Goal: Task Accomplishment & Management: Use online tool/utility

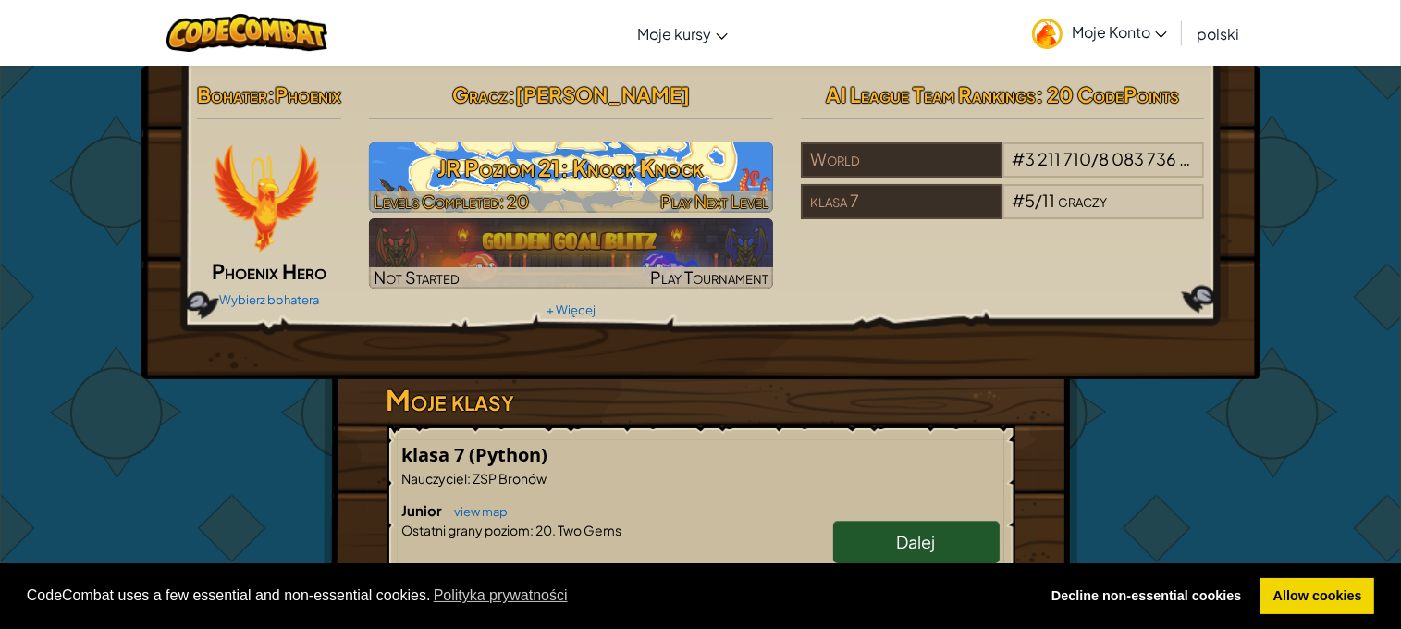
click at [673, 167] on h3 "JR Poziom 21: Knock Knock" at bounding box center [571, 168] width 404 height 42
select select "pl"
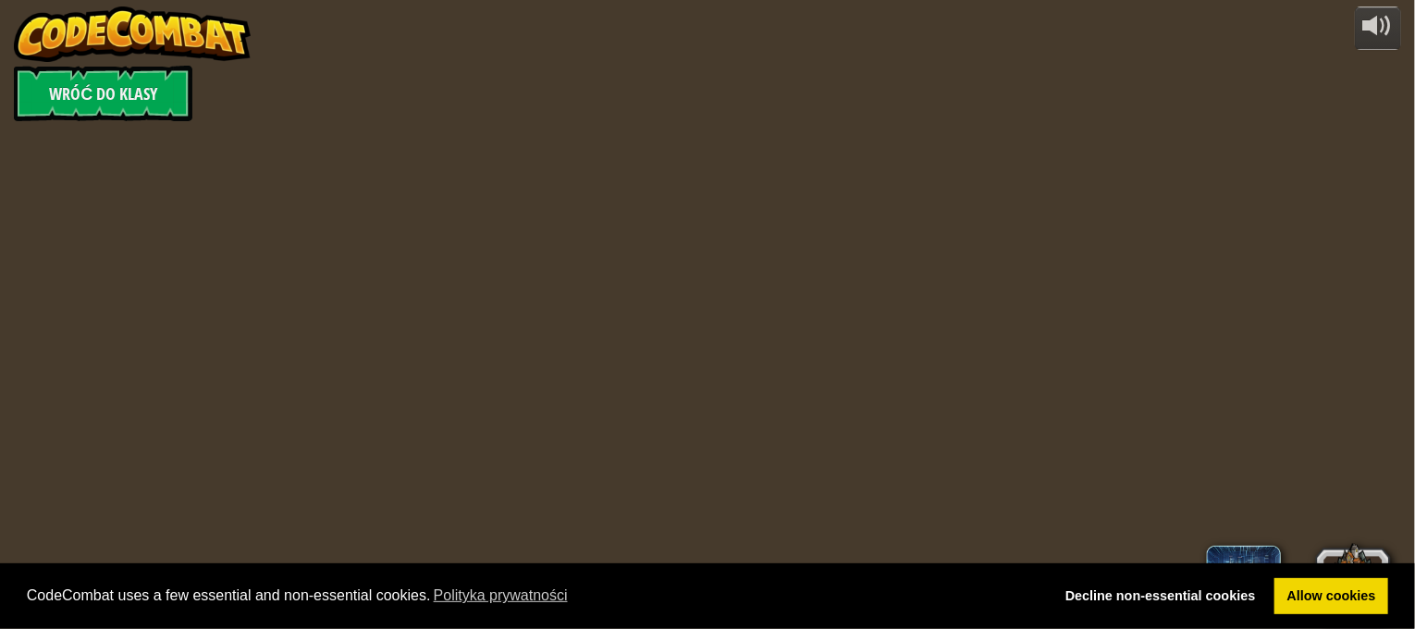
select select "pl"
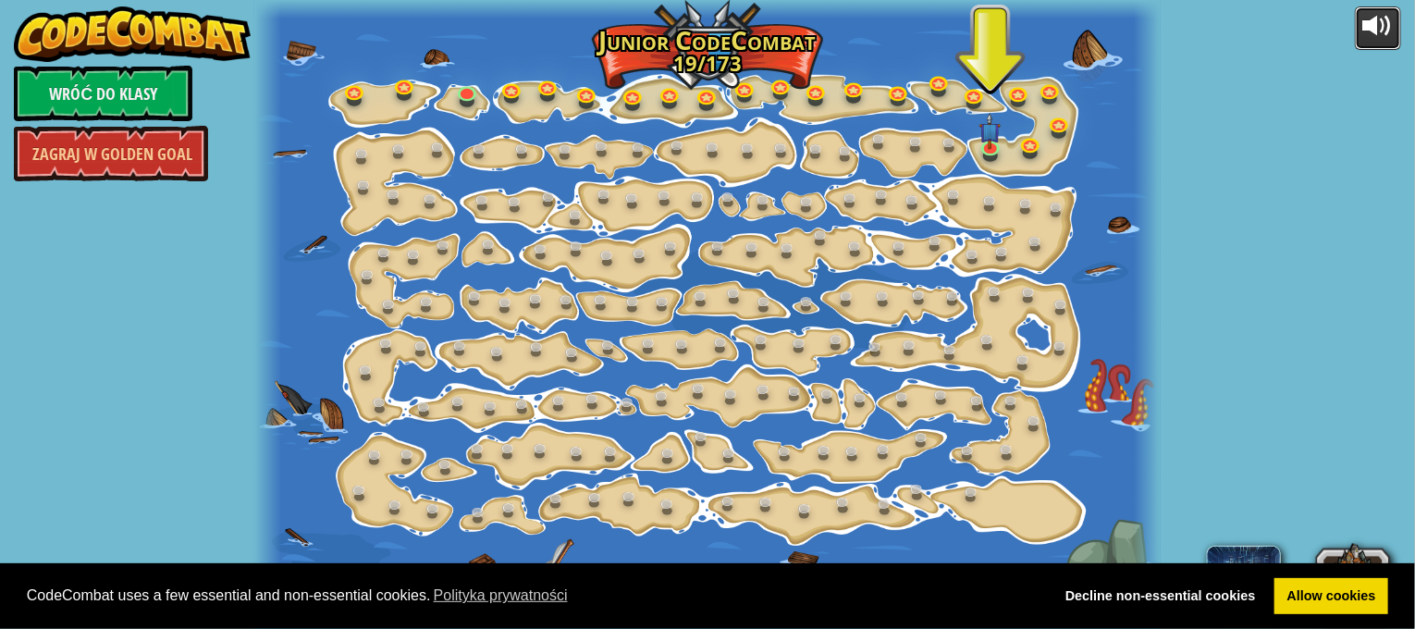
click at [1376, 45] on button at bounding box center [1378, 27] width 46 height 43
click at [990, 151] on link at bounding box center [993, 147] width 37 height 37
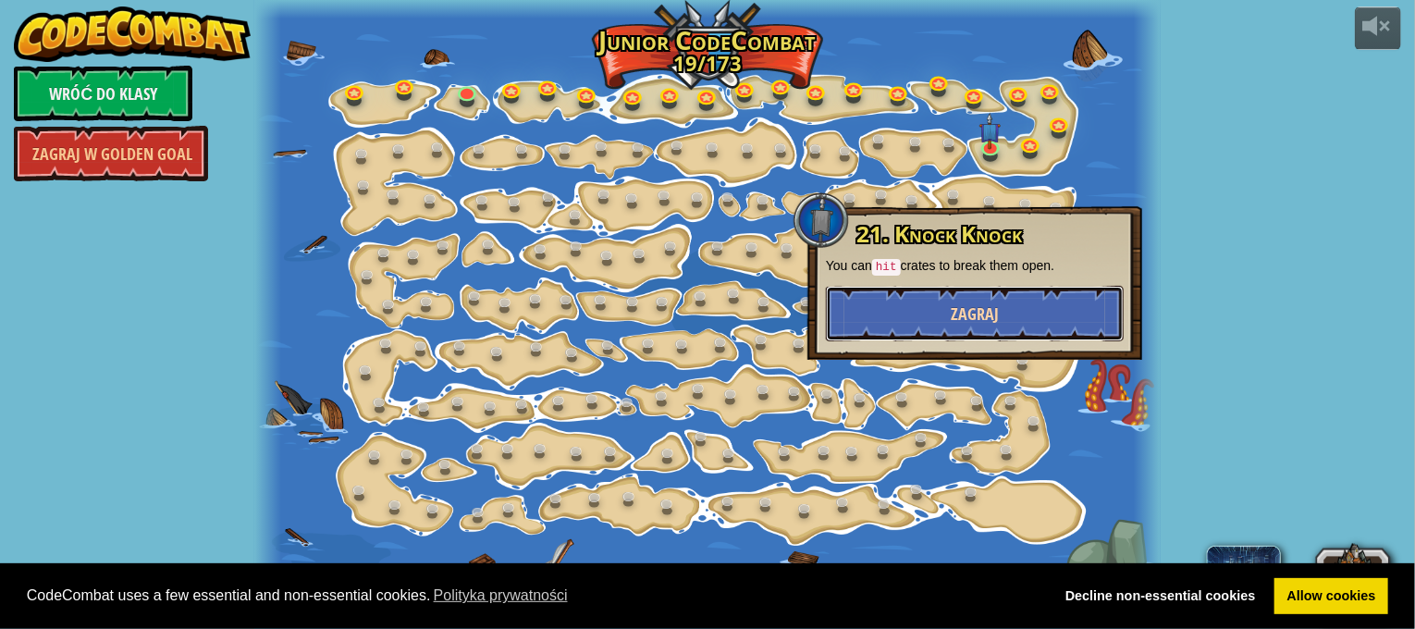
click at [899, 306] on button "Zagraj" at bounding box center [975, 313] width 298 height 55
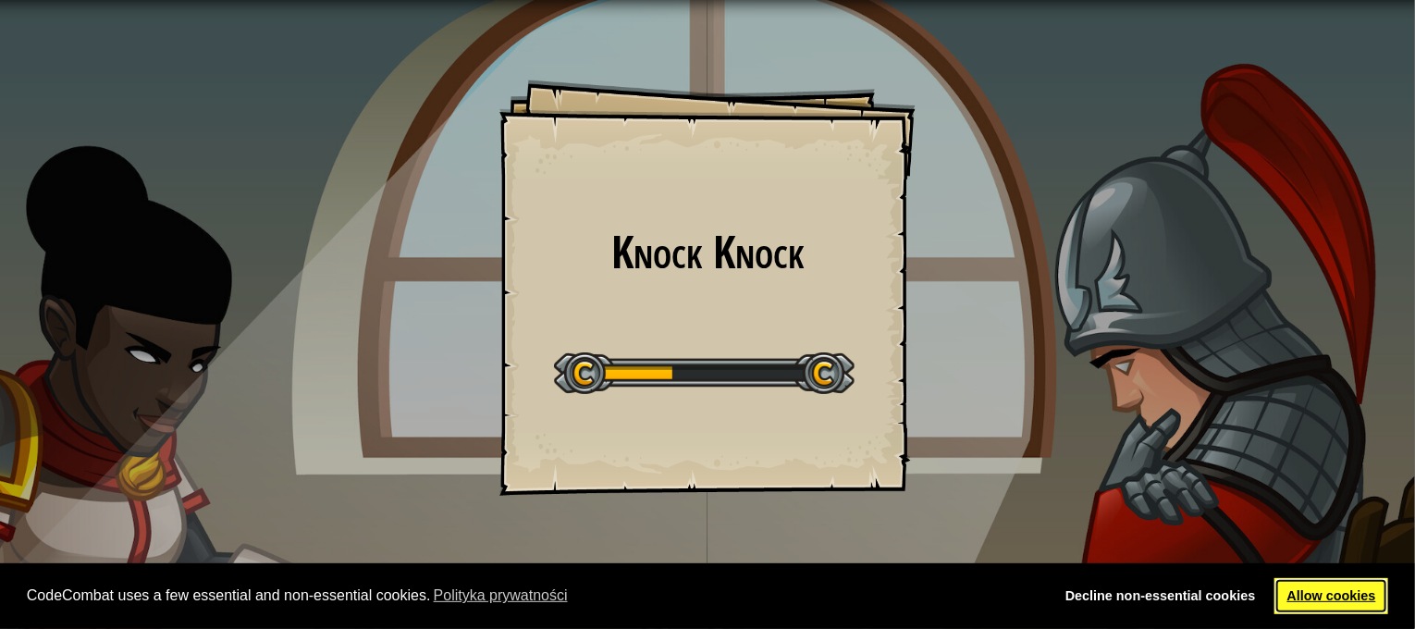
click at [1363, 608] on link "Allow cookies" at bounding box center [1331, 596] width 114 height 37
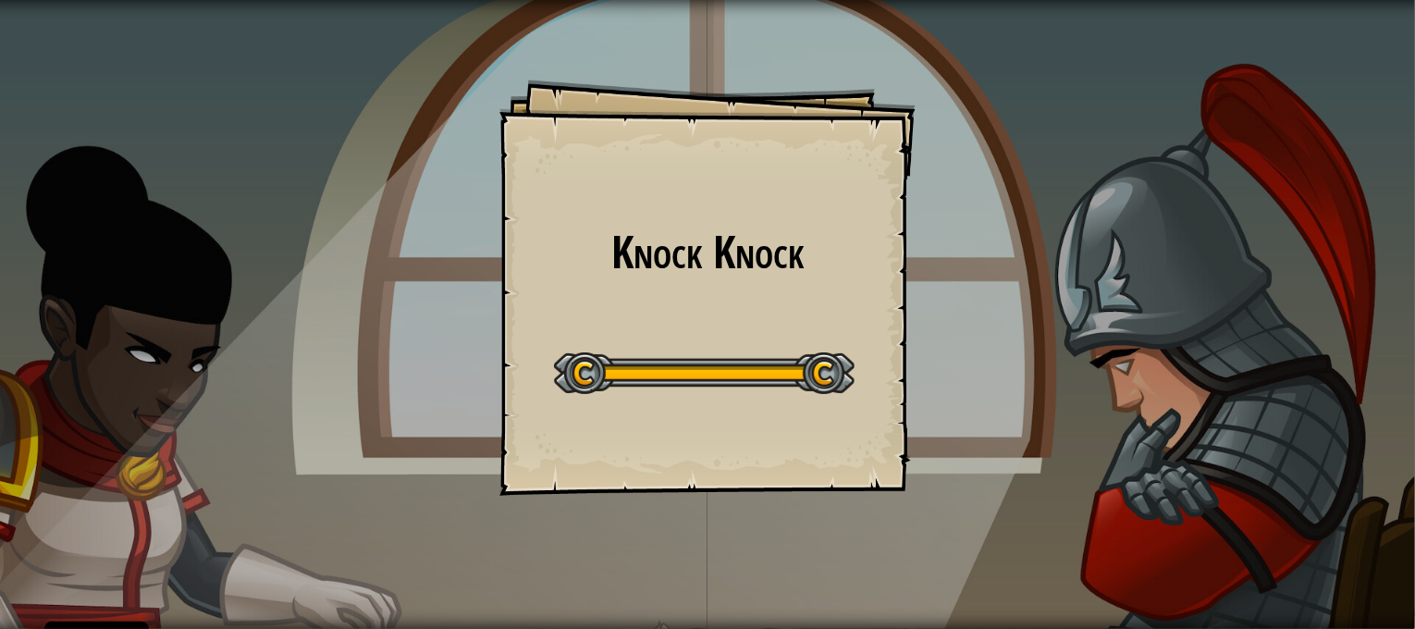
click at [1357, 604] on link "Allow cookies" at bounding box center [1331, 596] width 114 height 37
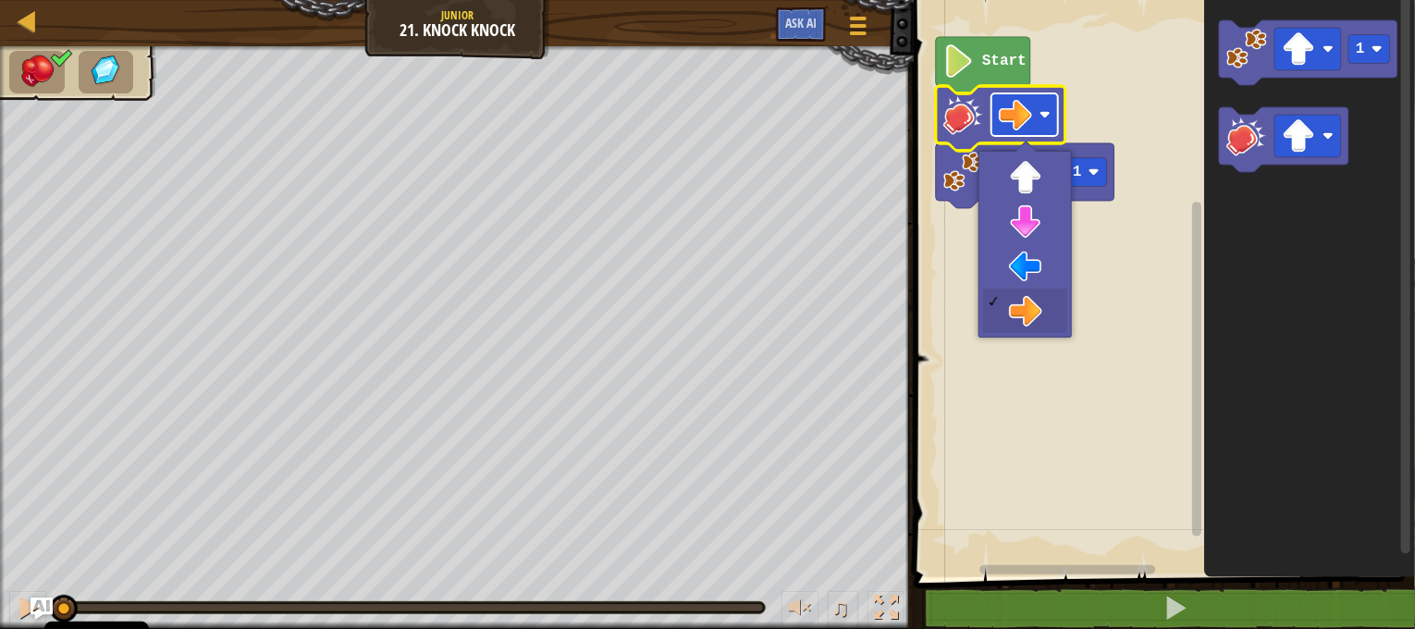
click at [1047, 125] on rect "Obszar roboczy Blockly" at bounding box center [1024, 114] width 67 height 43
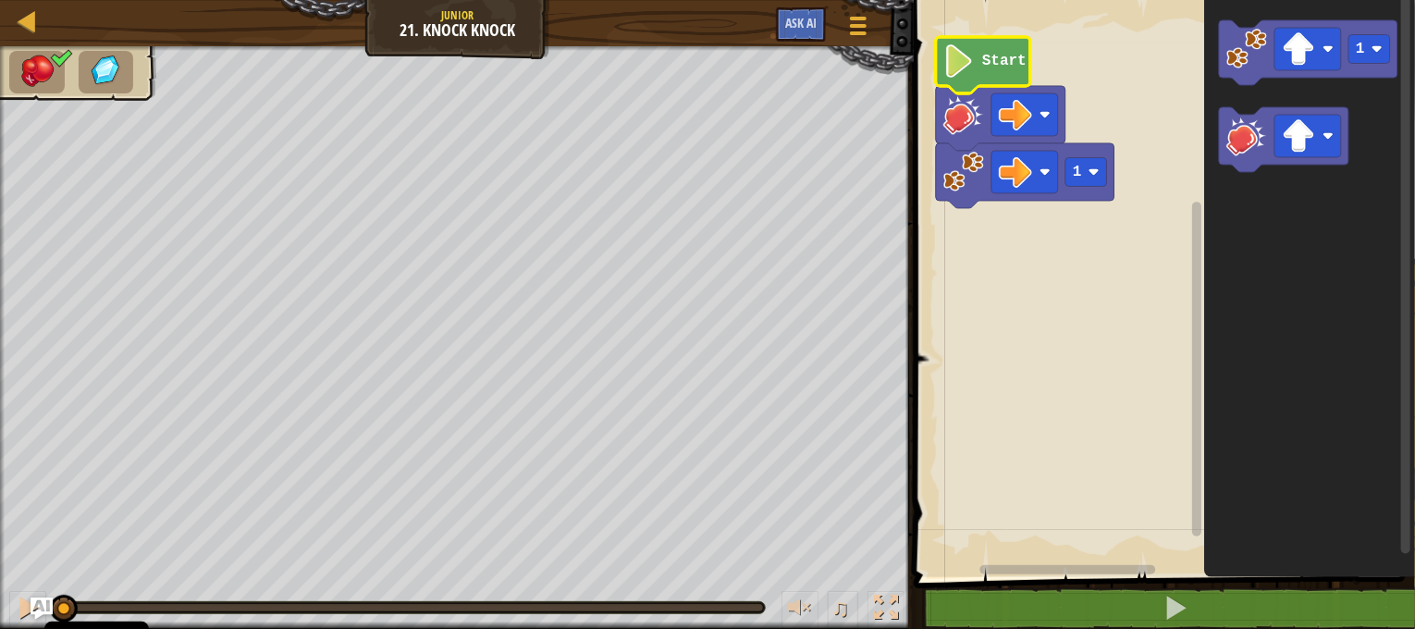
click at [1011, 61] on text "Start" at bounding box center [1004, 62] width 44 height 17
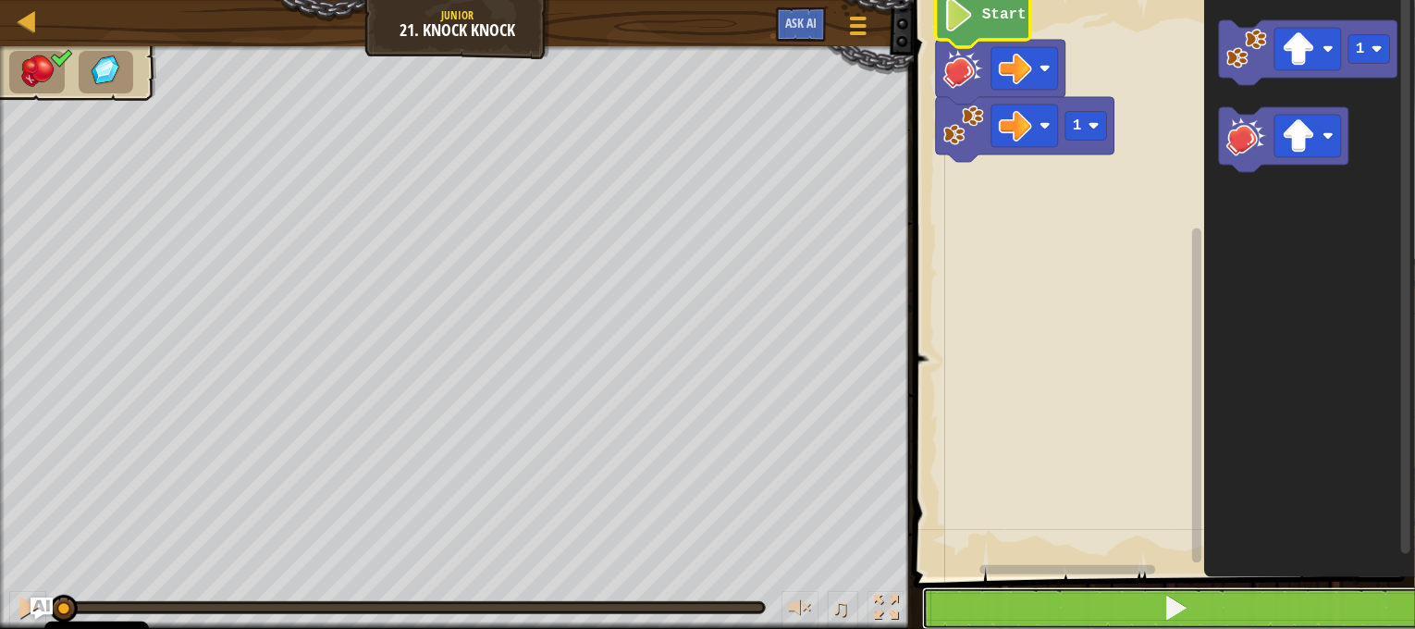
click at [1080, 595] on button at bounding box center [1175, 608] width 507 height 43
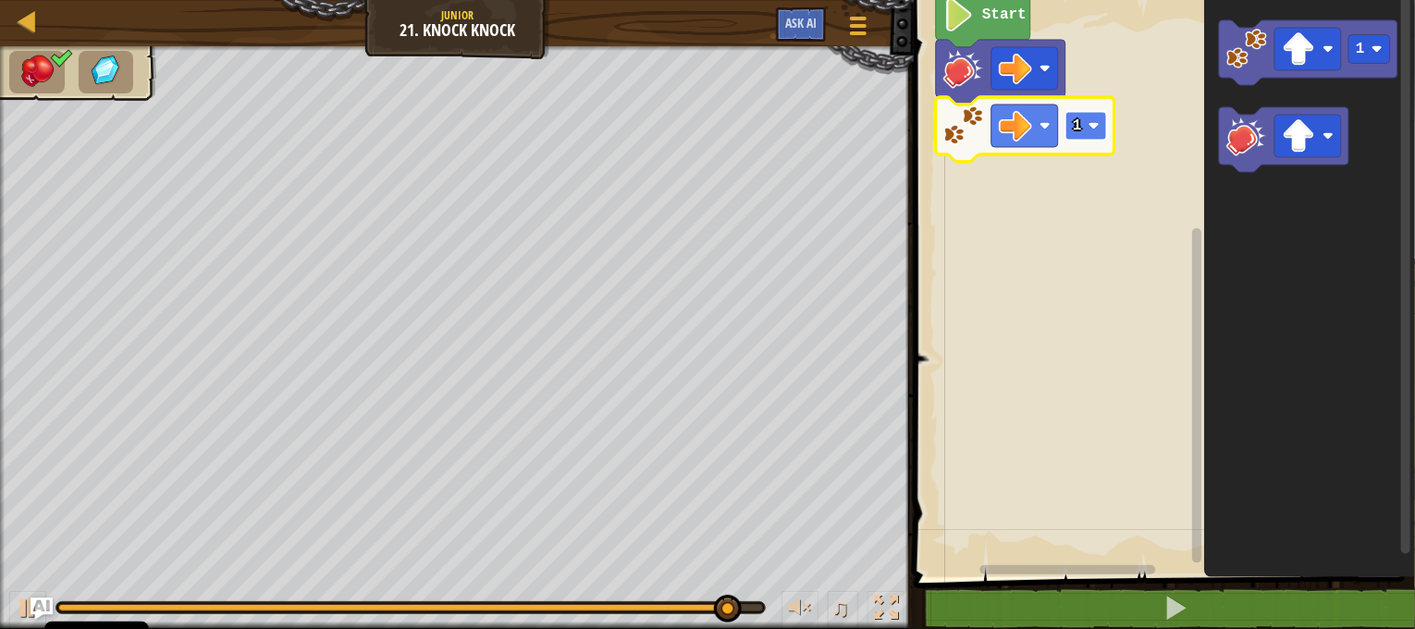
click at [1099, 140] on rect "Obszar roboczy Blockly" at bounding box center [1086, 126] width 42 height 29
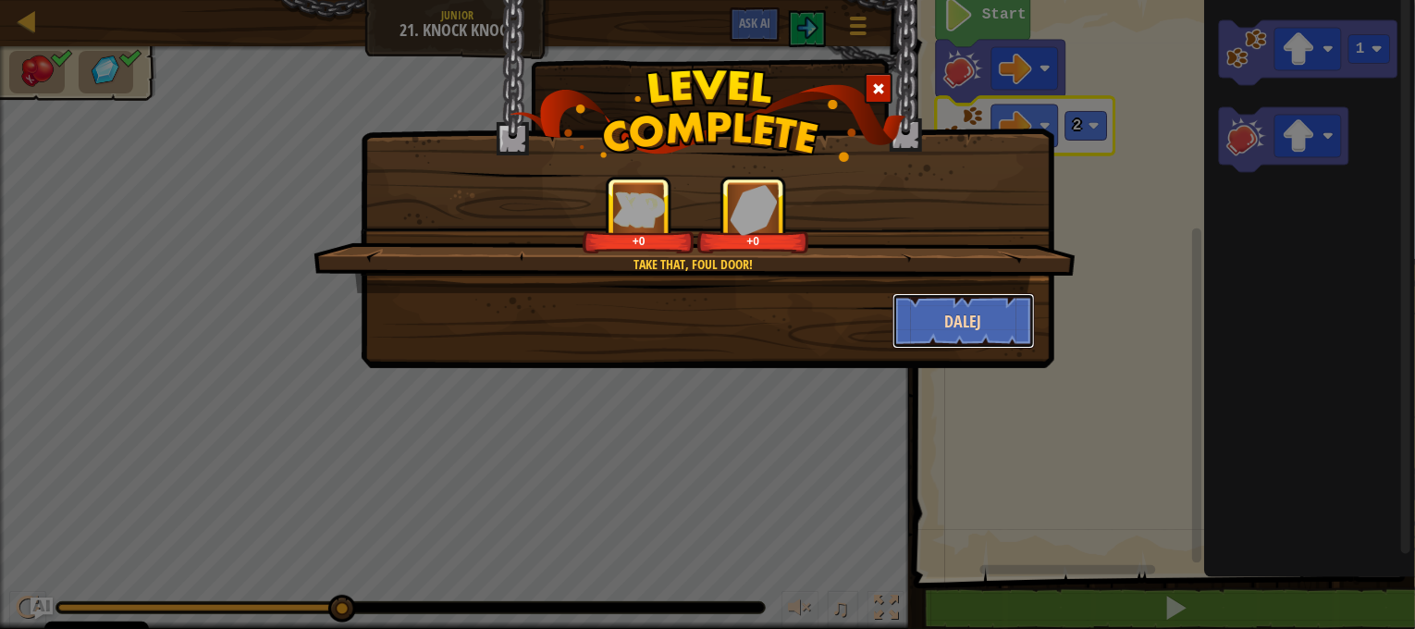
click at [925, 313] on button "Dalej" at bounding box center [963, 320] width 143 height 55
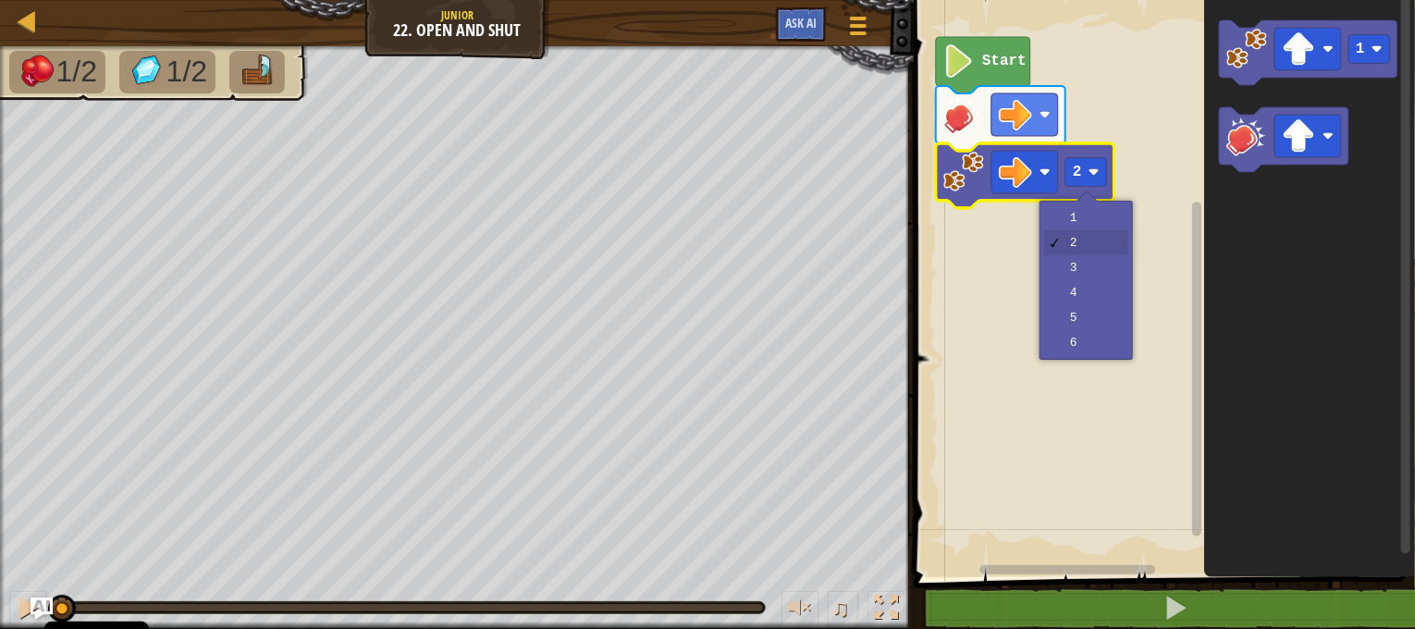
click at [1093, 181] on rect "Obszar roboczy Blockly" at bounding box center [1086, 172] width 42 height 29
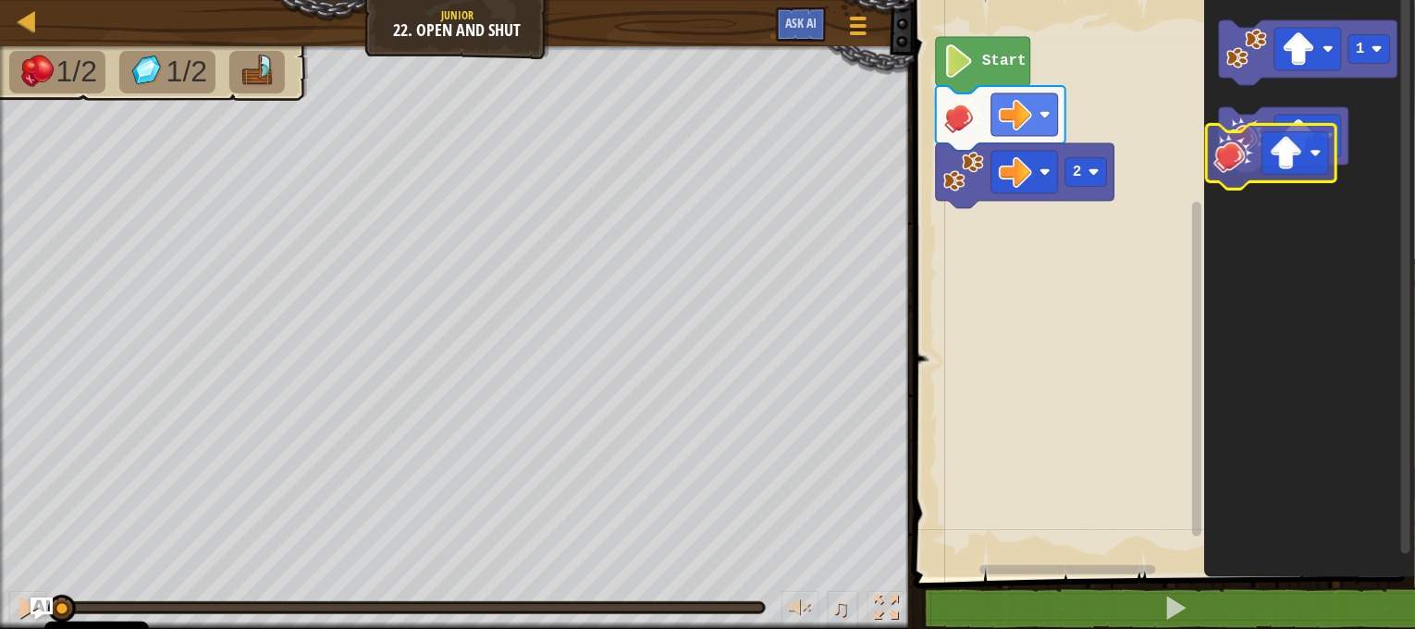
click at [1258, 142] on image "Obszar roboczy Blockly" at bounding box center [1247, 136] width 41 height 41
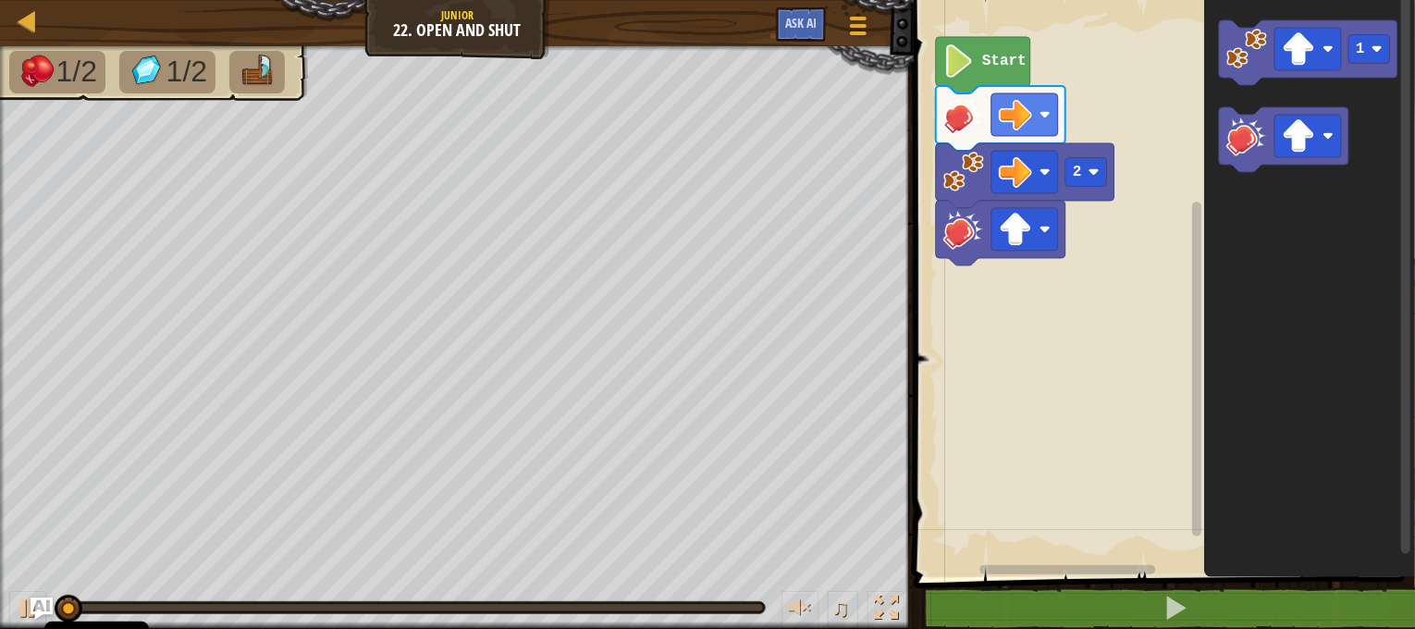
click at [1029, 306] on div "Start 2 1" at bounding box center [1161, 284] width 507 height 586
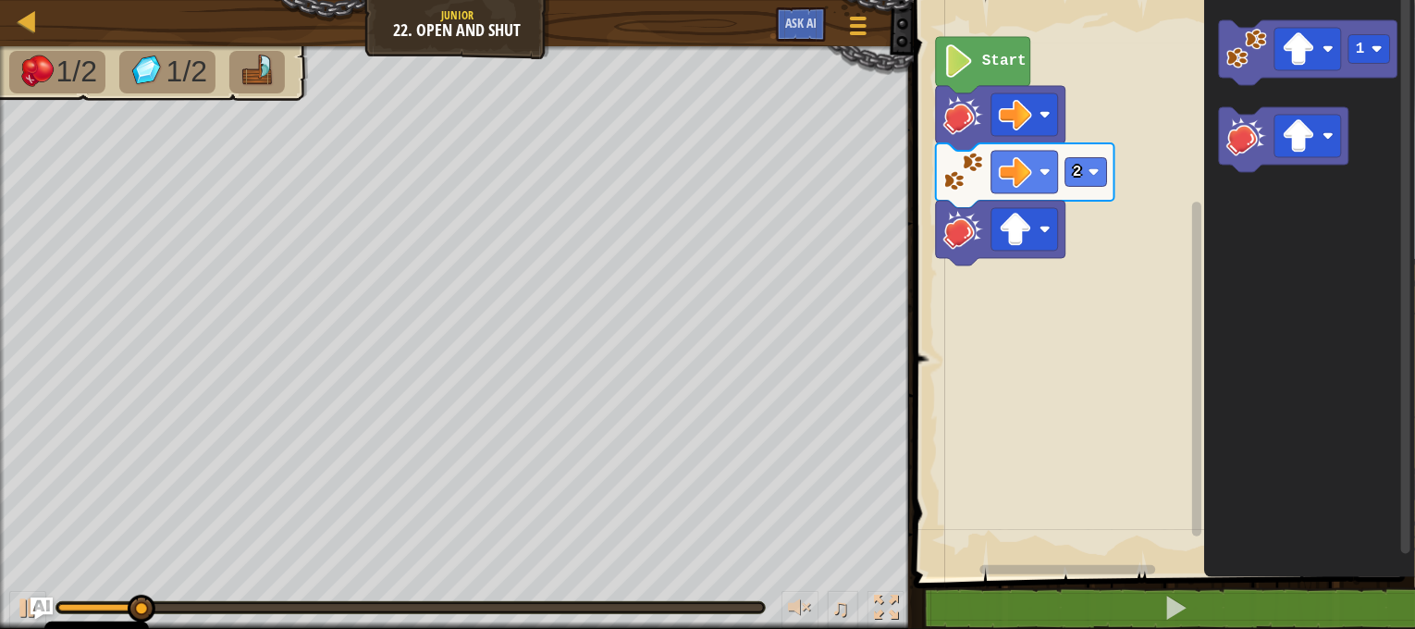
click at [1135, 239] on div "Start 2 1" at bounding box center [1161, 284] width 507 height 586
click at [1235, 57] on image "Obszar roboczy Blockly" at bounding box center [1247, 49] width 41 height 41
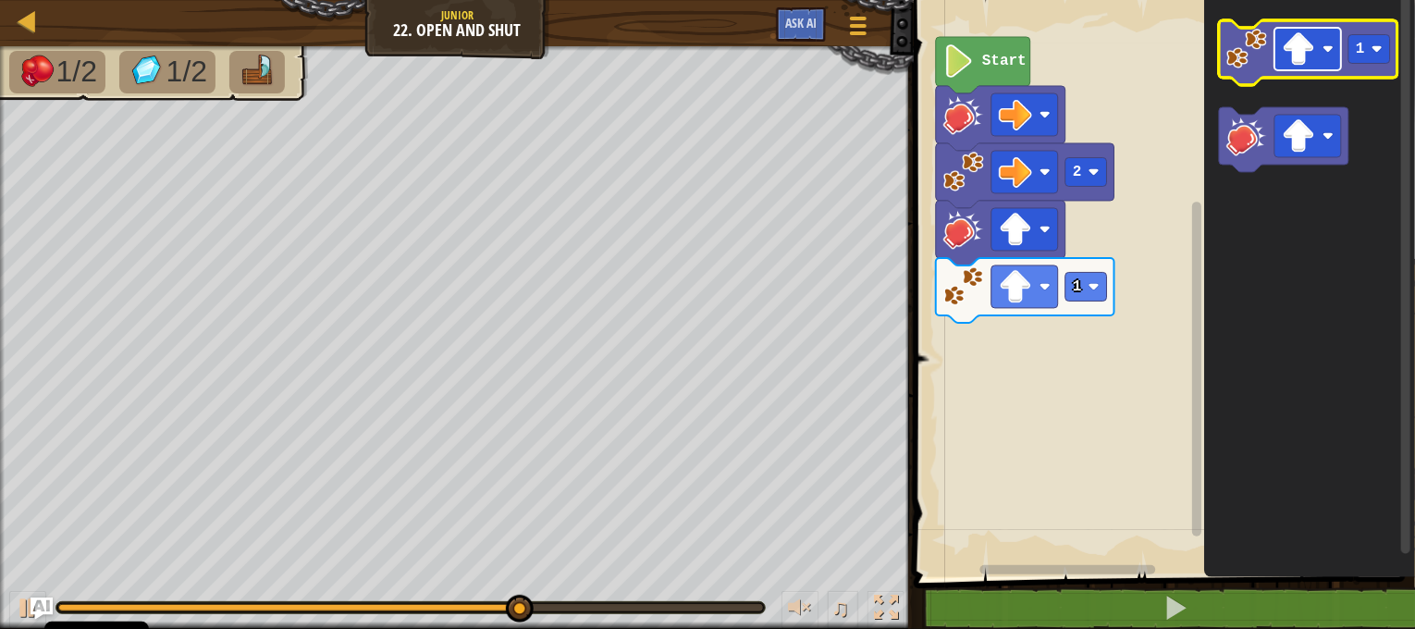
click at [1332, 61] on rect "Obszar roboczy Blockly" at bounding box center [1308, 49] width 67 height 43
click at [1382, 52] on image "Obszar roboczy Blockly" at bounding box center [1376, 48] width 11 height 11
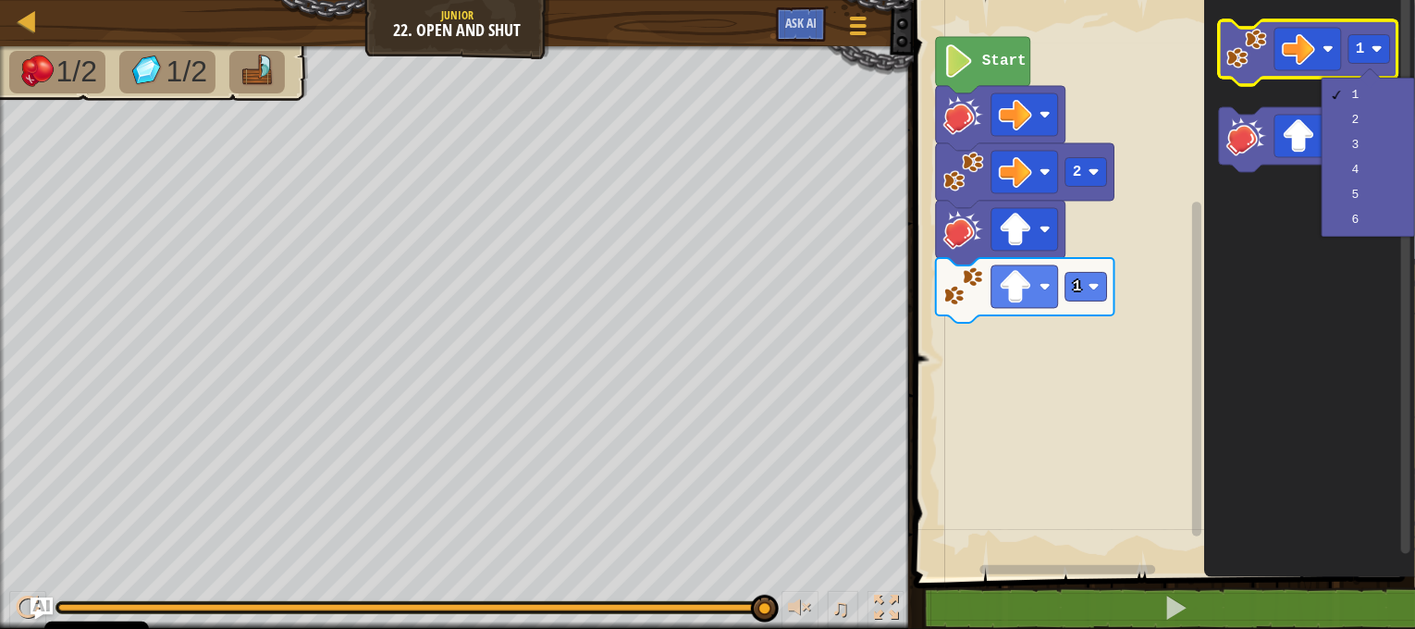
click at [1250, 70] on icon "Obszar roboczy Blockly" at bounding box center [1309, 52] width 178 height 65
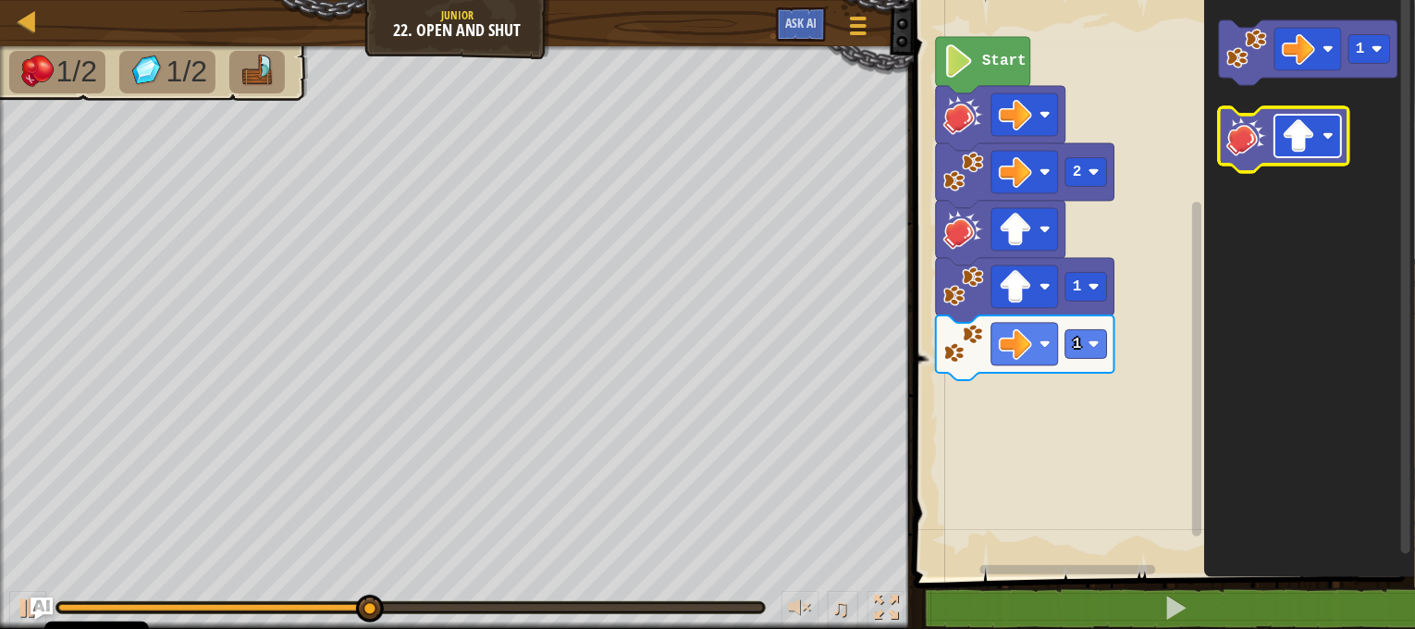
click at [1320, 141] on rect "Obszar roboczy Blockly" at bounding box center [1308, 136] width 67 height 43
click at [1258, 145] on image "Obszar roboczy Blockly" at bounding box center [1247, 136] width 41 height 41
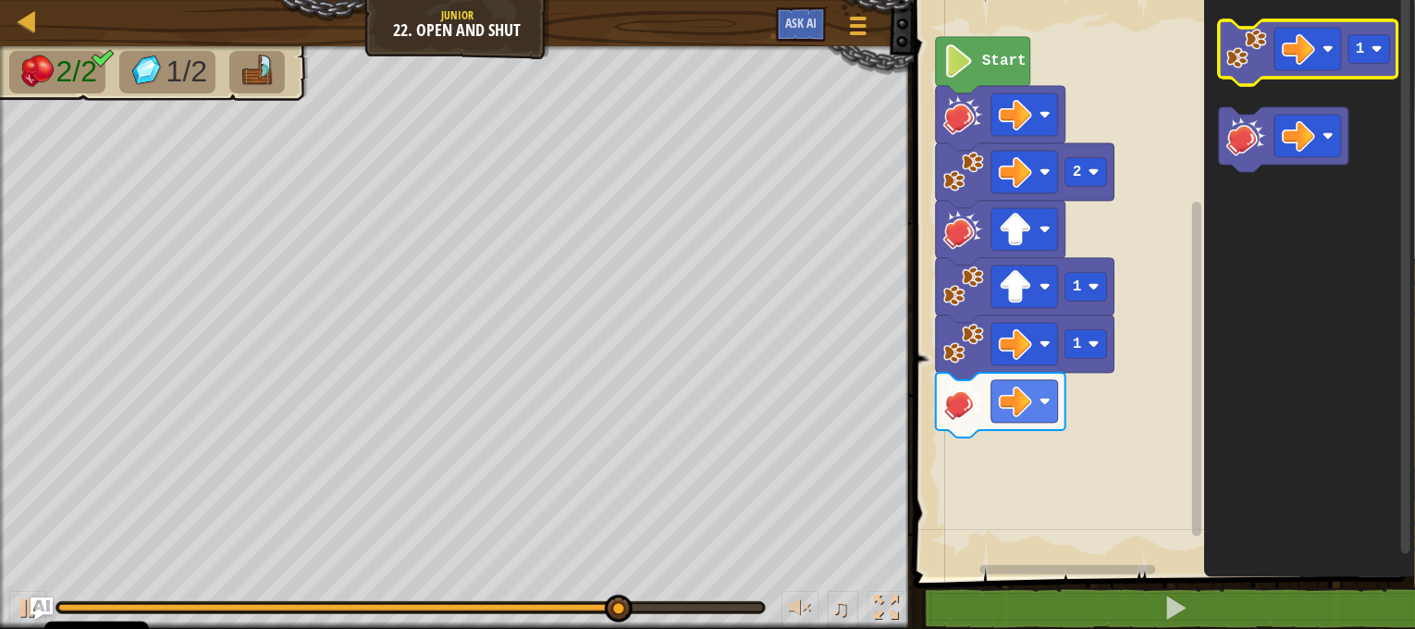
click at [1259, 51] on image "Obszar roboczy Blockly" at bounding box center [1247, 49] width 41 height 41
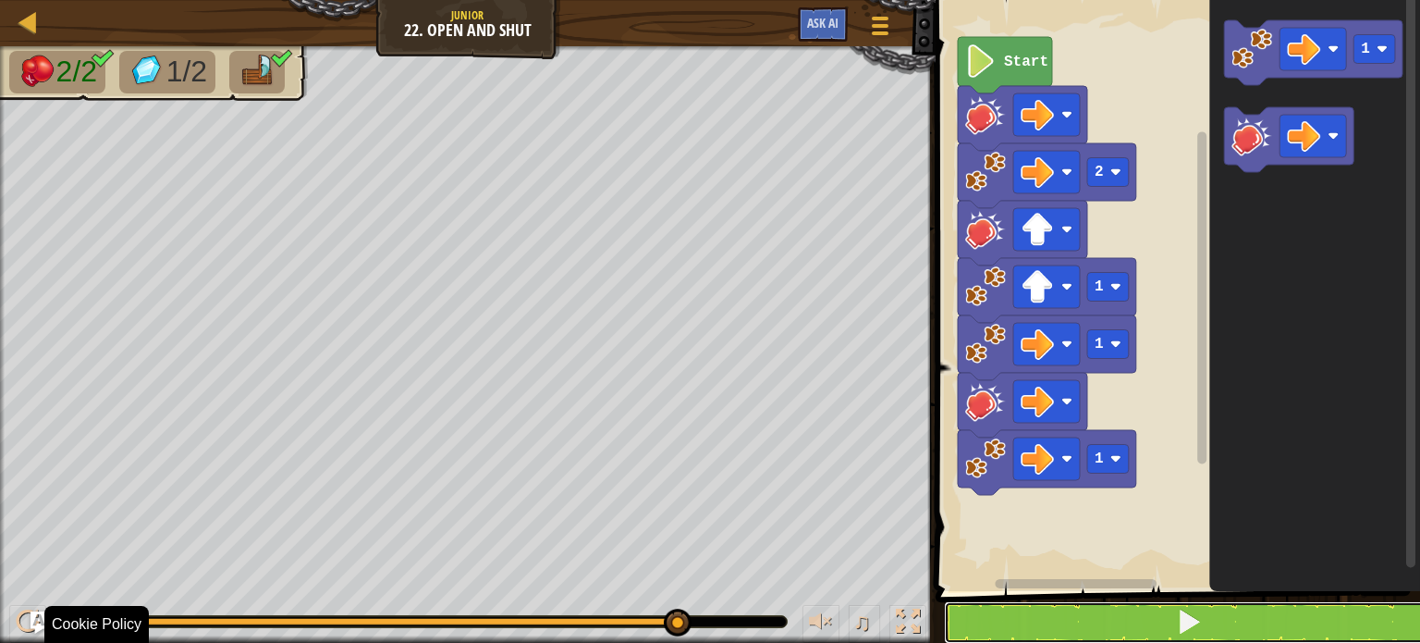
click at [1198, 609] on span at bounding box center [1189, 621] width 26 height 26
click at [1197, 613] on span at bounding box center [1189, 621] width 26 height 26
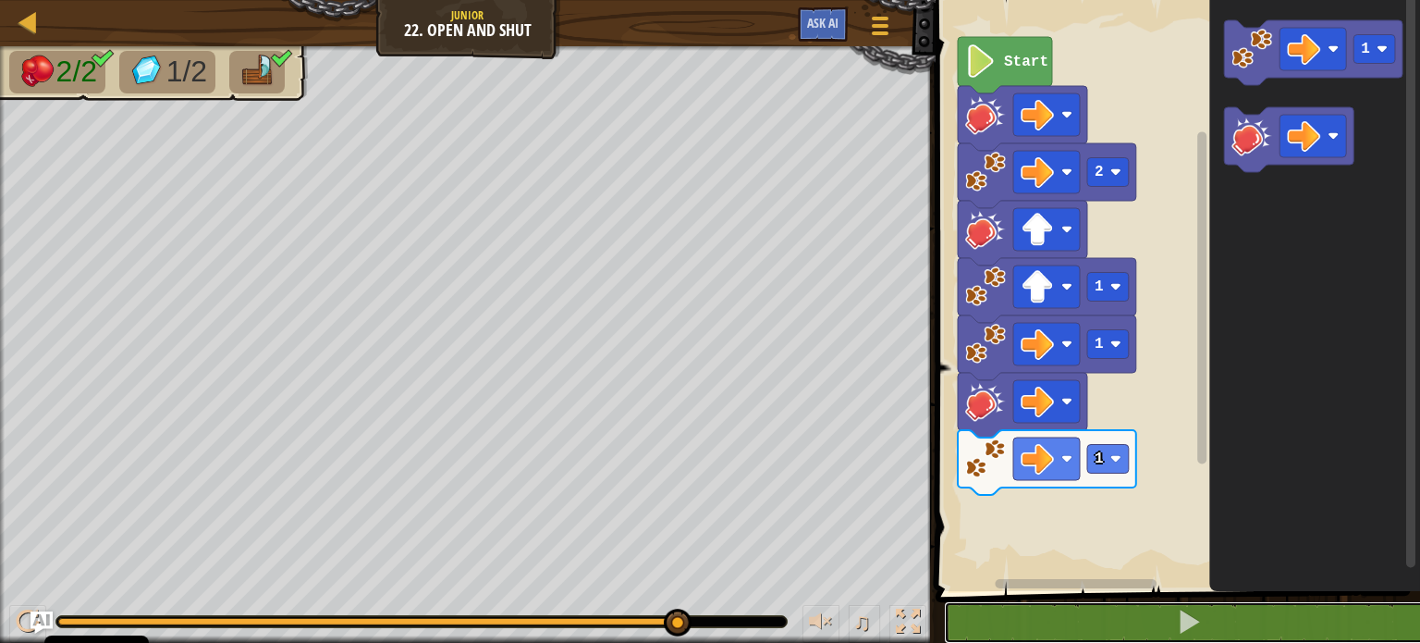
drag, startPoint x: 674, startPoint y: 620, endPoint x: 717, endPoint y: 617, distance: 42.7
drag, startPoint x: 682, startPoint y: 623, endPoint x: 705, endPoint y: 624, distance: 22.2
drag, startPoint x: 681, startPoint y: 620, endPoint x: 694, endPoint y: 615, distance: 13.2
click at [1050, 583] on rect "Obszar roboczy Blockly" at bounding box center [1076, 583] width 162 height 9
drag, startPoint x: 686, startPoint y: 617, endPoint x: 716, endPoint y: 620, distance: 29.8
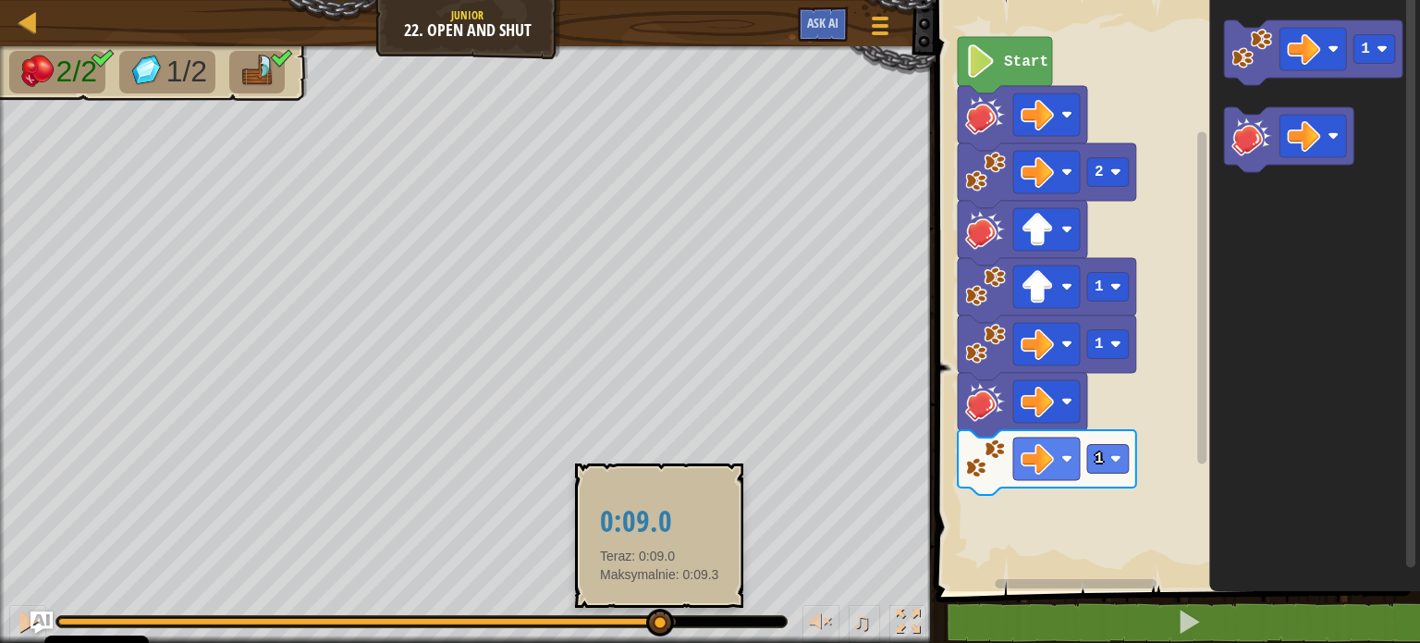
drag, startPoint x: 674, startPoint y: 622, endPoint x: 654, endPoint y: 613, distance: 22.3
click at [656, 615] on div at bounding box center [660, 622] width 28 height 28
drag, startPoint x: 668, startPoint y: 619, endPoint x: 654, endPoint y: 620, distance: 14.0
click at [655, 621] on div at bounding box center [658, 622] width 28 height 28
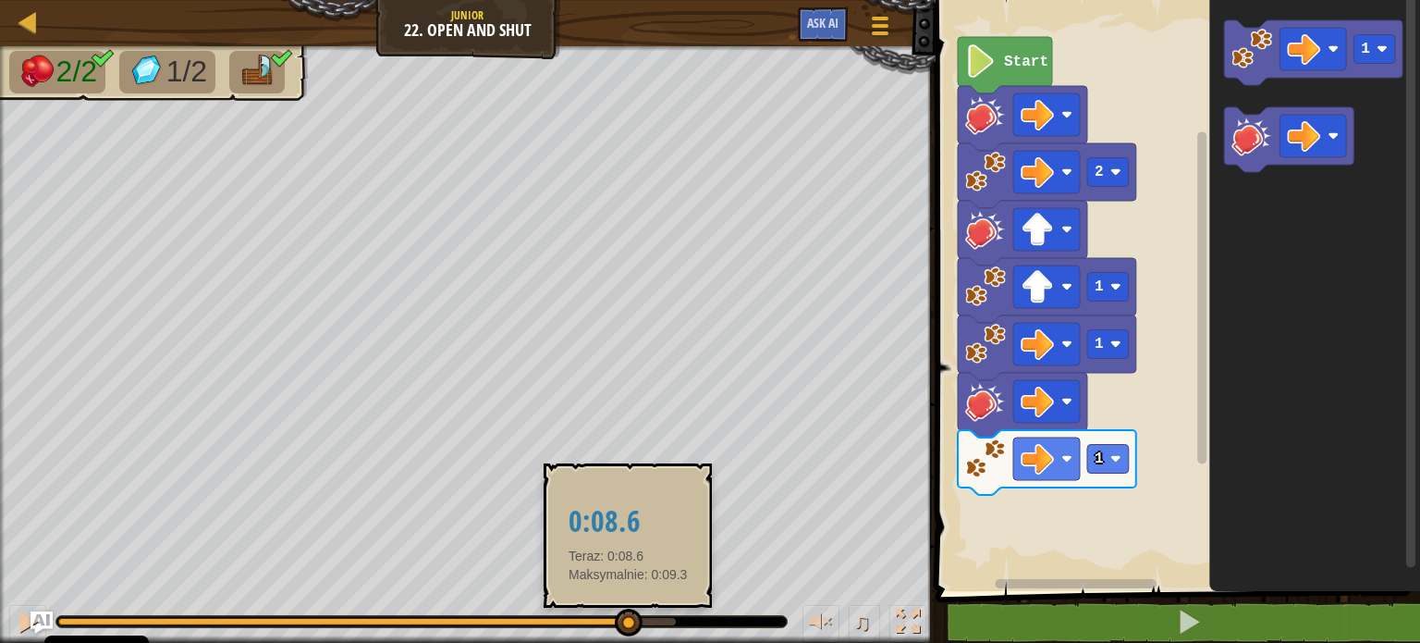
drag, startPoint x: 654, startPoint y: 620, endPoint x: 621, endPoint y: 624, distance: 32.6
click at [621, 624] on div at bounding box center [629, 622] width 28 height 28
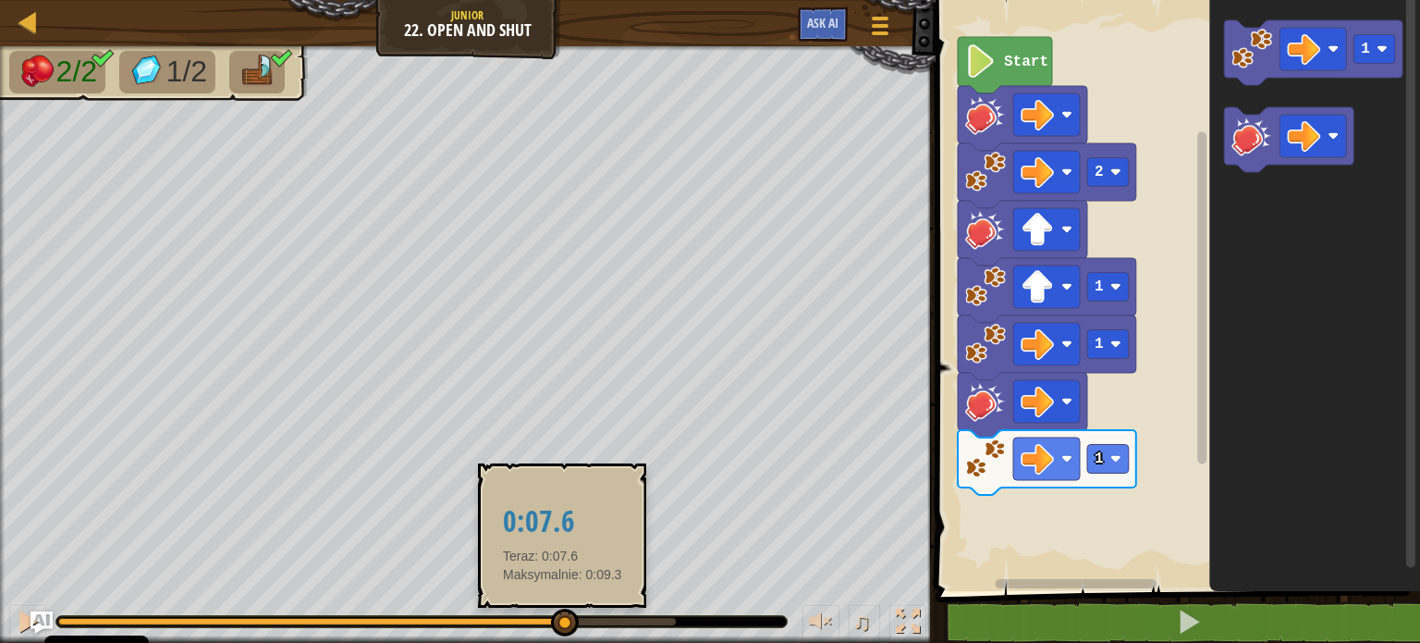
drag, startPoint x: 617, startPoint y: 624, endPoint x: 562, endPoint y: 620, distance: 54.7
click at [562, 620] on div at bounding box center [565, 622] width 28 height 28
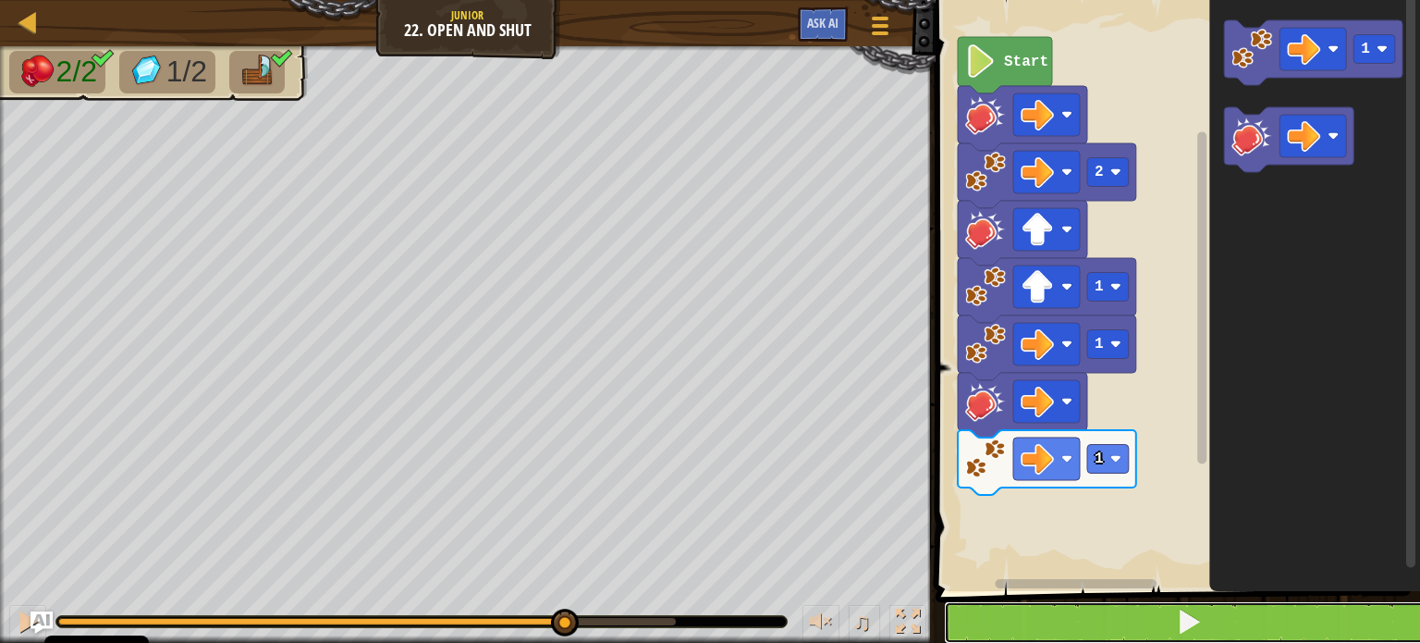
click at [1024, 602] on button at bounding box center [1189, 622] width 490 height 43
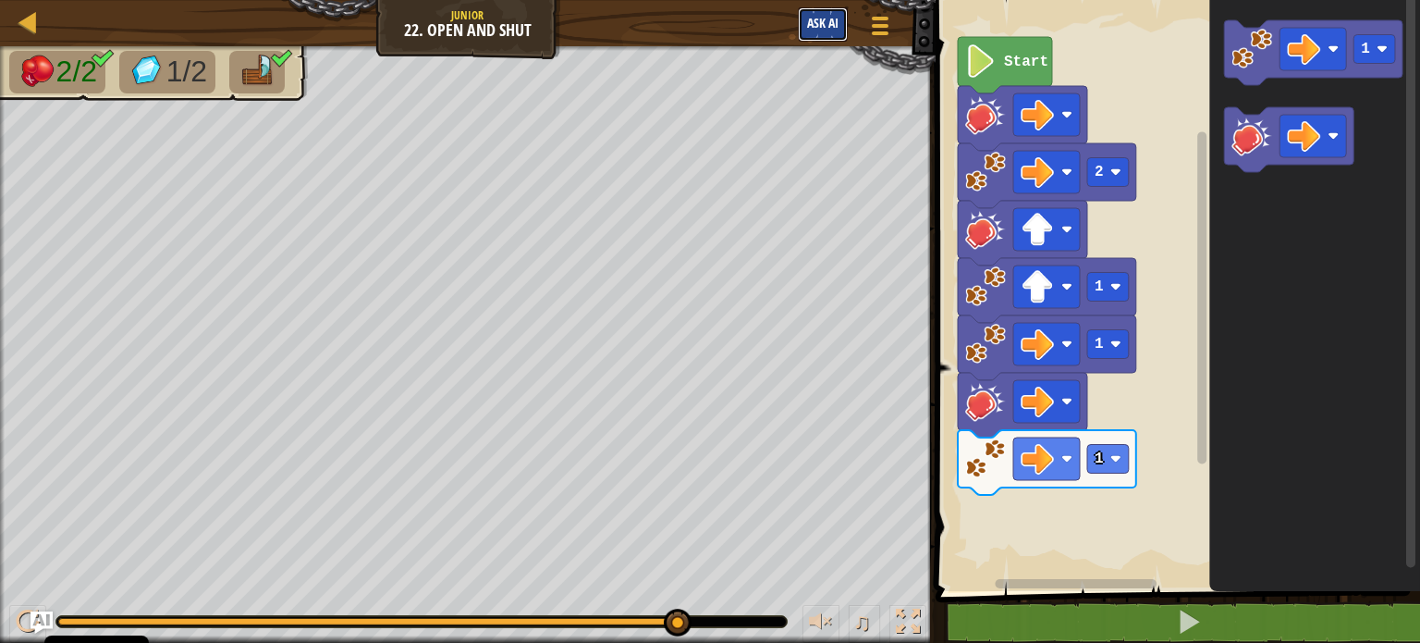
click at [828, 24] on span "Ask AI" at bounding box center [822, 23] width 31 height 18
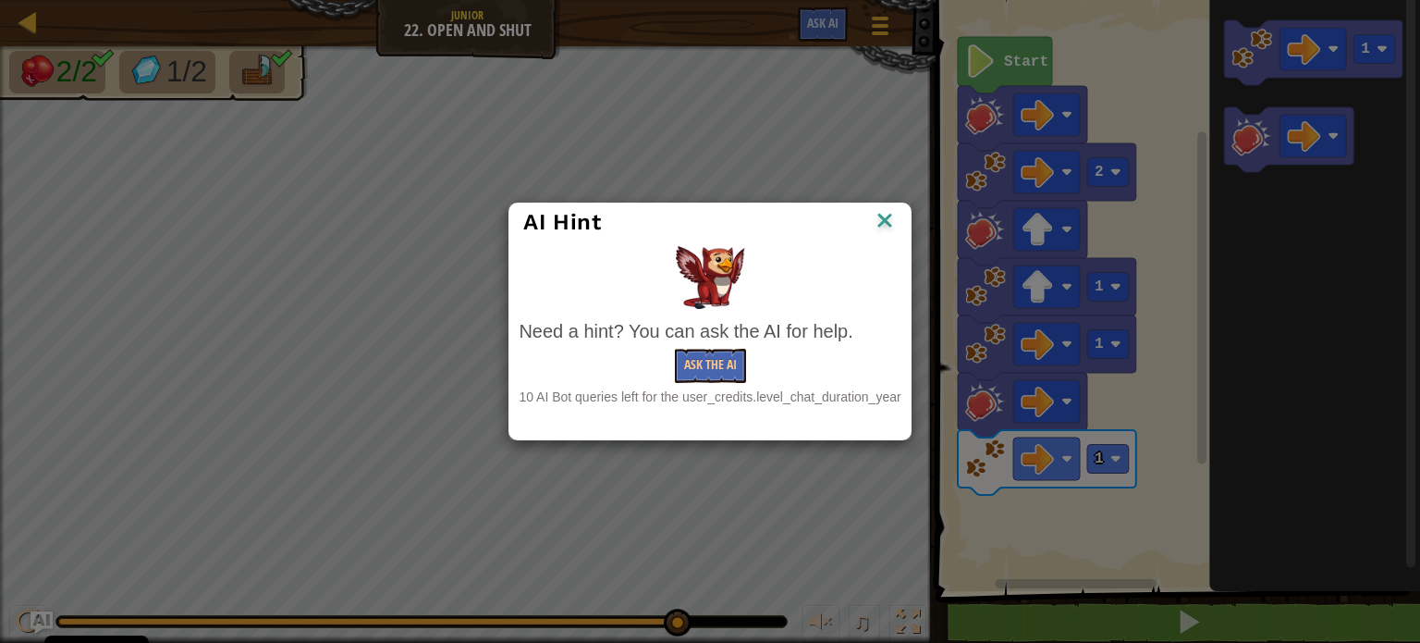
click at [892, 228] on img at bounding box center [885, 222] width 24 height 28
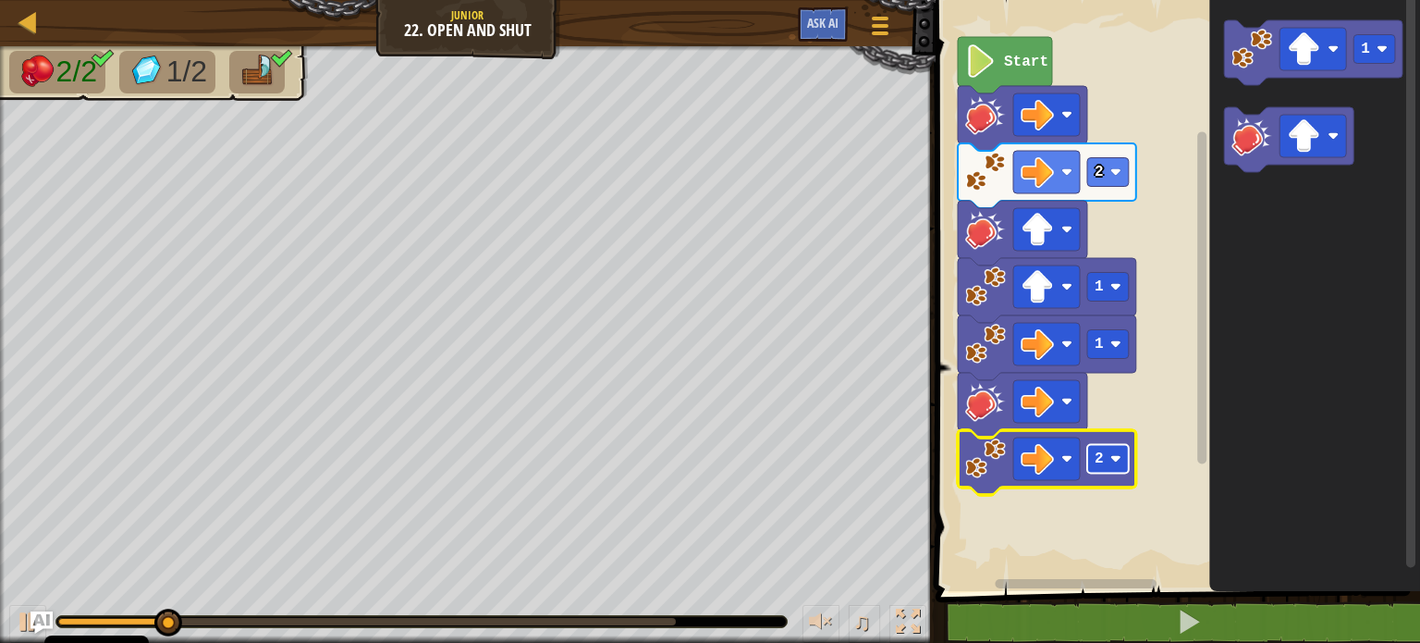
click at [1121, 467] on rect "Obszar roboczy Blockly" at bounding box center [1108, 459] width 42 height 29
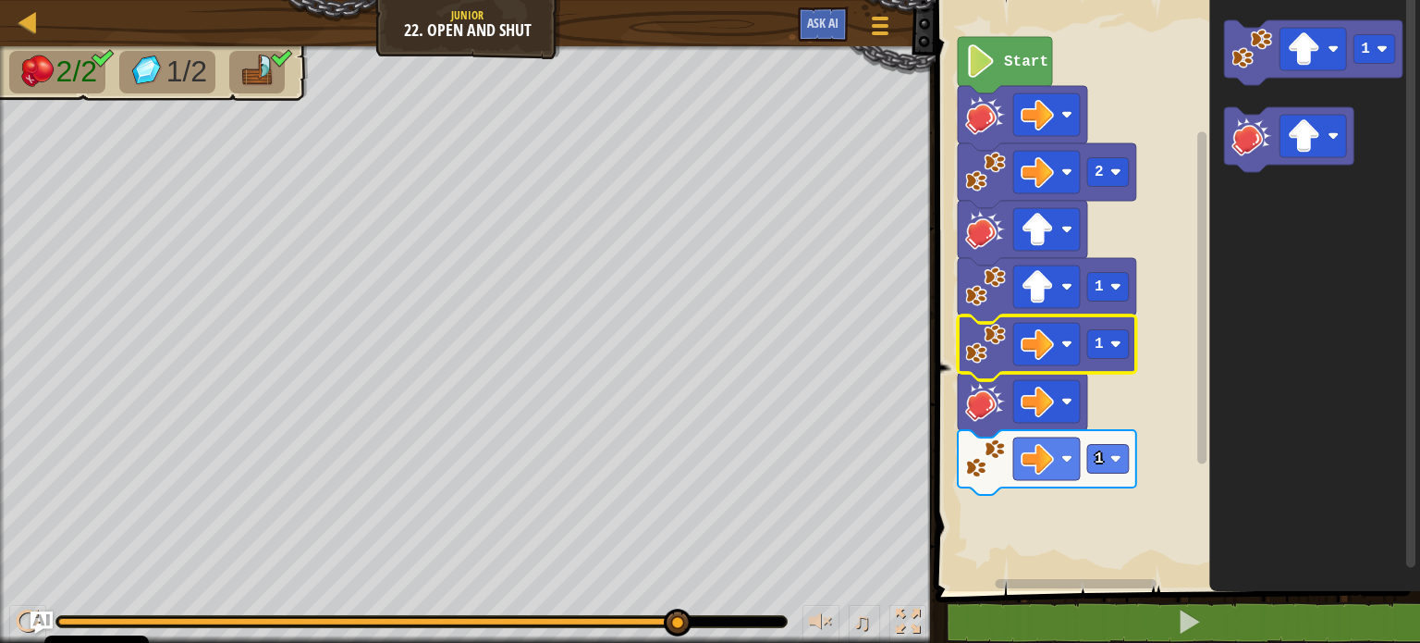
click at [990, 339] on image "Obszar roboczy Blockly" at bounding box center [985, 344] width 41 height 41
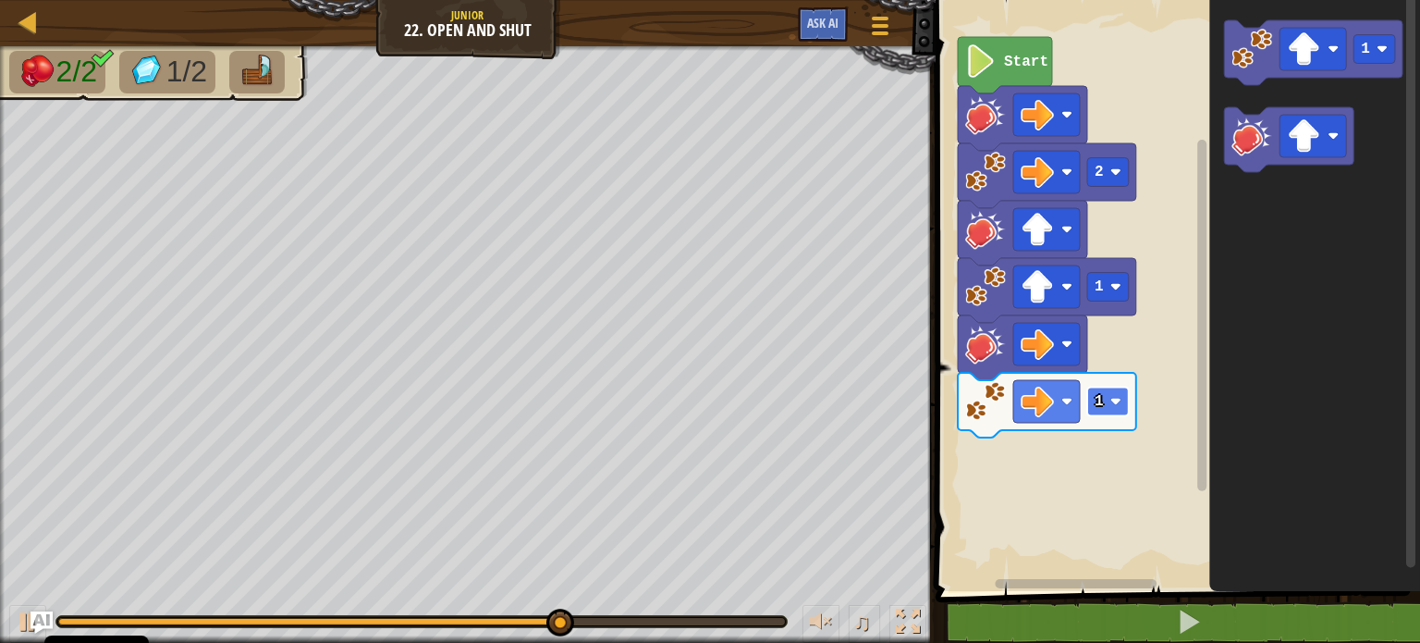
click at [1113, 406] on g "1" at bounding box center [1108, 401] width 42 height 29
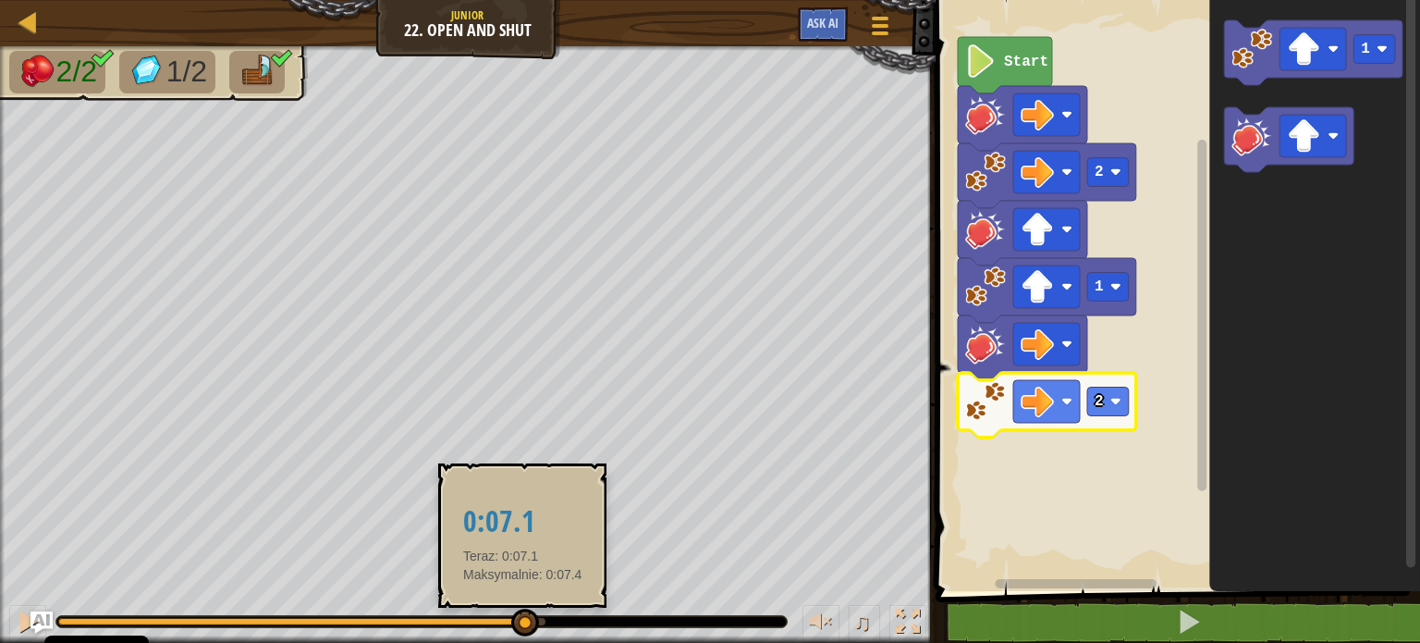
drag, startPoint x: 534, startPoint y: 624, endPoint x: 487, endPoint y: 624, distance: 47.2
click at [511, 624] on div at bounding box center [525, 622] width 28 height 28
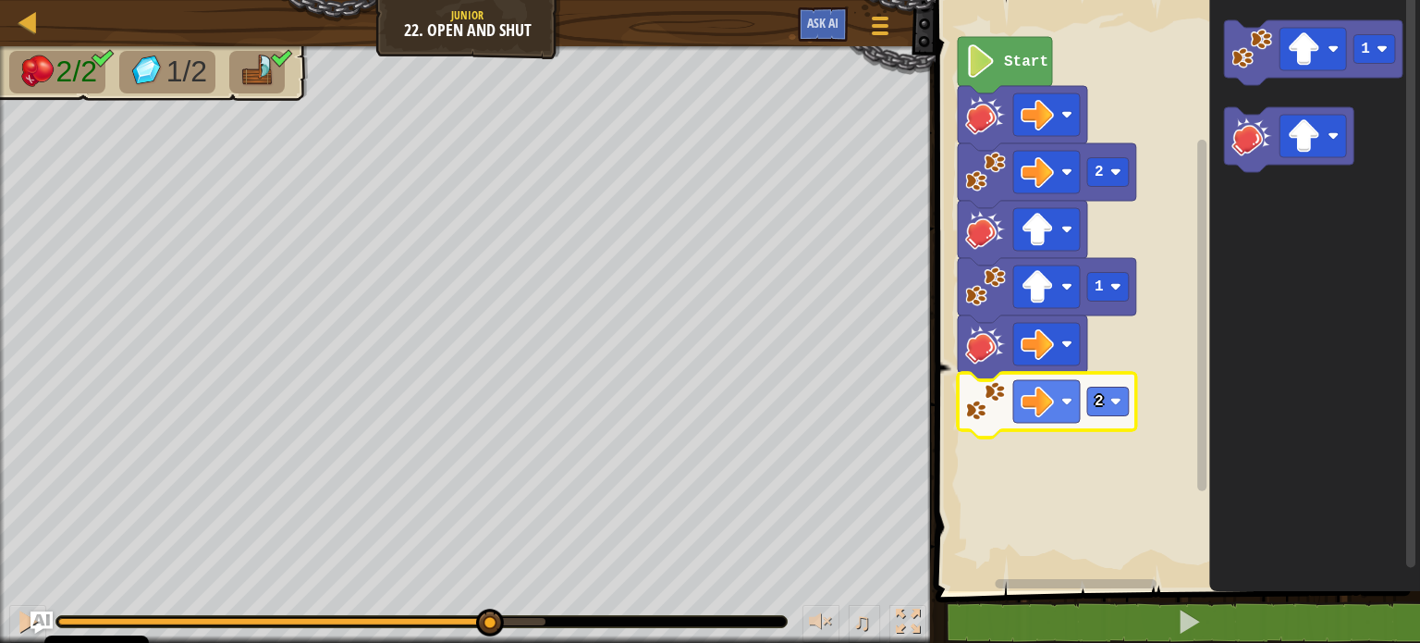
click at [1006, 78] on icon "Obszar roboczy Blockly" at bounding box center [1005, 65] width 94 height 56
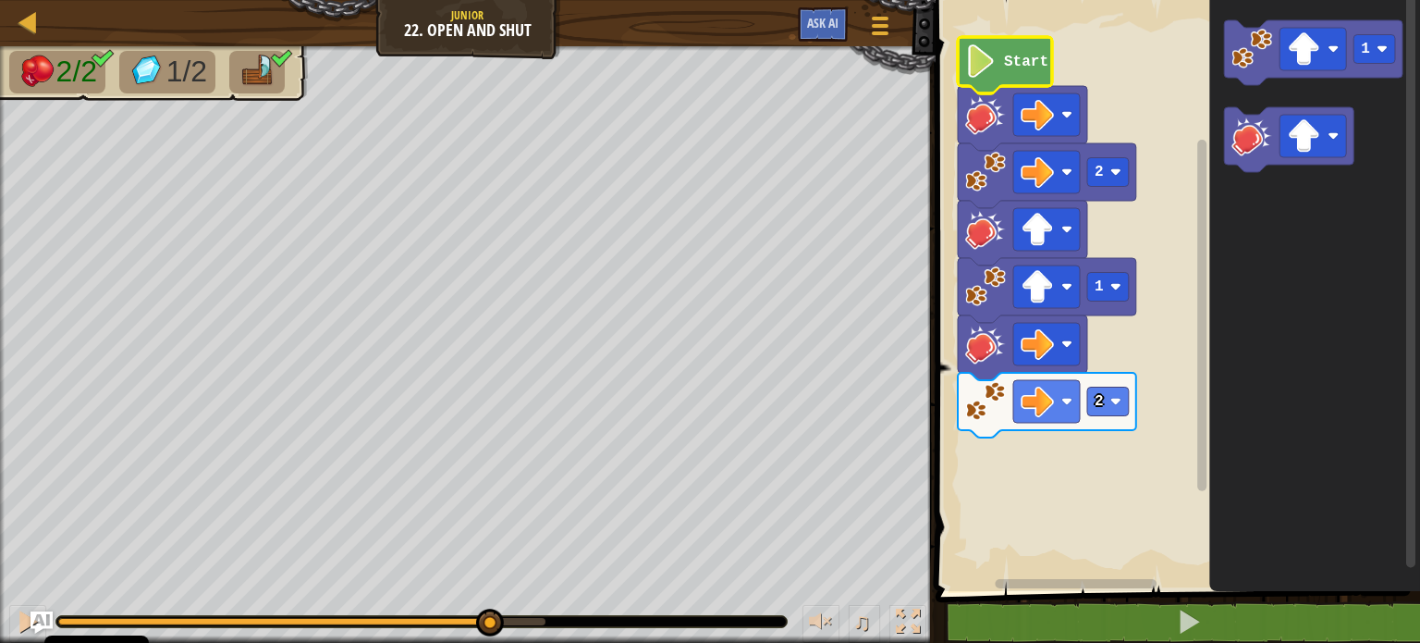
click at [980, 74] on image "Obszar roboczy Blockly" at bounding box center [980, 60] width 31 height 33
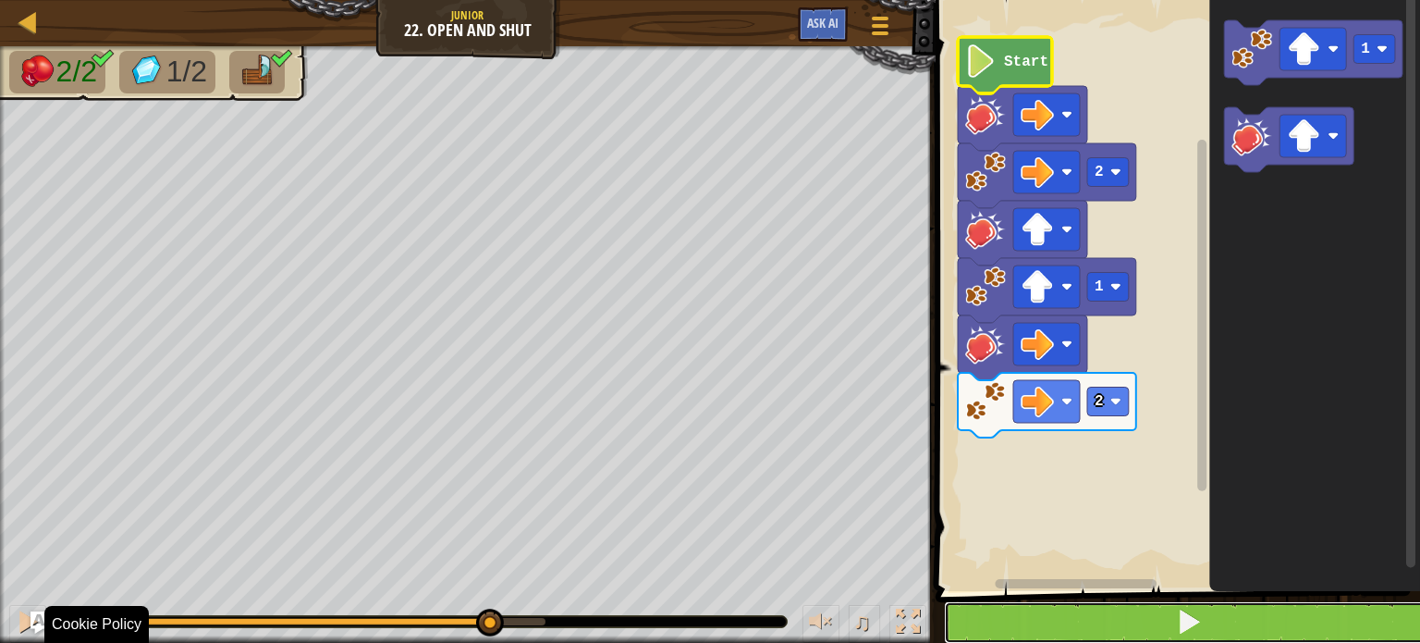
click at [1285, 601] on button at bounding box center [1189, 622] width 490 height 43
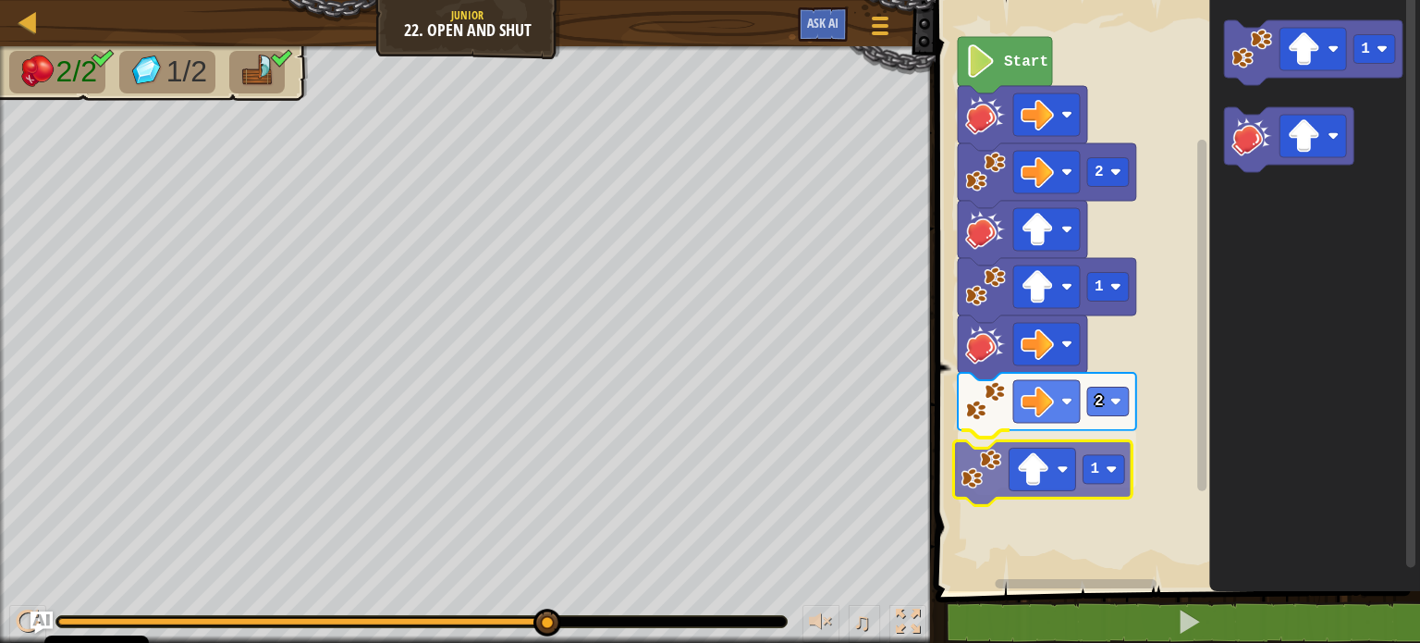
click at [999, 475] on div "Start 2 1 2 1 1 1" at bounding box center [1175, 291] width 490 height 600
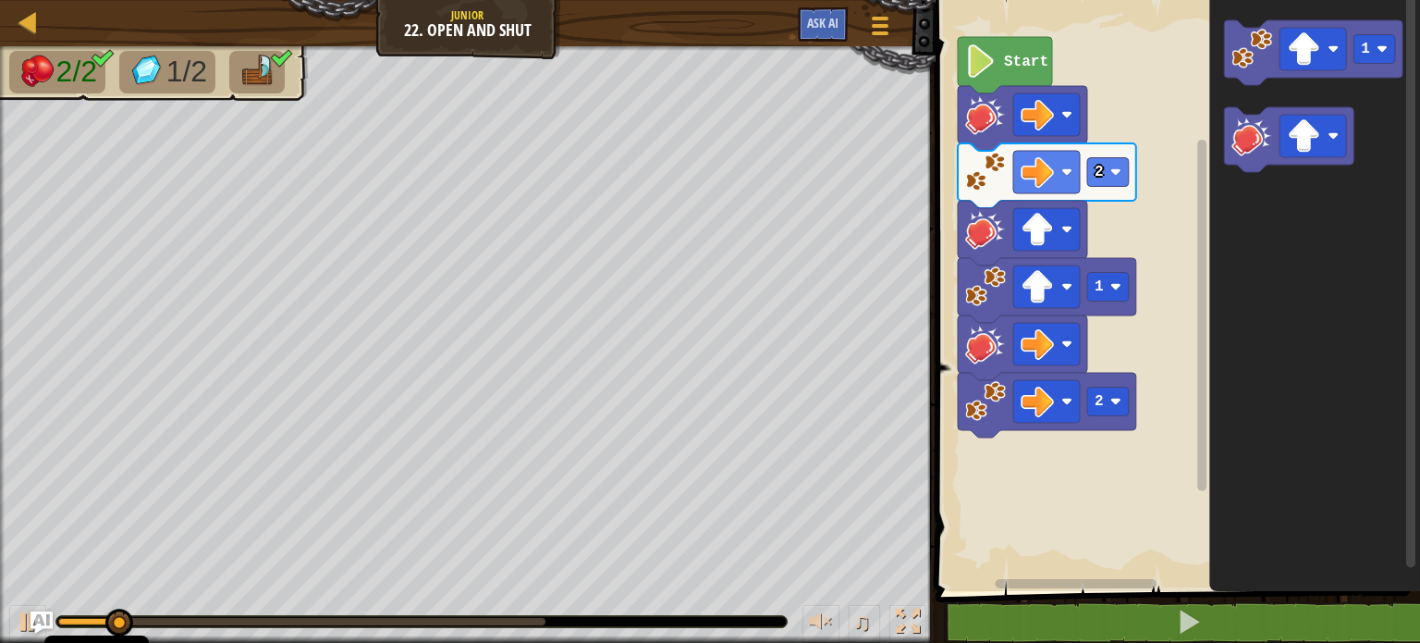
click at [1202, 354] on div "Start 2 1 2 1" at bounding box center [1175, 291] width 490 height 600
drag, startPoint x: 537, startPoint y: 625, endPoint x: 562, endPoint y: 613, distance: 27.7
click at [562, 613] on div "♫" at bounding box center [468, 616] width 936 height 55
click at [545, 608] on div "♫" at bounding box center [468, 616] width 936 height 55
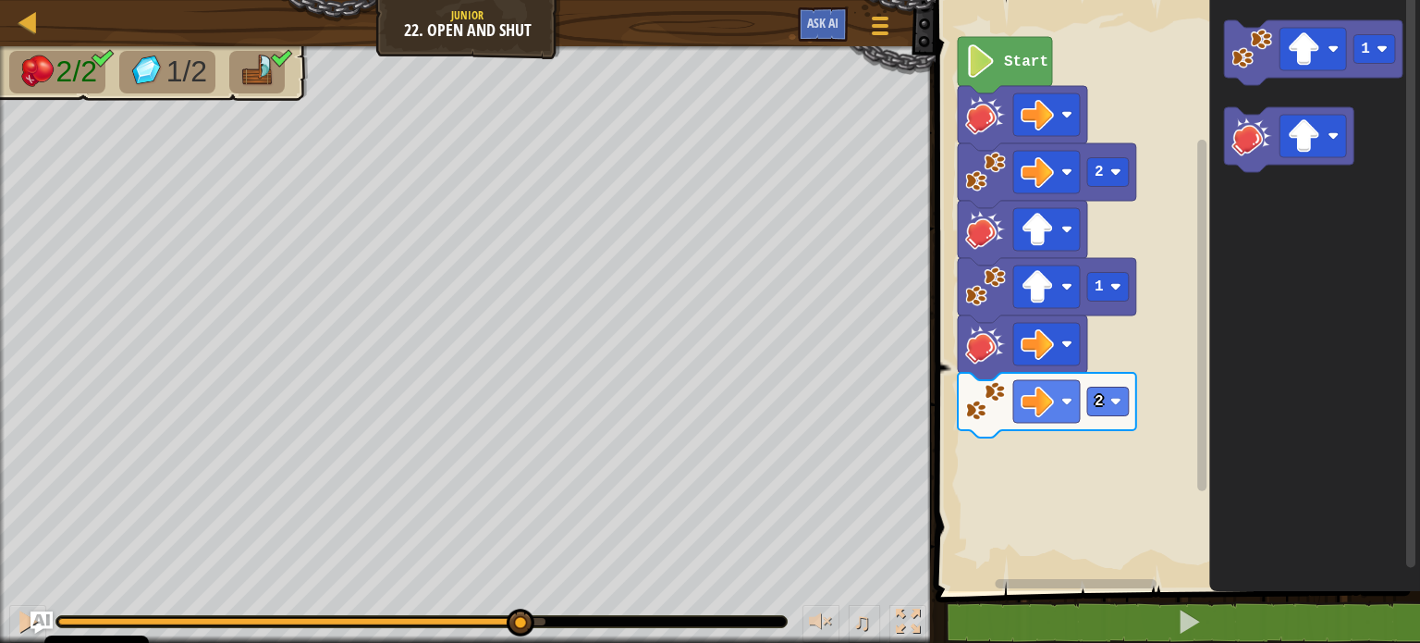
drag, startPoint x: 258, startPoint y: 620, endPoint x: 518, endPoint y: 595, distance: 261.1
click at [518, 595] on div "♫" at bounding box center [468, 616] width 936 height 55
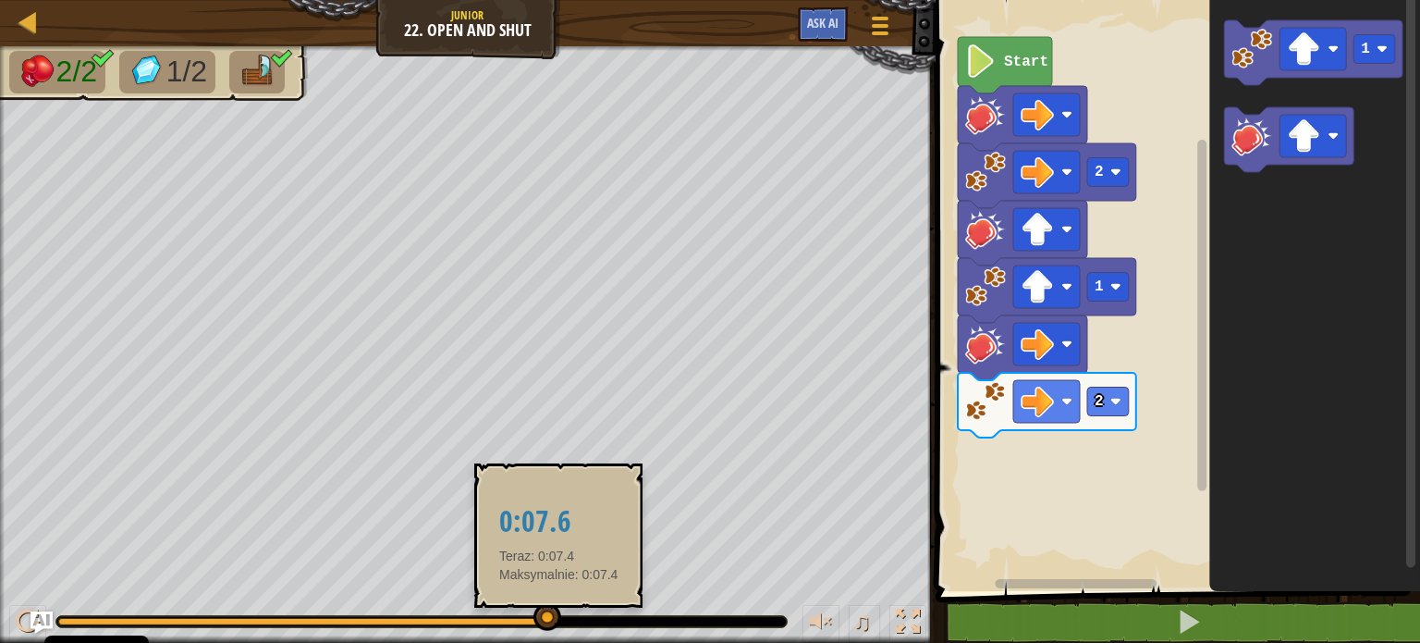
click at [559, 623] on div at bounding box center [548, 617] width 28 height 28
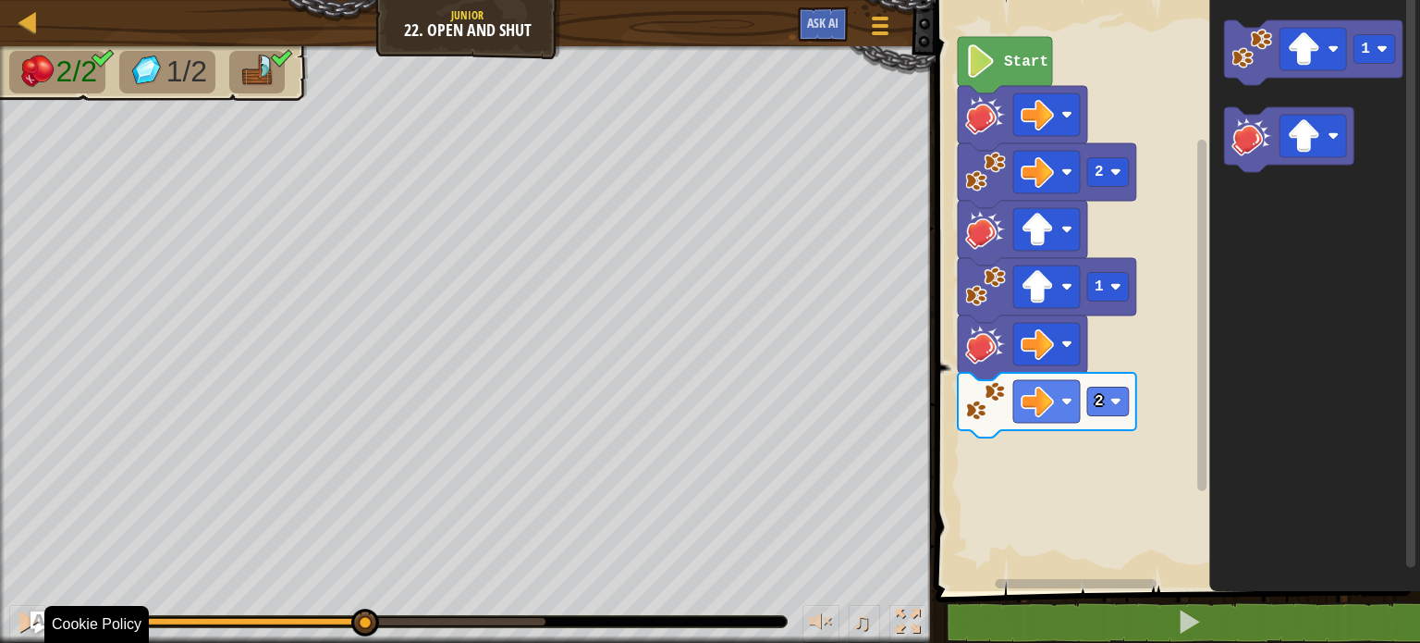
drag, startPoint x: 559, startPoint y: 623, endPoint x: 348, endPoint y: 632, distance: 211.0
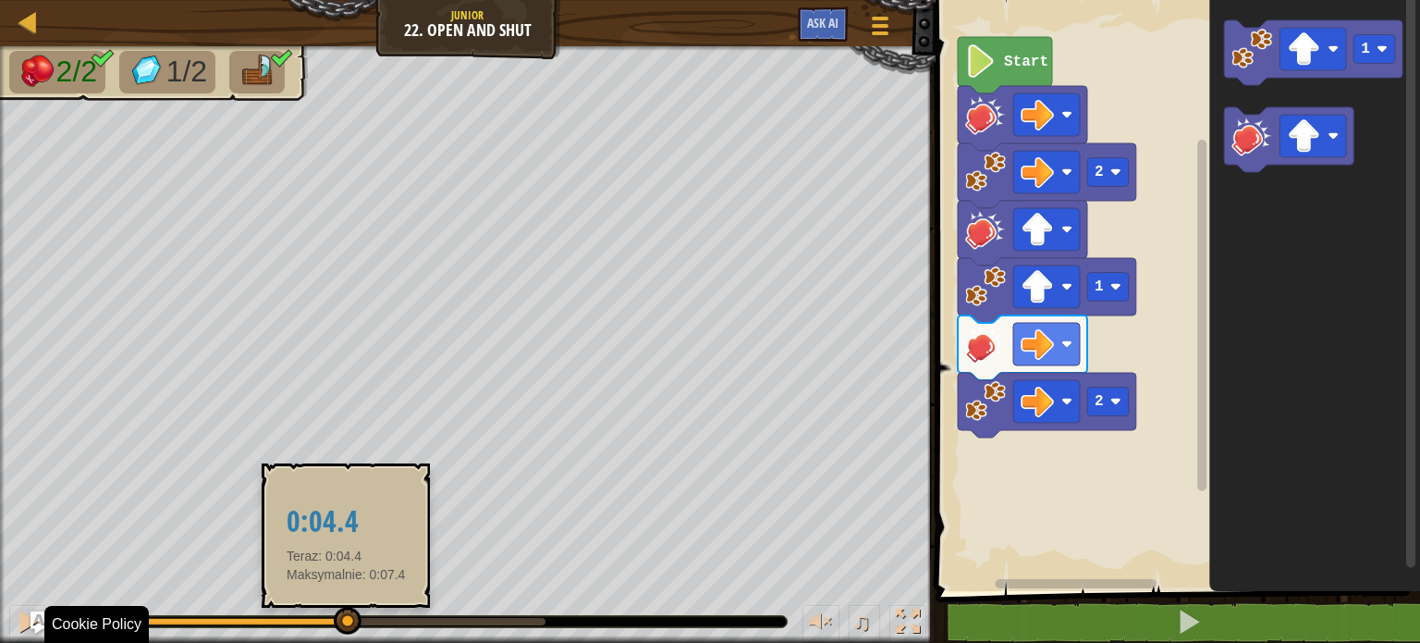
click at [346, 623] on div at bounding box center [348, 621] width 28 height 28
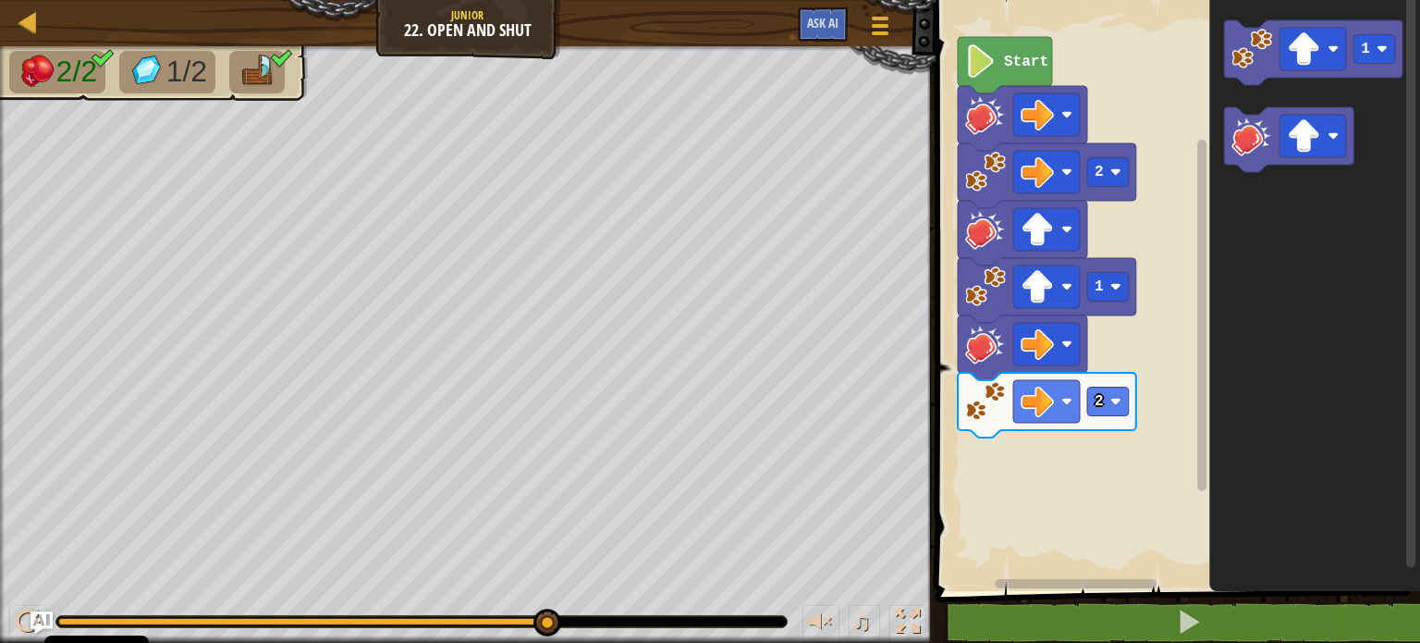
drag, startPoint x: 346, startPoint y: 623, endPoint x: 699, endPoint y: 595, distance: 354.4
click at [698, 595] on div "♫" at bounding box center [468, 616] width 936 height 55
click at [903, 617] on div at bounding box center [908, 621] width 24 height 24
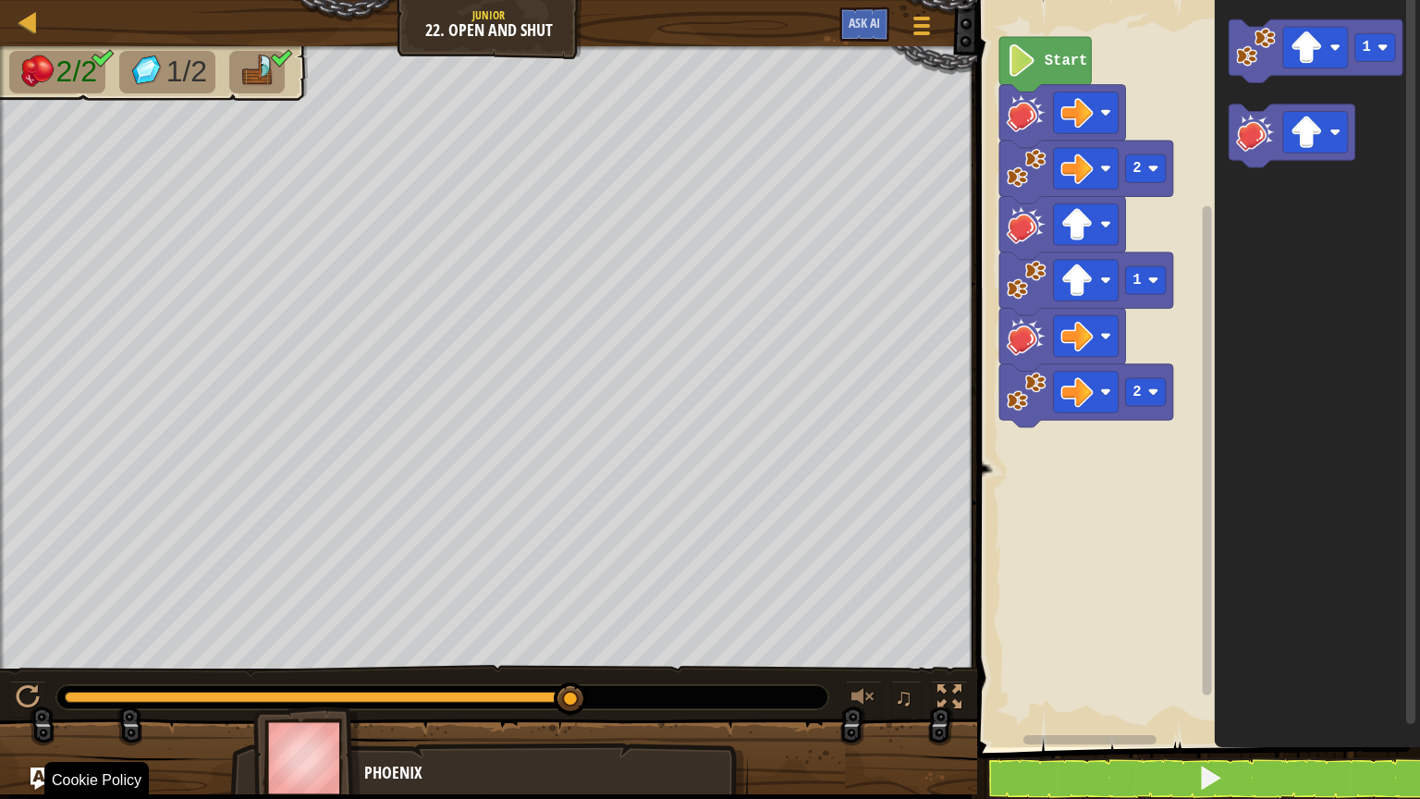
click at [284, 642] on img at bounding box center [306, 757] width 107 height 103
click at [515, 642] on div at bounding box center [442, 697] width 772 height 24
drag, startPoint x: 515, startPoint y: 685, endPoint x: 555, endPoint y: 699, distance: 42.1
click at [506, 642] on div "♫" at bounding box center [488, 692] width 977 height 55
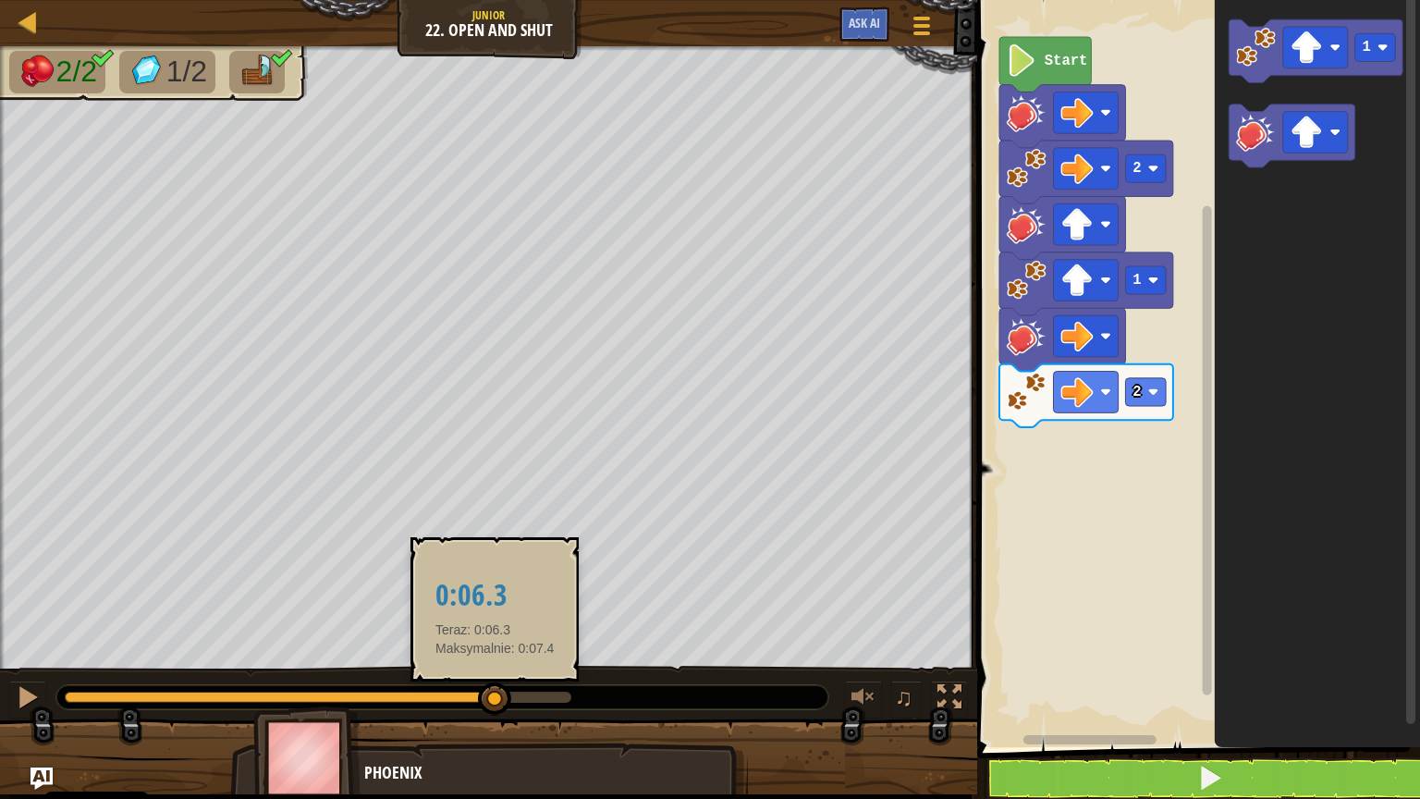
drag, startPoint x: 572, startPoint y: 698, endPoint x: 464, endPoint y: 695, distance: 108.2
click at [478, 642] on div at bounding box center [494, 698] width 33 height 33
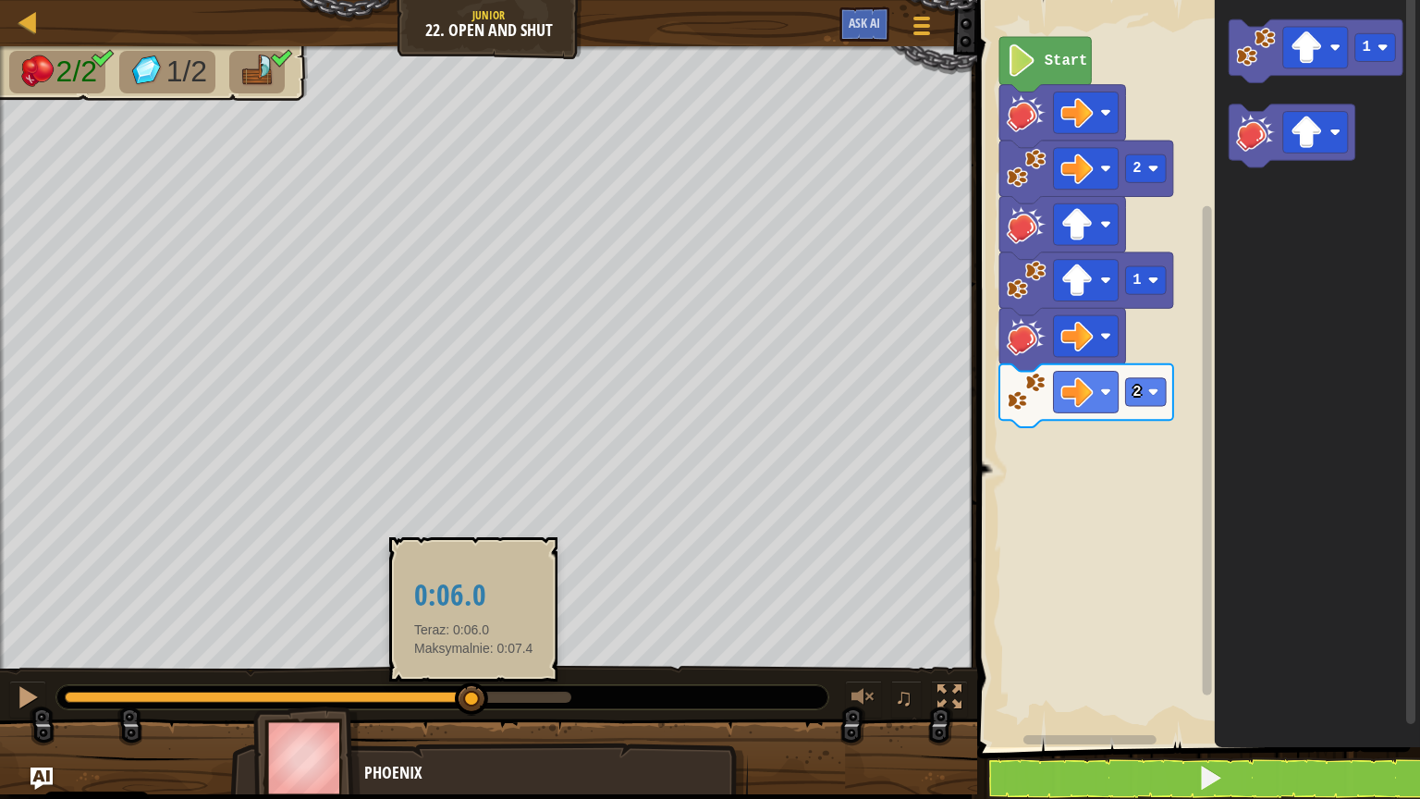
click at [601, 636] on div "2/2 1/2 ♫ Phoenix" at bounding box center [710, 420] width 1420 height 748
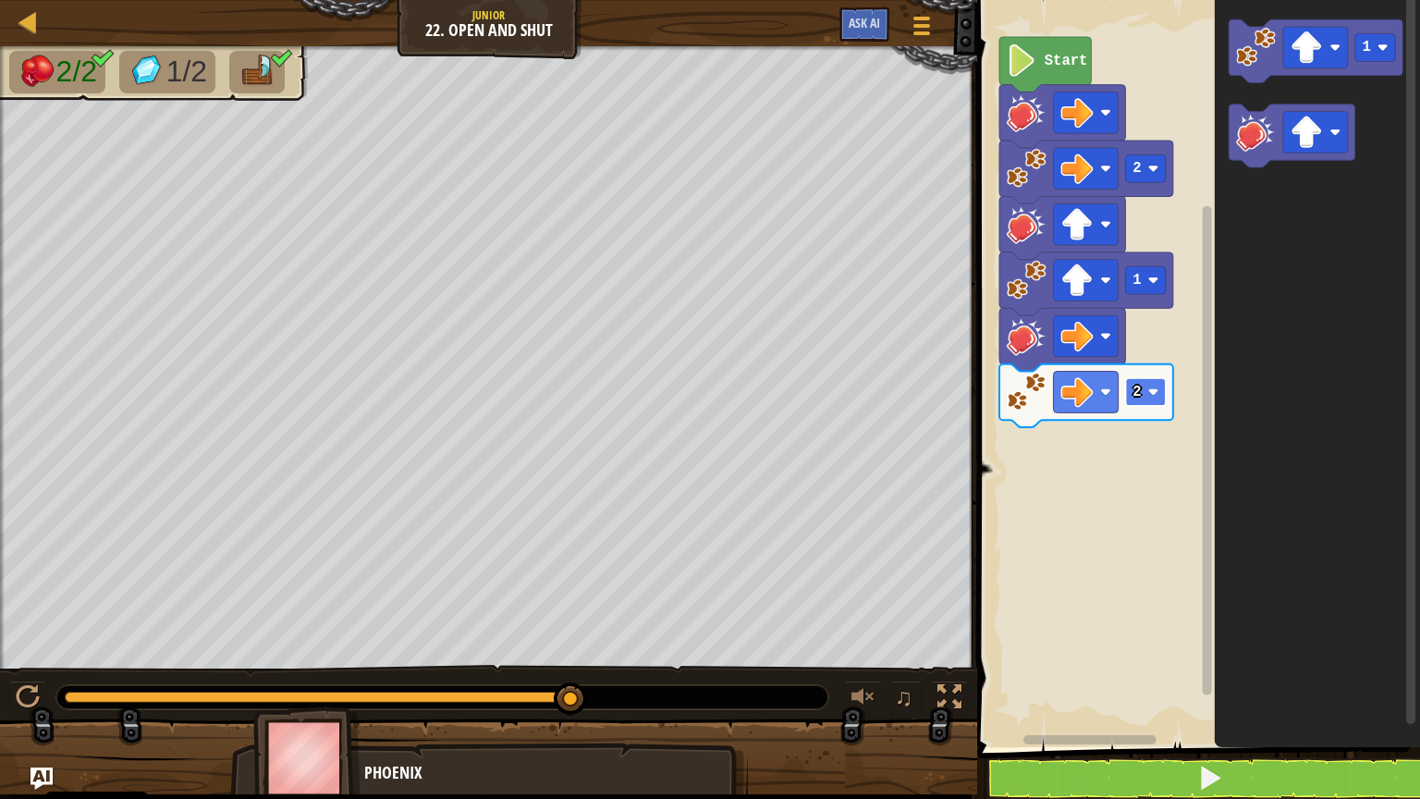
click at [1138, 391] on text "2" at bounding box center [1137, 392] width 8 height 17
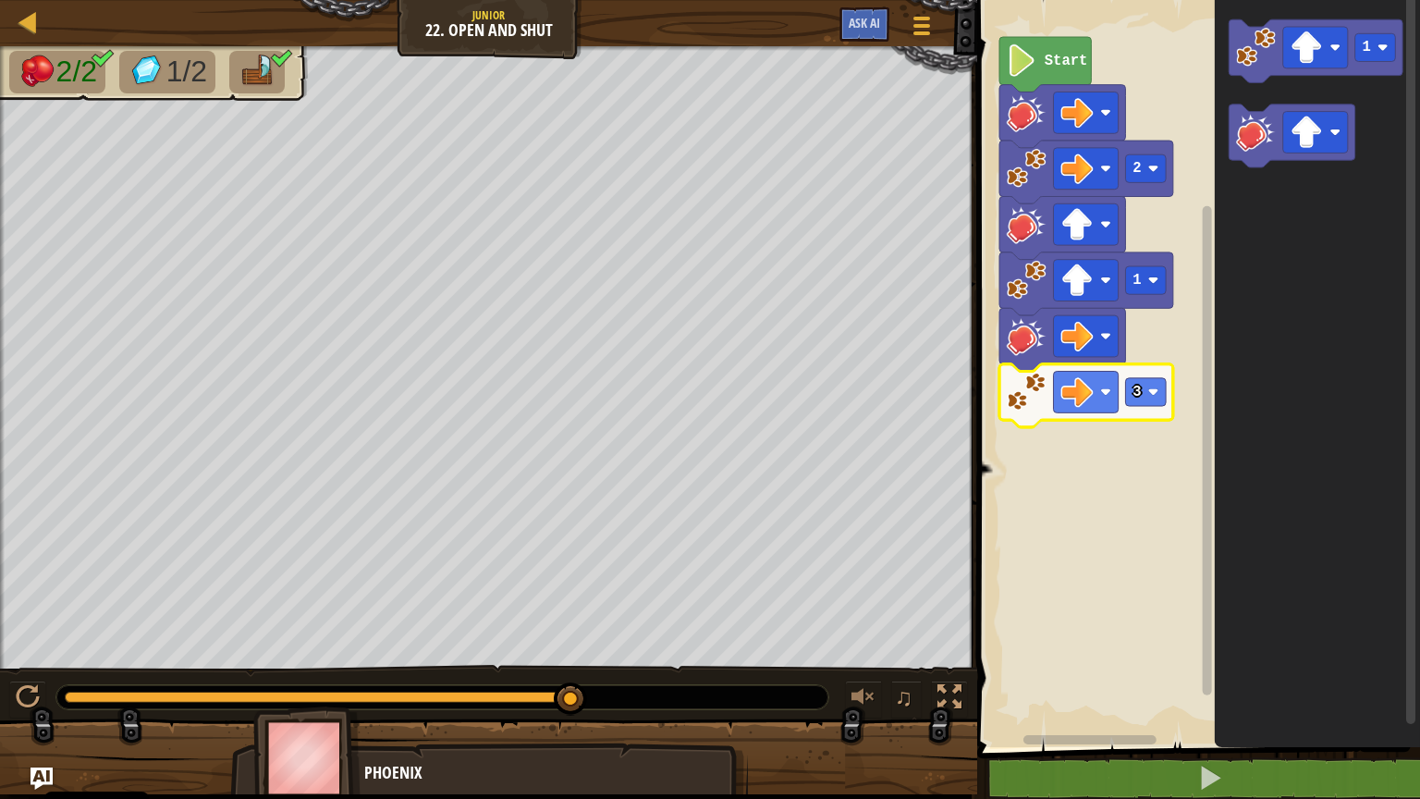
drag, startPoint x: 568, startPoint y: 703, endPoint x: 725, endPoint y: 669, distance: 160.9
click at [666, 642] on div at bounding box center [442, 697] width 772 height 24
click at [37, 23] on div at bounding box center [28, 21] width 23 height 23
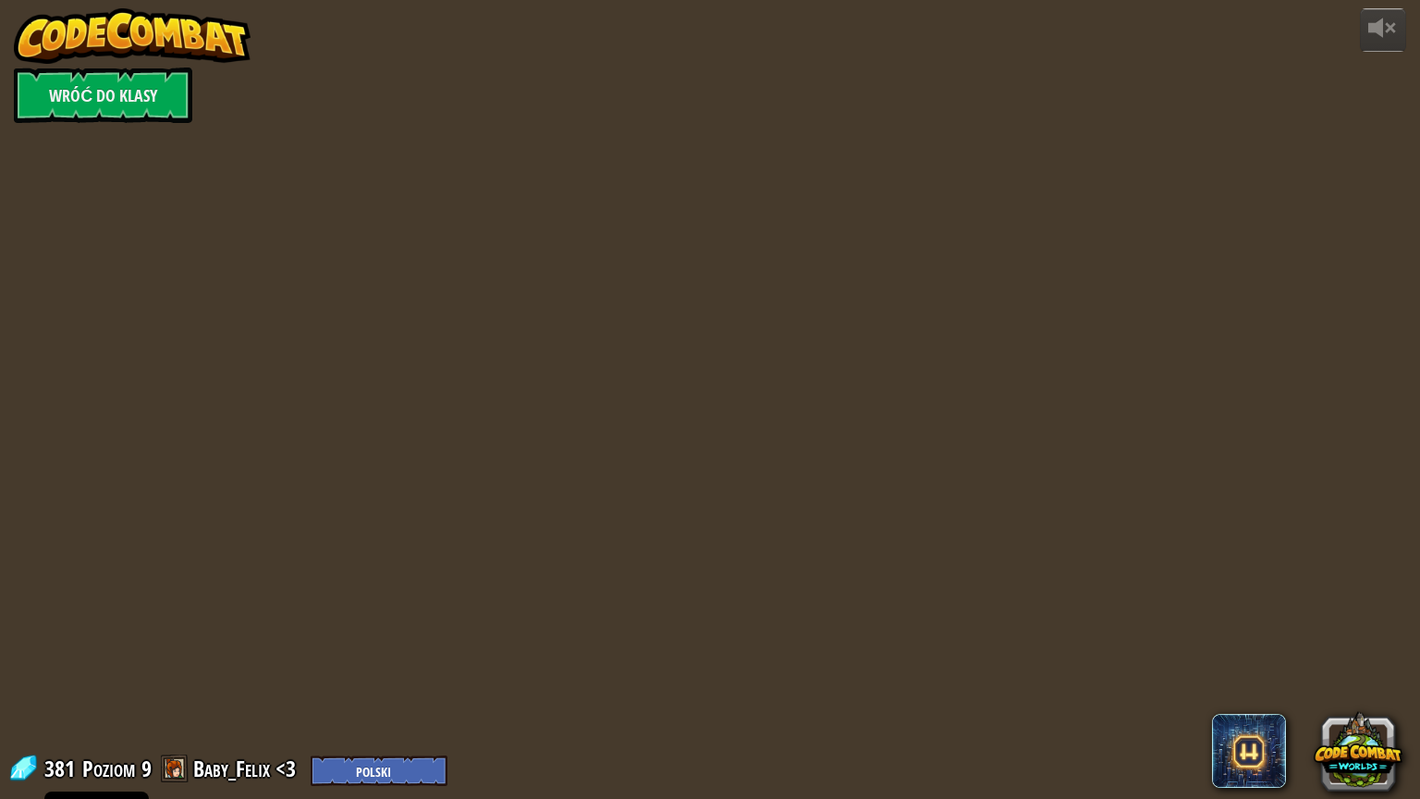
select select "pl"
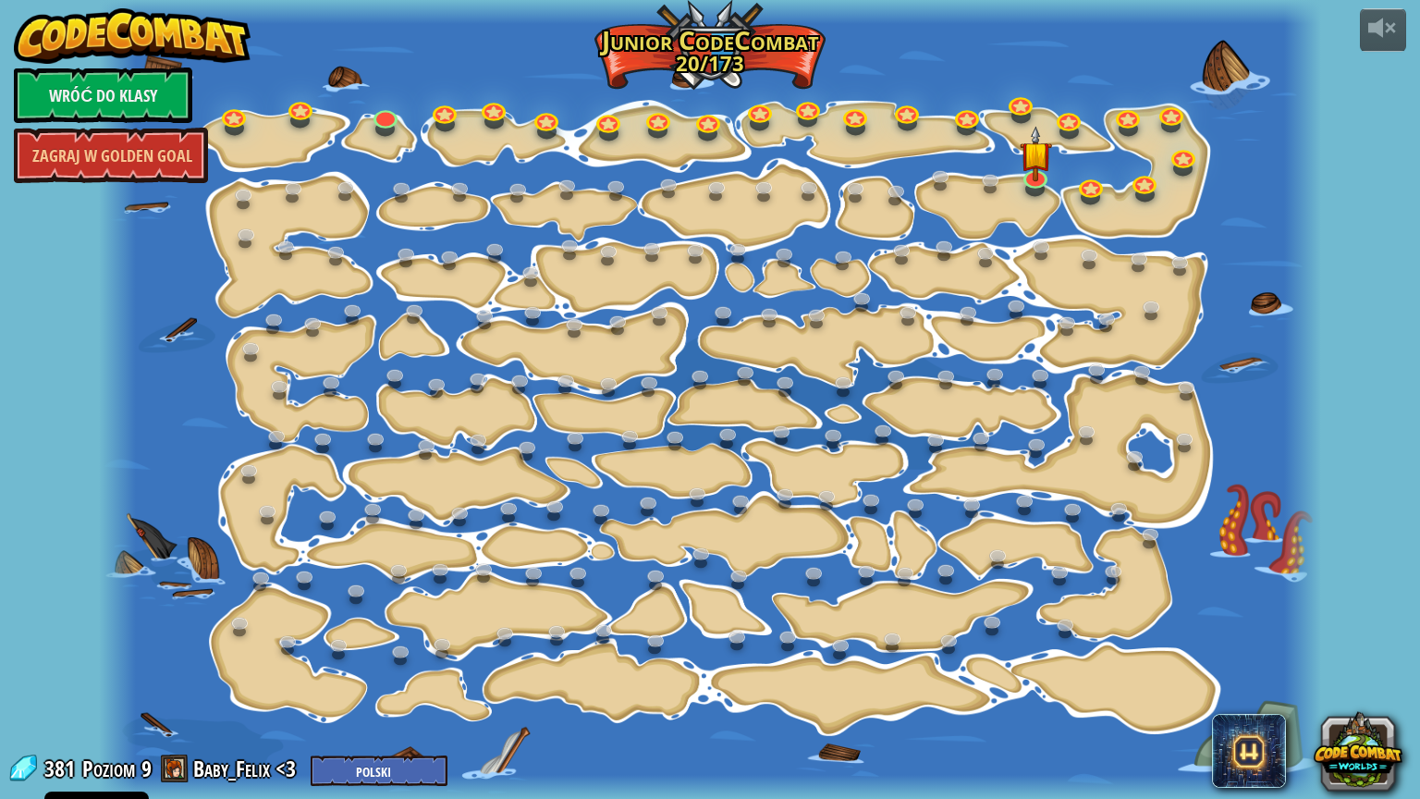
select select "pl"
click at [1032, 170] on img at bounding box center [1035, 141] width 32 height 74
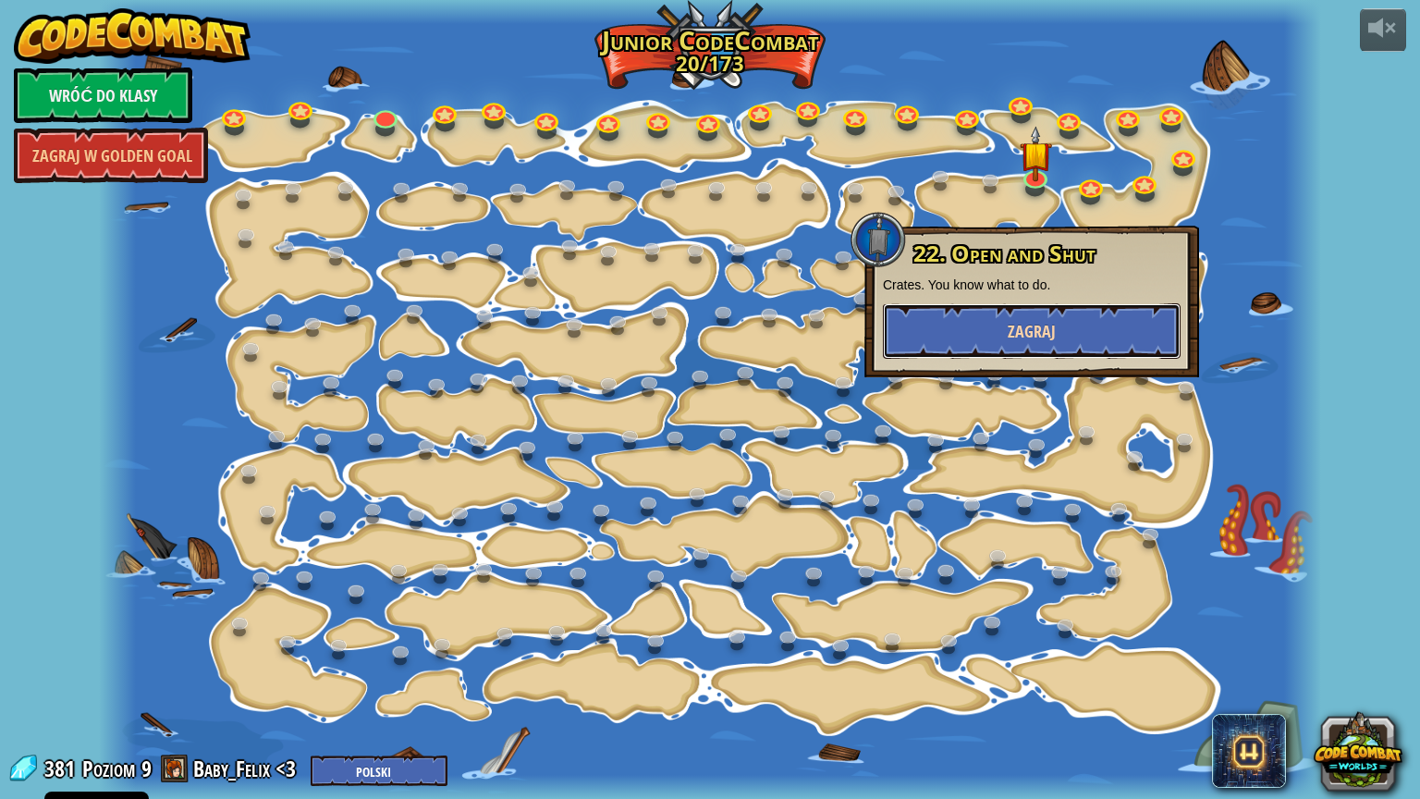
click at [1030, 348] on button "Zagraj" at bounding box center [1032, 330] width 298 height 55
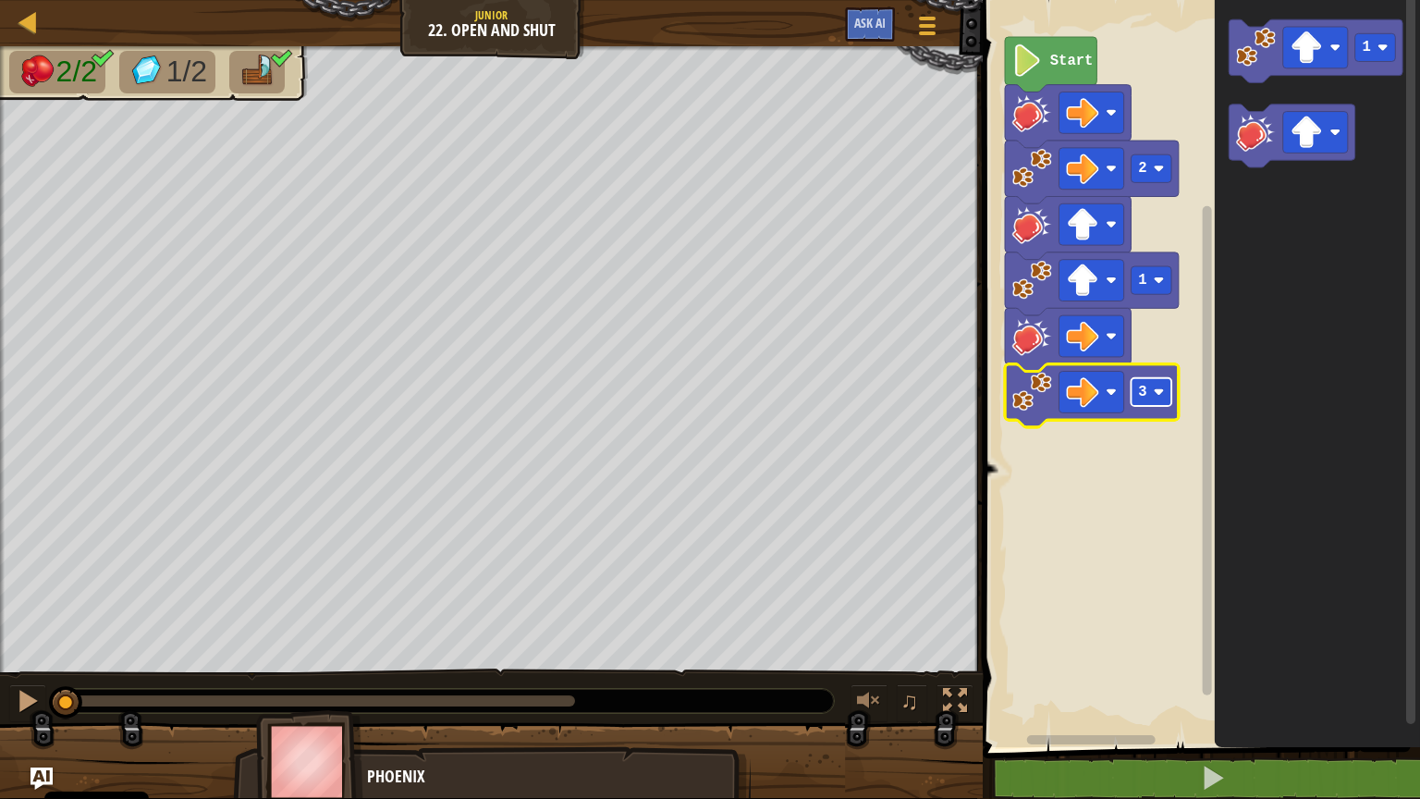
click at [1161, 406] on rect "Obszar roboczy Blockly" at bounding box center [1152, 392] width 41 height 28
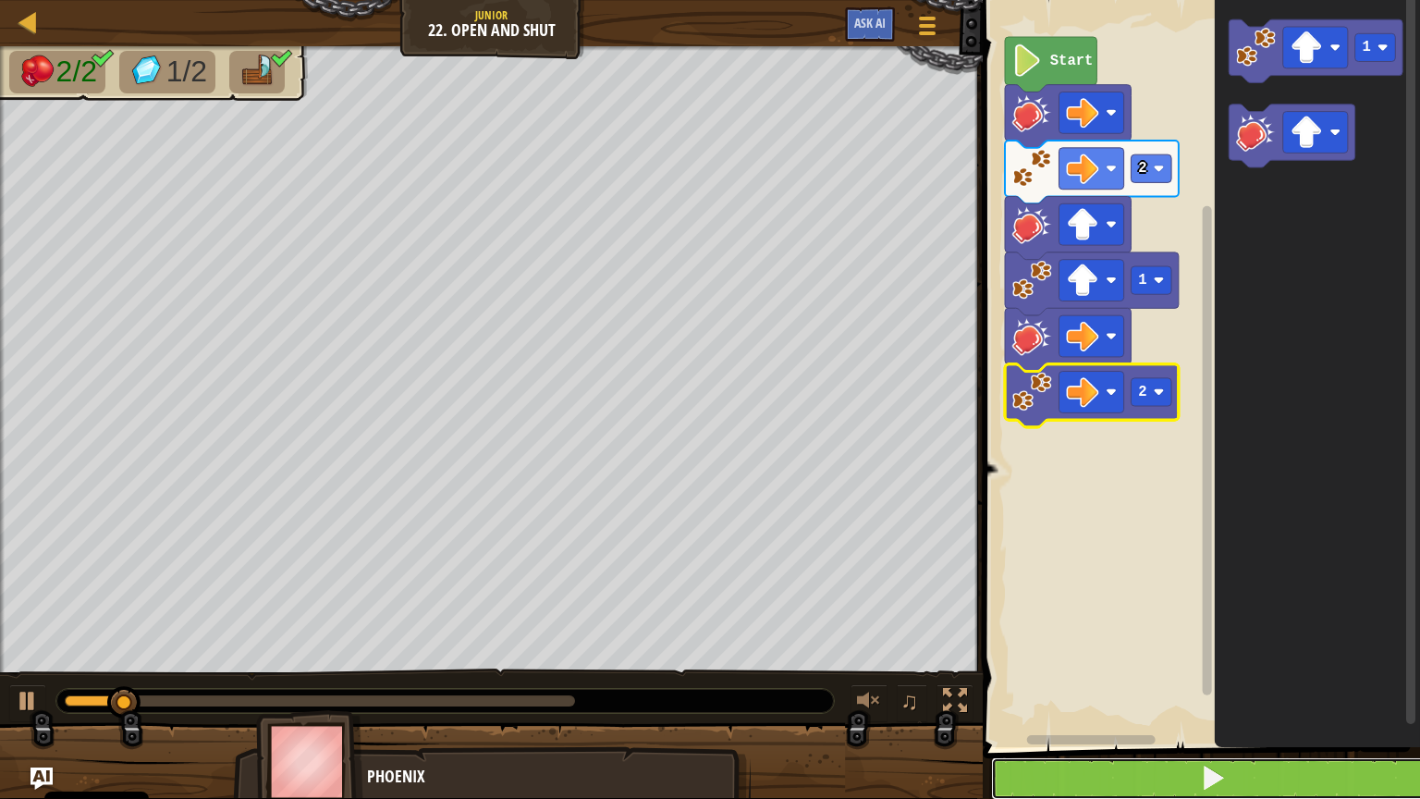
click at [1143, 642] on button at bounding box center [1212, 778] width 443 height 43
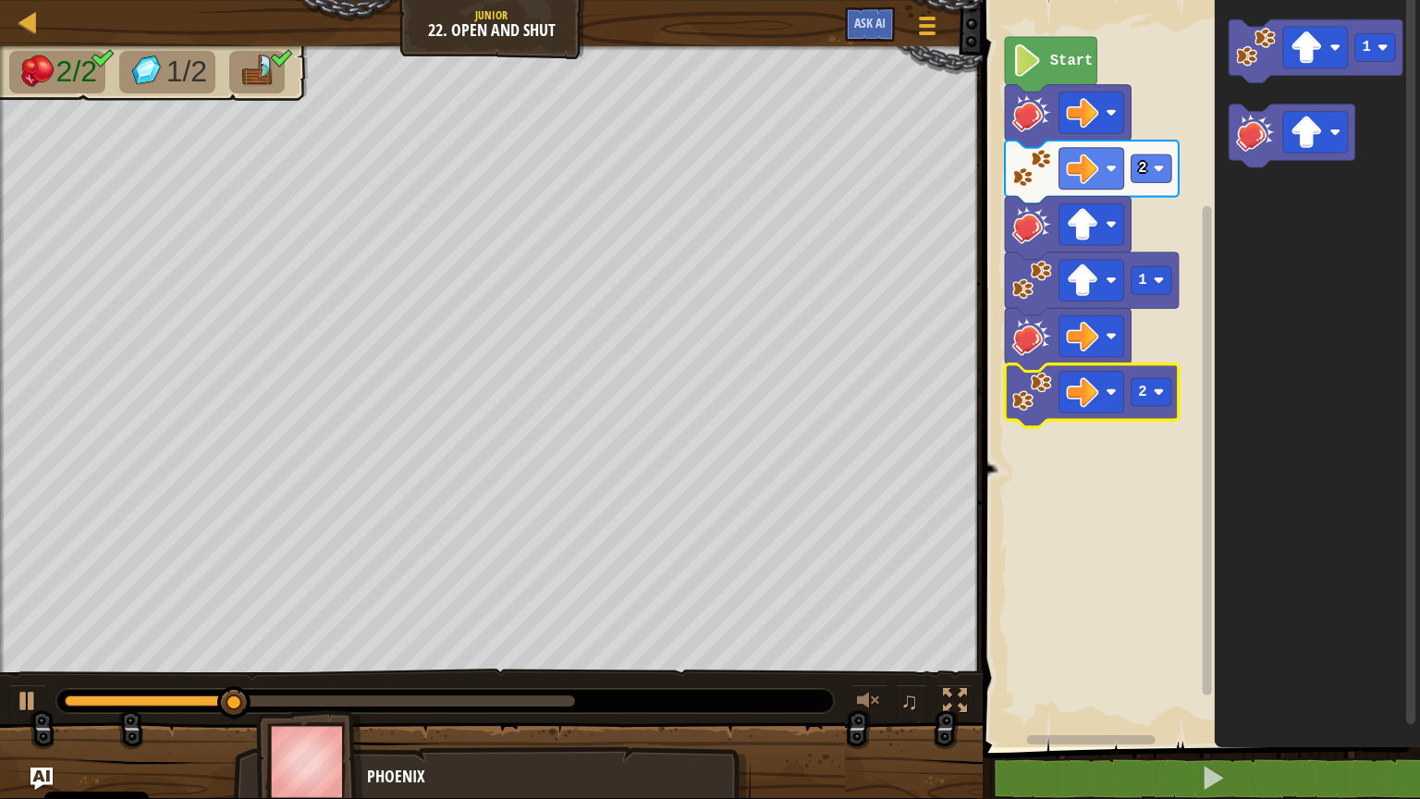
click at [684, 642] on div "♫" at bounding box center [491, 696] width 983 height 55
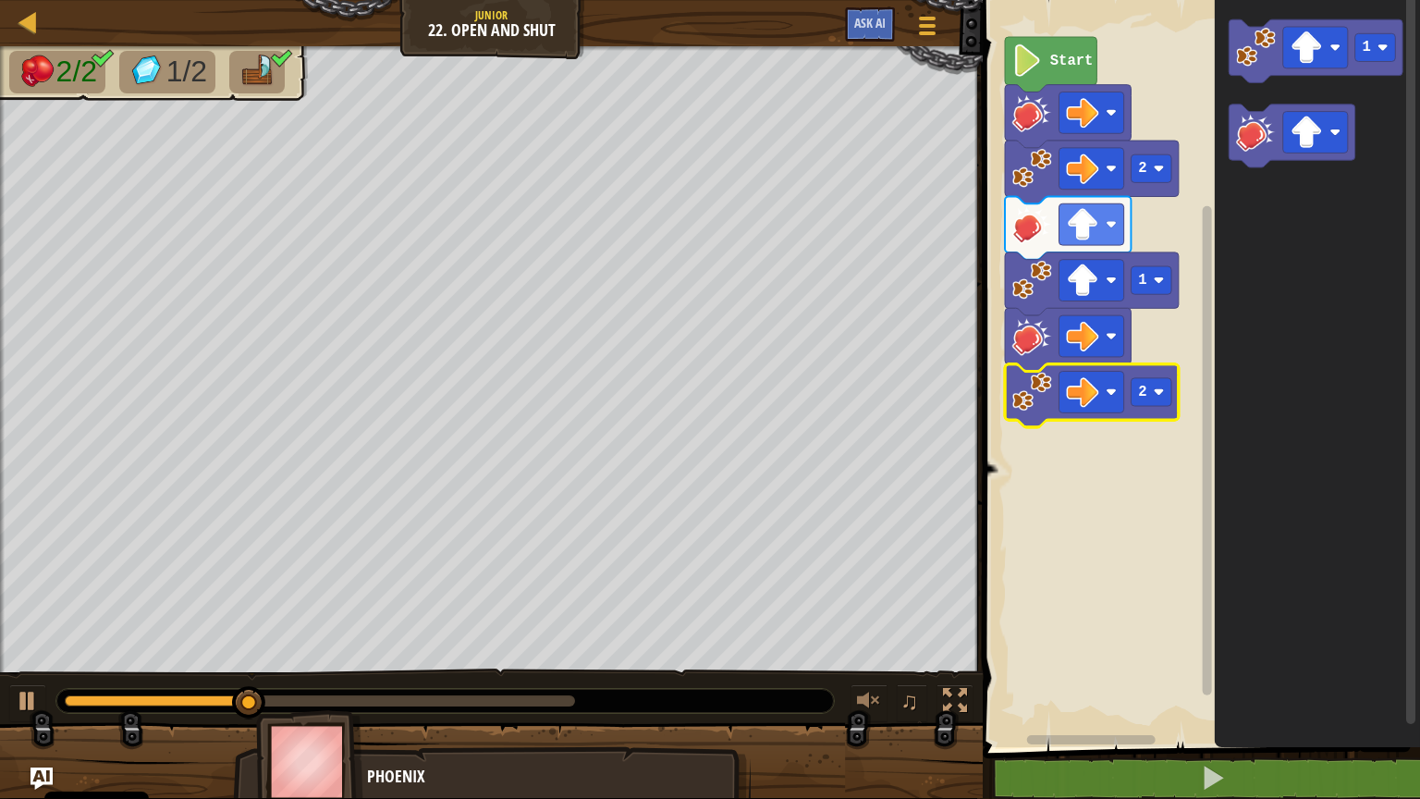
click at [678, 642] on div "♫" at bounding box center [491, 696] width 983 height 55
click at [669, 642] on div at bounding box center [445, 701] width 778 height 24
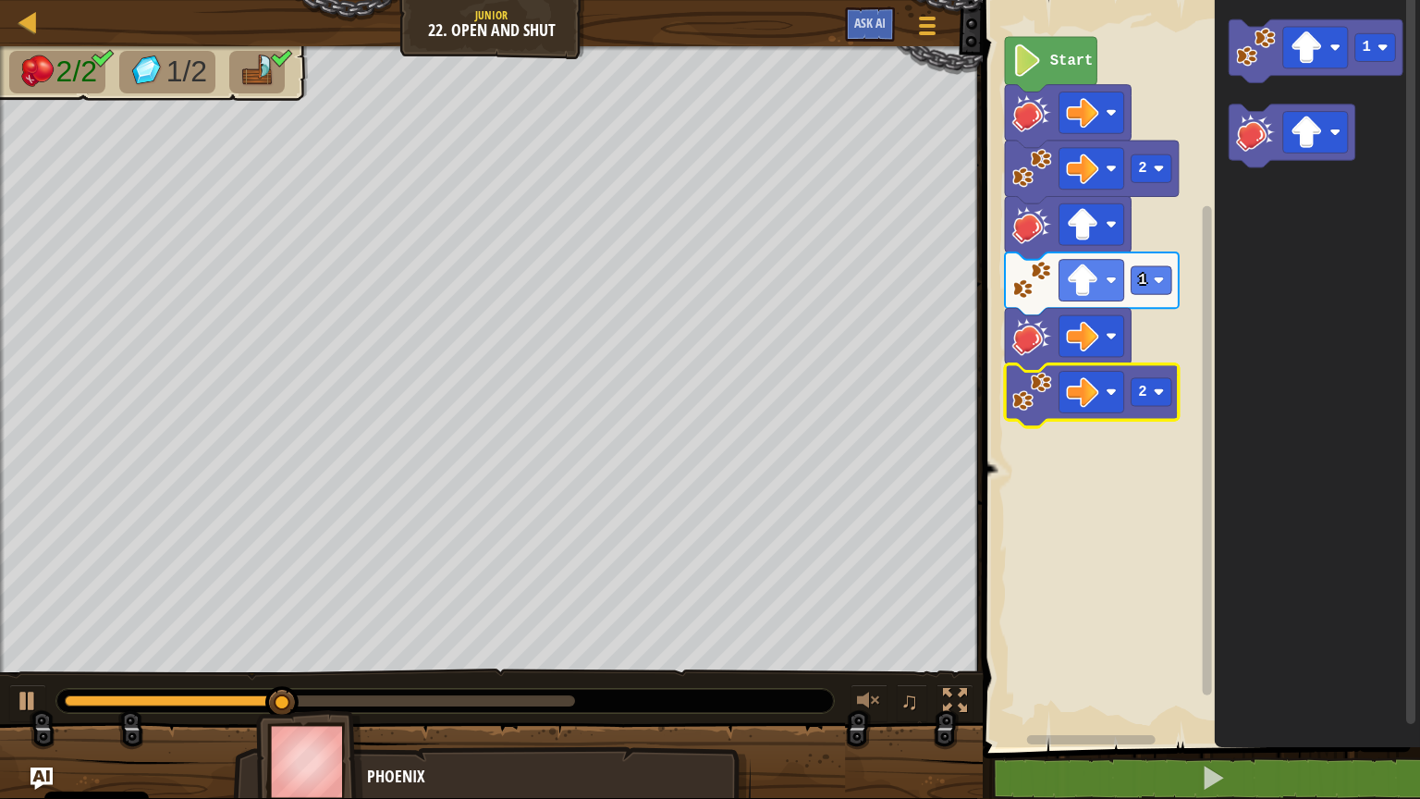
click at [669, 642] on div at bounding box center [445, 701] width 778 height 24
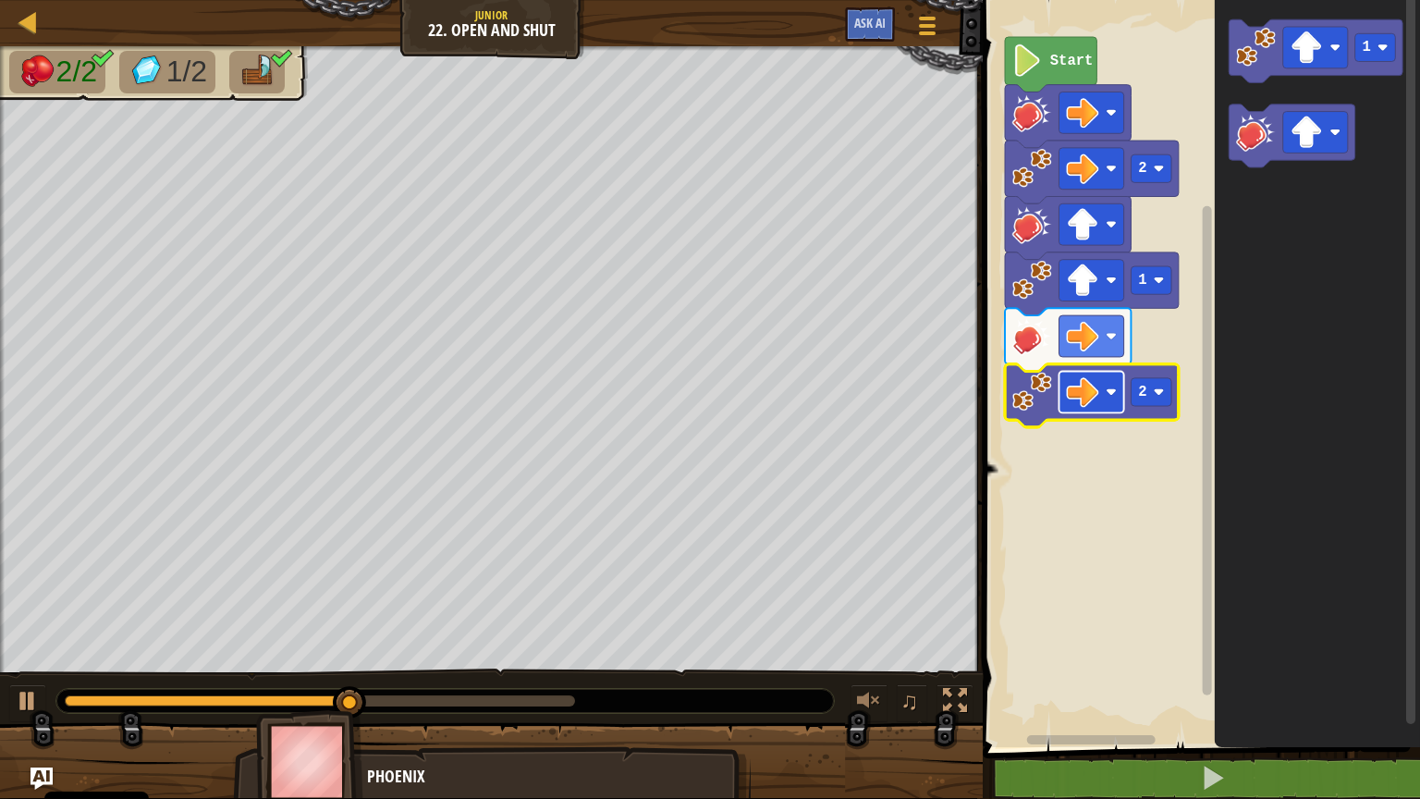
click at [1111, 397] on image "Obszar roboczy Blockly" at bounding box center [1112, 392] width 11 height 11
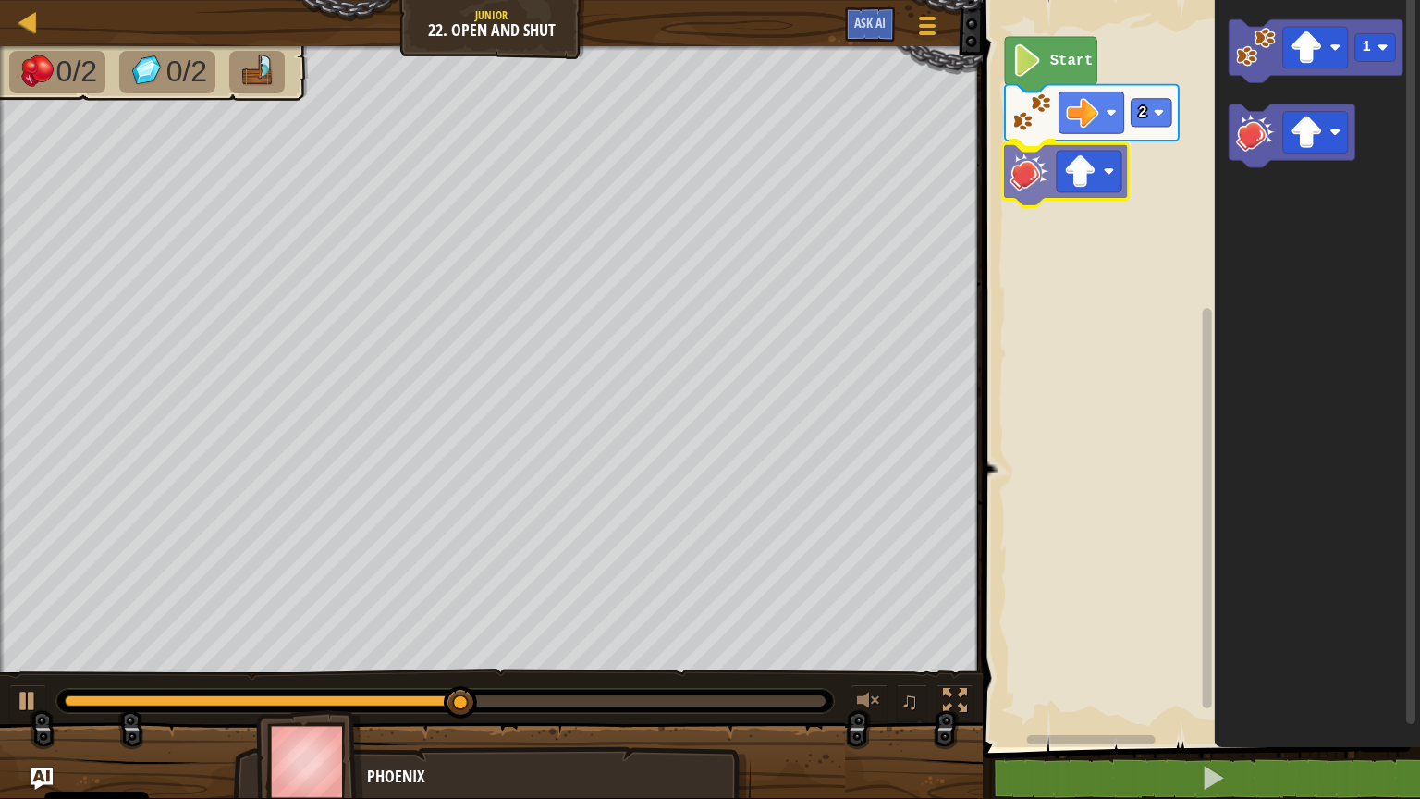
click at [1037, 189] on div "Start 2 1" at bounding box center [1198, 369] width 443 height 756
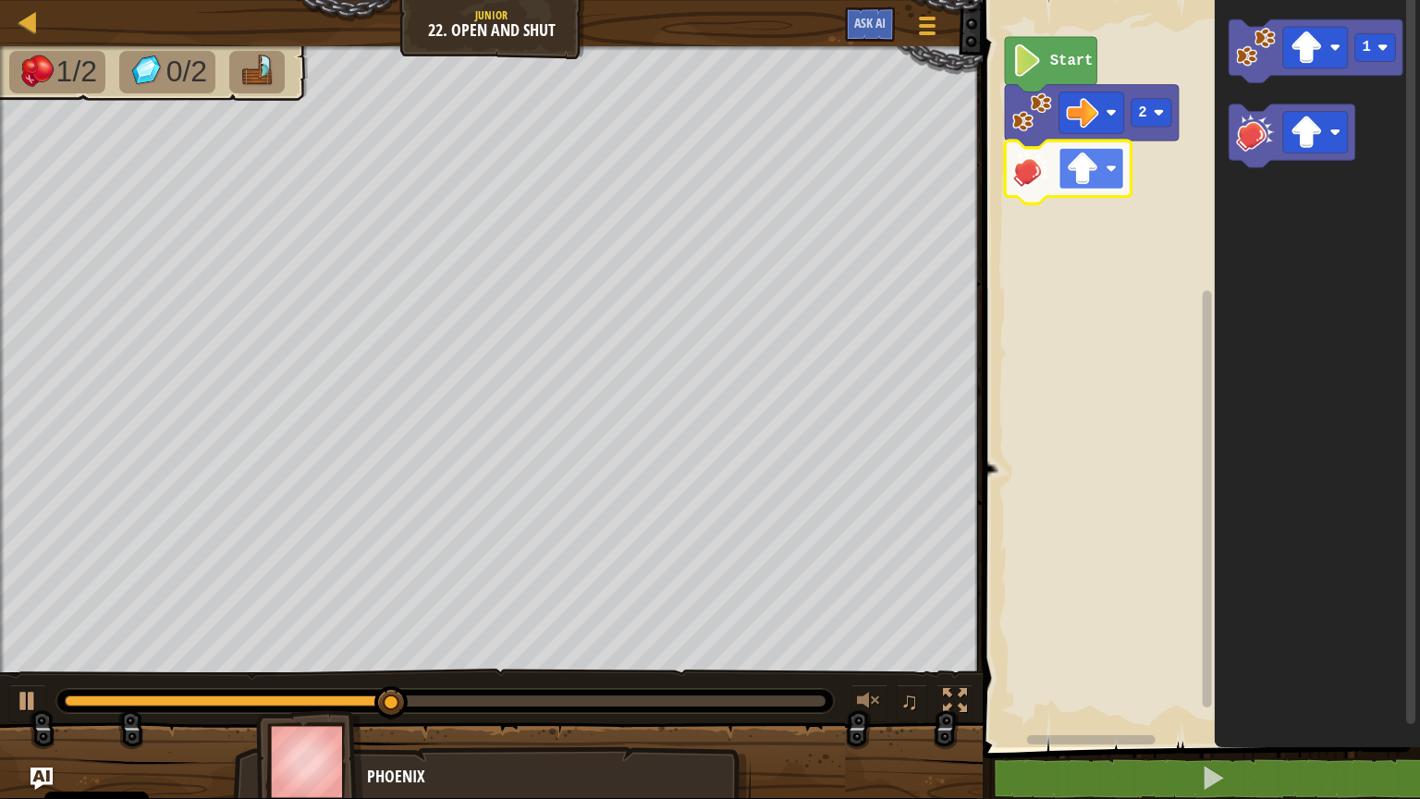
click at [1112, 170] on image "Obszar roboczy Blockly" at bounding box center [1112, 168] width 11 height 11
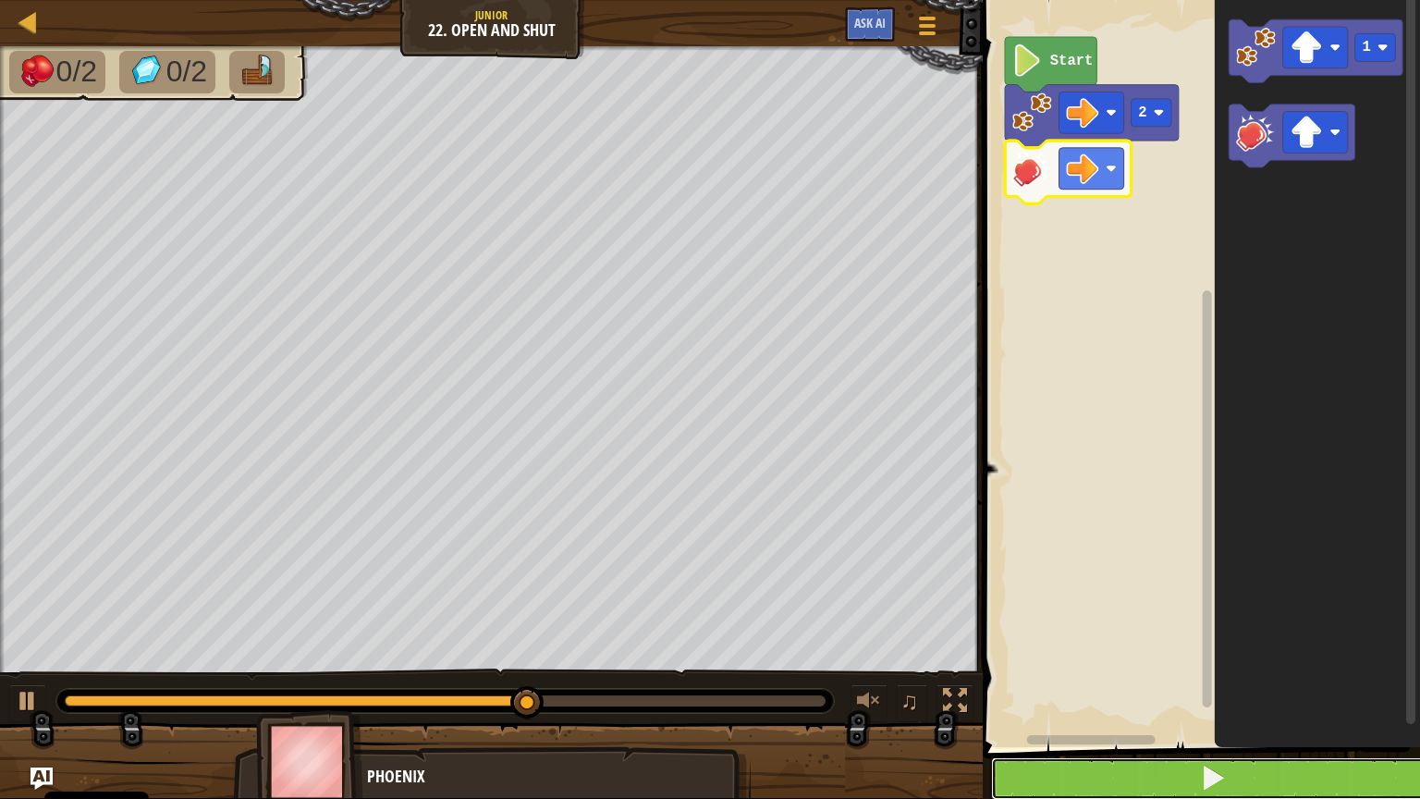
click at [1142, 642] on button at bounding box center [1212, 778] width 443 height 43
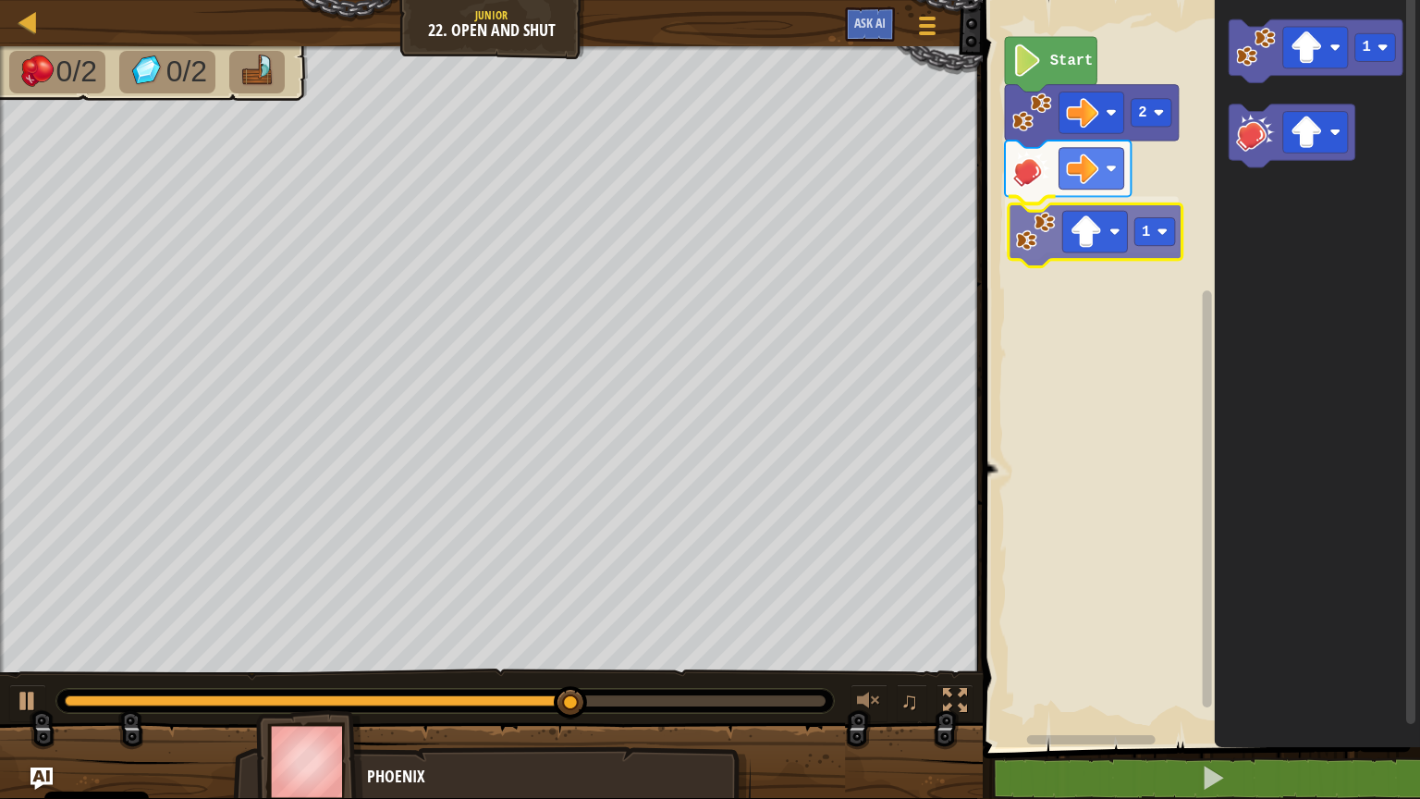
click at [1040, 236] on div "Start 2 1 1 1" at bounding box center [1198, 369] width 443 height 756
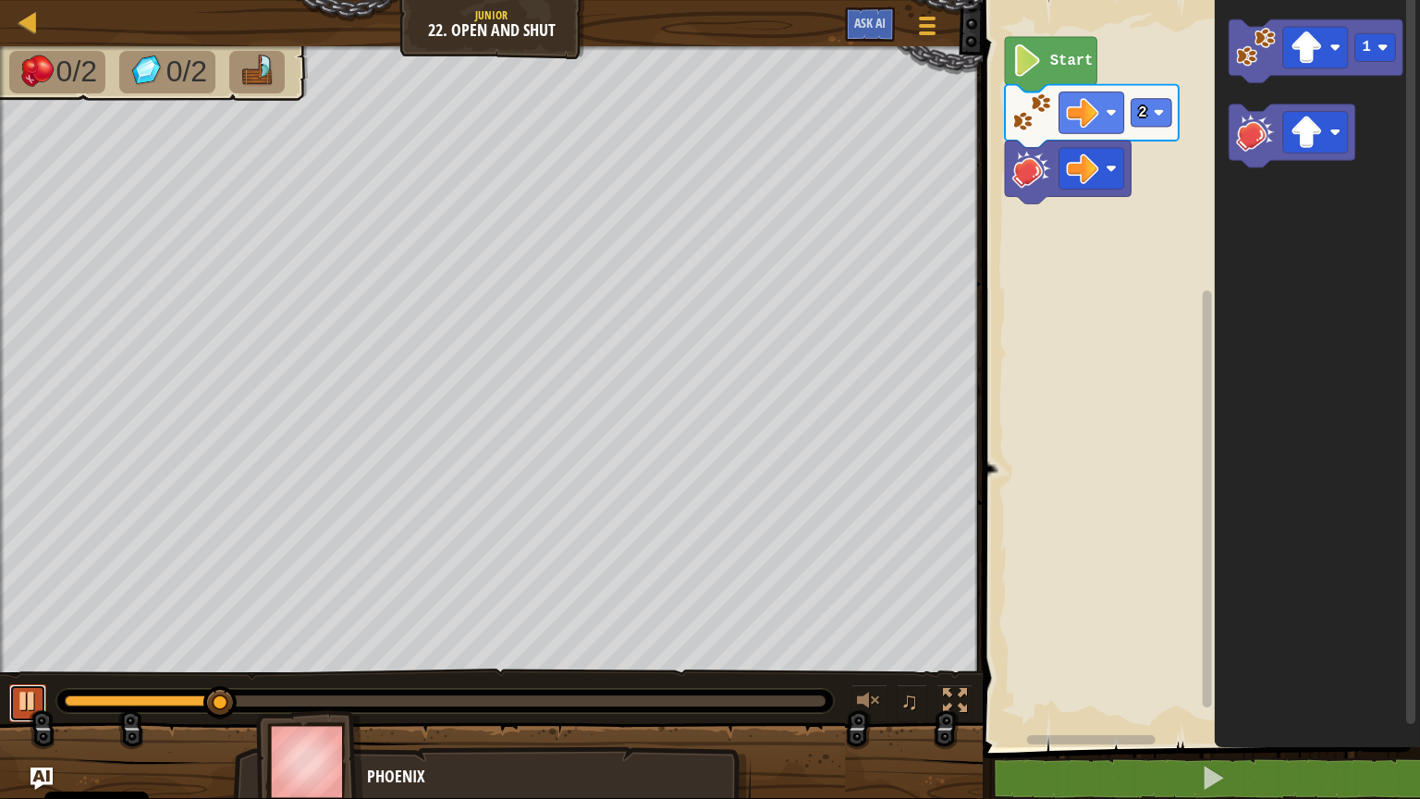
click at [30, 642] on div at bounding box center [28, 701] width 24 height 24
click at [1155, 111] on image "Obszar roboczy Blockly" at bounding box center [1159, 112] width 11 height 11
click at [1154, 111] on rect "Obszar roboczy Blockly" at bounding box center [1152, 113] width 41 height 28
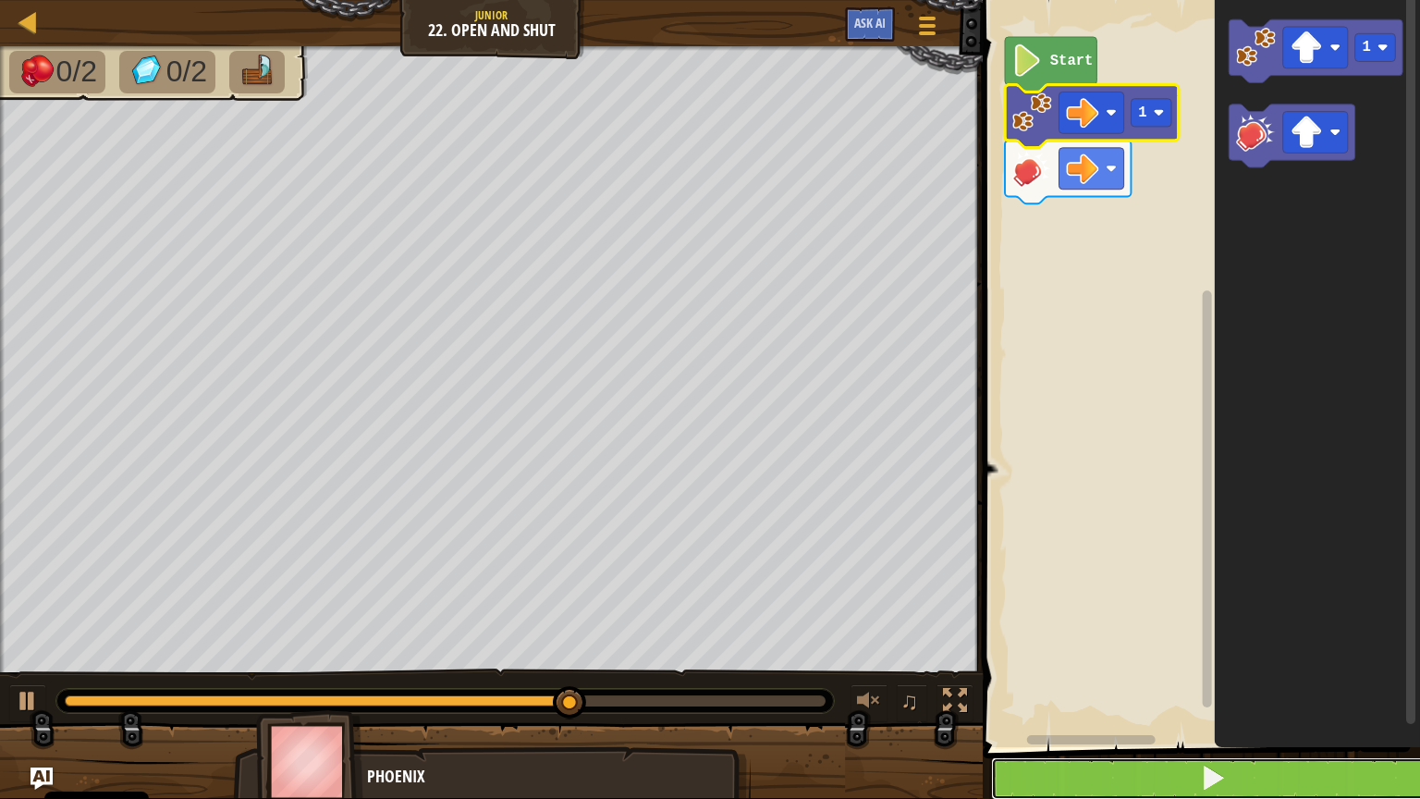
drag, startPoint x: 1162, startPoint y: 788, endPoint x: 1164, endPoint y: 767, distance: 21.3
click at [1162, 642] on button at bounding box center [1212, 778] width 443 height 43
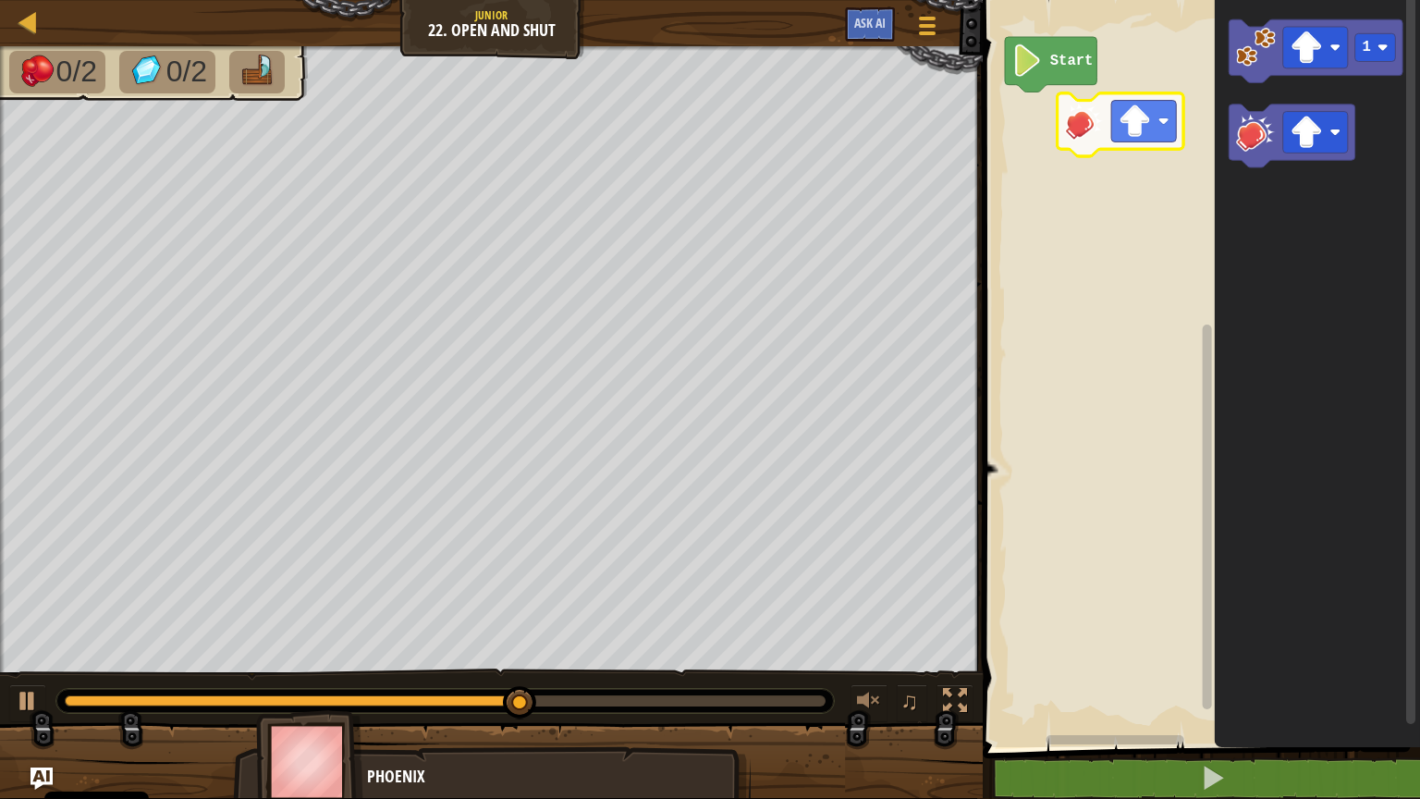
click at [1036, 141] on div "Start 1" at bounding box center [1198, 369] width 443 height 756
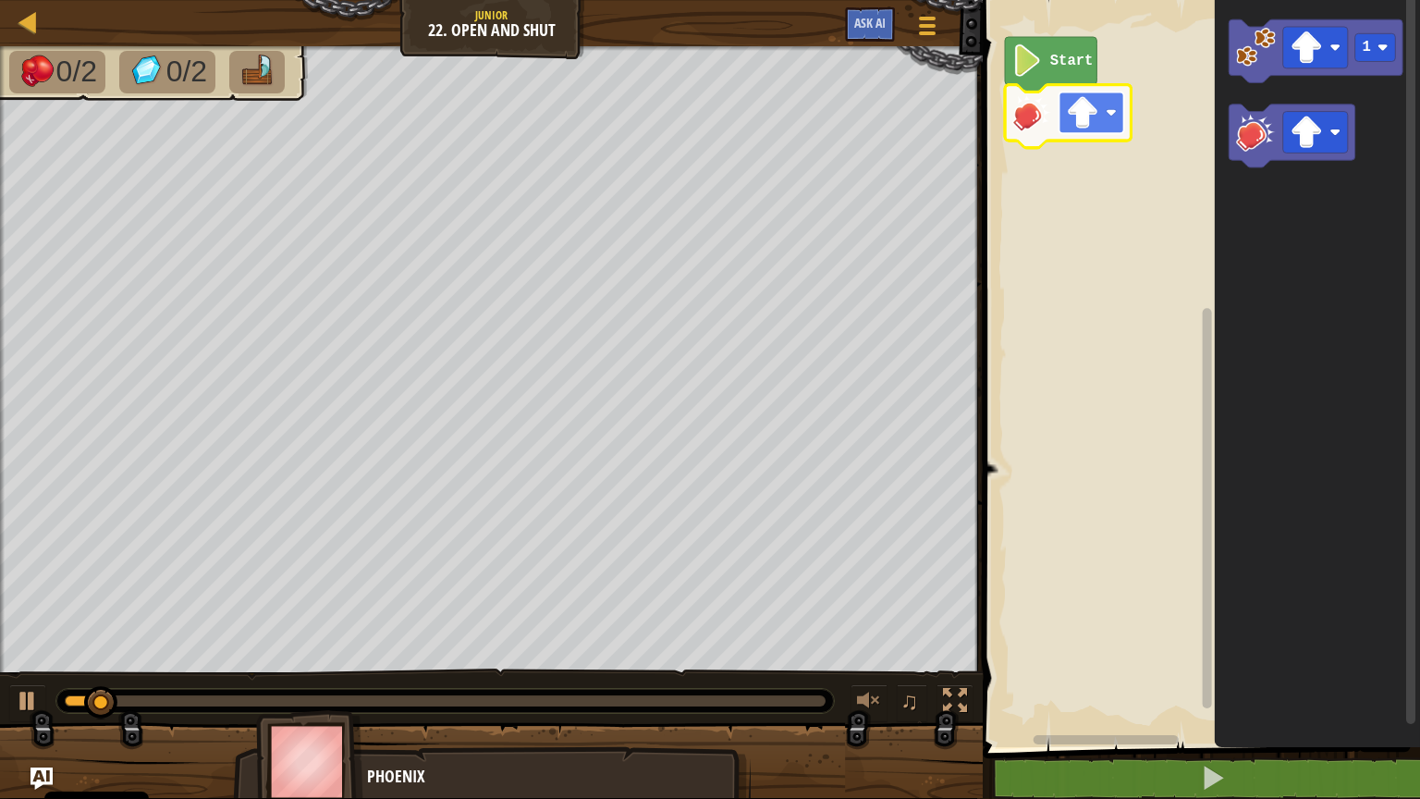
click at [1107, 122] on rect "Obszar roboczy Blockly" at bounding box center [1092, 113] width 65 height 42
click at [1074, 134] on div "Start 1" at bounding box center [1198, 369] width 443 height 756
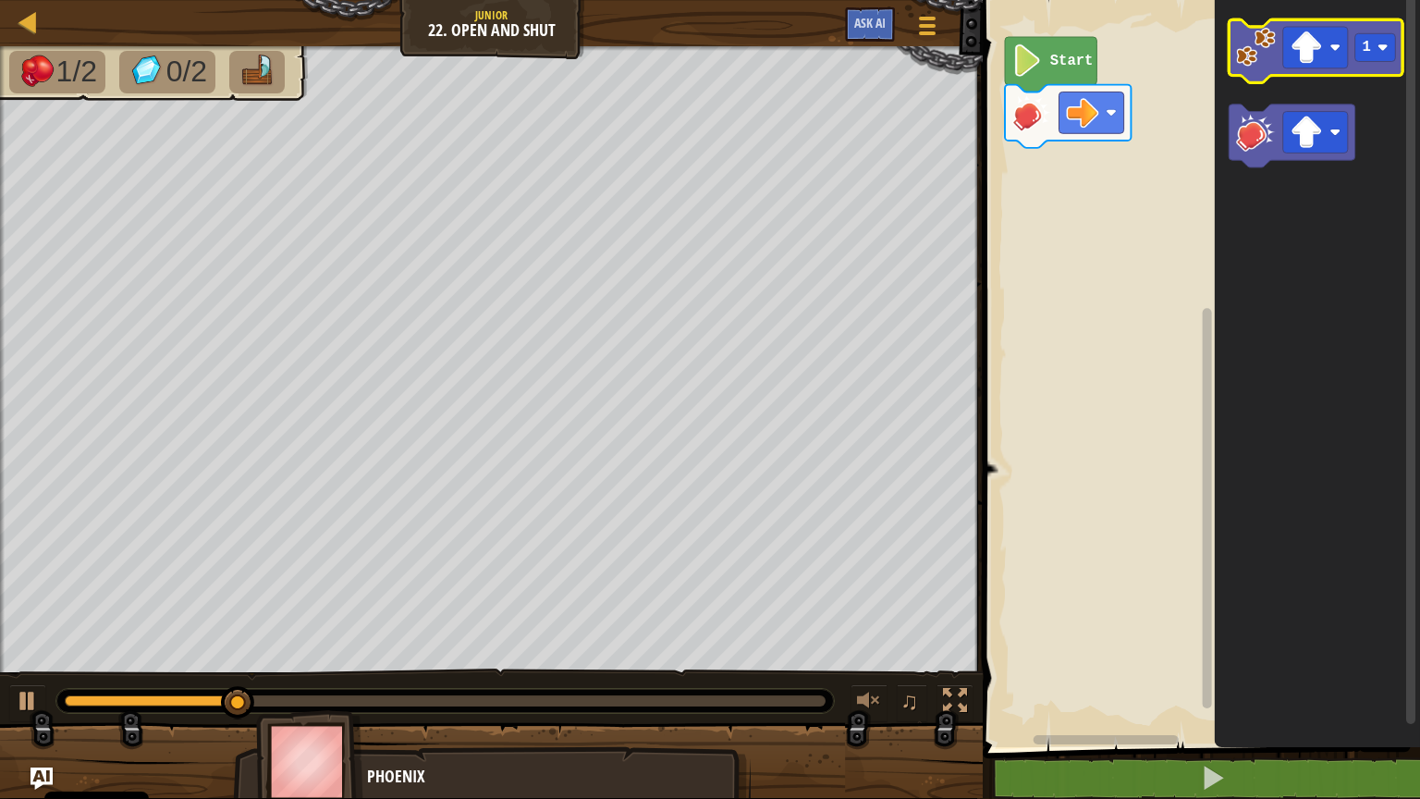
click at [1267, 49] on image "Obszar roboczy Blockly" at bounding box center [1256, 47] width 40 height 40
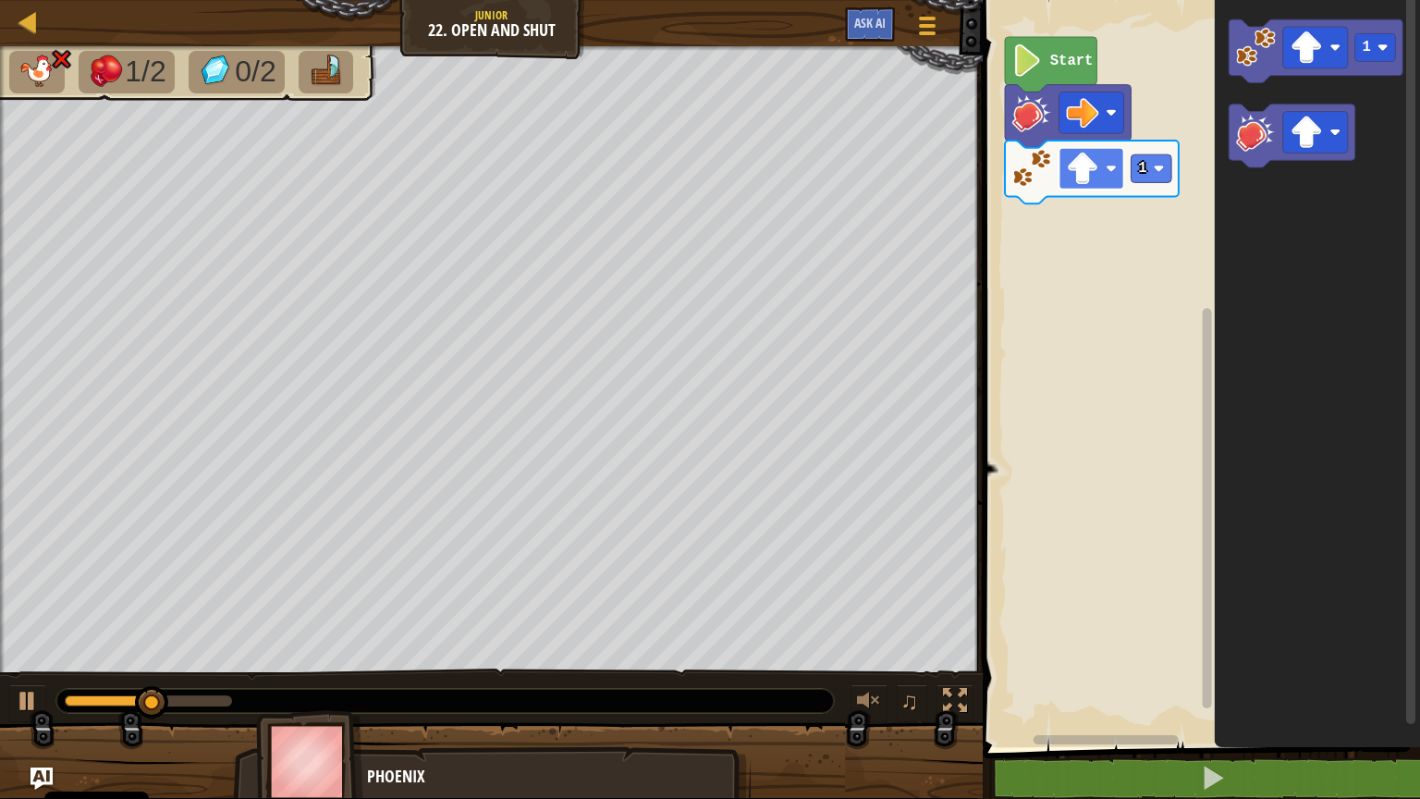
click at [1102, 171] on rect "Obszar roboczy Blockly" at bounding box center [1092, 169] width 65 height 42
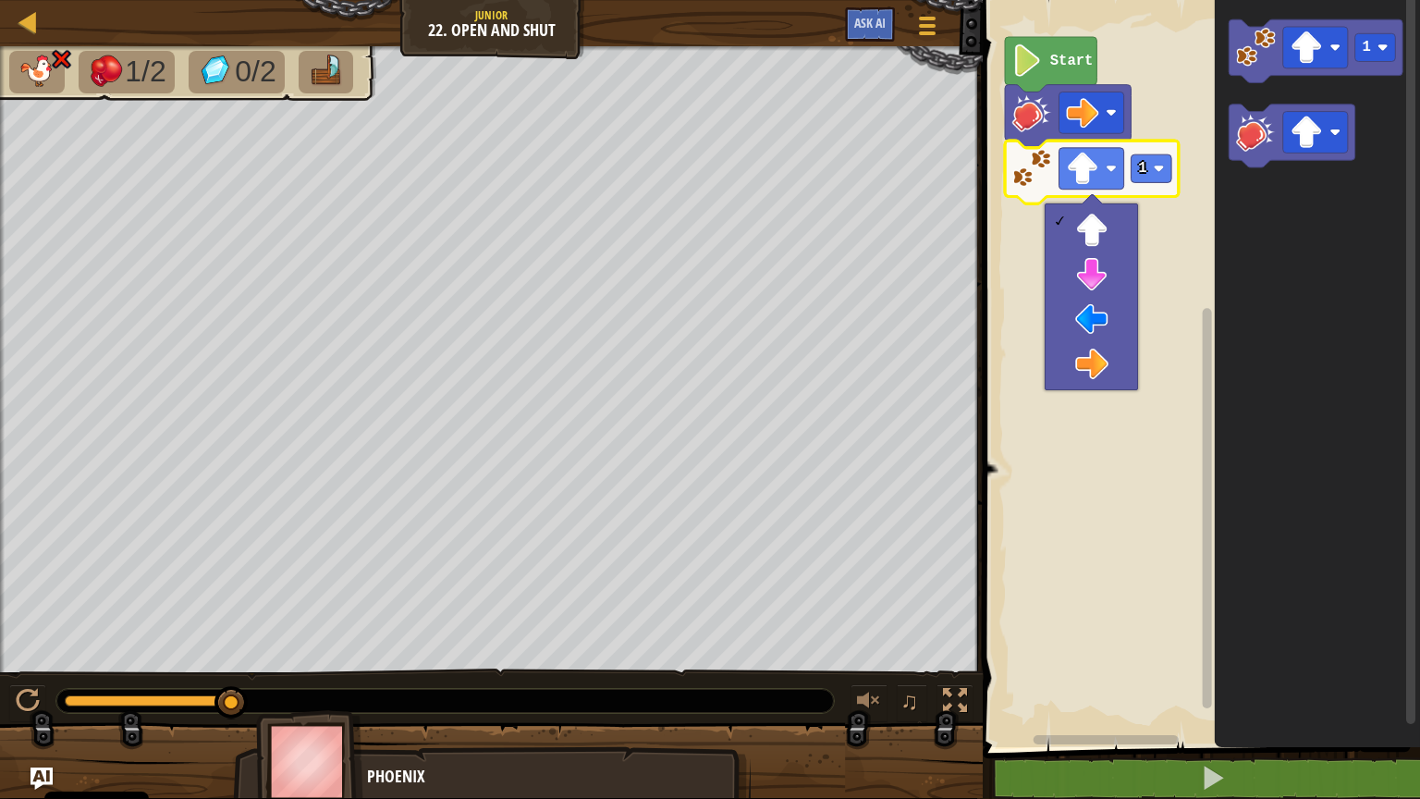
drag, startPoint x: 1069, startPoint y: 388, endPoint x: 1074, endPoint y: 369, distance: 20.0
click at [1071, 379] on div at bounding box center [1091, 296] width 93 height 187
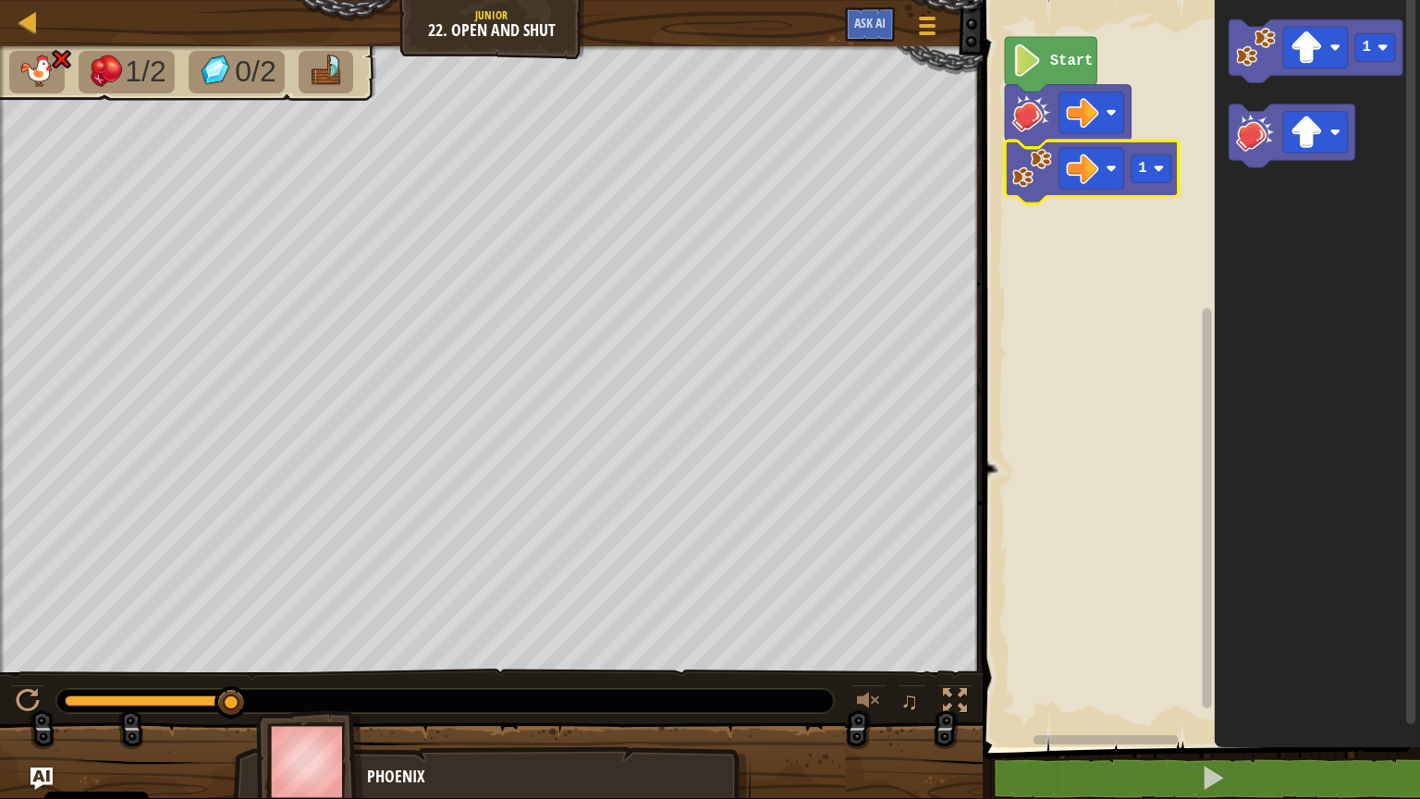
click at [1074, 369] on rect "Obszar roboczy Blockly" at bounding box center [1198, 369] width 443 height 756
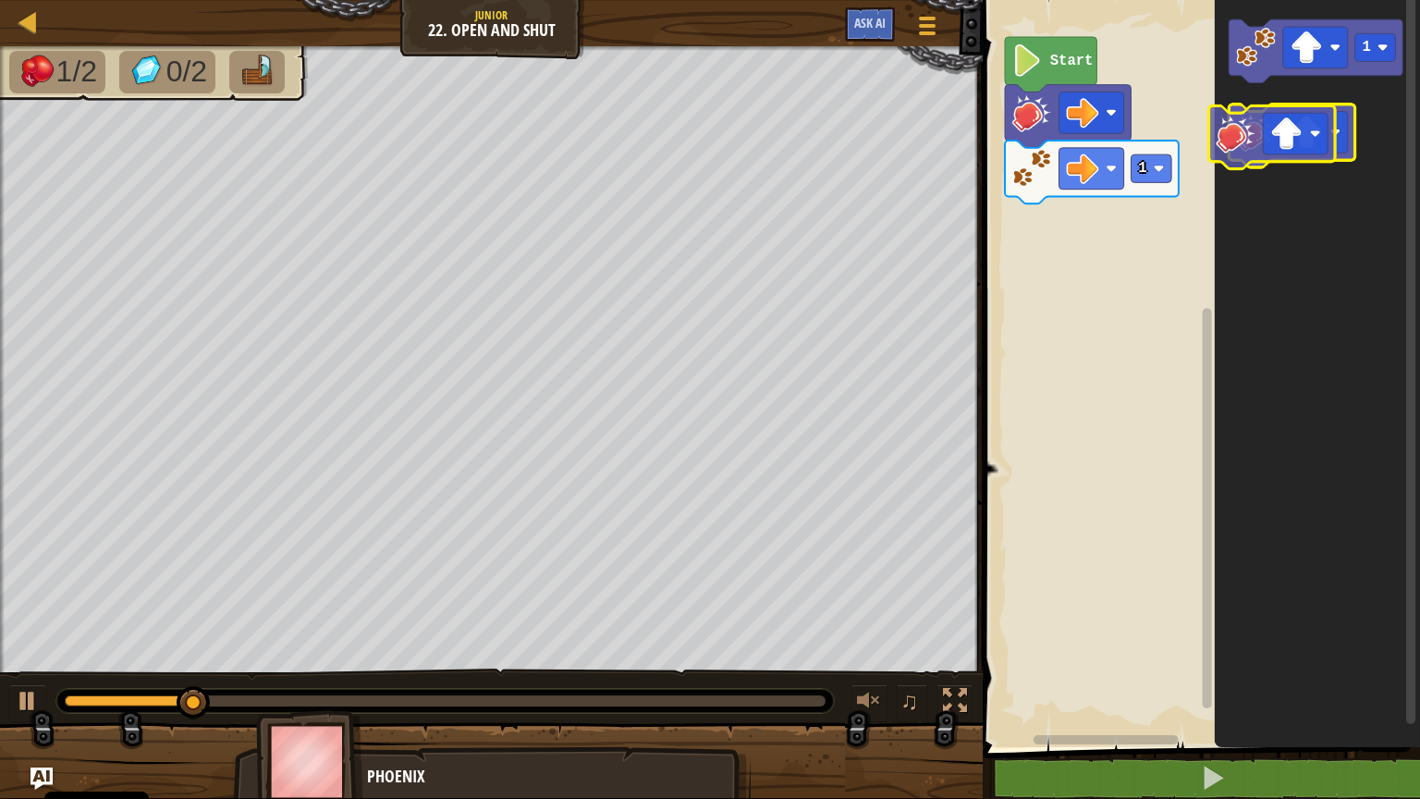
click at [1250, 161] on icon "Obszar roboczy Blockly" at bounding box center [1293, 135] width 126 height 63
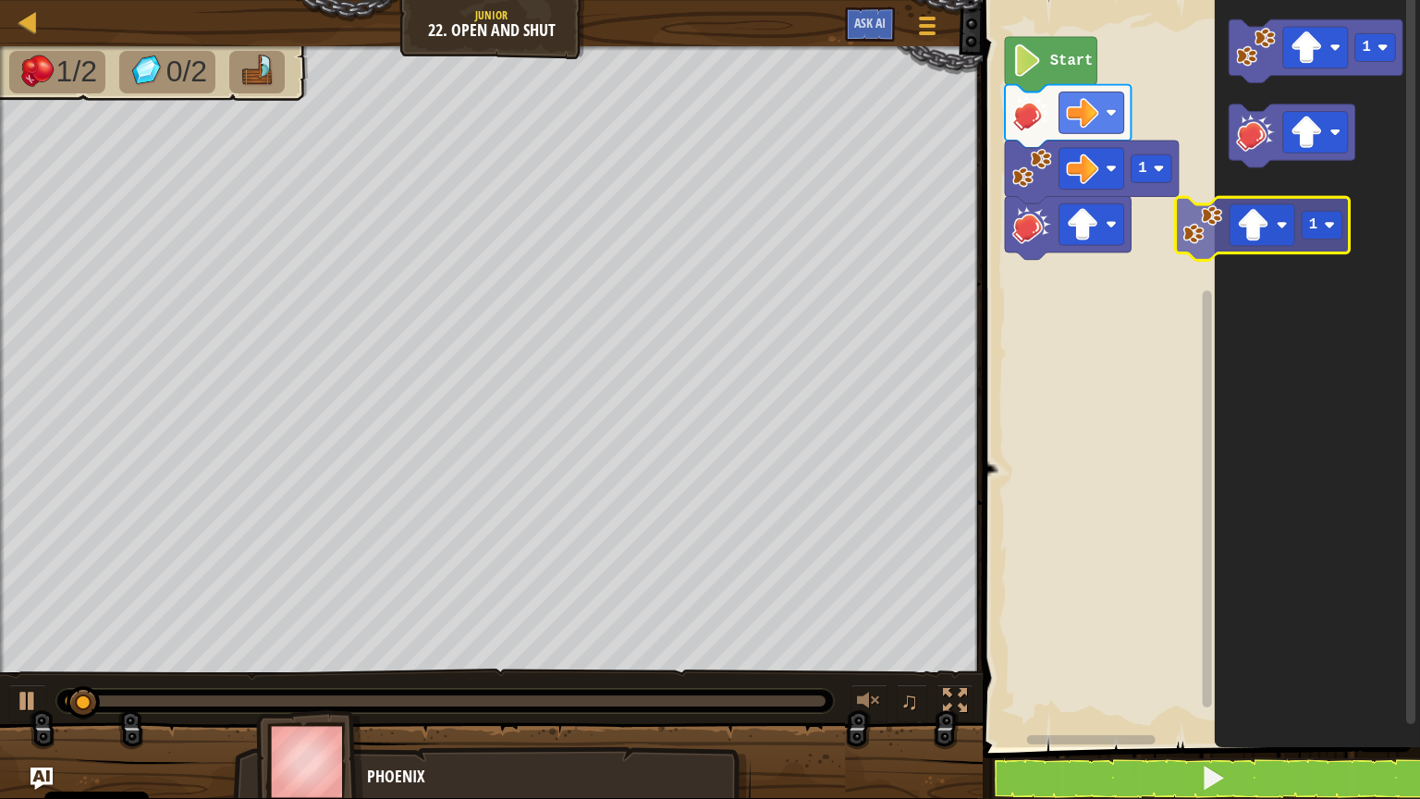
click at [1232, 215] on icon "1" at bounding box center [1317, 369] width 205 height 756
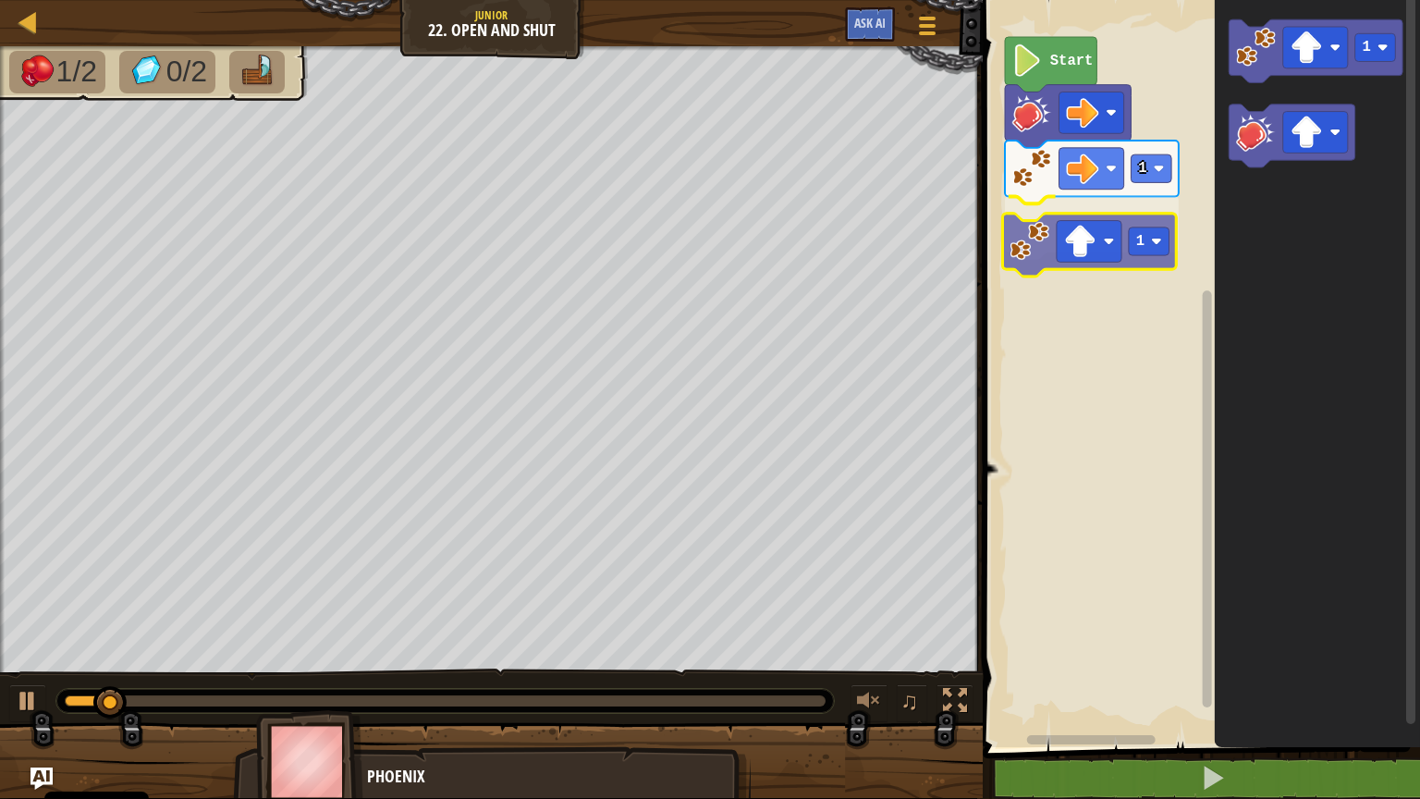
click at [1031, 248] on div "Start 1 1 1 1" at bounding box center [1198, 369] width 443 height 756
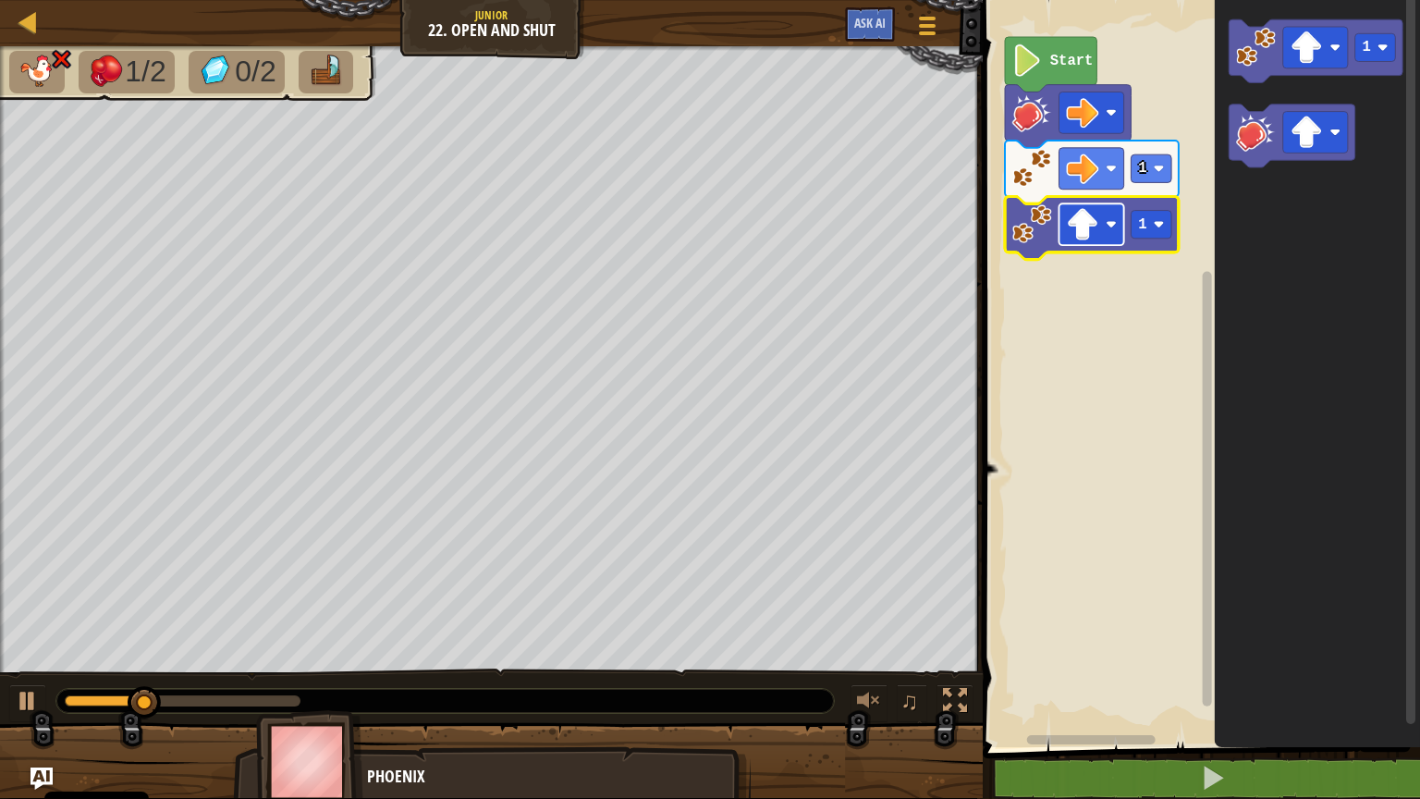
click at [1104, 236] on rect "Obszar roboczy Blockly" at bounding box center [1092, 224] width 65 height 42
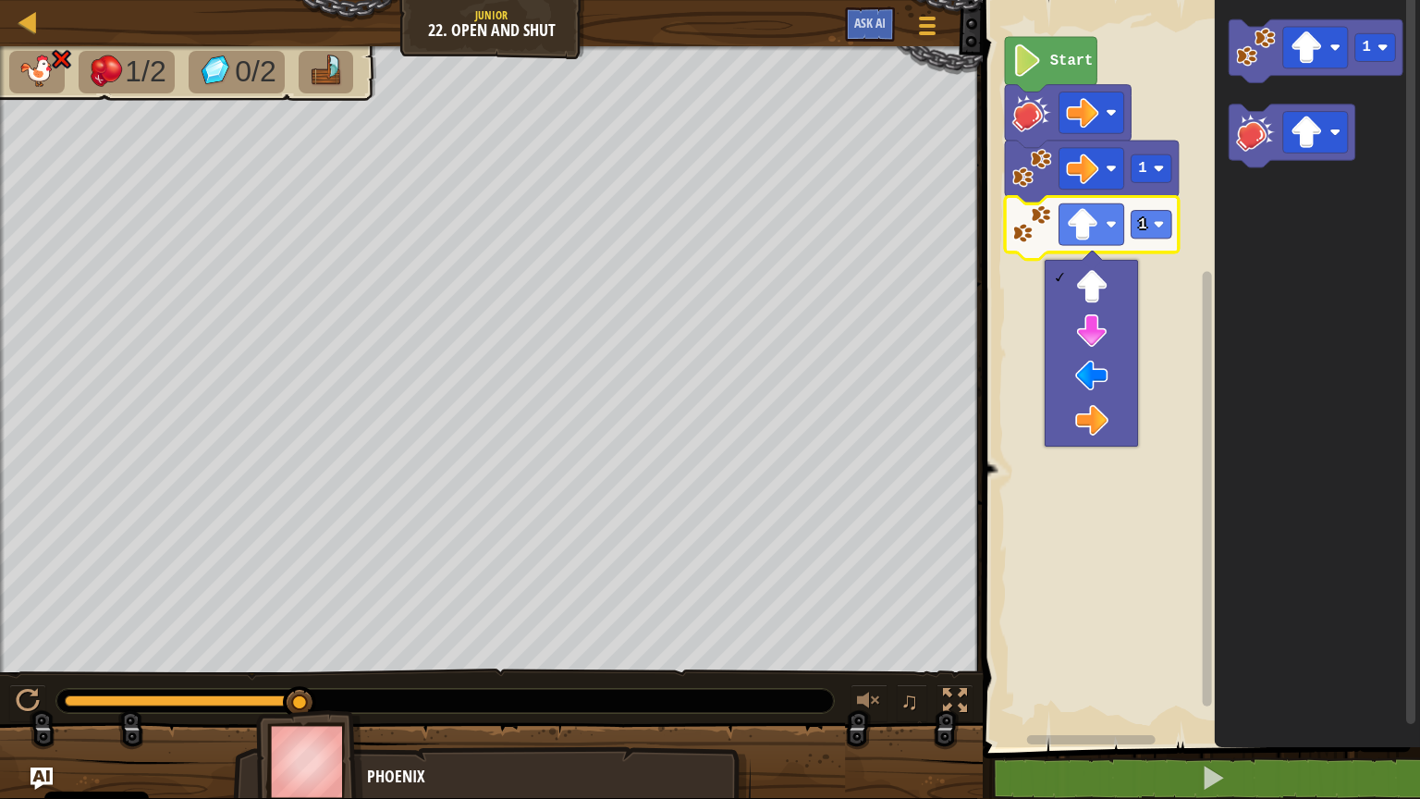
click at [1005, 263] on rect "Obszar roboczy Blockly" at bounding box center [1198, 369] width 443 height 756
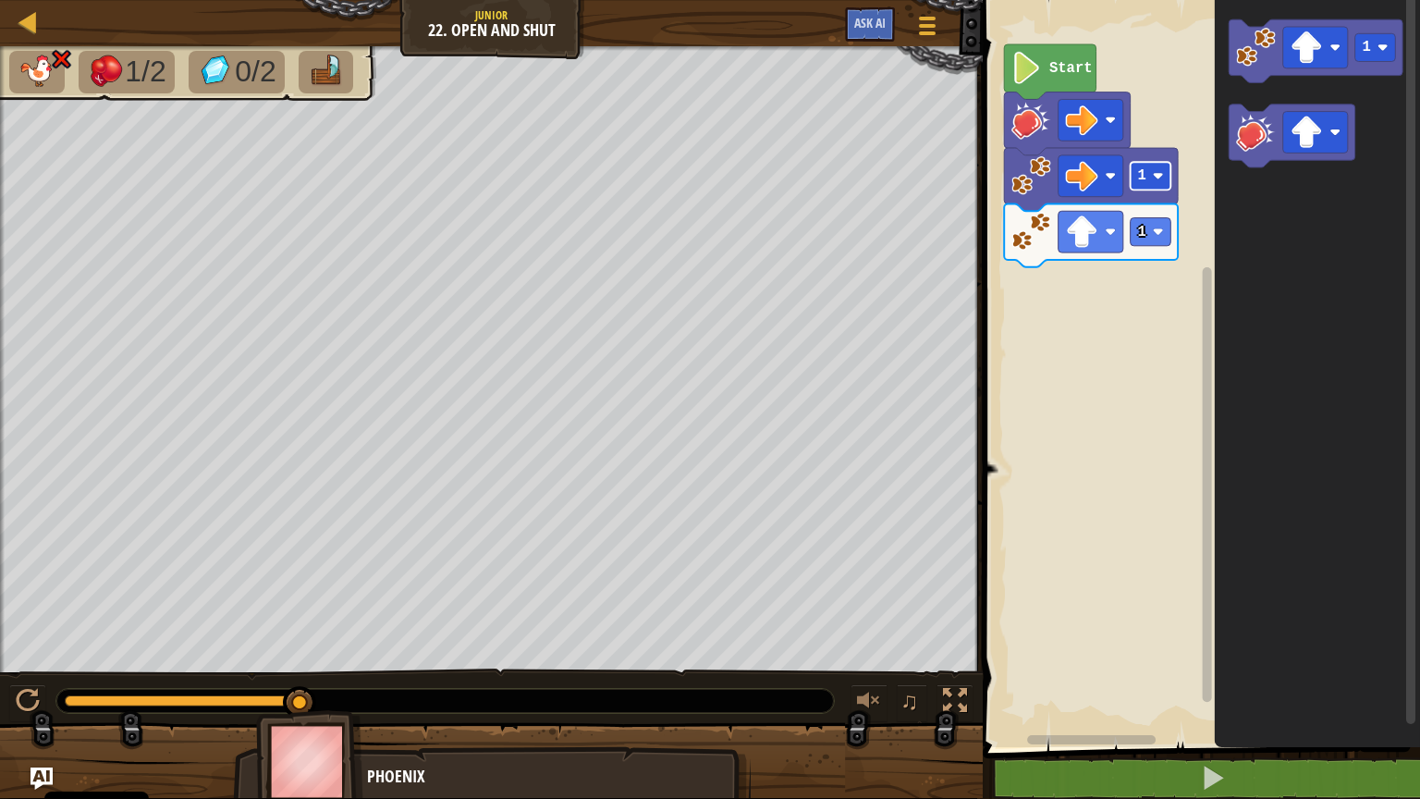
click at [1158, 183] on rect "Obszar roboczy Blockly" at bounding box center [1151, 176] width 41 height 28
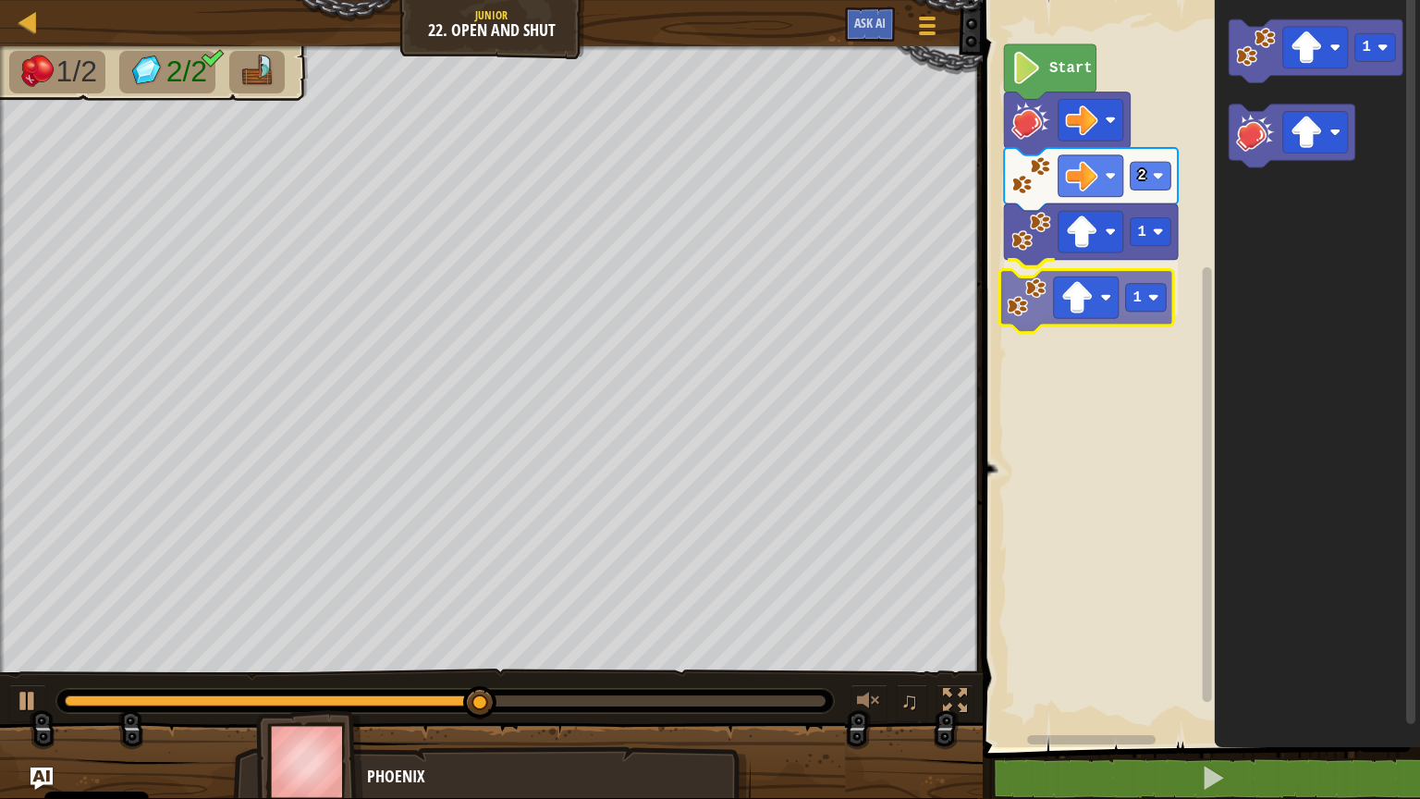
click at [1034, 315] on div "Start 2 1 1 1 1" at bounding box center [1198, 369] width 443 height 756
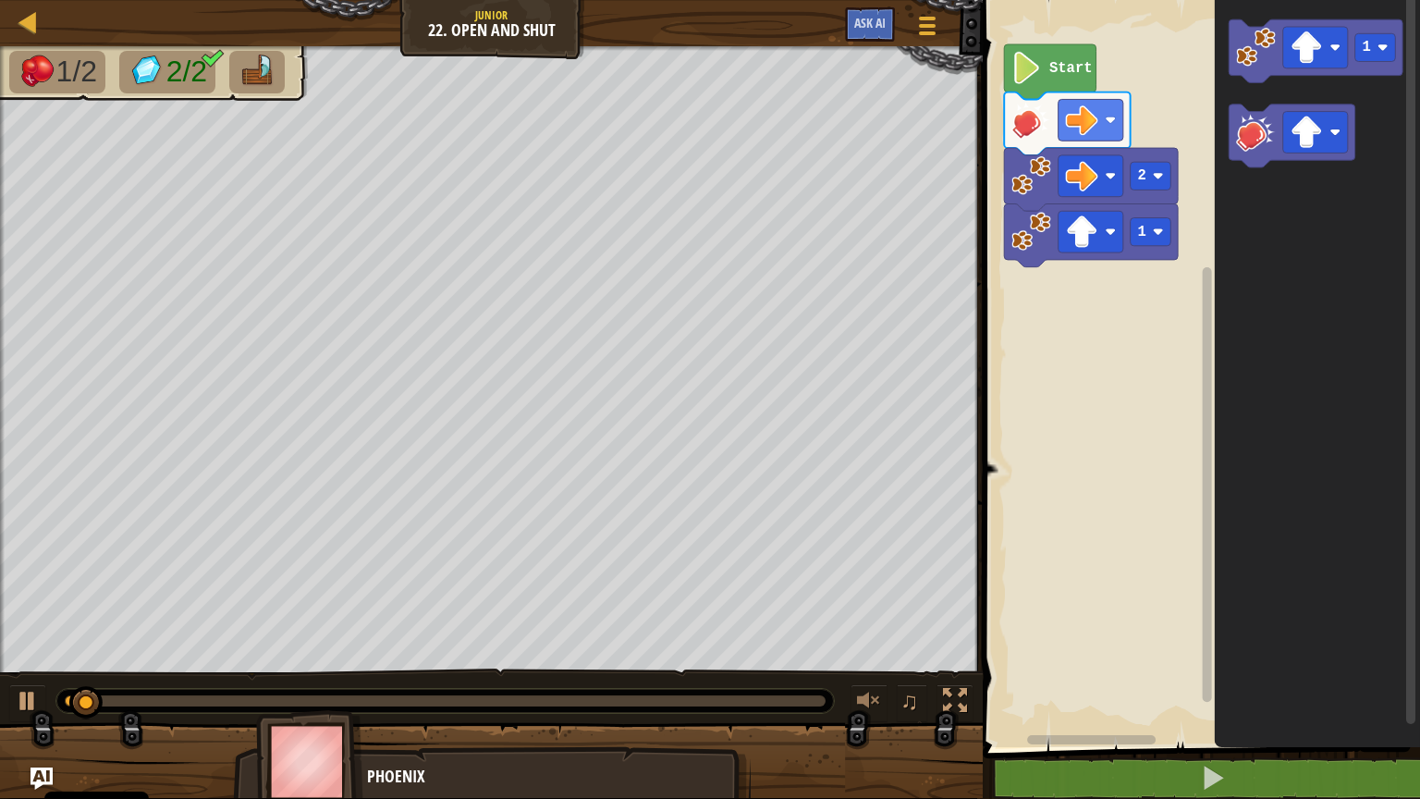
click at [1143, 270] on div "Start 2 1 1" at bounding box center [1198, 369] width 443 height 756
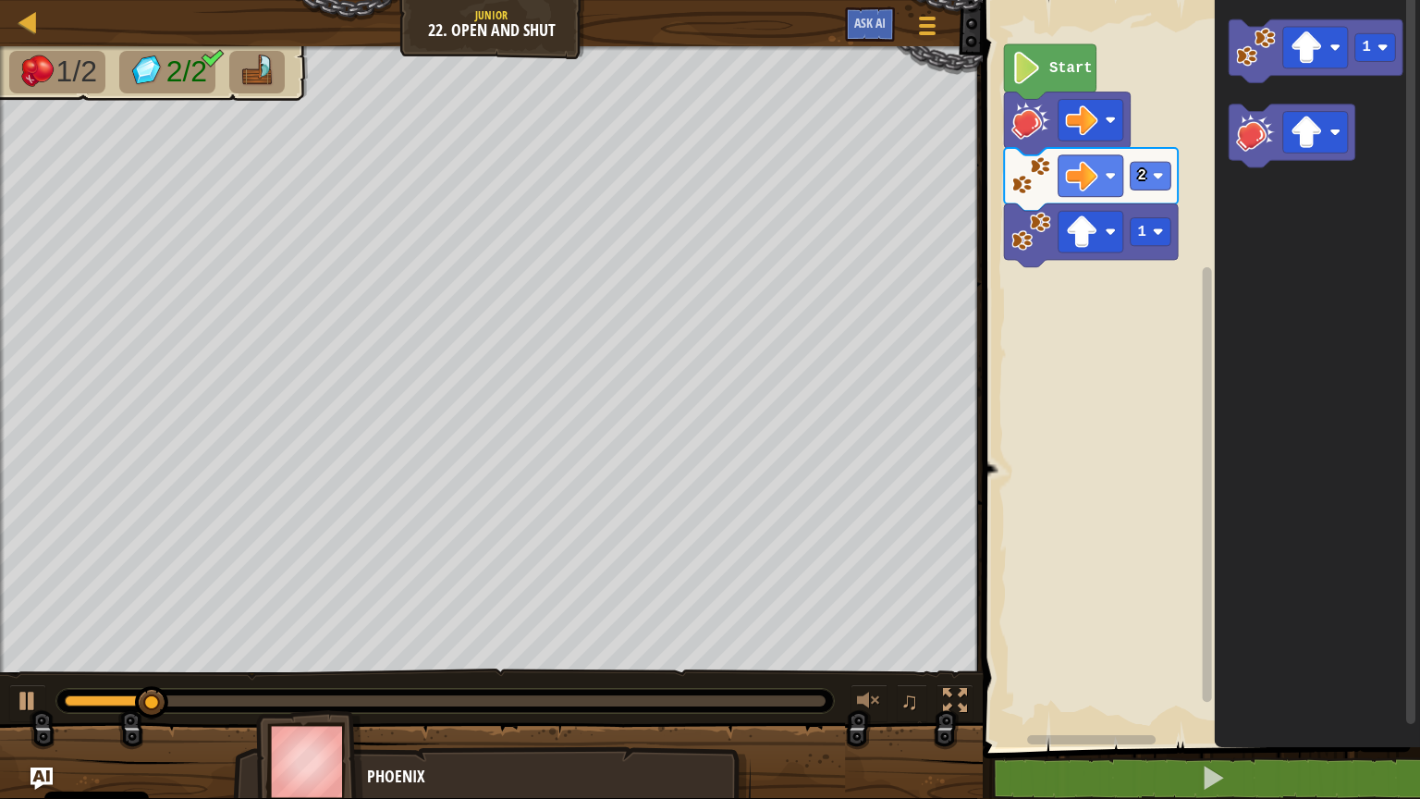
click at [1121, 257] on div "Start 2 1 1" at bounding box center [1198, 369] width 443 height 756
click at [1327, 138] on rect "Obszar roboczy Blockly" at bounding box center [1315, 133] width 65 height 42
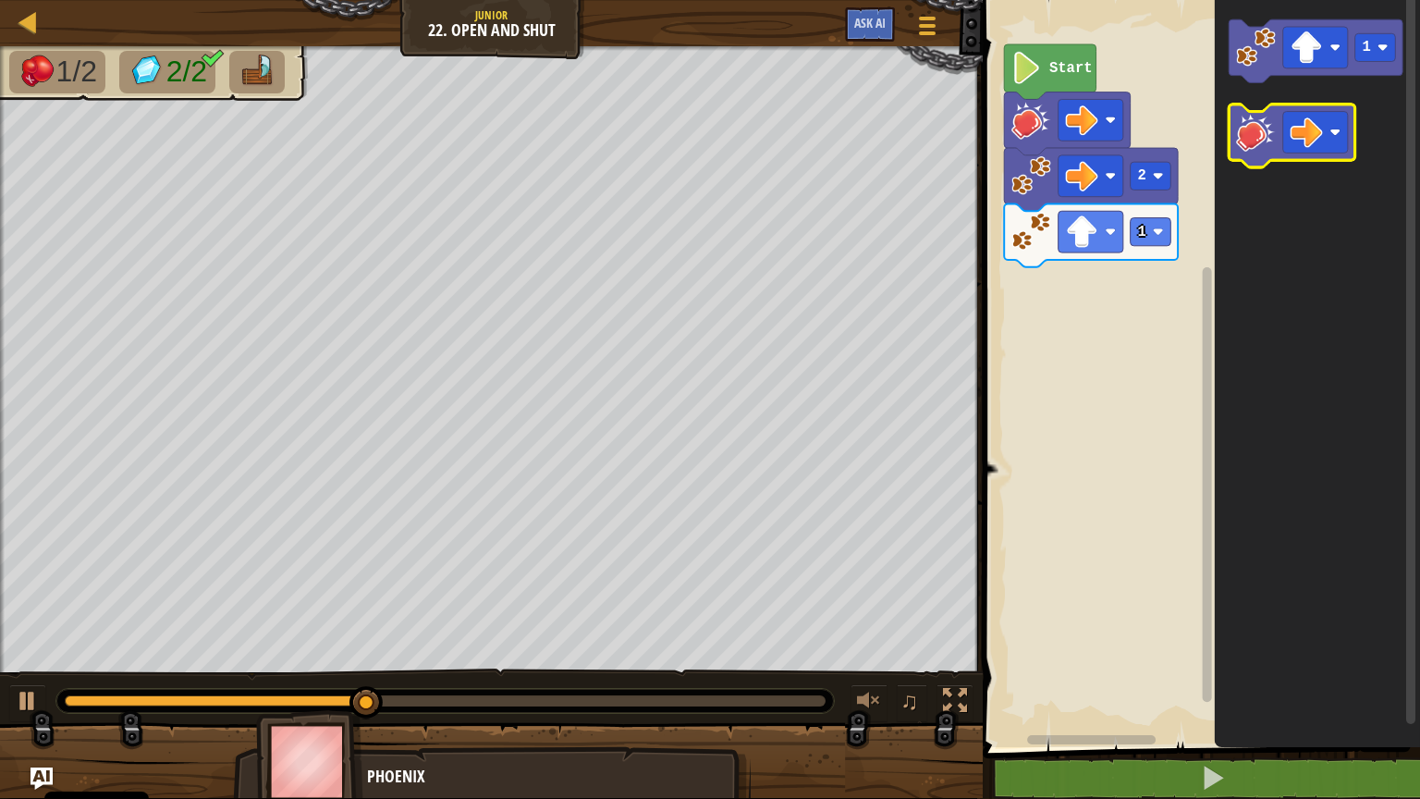
click at [1233, 135] on icon "Obszar roboczy Blockly" at bounding box center [1293, 135] width 126 height 63
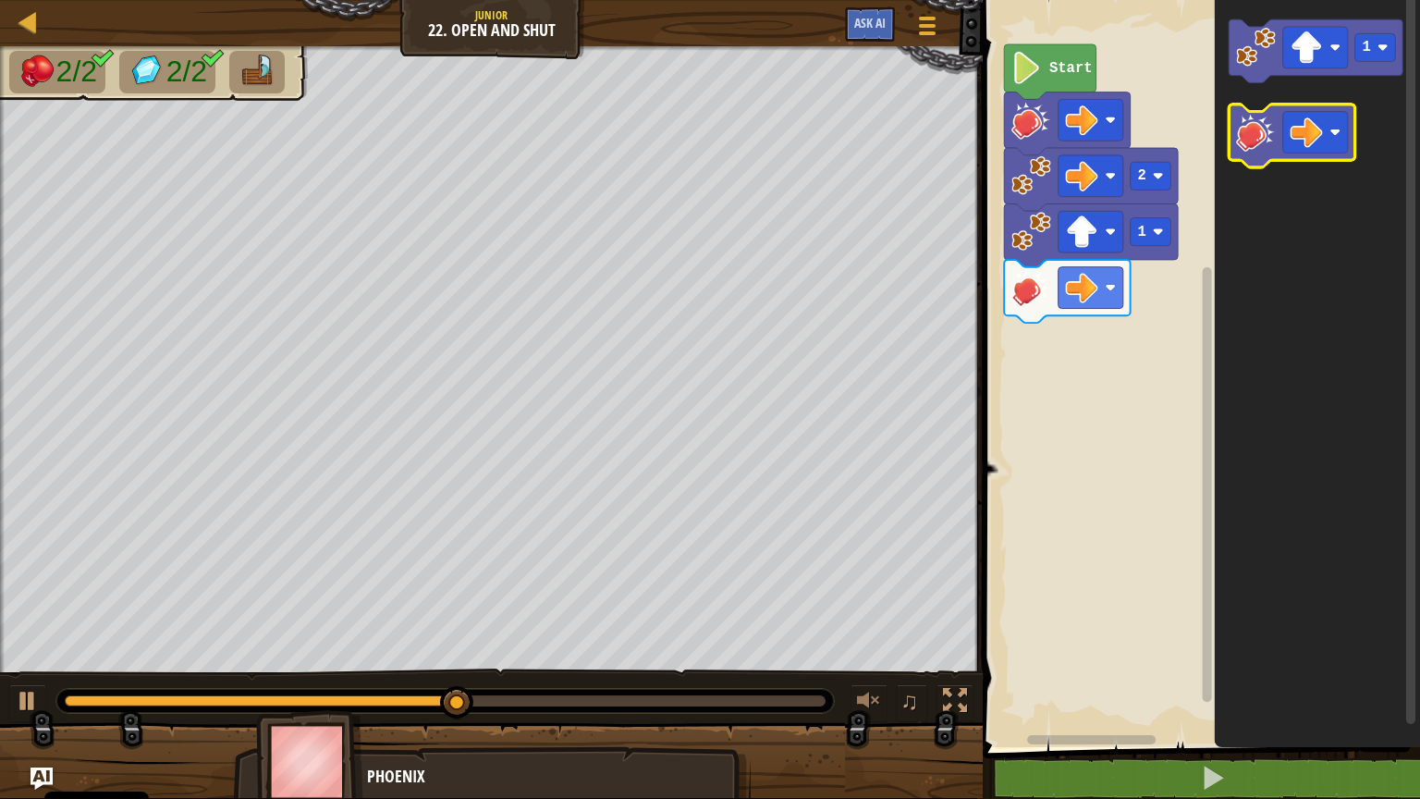
click at [1196, 301] on div "Start 2 1 1" at bounding box center [1198, 369] width 443 height 756
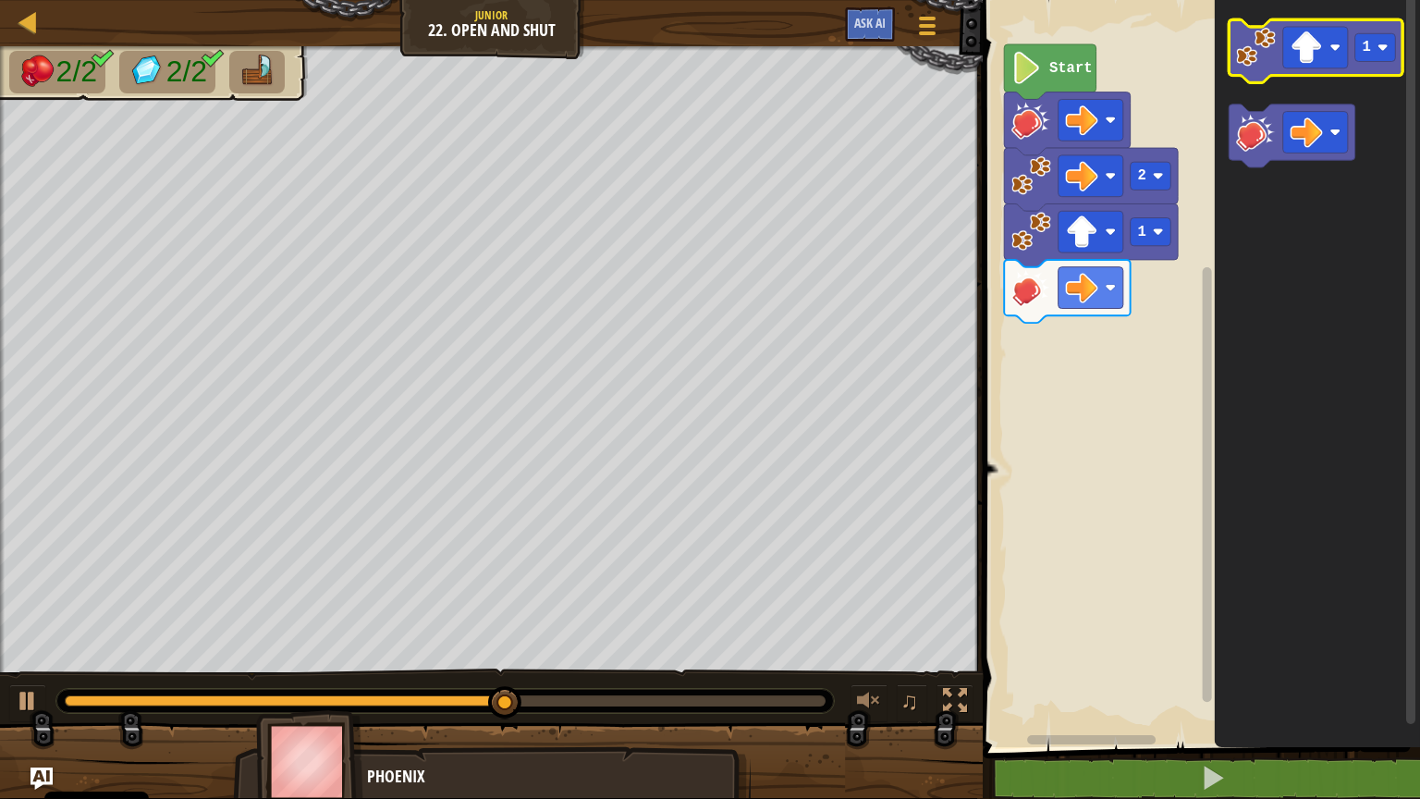
click at [1251, 53] on image "Obszar roboczy Blockly" at bounding box center [1256, 47] width 40 height 40
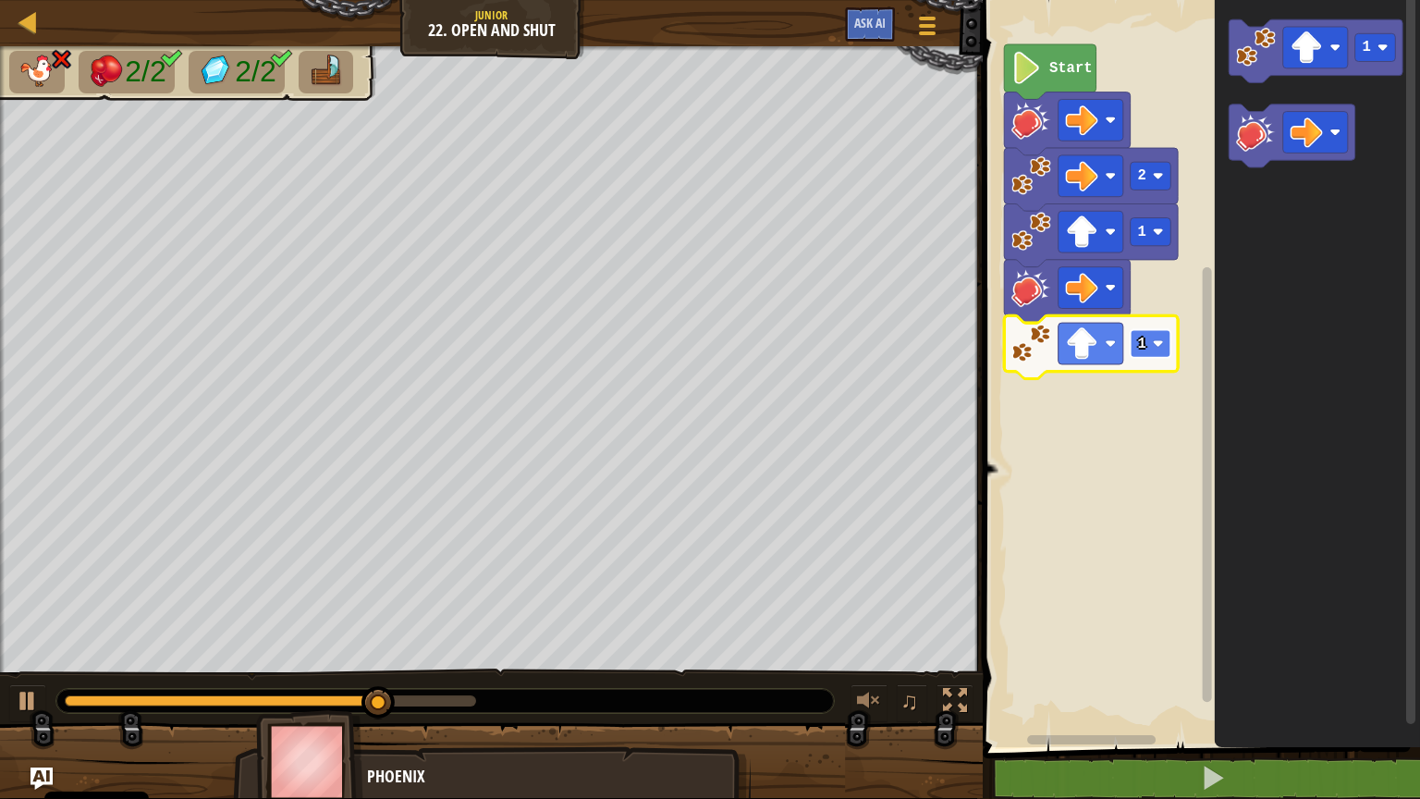
click at [1168, 357] on rect "Obszar roboczy Blockly" at bounding box center [1151, 343] width 41 height 28
click at [1087, 361] on rect "Obszar roboczy Blockly" at bounding box center [1091, 344] width 65 height 42
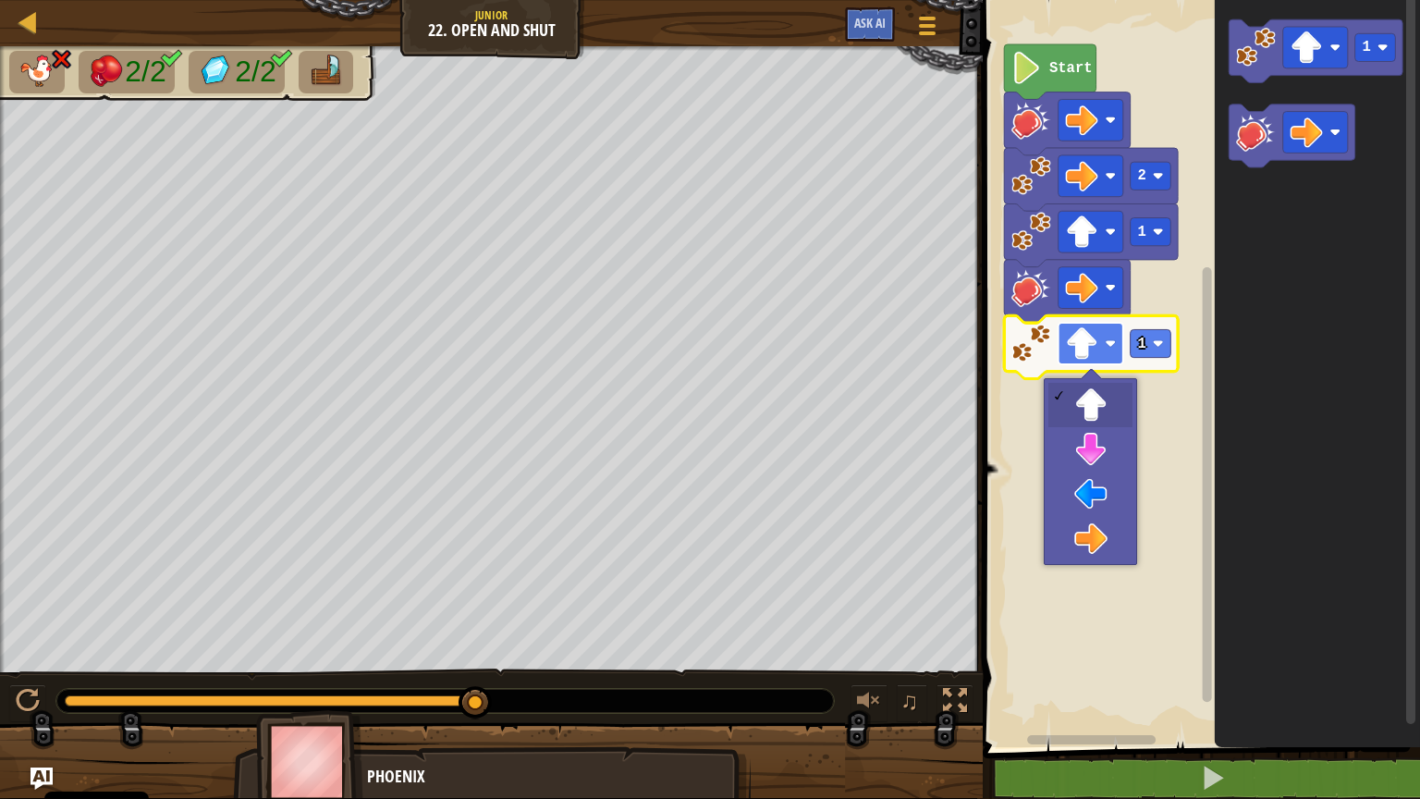
click at [1099, 344] on rect "Obszar roboczy Blockly" at bounding box center [1091, 344] width 65 height 42
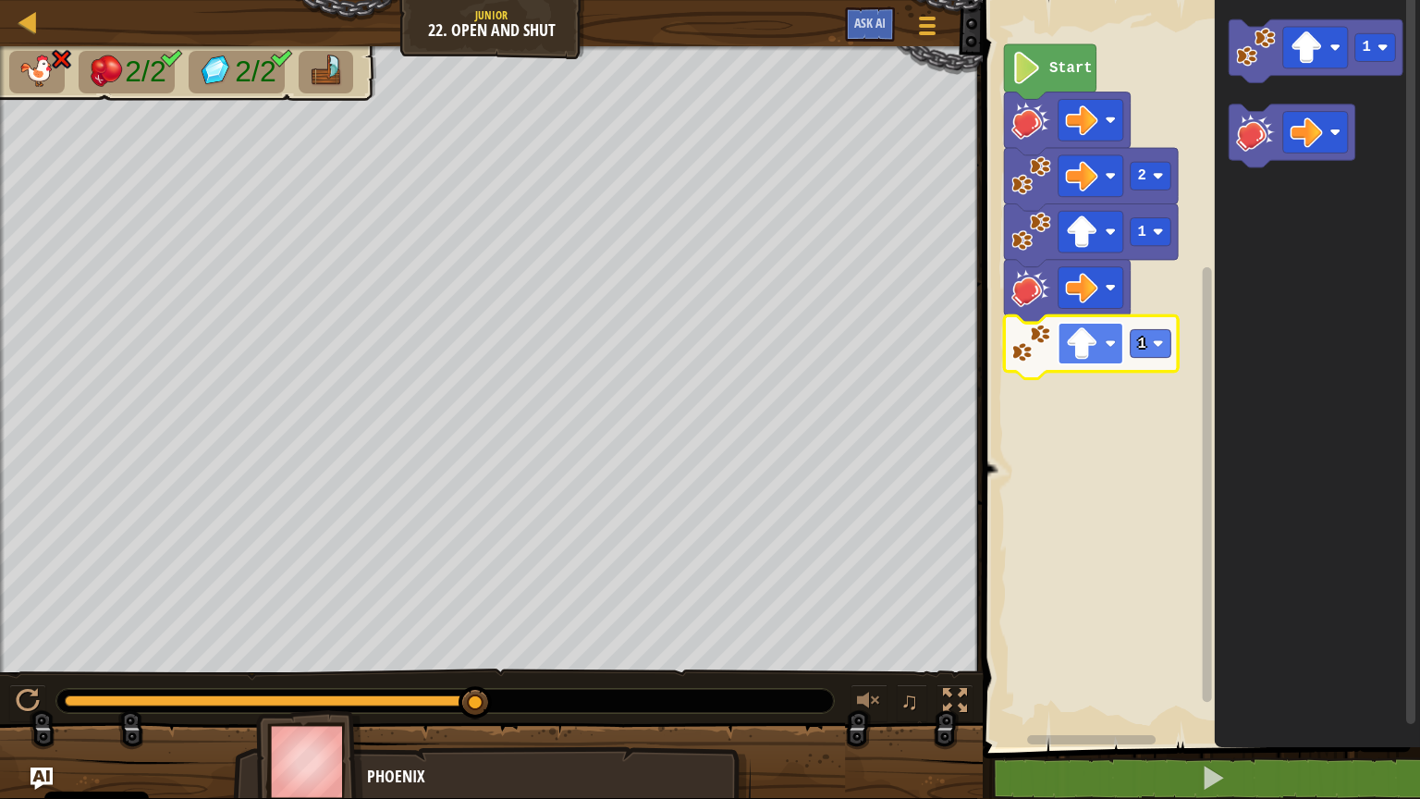
click at [1099, 347] on rect "Obszar roboczy Blockly" at bounding box center [1091, 344] width 65 height 42
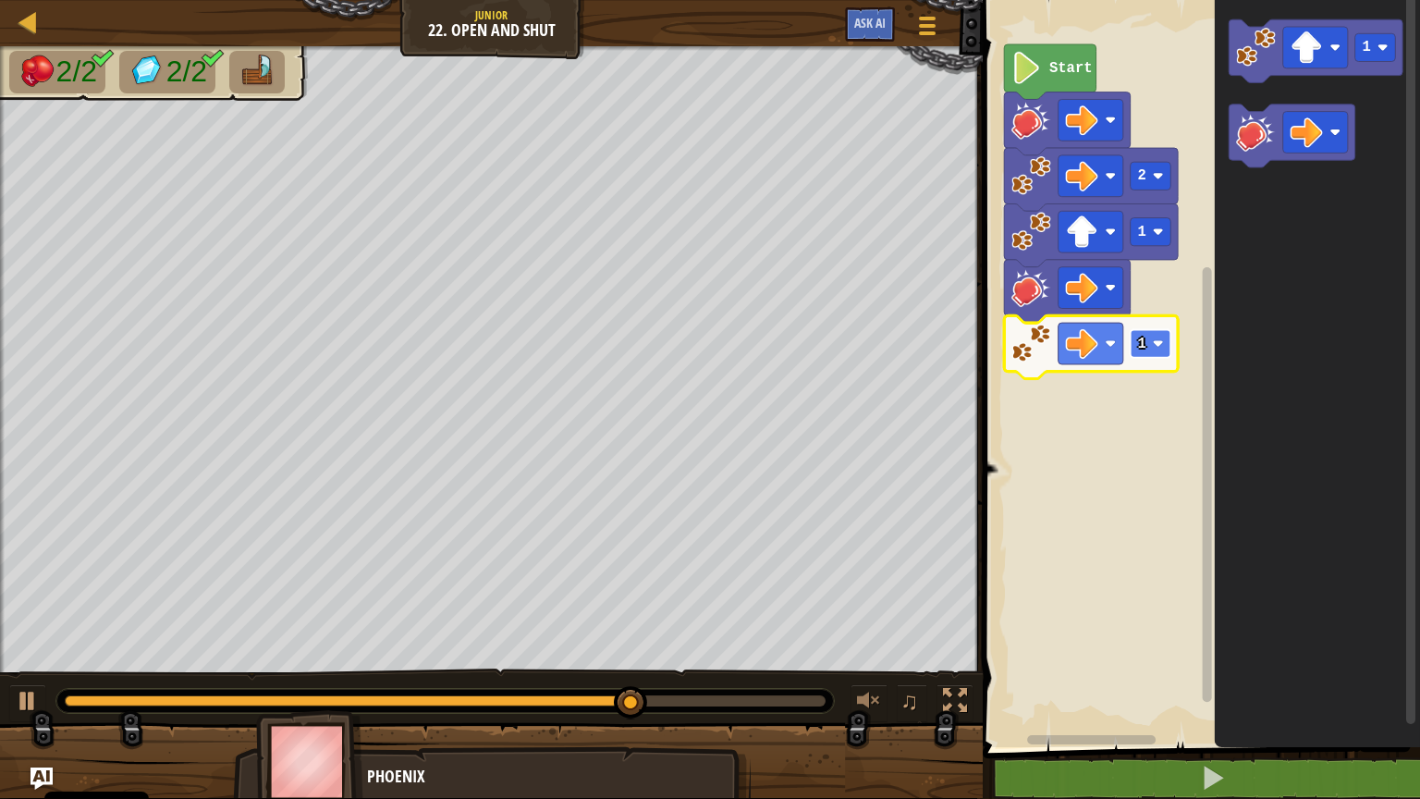
click at [1150, 349] on rect "Obszar roboczy Blockly" at bounding box center [1151, 343] width 41 height 28
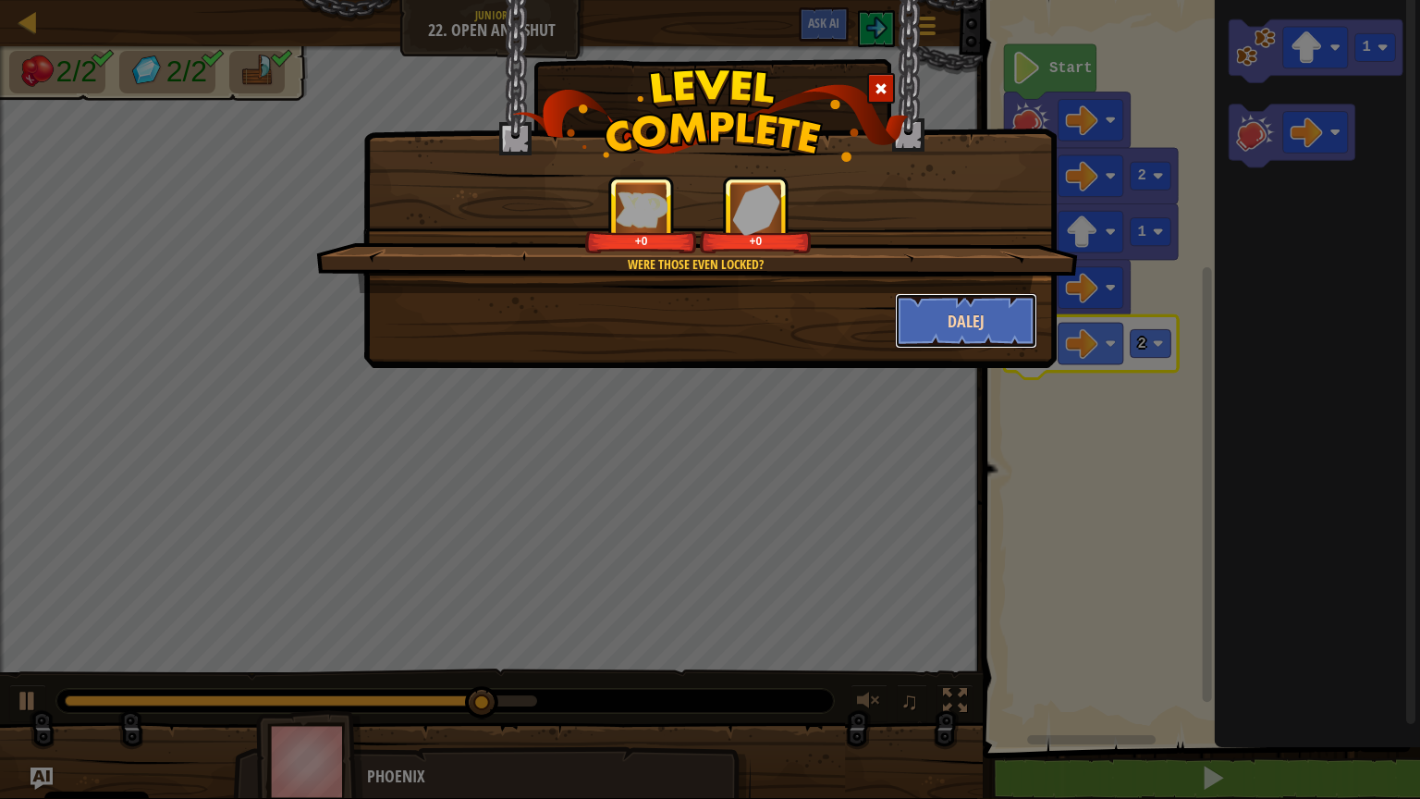
click at [962, 307] on button "Dalej" at bounding box center [966, 320] width 143 height 55
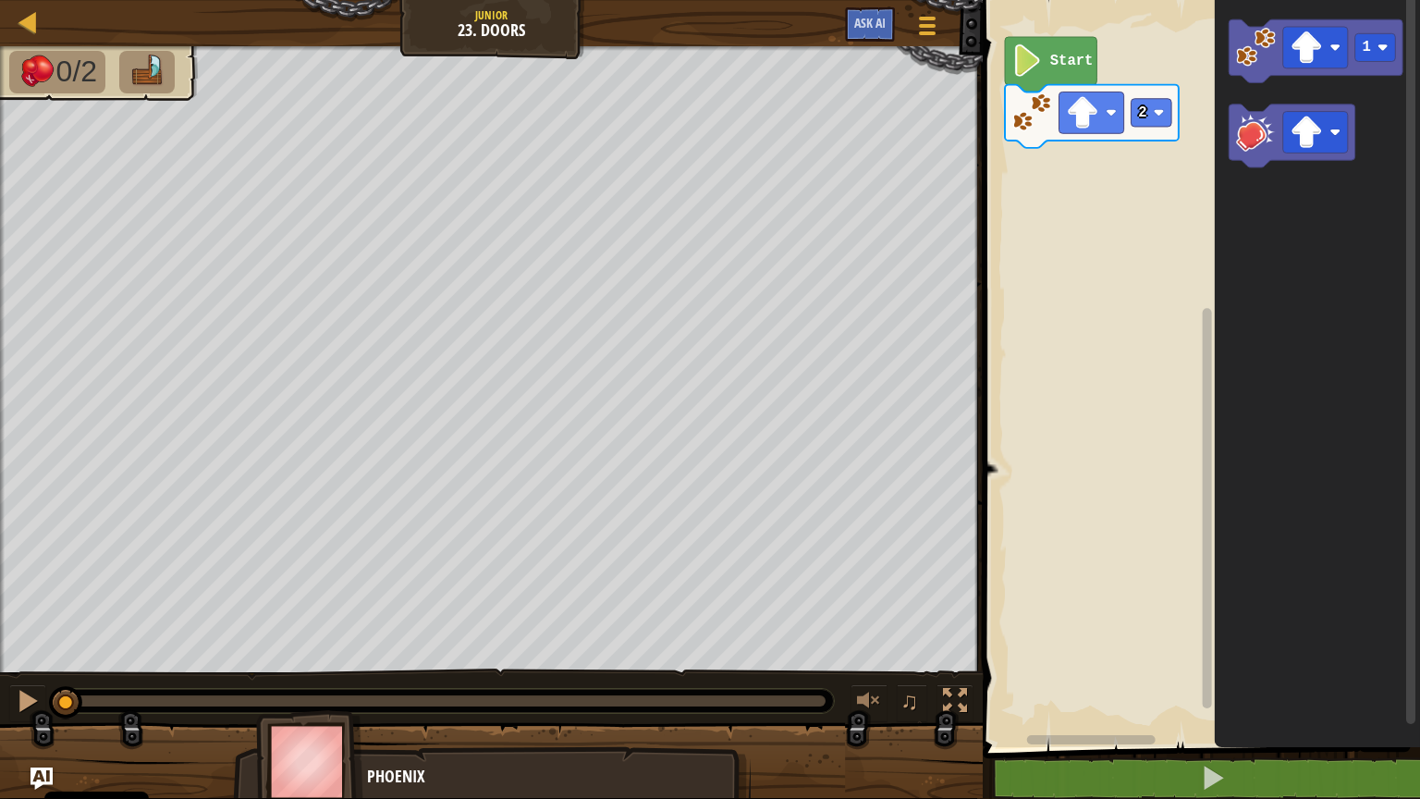
click at [1251, 170] on icon "1" at bounding box center [1317, 369] width 205 height 756
click at [1334, 141] on rect "Obszar roboczy Blockly" at bounding box center [1315, 133] width 65 height 42
click at [1255, 141] on image "Obszar roboczy Blockly" at bounding box center [1256, 132] width 40 height 40
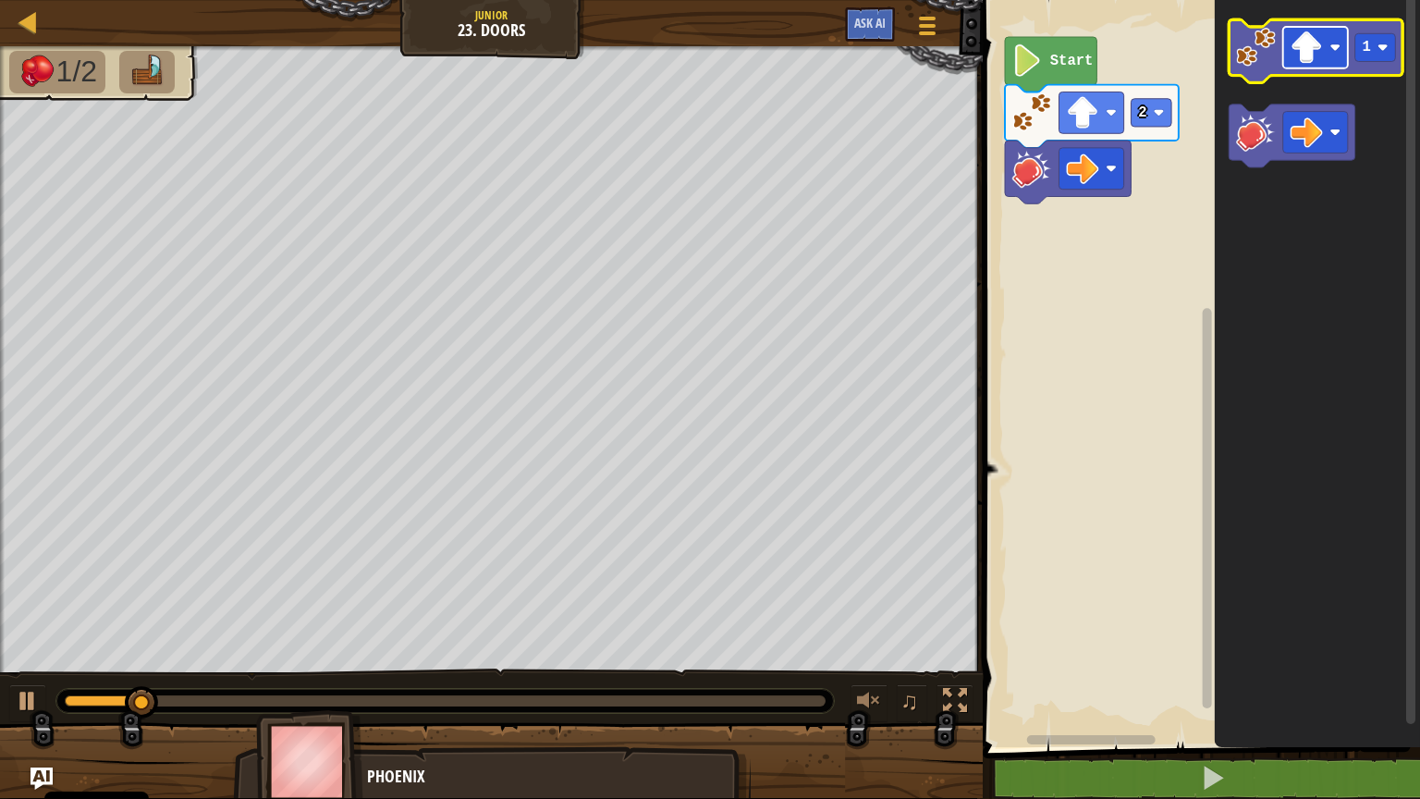
click at [1338, 48] on image "Obszar roboczy Blockly" at bounding box center [1336, 48] width 11 height 11
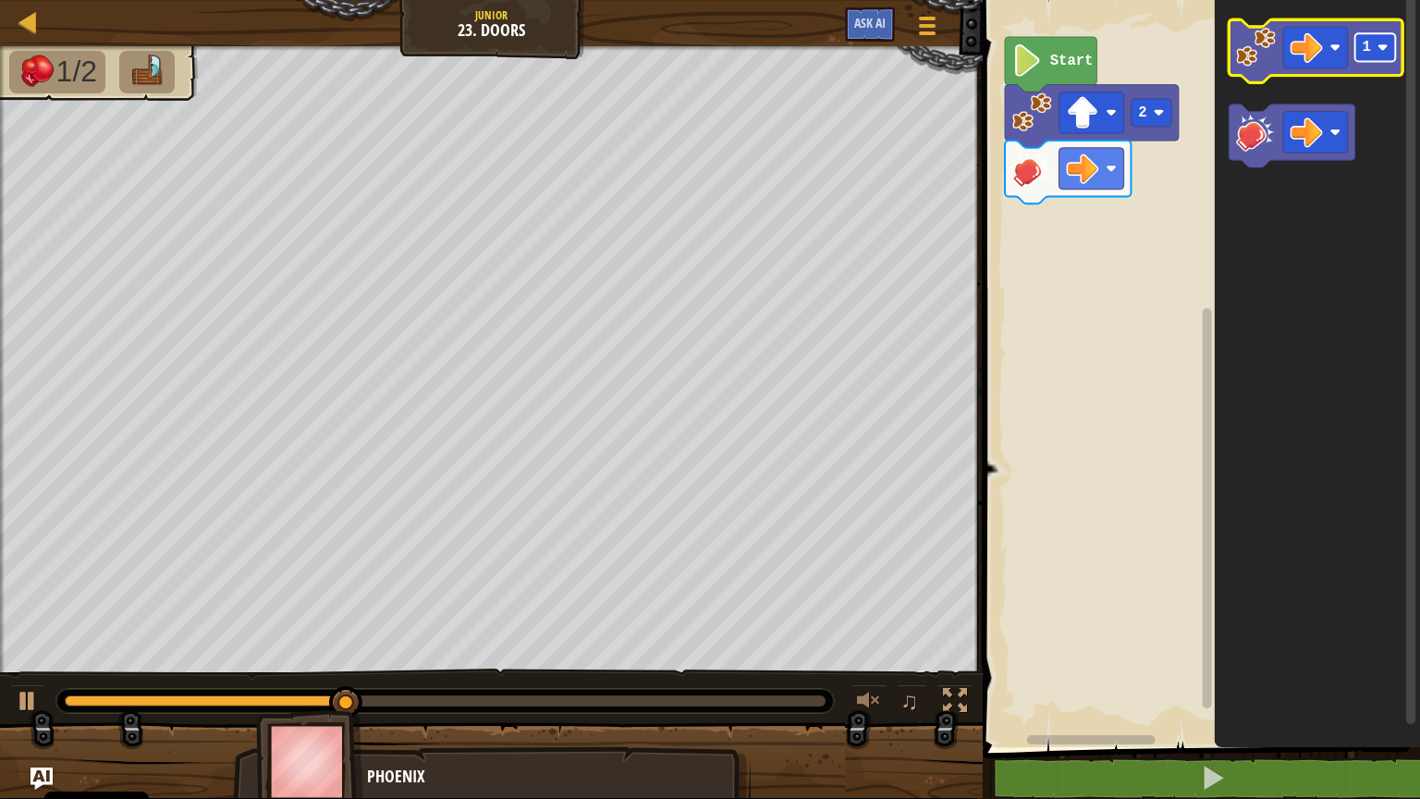
click at [1378, 51] on image "Obszar roboczy Blockly" at bounding box center [1383, 48] width 11 height 11
click at [1255, 63] on image "Obszar roboczy Blockly" at bounding box center [1256, 47] width 40 height 40
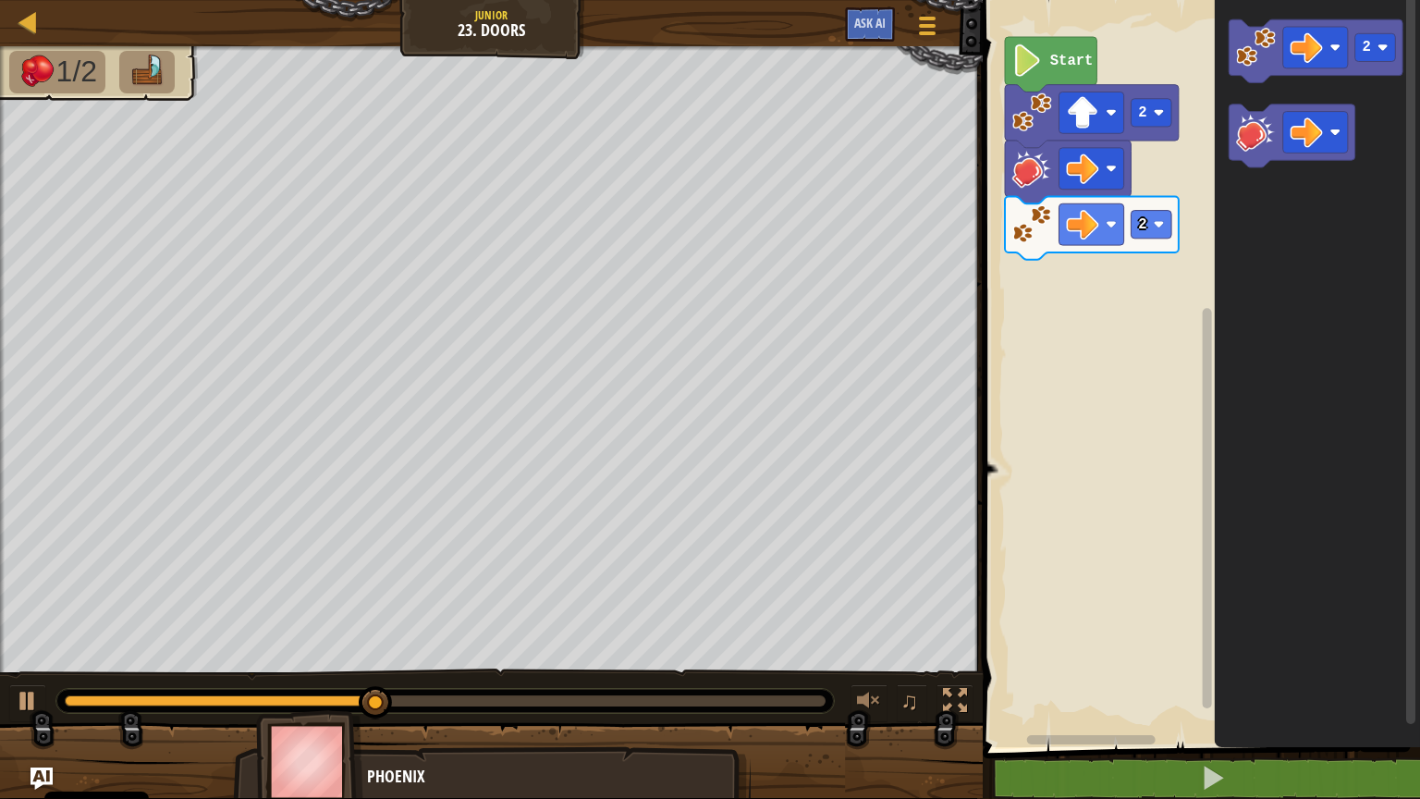
click at [1265, 95] on icon "2" at bounding box center [1317, 369] width 205 height 756
click at [1262, 80] on icon "Obszar roboczy Blockly" at bounding box center [1317, 50] width 174 height 63
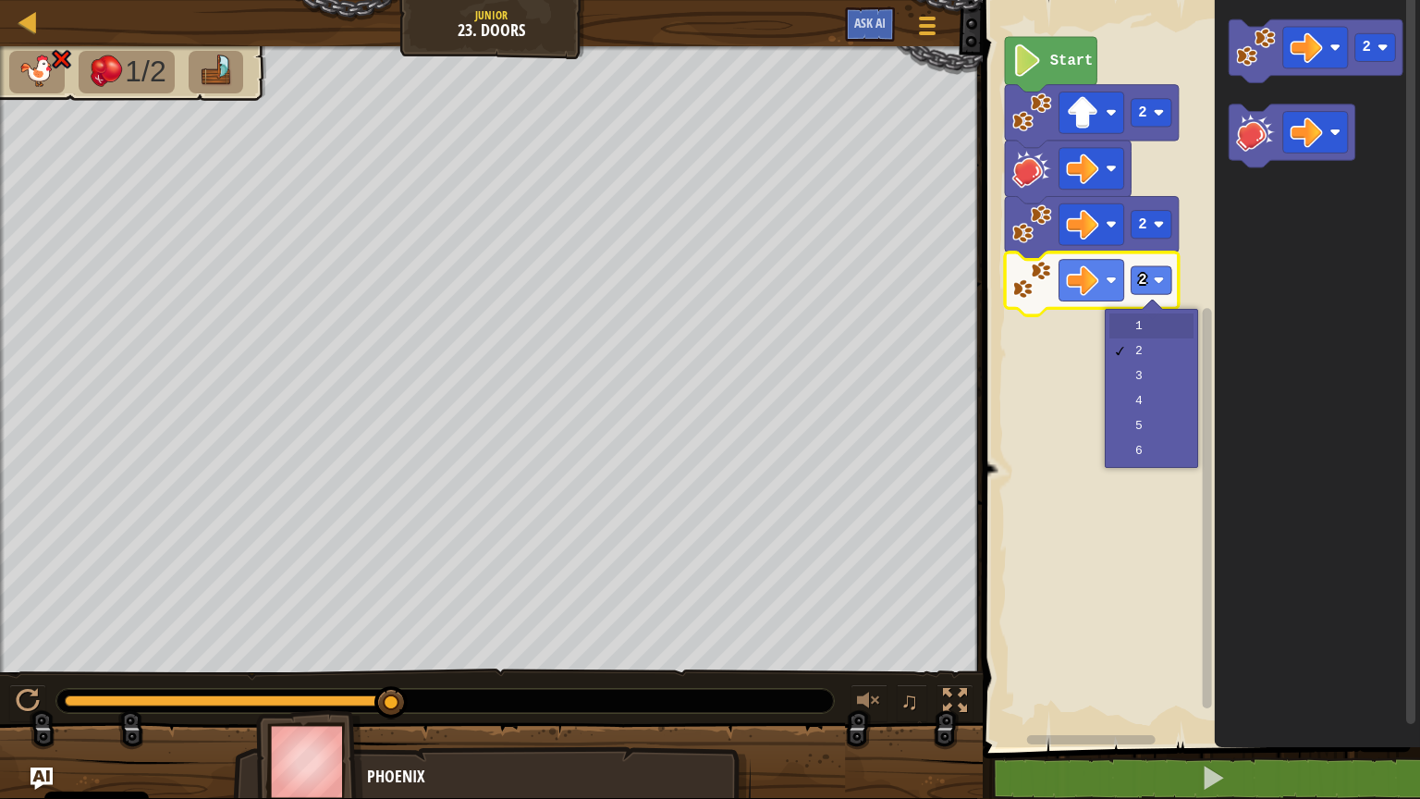
drag, startPoint x: 1148, startPoint y: 325, endPoint x: 1135, endPoint y: 311, distance: 19.7
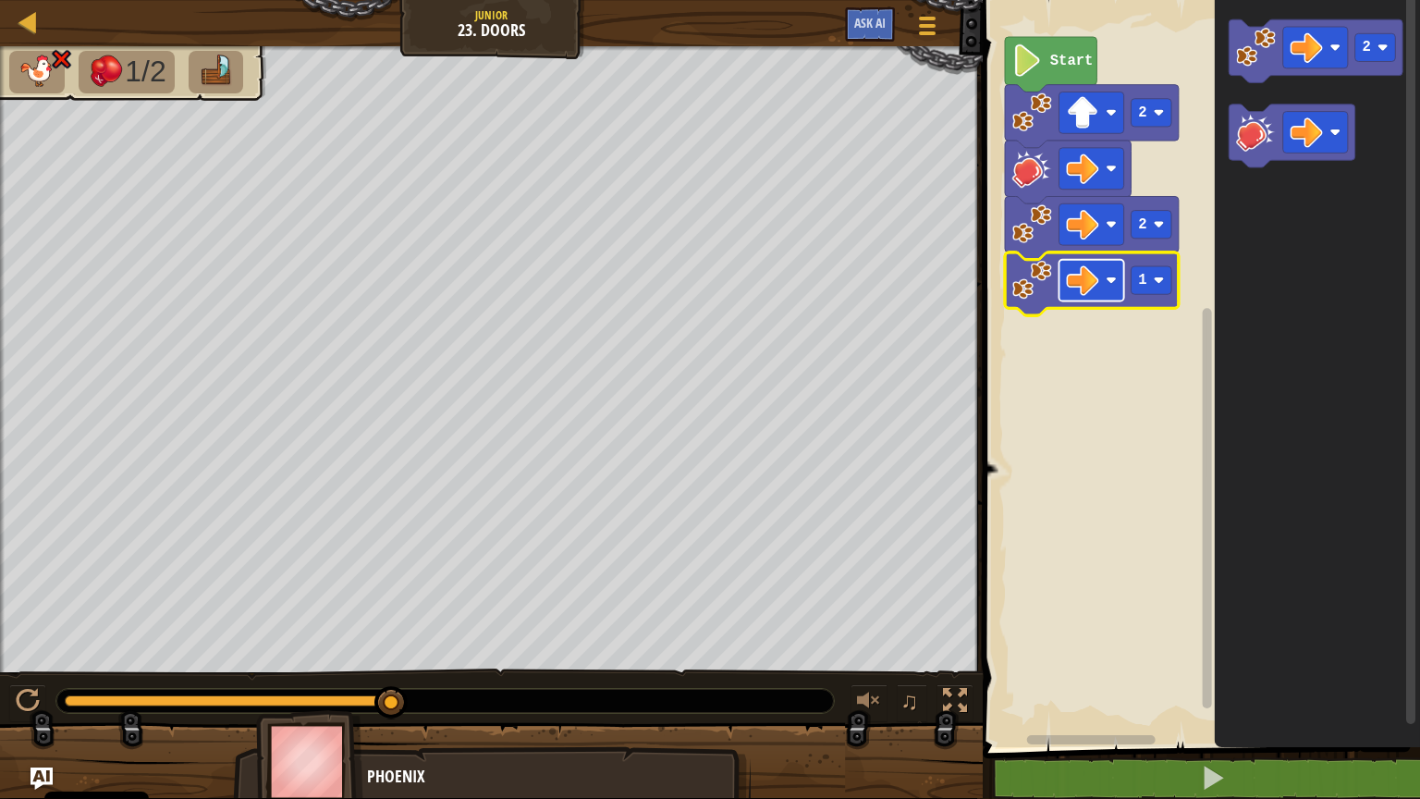
click at [1110, 292] on rect "Obszar roboczy Blockly" at bounding box center [1092, 281] width 65 height 42
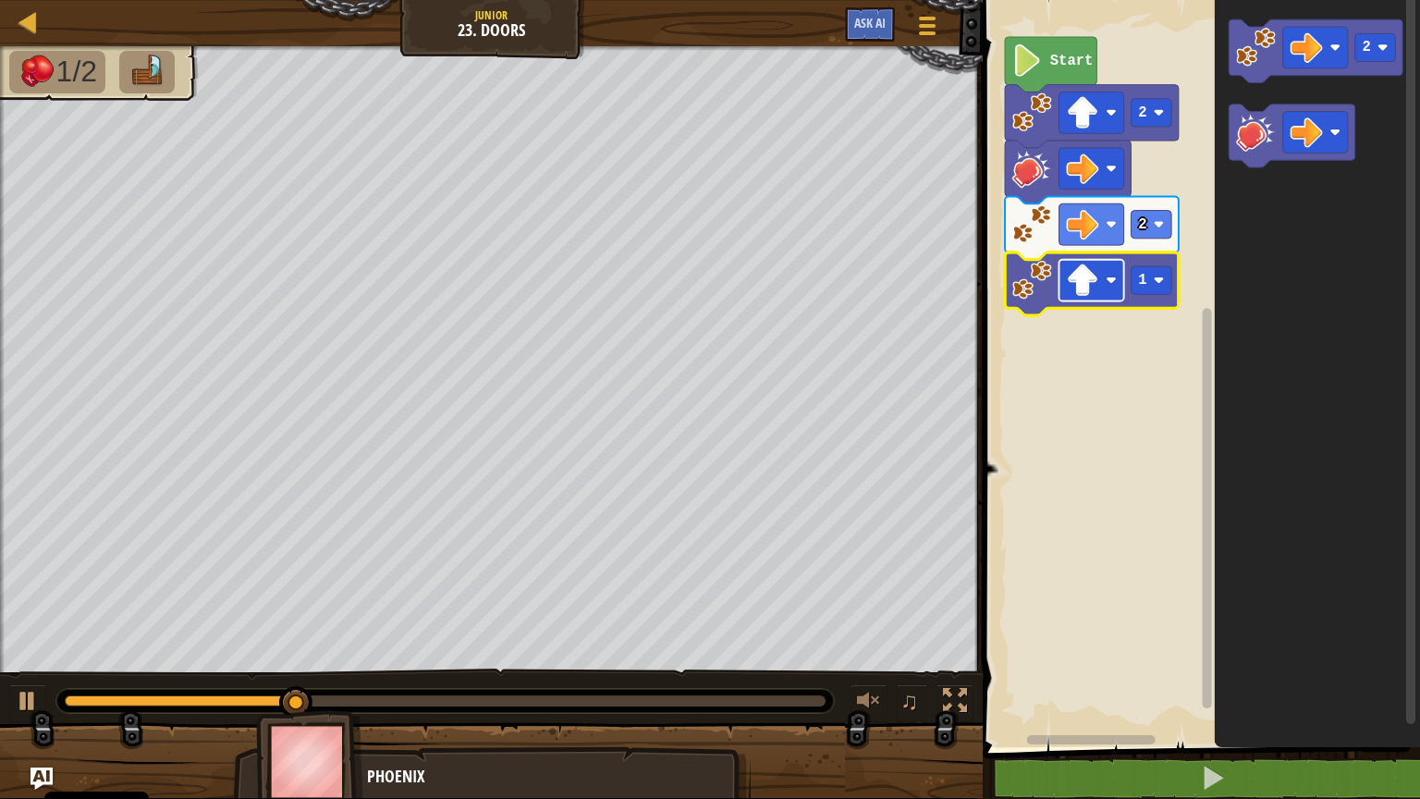
click at [1099, 286] on image "Obszar roboczy Blockly" at bounding box center [1083, 280] width 32 height 32
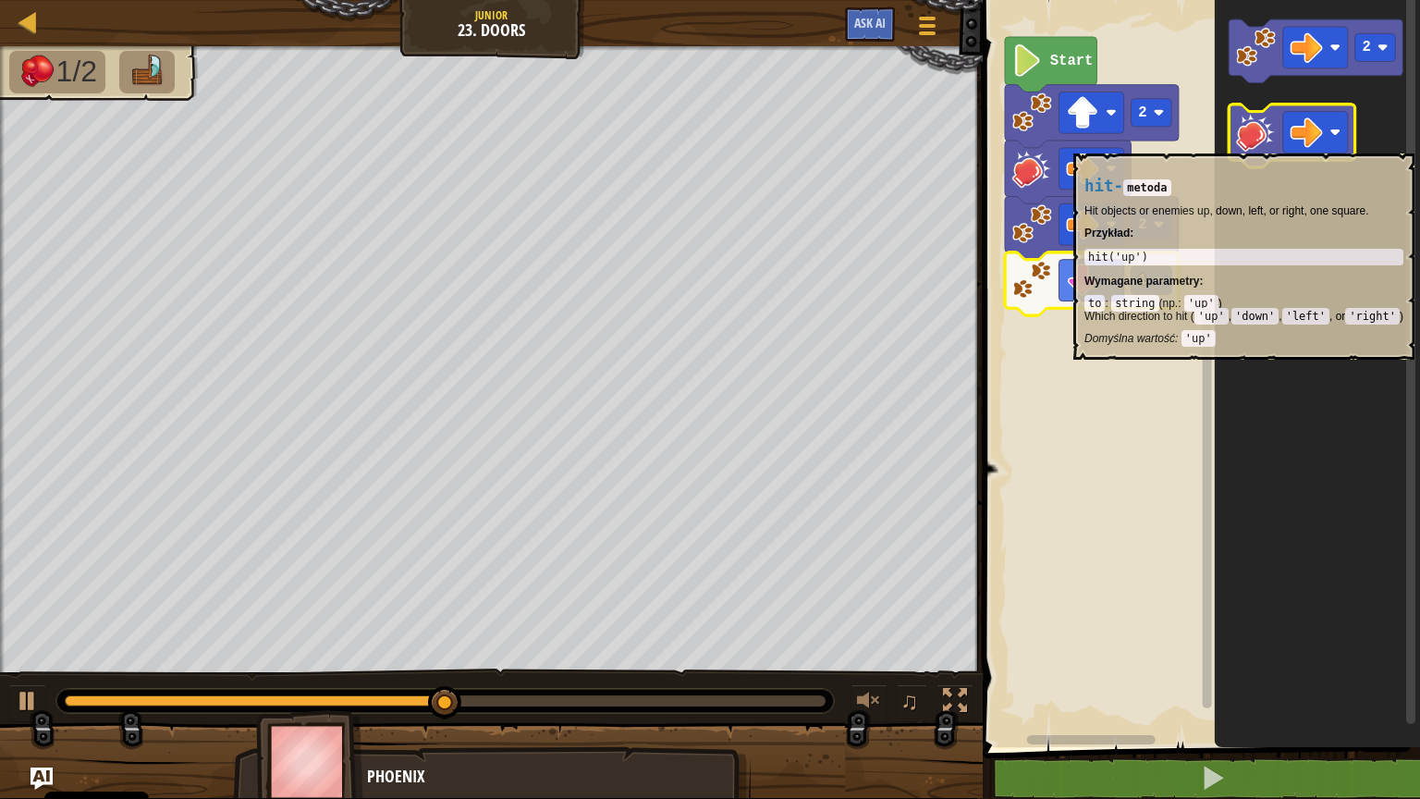
click at [1264, 144] on image "Obszar roboczy Blockly" at bounding box center [1256, 132] width 40 height 40
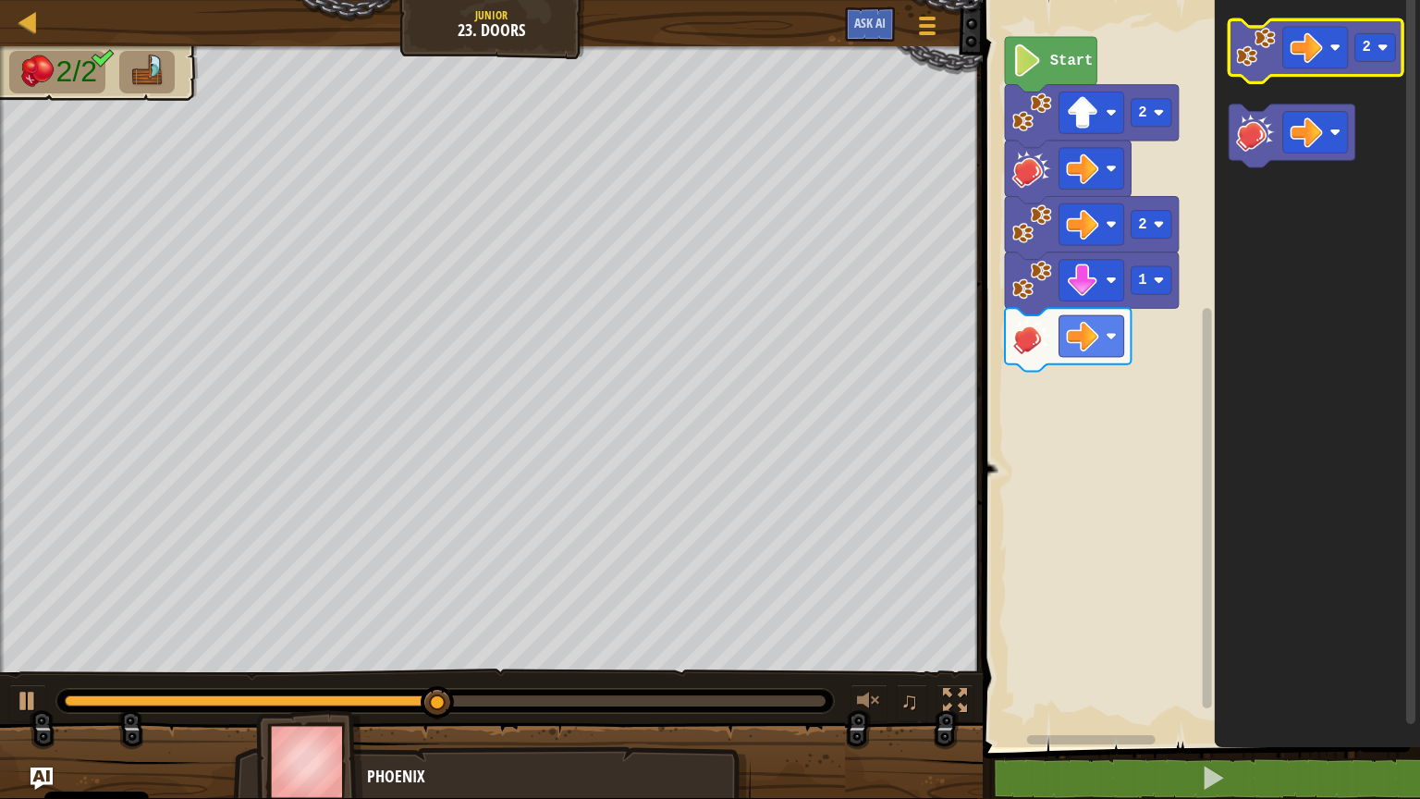
click at [1260, 72] on icon "Obszar roboczy Blockly" at bounding box center [1317, 50] width 174 height 63
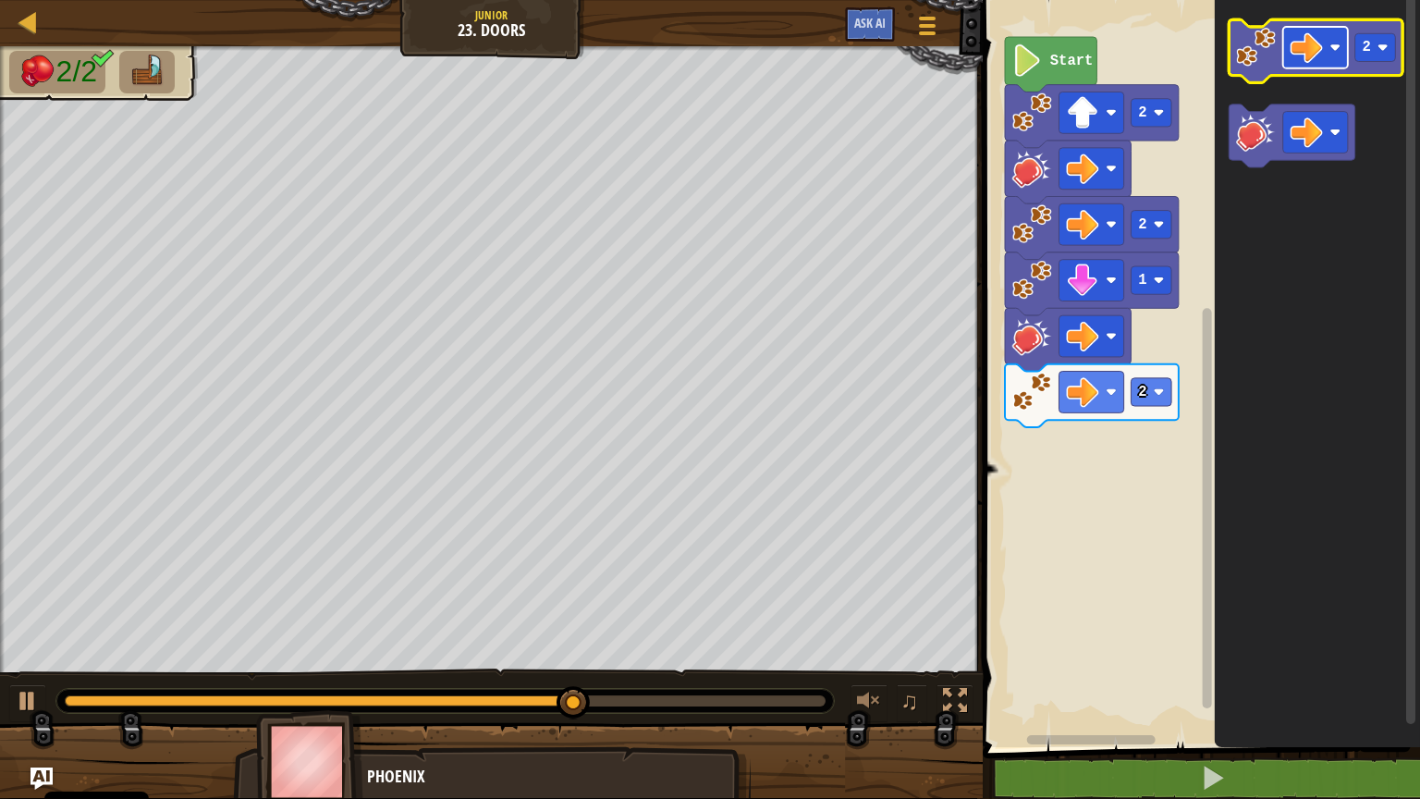
click at [1324, 58] on rect "Obszar roboczy Blockly" at bounding box center [1315, 48] width 65 height 42
click at [1381, 49] on image "Obszar roboczy Blockly" at bounding box center [1383, 48] width 11 height 11
click at [1293, 56] on image "Obszar roboczy Blockly" at bounding box center [1307, 47] width 32 height 32
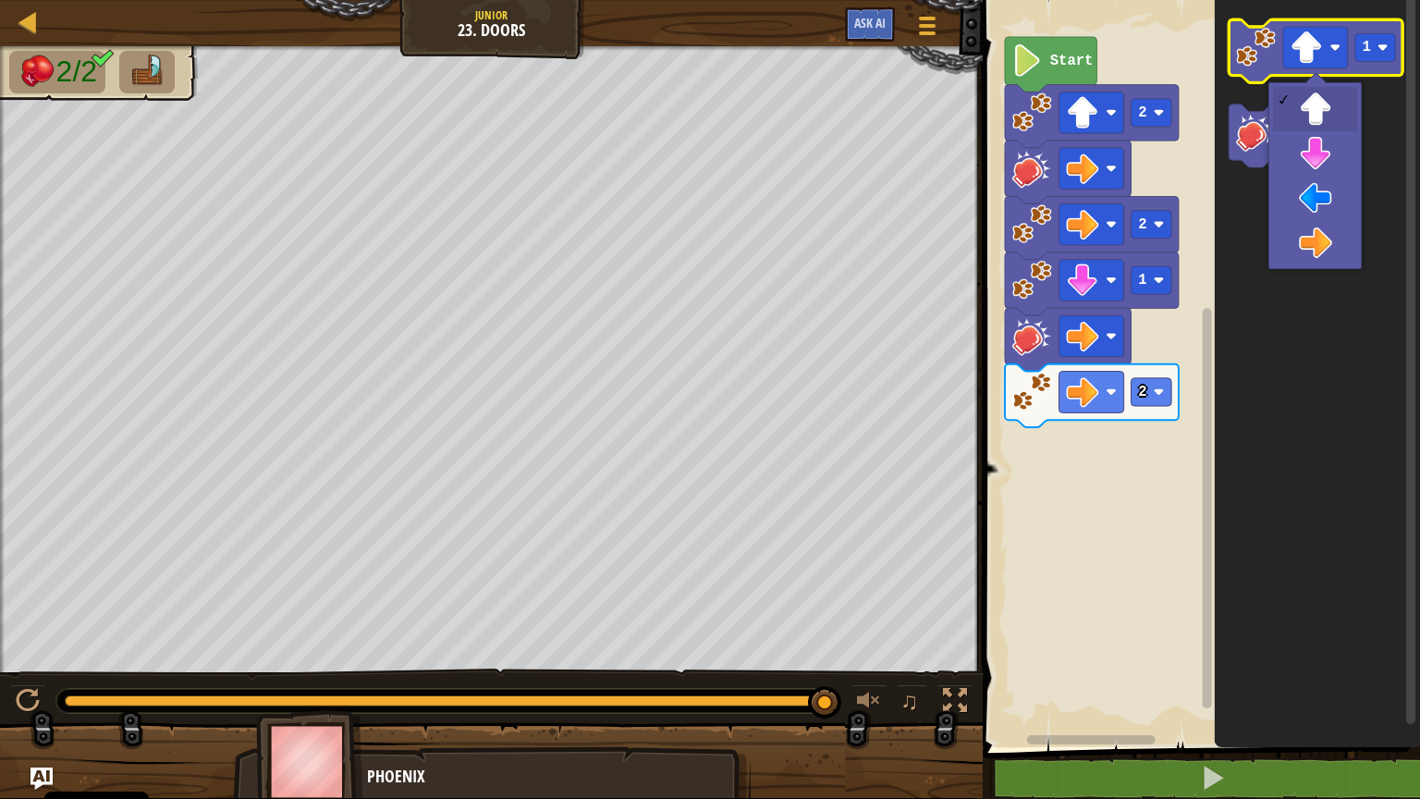
click at [1254, 47] on image "Obszar roboczy Blockly" at bounding box center [1256, 47] width 40 height 40
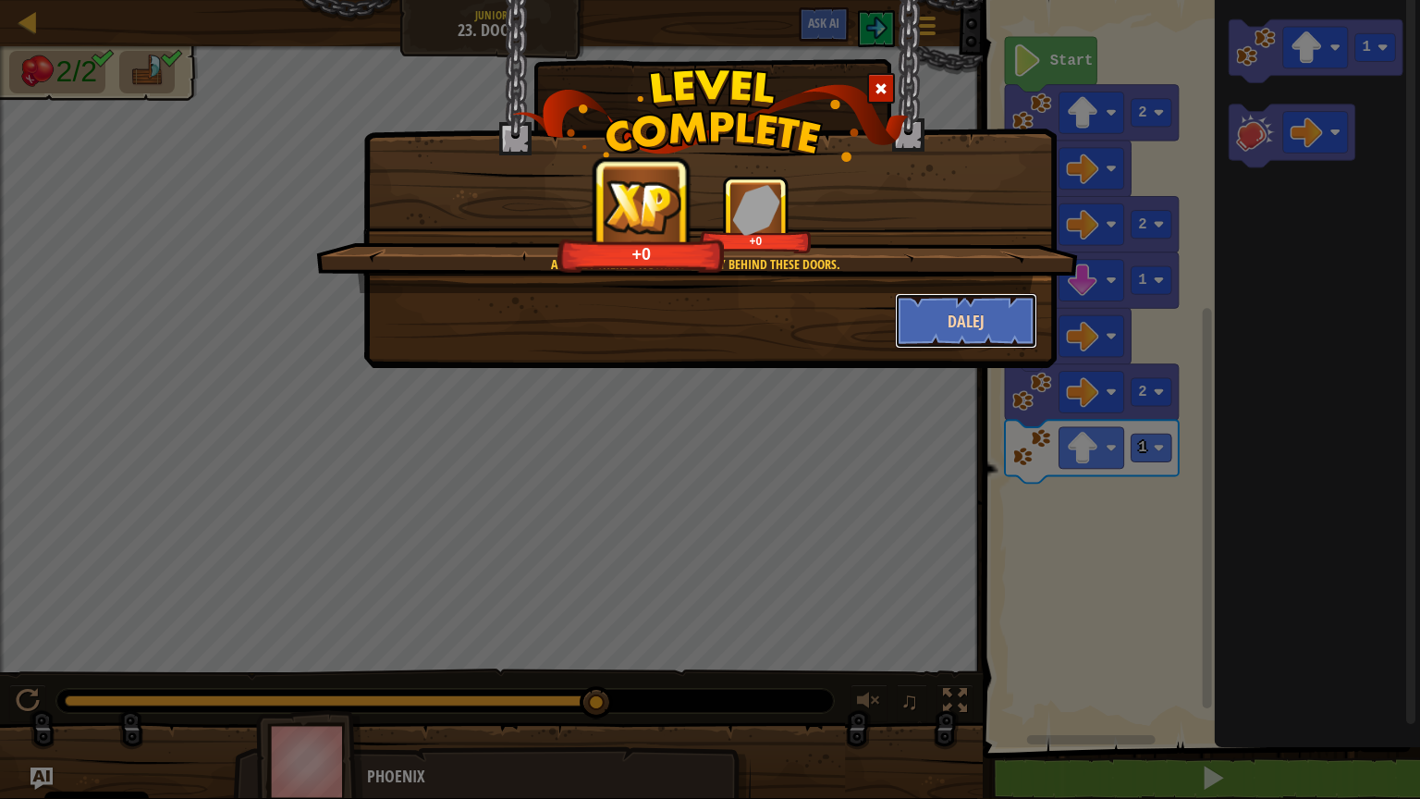
click at [940, 310] on button "Dalej" at bounding box center [966, 320] width 143 height 55
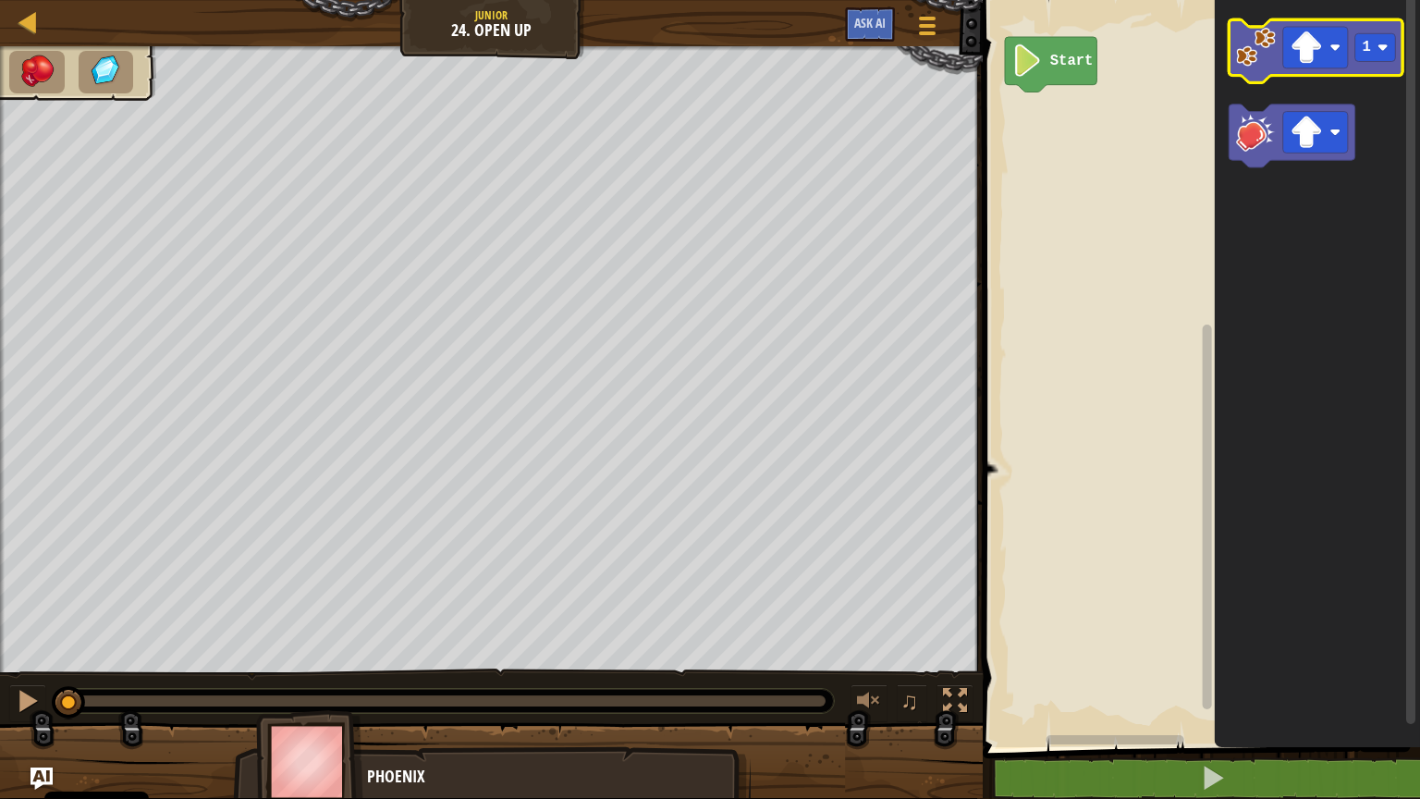
click at [1258, 55] on image "Obszar roboczy Blockly" at bounding box center [1256, 47] width 40 height 40
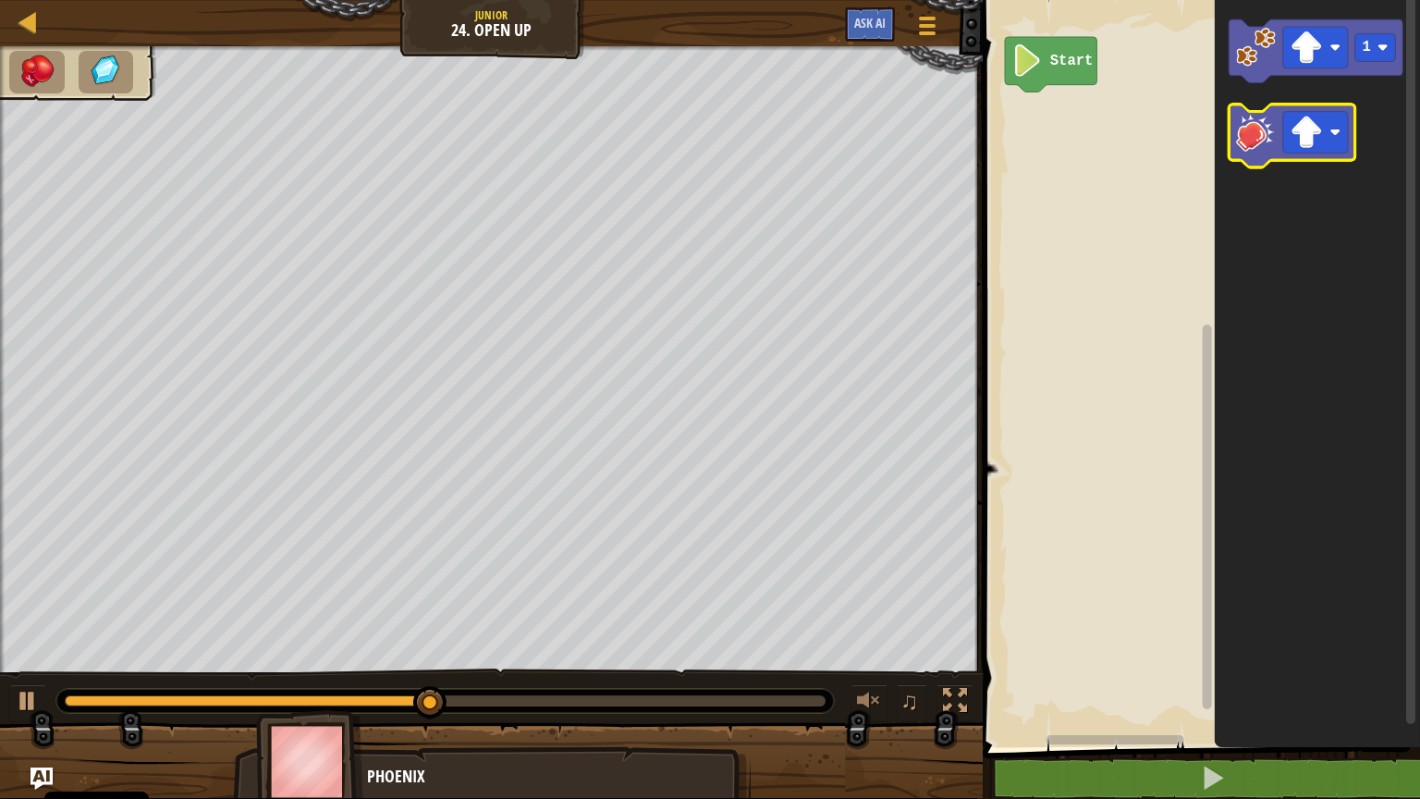
click at [1262, 142] on image "Obszar roboczy Blockly" at bounding box center [1256, 132] width 40 height 40
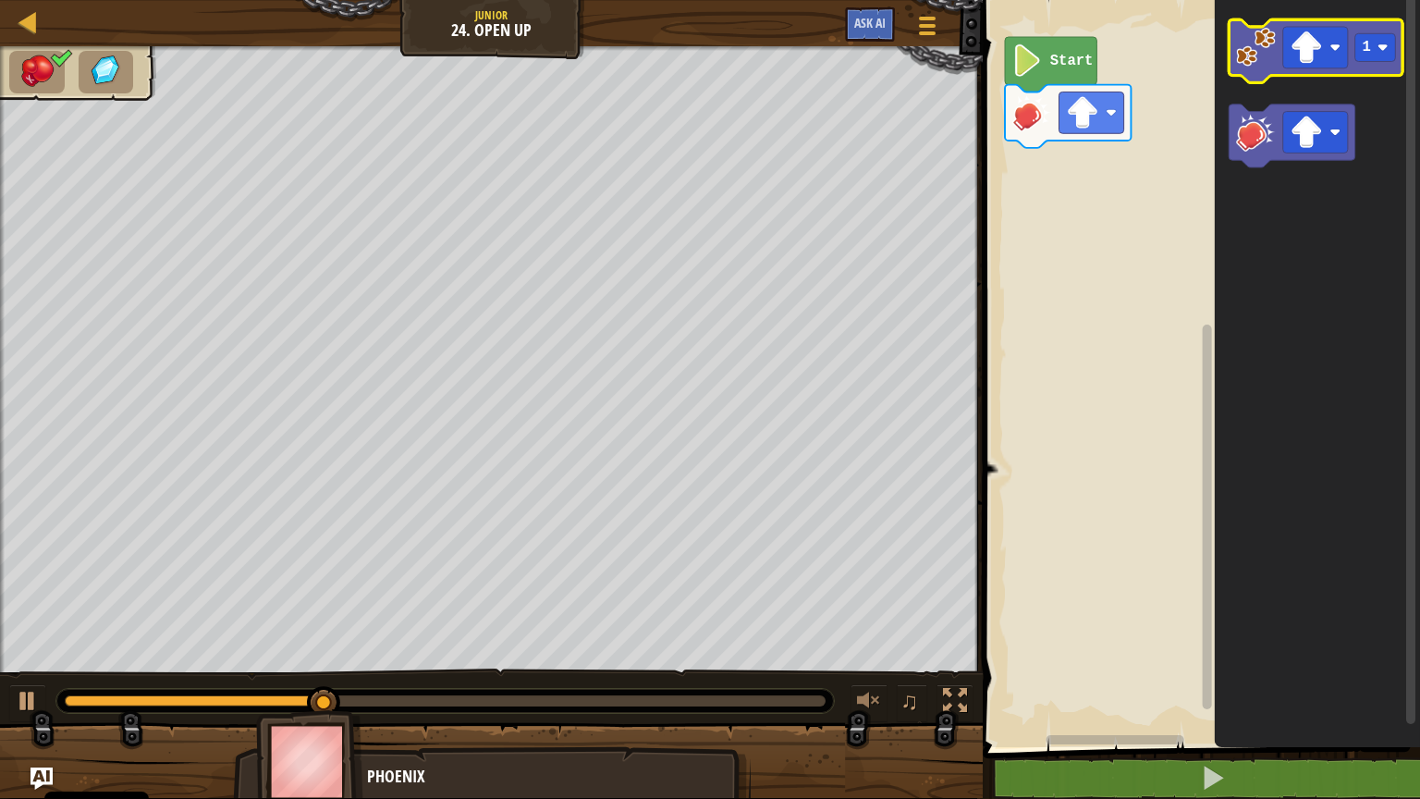
click at [1260, 62] on image "Obszar roboczy Blockly" at bounding box center [1256, 47] width 40 height 40
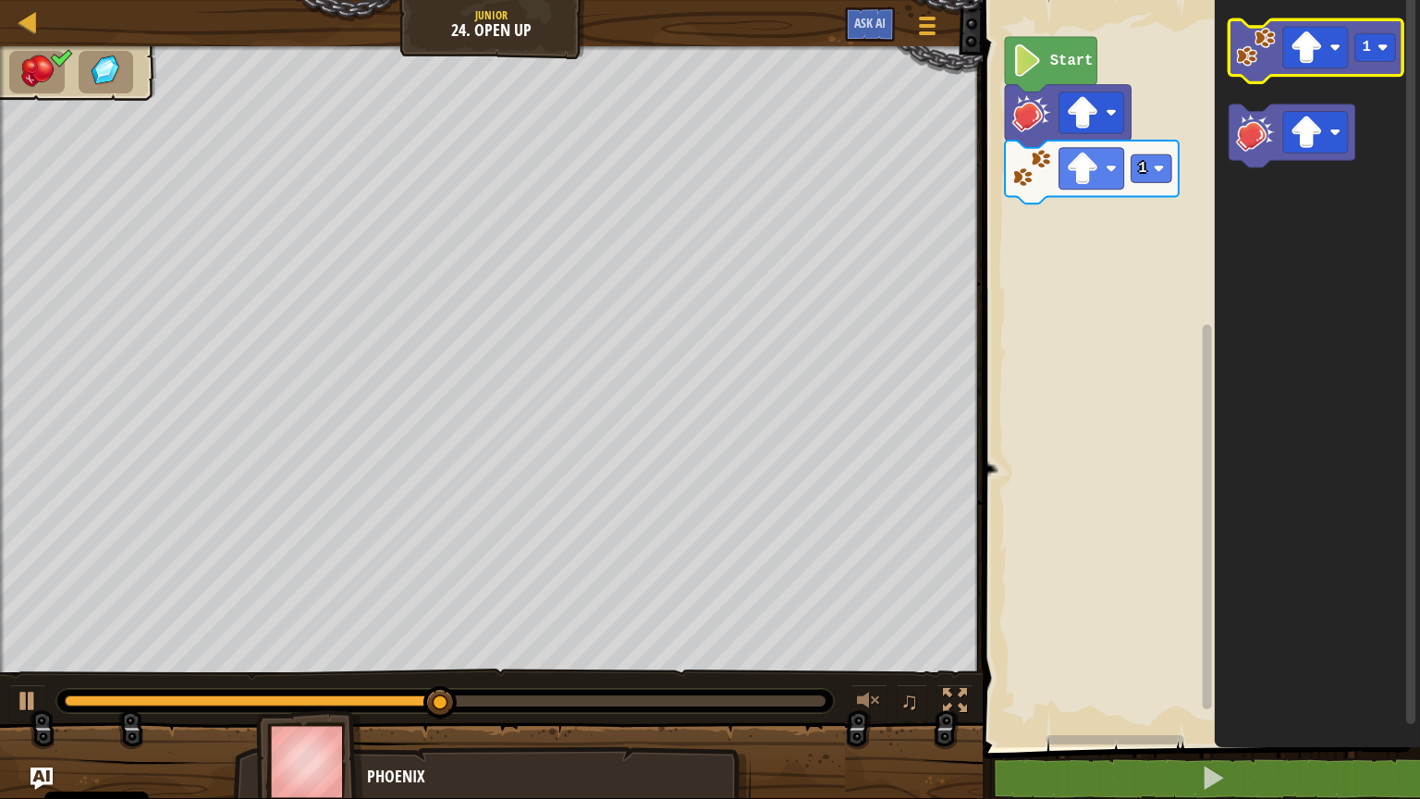
click at [1269, 49] on image "Obszar roboczy Blockly" at bounding box center [1256, 47] width 40 height 40
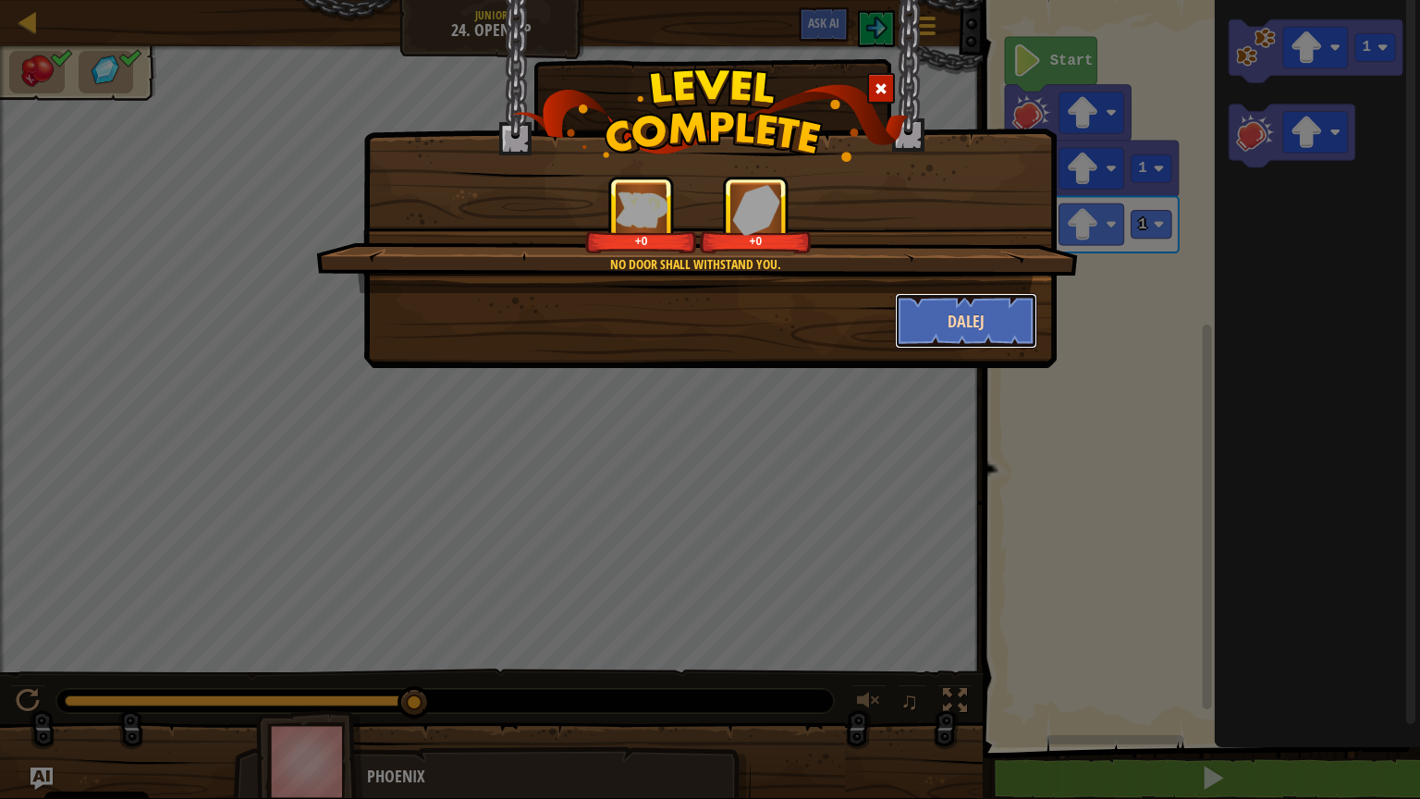
click at [932, 322] on button "Dalej" at bounding box center [966, 320] width 143 height 55
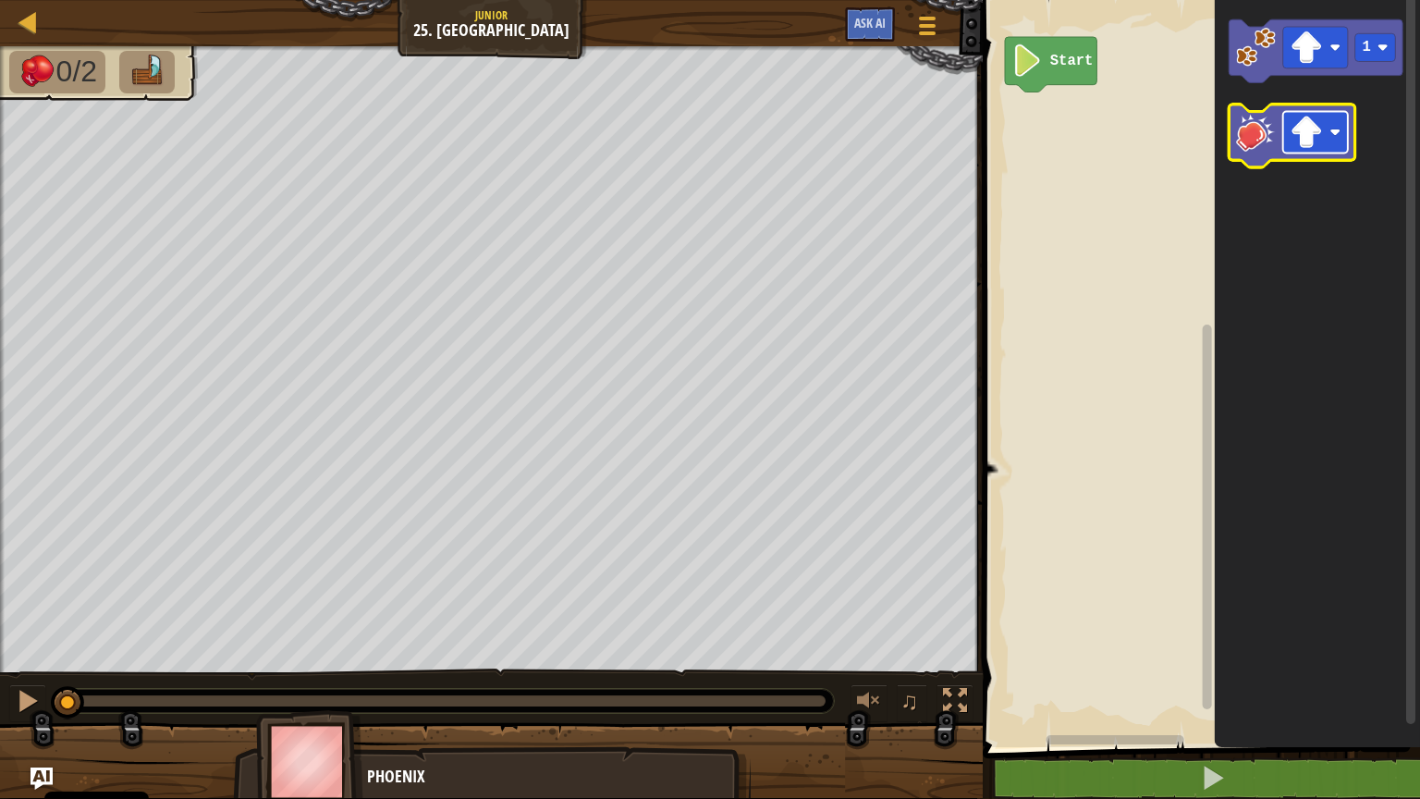
click at [1337, 139] on rect "Obszar roboczy Blockly" at bounding box center [1315, 133] width 65 height 42
click at [1249, 143] on image "Obszar roboczy Blockly" at bounding box center [1256, 132] width 40 height 40
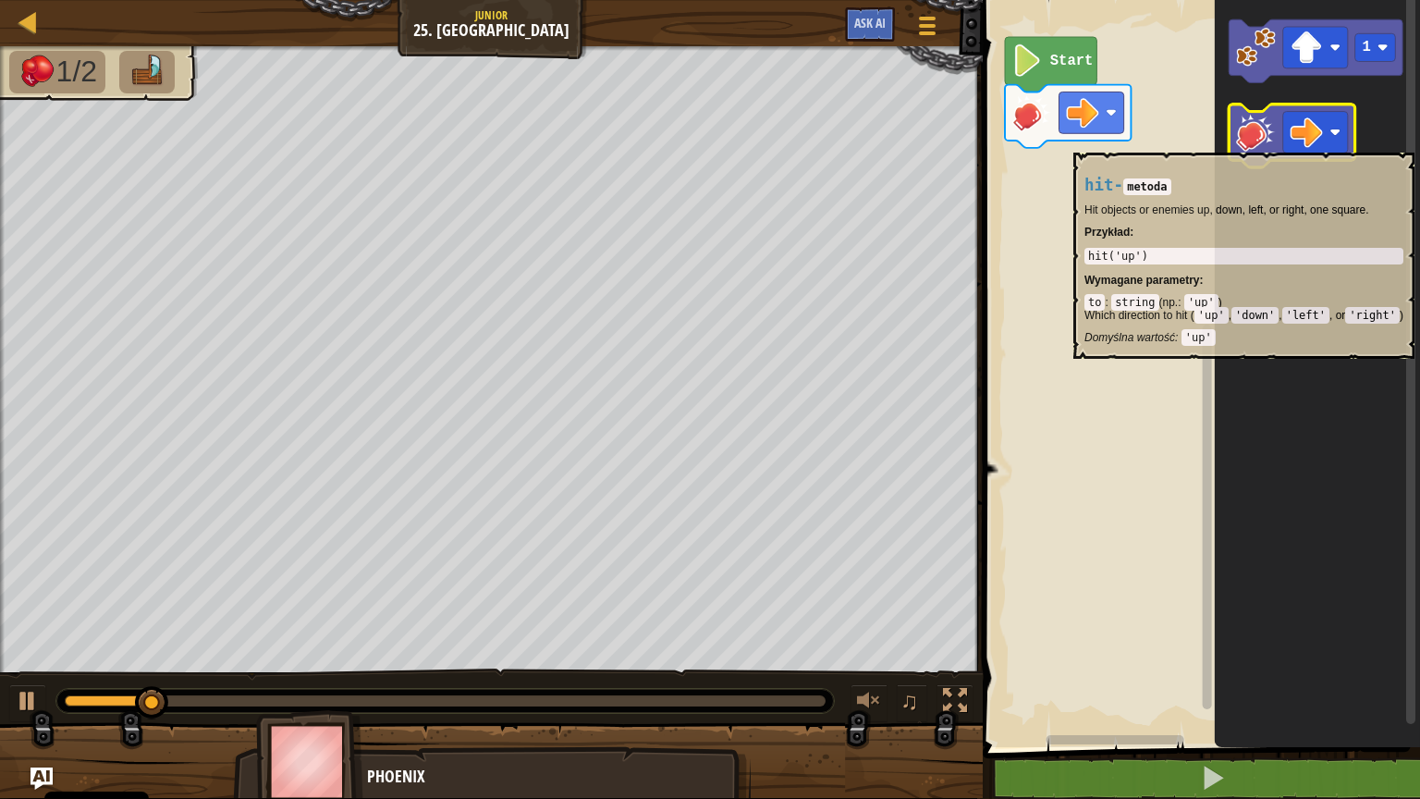
click at [1249, 143] on image "Obszar roboczy Blockly" at bounding box center [1256, 132] width 40 height 40
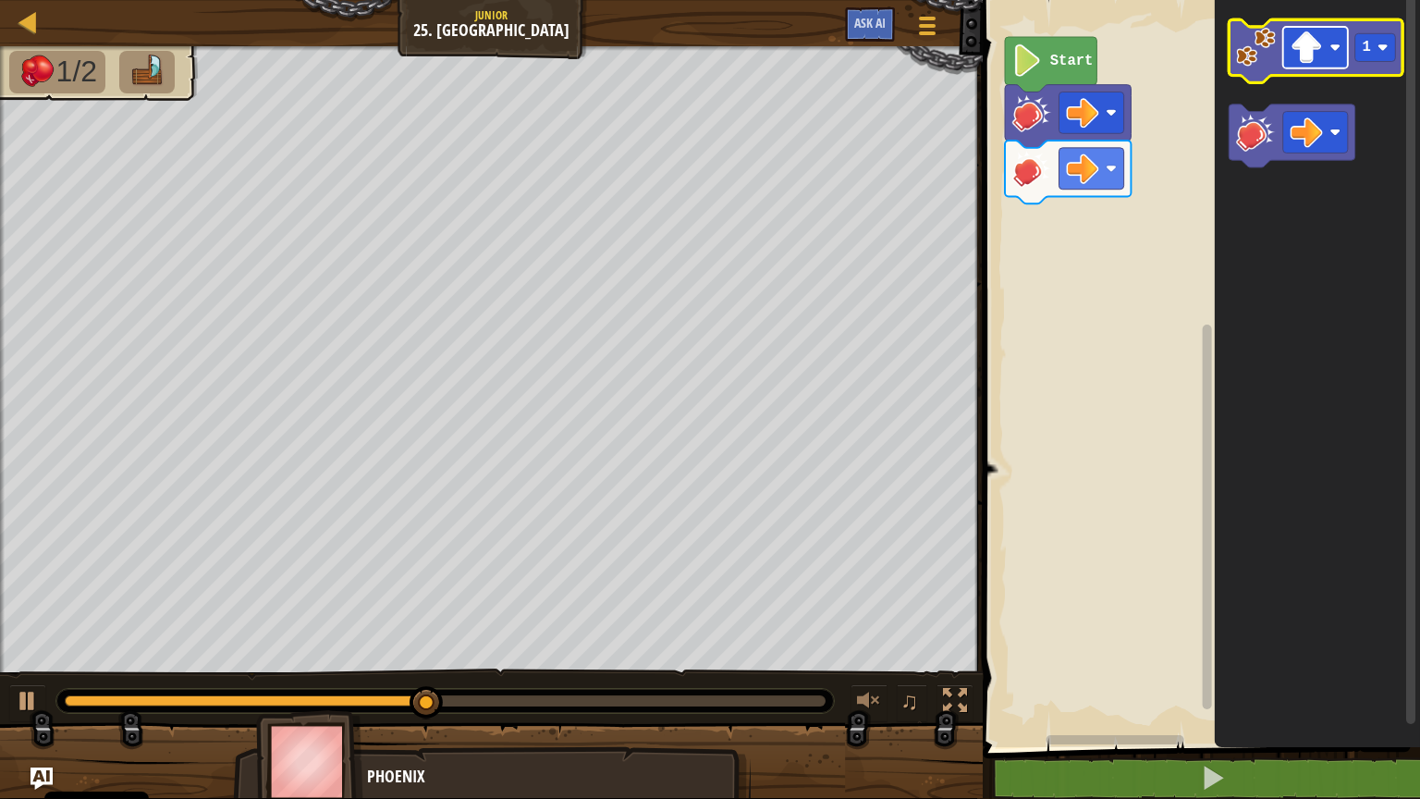
click at [1327, 68] on rect "Obszar roboczy Blockly" at bounding box center [1315, 48] width 65 height 42
click at [1256, 55] on image "Obszar roboczy Blockly" at bounding box center [1256, 47] width 40 height 40
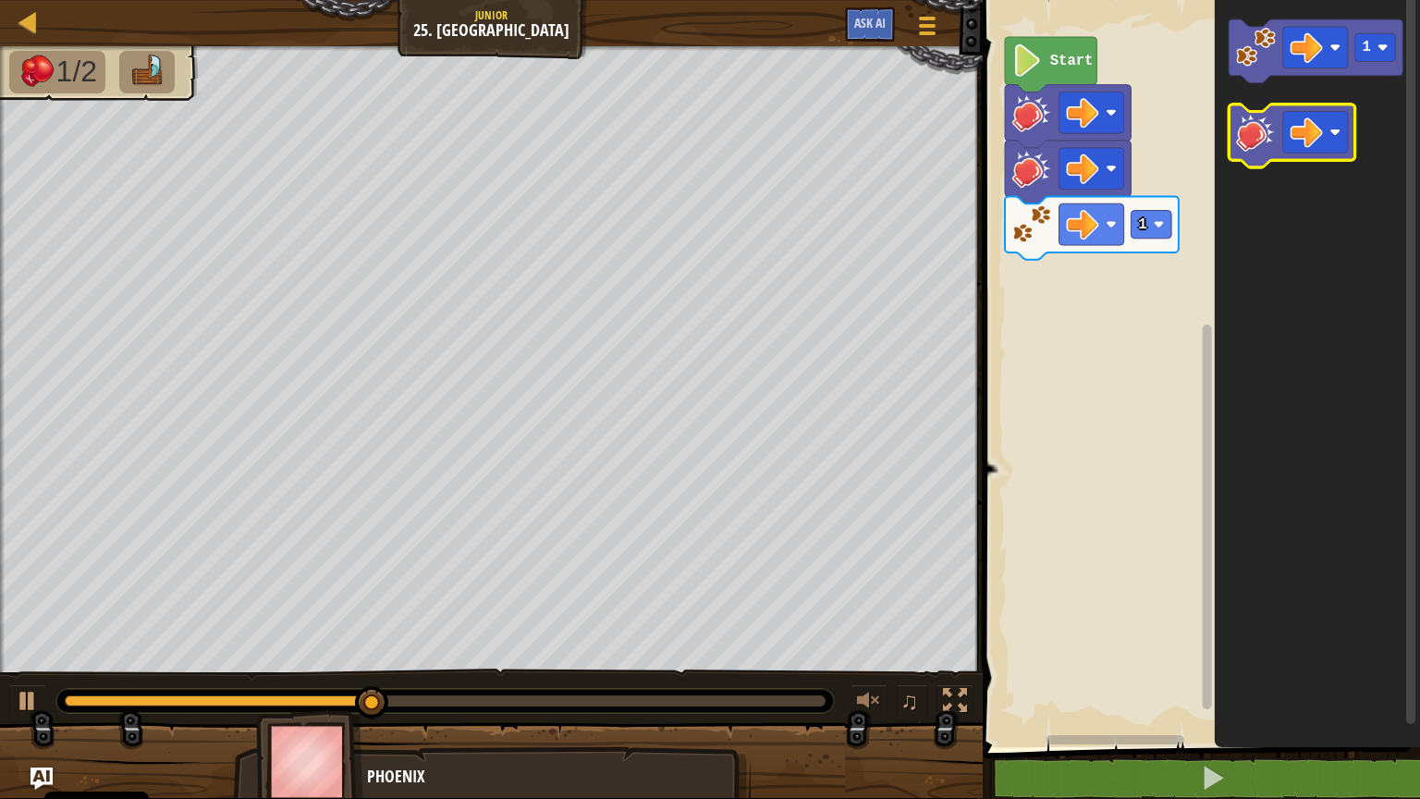
click at [1246, 141] on image "Obszar roboczy Blockly" at bounding box center [1256, 132] width 40 height 40
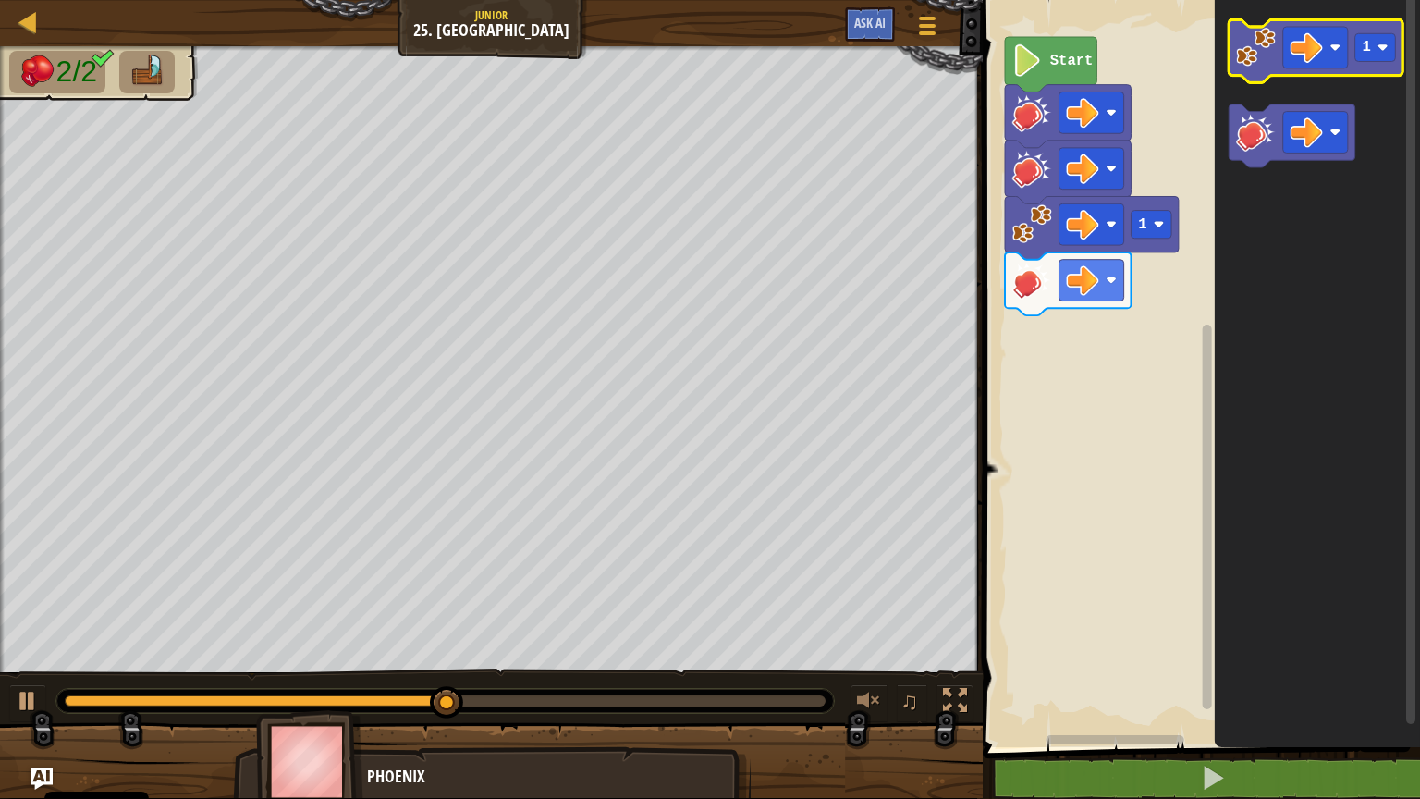
click at [1256, 55] on image "Obszar roboczy Blockly" at bounding box center [1256, 47] width 40 height 40
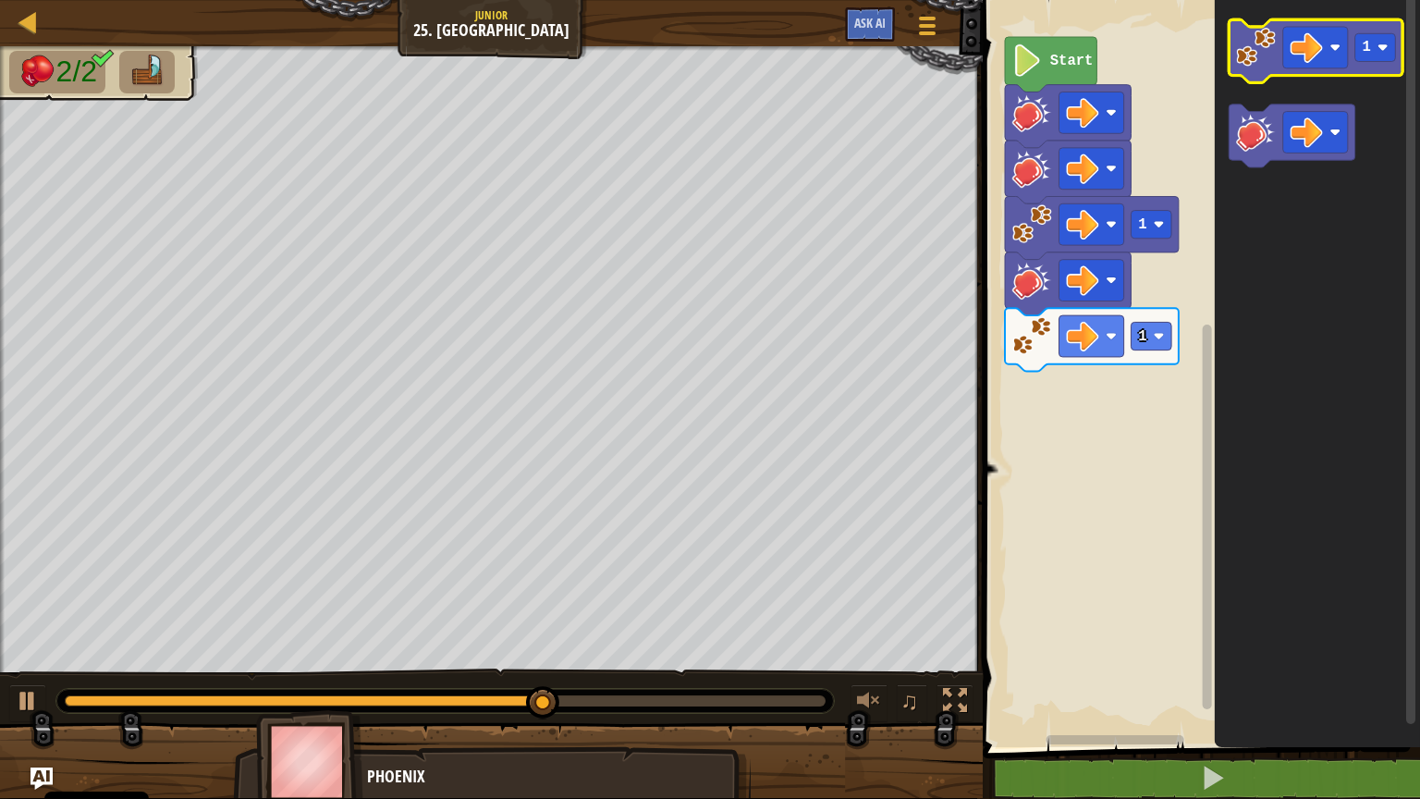
click at [1256, 59] on image "Obszar roboczy Blockly" at bounding box center [1256, 47] width 40 height 40
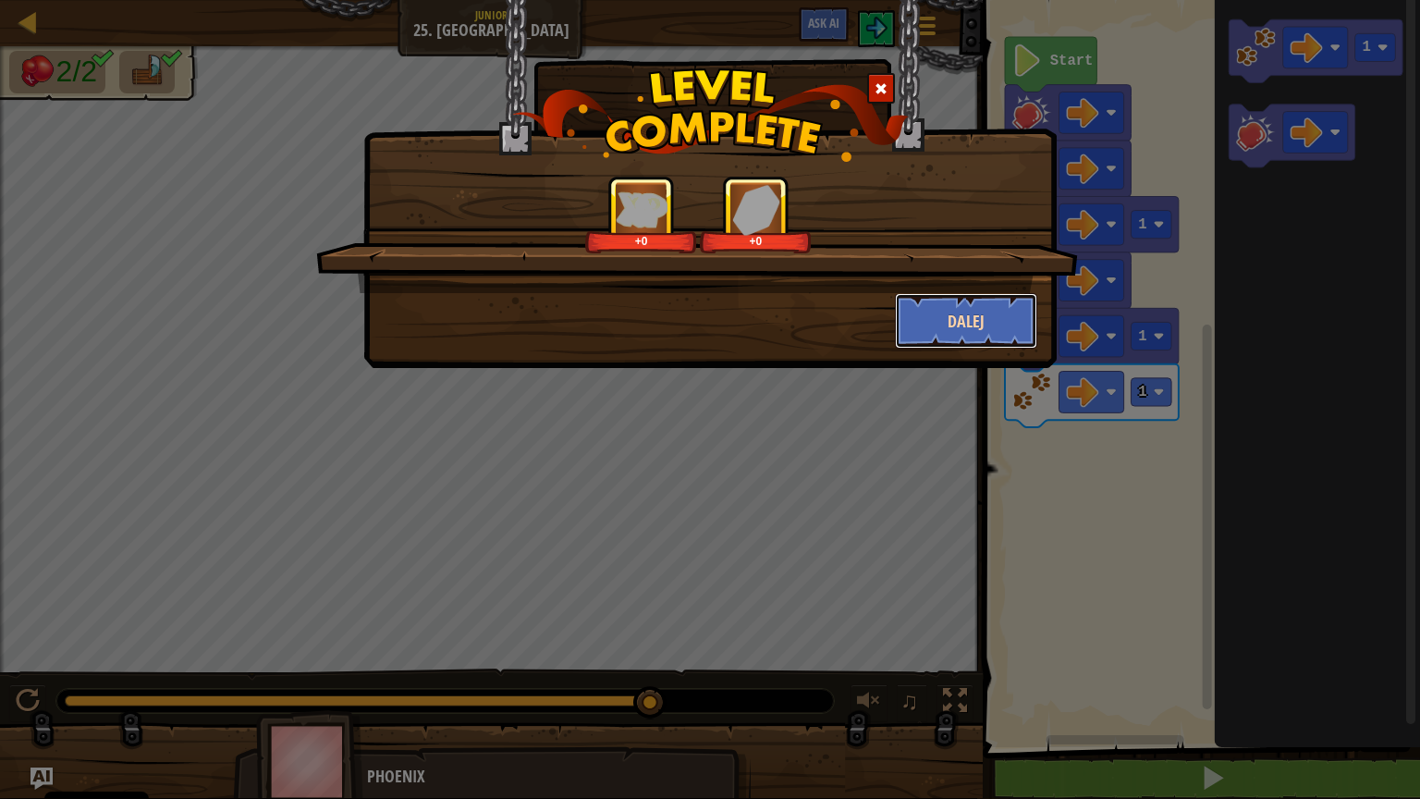
click at [951, 320] on button "Dalej" at bounding box center [966, 320] width 143 height 55
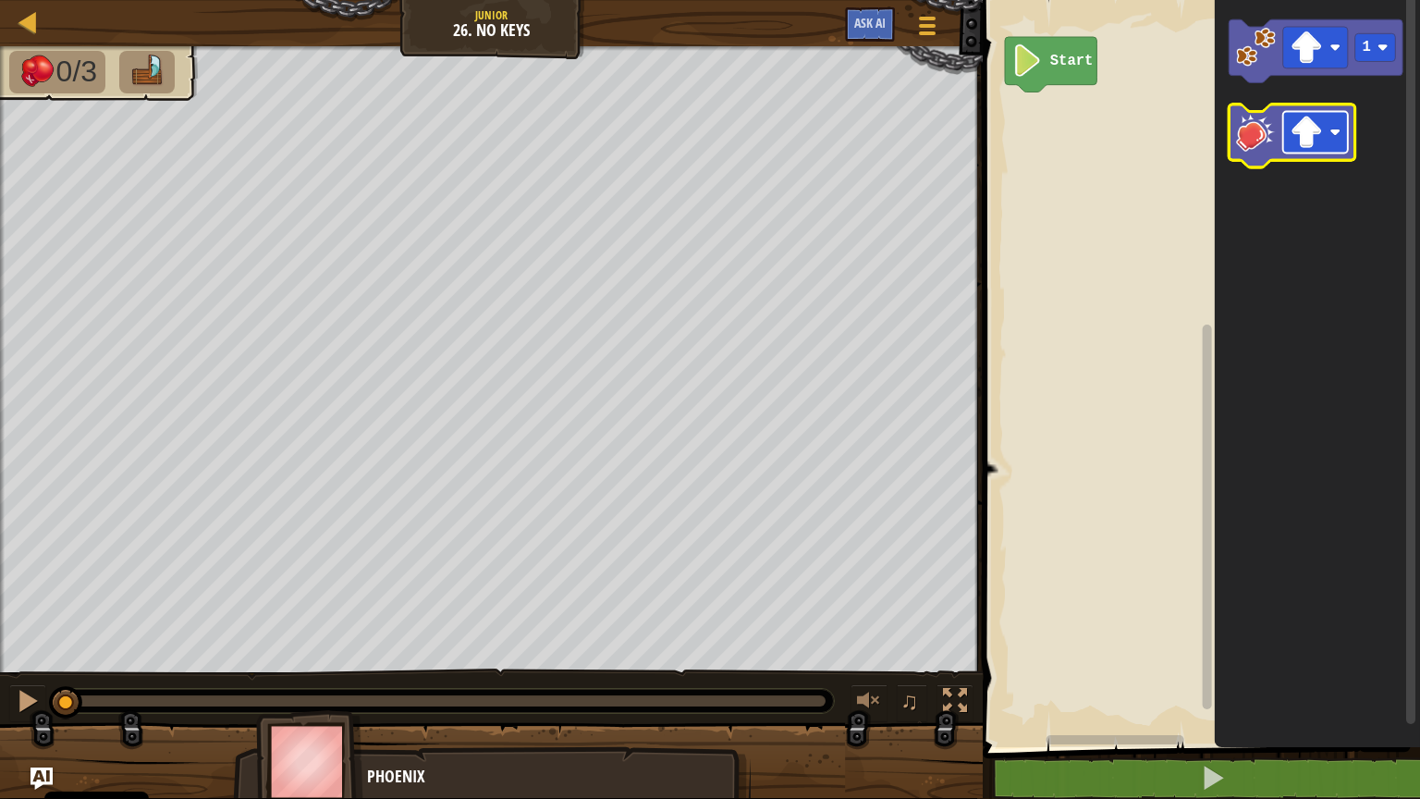
click at [1332, 137] on image "Obszar roboczy Blockly" at bounding box center [1336, 132] width 11 height 11
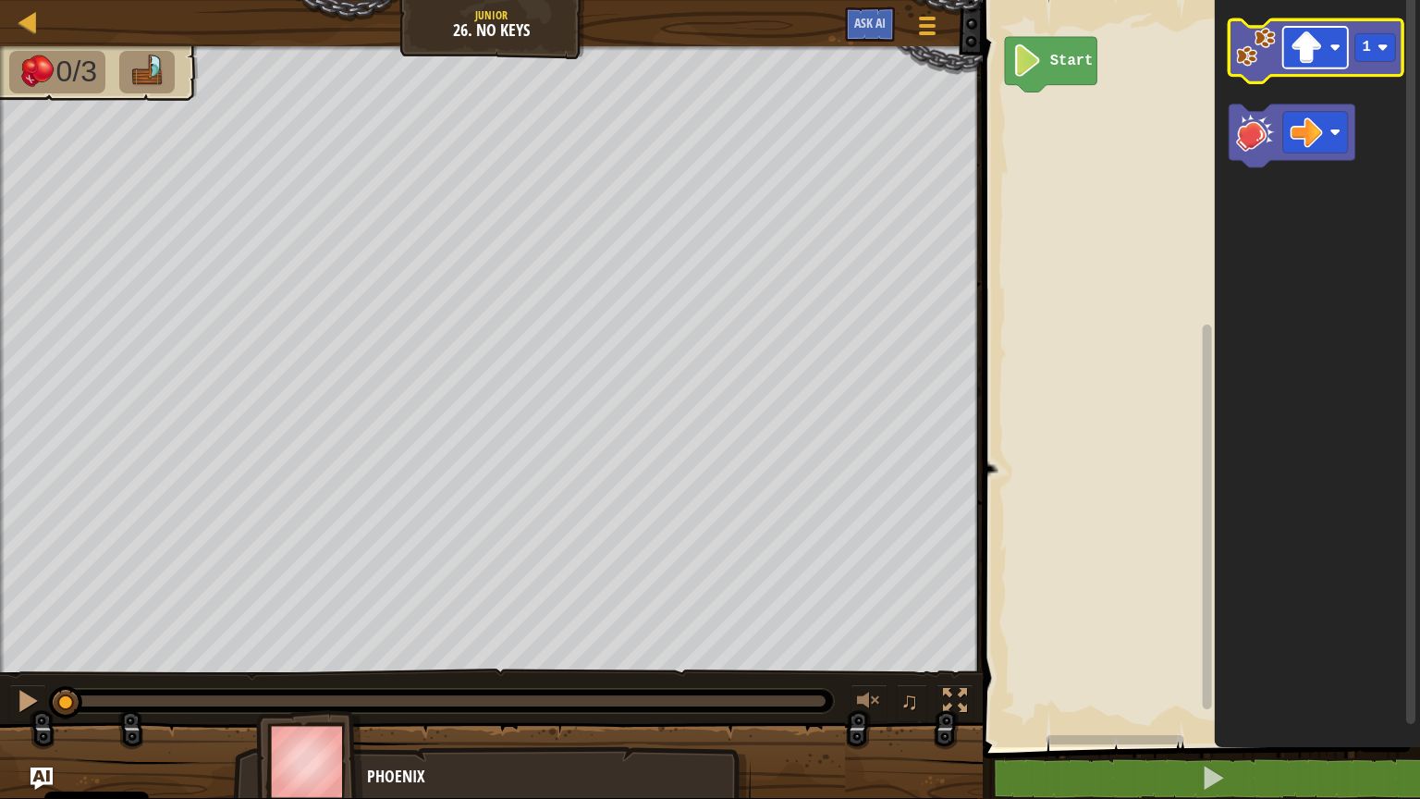
click at [1311, 44] on image "Obszar roboczy Blockly" at bounding box center [1307, 47] width 32 height 32
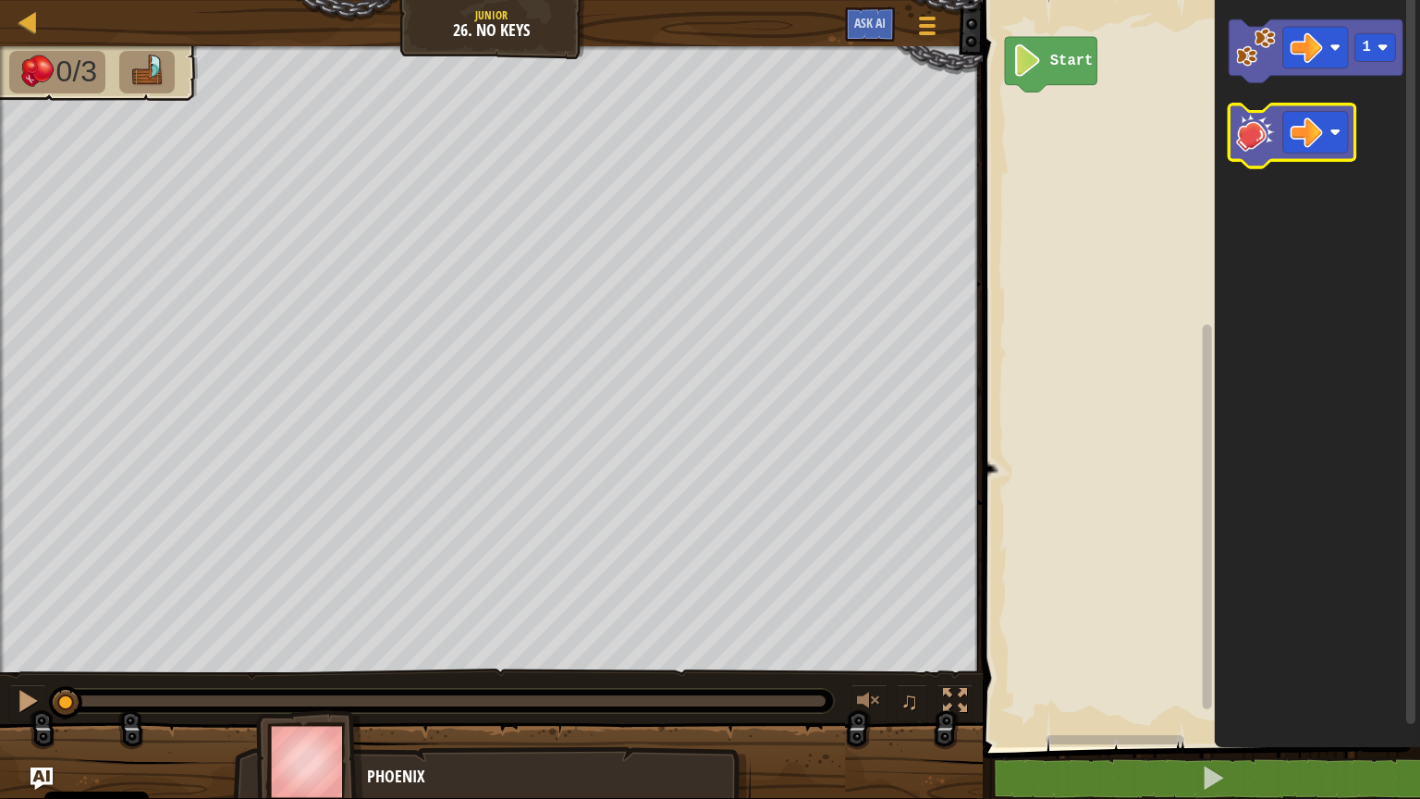
click at [1237, 141] on image "Obszar roboczy Blockly" at bounding box center [1256, 132] width 40 height 40
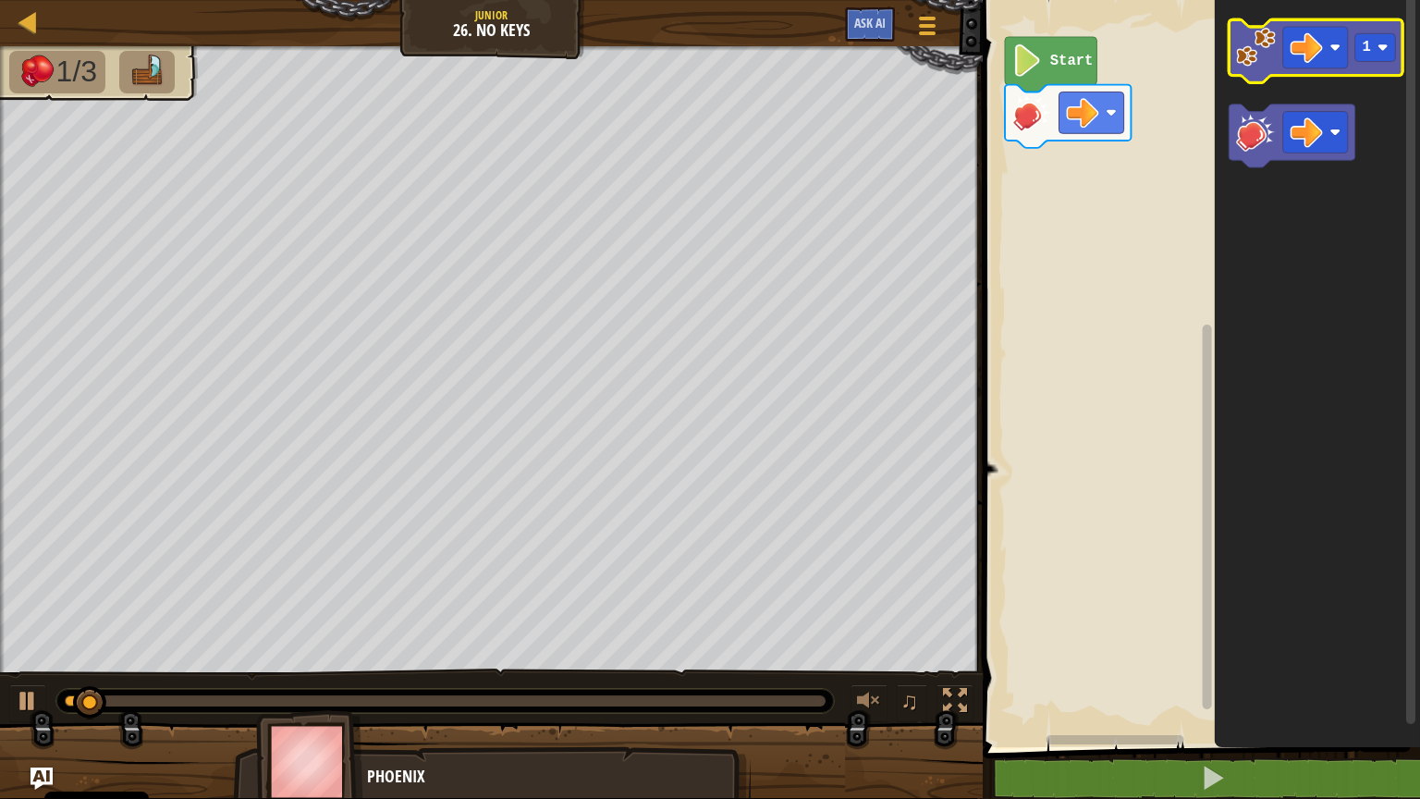
click at [1253, 55] on image "Obszar roboczy Blockly" at bounding box center [1256, 47] width 40 height 40
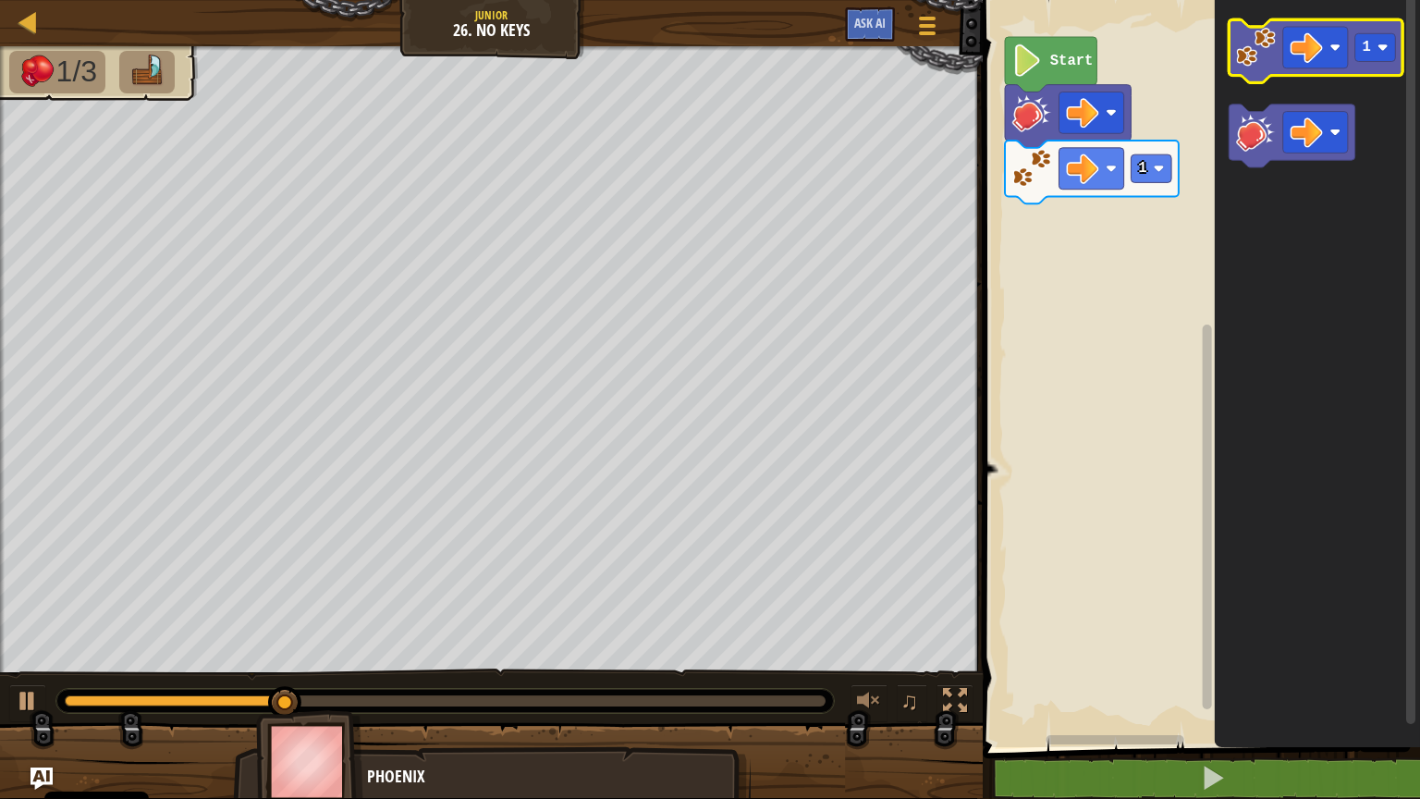
click at [1261, 52] on image "Obszar roboczy Blockly" at bounding box center [1256, 47] width 40 height 40
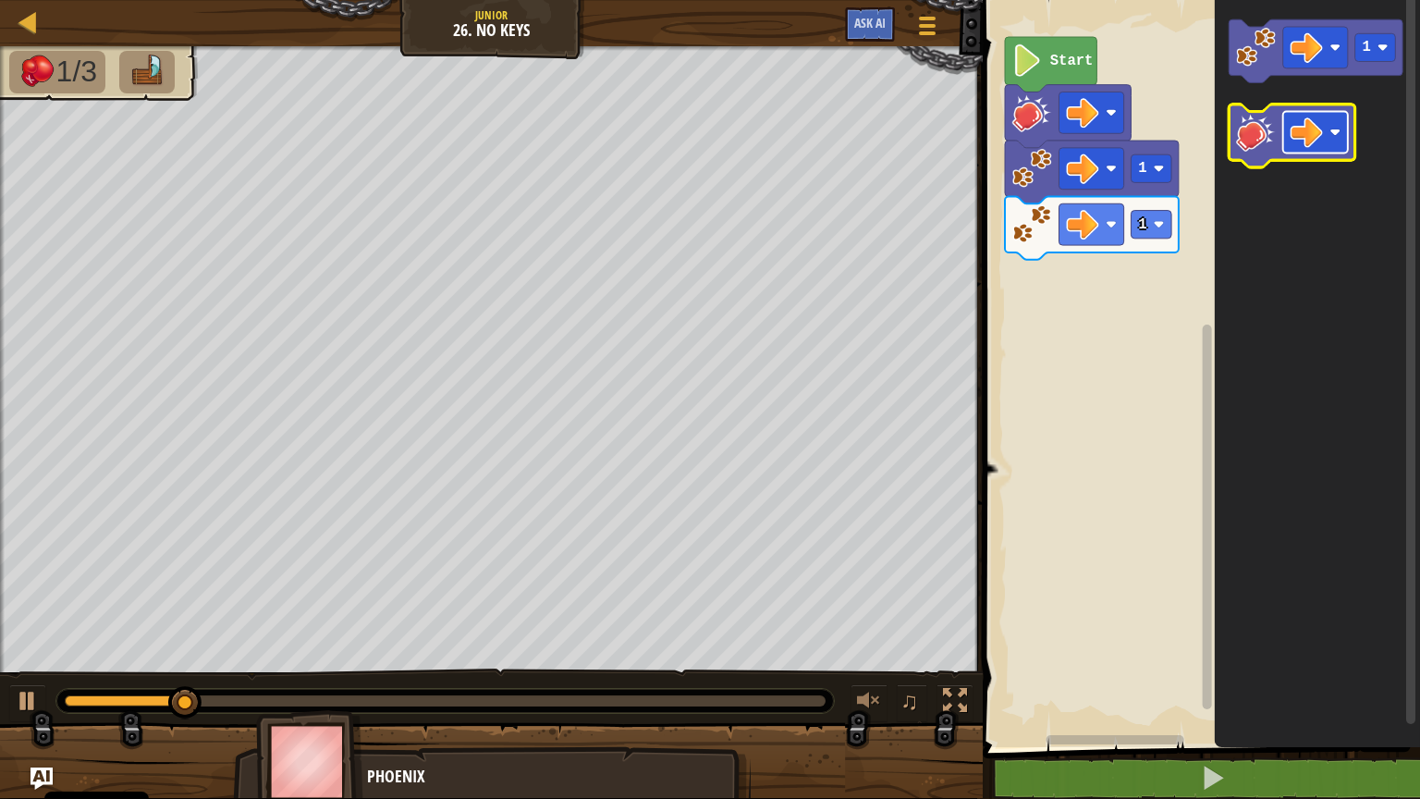
click at [1332, 133] on image "Obszar roboczy Blockly" at bounding box center [1336, 132] width 11 height 11
click at [1253, 141] on image "Obszar roboczy Blockly" at bounding box center [1256, 132] width 40 height 40
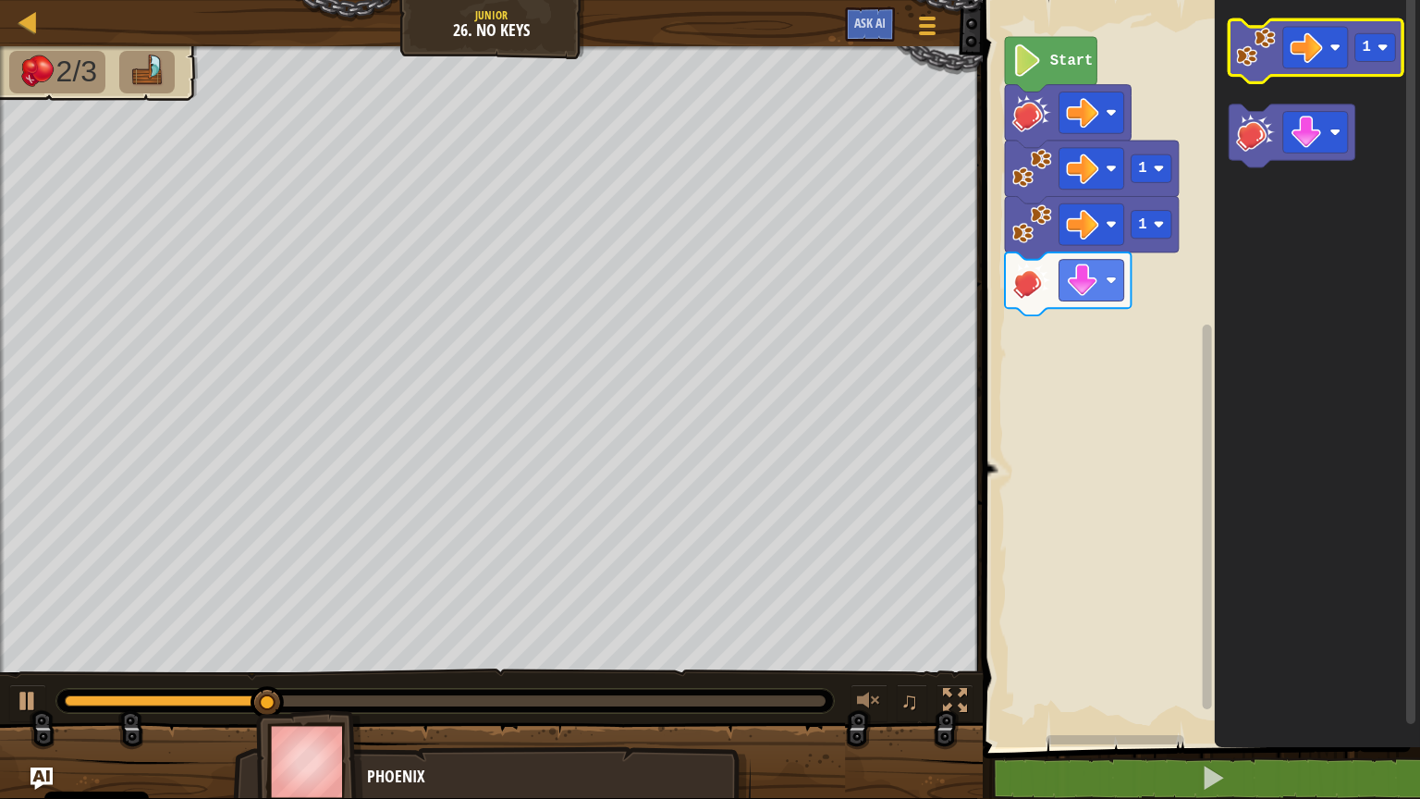
click at [1251, 60] on image "Obszar roboczy Blockly" at bounding box center [1256, 47] width 40 height 40
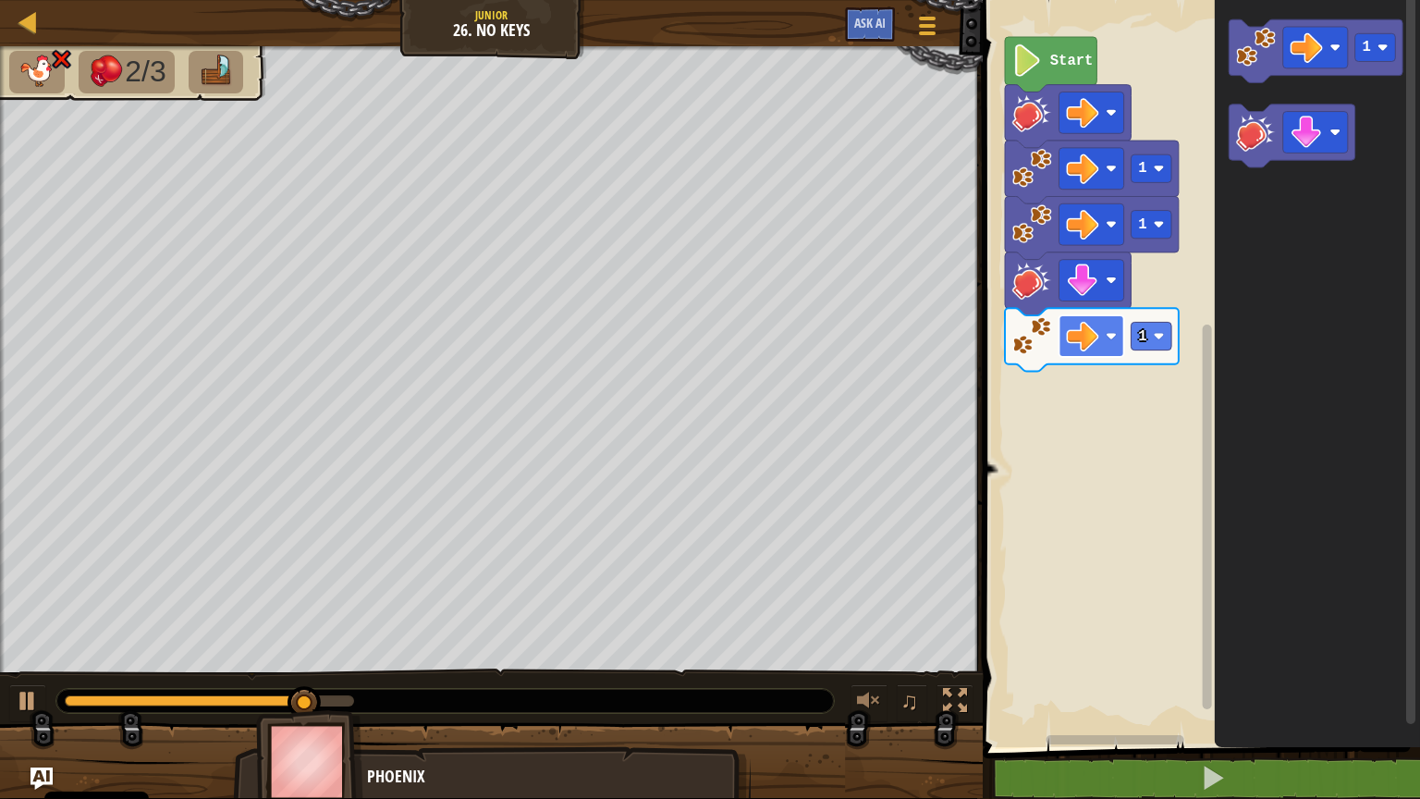
click at [1102, 351] on rect "Obszar roboczy Blockly" at bounding box center [1092, 336] width 65 height 42
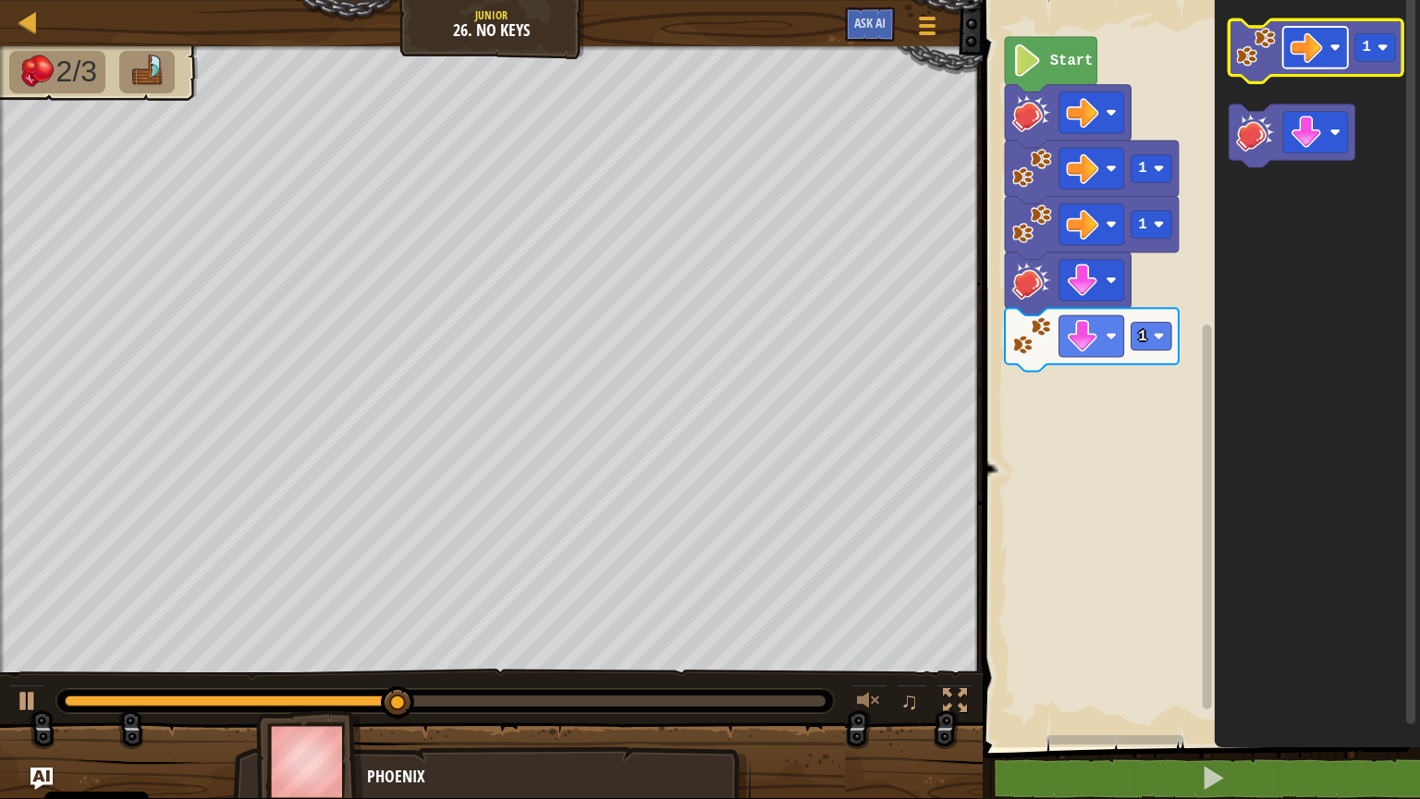
click at [1332, 49] on image "Obszar roboczy Blockly" at bounding box center [1336, 48] width 11 height 11
click at [1256, 59] on image "Obszar roboczy Blockly" at bounding box center [1256, 47] width 40 height 40
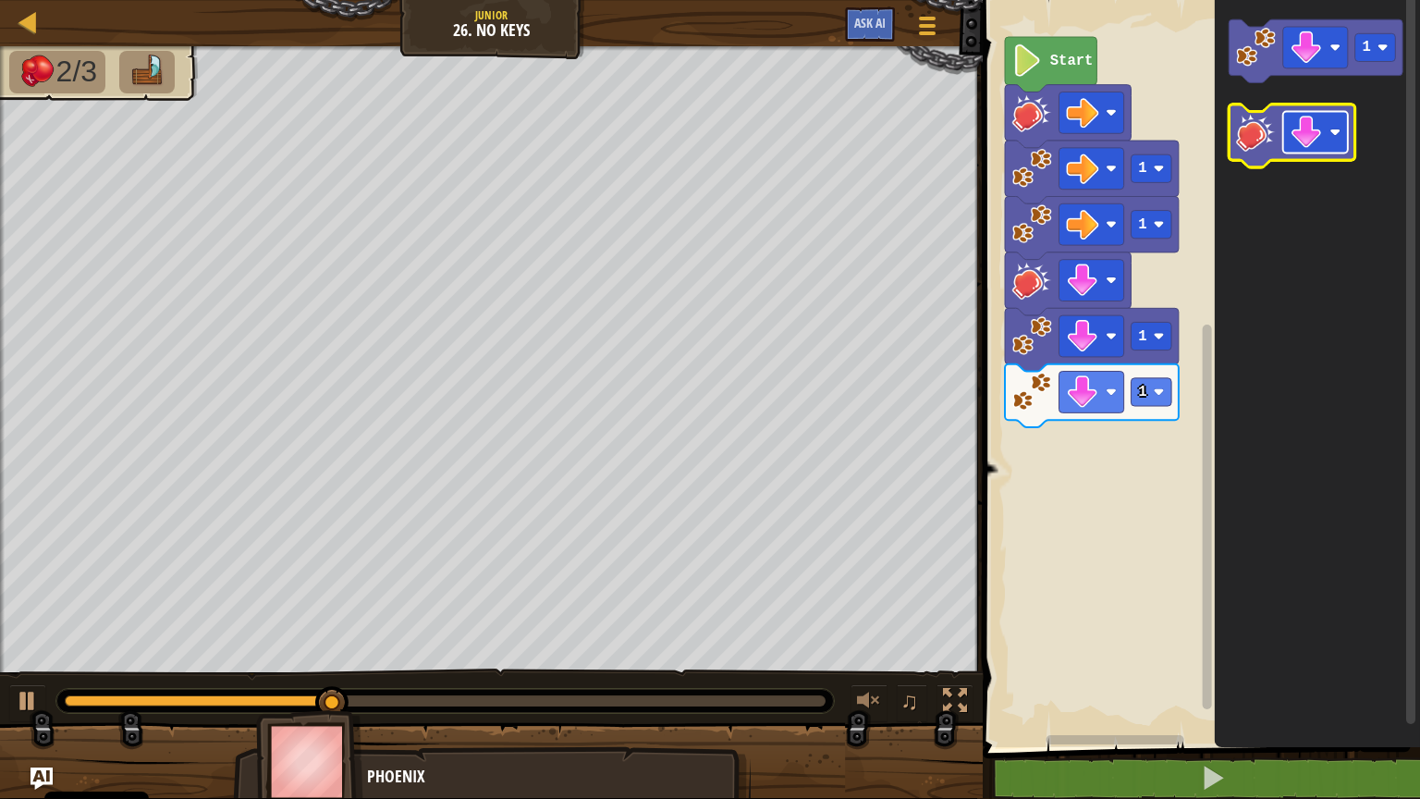
click at [1329, 129] on rect "Obszar roboczy Blockly" at bounding box center [1315, 133] width 65 height 42
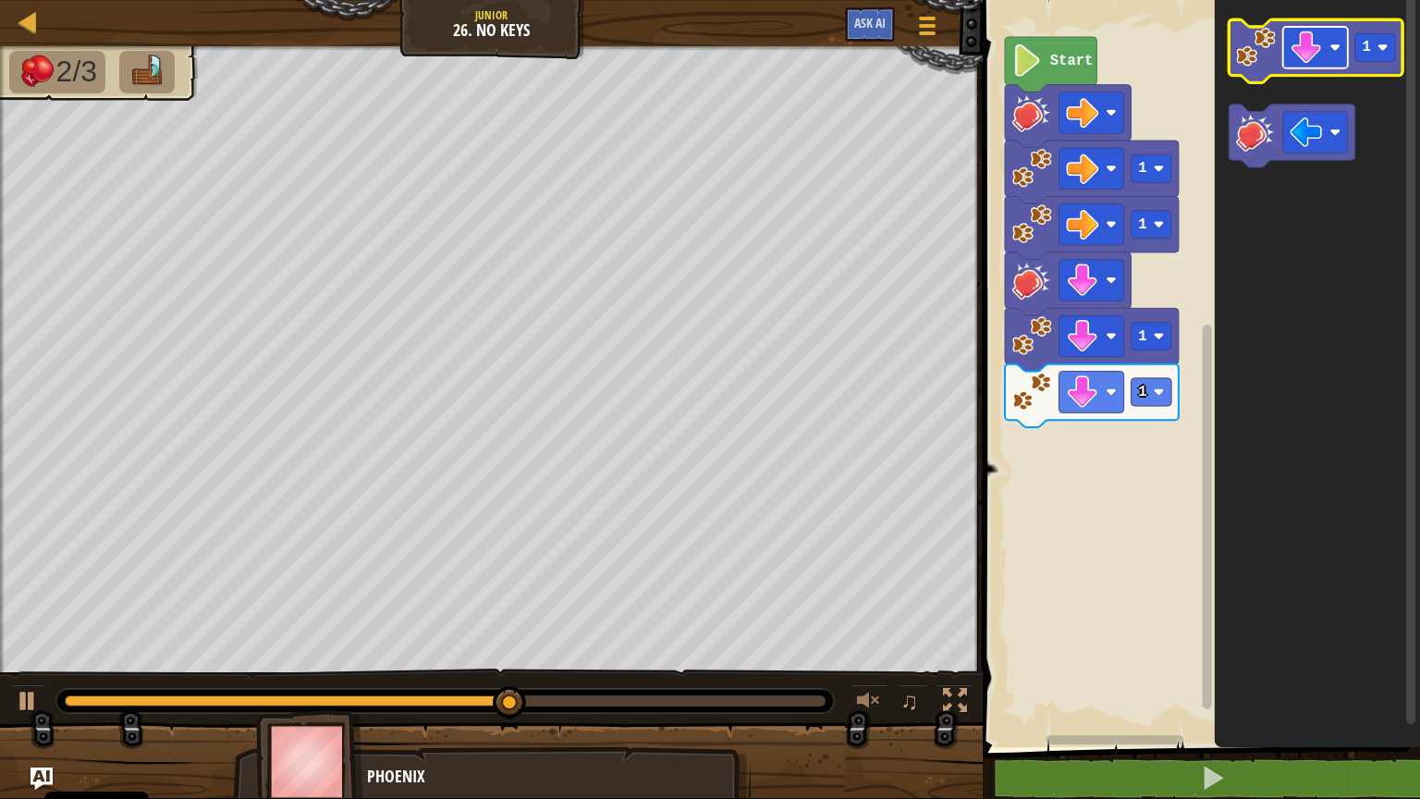
click at [1326, 55] on rect "Obszar roboczy Blockly" at bounding box center [1315, 48] width 65 height 42
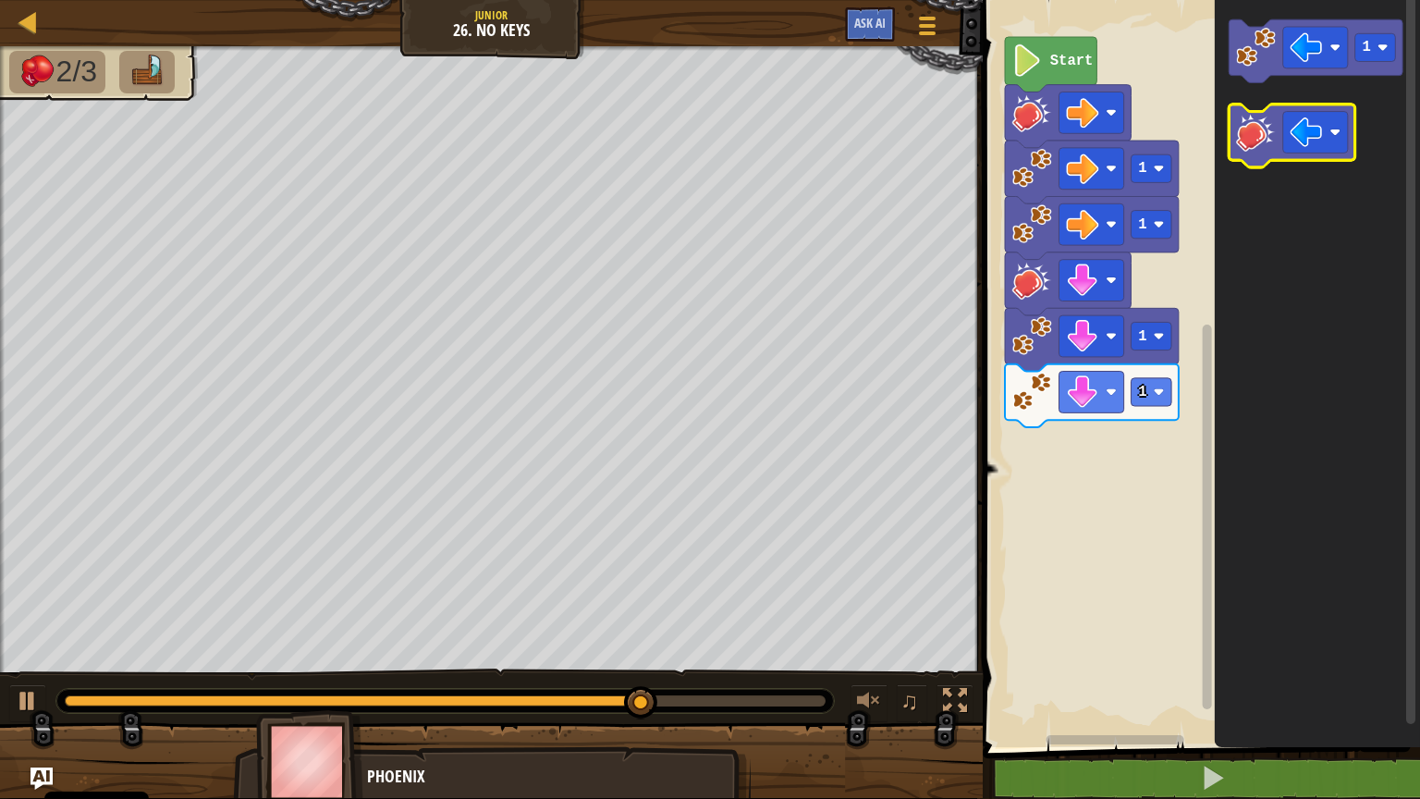
click at [1250, 141] on image "Obszar roboczy Blockly" at bounding box center [1256, 132] width 40 height 40
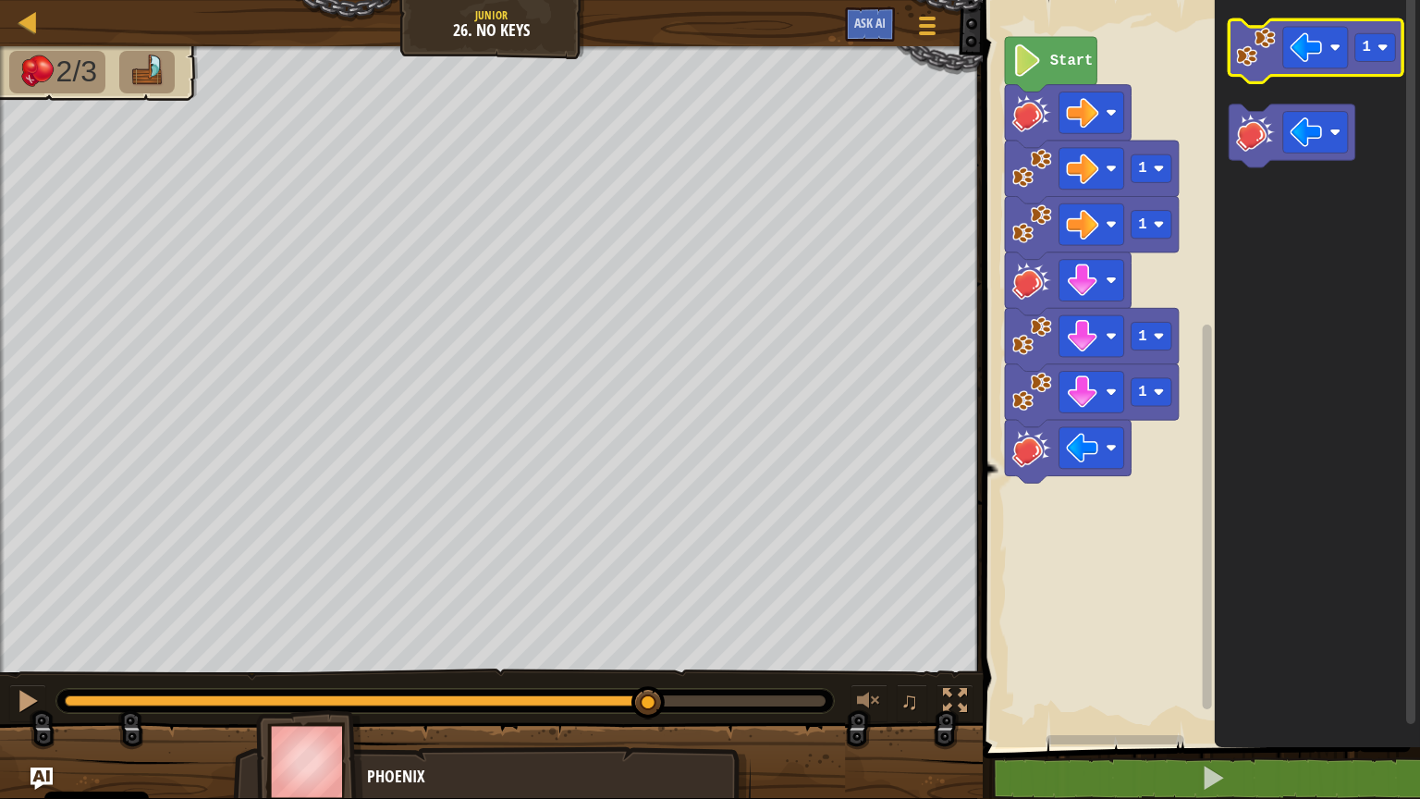
click at [1258, 61] on image "Obszar roboczy Blockly" at bounding box center [1256, 47] width 40 height 40
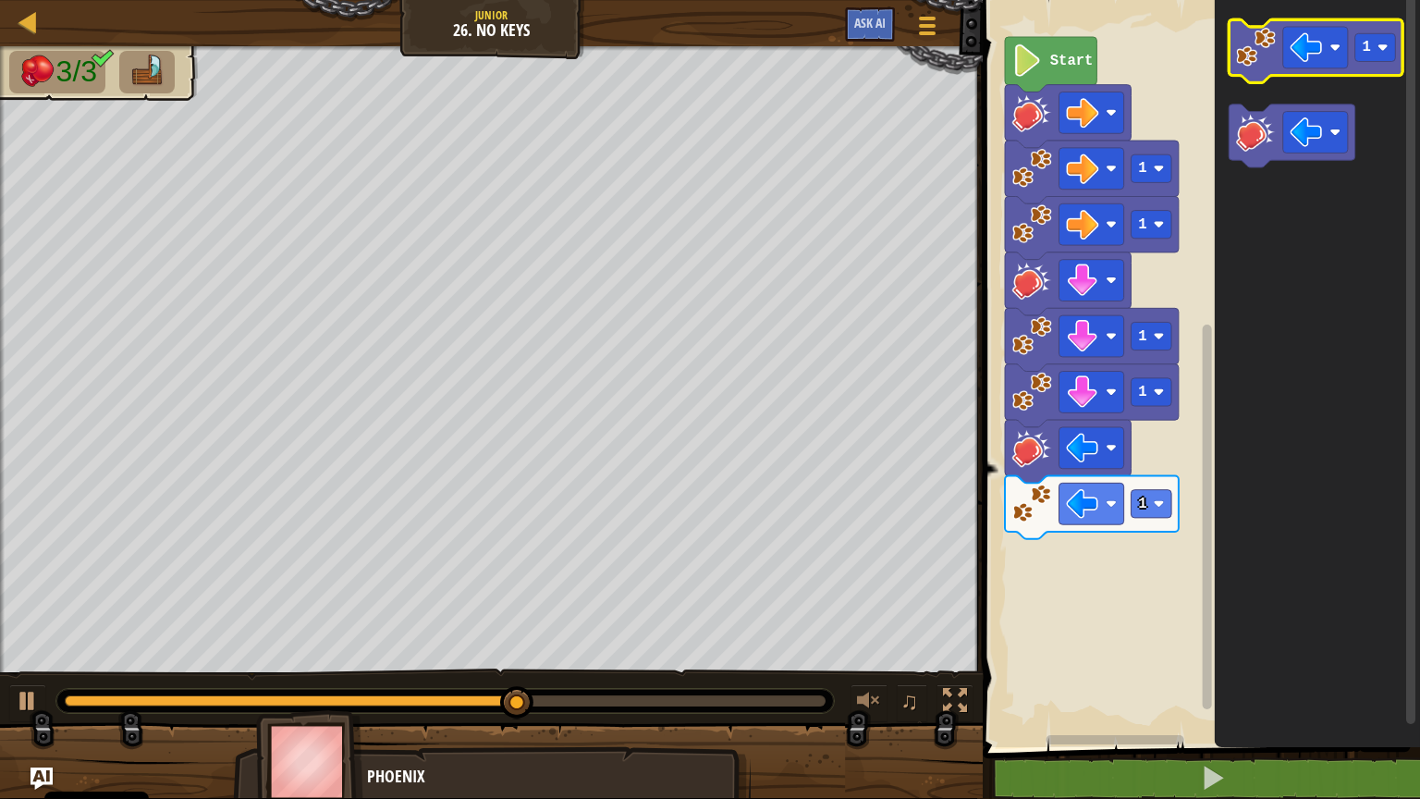
click at [1261, 41] on image "Obszar roboczy Blockly" at bounding box center [1256, 47] width 40 height 40
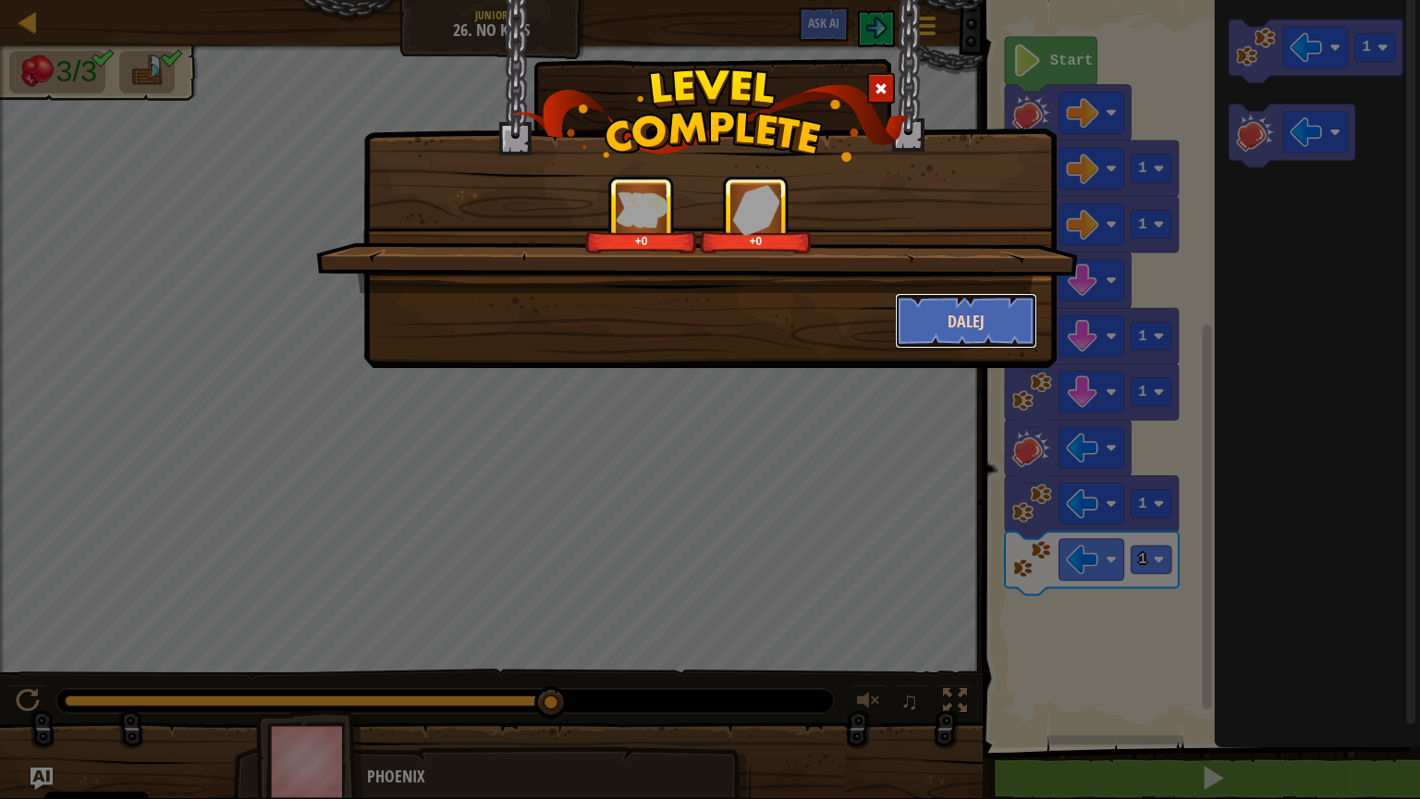
click at [936, 313] on button "Dalej" at bounding box center [966, 320] width 143 height 55
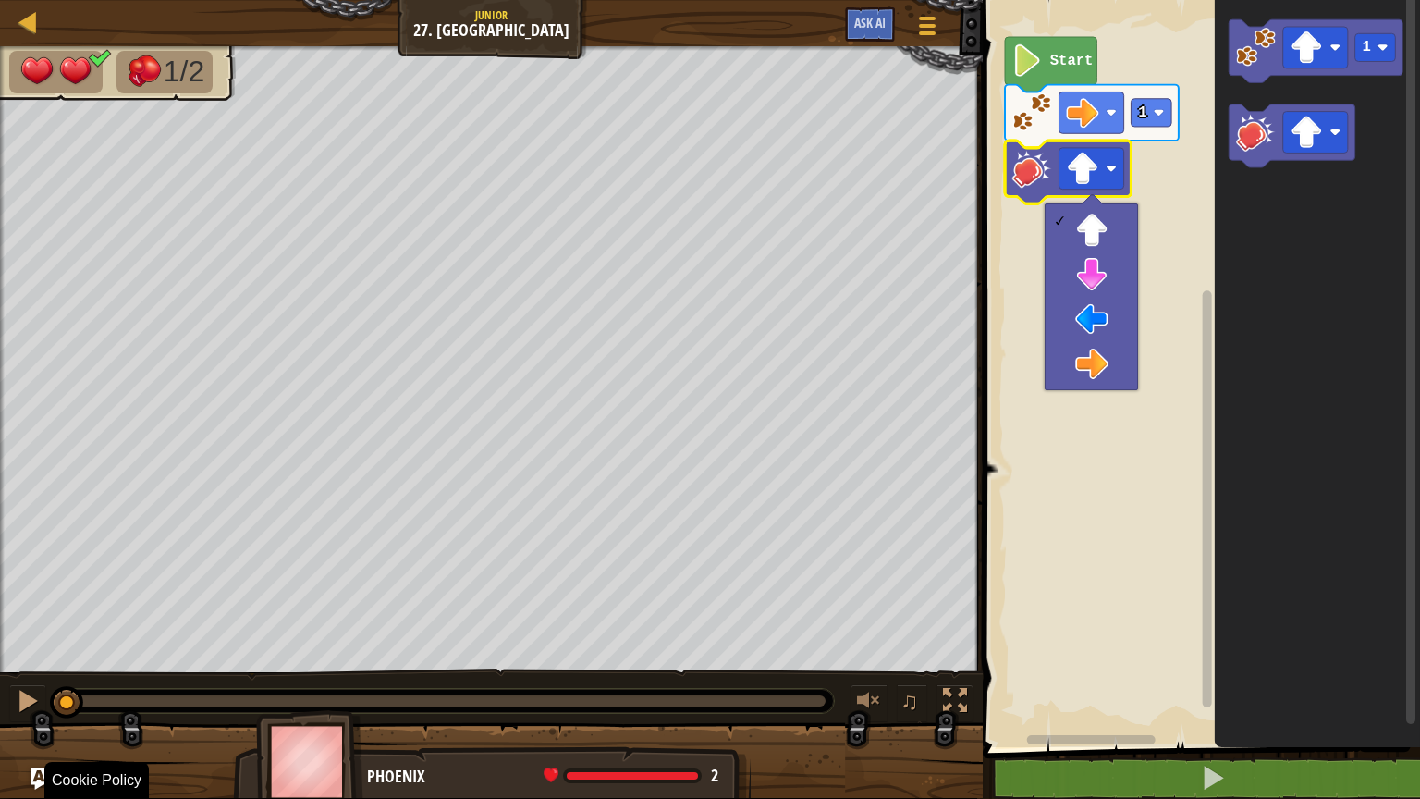
click at [1219, 642] on span at bounding box center [1203, 348] width 452 height 822
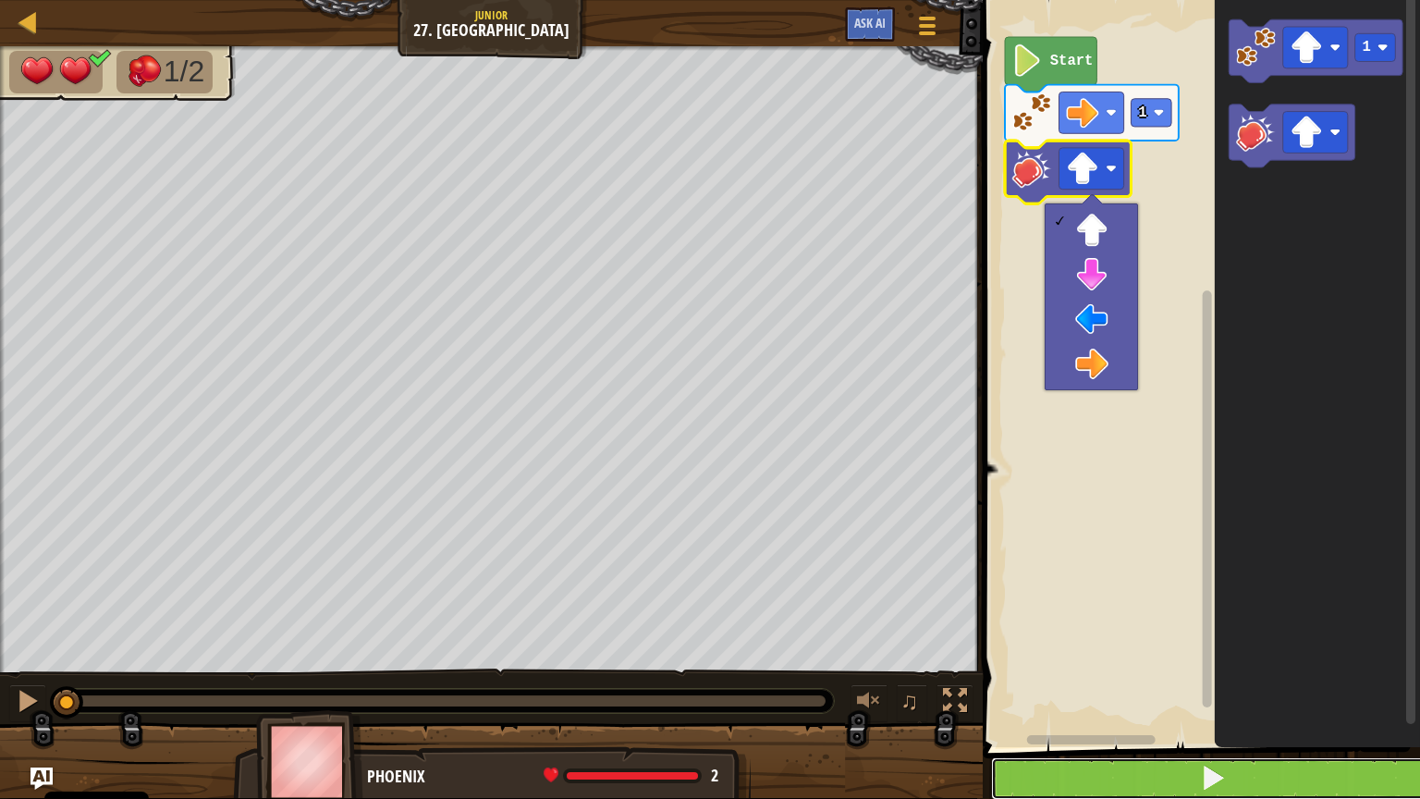
click at [1212, 642] on span at bounding box center [1213, 778] width 26 height 26
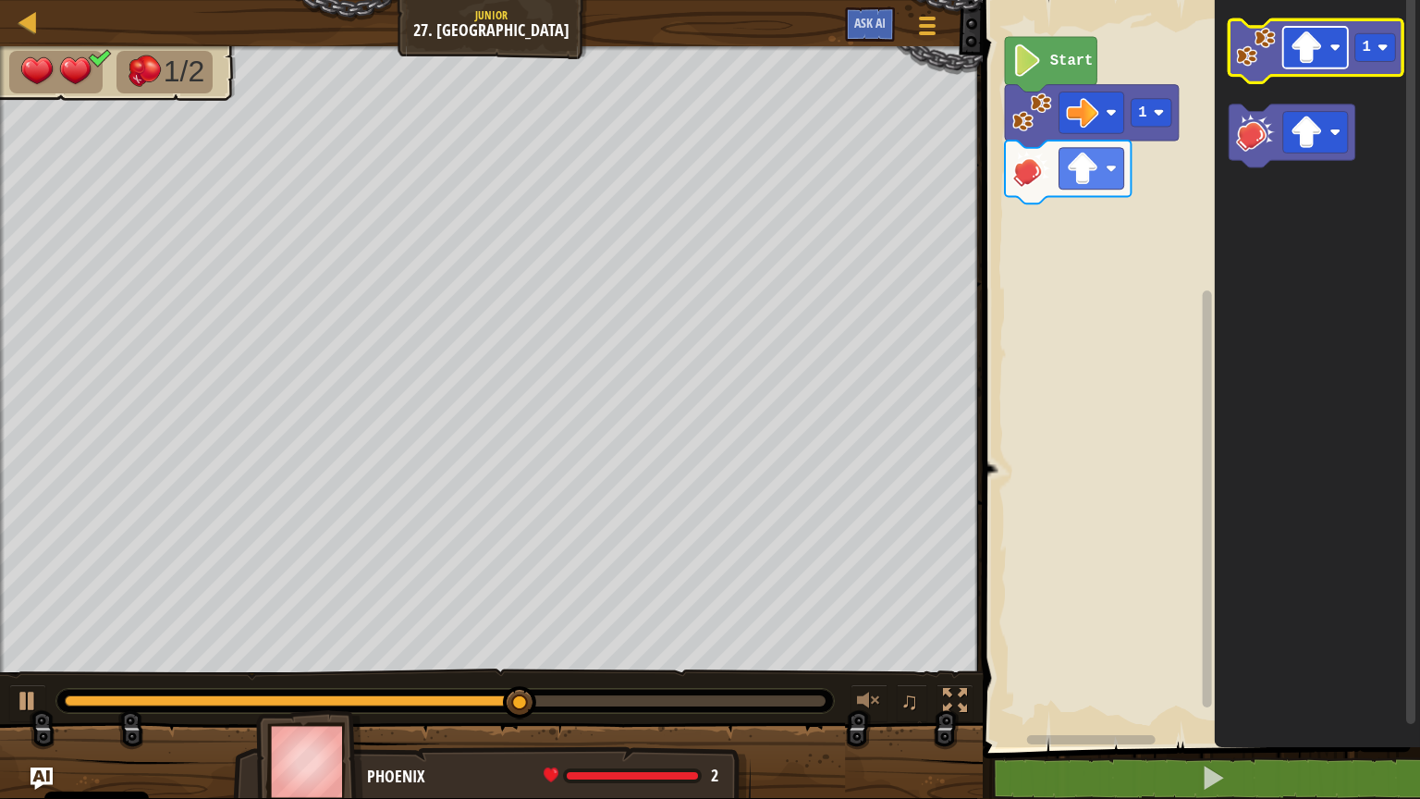
click at [1318, 61] on image "Obszar roboczy Blockly" at bounding box center [1307, 47] width 32 height 32
click at [1246, 55] on image "Obszar roboczy Blockly" at bounding box center [1256, 47] width 40 height 40
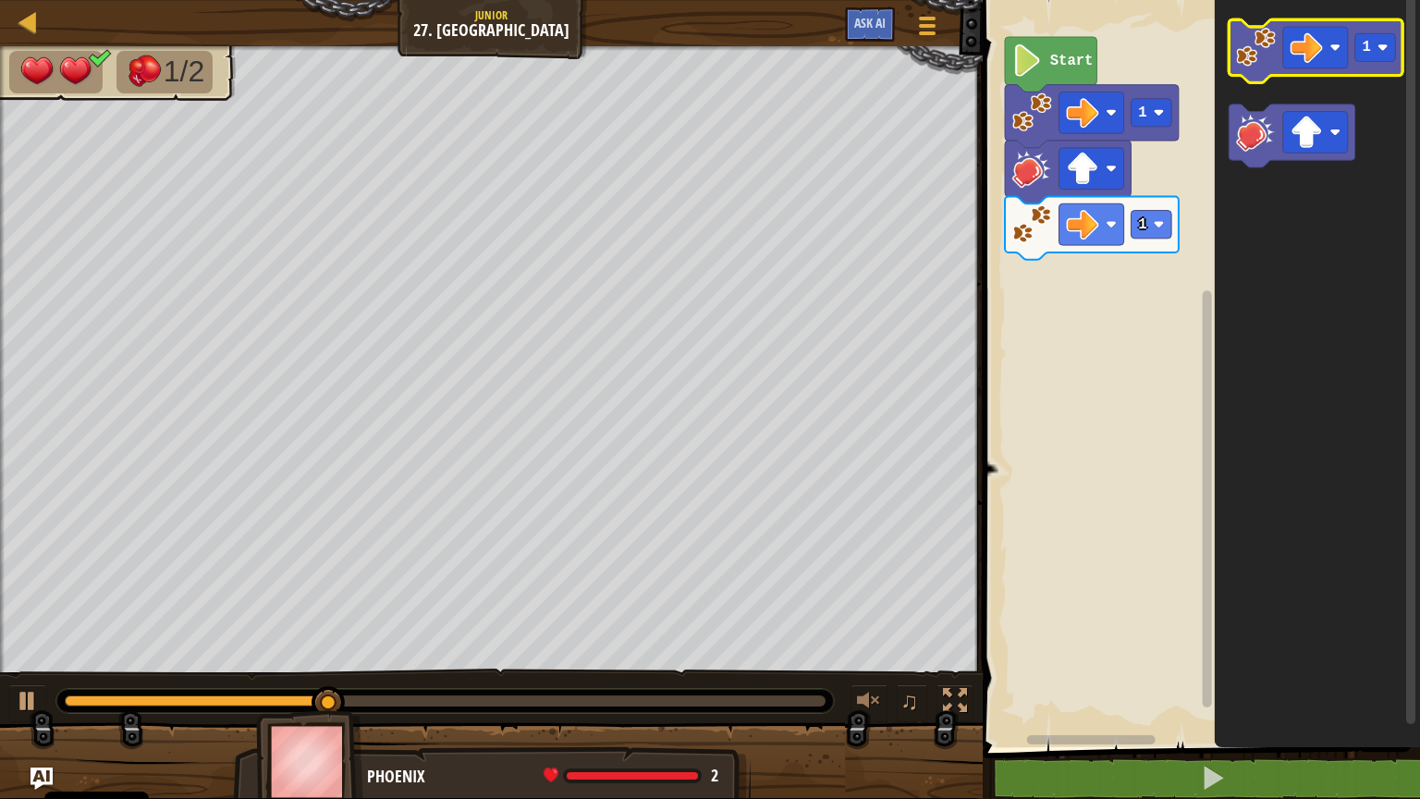
click at [1255, 53] on image "Obszar roboczy Blockly" at bounding box center [1256, 47] width 40 height 40
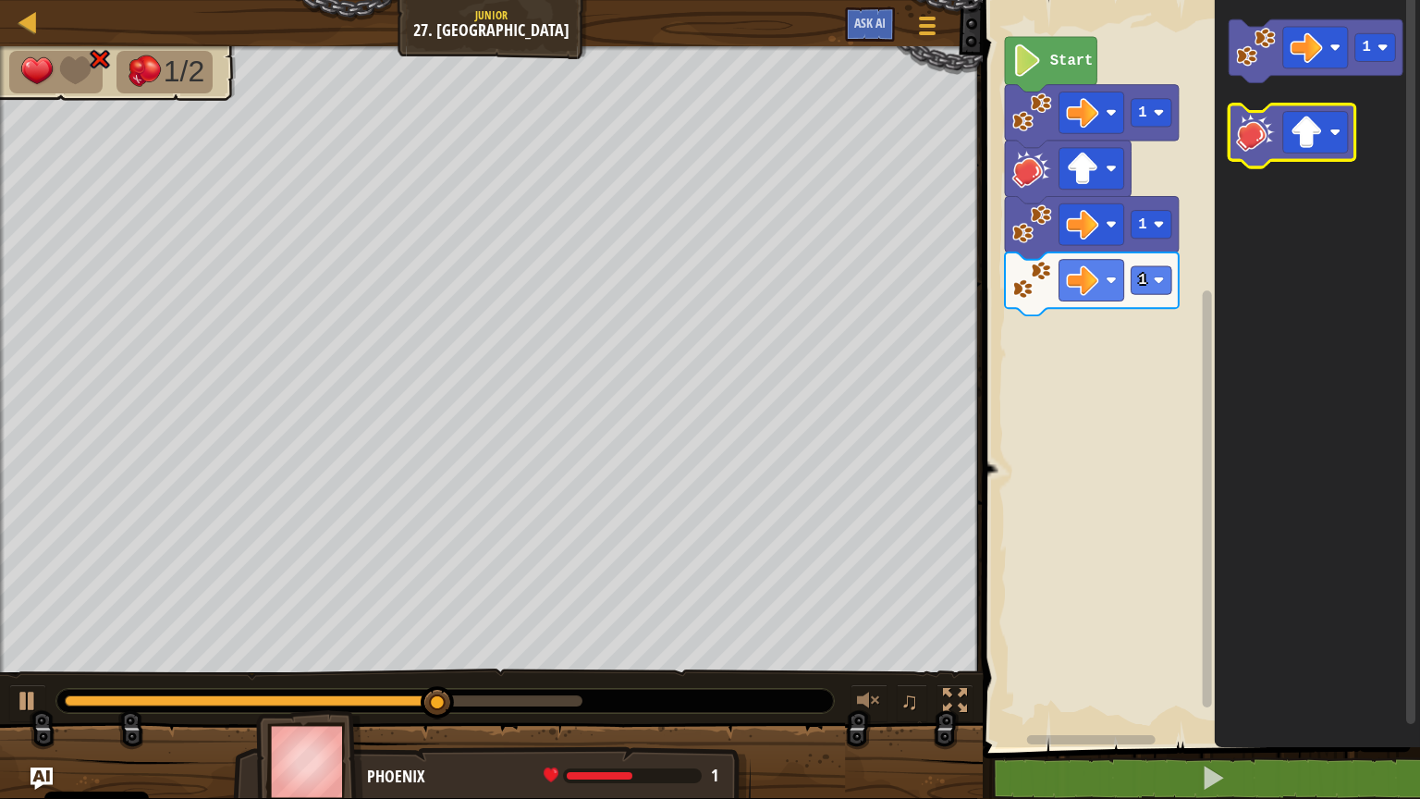
click at [1258, 153] on icon "Obszar roboczy Blockly" at bounding box center [1293, 135] width 126 height 63
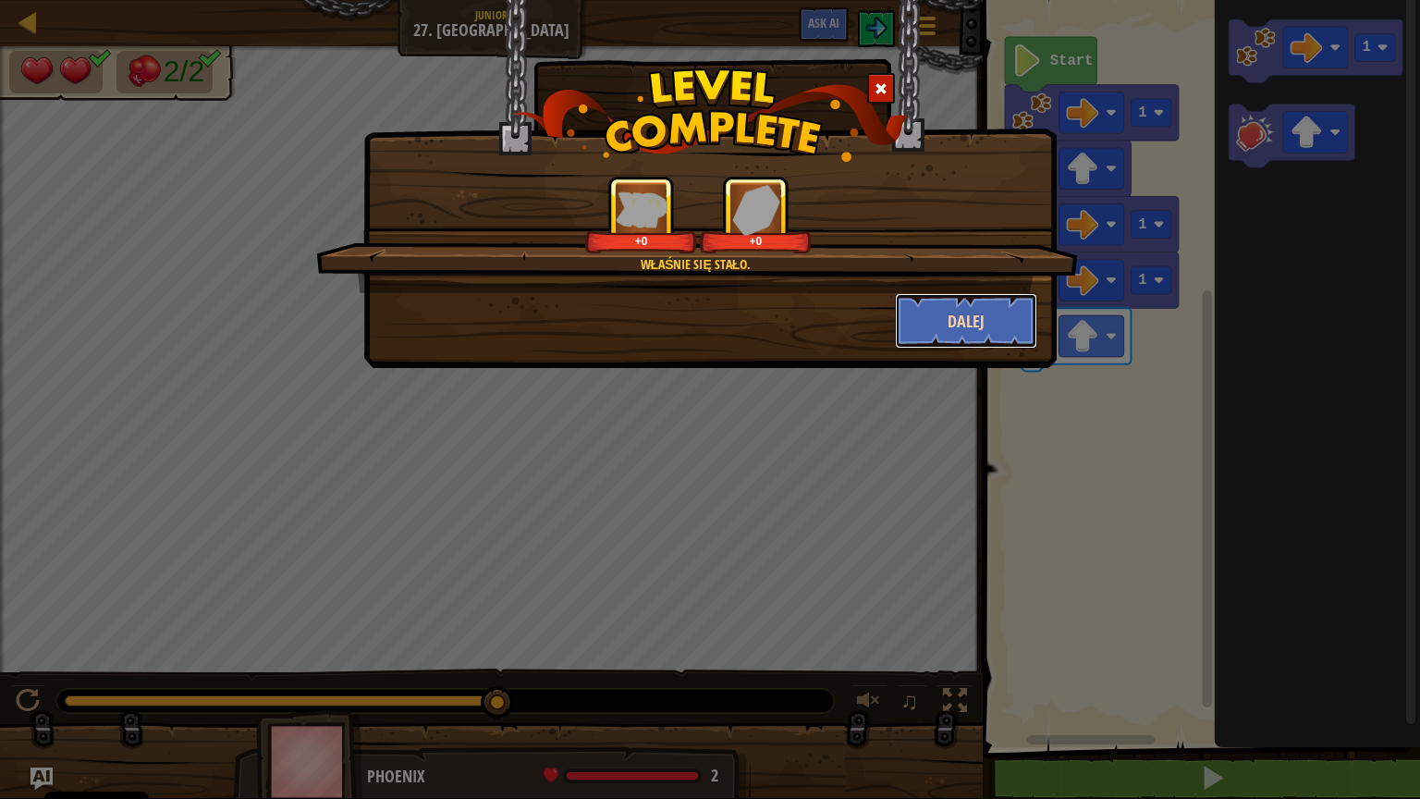
click at [949, 301] on button "Dalej" at bounding box center [966, 320] width 143 height 55
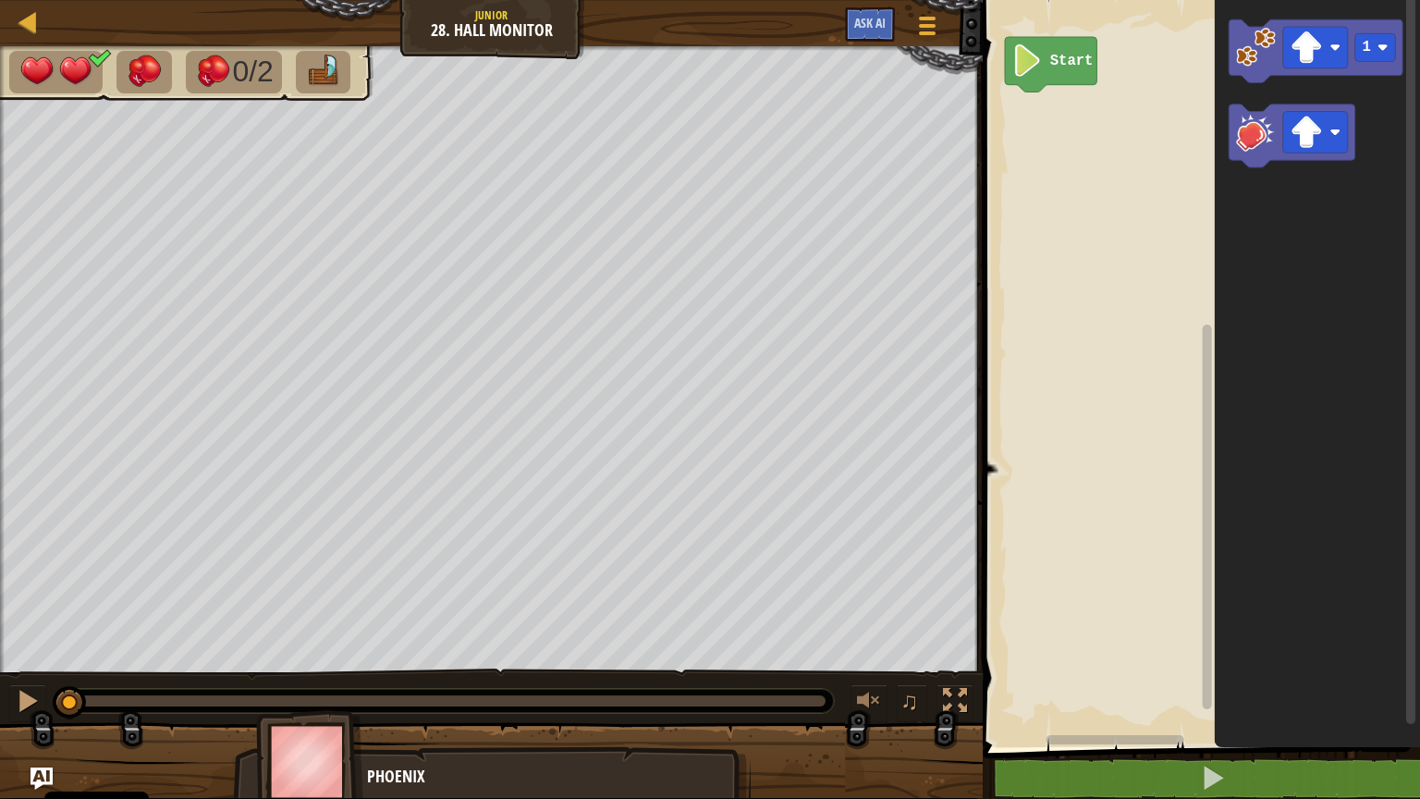
click at [1287, 566] on icon "Obszar roboczy Blockly" at bounding box center [1317, 369] width 205 height 756
click at [1317, 141] on image "Obszar roboczy Blockly" at bounding box center [1307, 132] width 32 height 32
click at [1258, 141] on image "Obszar roboczy Blockly" at bounding box center [1256, 132] width 40 height 40
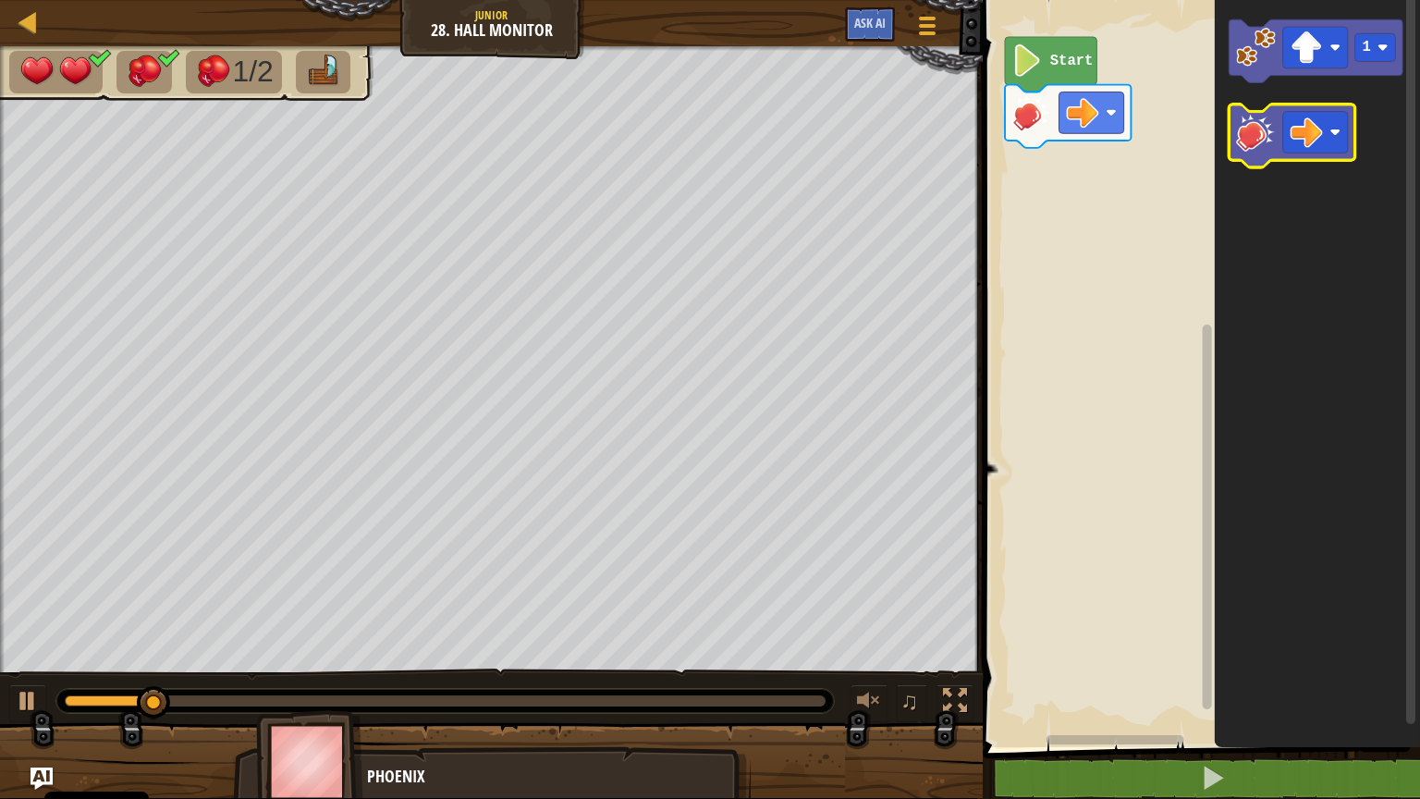
click at [1257, 141] on image "Obszar roboczy Blockly" at bounding box center [1256, 132] width 40 height 40
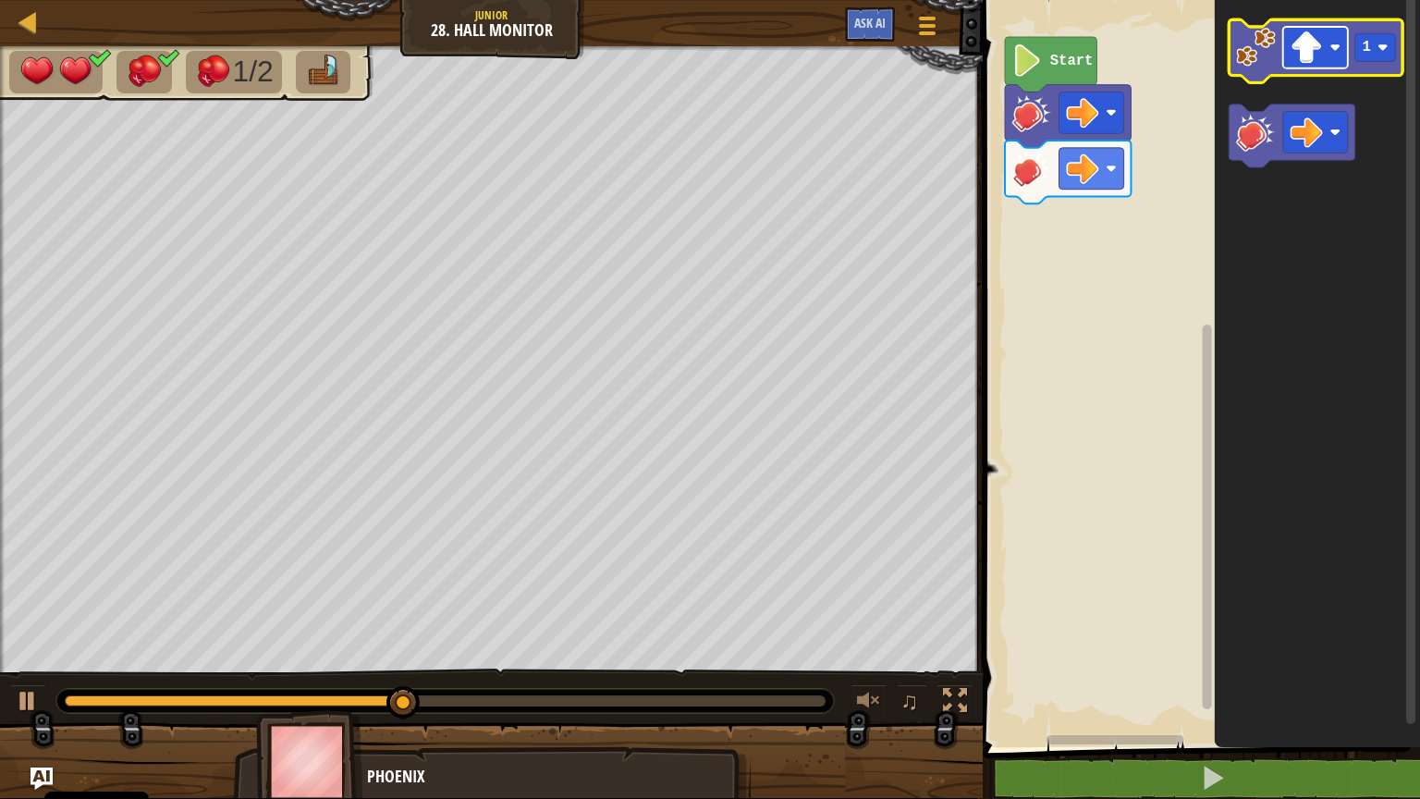
click at [1324, 43] on rect "Obszar roboczy Blockly" at bounding box center [1315, 48] width 65 height 42
click at [1262, 74] on icon "Obszar roboczy Blockly" at bounding box center [1317, 50] width 174 height 63
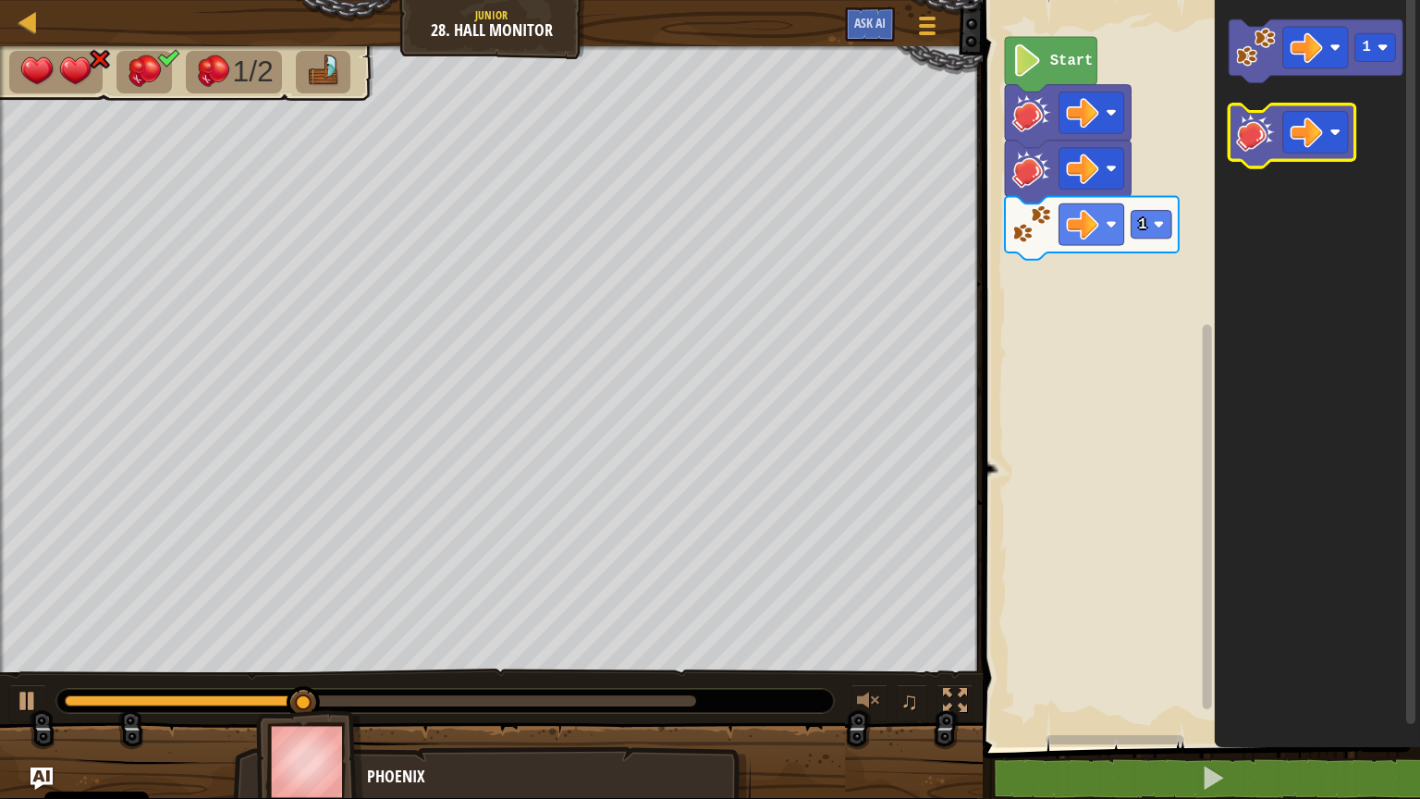
click at [1261, 146] on image "Obszar roboczy Blockly" at bounding box center [1256, 132] width 40 height 40
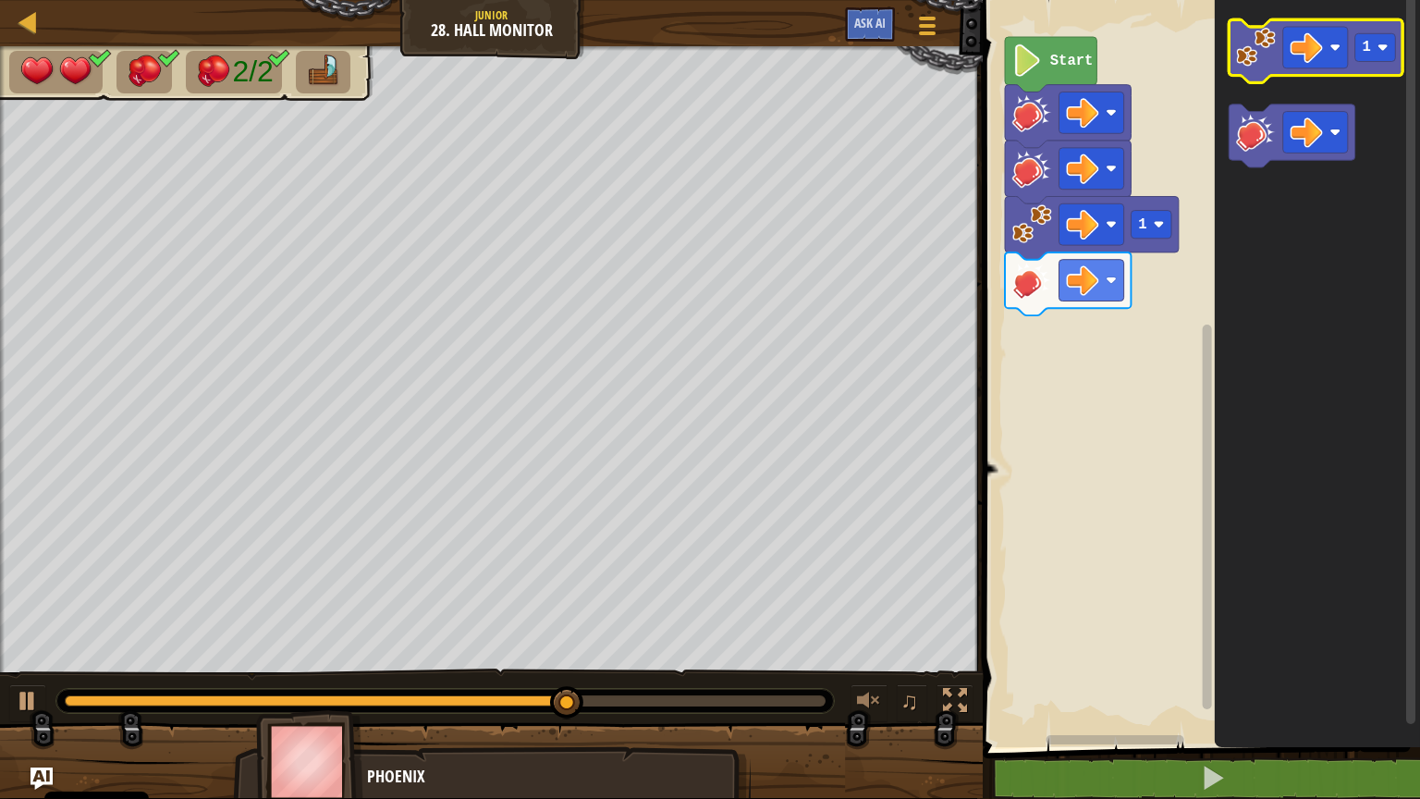
click at [1272, 52] on image "Obszar roboczy Blockly" at bounding box center [1256, 47] width 40 height 40
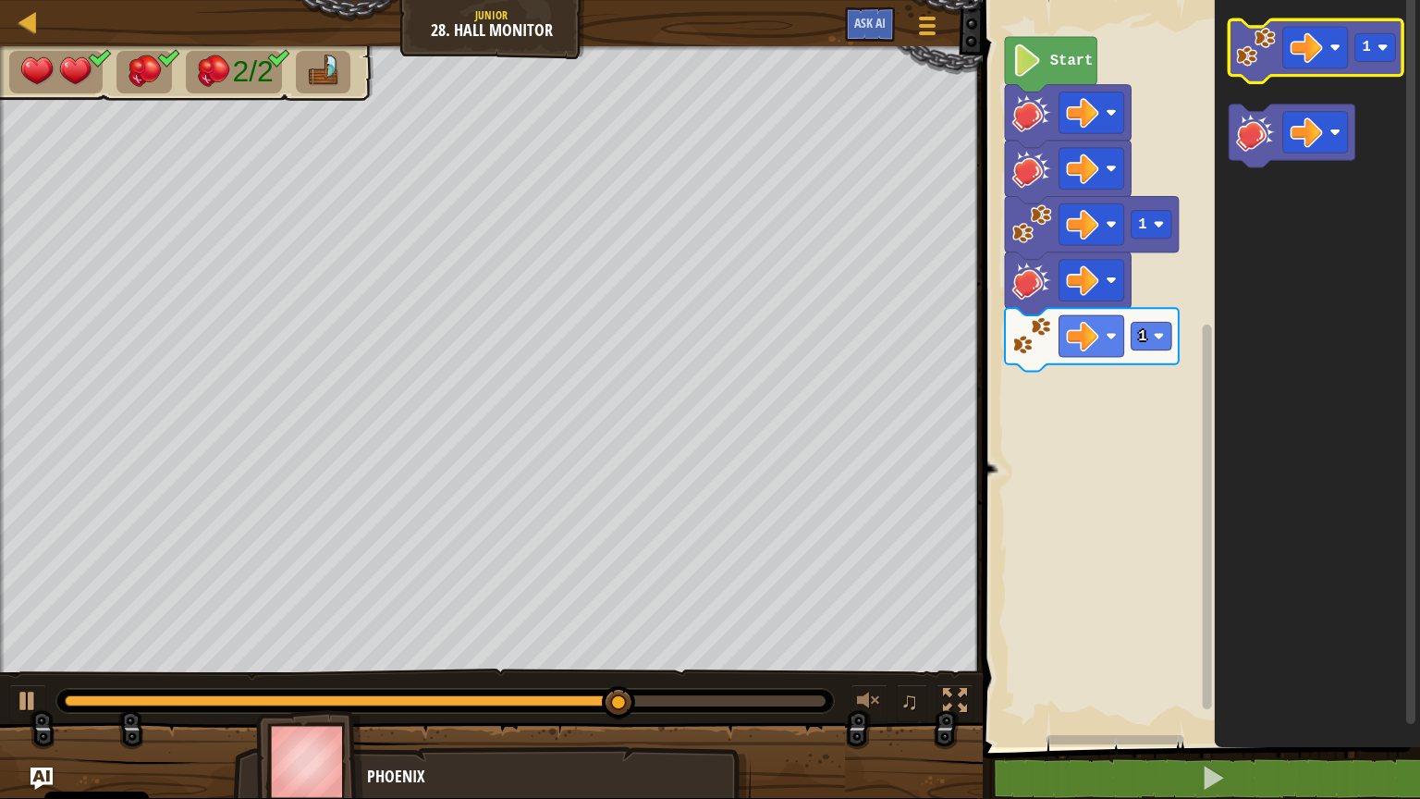
click at [1272, 52] on image "Obszar roboczy Blockly" at bounding box center [1256, 47] width 40 height 40
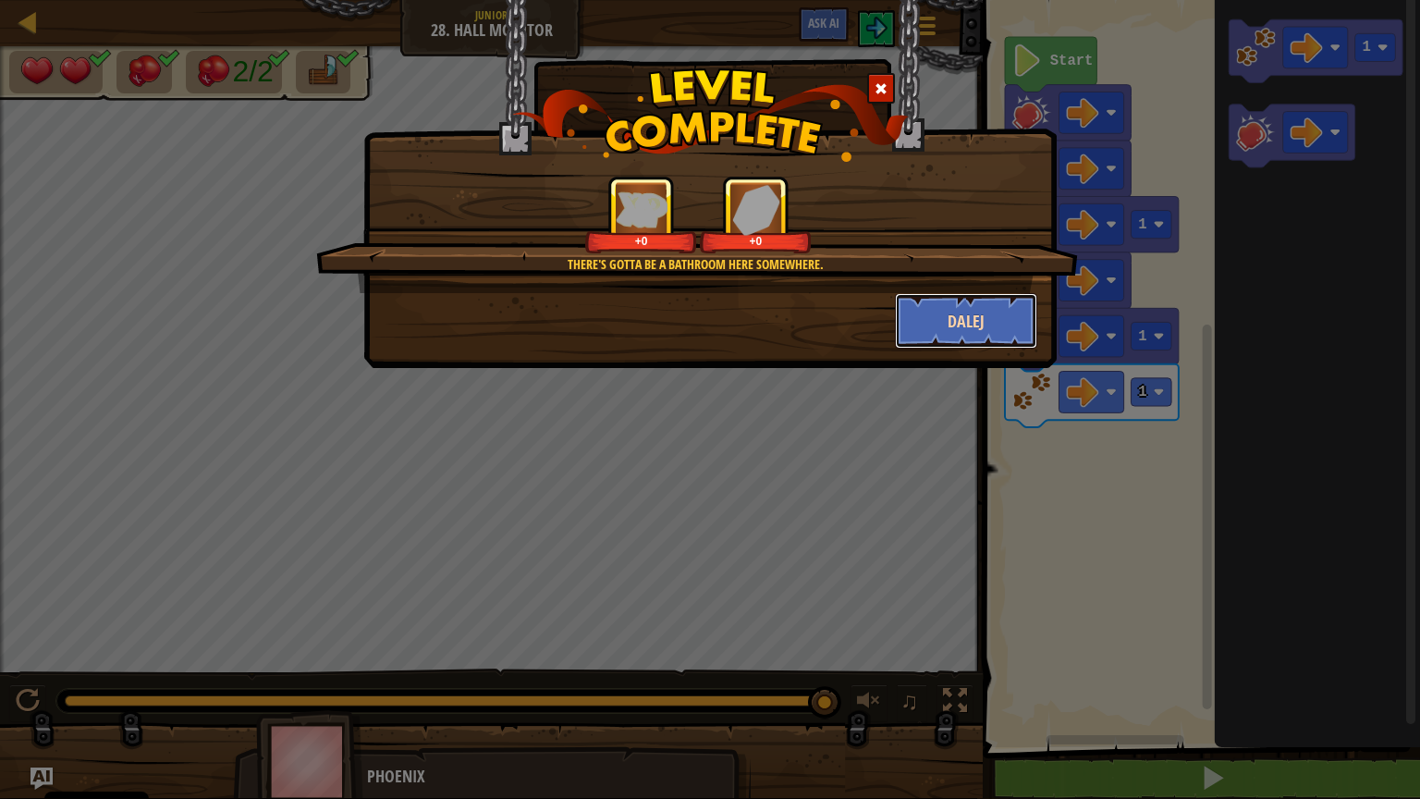
click at [921, 319] on button "Dalej" at bounding box center [966, 320] width 143 height 55
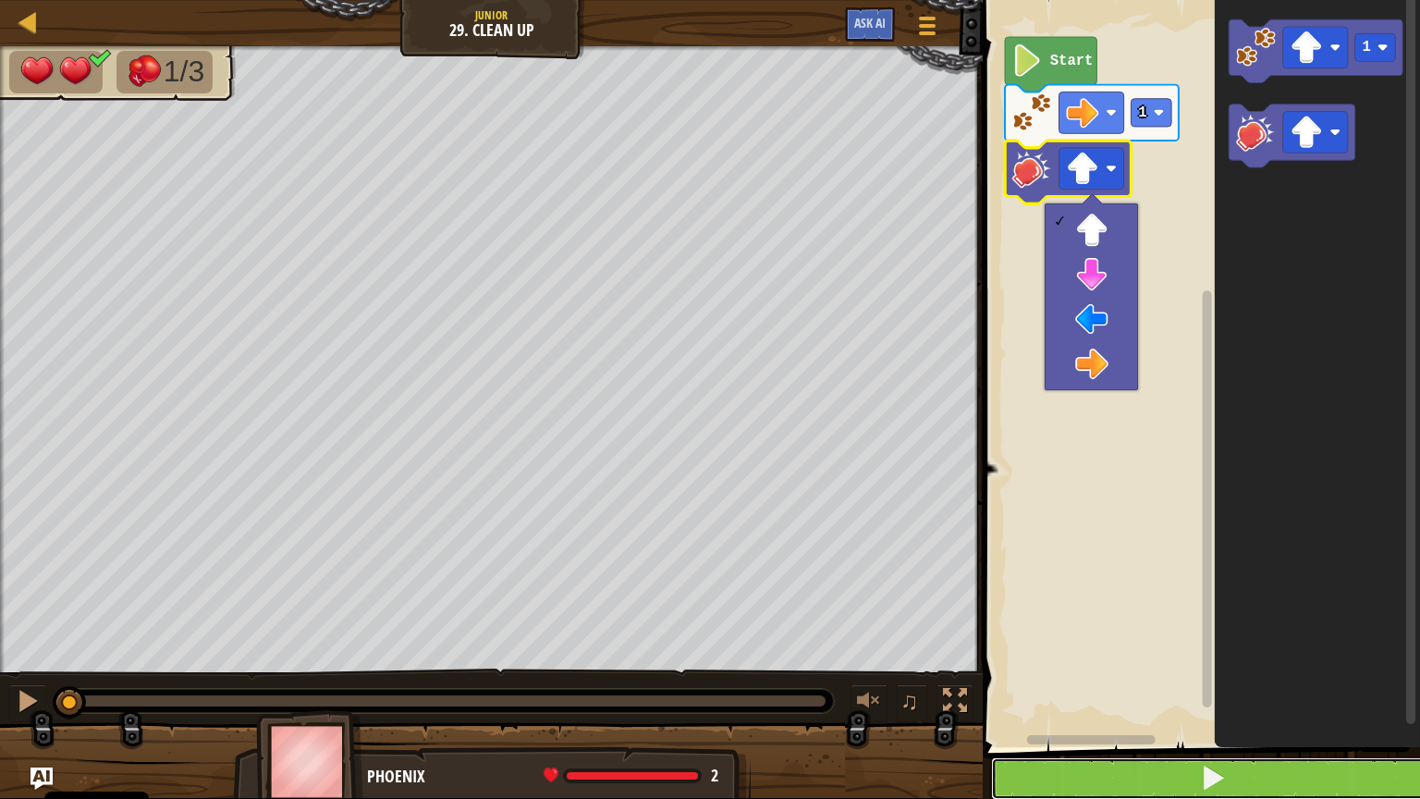
click at [1294, 642] on button at bounding box center [1212, 778] width 443 height 43
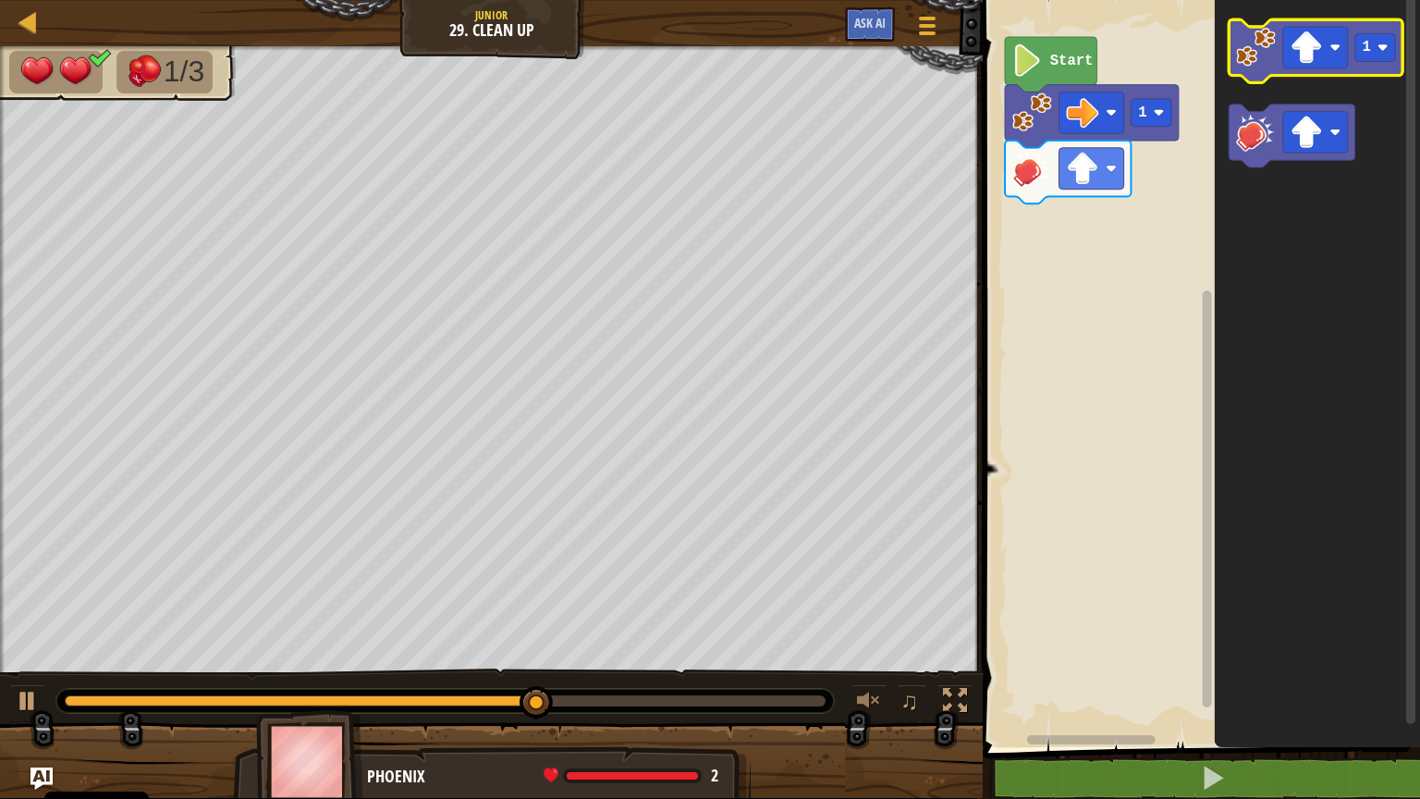
click at [1265, 74] on icon "Obszar roboczy Blockly" at bounding box center [1317, 50] width 174 height 63
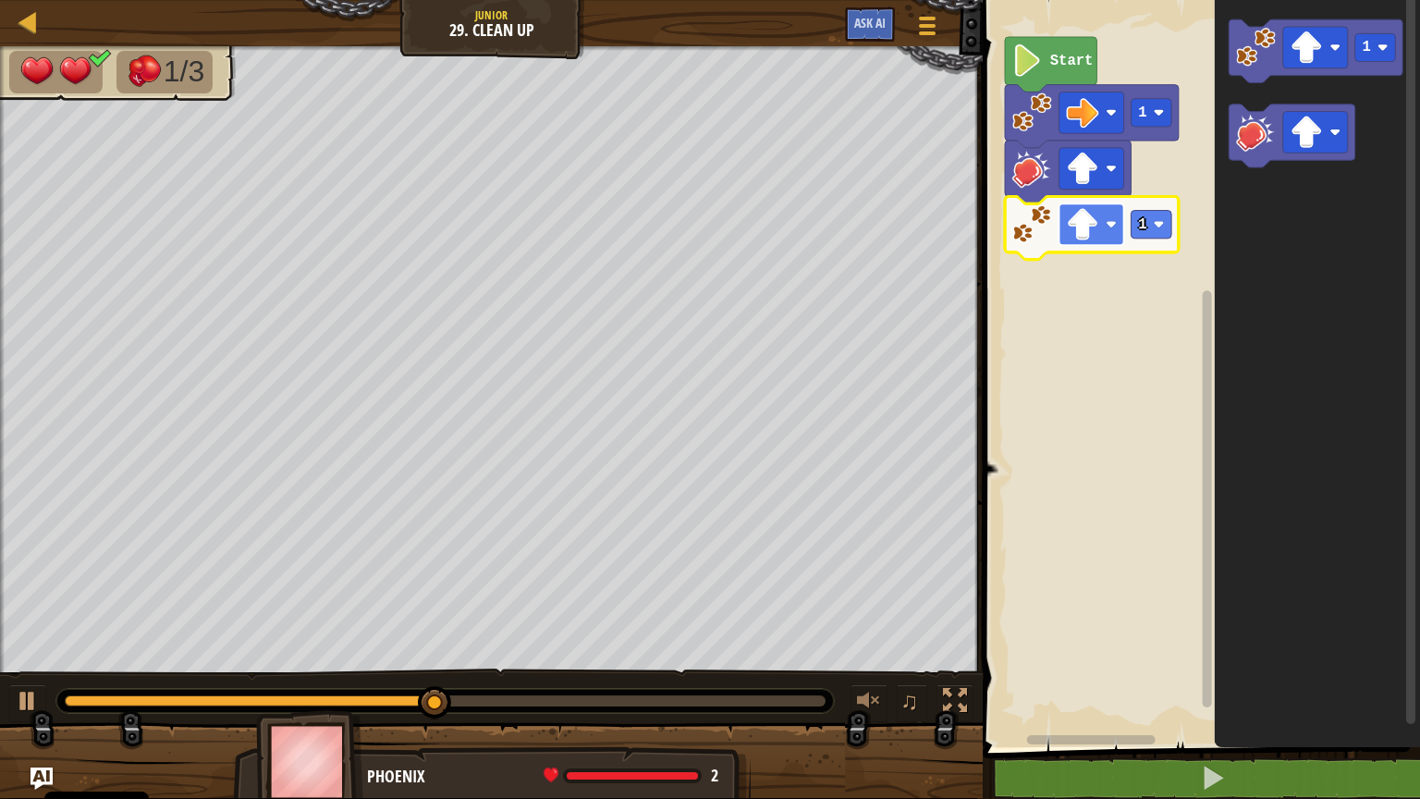
click at [1111, 240] on rect "Obszar roboczy Blockly" at bounding box center [1092, 224] width 65 height 42
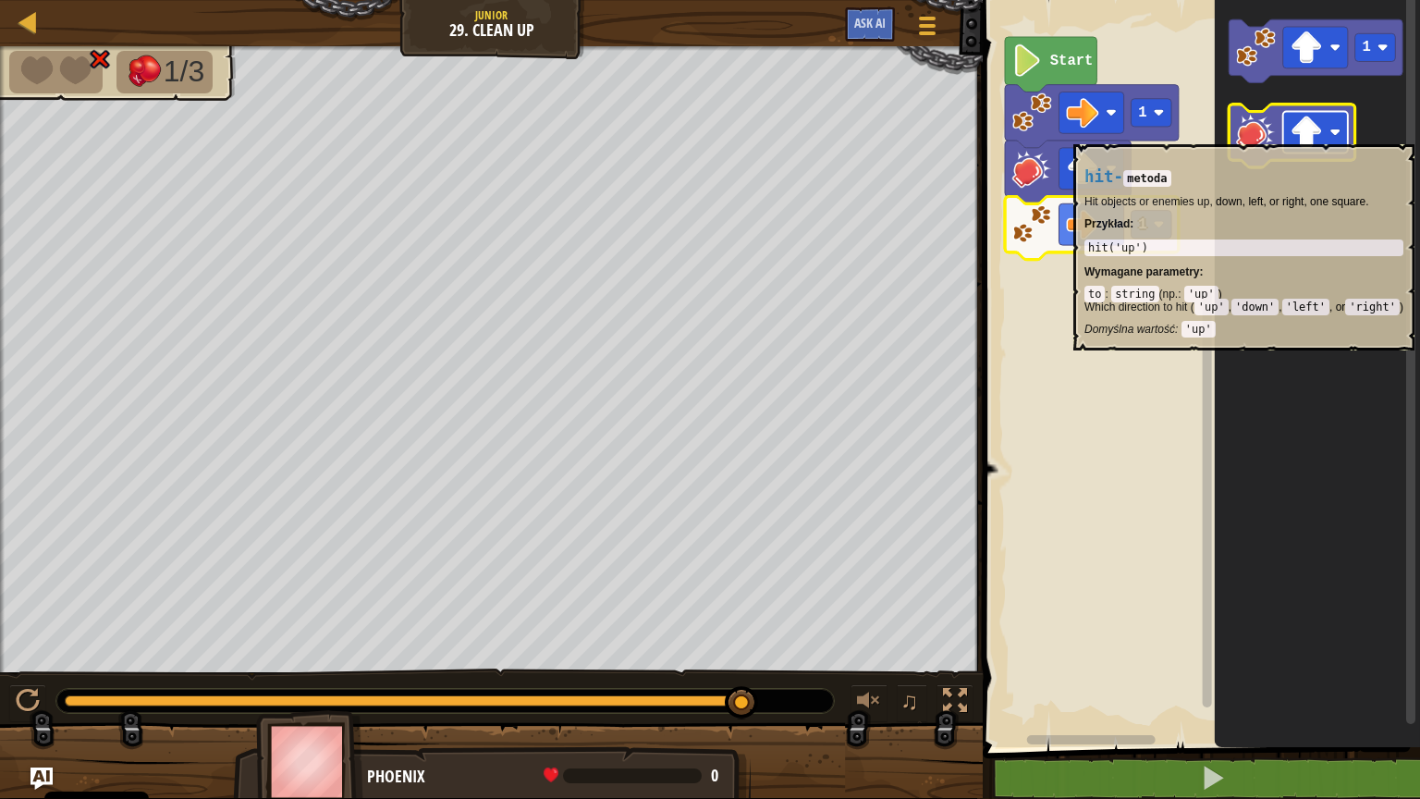
click at [1324, 134] on rect "Obszar roboczy Blockly" at bounding box center [1315, 133] width 65 height 42
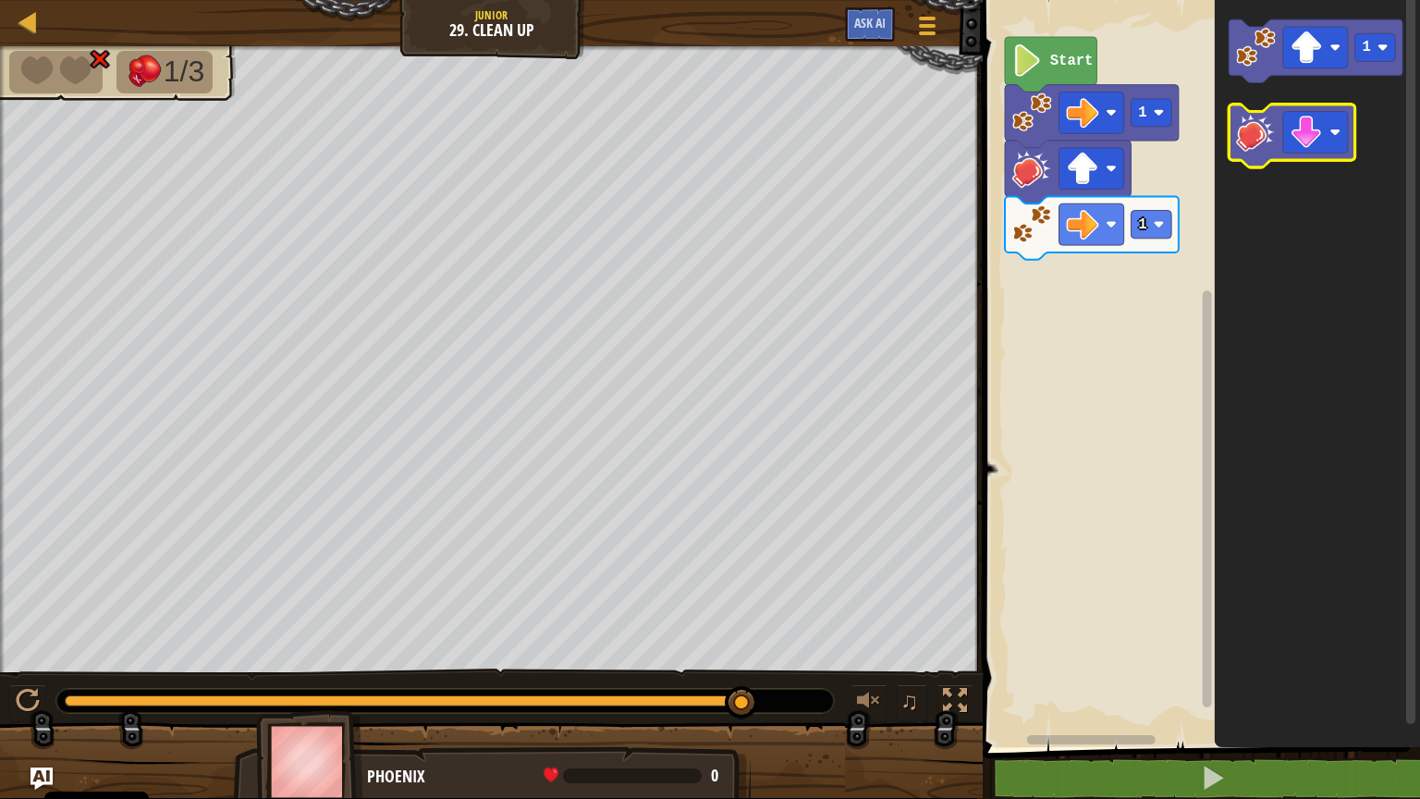
click at [1247, 149] on image "Obszar roboczy Blockly" at bounding box center [1256, 132] width 40 height 40
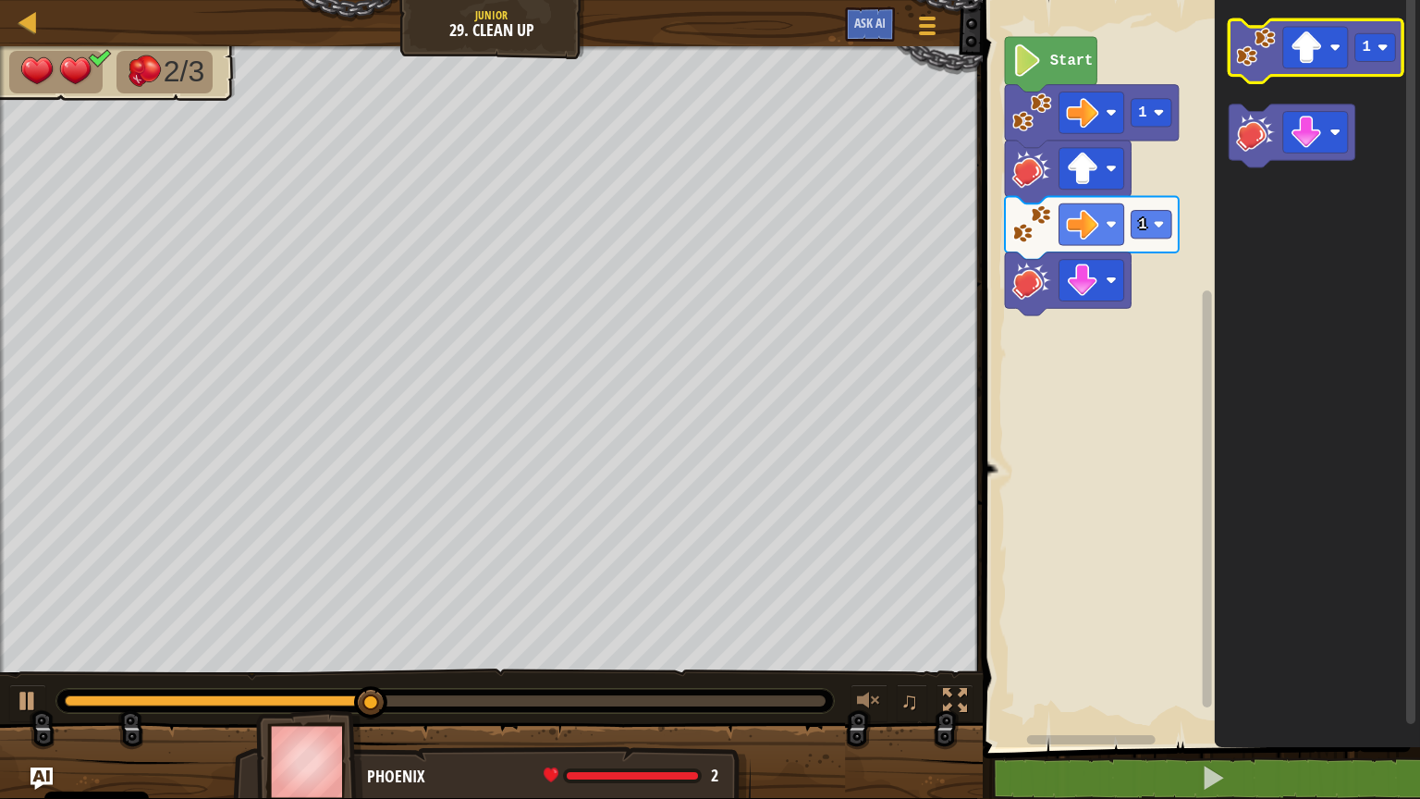
click at [1265, 71] on icon "Obszar roboczy Blockly" at bounding box center [1317, 50] width 174 height 63
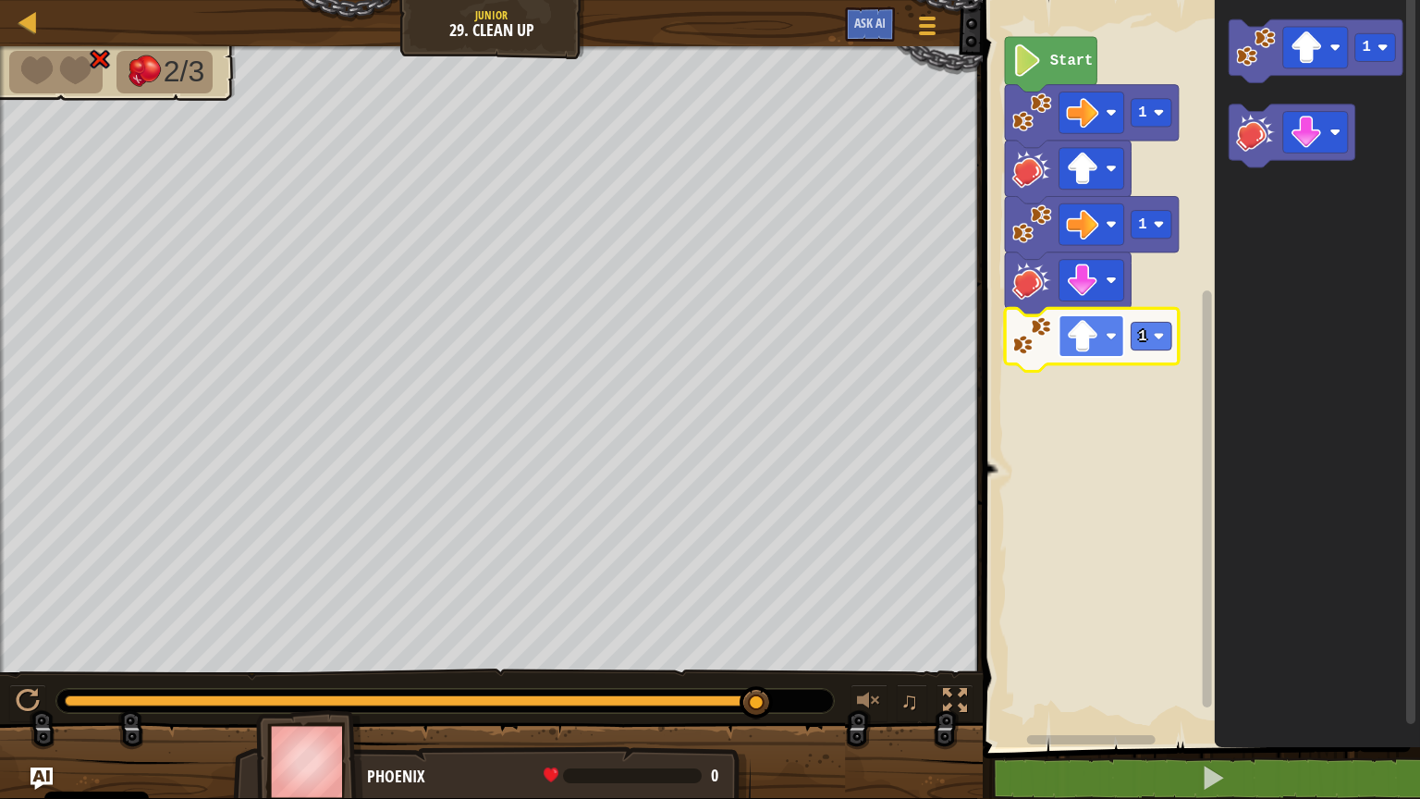
click at [1119, 338] on rect "Obszar roboczy Blockly" at bounding box center [1092, 336] width 65 height 42
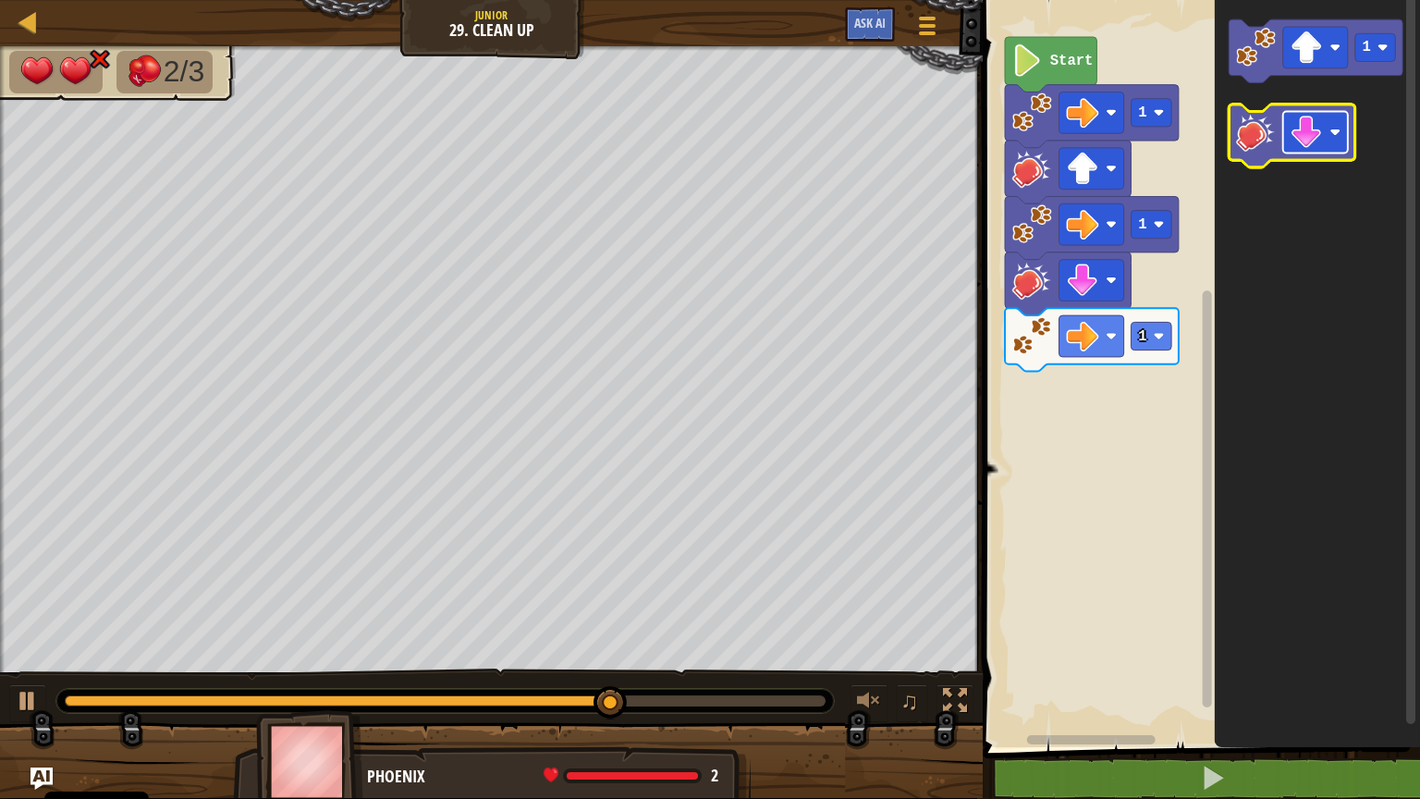
click at [1306, 136] on image "Obszar roboczy Blockly" at bounding box center [1307, 132] width 32 height 32
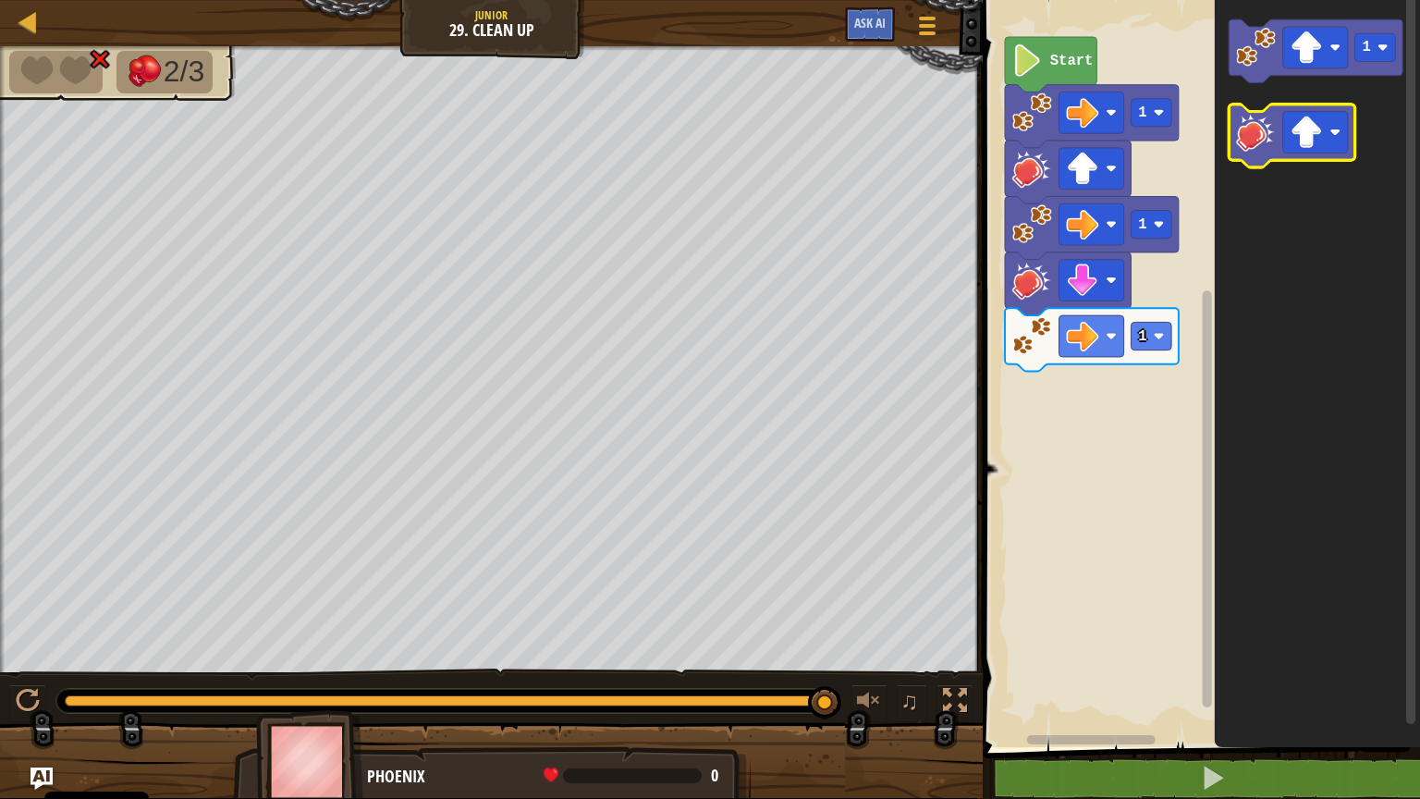
click at [1251, 134] on image "Obszar roboczy Blockly" at bounding box center [1256, 132] width 40 height 40
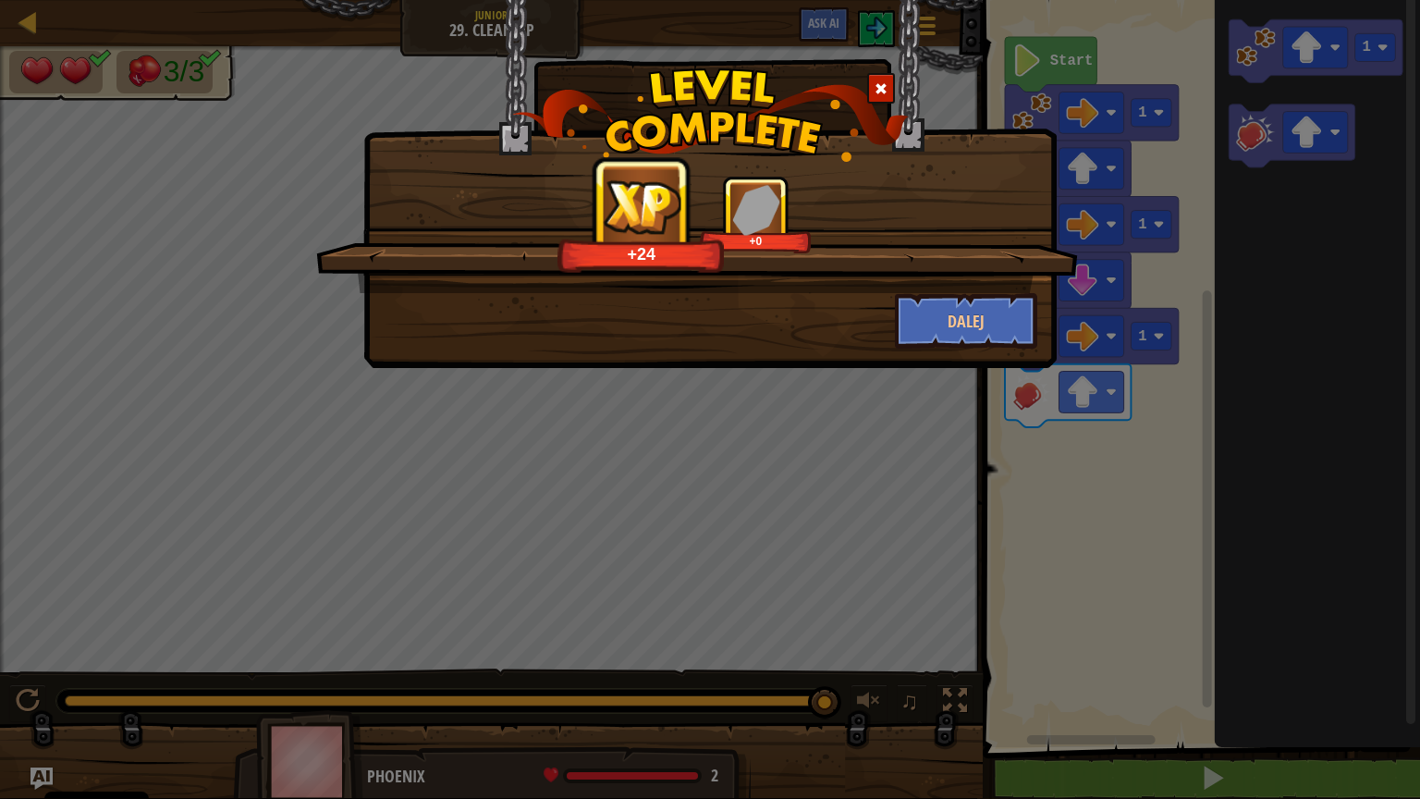
click at [60, 106] on div "+24 +0 Dalej" at bounding box center [710, 399] width 1420 height 799
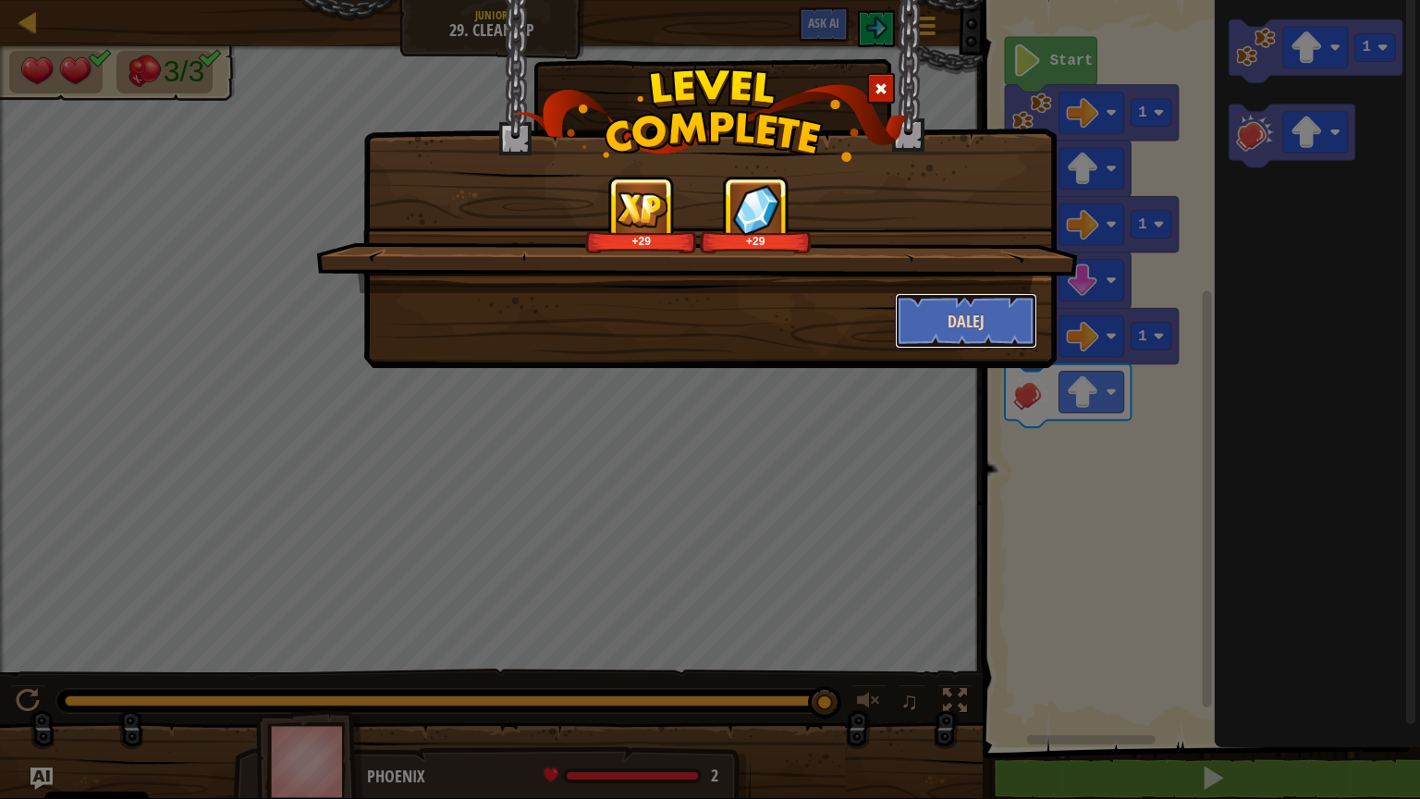
click at [990, 340] on button "Dalej" at bounding box center [966, 320] width 143 height 55
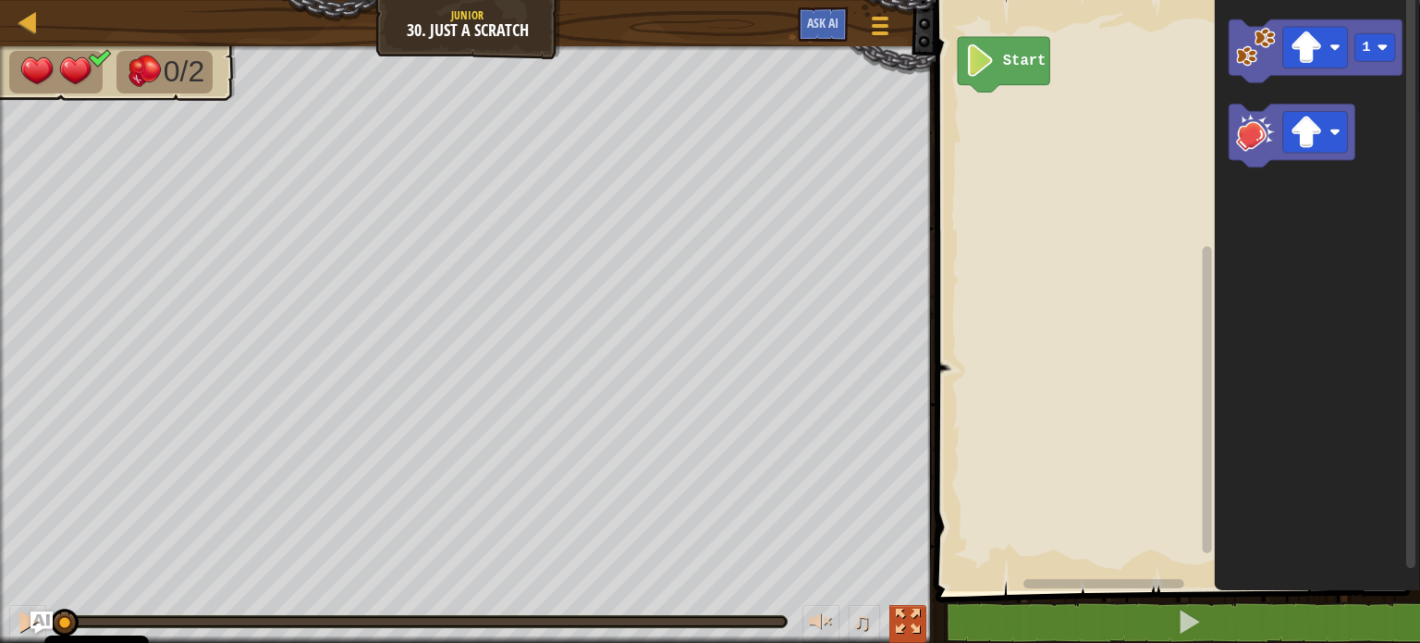
click at [902, 619] on div at bounding box center [908, 621] width 24 height 24
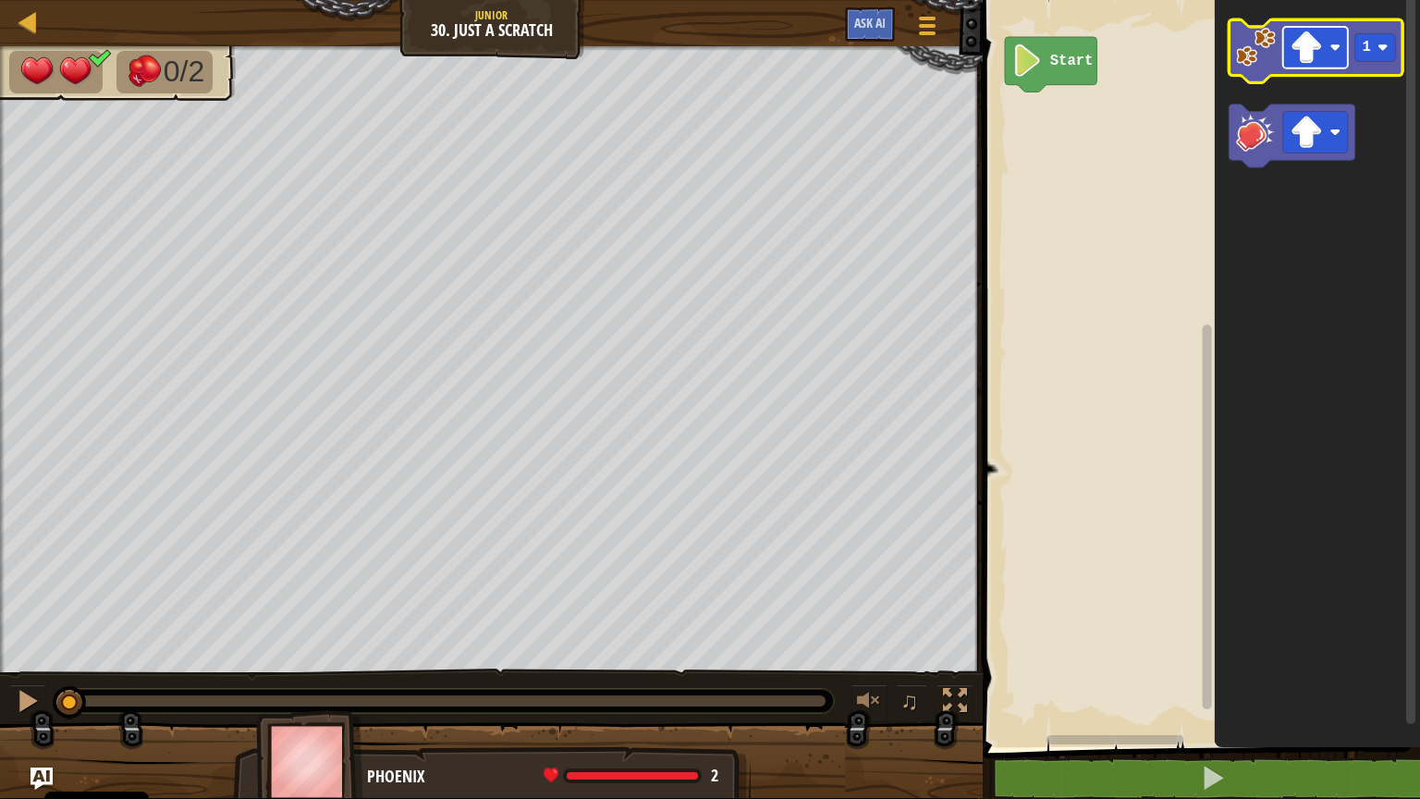
click at [1319, 46] on image "Obszar roboczy Blockly" at bounding box center [1307, 47] width 32 height 32
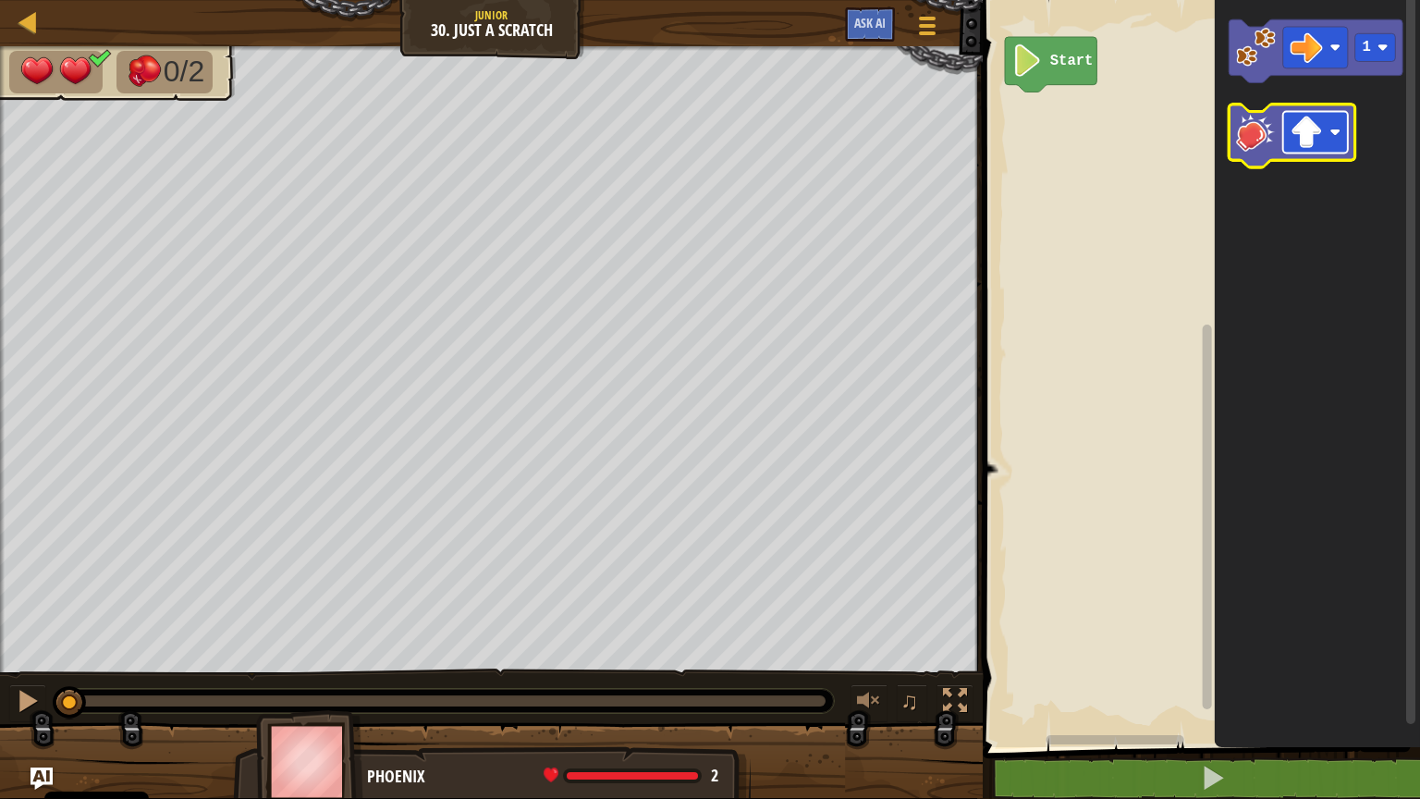
click at [1338, 133] on image "Obszar roboczy Blockly" at bounding box center [1336, 132] width 11 height 11
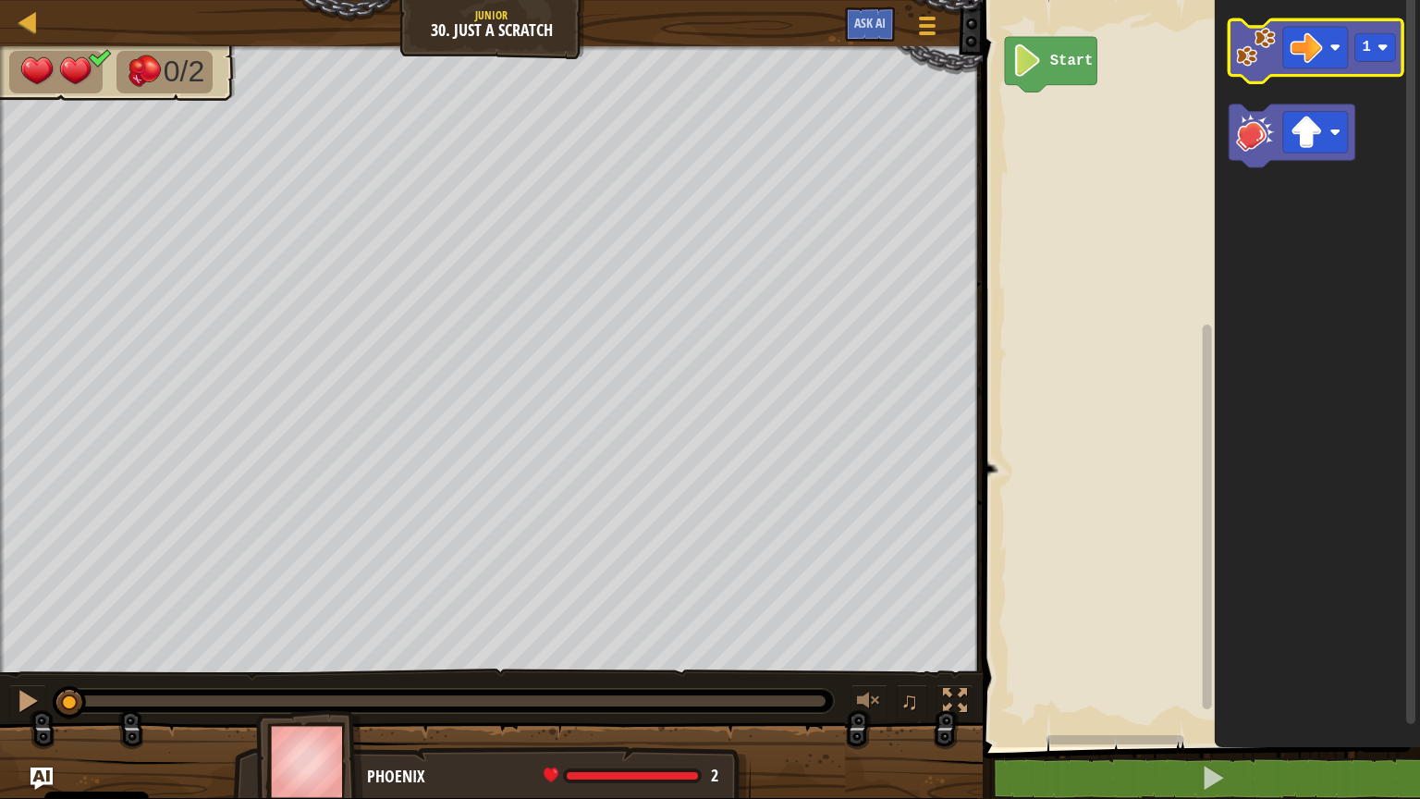
click at [1272, 63] on image "Obszar roboczy Blockly" at bounding box center [1256, 47] width 40 height 40
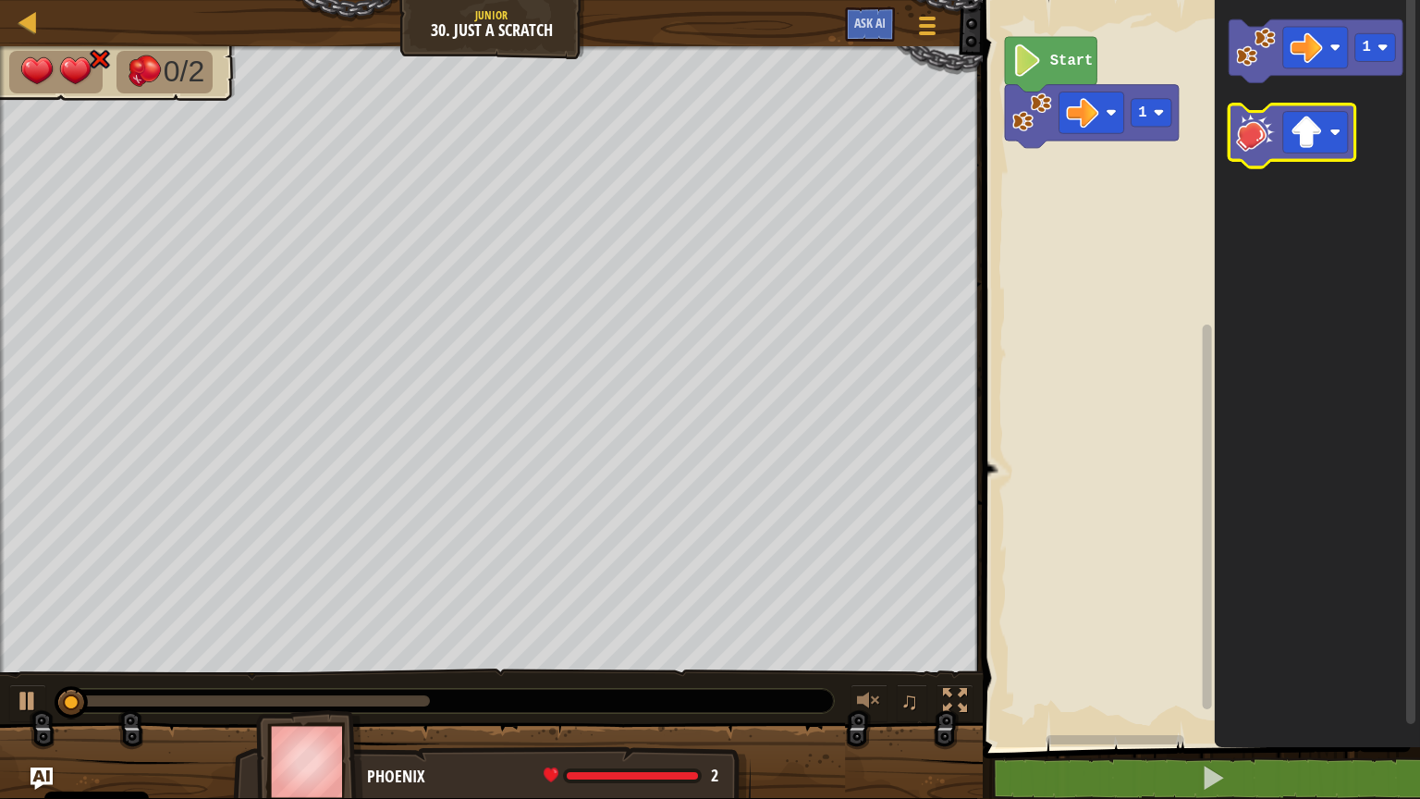
click at [1270, 145] on image "Obszar roboczy Blockly" at bounding box center [1256, 132] width 40 height 40
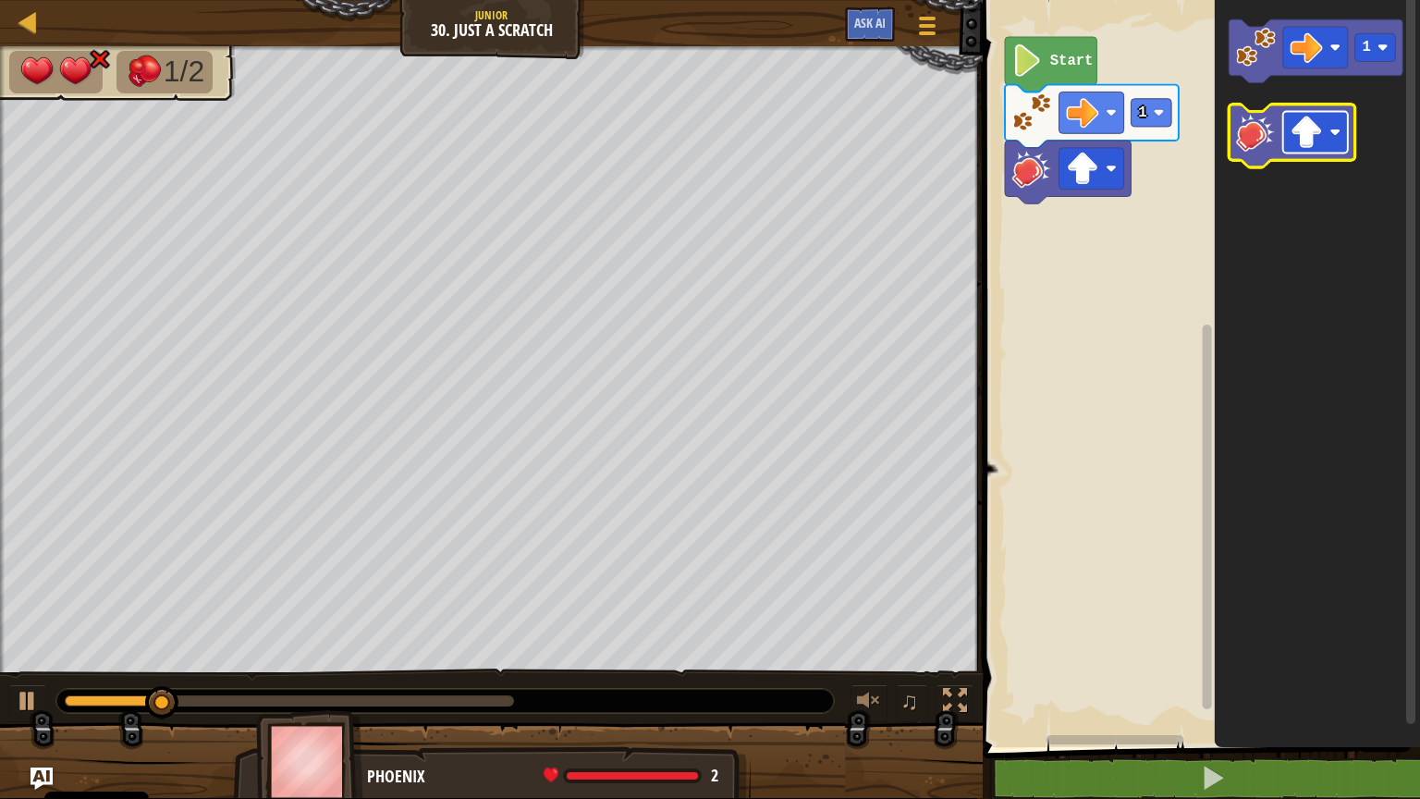
click at [1330, 144] on rect "Obszar roboczy Blockly" at bounding box center [1315, 133] width 65 height 42
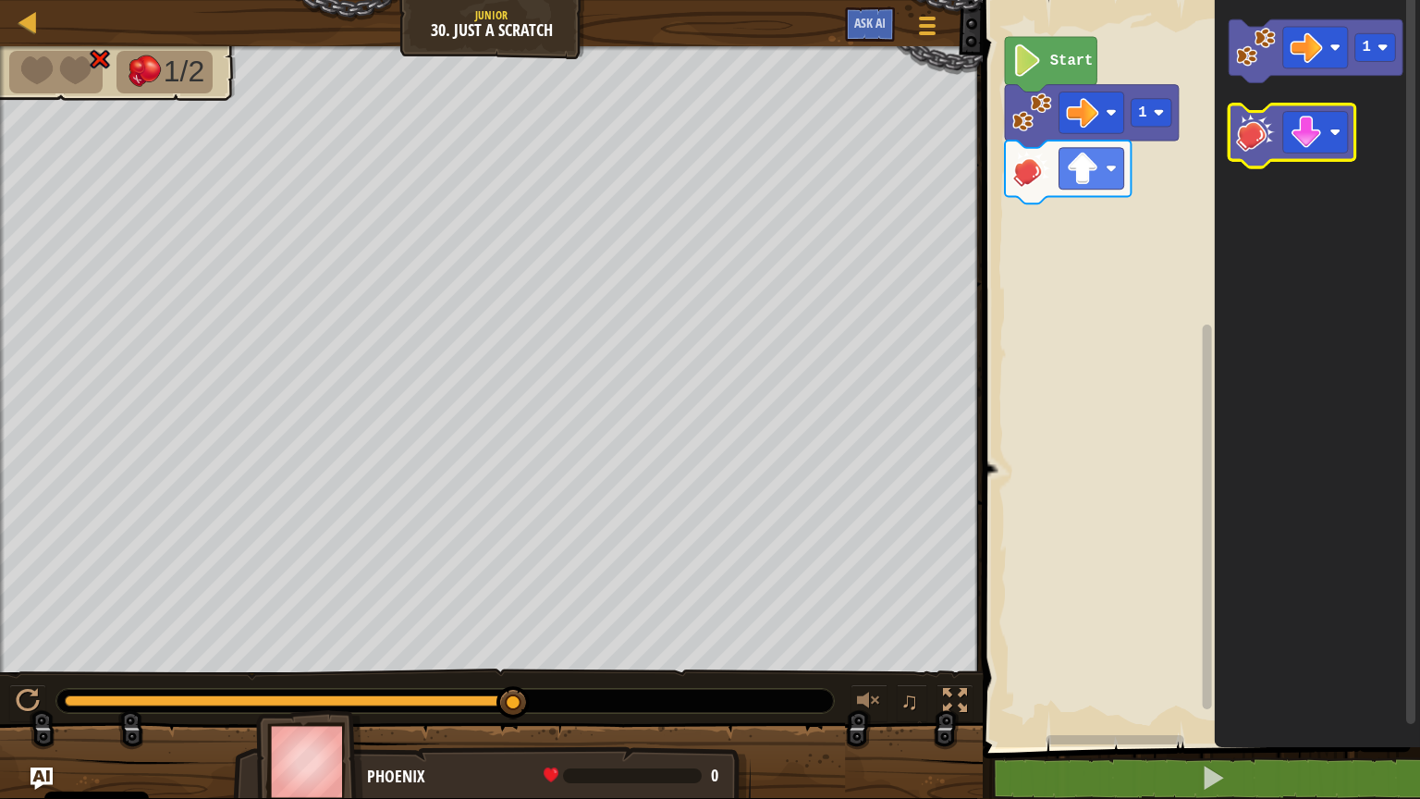
click at [1264, 144] on image "Obszar roboczy Blockly" at bounding box center [1256, 132] width 40 height 40
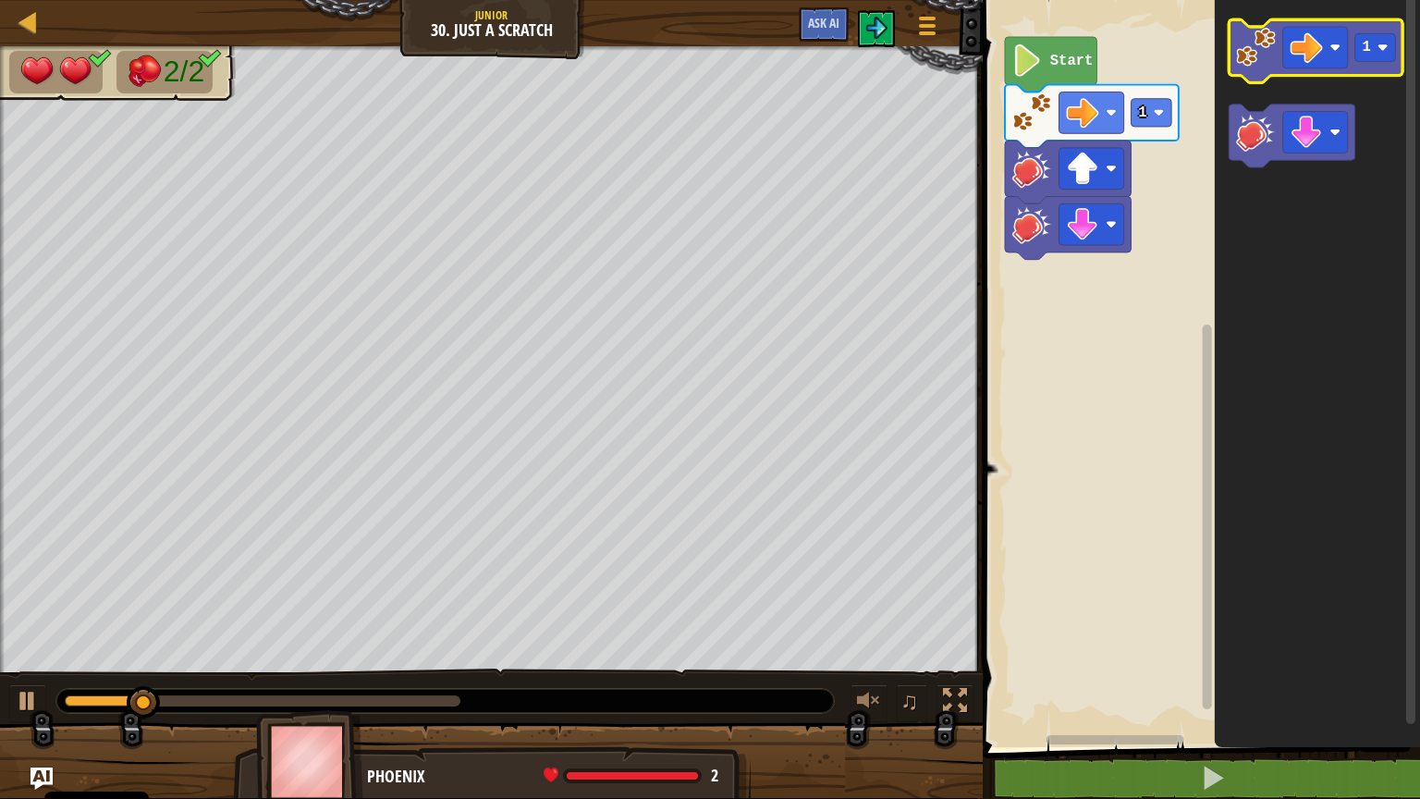
click at [1258, 67] on image "Obszar roboczy Blockly" at bounding box center [1256, 47] width 40 height 40
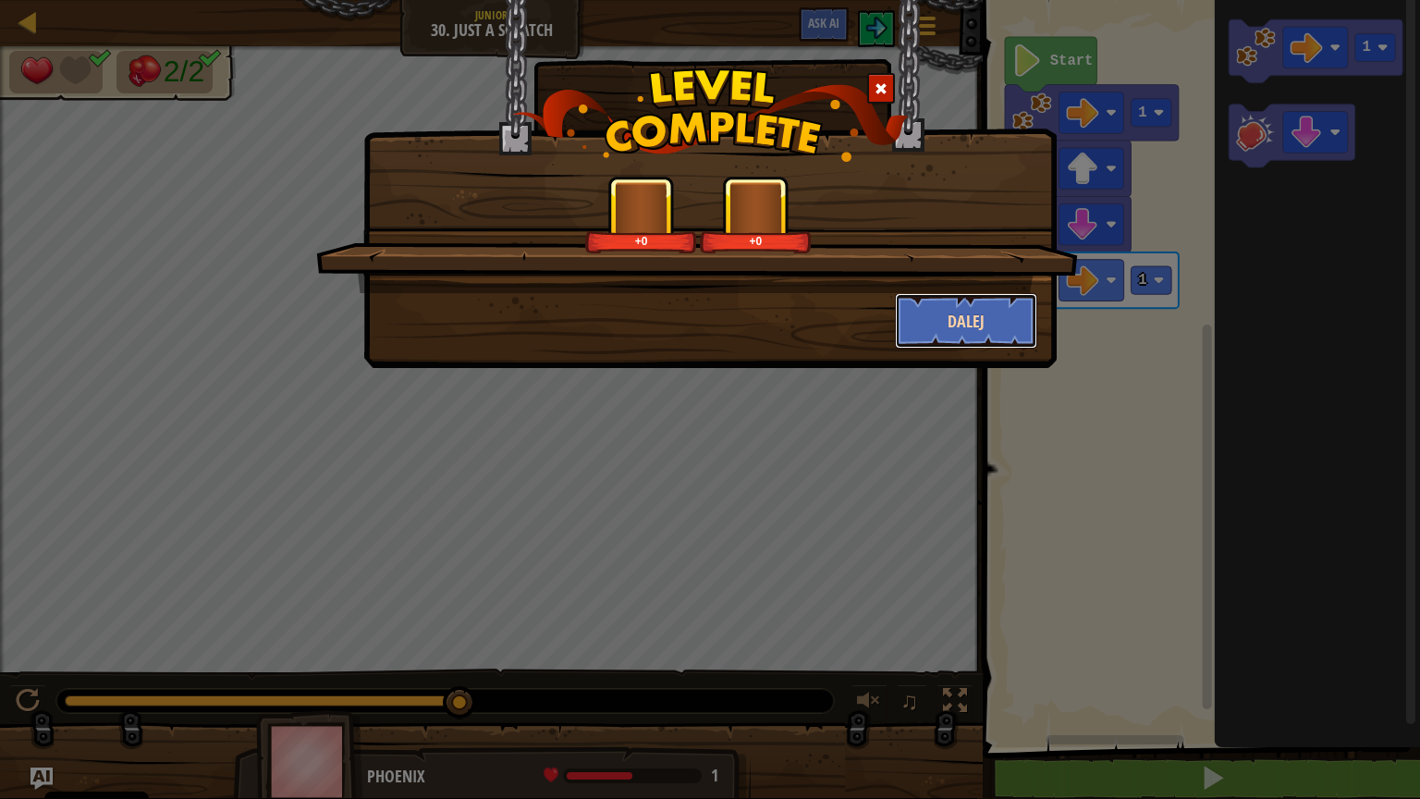
click at [974, 324] on button "Dalej" at bounding box center [966, 320] width 143 height 55
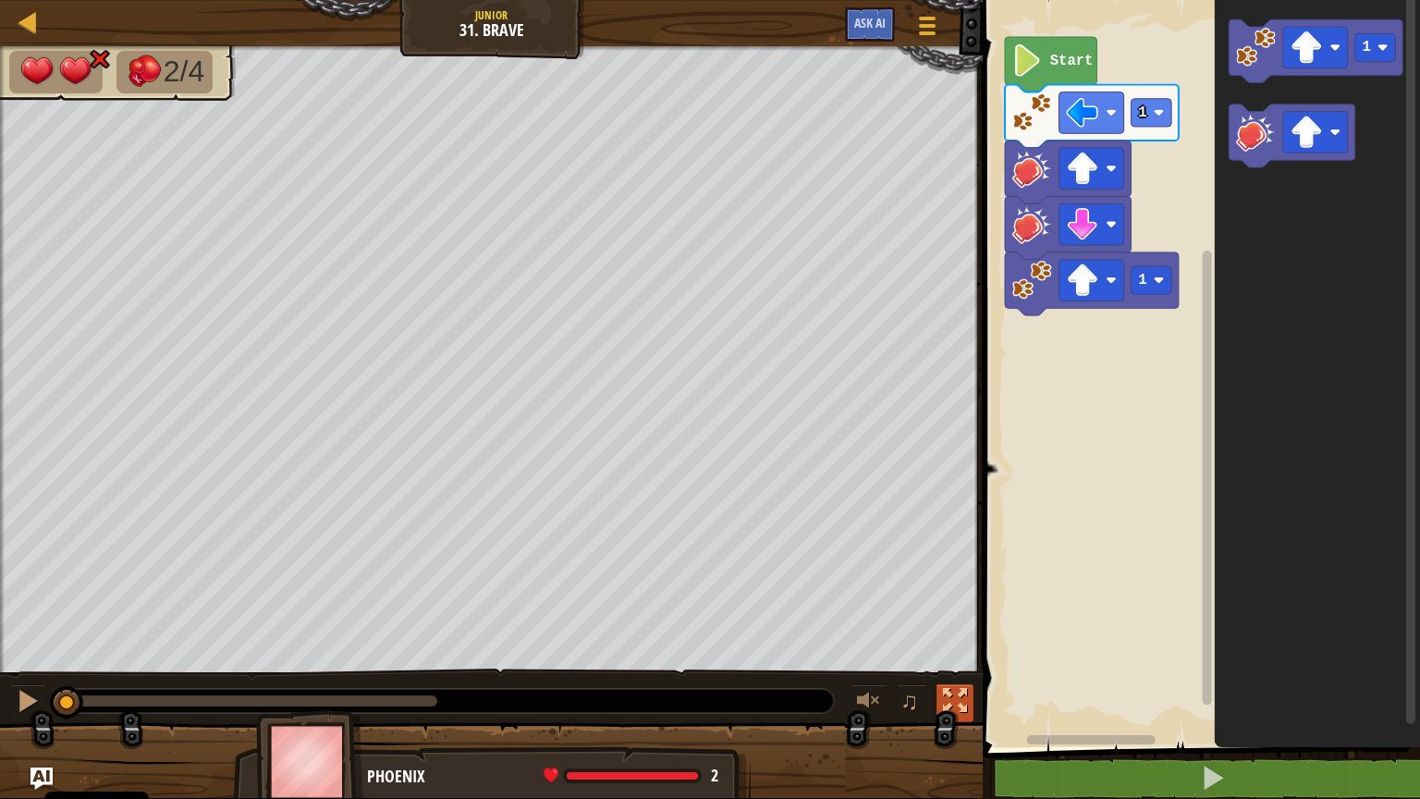
click at [952, 642] on div at bounding box center [955, 701] width 24 height 24
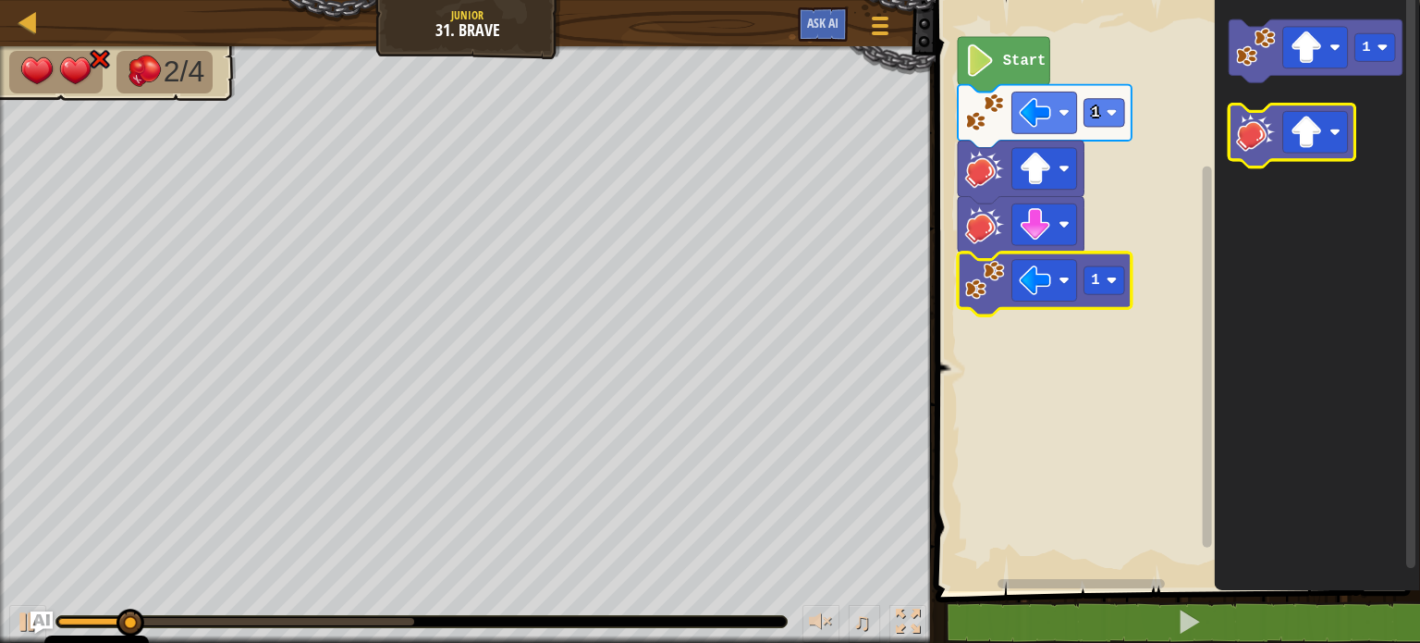
click at [1260, 136] on image "Obszar roboczy Blockly" at bounding box center [1256, 132] width 40 height 40
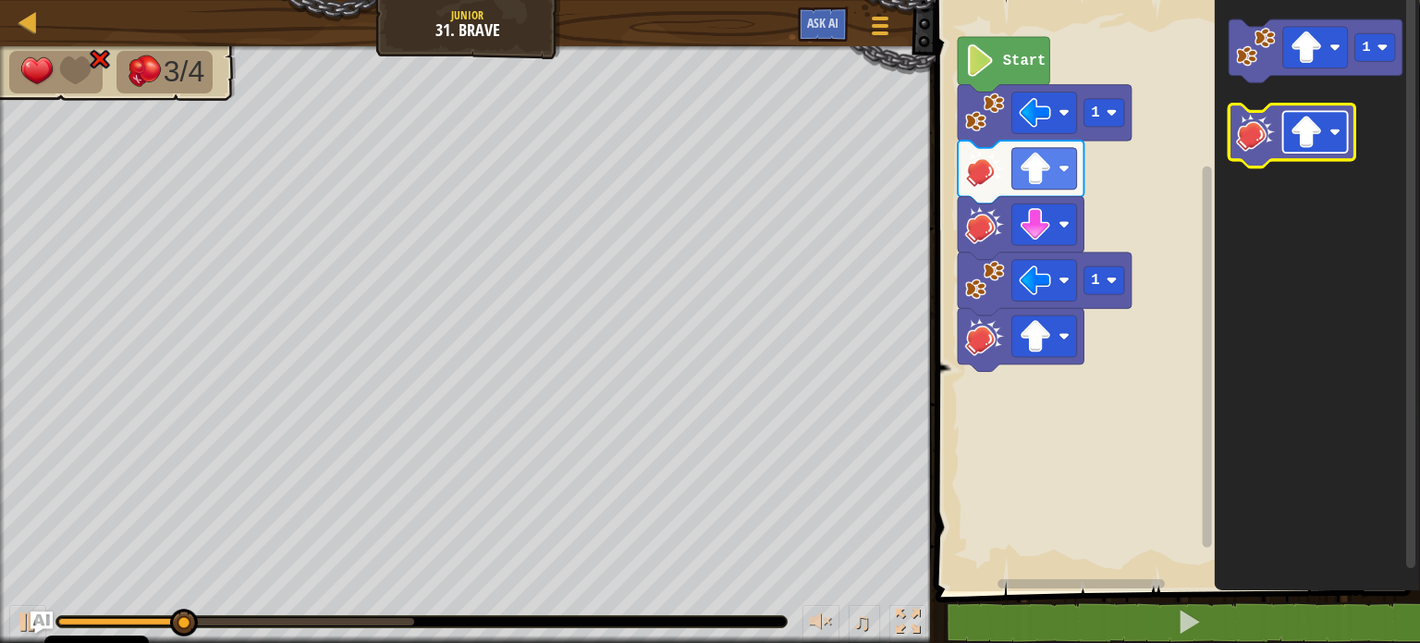
click at [1325, 137] on rect "Obszar roboczy Blockly" at bounding box center [1315, 133] width 65 height 42
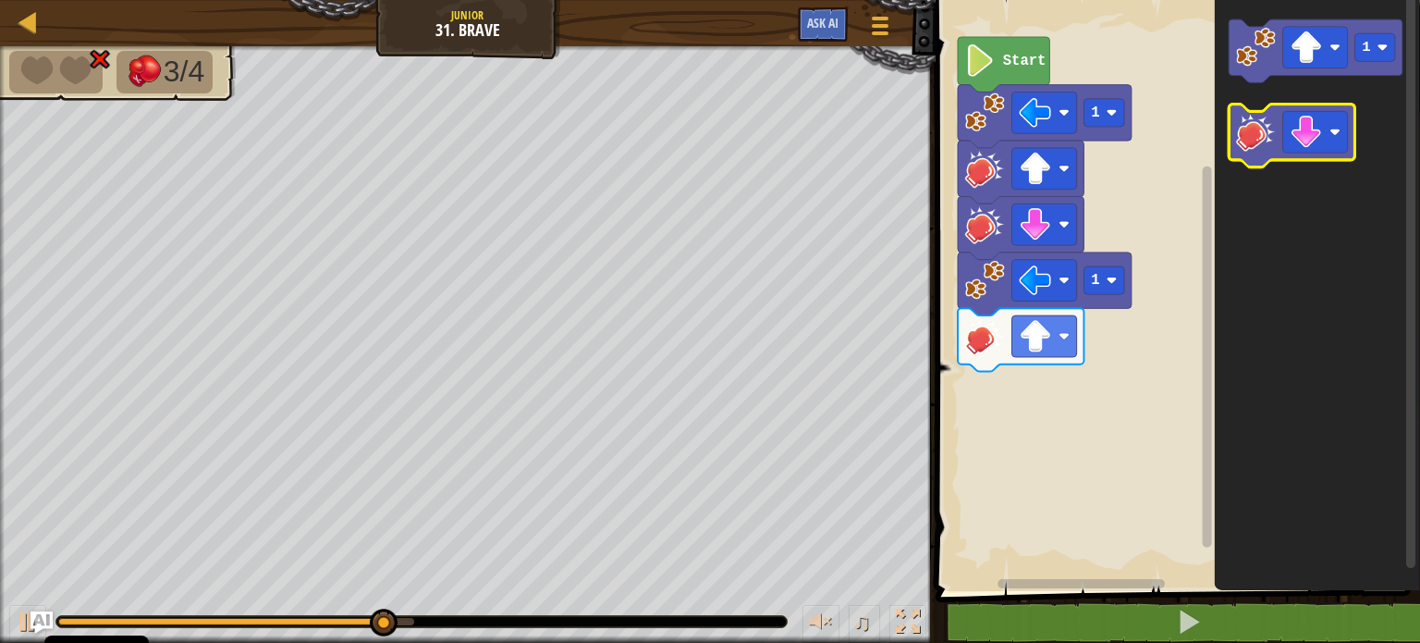
click at [1246, 141] on image "Obszar roboczy Blockly" at bounding box center [1256, 132] width 40 height 40
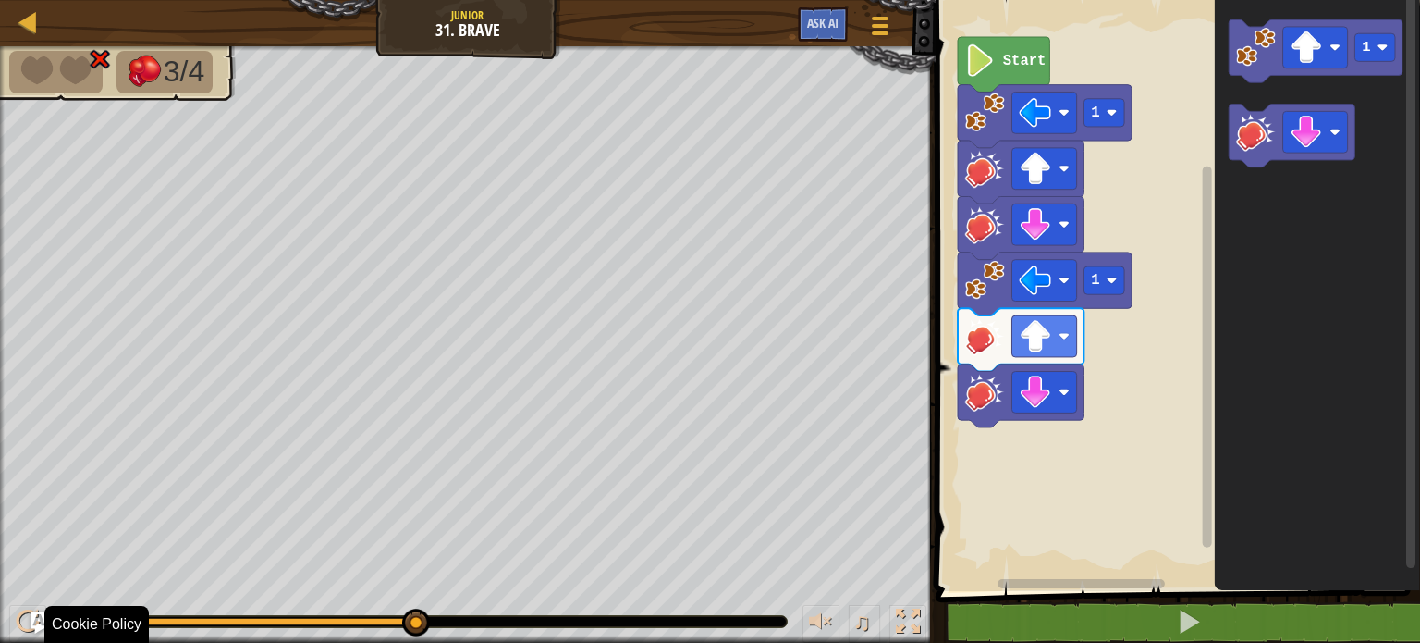
drag, startPoint x: 914, startPoint y: 628, endPoint x: 914, endPoint y: 740, distance: 111.9
click at [914, 628] on div at bounding box center [908, 621] width 24 height 24
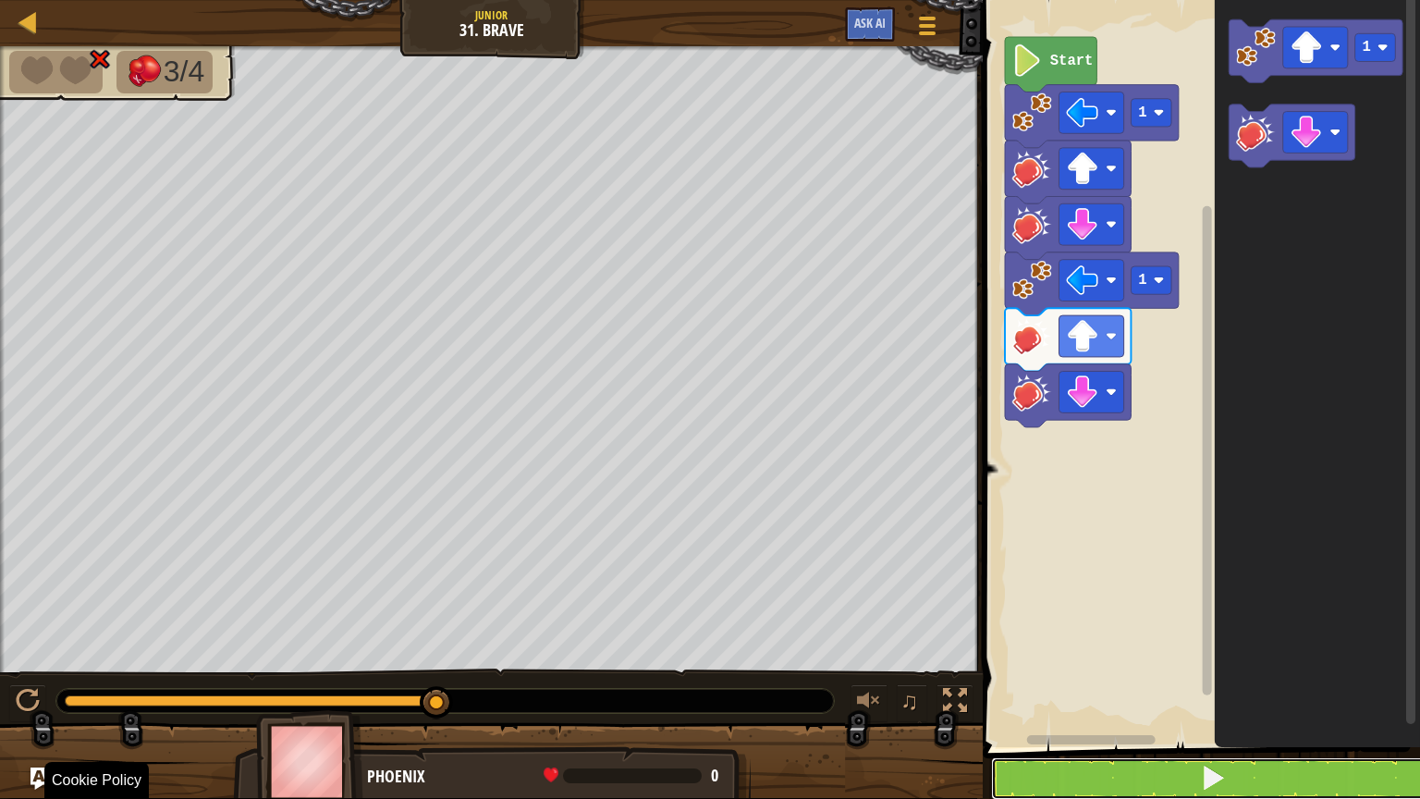
click at [1154, 642] on button at bounding box center [1212, 778] width 443 height 43
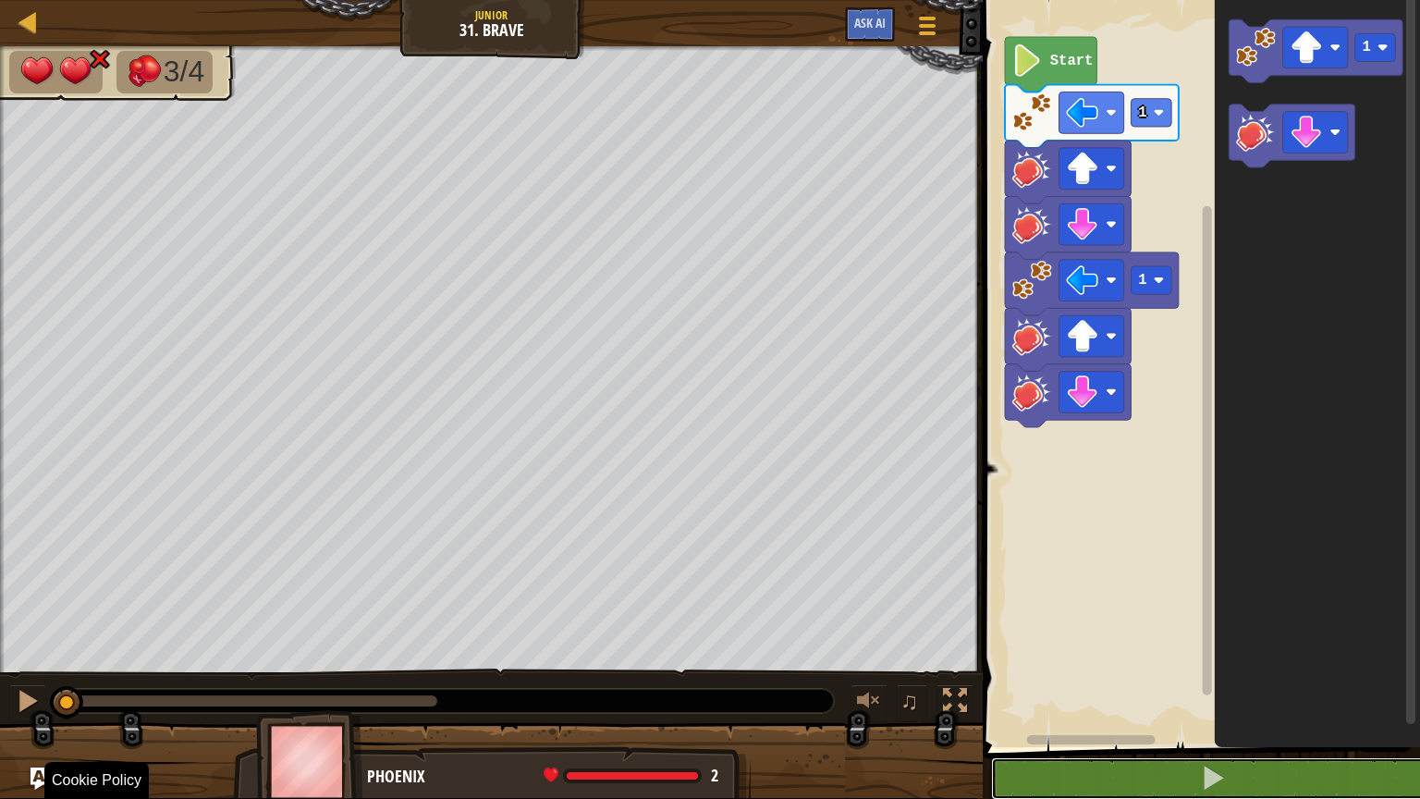
drag, startPoint x: 447, startPoint y: 706, endPoint x: 0, endPoint y: 785, distance: 453.5
click at [0, 642] on div "3/4 ♫ Phoenix 2 x: 30 y: 14 x: 22 y: 14 action: move" at bounding box center [710, 422] width 1420 height 752
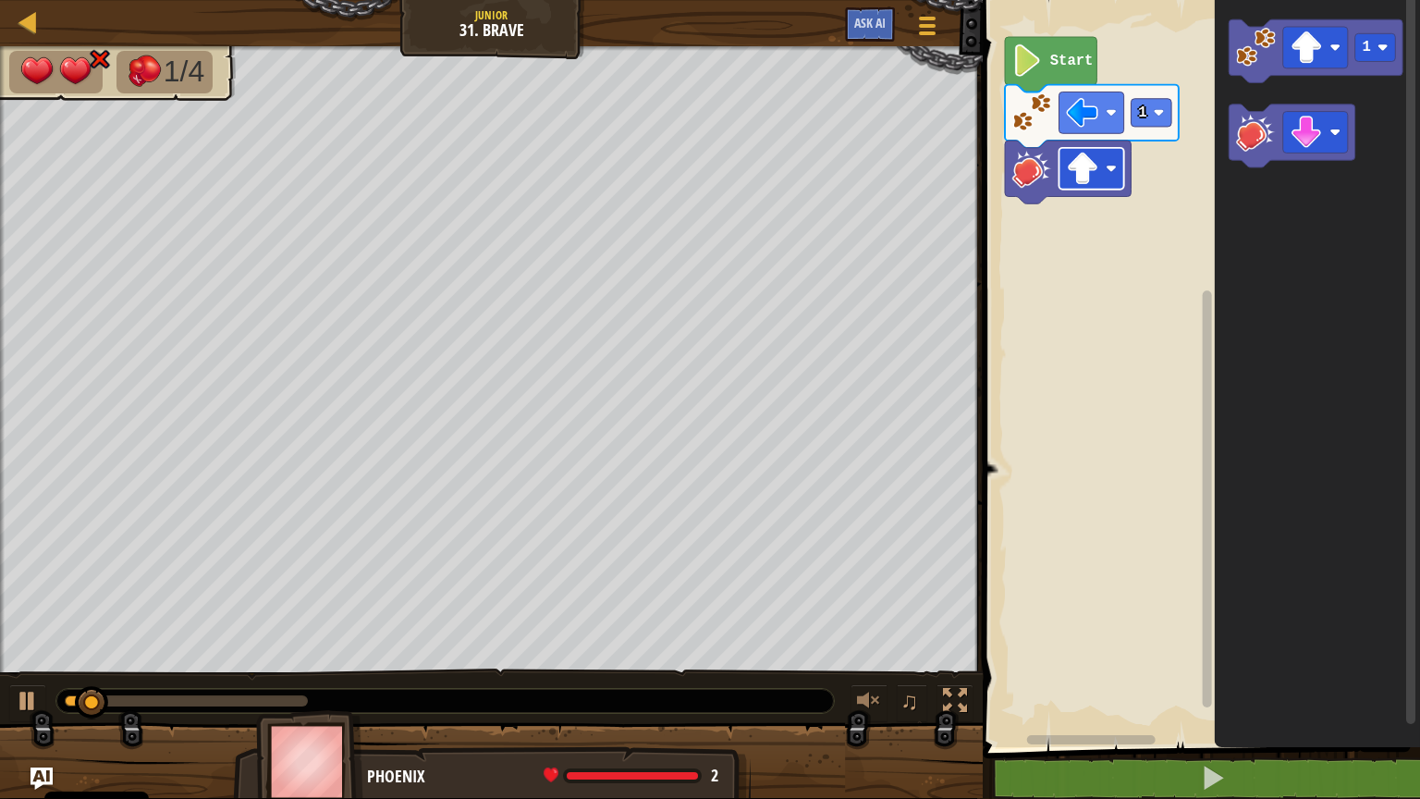
click at [1081, 190] on rect "Obszar roboczy Blockly" at bounding box center [1092, 169] width 65 height 42
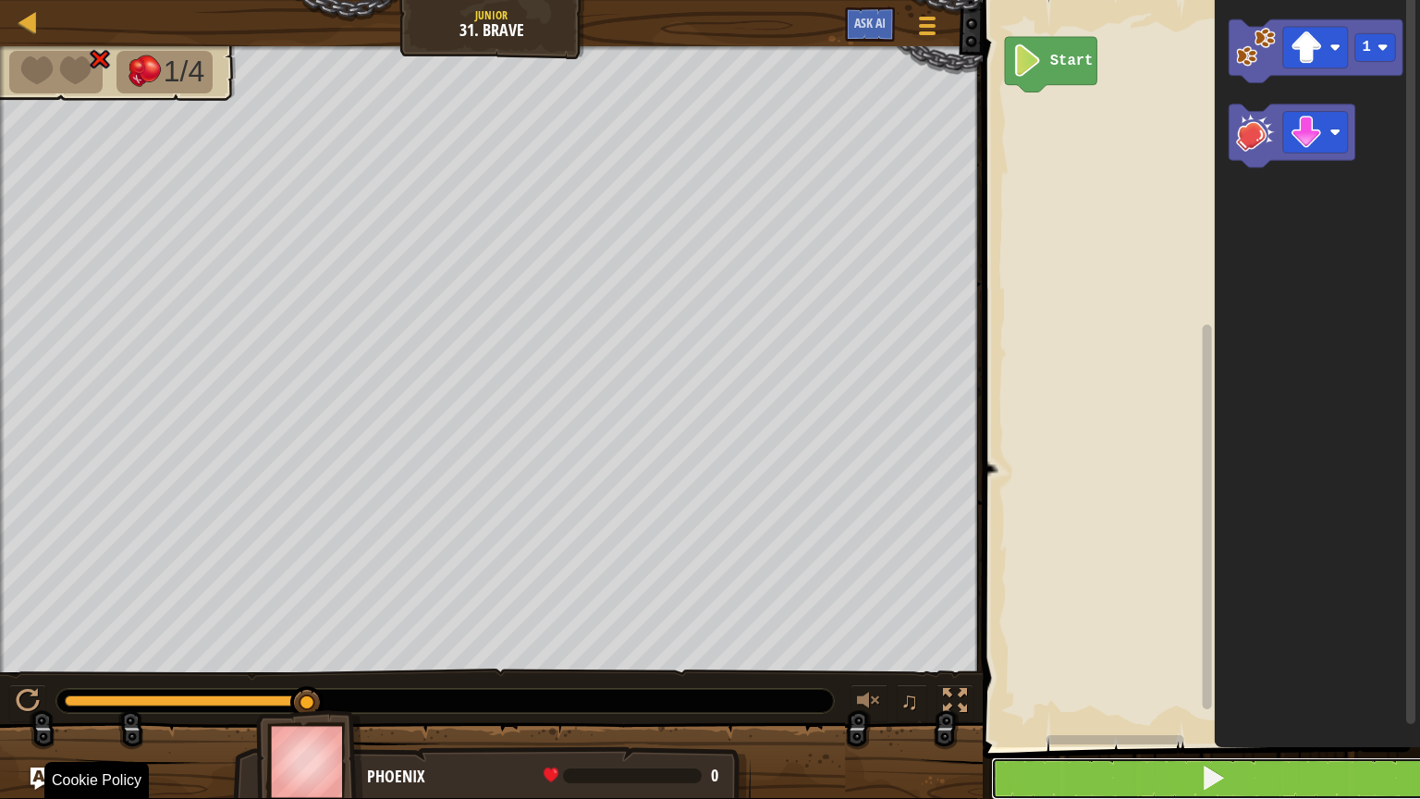
click at [1410, 642] on button at bounding box center [1212, 778] width 443 height 43
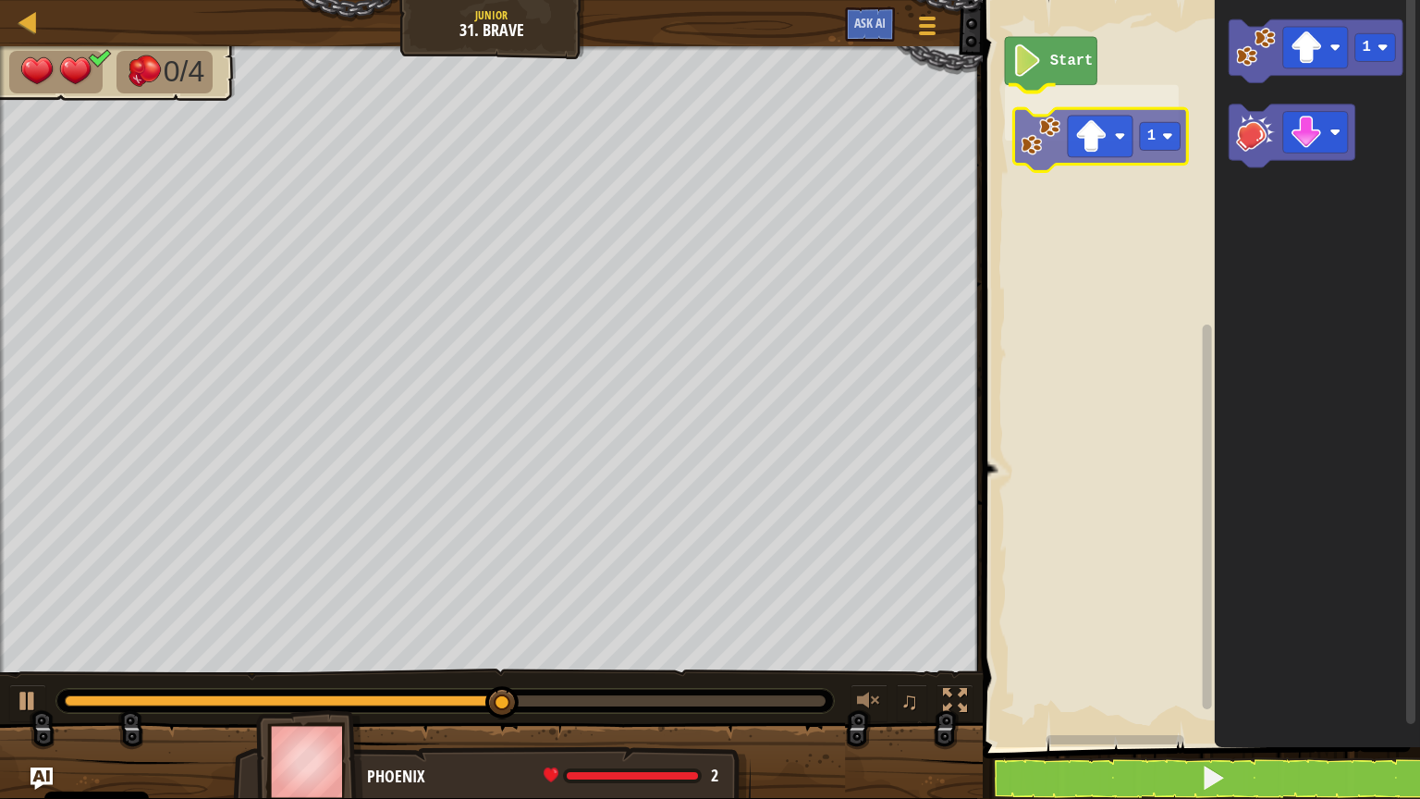
click at [1024, 133] on div "Start 1 1 1" at bounding box center [1198, 369] width 443 height 756
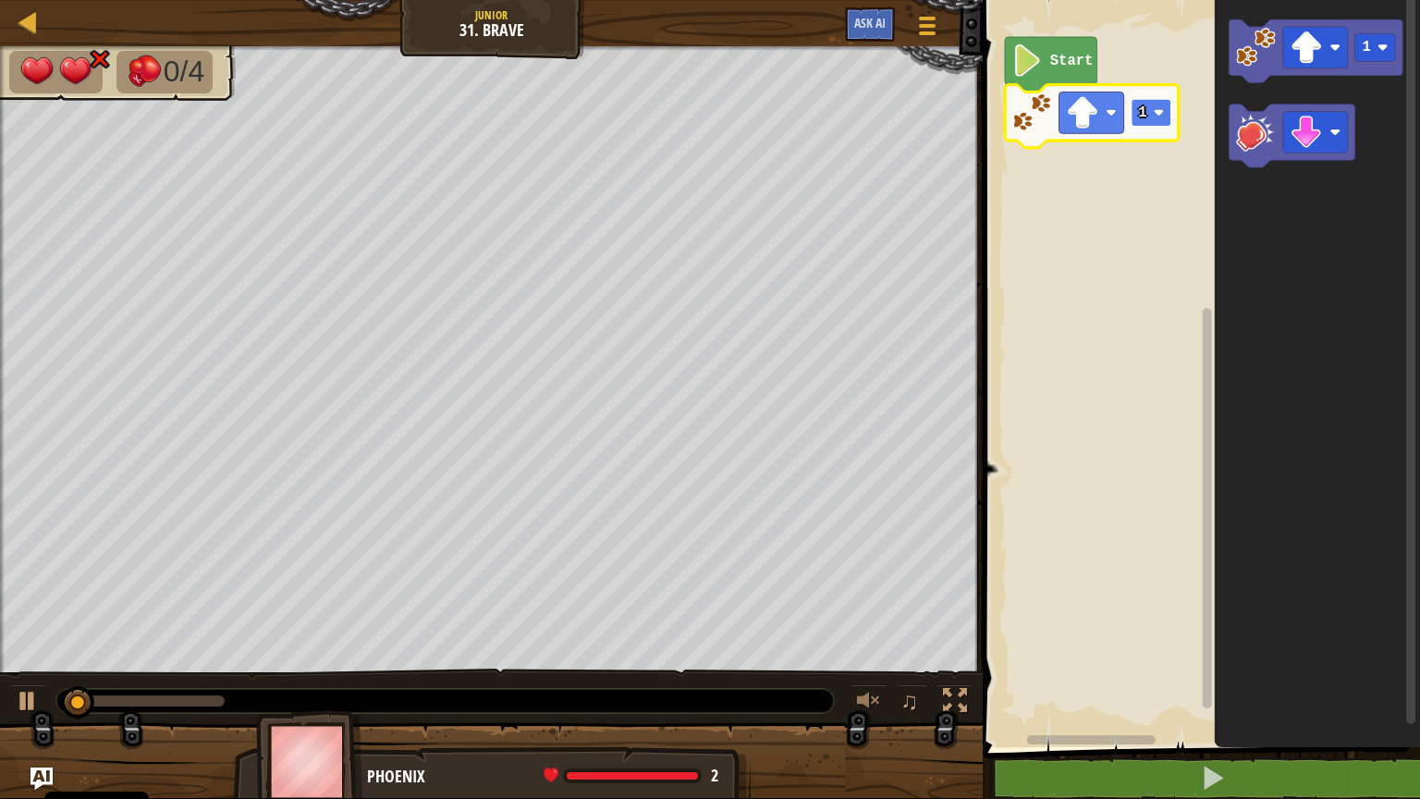
click at [1159, 125] on rect "Obszar roboczy Blockly" at bounding box center [1152, 113] width 41 height 28
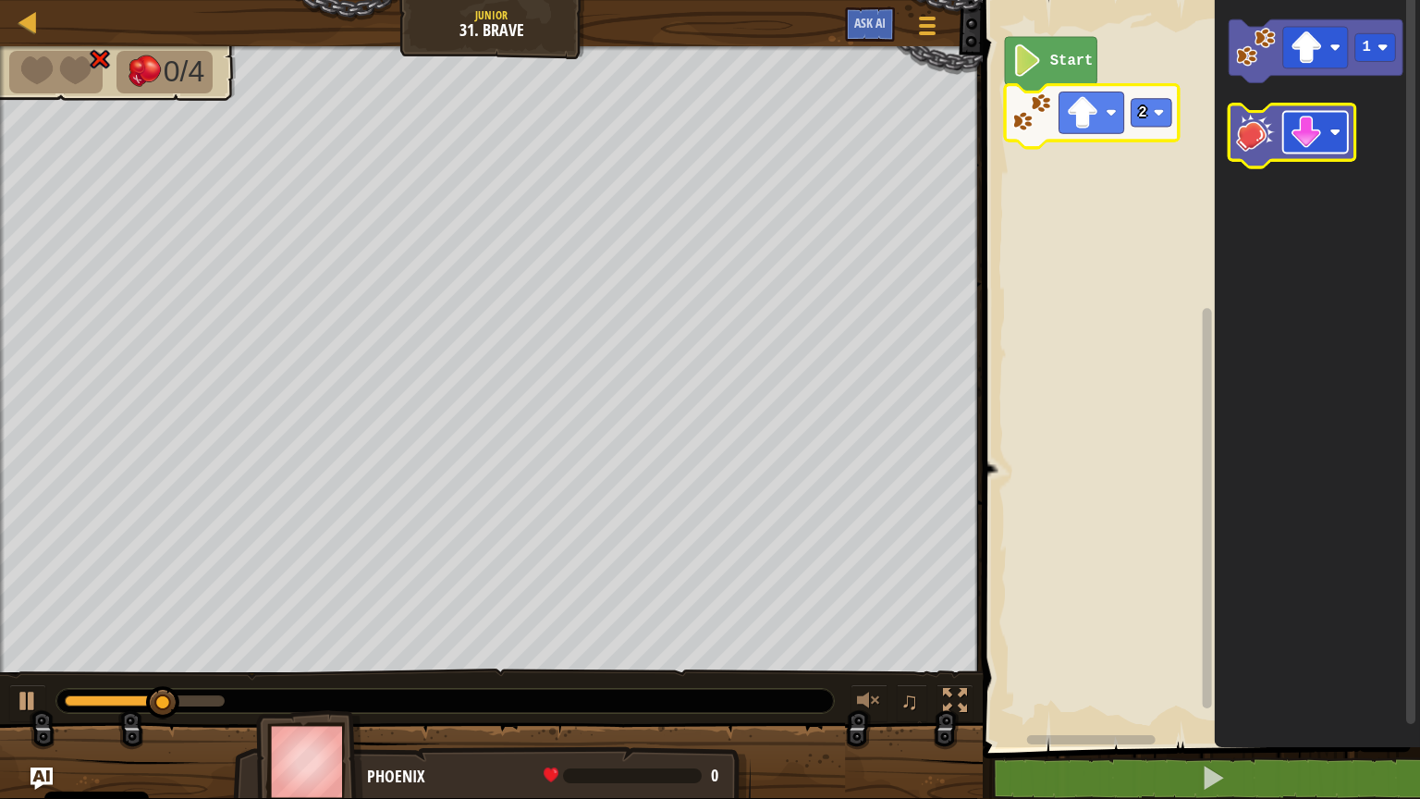
click at [1343, 144] on rect "Obszar roboczy Blockly" at bounding box center [1315, 133] width 65 height 42
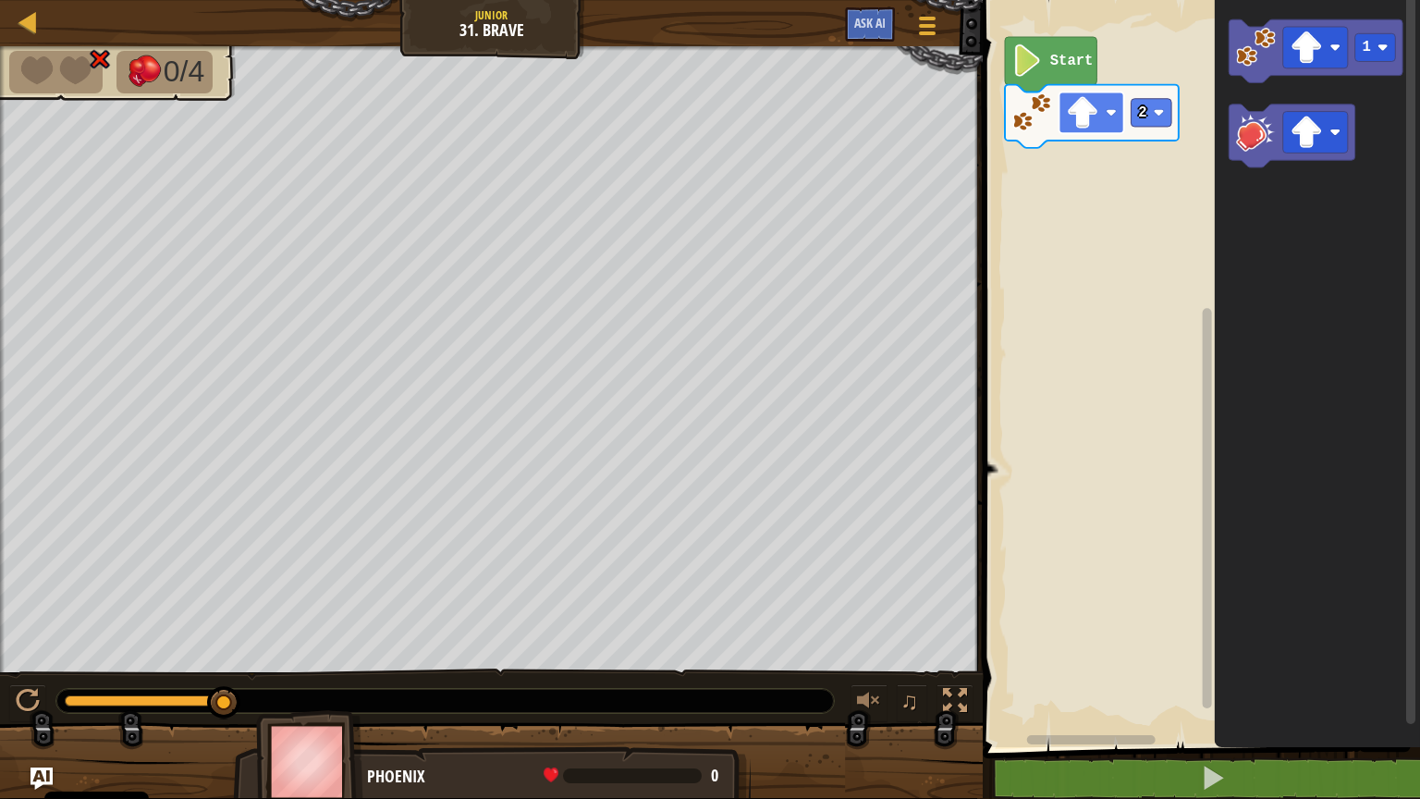
click at [1095, 121] on image "Obszar roboczy Blockly" at bounding box center [1083, 112] width 32 height 32
click at [1159, 113] on image "Obszar roboczy Blockly" at bounding box center [1159, 112] width 11 height 11
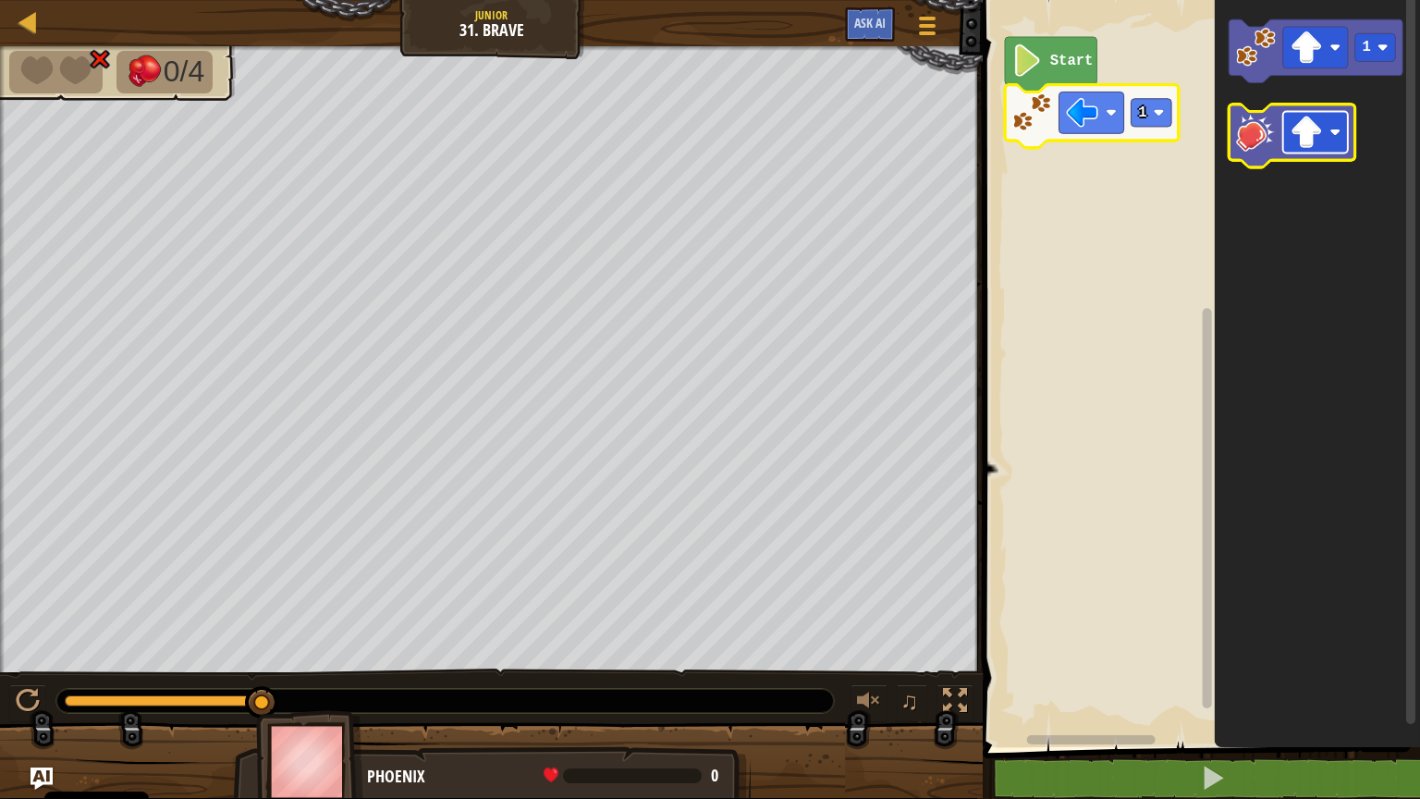
click at [1333, 133] on image "Obszar roboczy Blockly" at bounding box center [1336, 132] width 11 height 11
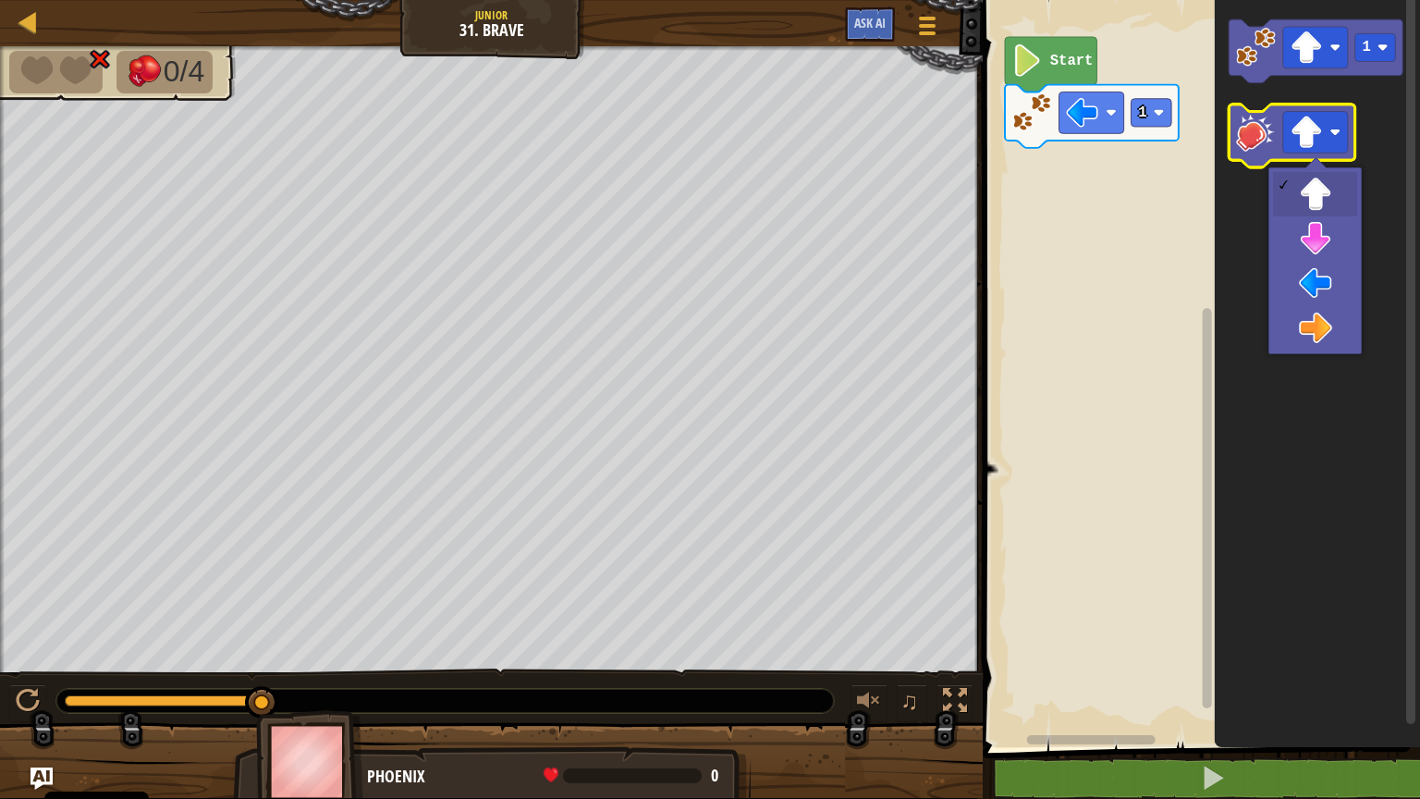
click at [1262, 142] on image "Obszar roboczy Blockly" at bounding box center [1256, 132] width 40 height 40
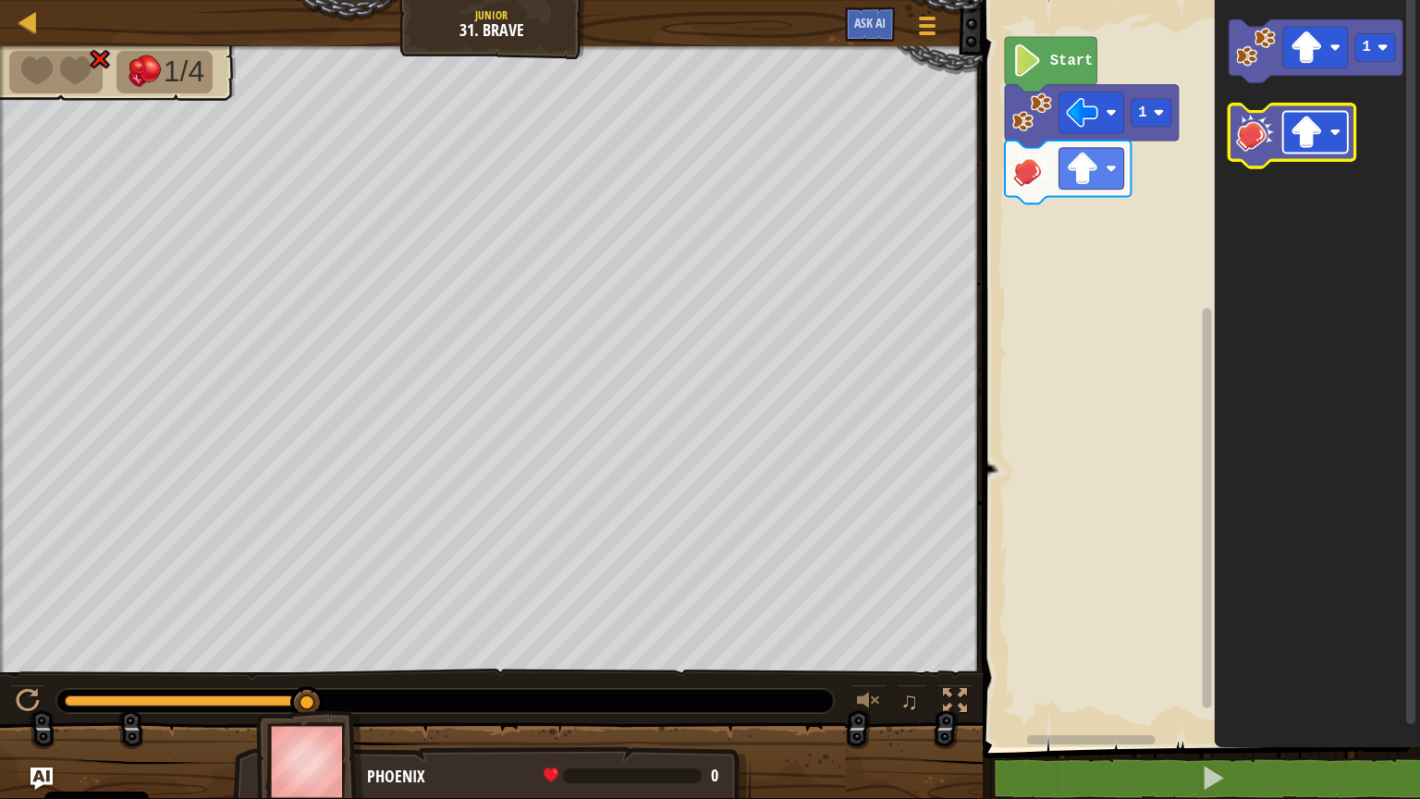
click at [1336, 139] on rect "Obszar roboczy Blockly" at bounding box center [1315, 133] width 65 height 42
click at [1261, 144] on image "Obszar roboczy Blockly" at bounding box center [1256, 132] width 40 height 40
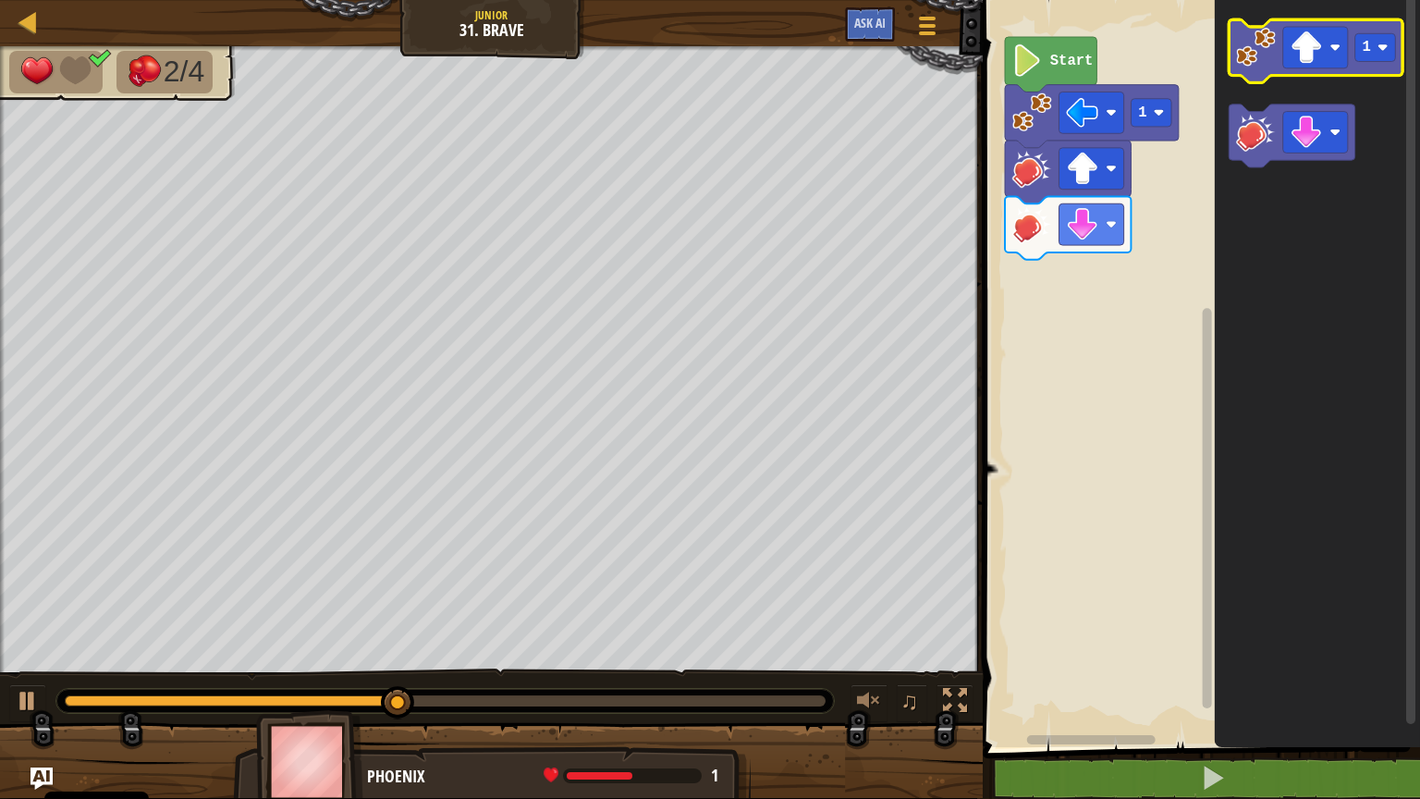
click at [1260, 54] on image "Obszar roboczy Blockly" at bounding box center [1256, 47] width 40 height 40
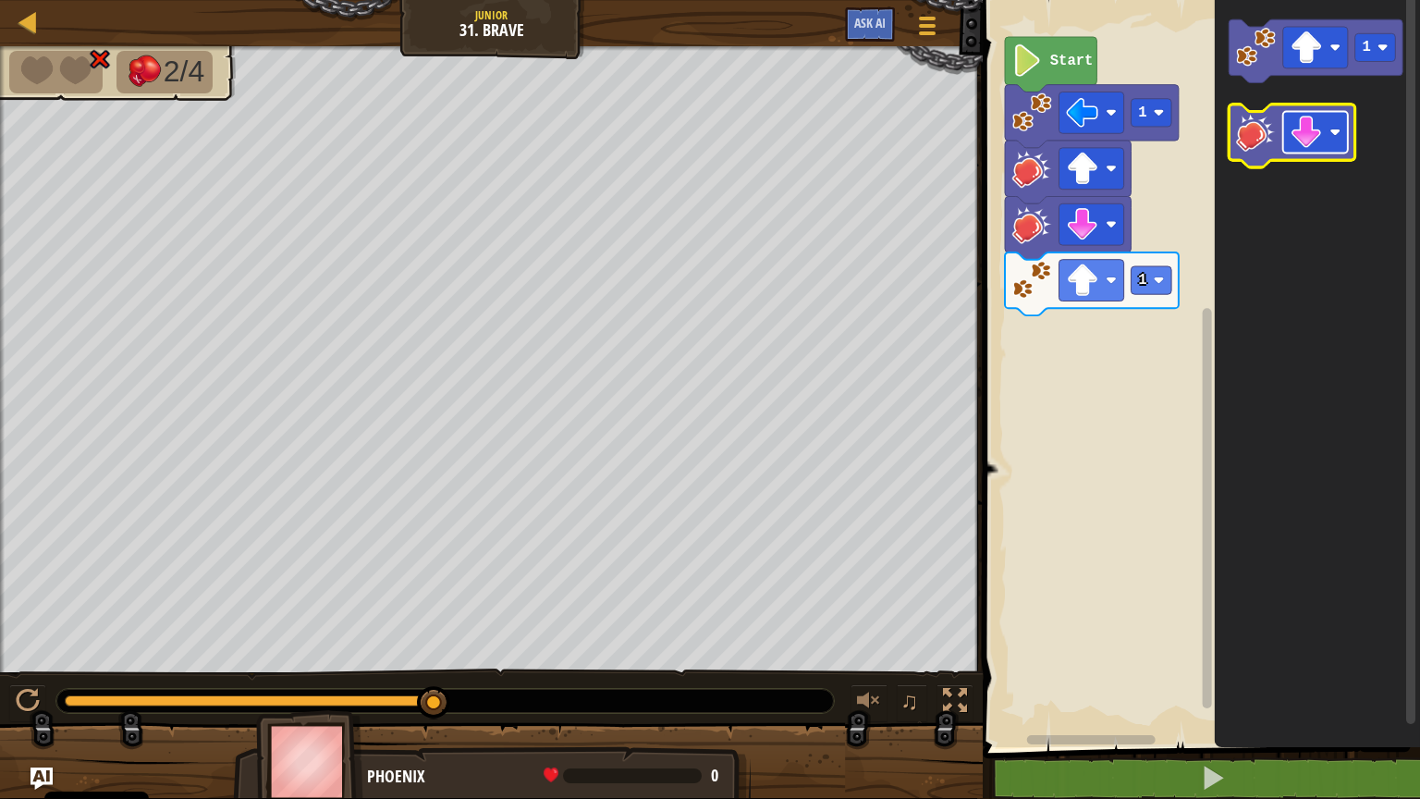
click at [1324, 133] on g "Obszar roboczy Blockly" at bounding box center [1315, 133] width 65 height 42
click at [1249, 141] on image "Obszar roboczy Blockly" at bounding box center [1256, 132] width 40 height 40
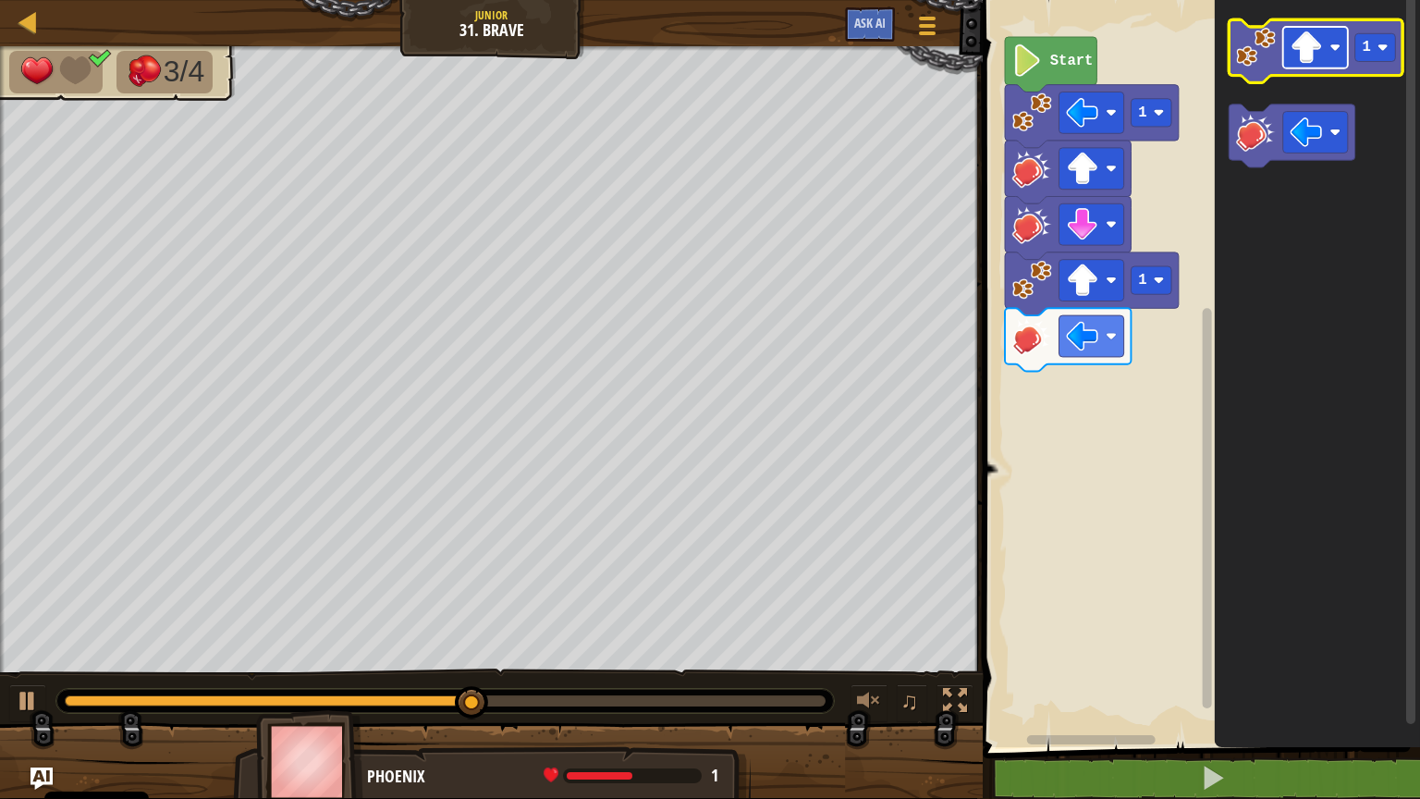
click at [1313, 62] on image "Obszar roboczy Blockly" at bounding box center [1307, 47] width 32 height 32
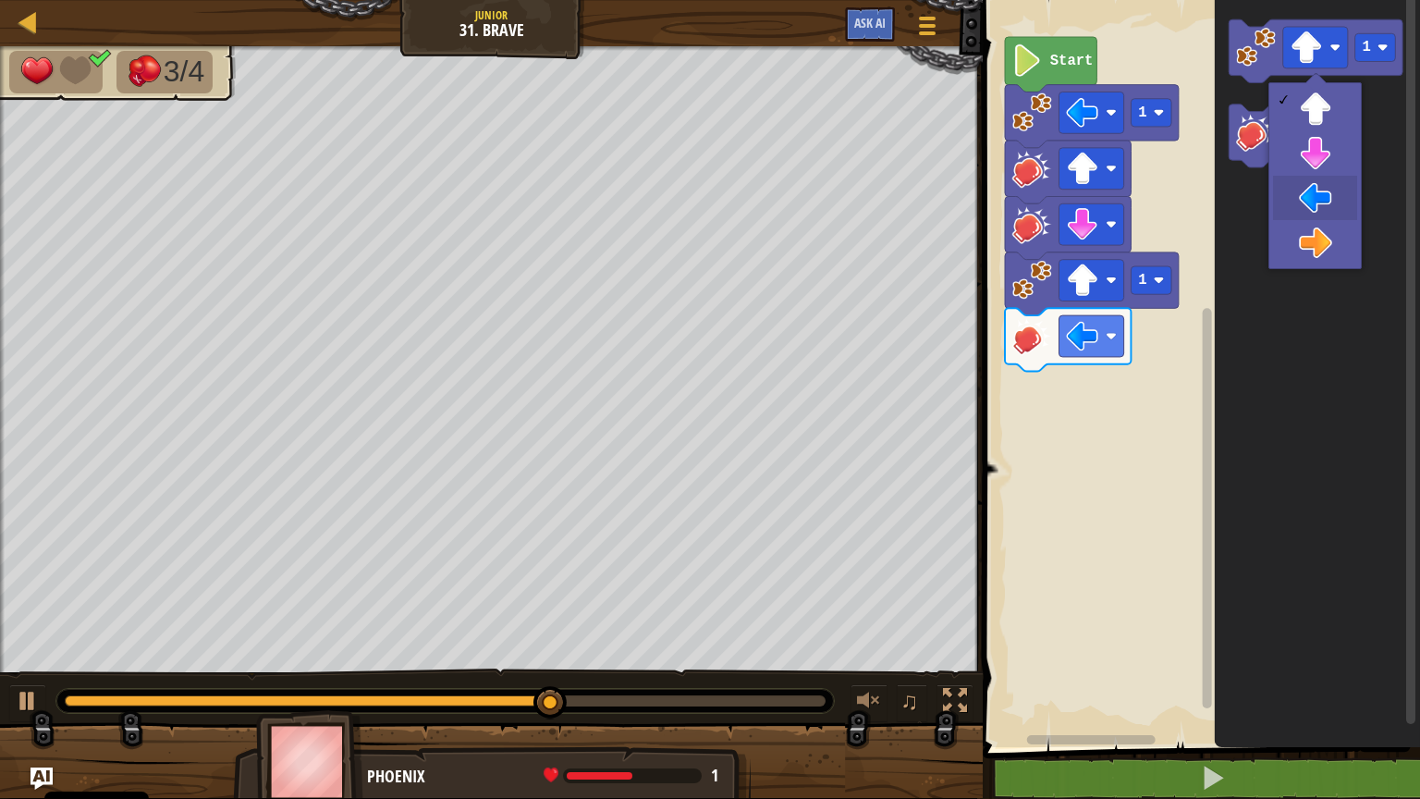
drag, startPoint x: 1292, startPoint y: 193, endPoint x: 1281, endPoint y: 152, distance: 43.1
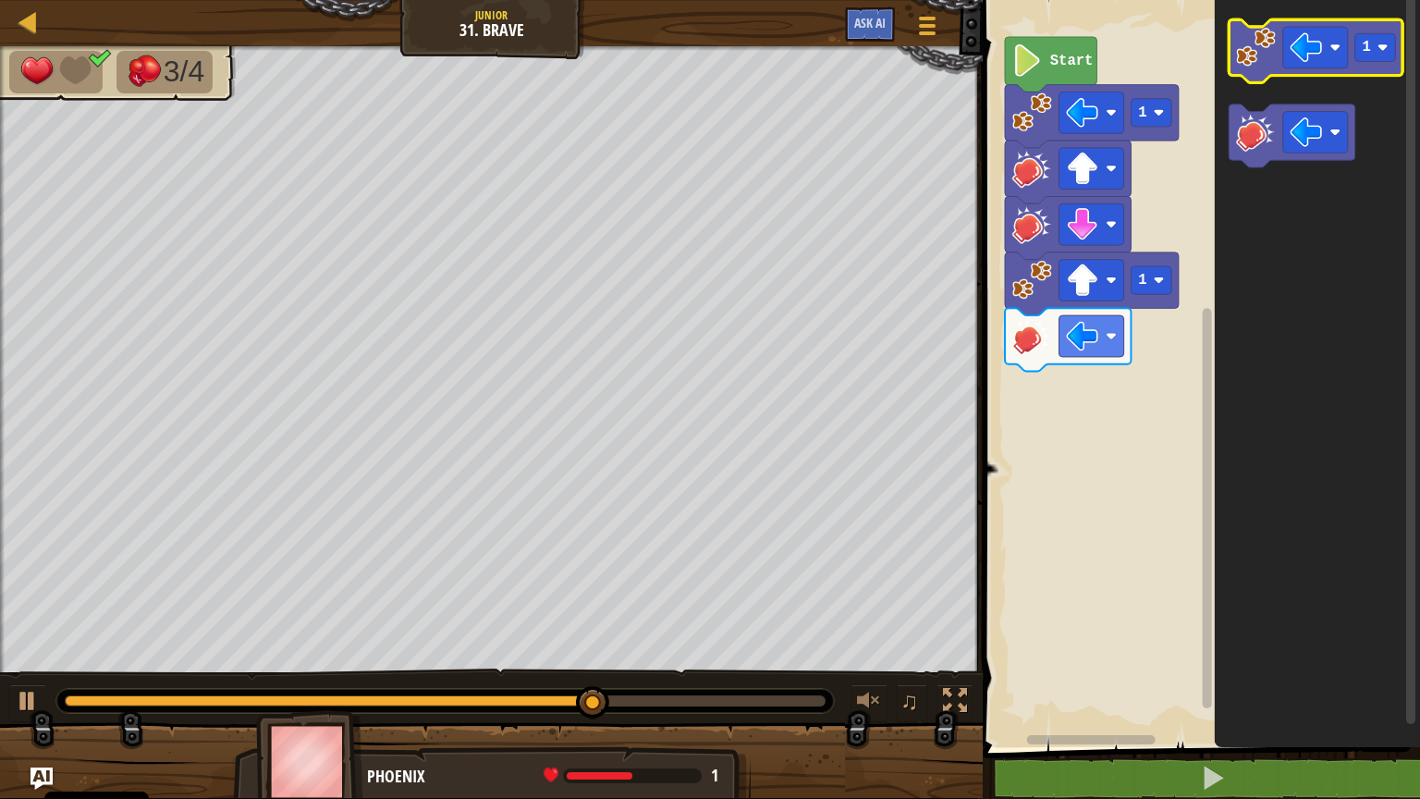
click at [1244, 66] on image "Obszar roboczy Blockly" at bounding box center [1256, 47] width 40 height 40
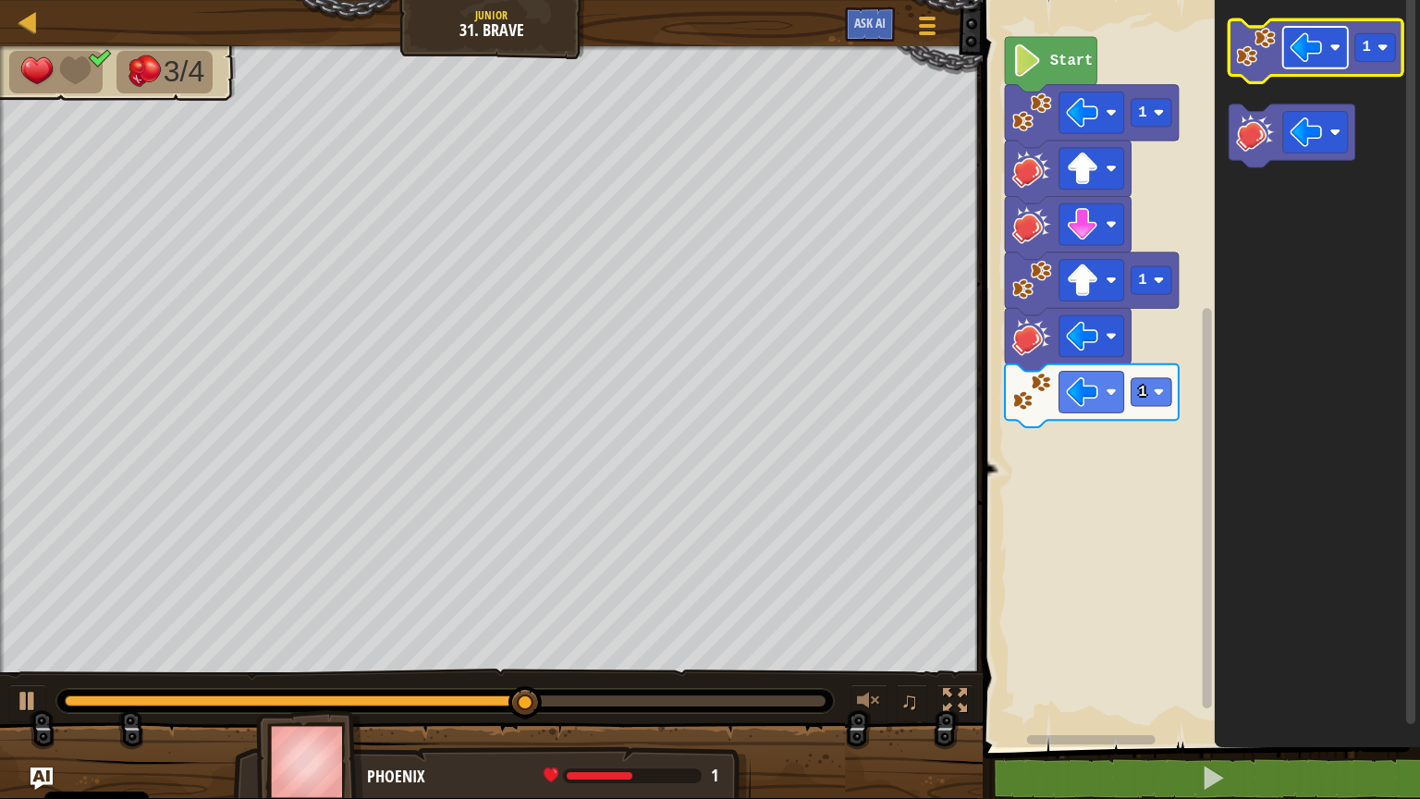
click at [1322, 56] on image "Obszar roboczy Blockly" at bounding box center [1307, 47] width 32 height 32
click at [1254, 57] on image "Obszar roboczy Blockly" at bounding box center [1256, 47] width 40 height 40
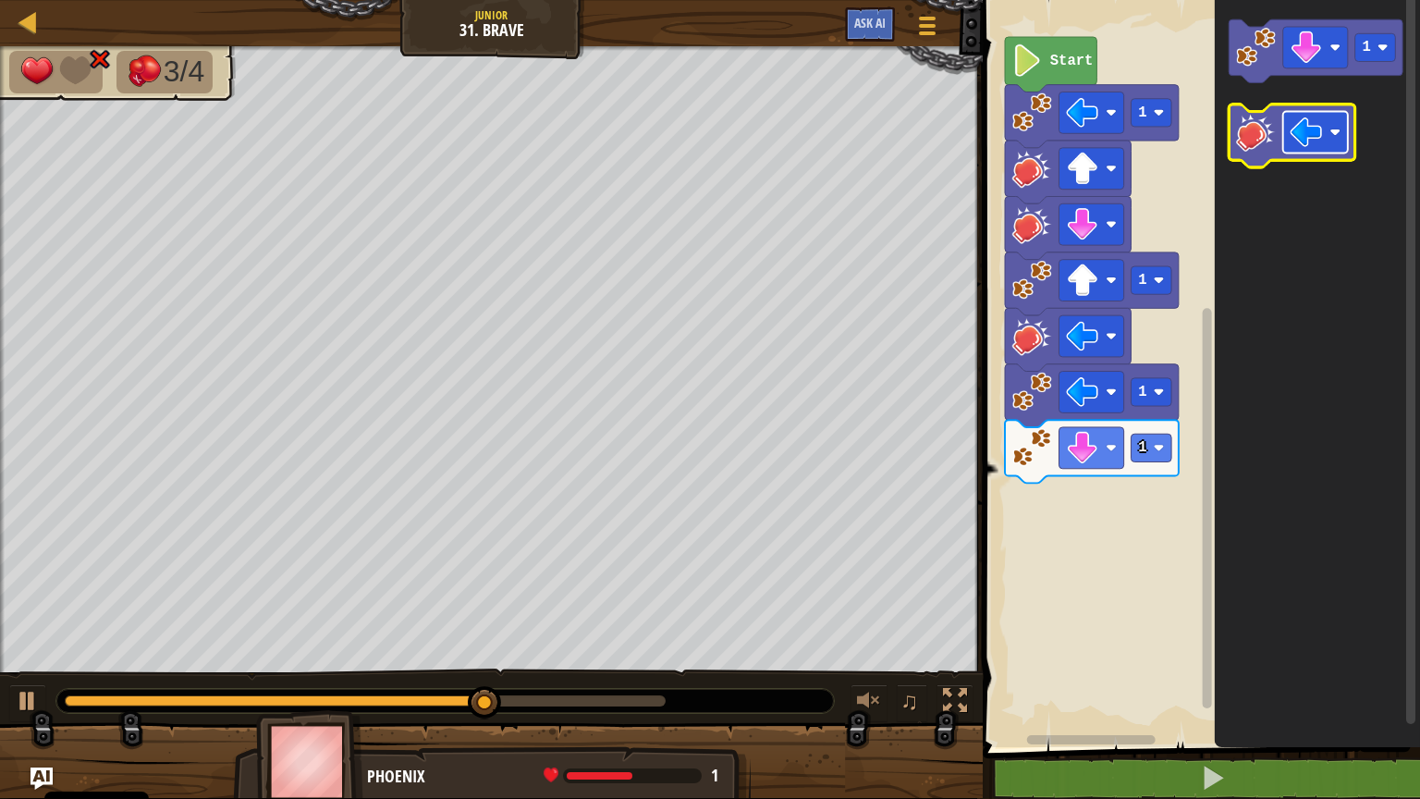
click at [1326, 133] on rect "Obszar roboczy Blockly" at bounding box center [1315, 133] width 65 height 42
click at [1253, 163] on icon "Obszar roboczy Blockly" at bounding box center [1293, 135] width 126 height 63
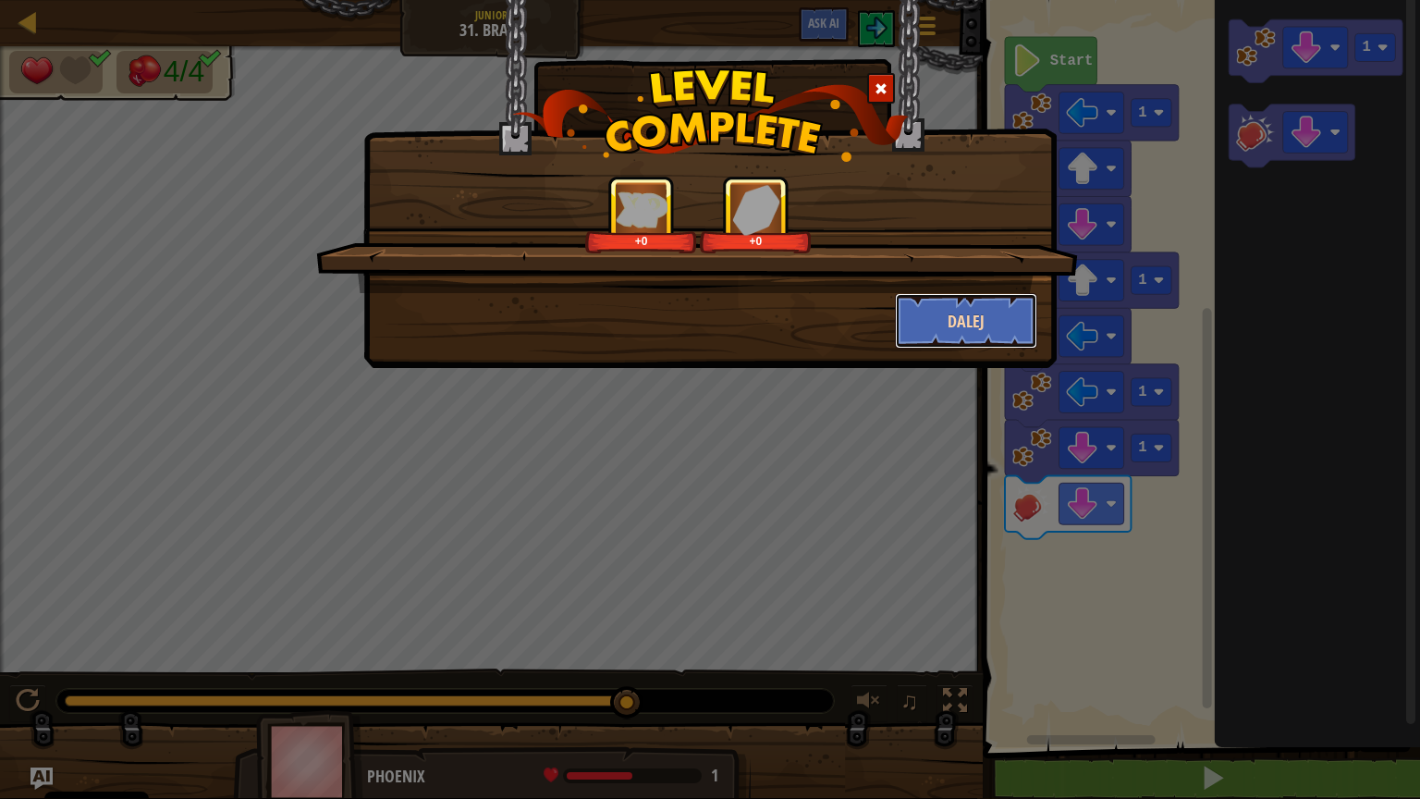
click at [971, 313] on button "Dalej" at bounding box center [966, 320] width 143 height 55
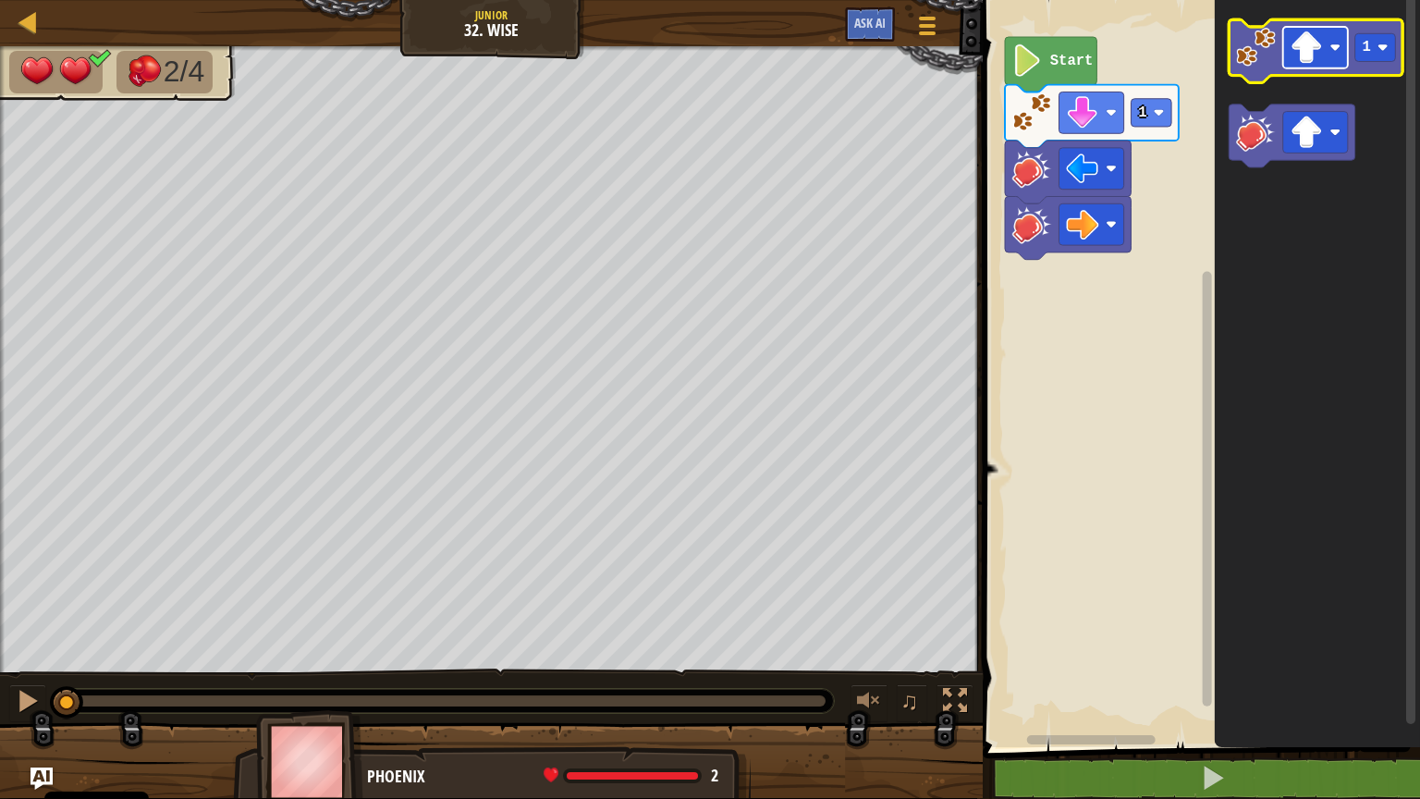
click at [1333, 54] on rect "Obszar roboczy Blockly" at bounding box center [1315, 48] width 65 height 42
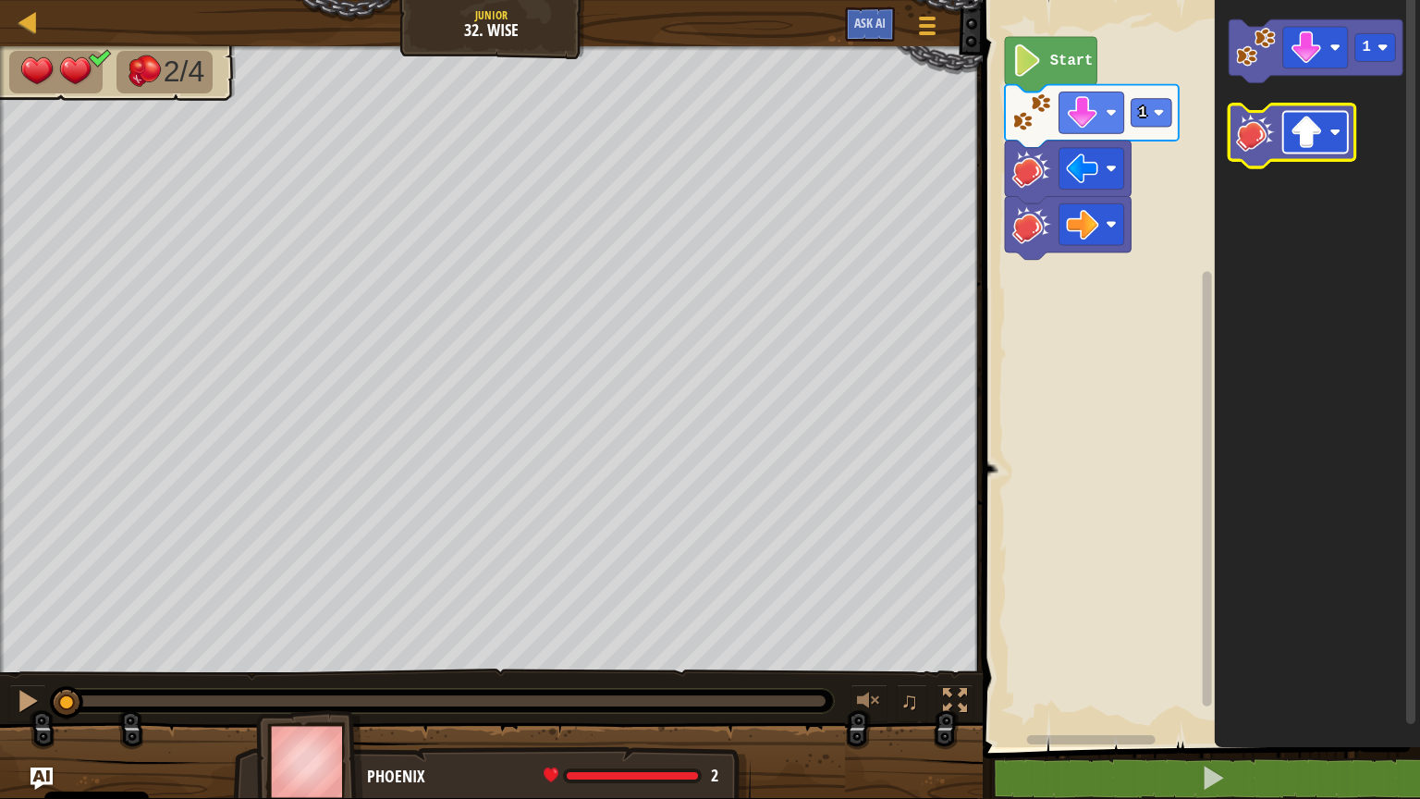
click at [1332, 129] on image "Obszar roboczy Blockly" at bounding box center [1336, 132] width 11 height 11
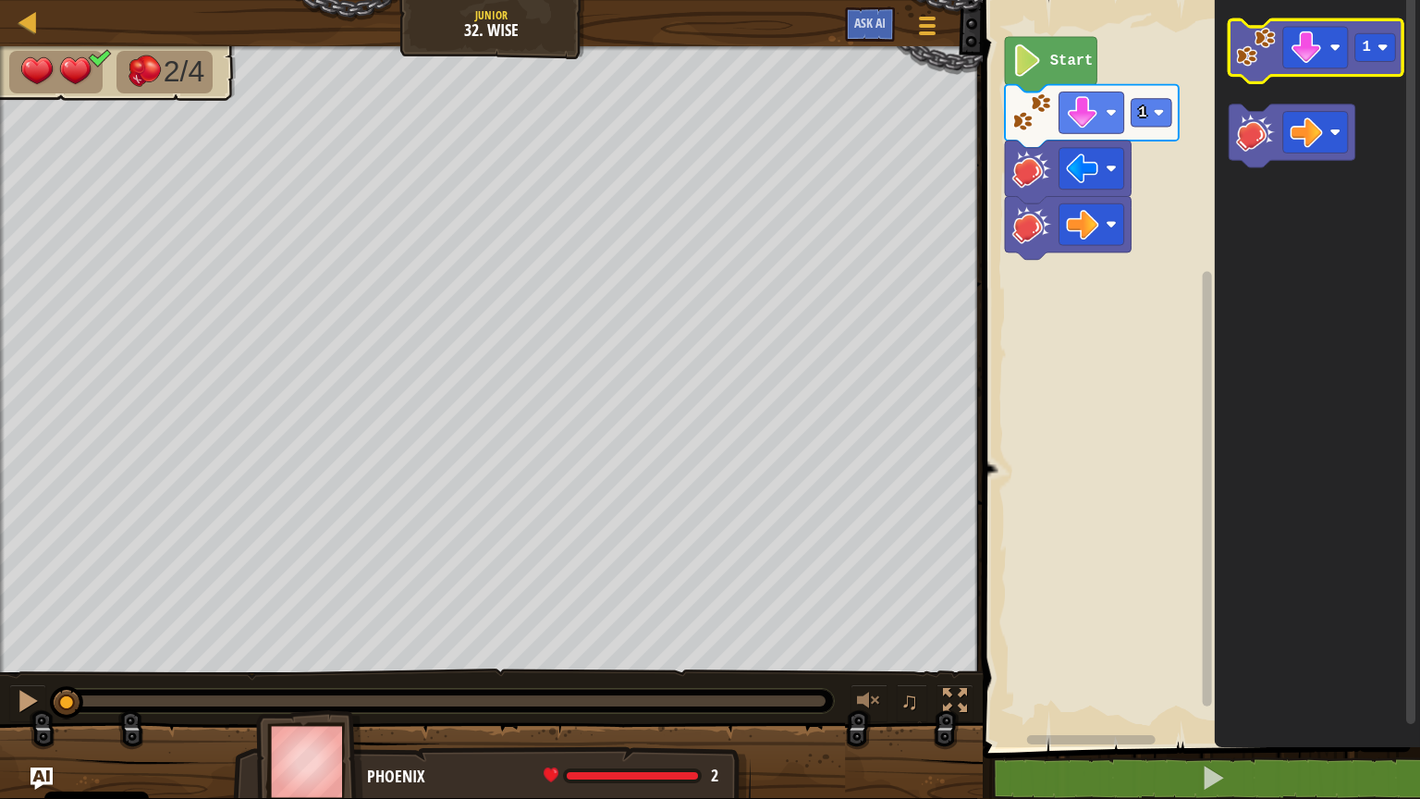
click at [1254, 52] on image "Obszar roboczy Blockly" at bounding box center [1256, 47] width 40 height 40
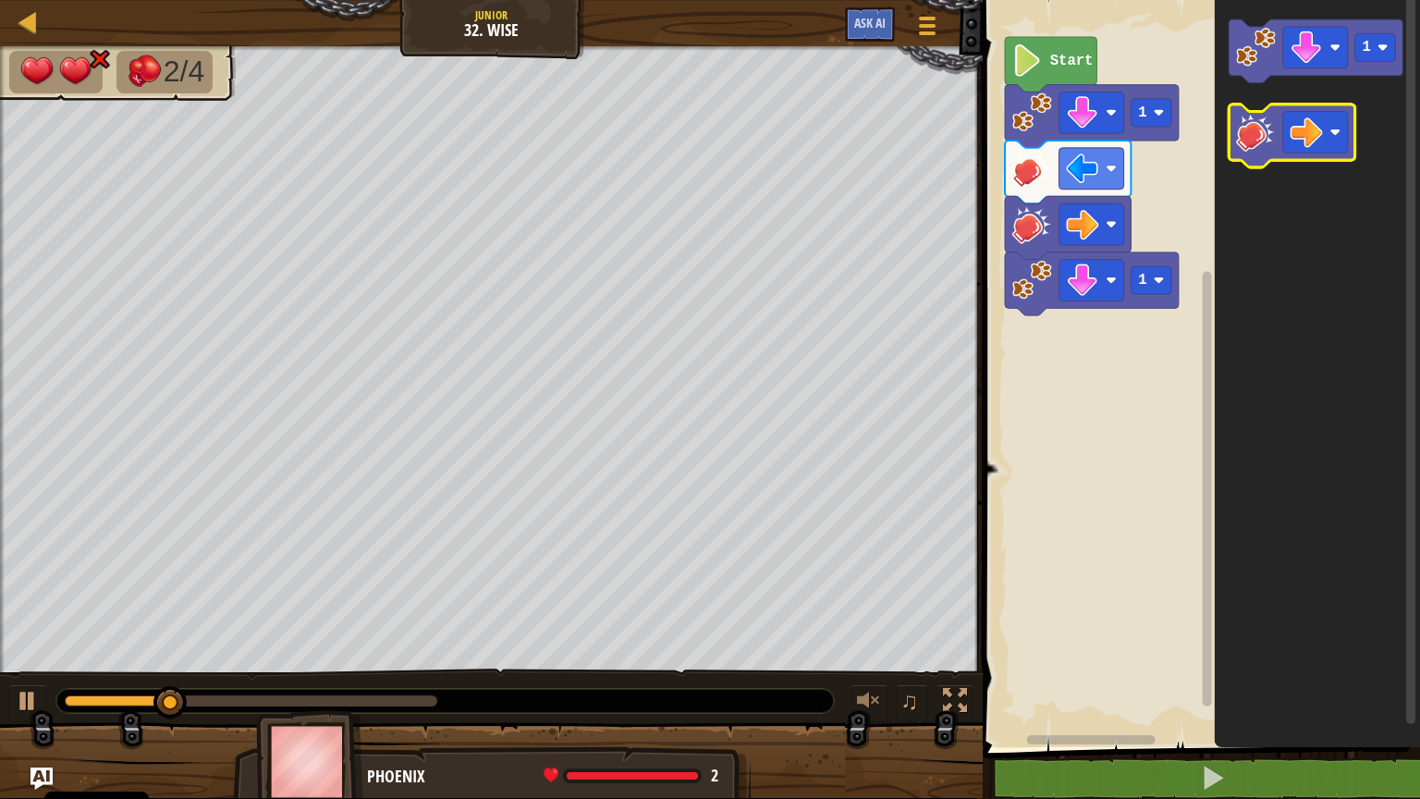
click at [1255, 136] on image "Obszar roboczy Blockly" at bounding box center [1256, 132] width 40 height 40
click at [1307, 131] on image "Obszar roboczy Blockly" at bounding box center [1307, 132] width 32 height 32
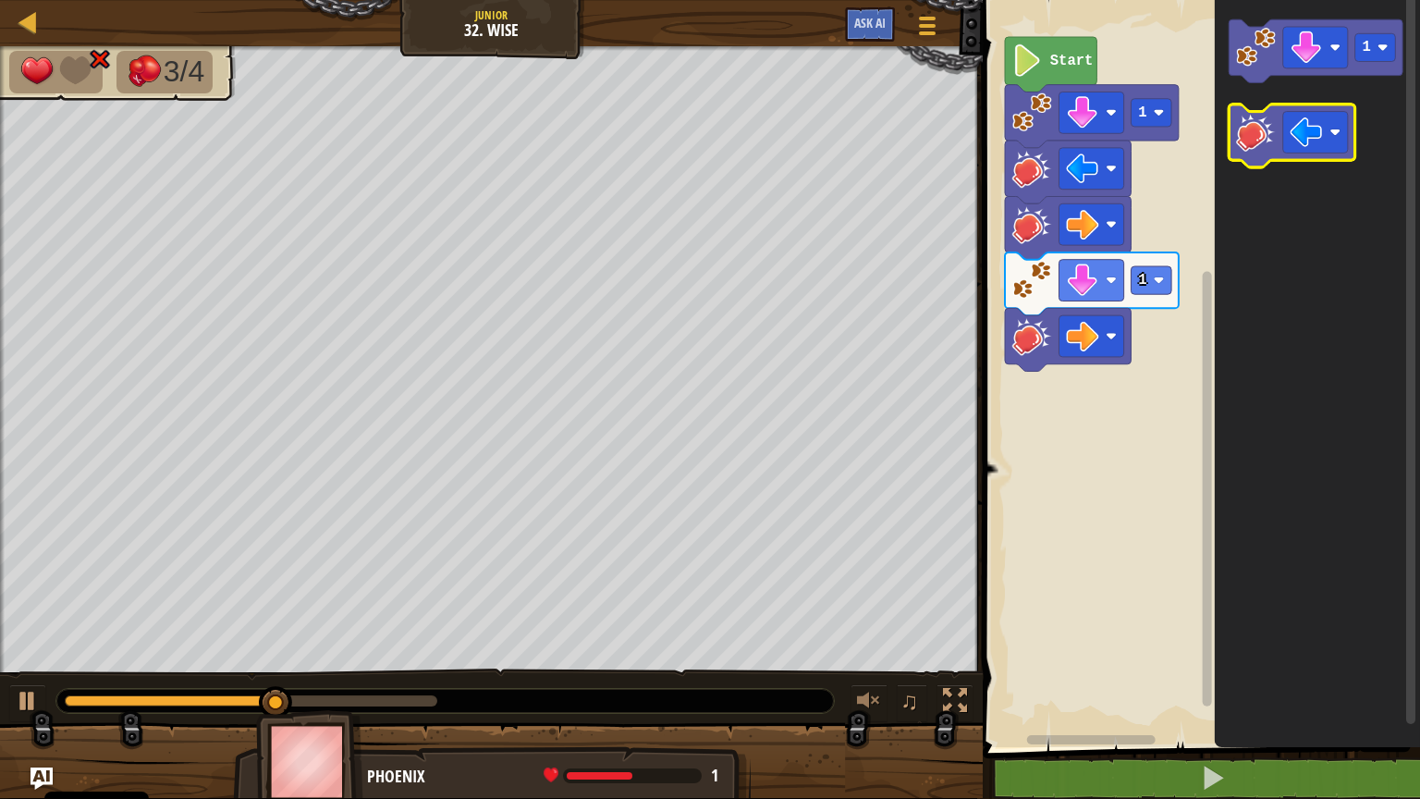
click at [1247, 135] on image "Obszar roboczy Blockly" at bounding box center [1256, 132] width 40 height 40
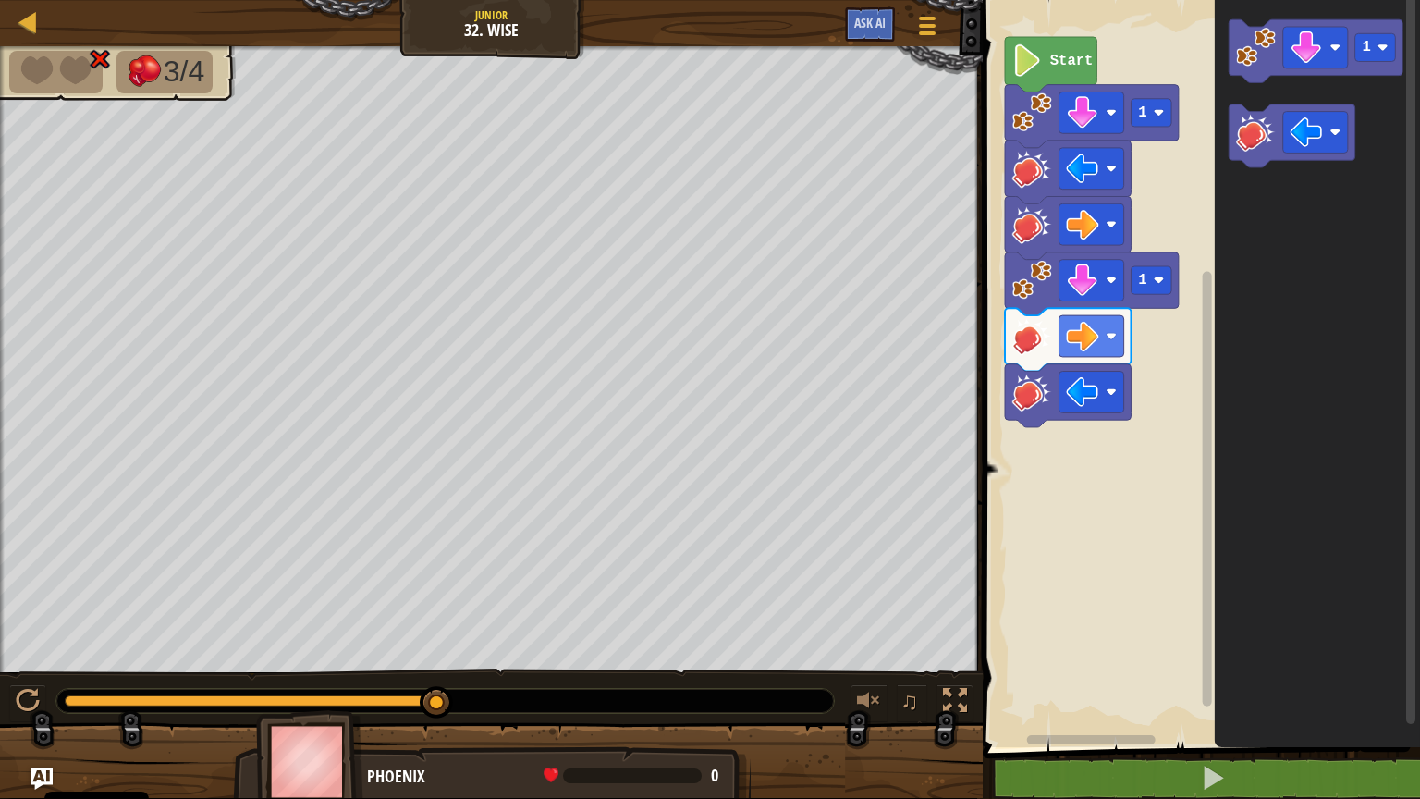
click at [1074, 68] on g "1 1 Start" at bounding box center [1092, 232] width 174 height 390
click at [1074, 63] on text "Start" at bounding box center [1071, 61] width 43 height 17
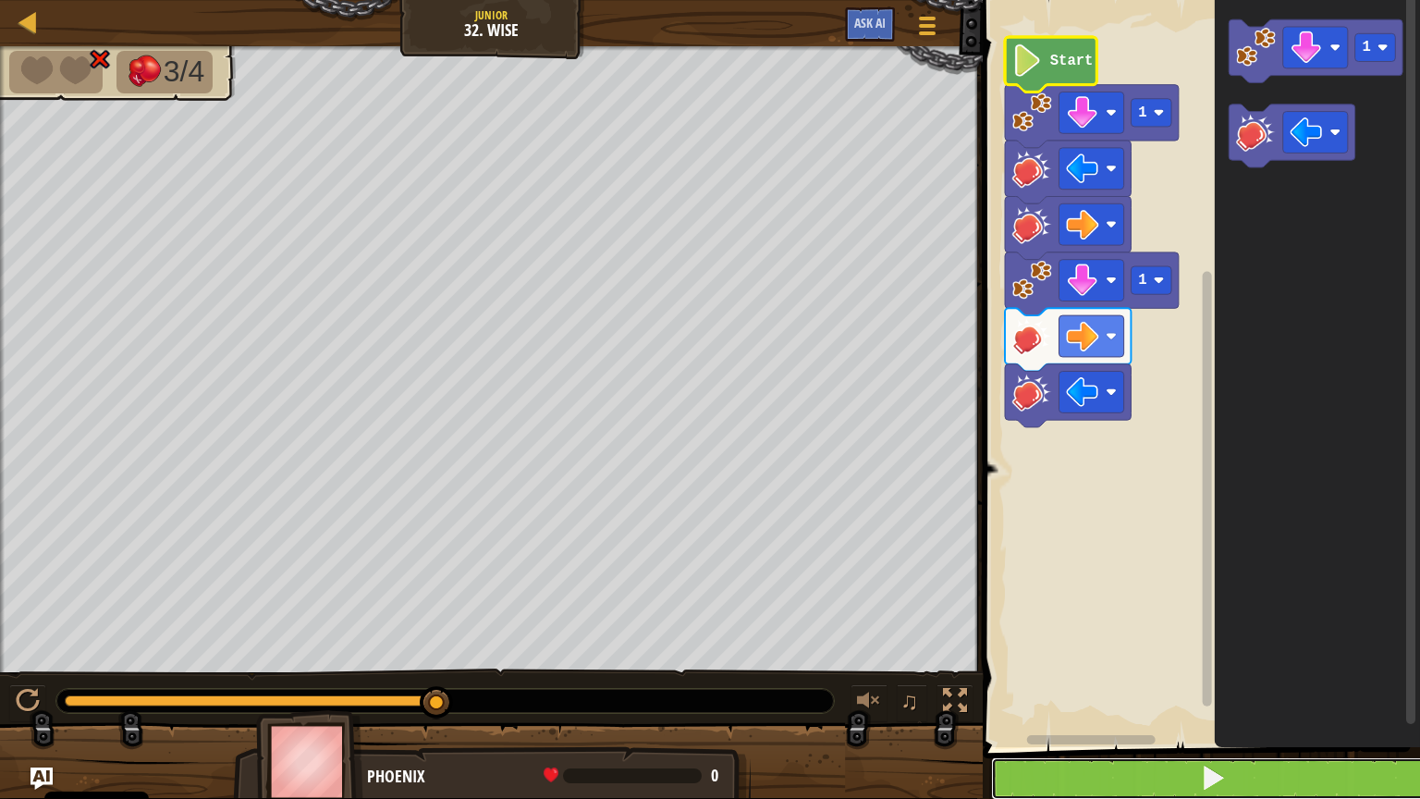
click at [1187, 642] on button at bounding box center [1212, 778] width 443 height 43
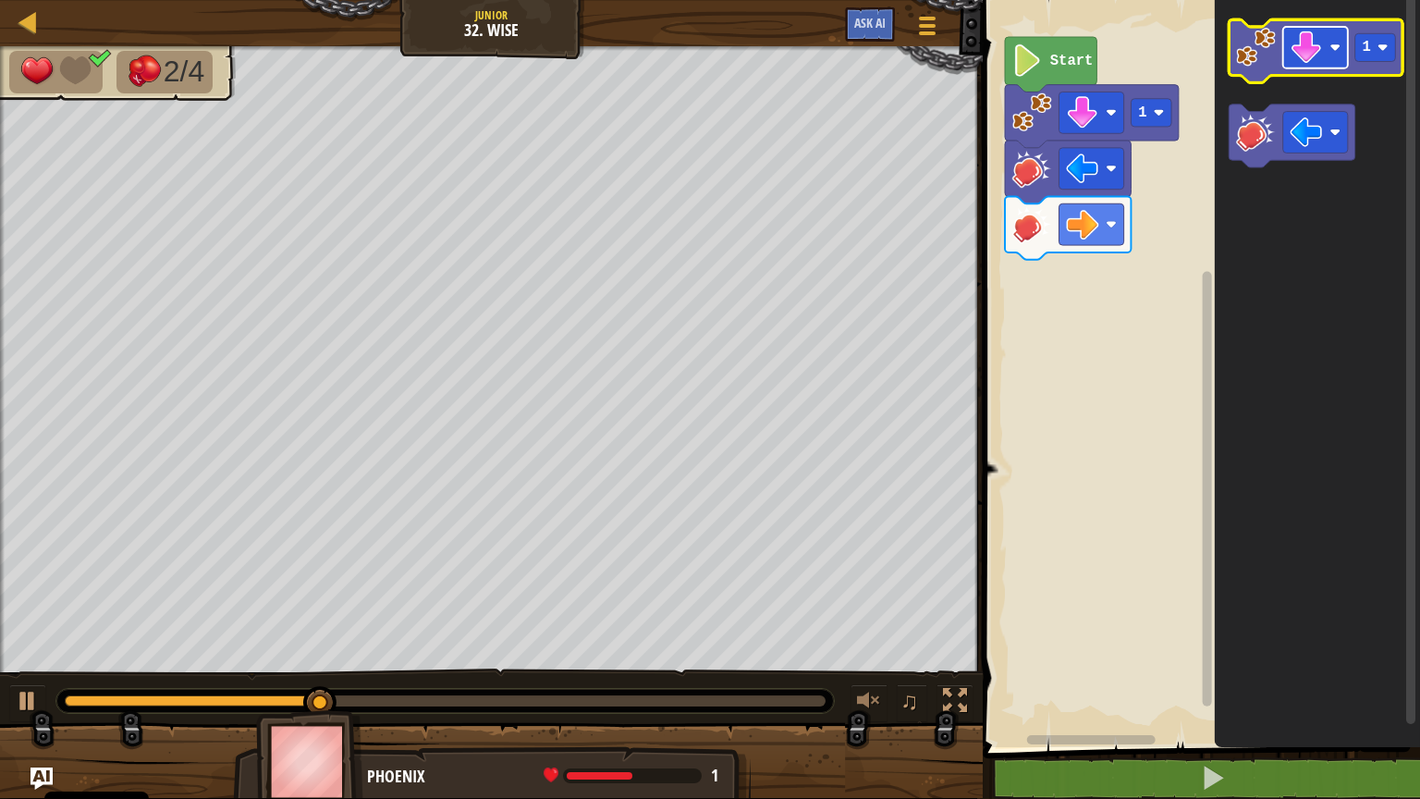
click at [1330, 43] on rect "Obszar roboczy Blockly" at bounding box center [1315, 48] width 65 height 42
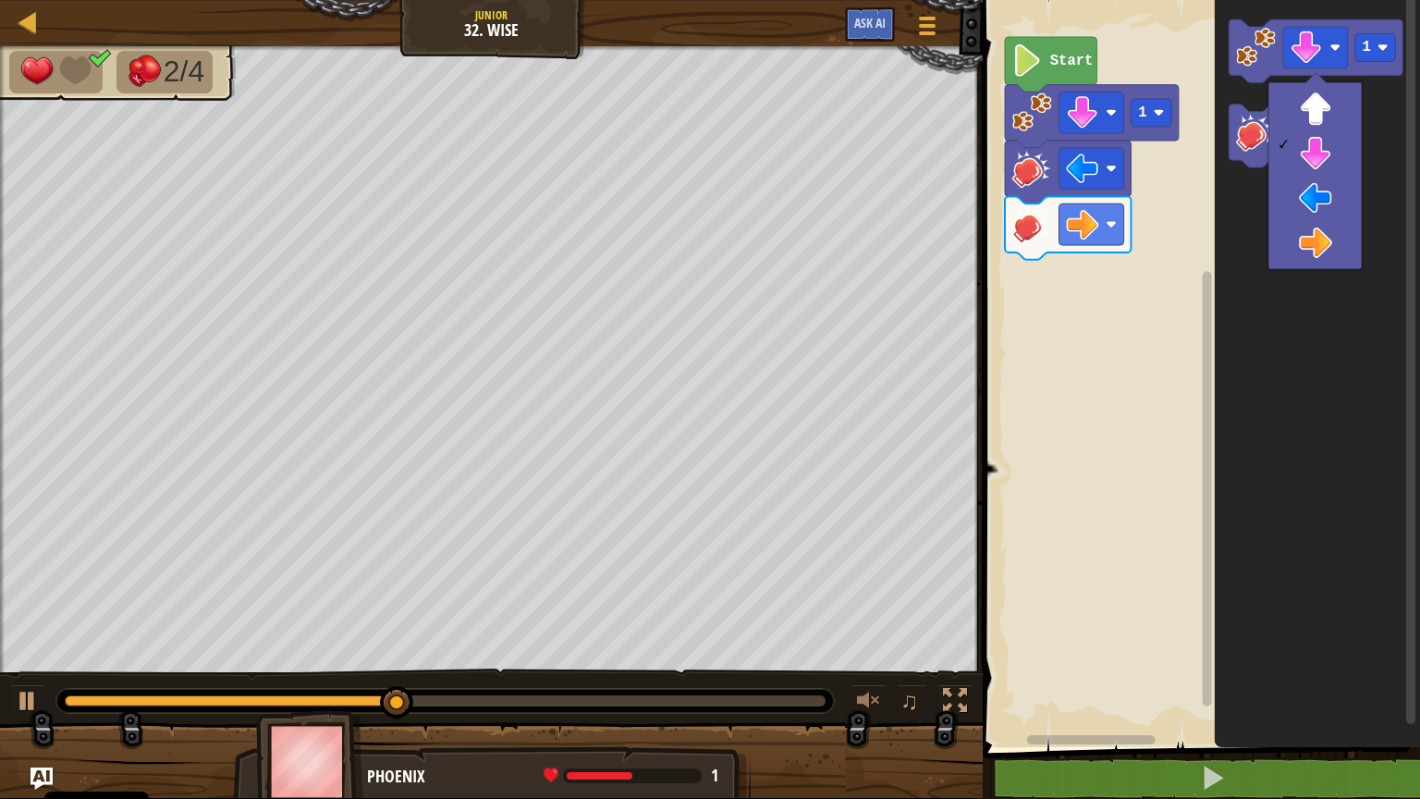
click at [1299, 266] on div at bounding box center [1315, 175] width 93 height 187
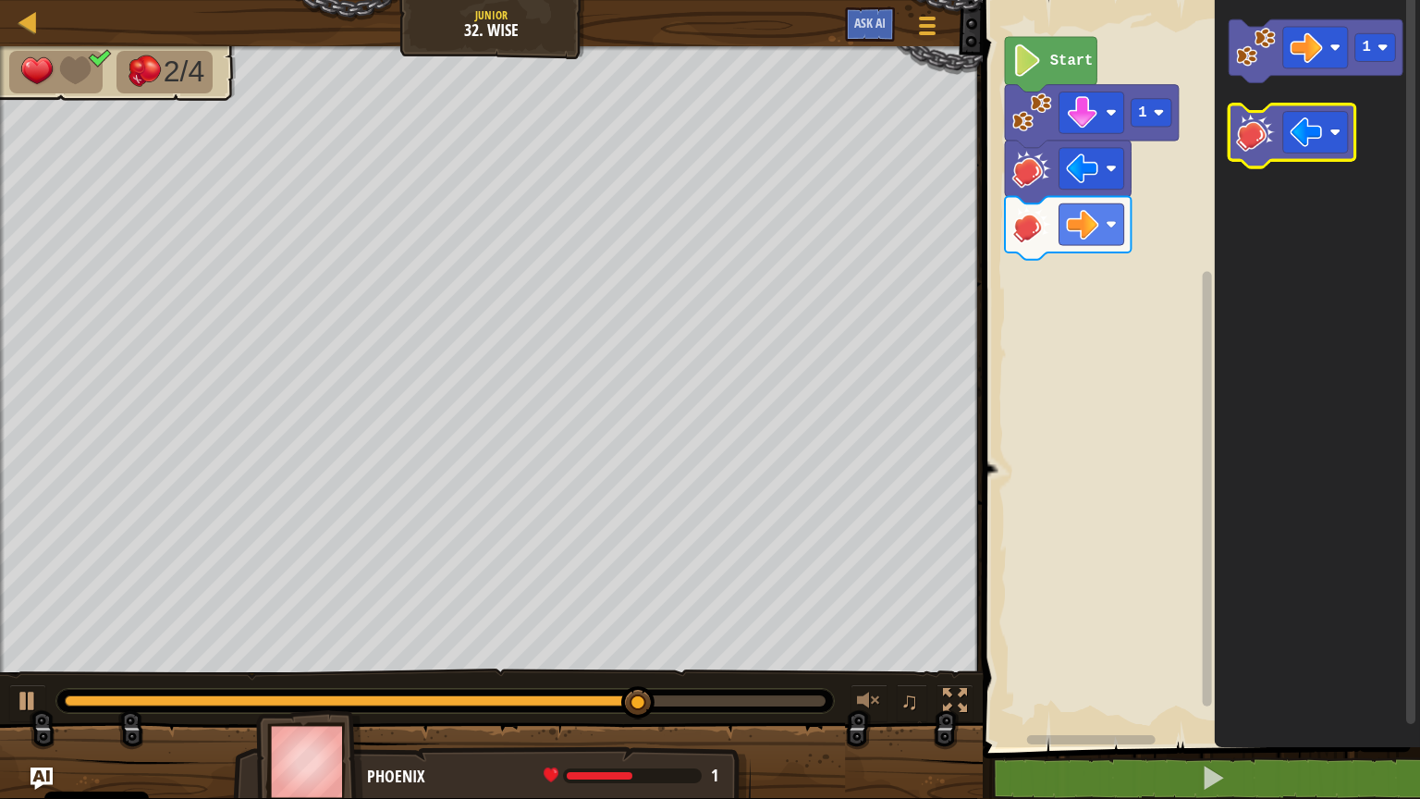
click at [1258, 143] on image "Obszar roboczy Blockly" at bounding box center [1256, 132] width 40 height 40
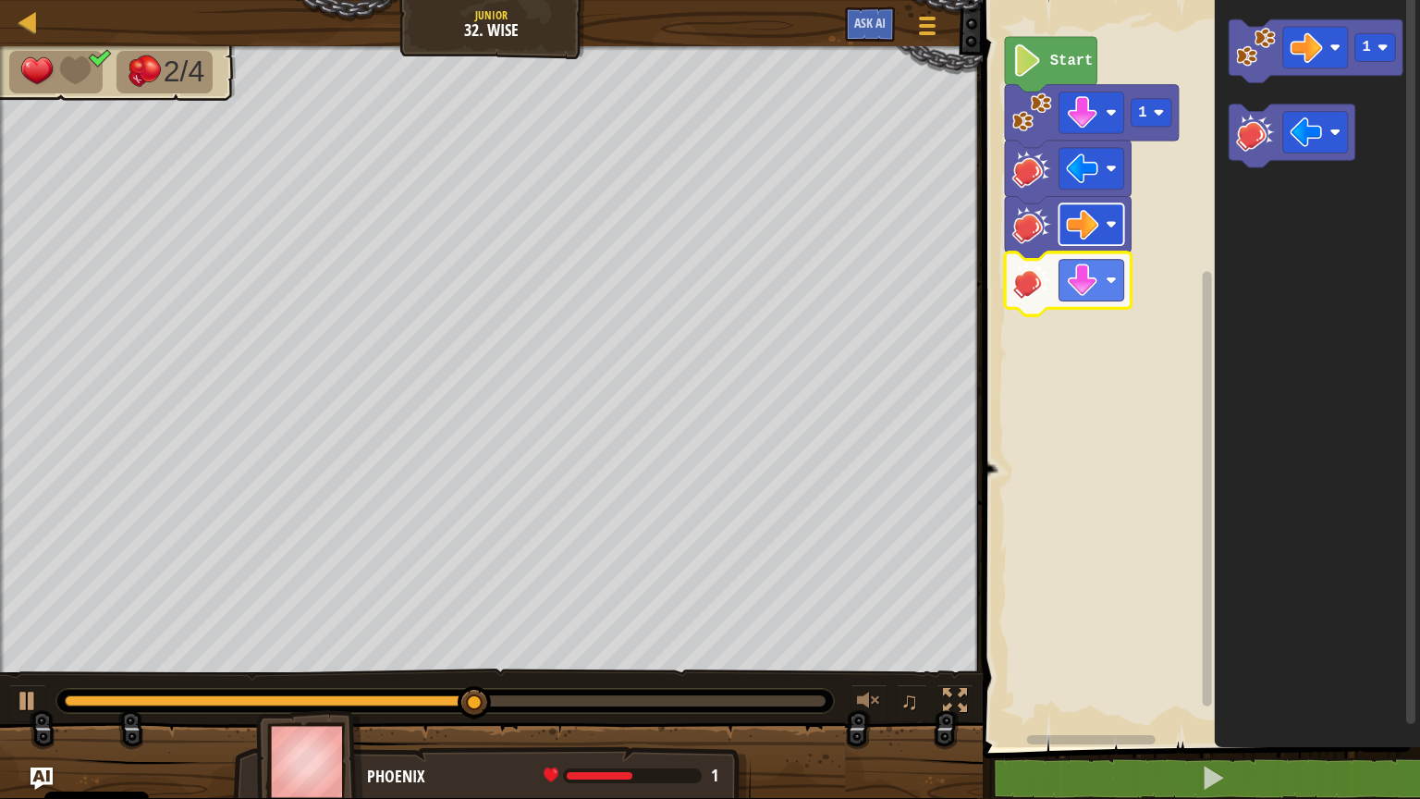
click at [1096, 237] on image "Obszar roboczy Blockly" at bounding box center [1083, 224] width 32 height 32
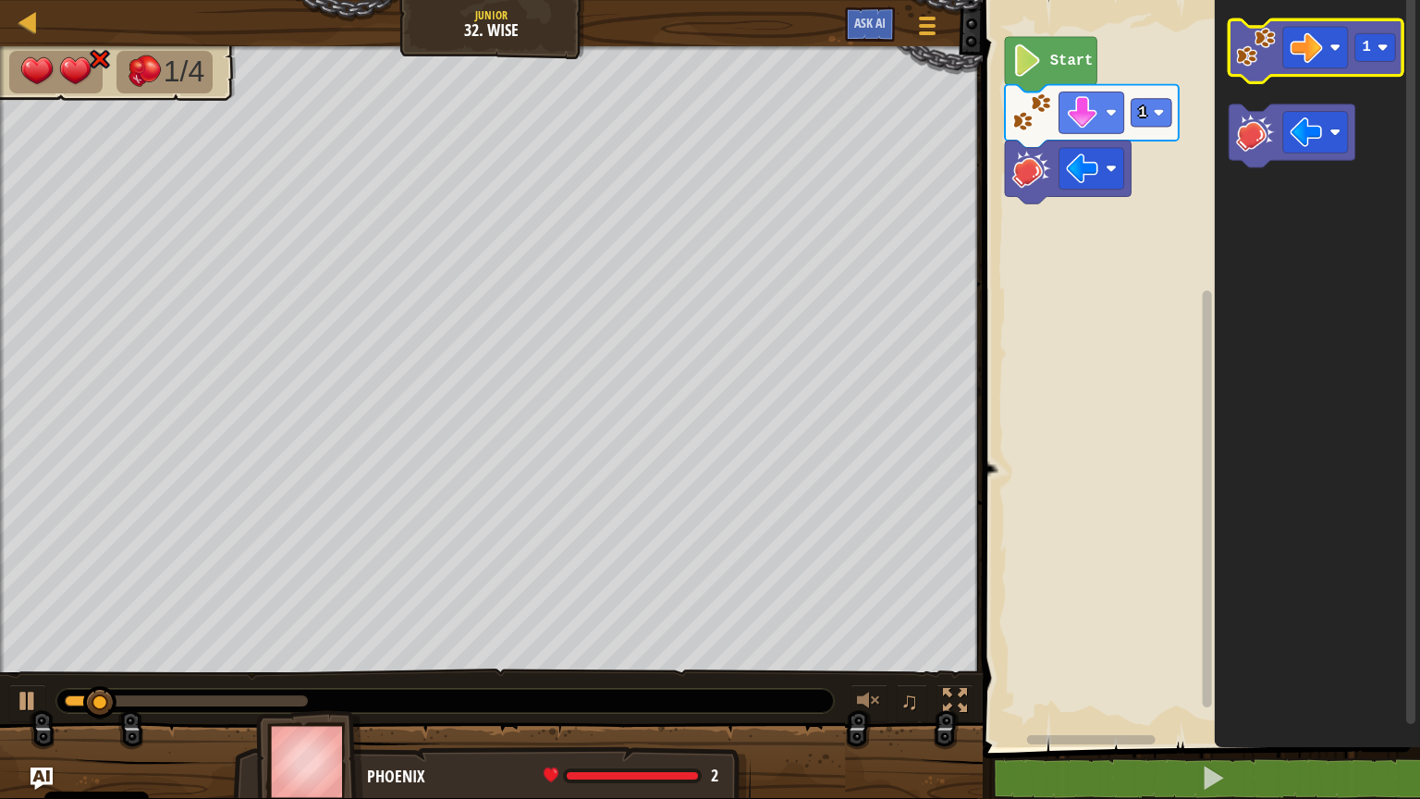
click at [1249, 66] on image "Obszar roboczy Blockly" at bounding box center [1256, 47] width 40 height 40
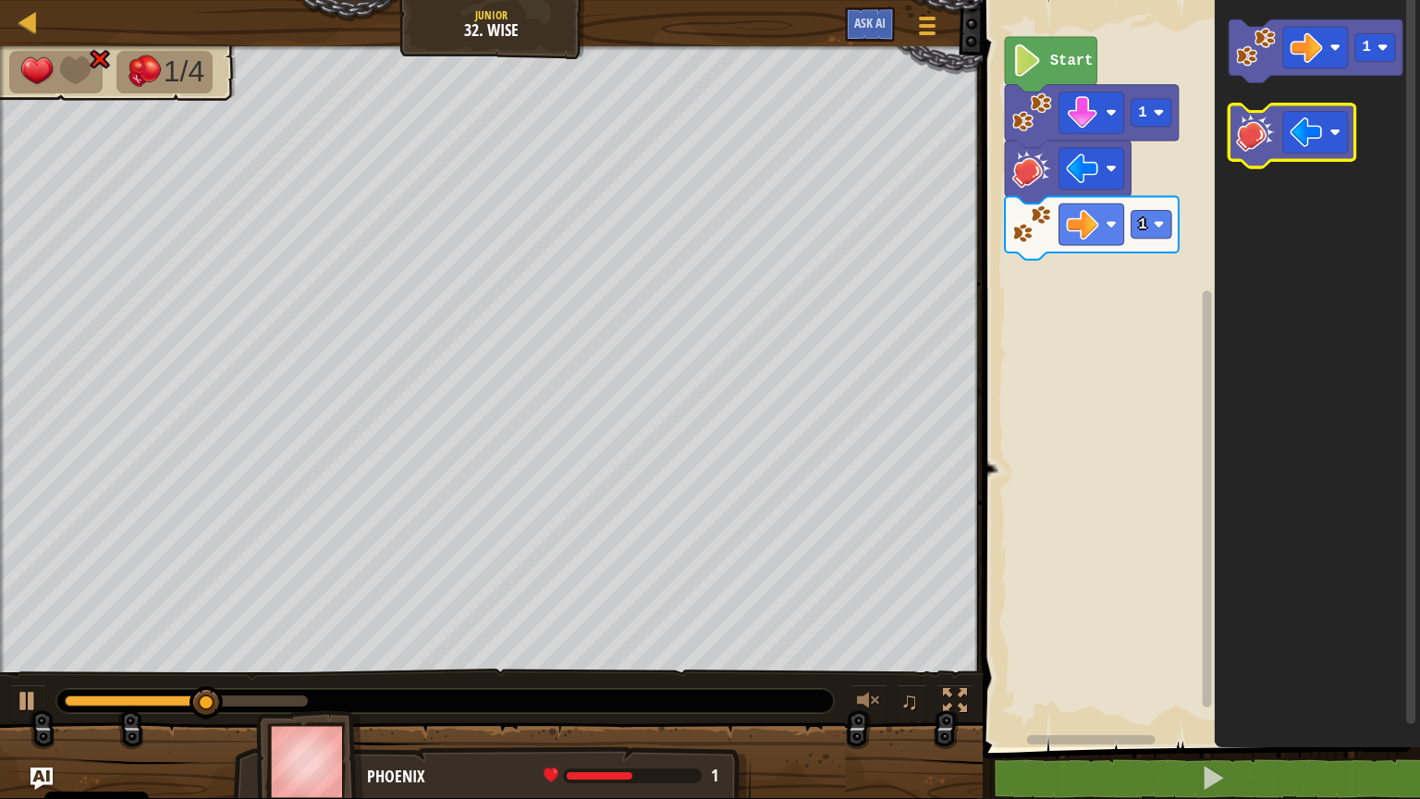
click at [1259, 157] on icon "Obszar roboczy Blockly" at bounding box center [1293, 135] width 126 height 63
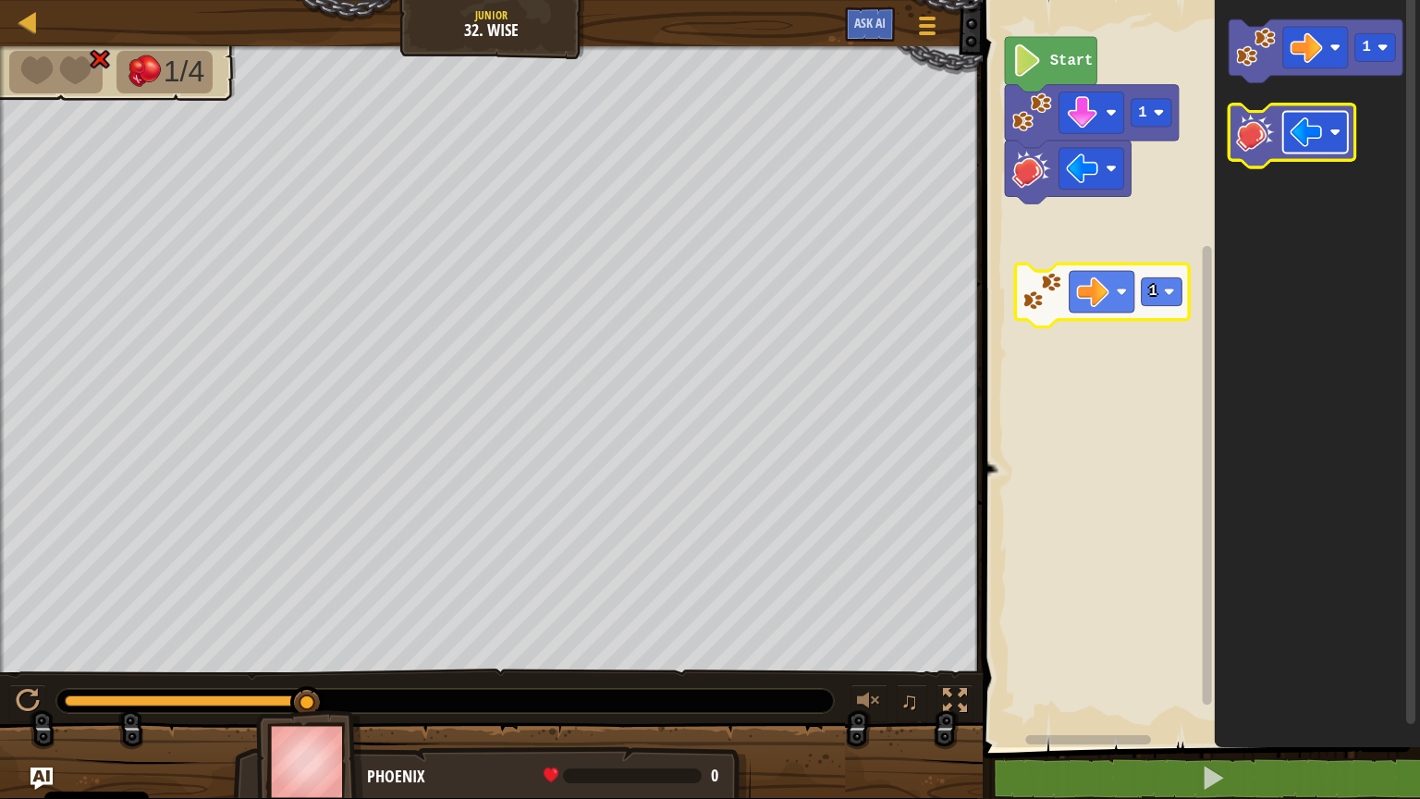
click at [1312, 127] on image "Obszar roboczy Blockly" at bounding box center [1307, 132] width 32 height 32
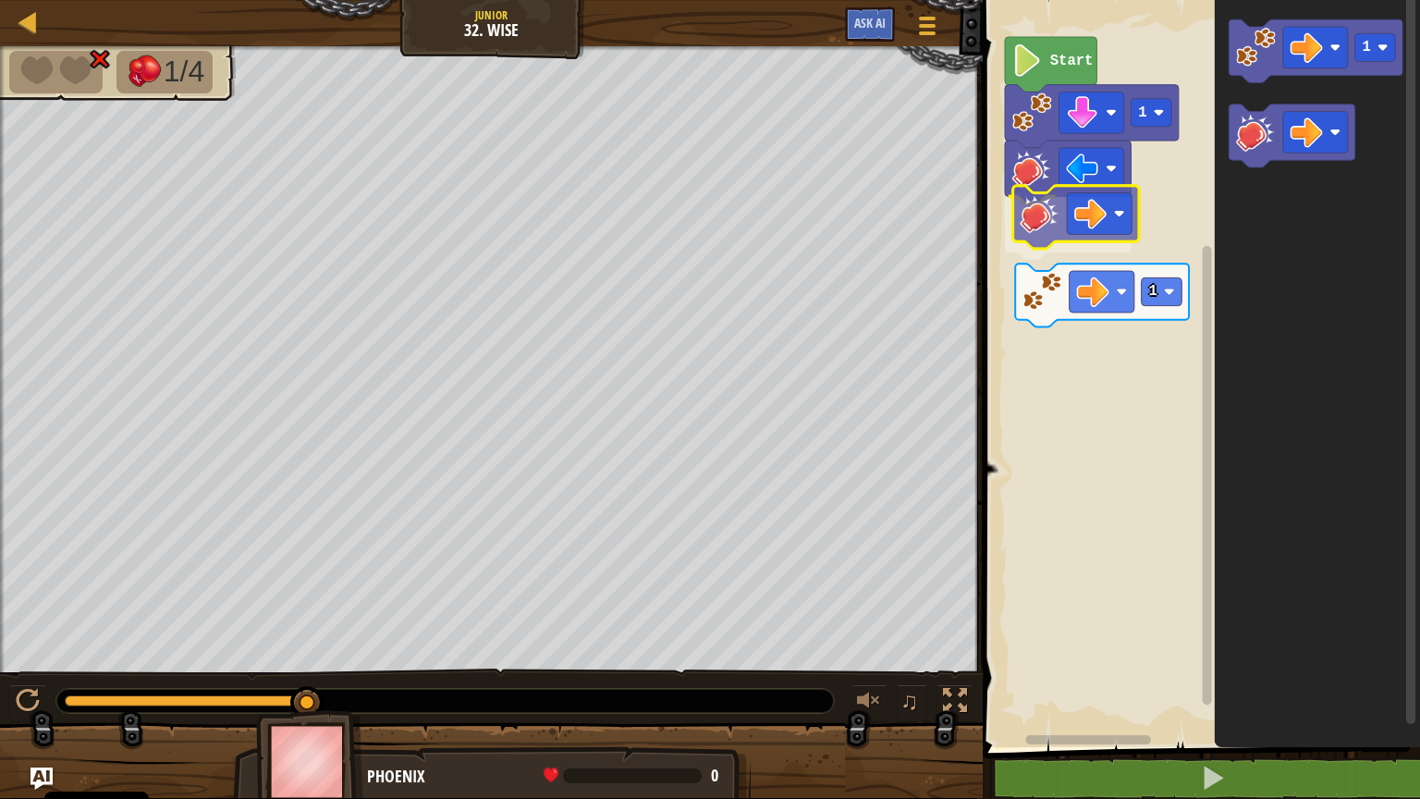
click at [1048, 234] on div "Start 1 1 1" at bounding box center [1198, 369] width 443 height 756
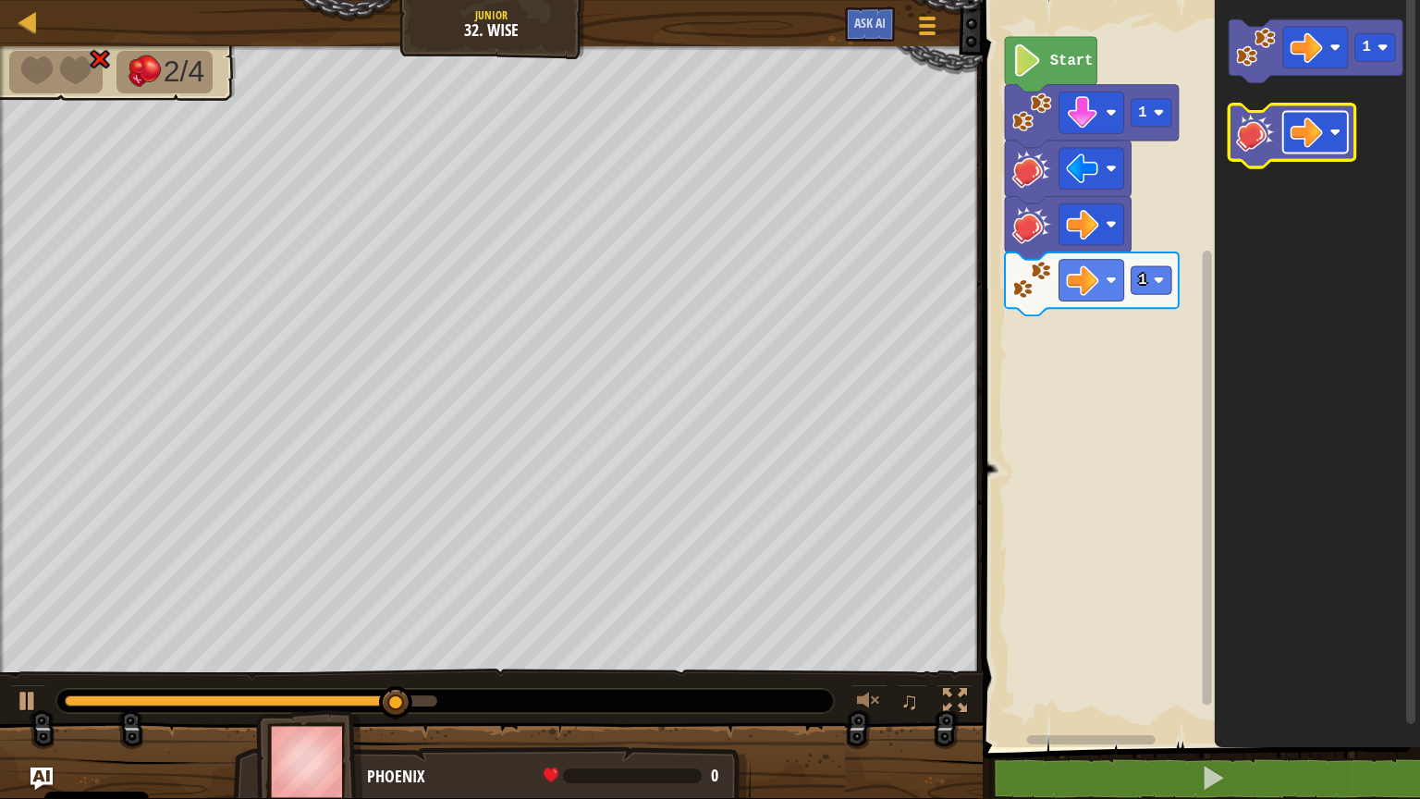
click at [1313, 145] on image "Obszar roboczy Blockly" at bounding box center [1307, 132] width 32 height 32
click at [1243, 141] on image "Obszar roboczy Blockly" at bounding box center [1256, 132] width 40 height 40
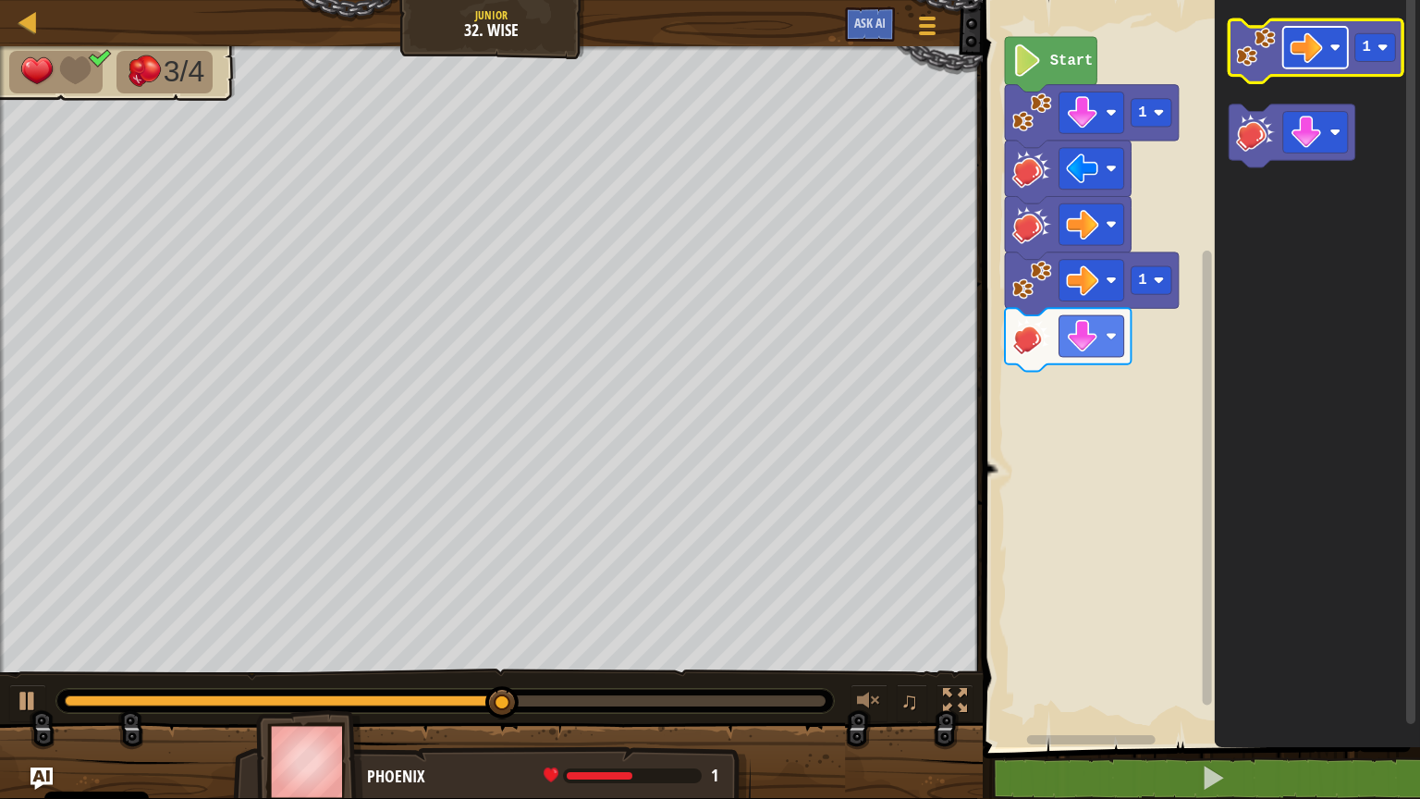
click at [1313, 53] on image "Obszar roboczy Blockly" at bounding box center [1307, 47] width 32 height 32
click at [1265, 63] on image "Obszar roboczy Blockly" at bounding box center [1256, 47] width 40 height 40
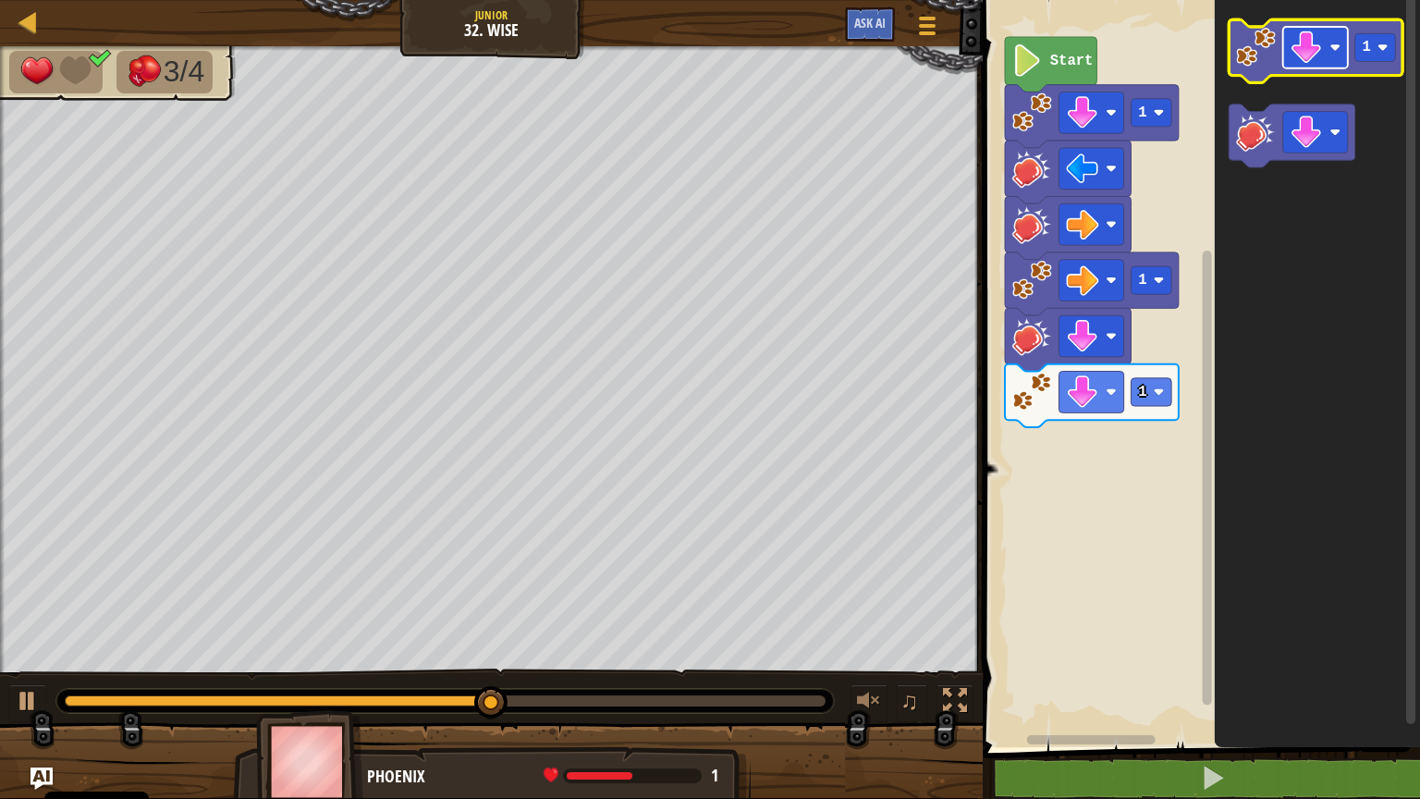
click at [1327, 48] on rect "Obszar roboczy Blockly" at bounding box center [1315, 48] width 65 height 42
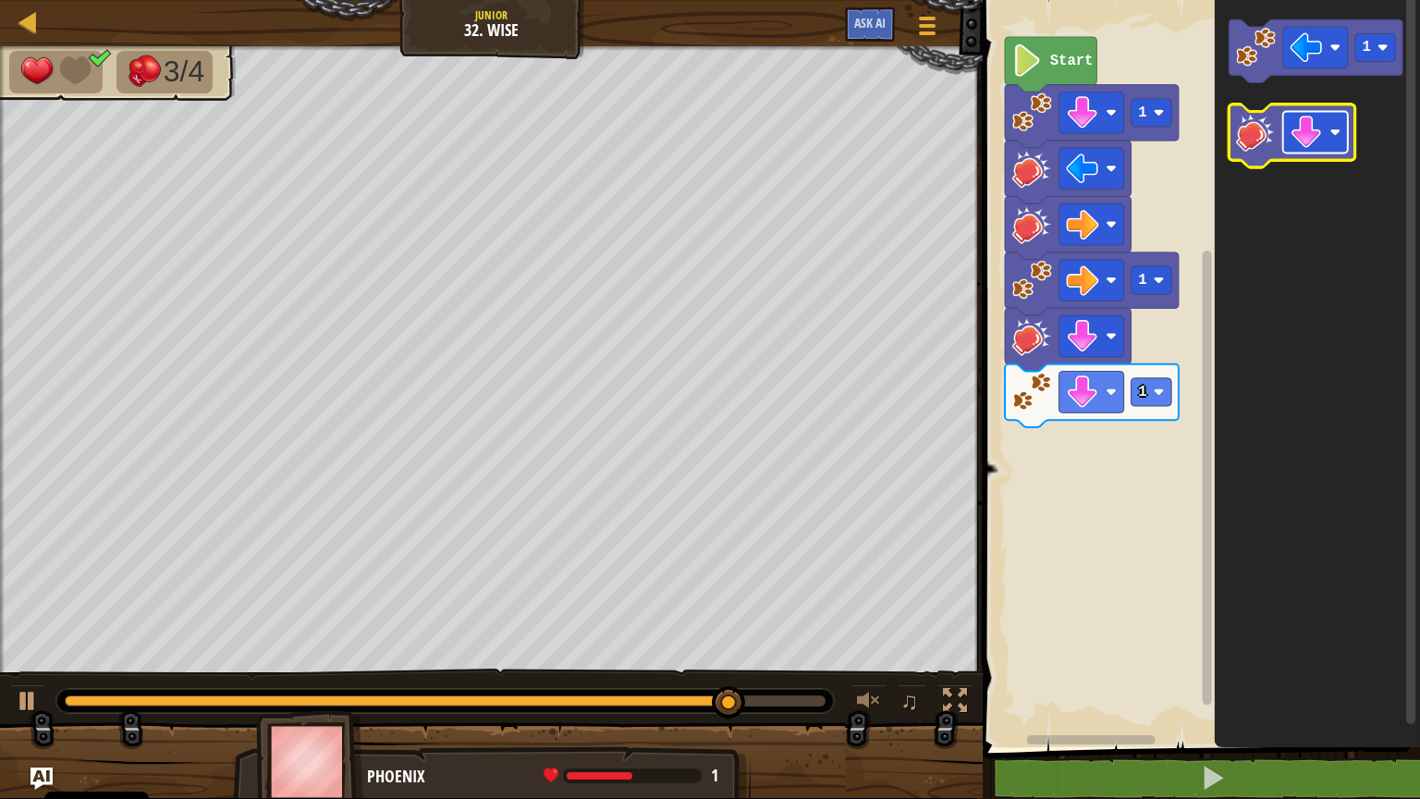
click at [1305, 146] on image "Obszar roboczy Blockly" at bounding box center [1307, 132] width 32 height 32
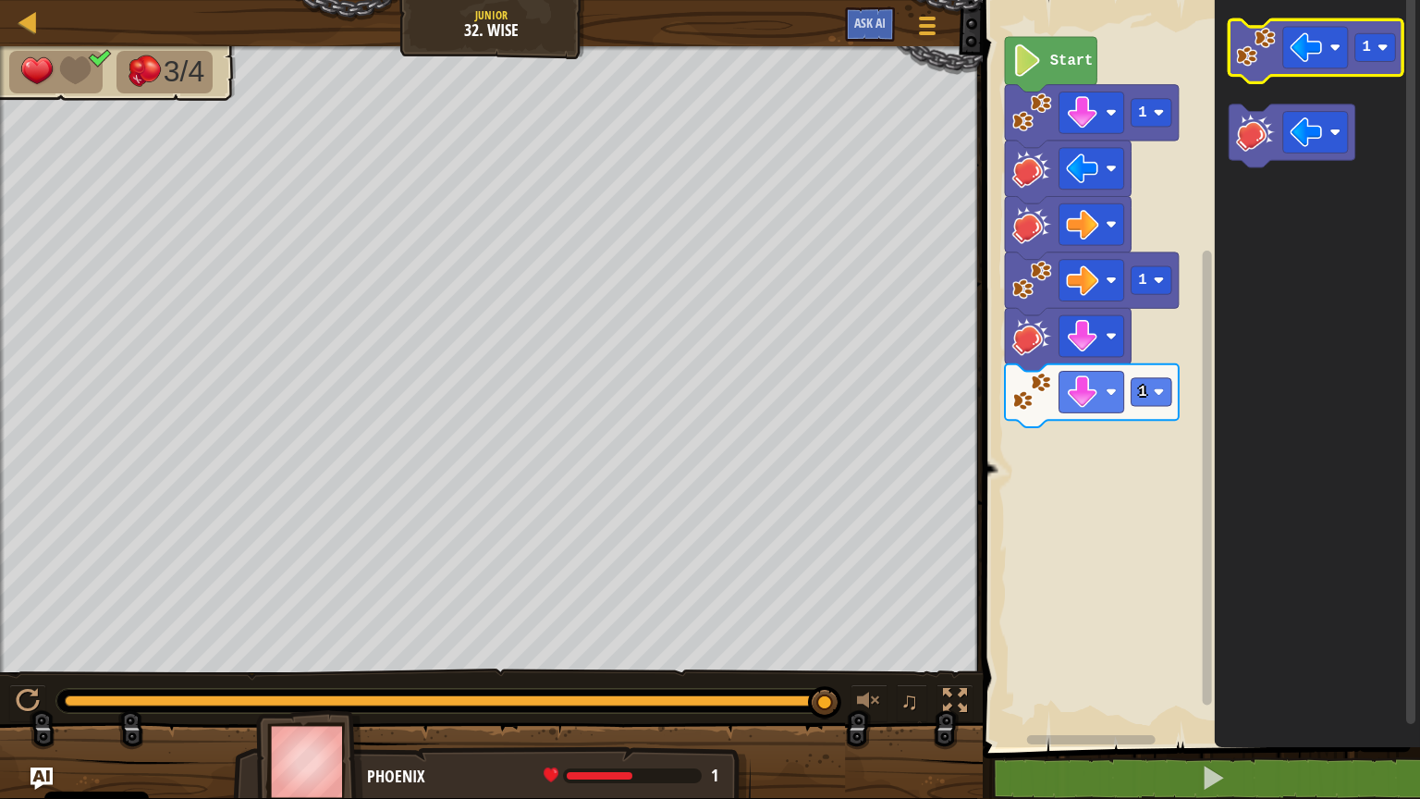
click at [1254, 58] on image "Obszar roboczy Blockly" at bounding box center [1256, 47] width 40 height 40
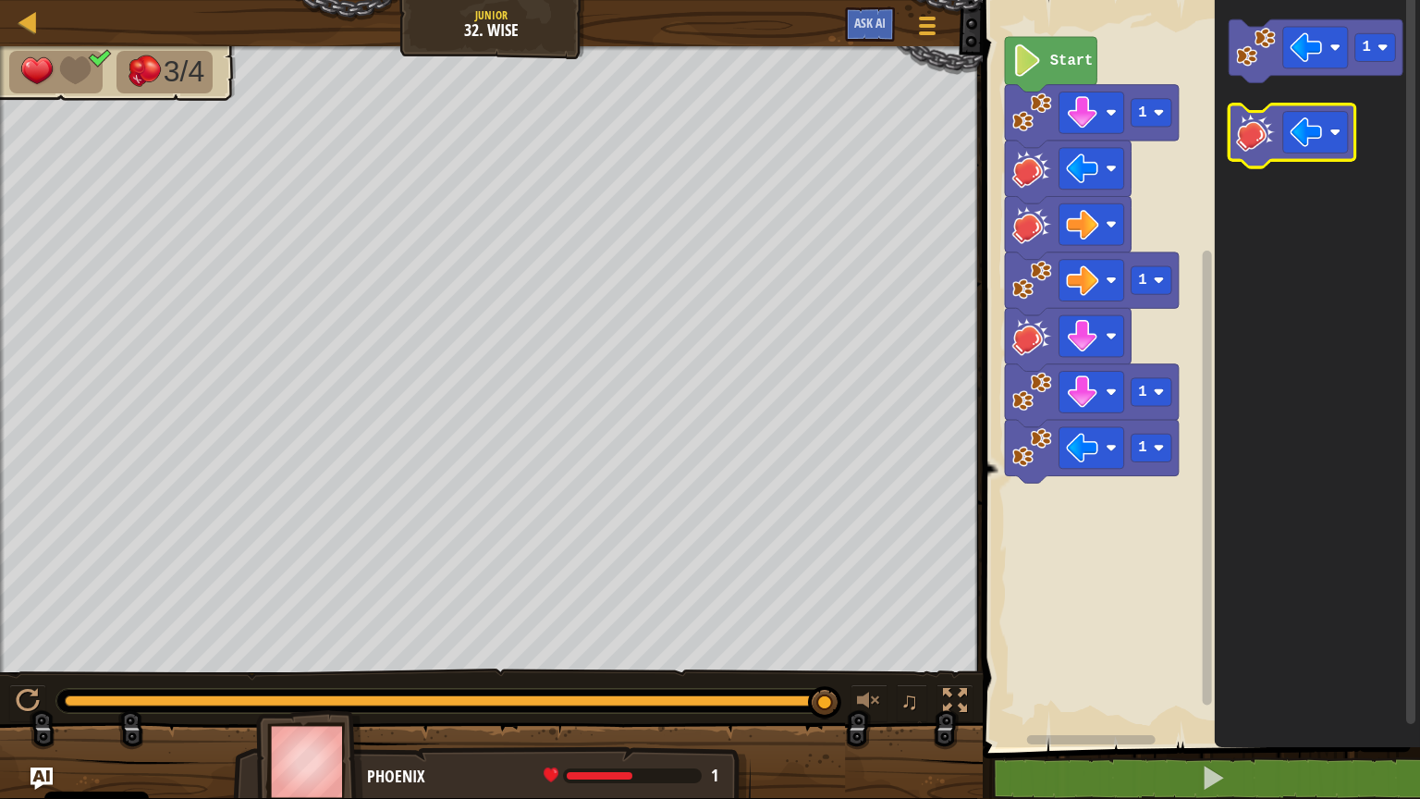
click at [1243, 159] on icon "Obszar roboczy Blockly" at bounding box center [1293, 135] width 126 height 63
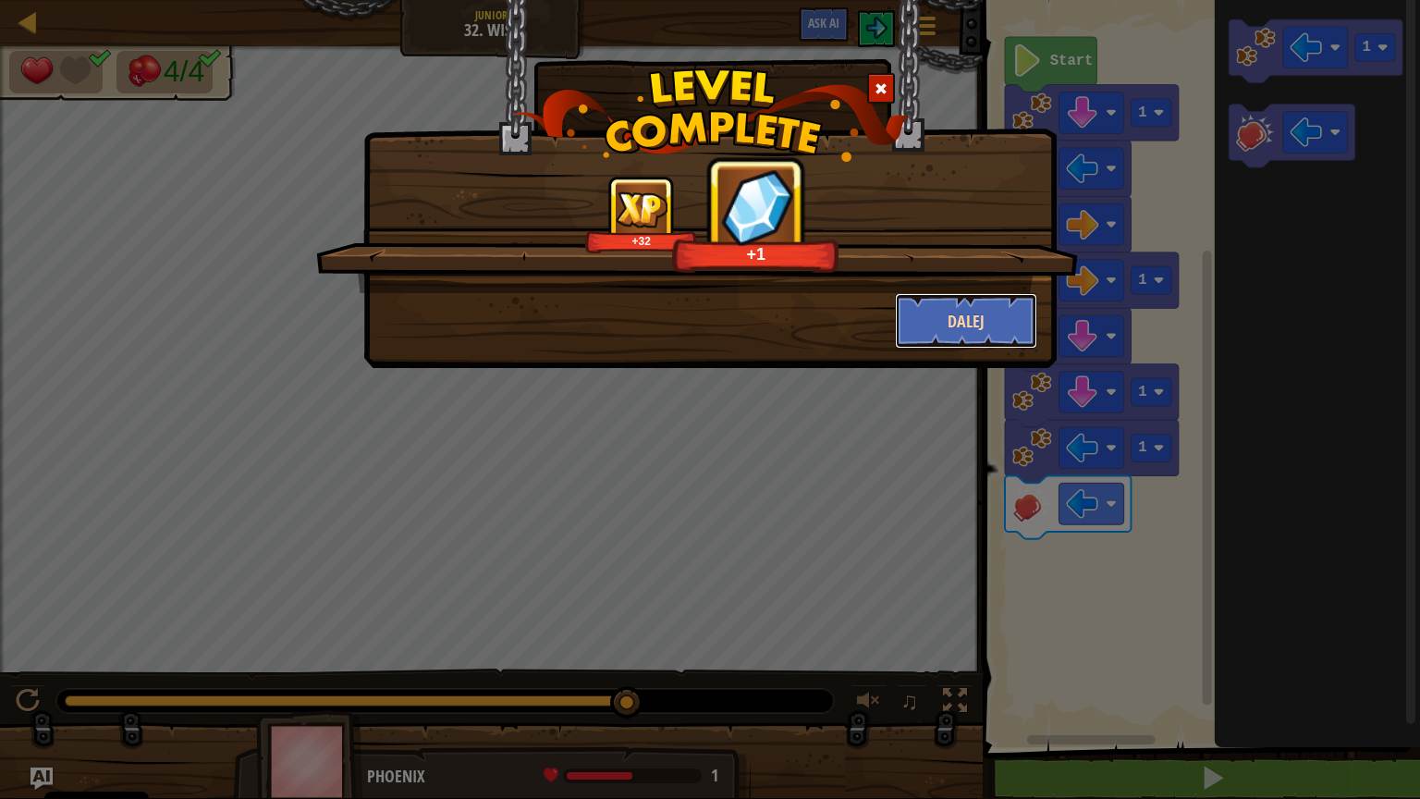
click at [943, 309] on button "Dalej" at bounding box center [966, 320] width 143 height 55
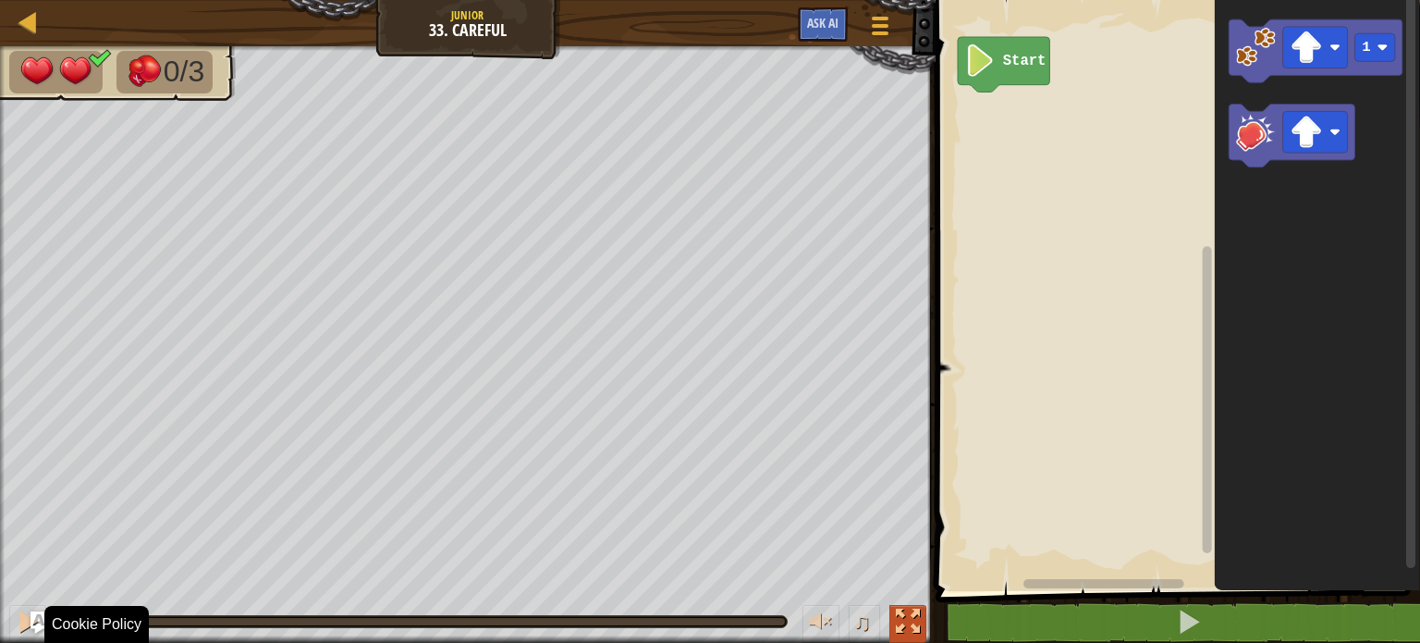
click at [916, 636] on button at bounding box center [908, 624] width 37 height 38
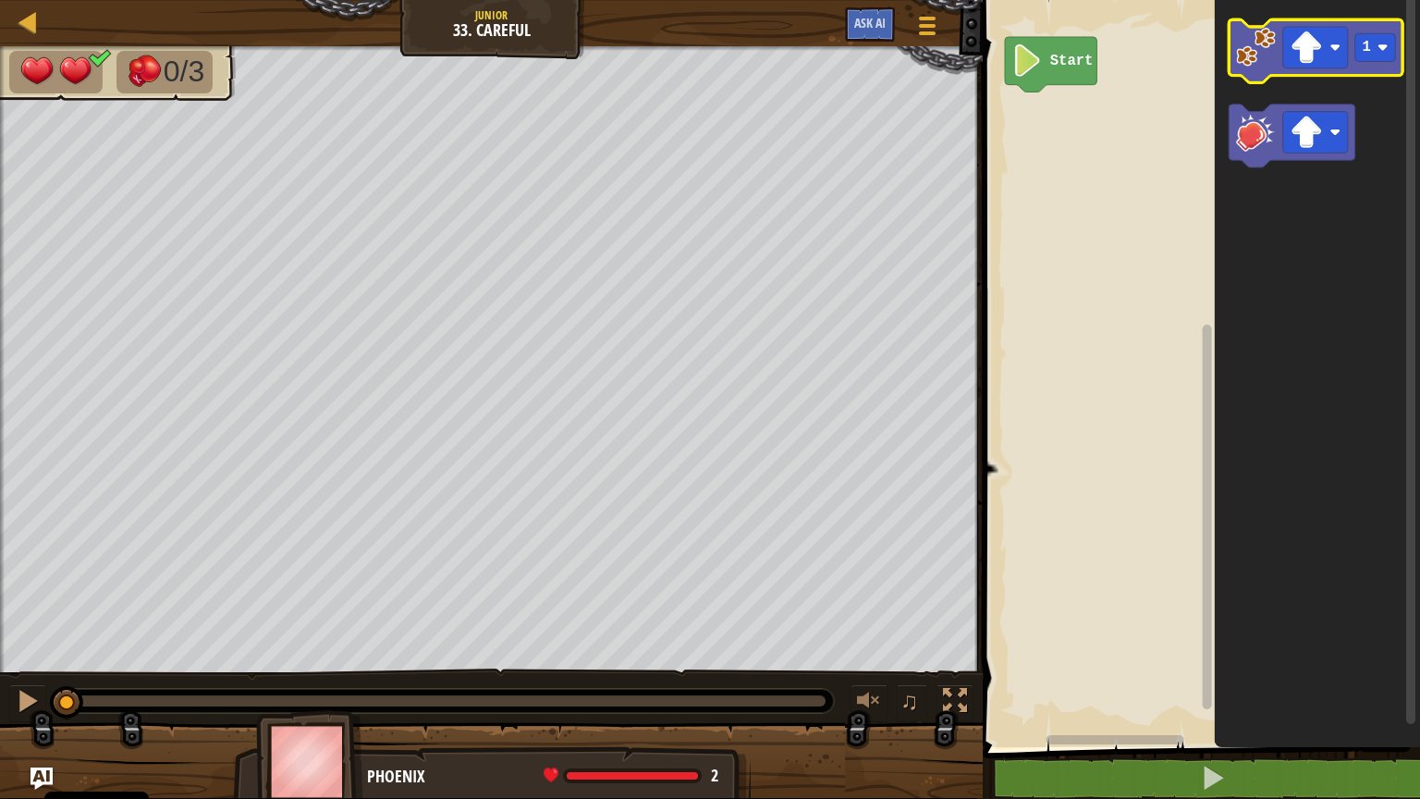
click at [1258, 55] on image "Obszar roboczy Blockly" at bounding box center [1256, 47] width 40 height 40
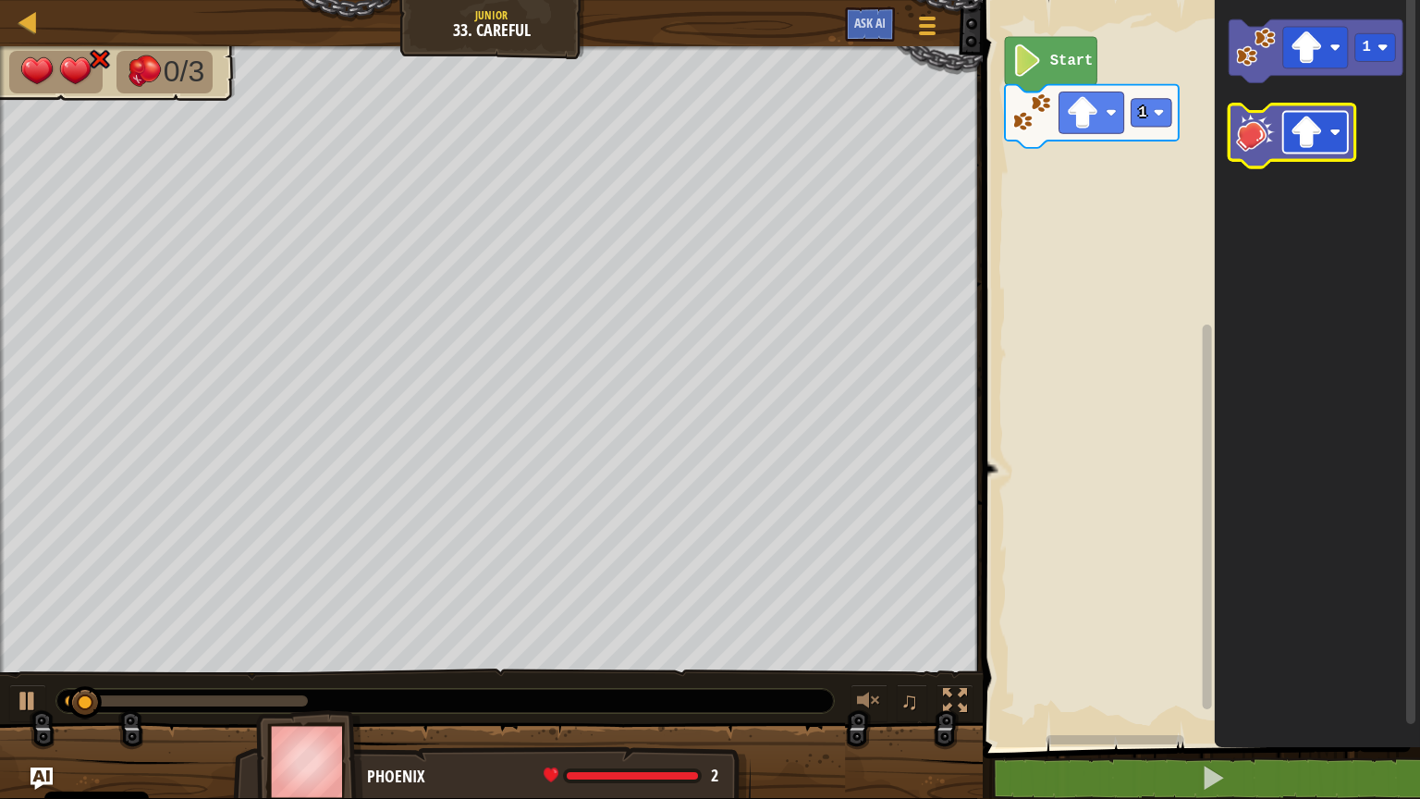
click at [1331, 122] on rect "Obszar roboczy Blockly" at bounding box center [1315, 133] width 65 height 42
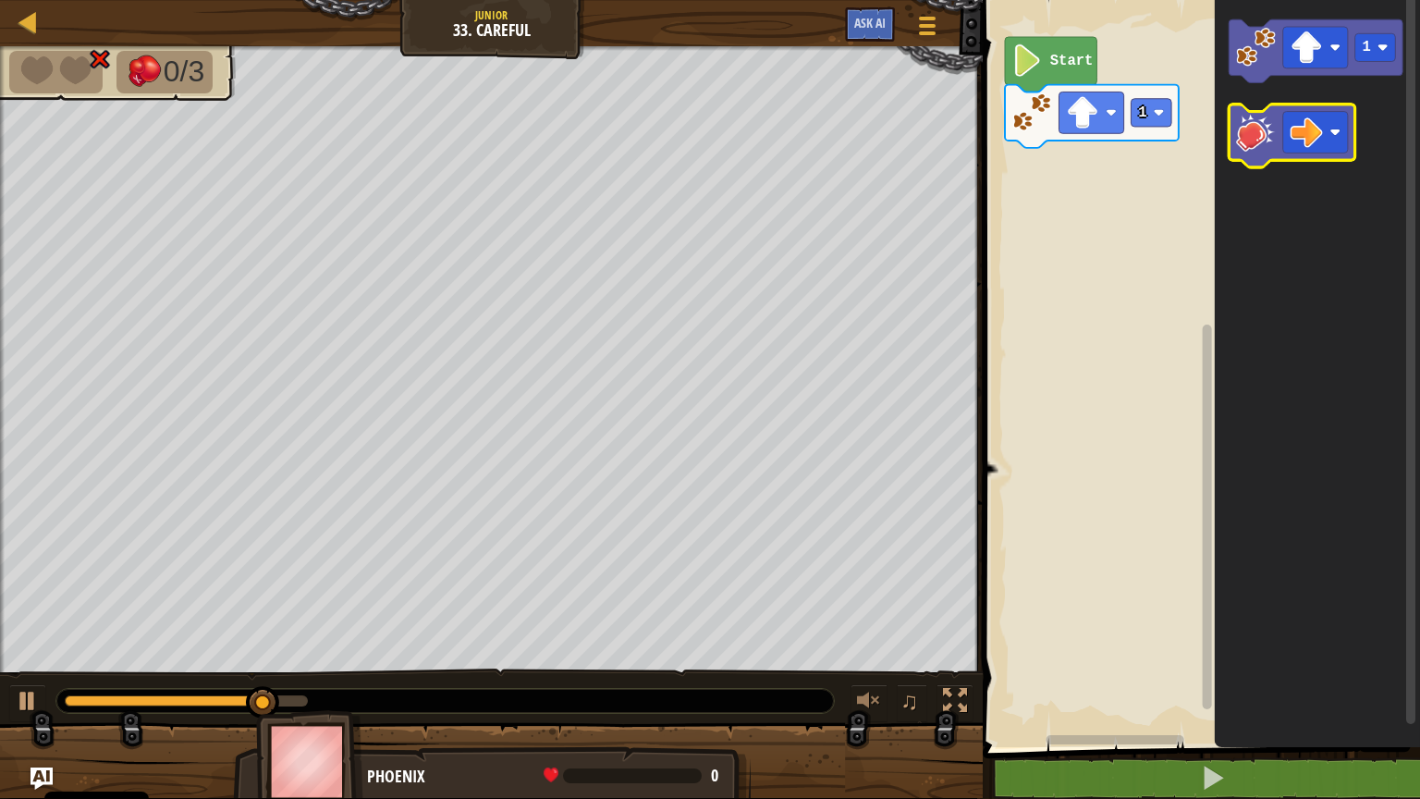
click at [1251, 144] on image "Obszar roboczy Blockly" at bounding box center [1256, 132] width 40 height 40
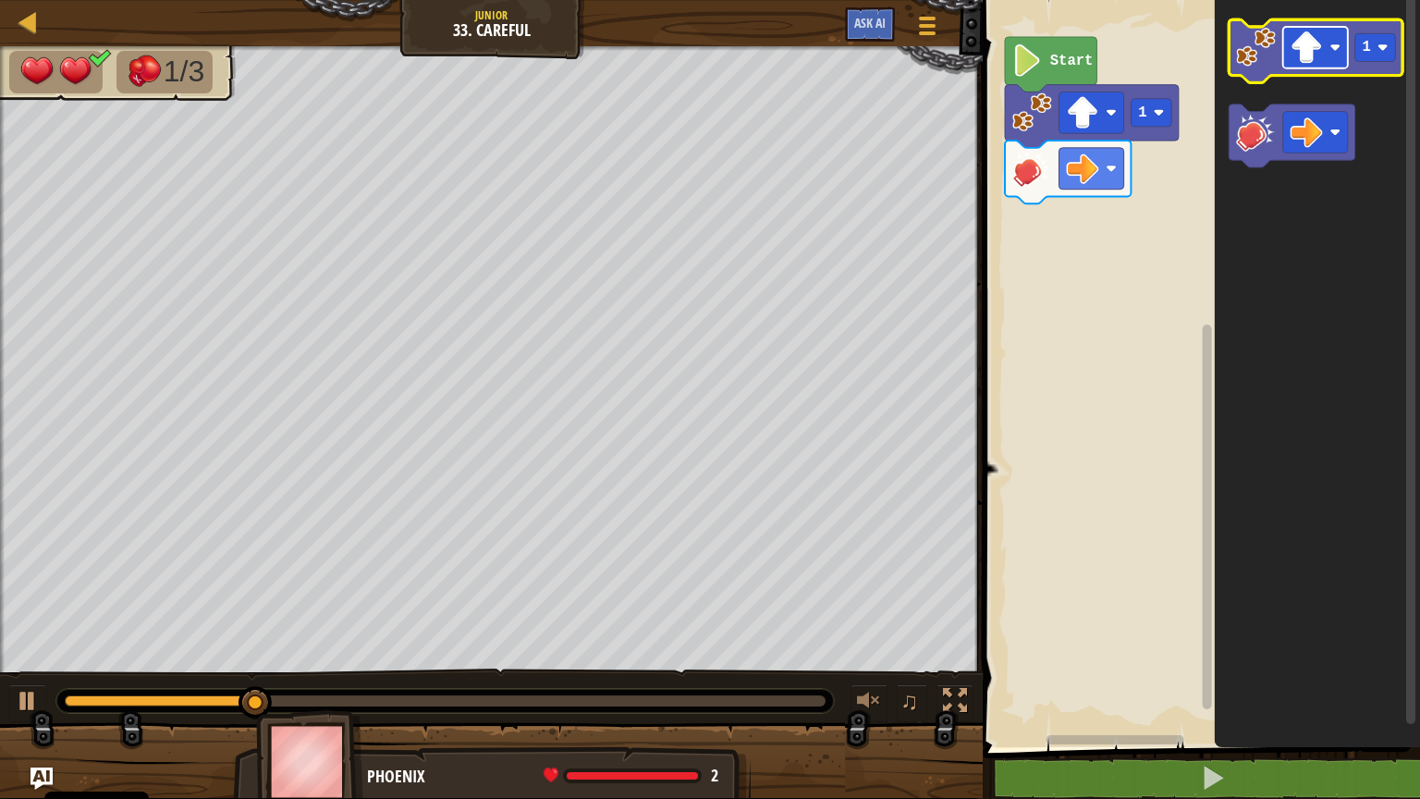
click at [1332, 55] on rect "Obszar roboczy Blockly" at bounding box center [1315, 48] width 65 height 42
click at [1364, 59] on g "1" at bounding box center [1376, 47] width 41 height 28
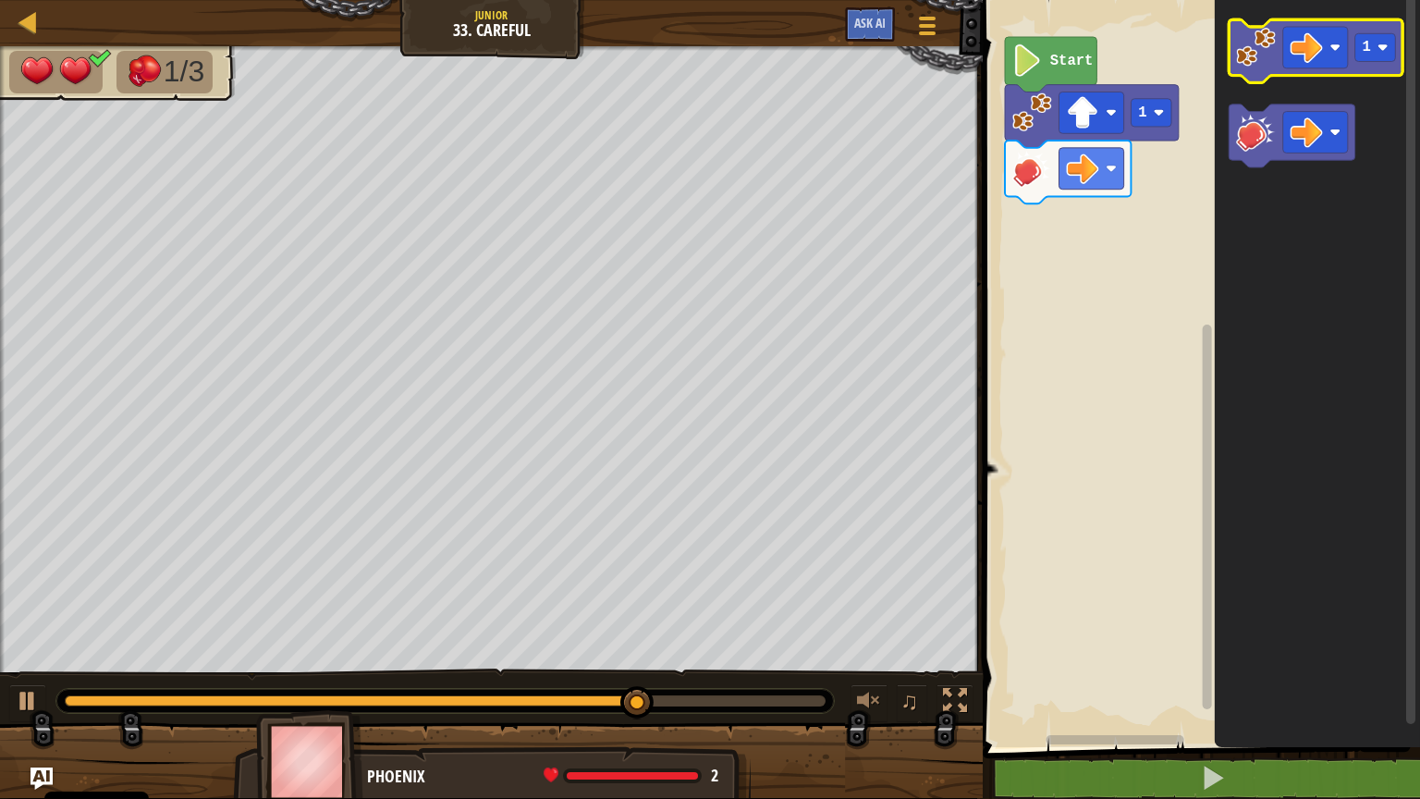
click at [1354, 29] on icon "Obszar roboczy Blockly" at bounding box center [1317, 50] width 174 height 63
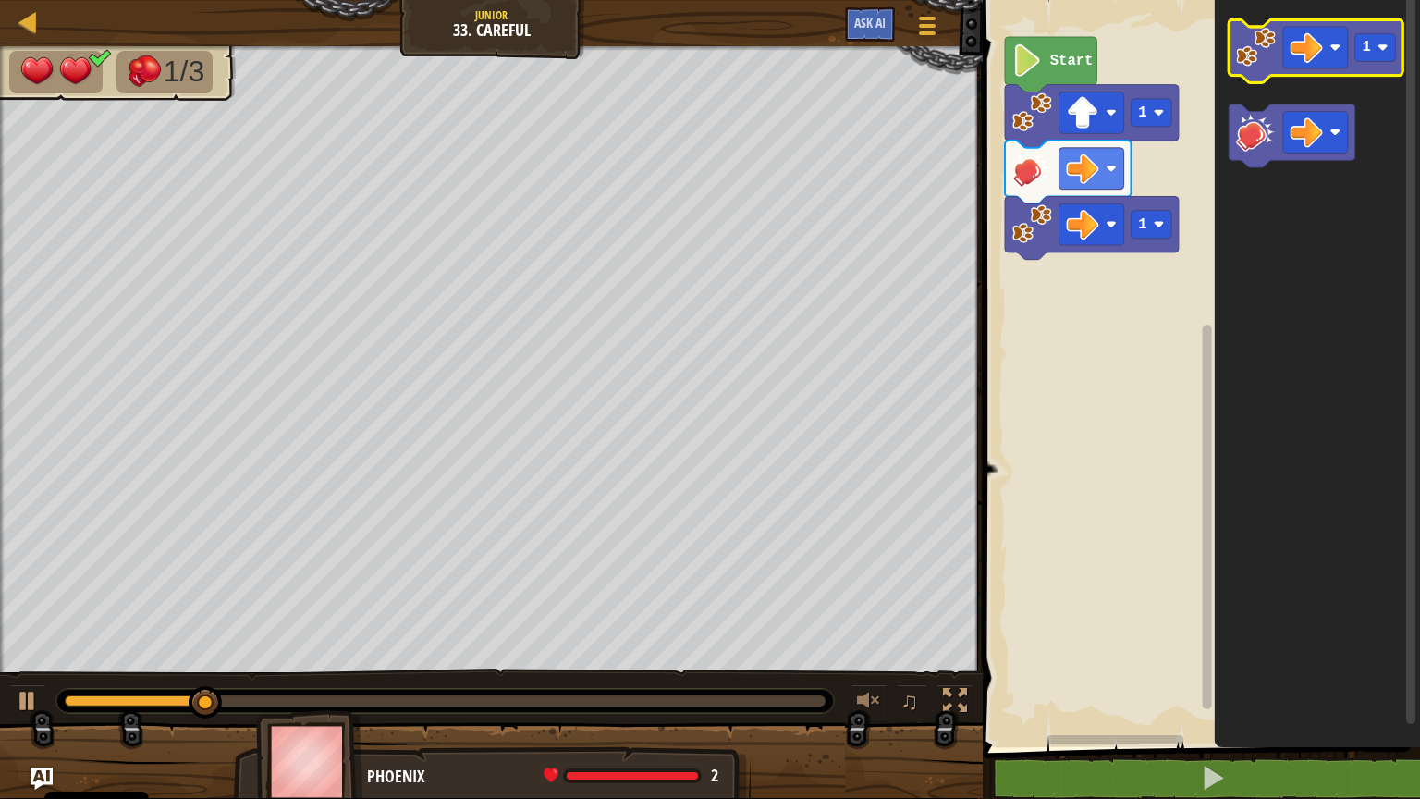
click at [1354, 29] on icon "Obszar roboczy Blockly" at bounding box center [1317, 50] width 174 height 63
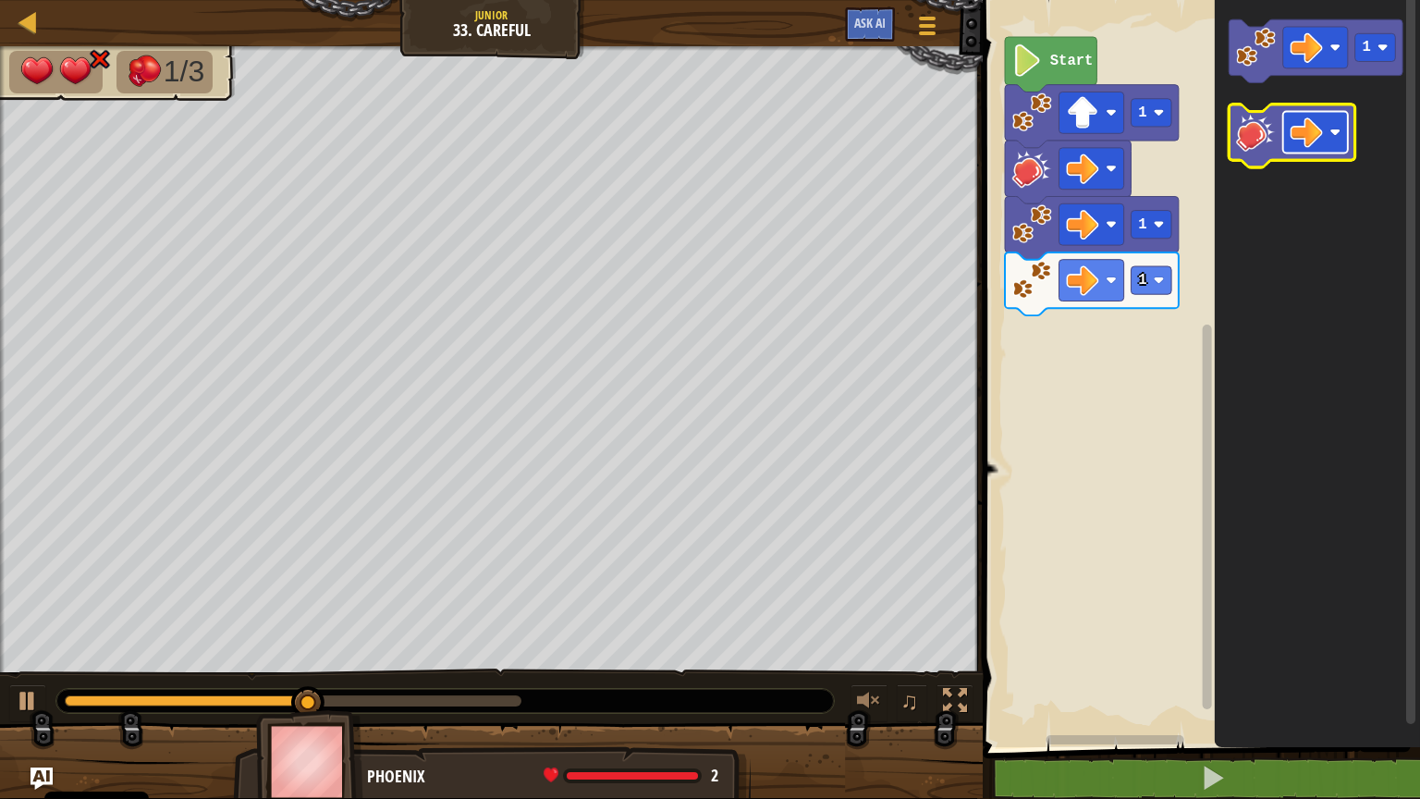
click at [1318, 141] on image "Obszar roboczy Blockly" at bounding box center [1307, 132] width 32 height 32
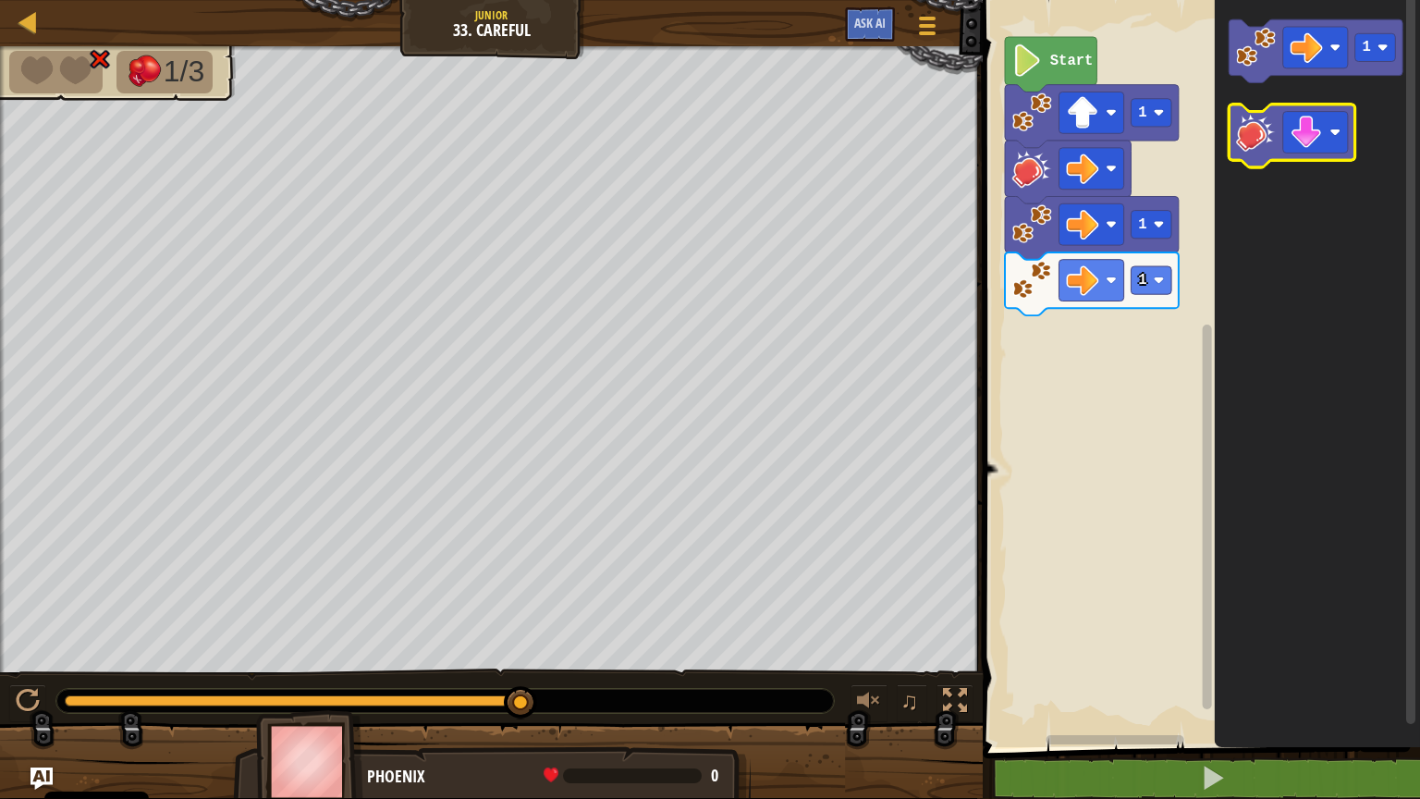
click at [1265, 155] on icon "Obszar roboczy Blockly" at bounding box center [1293, 135] width 126 height 63
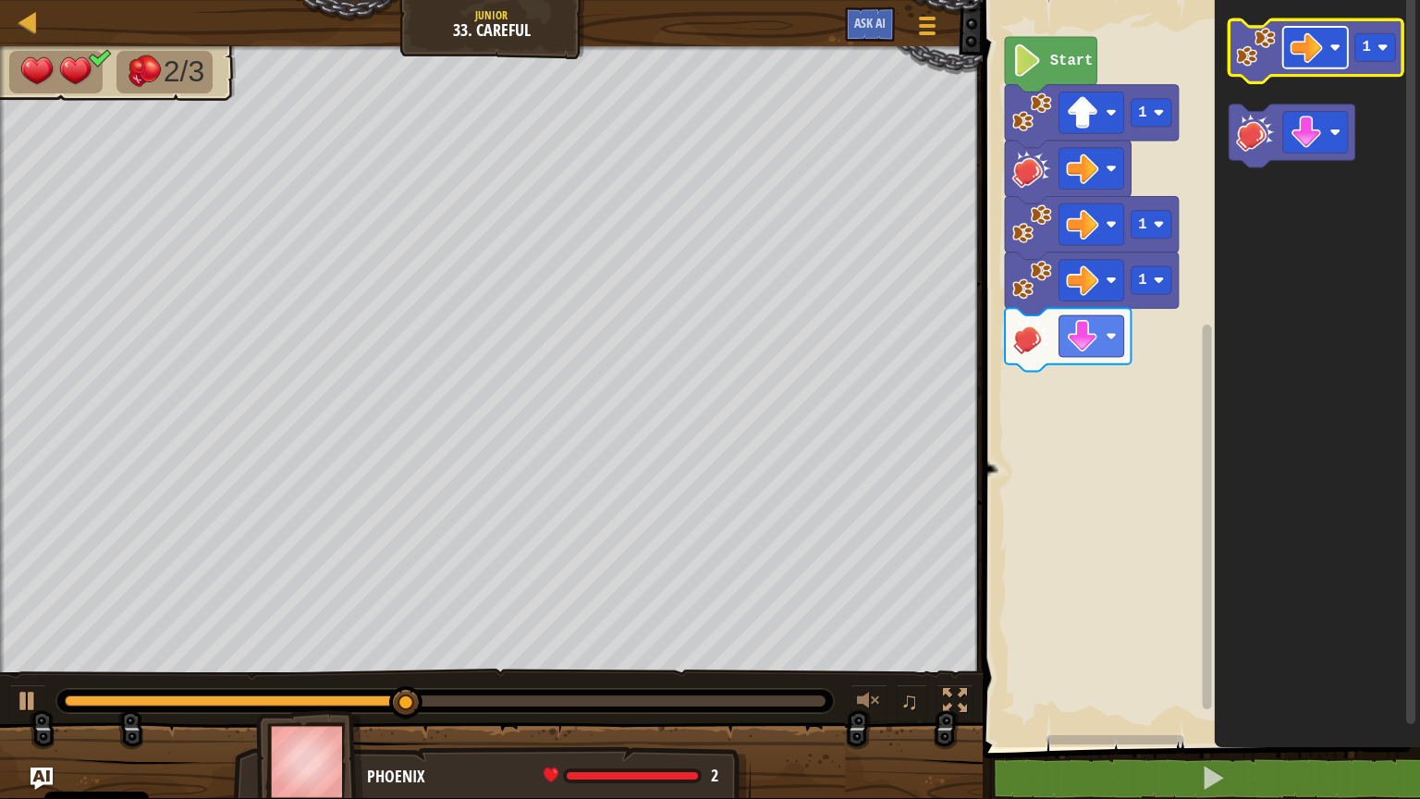
click at [1306, 55] on image "Obszar roboczy Blockly" at bounding box center [1307, 47] width 32 height 32
click at [1252, 75] on g "1" at bounding box center [1317, 50] width 174 height 63
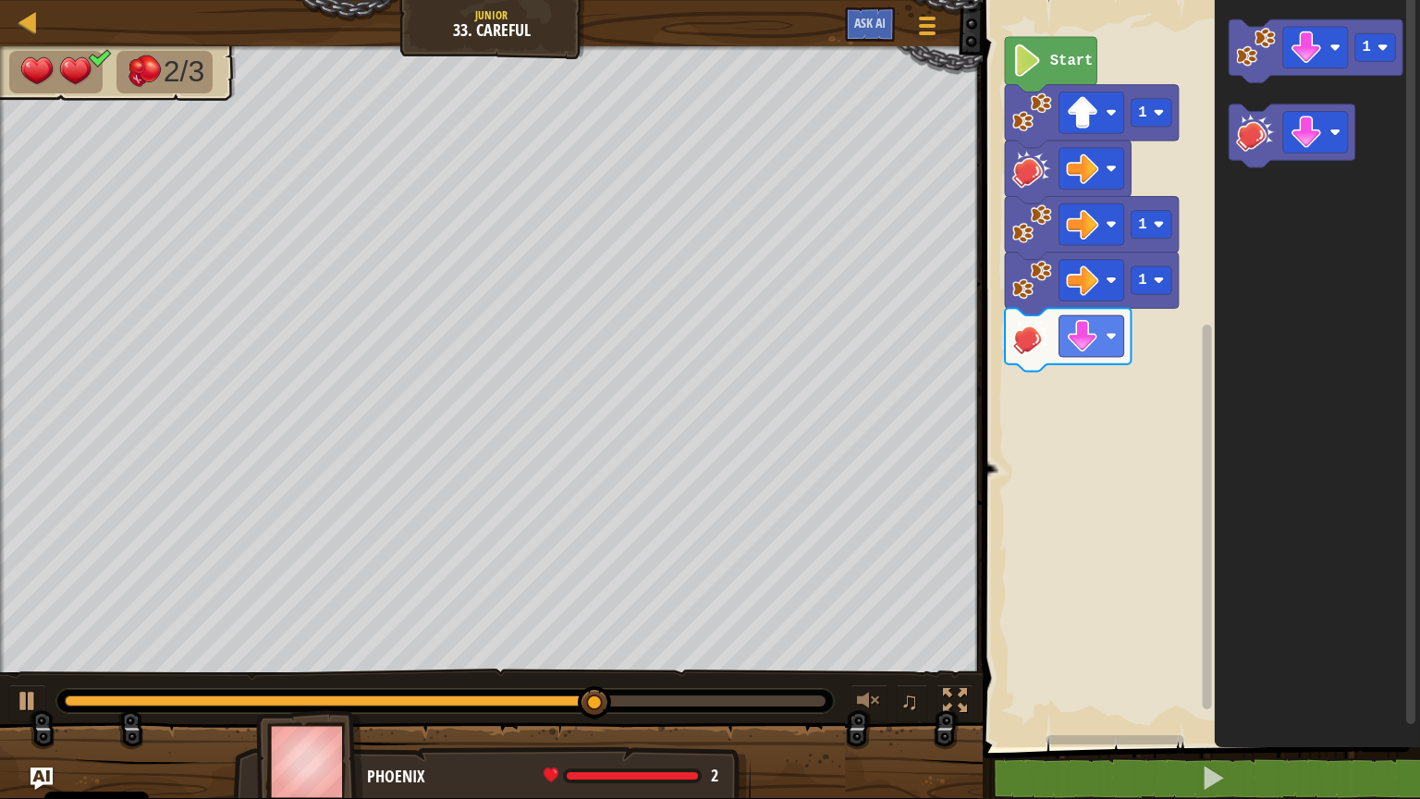
click at [1250, 69] on g "1" at bounding box center [1317, 50] width 174 height 63
click at [1254, 55] on image "Obszar roboczy Blockly" at bounding box center [1256, 47] width 40 height 40
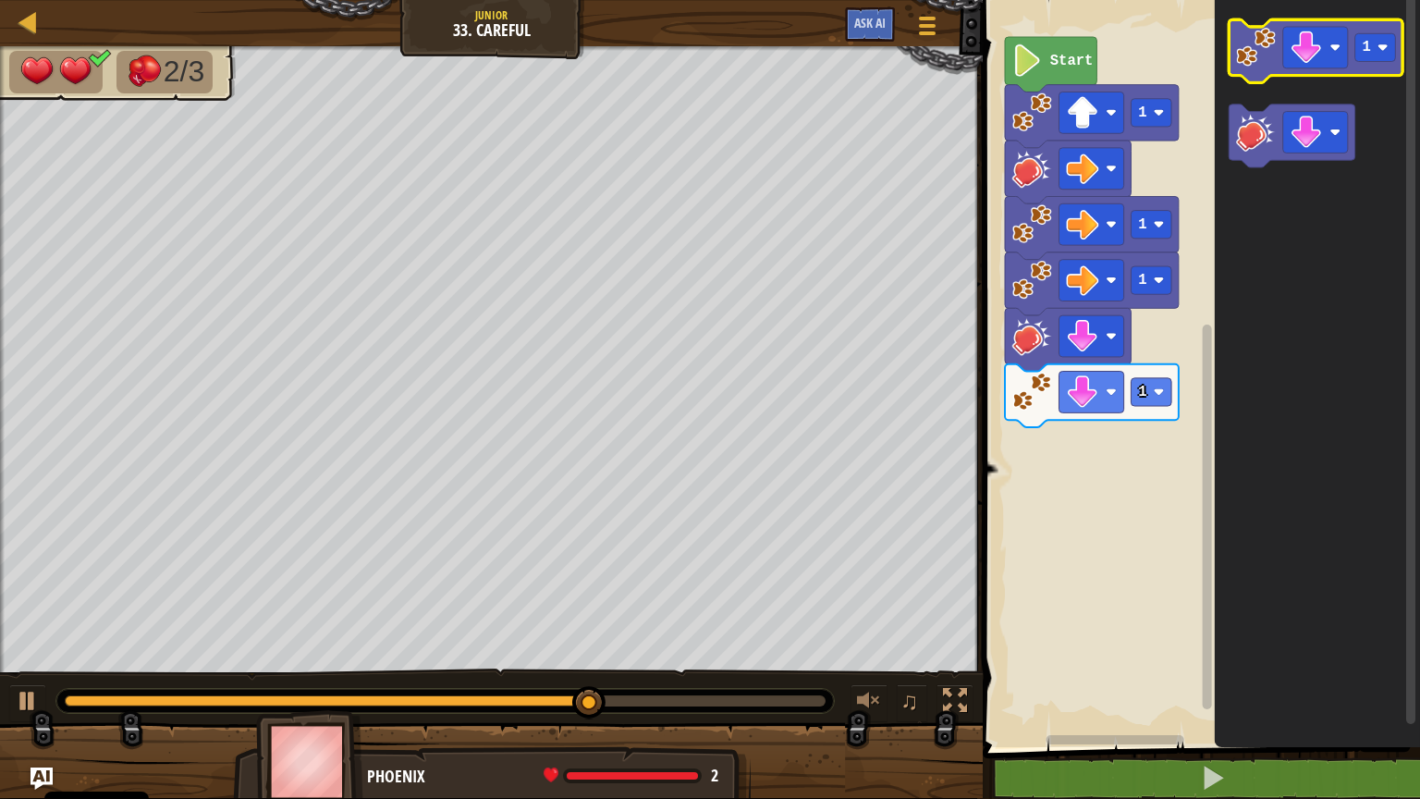
click at [1254, 55] on image "Obszar roboczy Blockly" at bounding box center [1256, 47] width 40 height 40
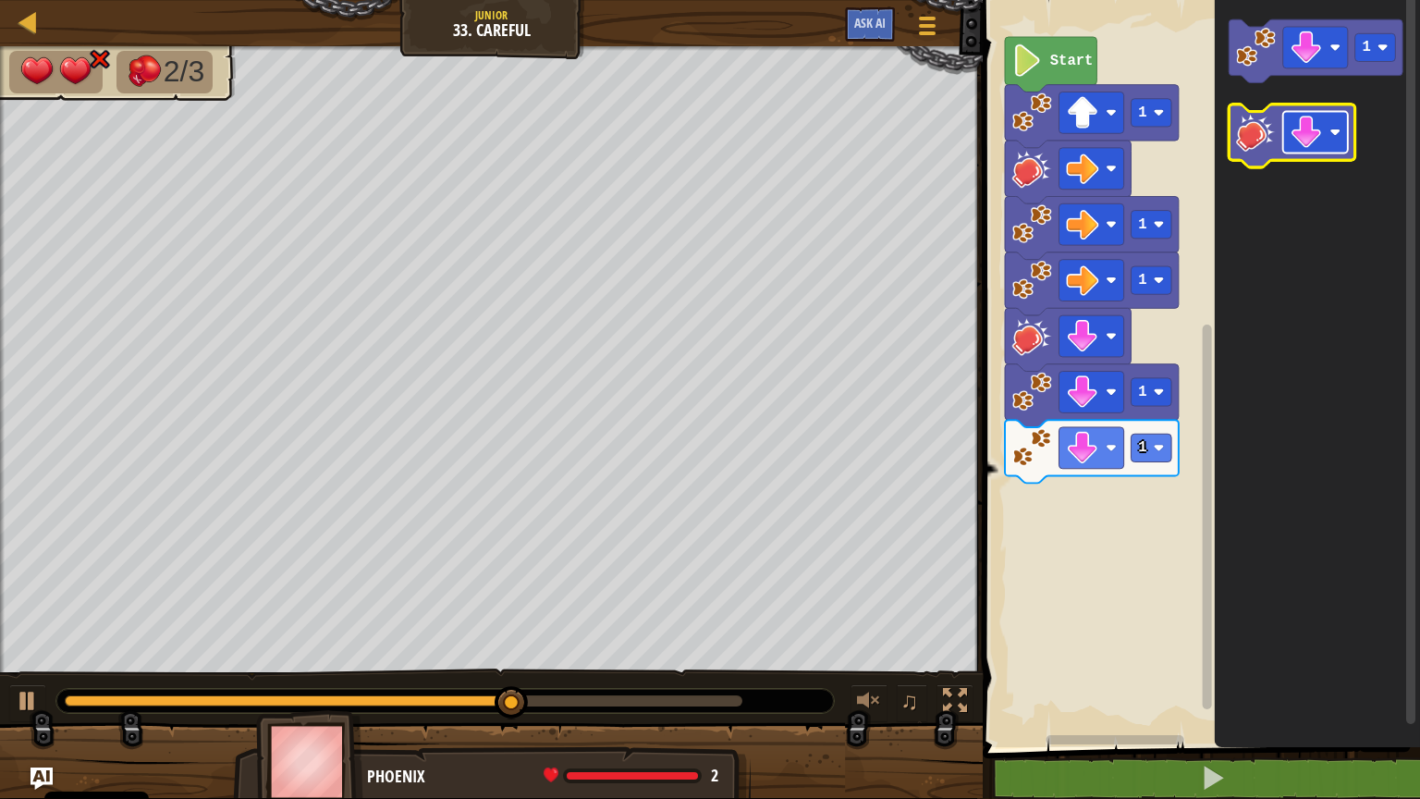
click at [1320, 136] on image "Obszar roboczy Blockly" at bounding box center [1307, 132] width 32 height 32
click at [1249, 154] on icon "Obszar roboczy Blockly" at bounding box center [1293, 135] width 126 height 63
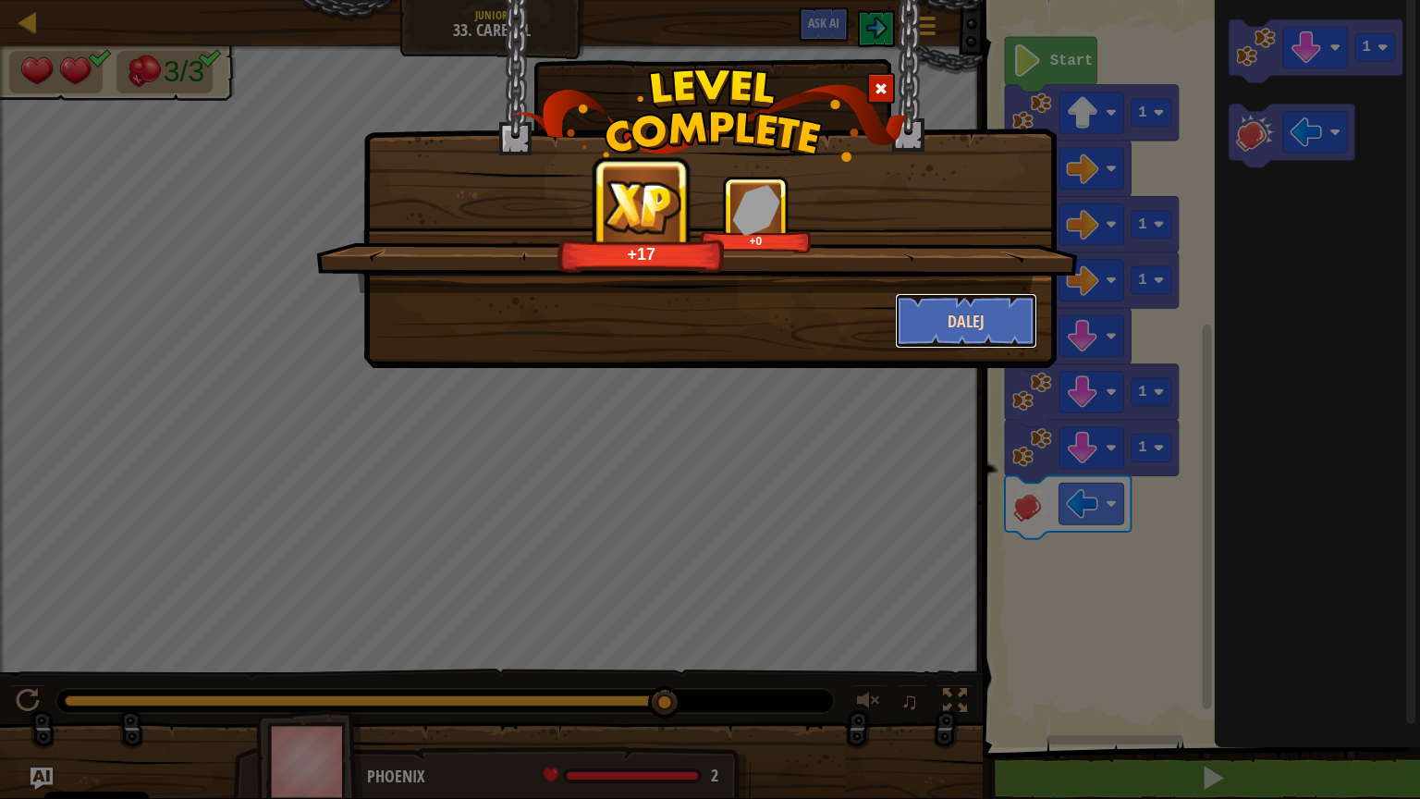
click at [936, 338] on button "Dalej" at bounding box center [966, 320] width 143 height 55
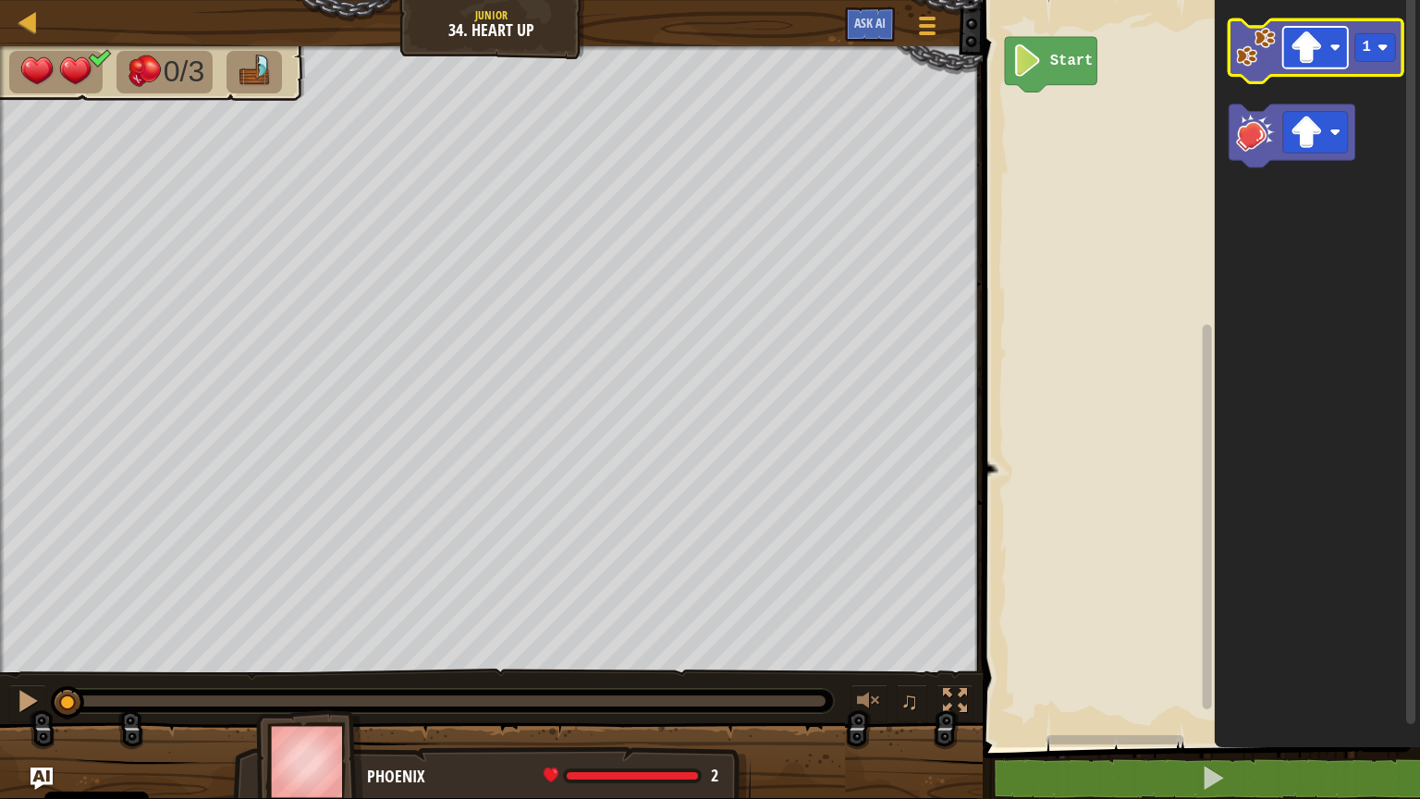
click at [1329, 41] on rect "Obszar roboczy Blockly" at bounding box center [1315, 48] width 65 height 42
click at [1246, 71] on icon "Obszar roboczy Blockly" at bounding box center [1317, 50] width 174 height 63
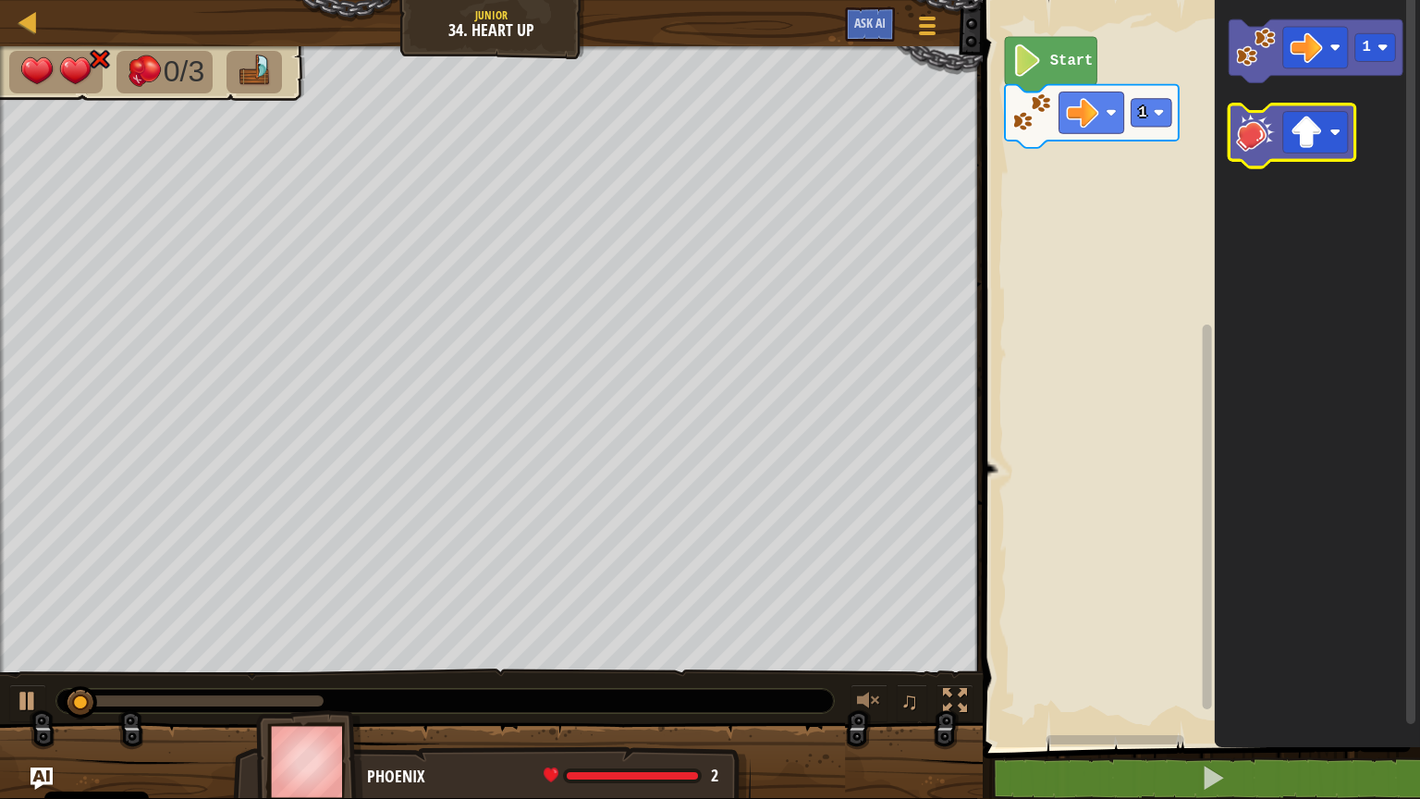
click at [1258, 150] on image "Obszar roboczy Blockly" at bounding box center [1256, 132] width 40 height 40
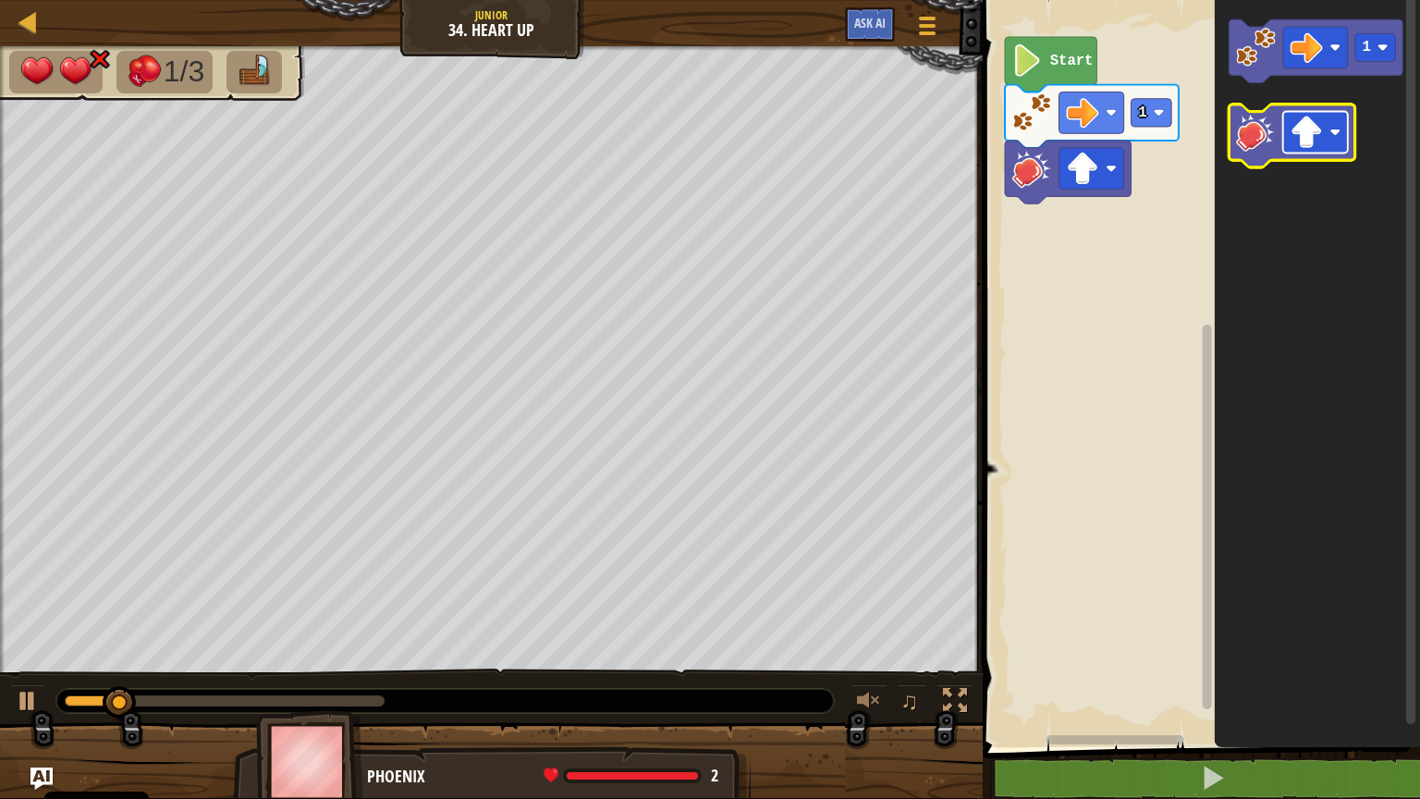
click at [1315, 137] on image "Obszar roboczy Blockly" at bounding box center [1307, 132] width 32 height 32
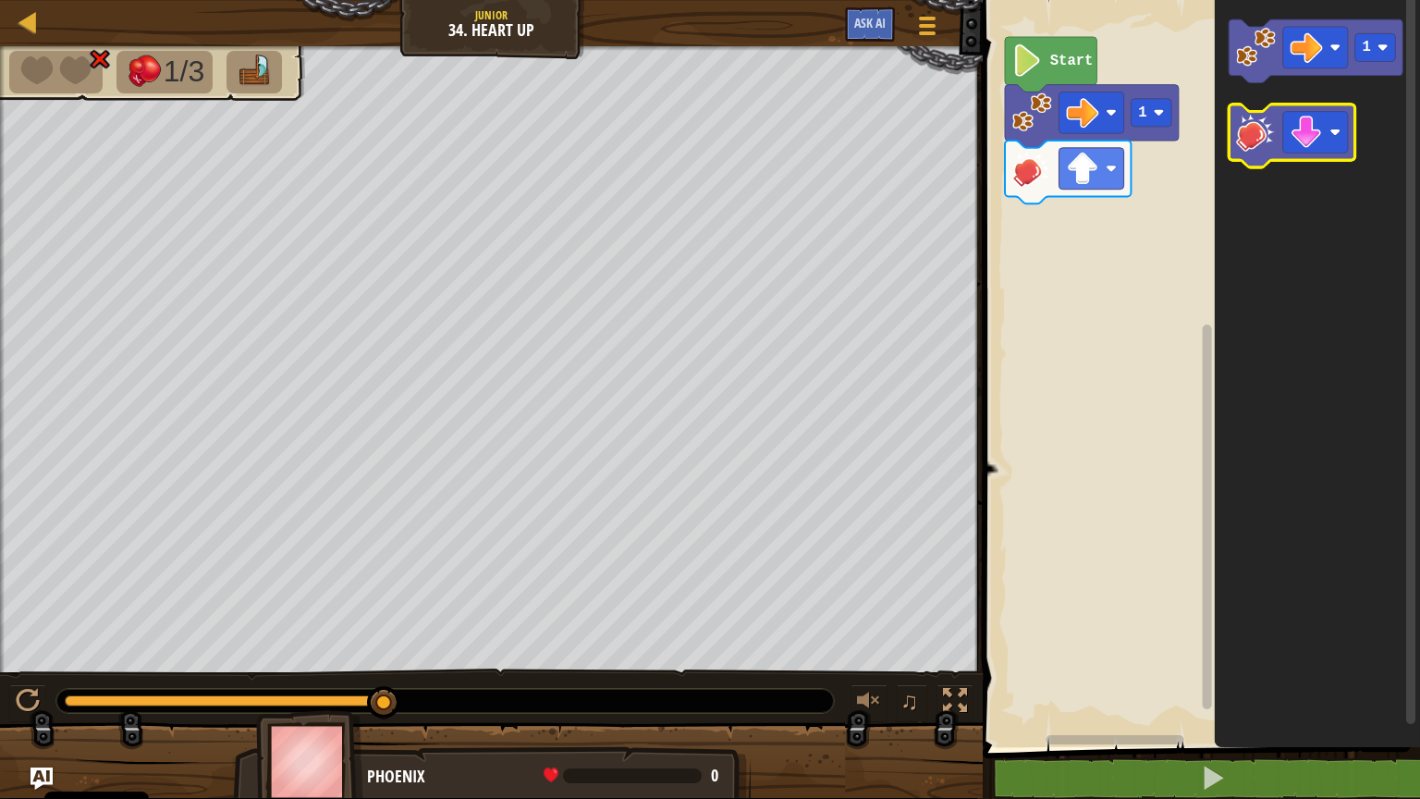
click at [1246, 150] on image "Obszar roboczy Blockly" at bounding box center [1256, 132] width 40 height 40
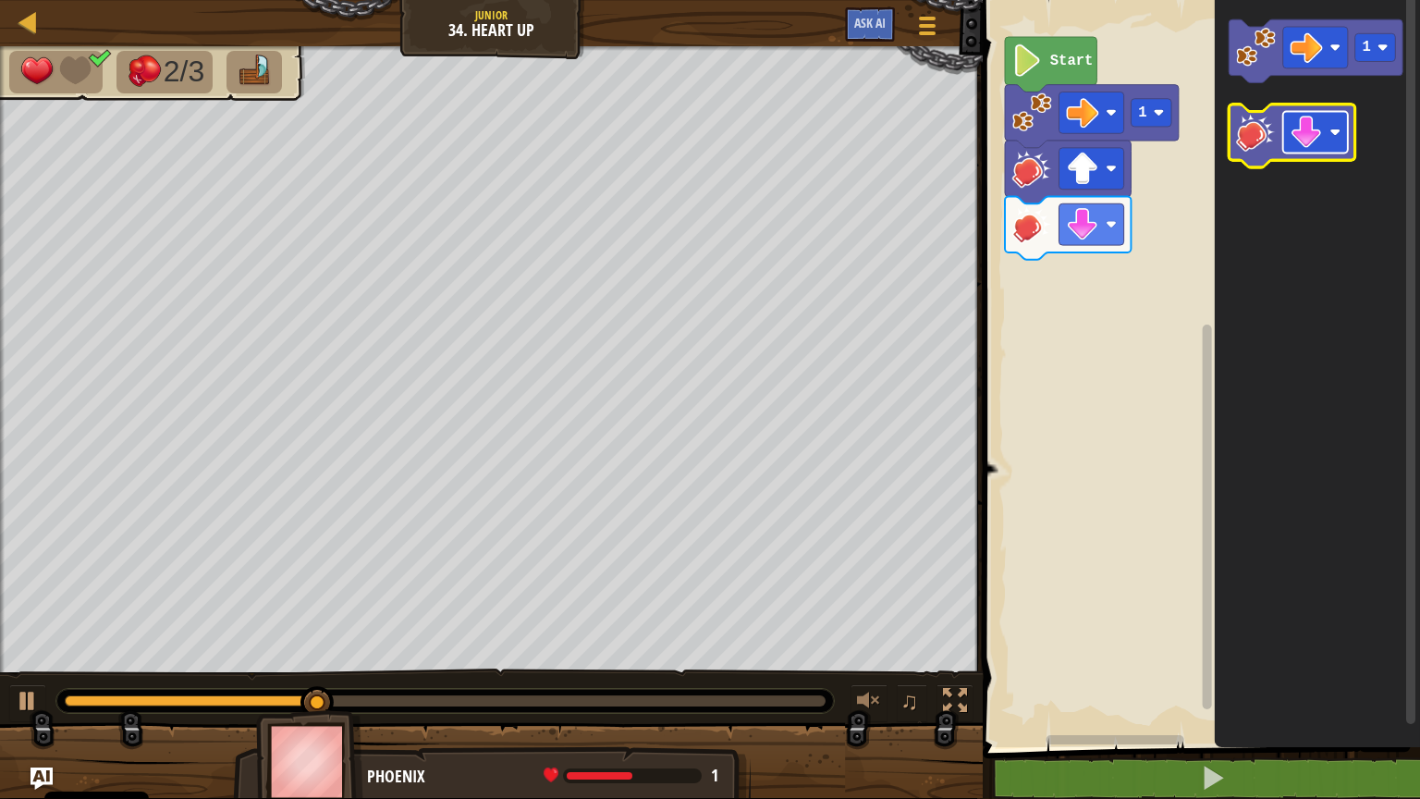
click at [1314, 133] on image "Obszar roboczy Blockly" at bounding box center [1307, 132] width 32 height 32
click at [1264, 156] on icon "Obszar roboczy Blockly" at bounding box center [1293, 135] width 126 height 63
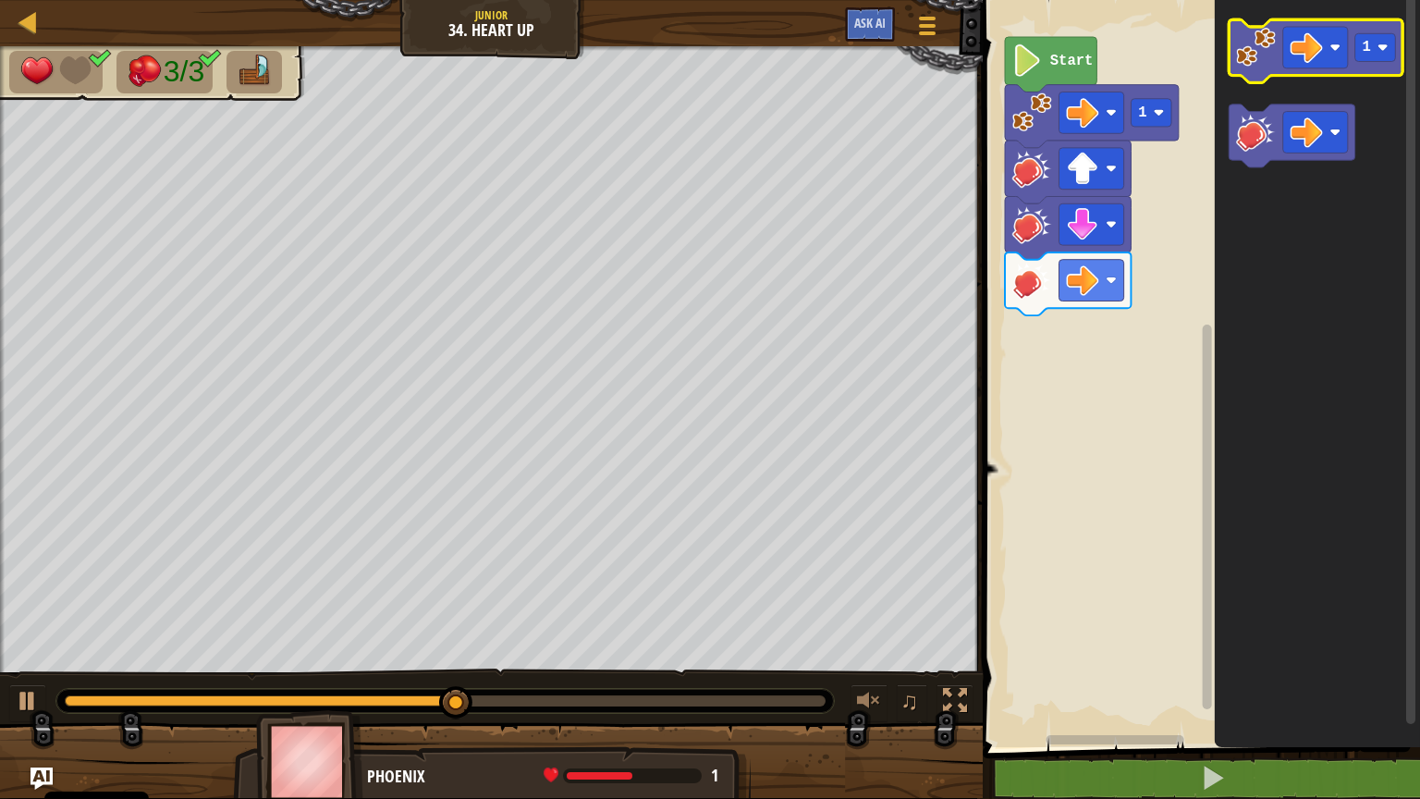
click at [1258, 48] on image "Obszar roboczy Blockly" at bounding box center [1256, 47] width 40 height 40
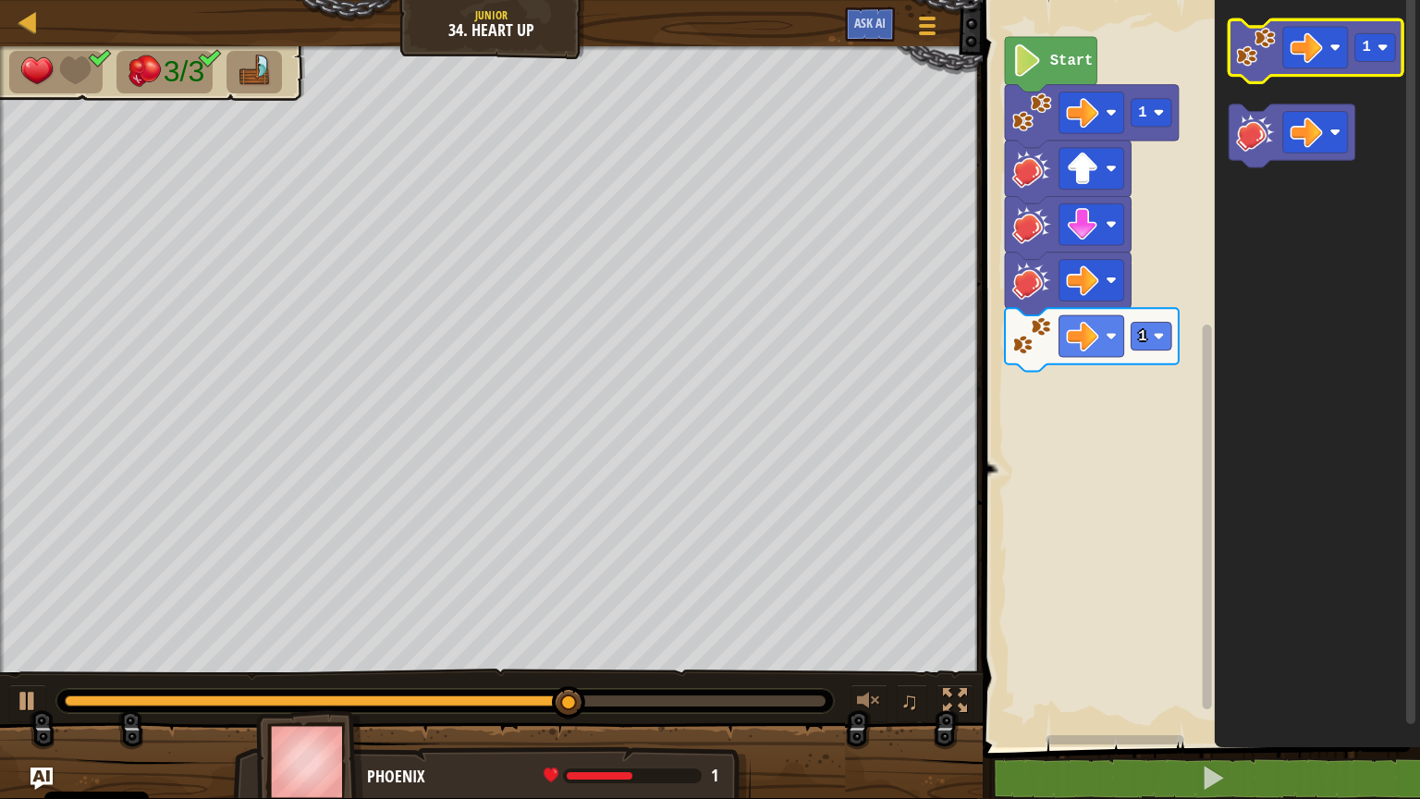
click at [1250, 55] on image "Obszar roboczy Blockly" at bounding box center [1256, 47] width 40 height 40
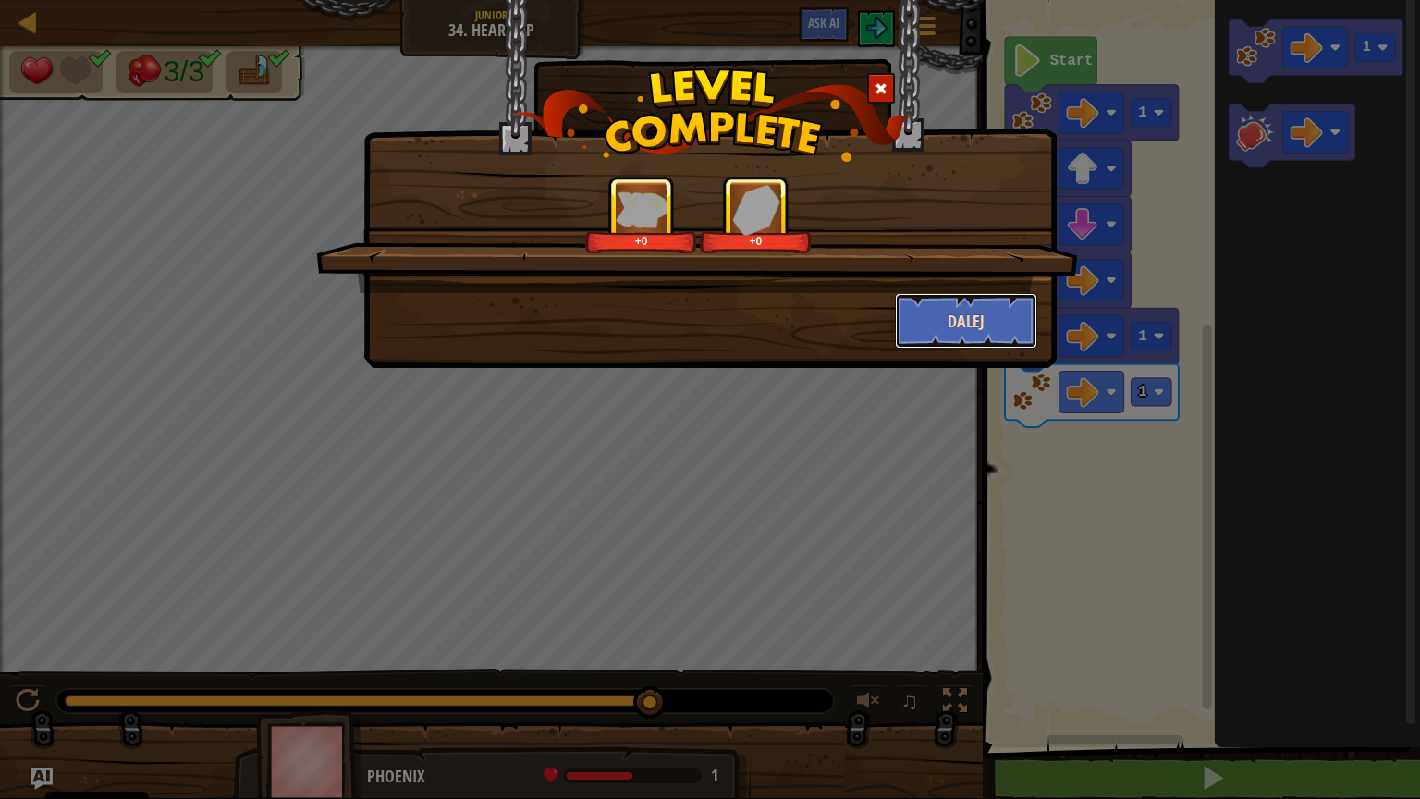
click at [989, 338] on button "Dalej" at bounding box center [966, 320] width 143 height 55
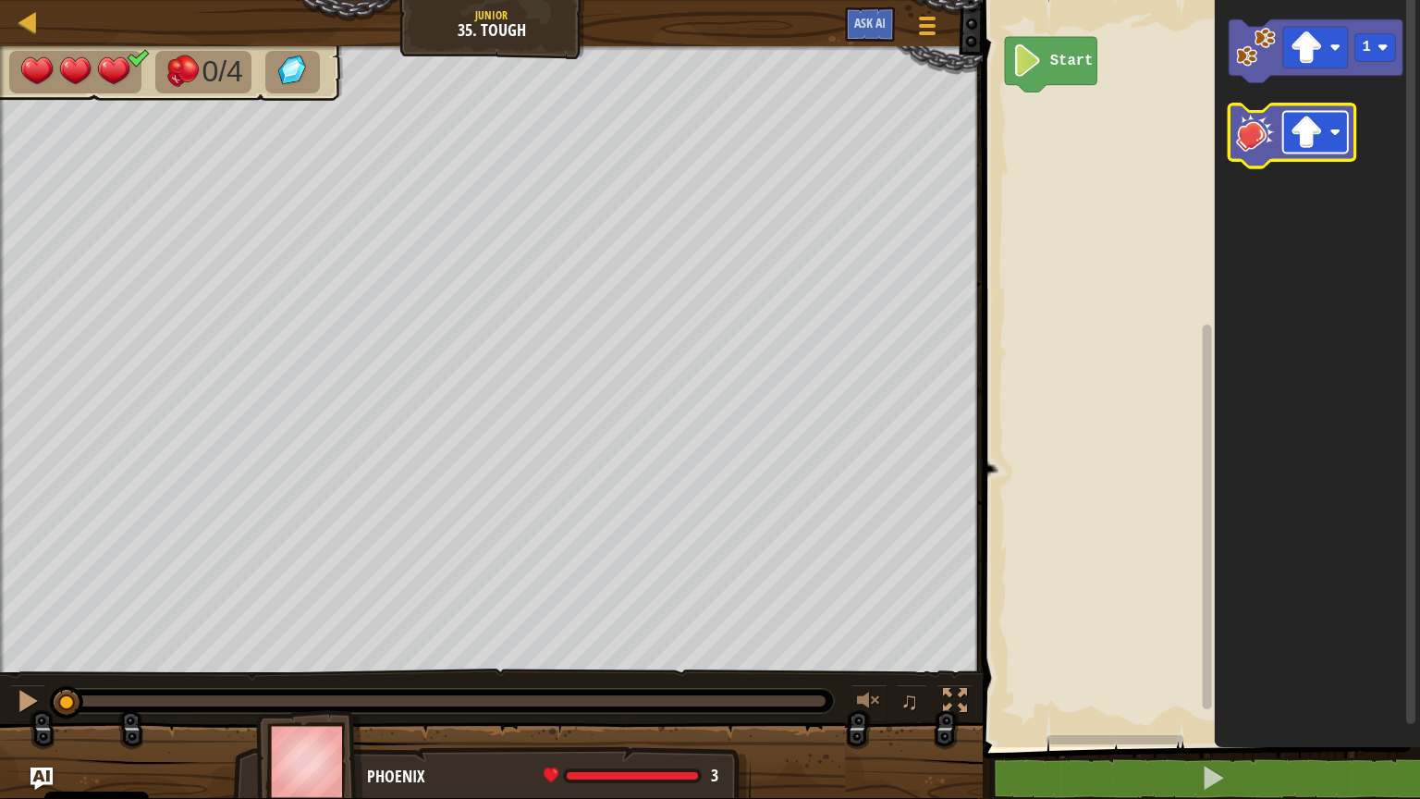
click at [1319, 143] on image "Obszar roboczy Blockly" at bounding box center [1307, 132] width 32 height 32
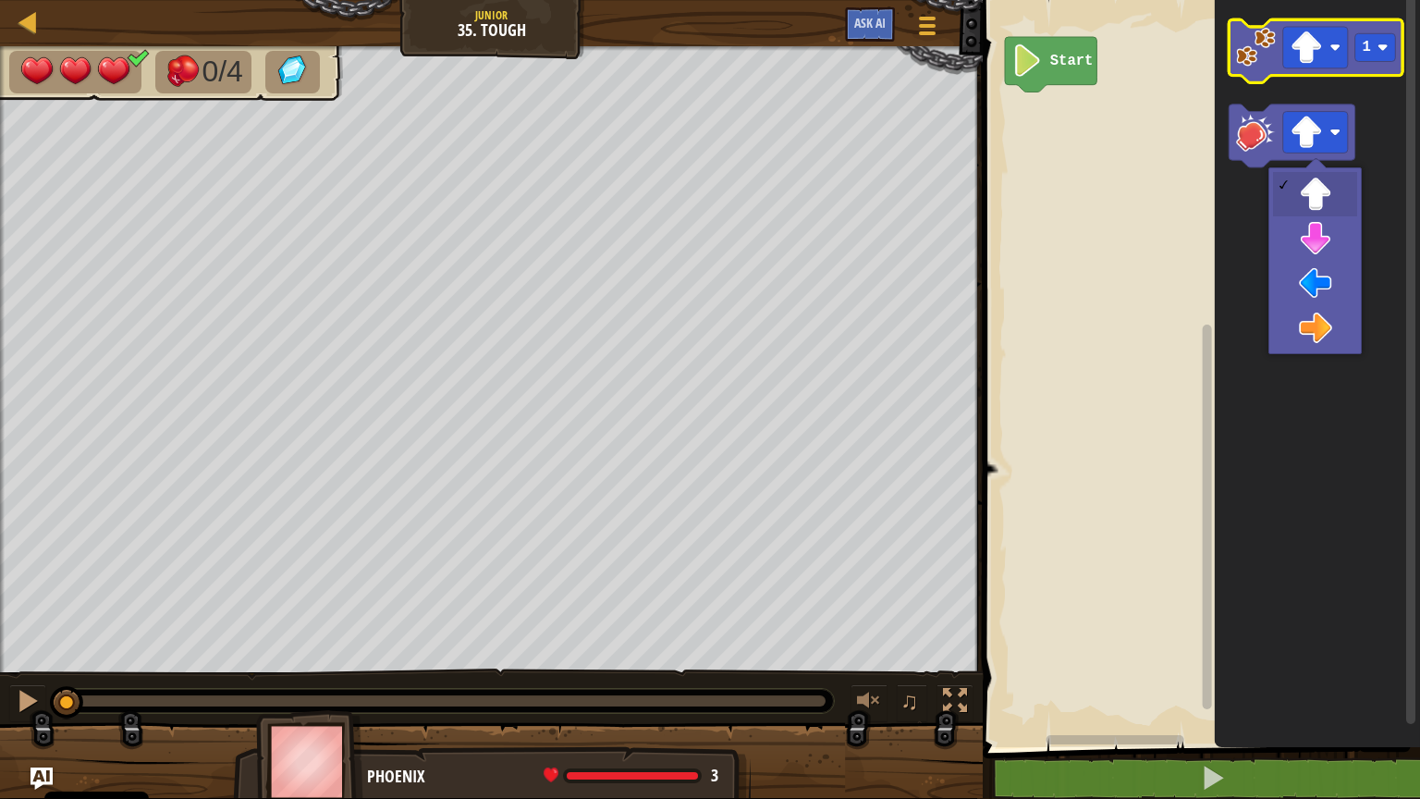
click at [1257, 52] on image "Obszar roboczy Blockly" at bounding box center [1256, 47] width 40 height 40
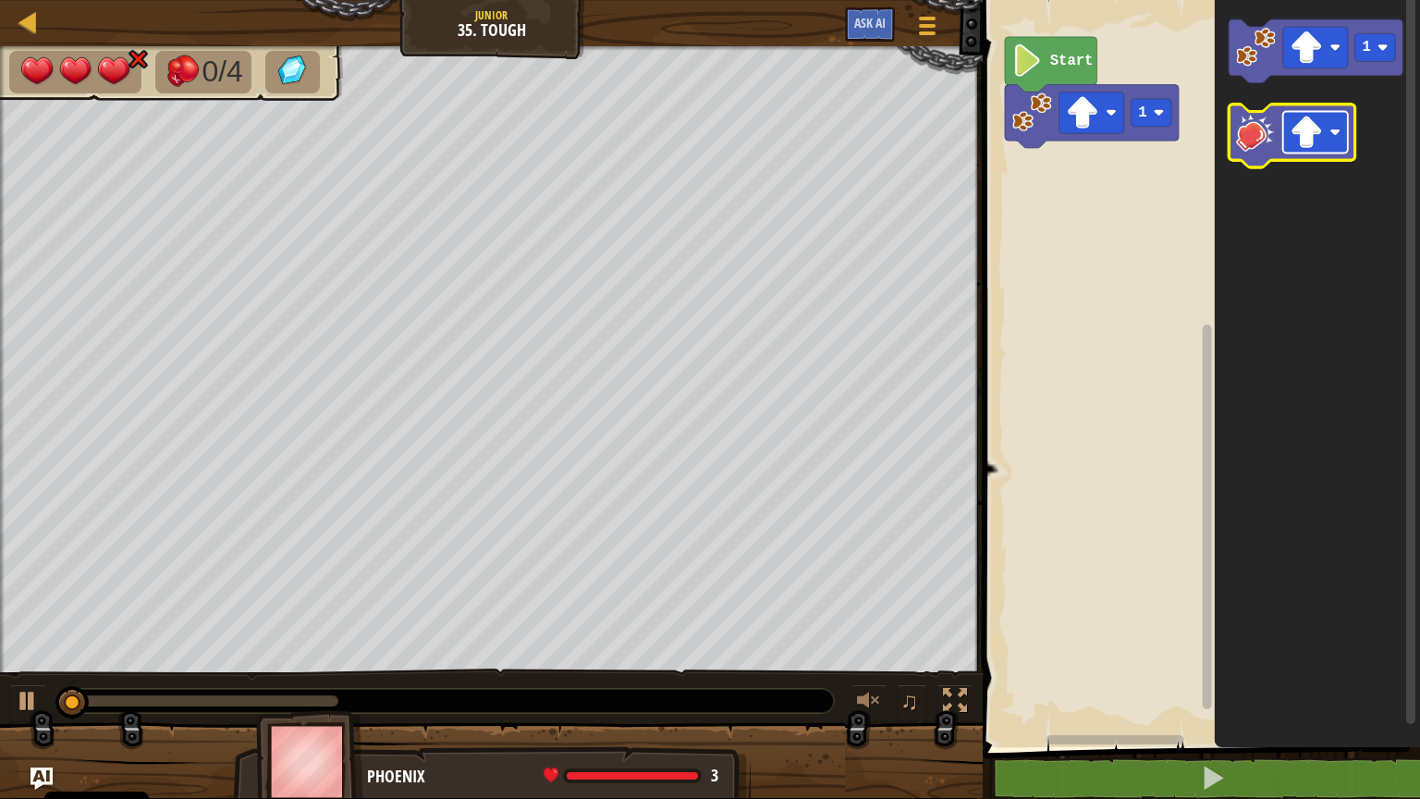
click at [1316, 144] on image "Obszar roboczy Blockly" at bounding box center [1307, 132] width 32 height 32
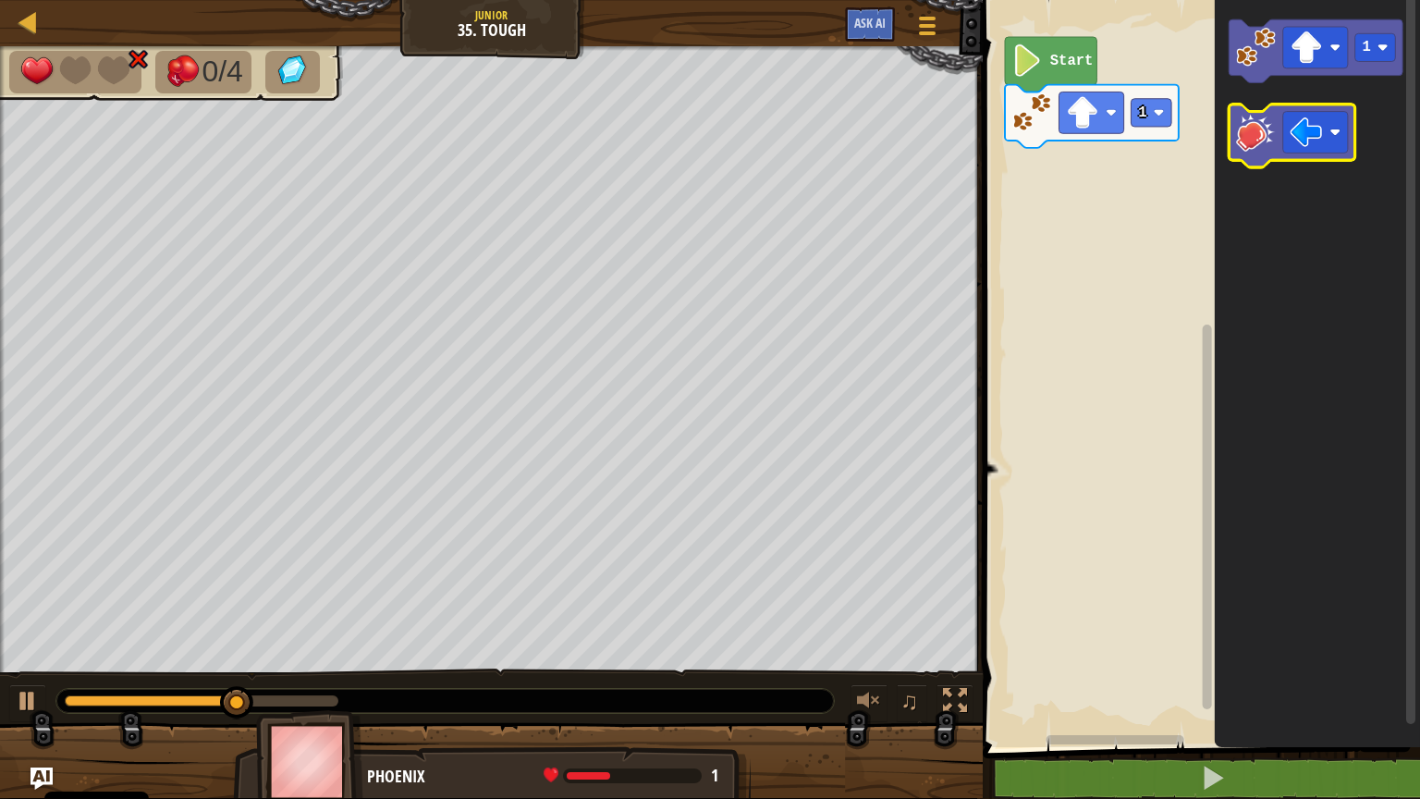
click at [1257, 153] on g "Obszar roboczy Blockly" at bounding box center [1293, 135] width 126 height 63
click at [1258, 148] on image "Obszar roboczy Blockly" at bounding box center [1256, 132] width 40 height 40
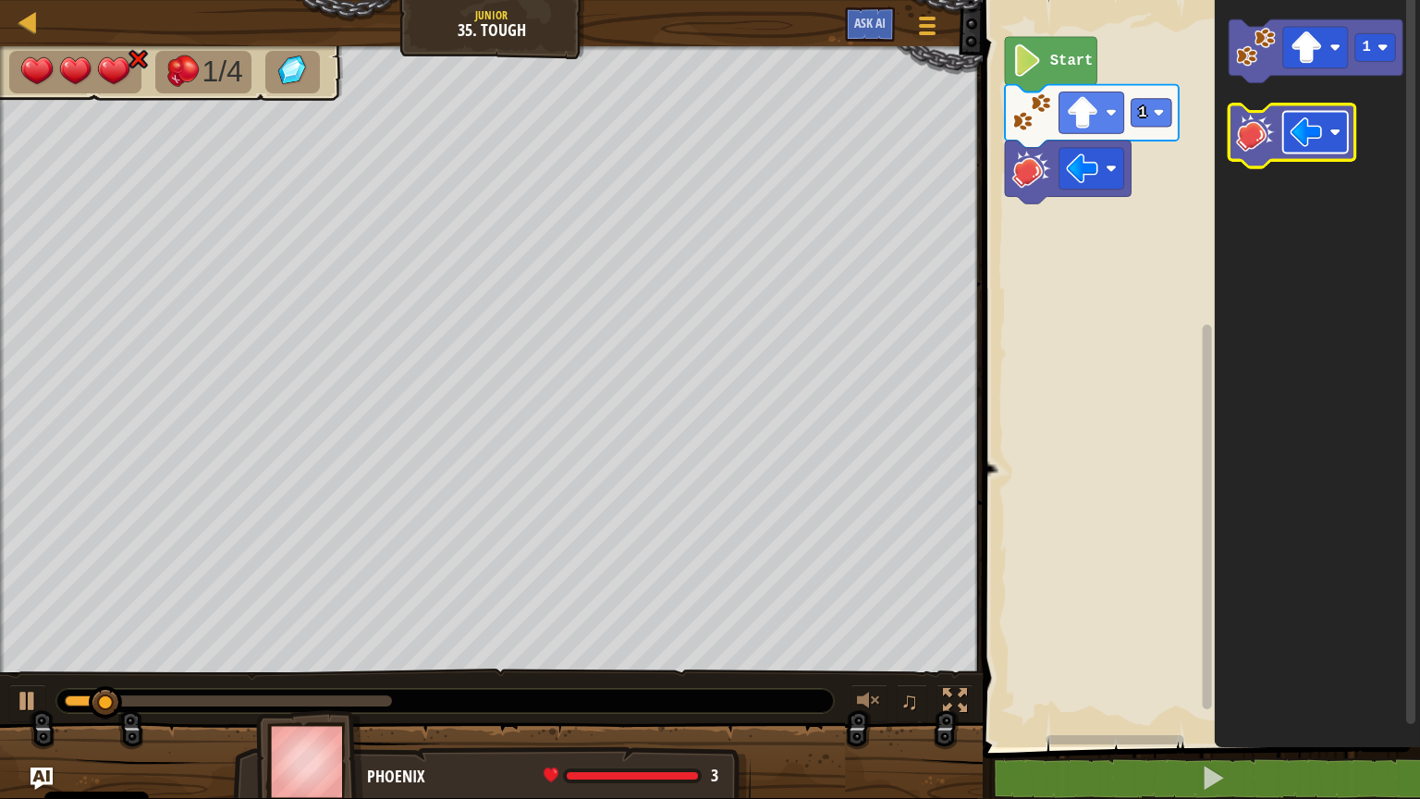
click at [1313, 141] on image "Obszar roboczy Blockly" at bounding box center [1307, 132] width 32 height 32
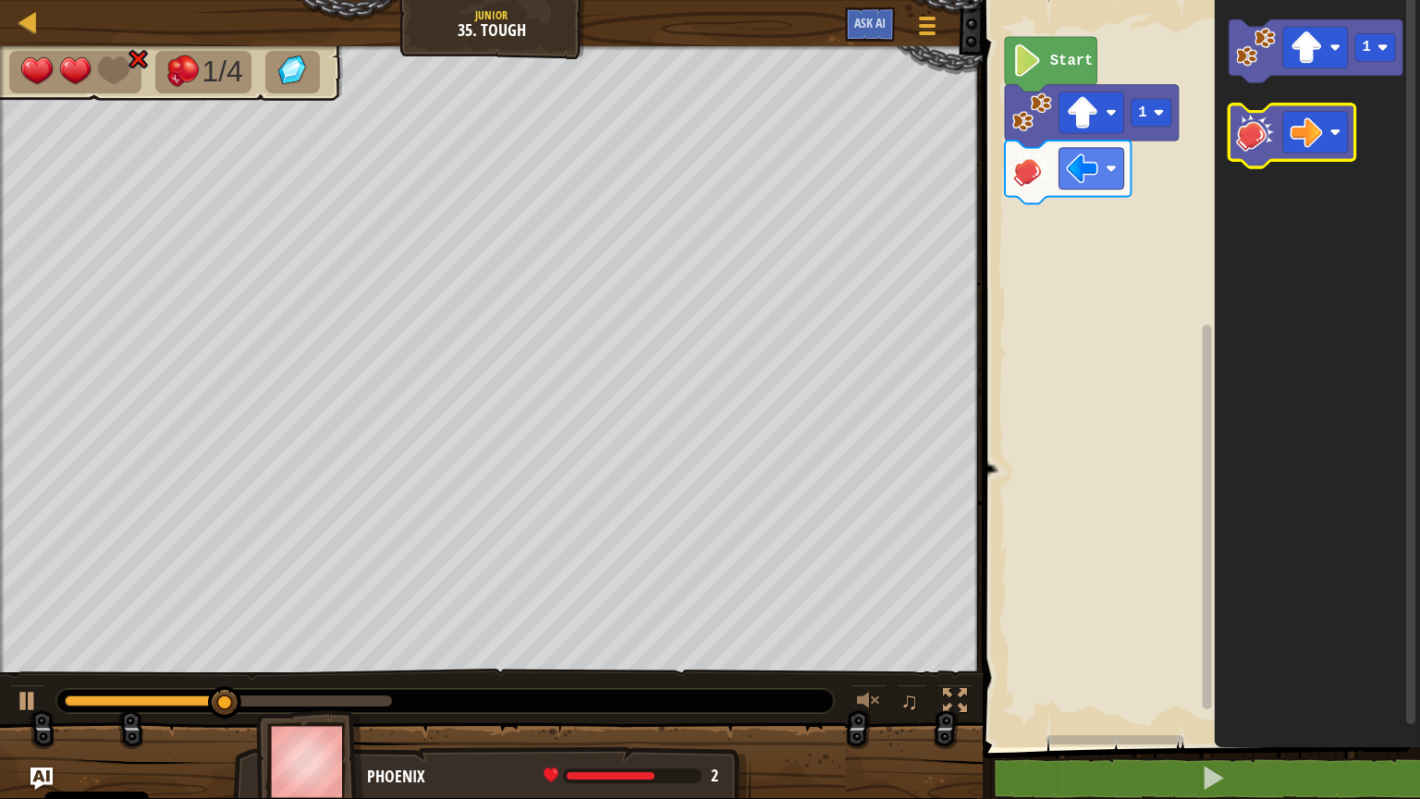
click at [1251, 147] on image "Obszar roboczy Blockly" at bounding box center [1256, 132] width 40 height 40
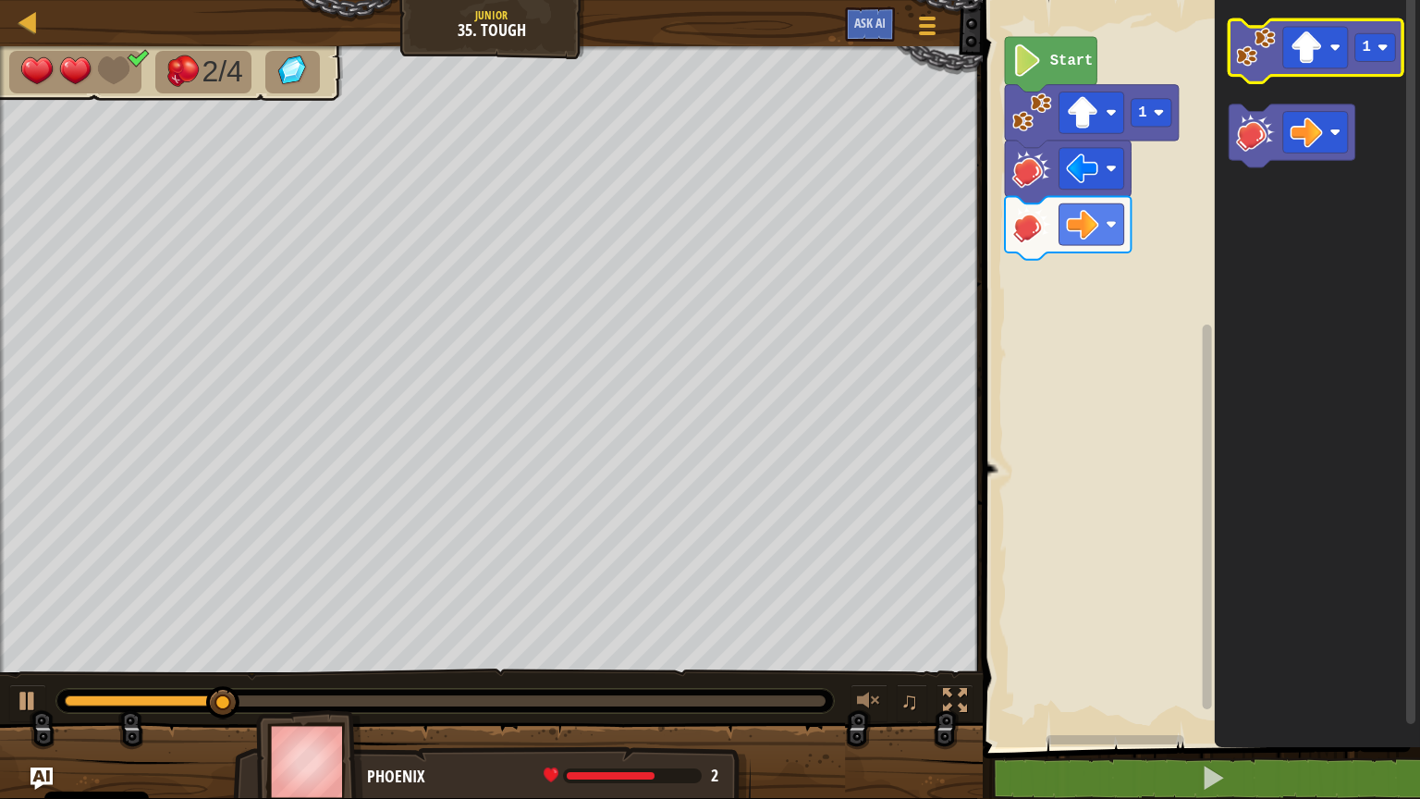
click at [1265, 54] on image "Obszar roboczy Blockly" at bounding box center [1256, 47] width 40 height 40
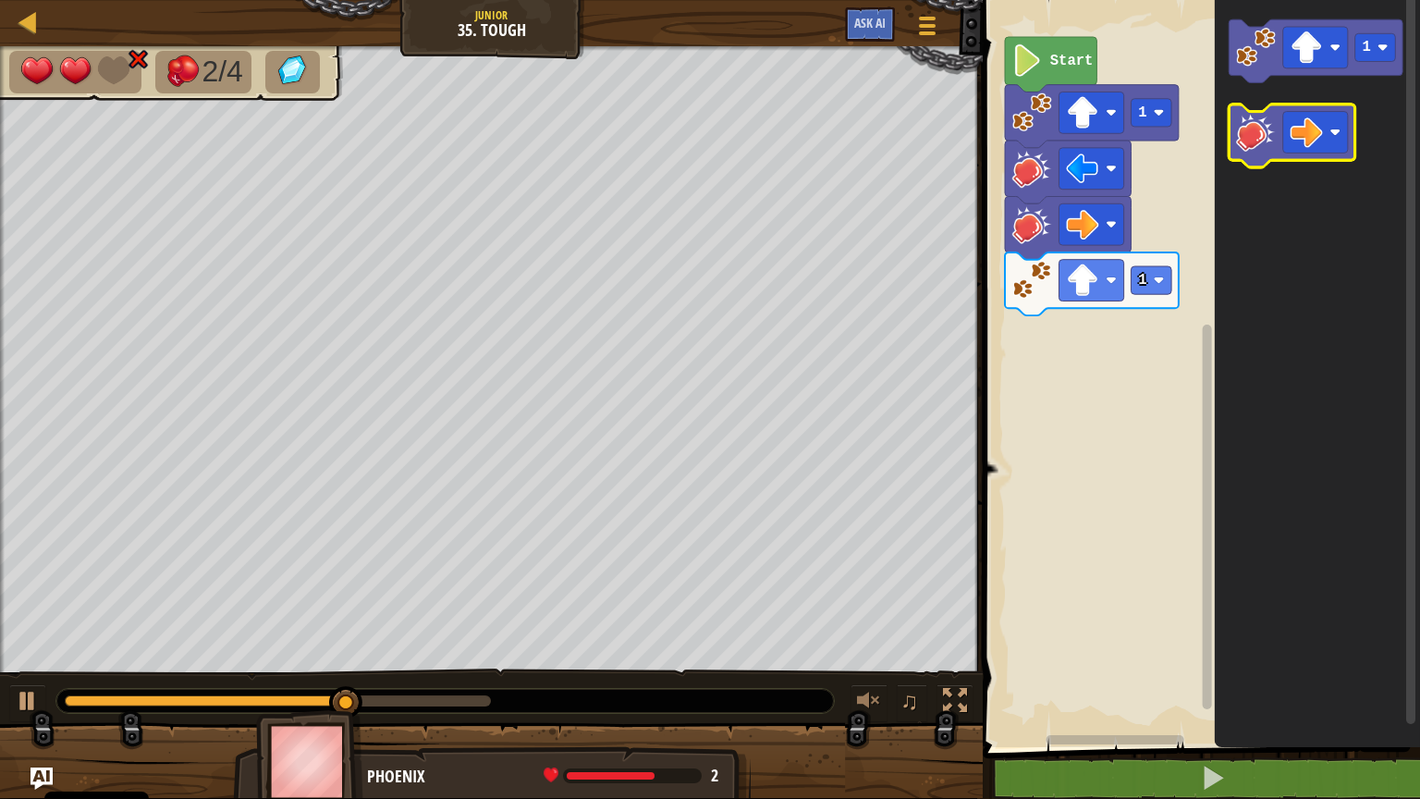
click at [1258, 137] on image "Obszar roboczy Blockly" at bounding box center [1256, 132] width 40 height 40
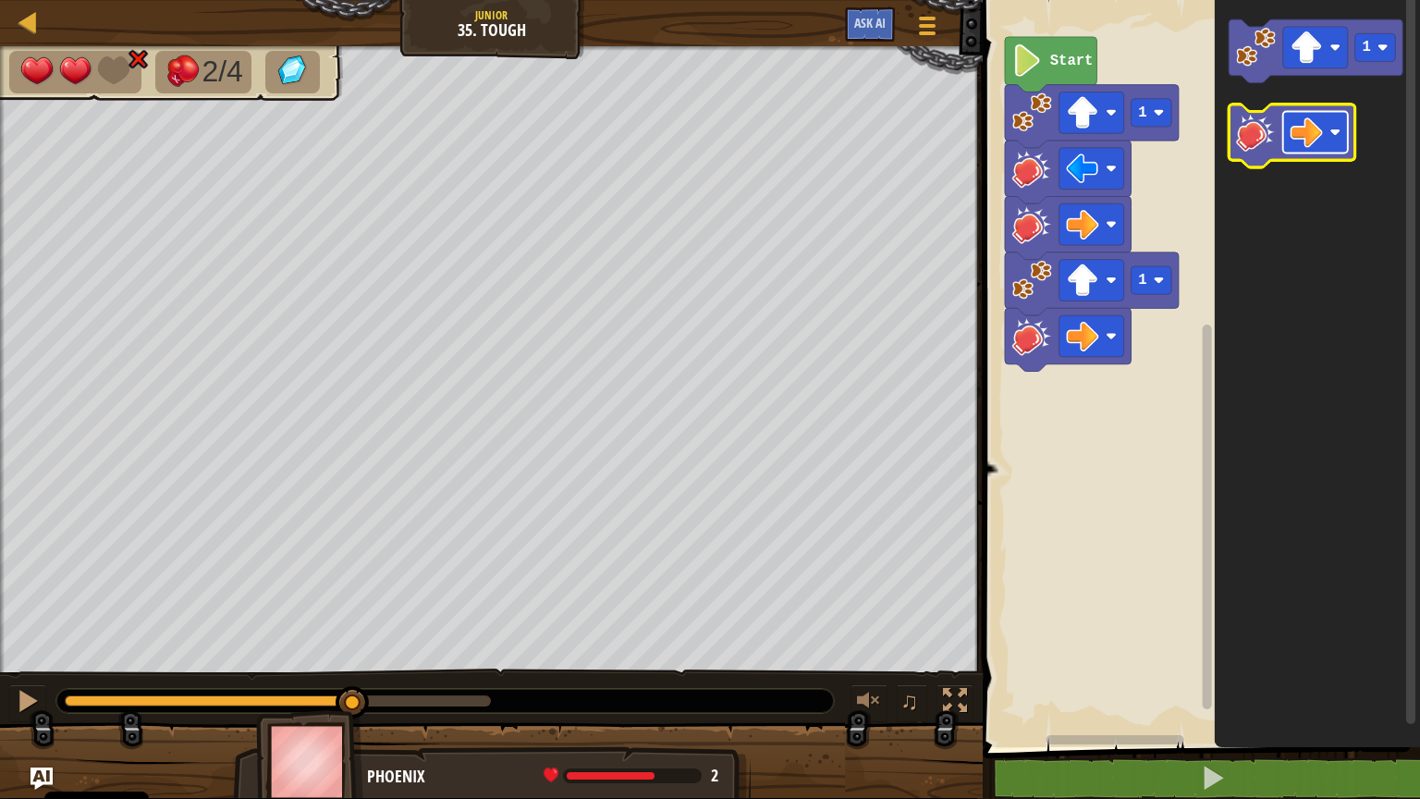
click at [1313, 127] on image "Obszar roboczy Blockly" at bounding box center [1307, 132] width 32 height 32
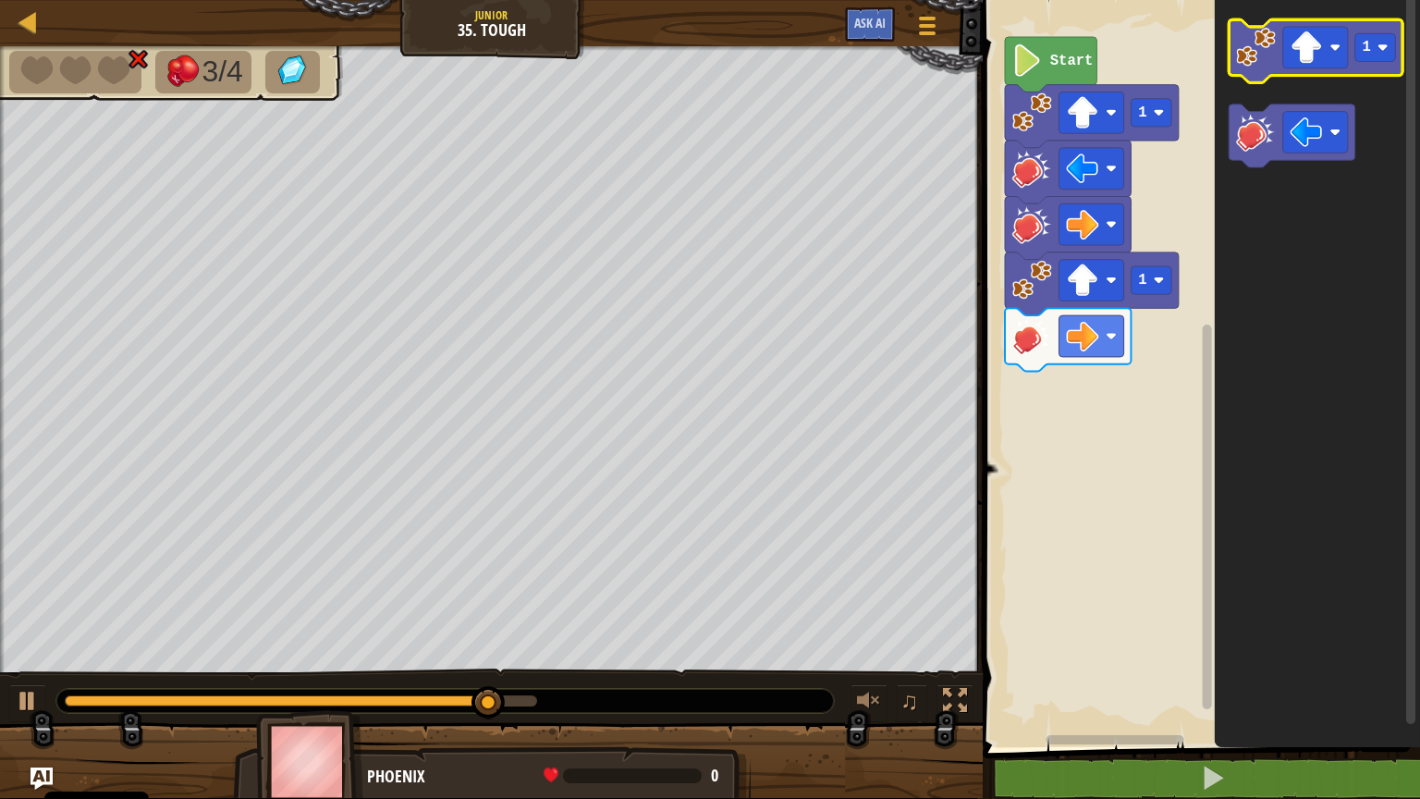
click at [1246, 54] on image "Obszar roboczy Blockly" at bounding box center [1256, 47] width 40 height 40
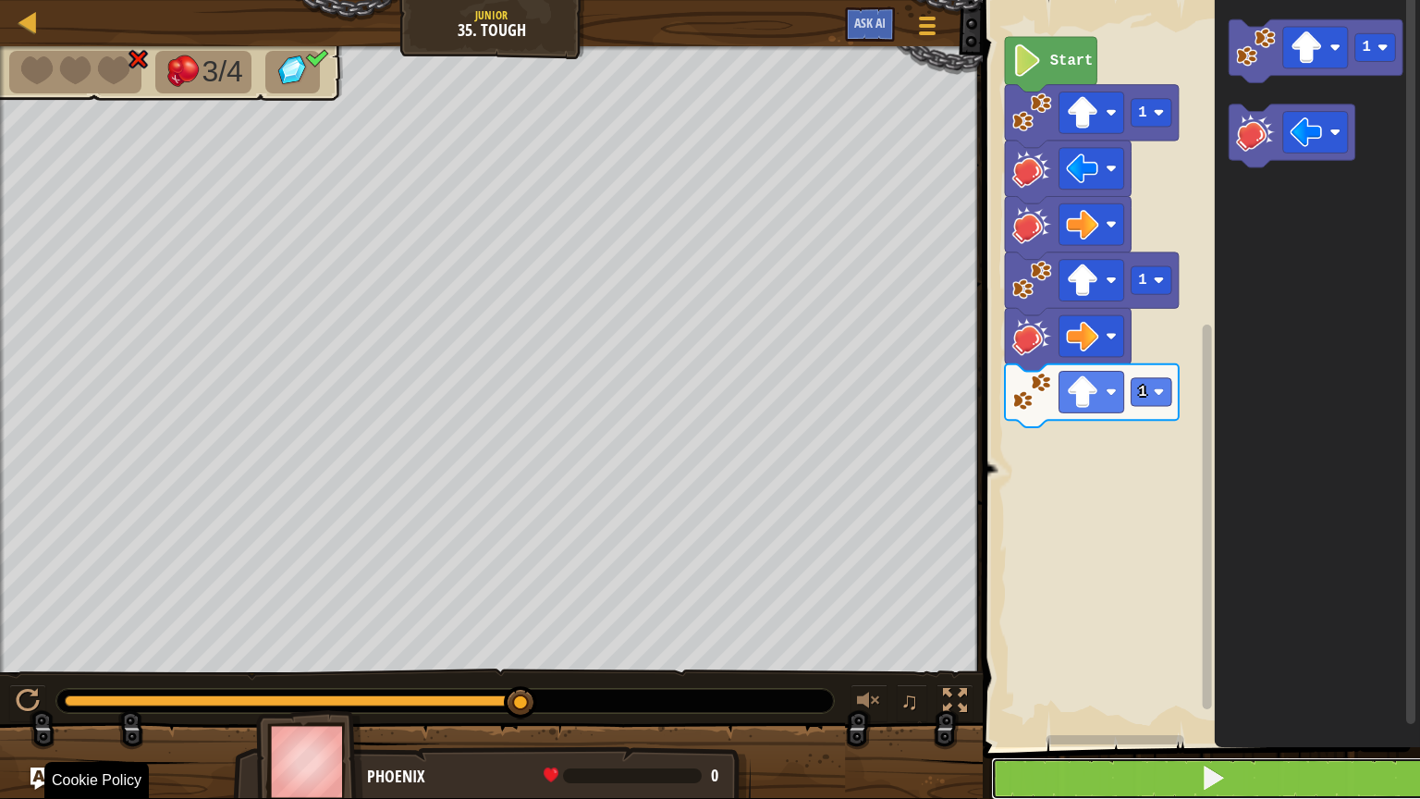
click at [1332, 642] on button at bounding box center [1212, 778] width 443 height 43
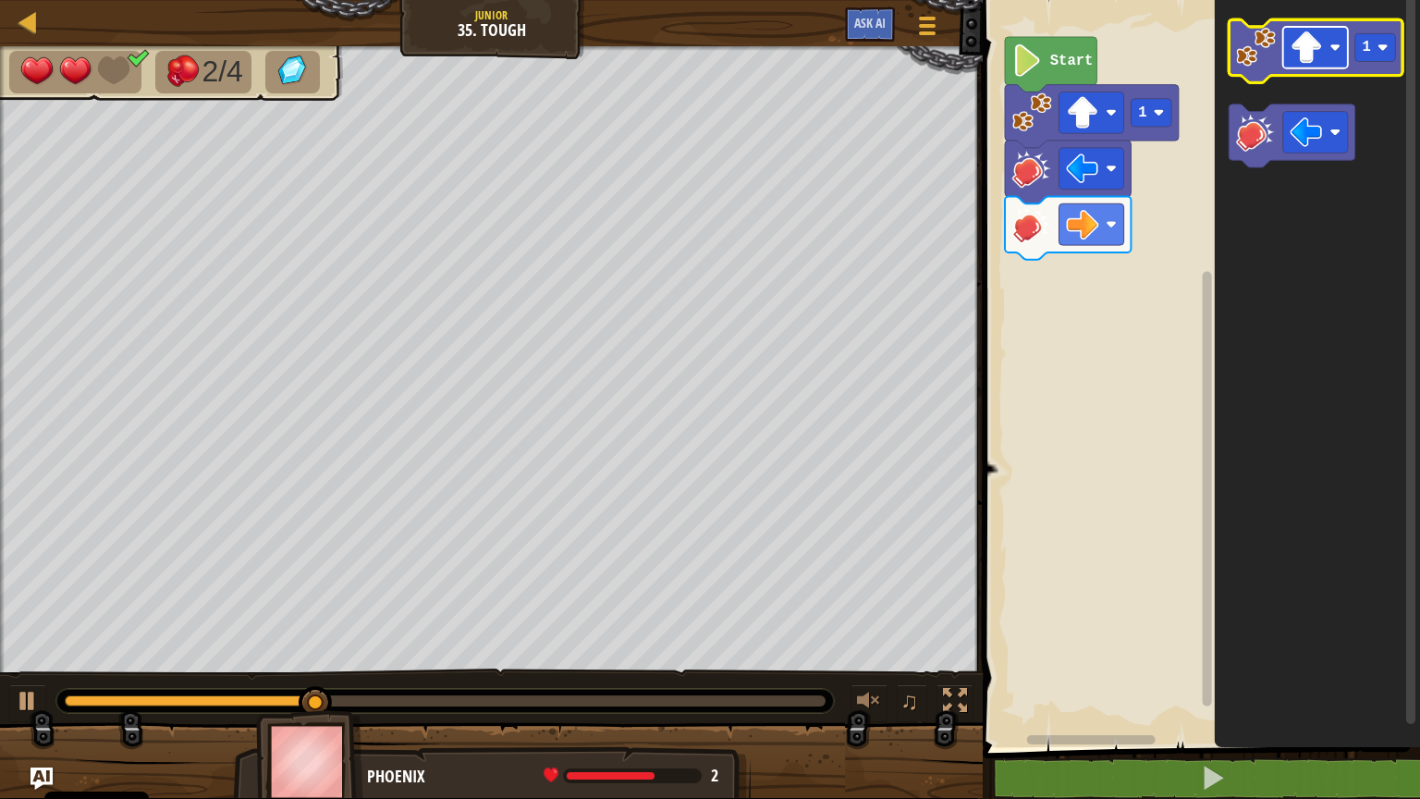
click at [1320, 24] on g "1" at bounding box center [1317, 50] width 174 height 63
click at [1246, 59] on image "Obszar roboczy Blockly" at bounding box center [1256, 47] width 40 height 40
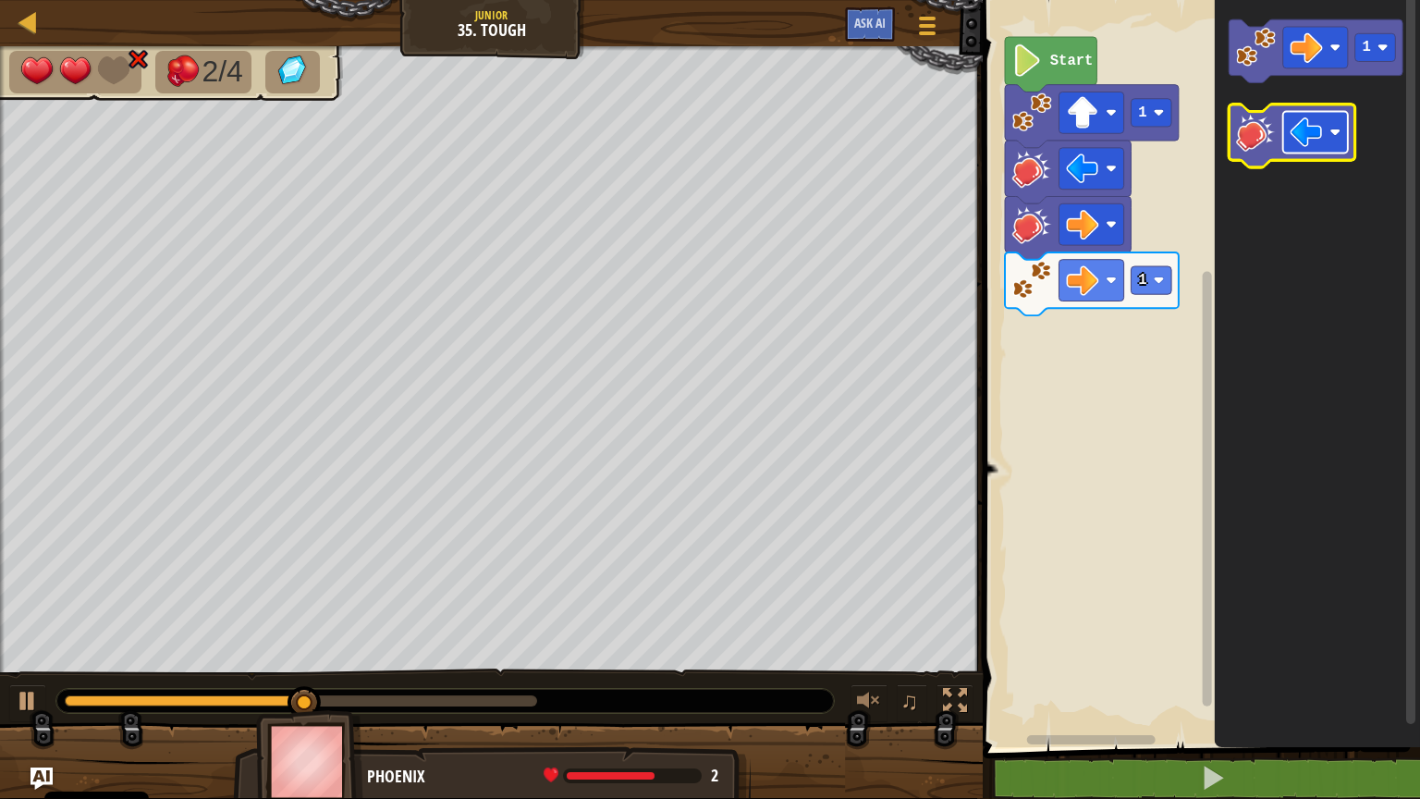
click at [1298, 124] on image "Obszar roboczy Blockly" at bounding box center [1307, 132] width 32 height 32
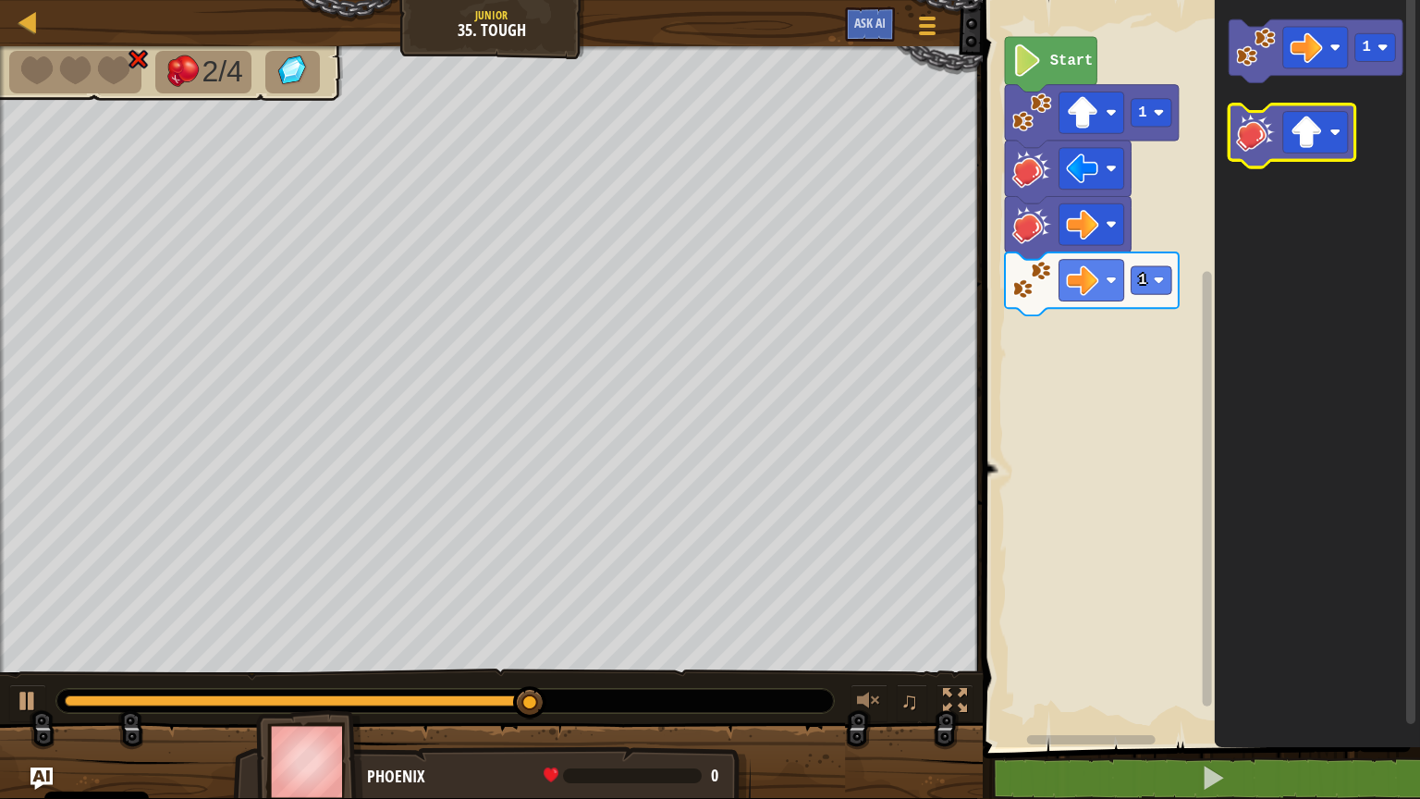
click at [1254, 129] on image "Obszar roboczy Blockly" at bounding box center [1256, 132] width 40 height 40
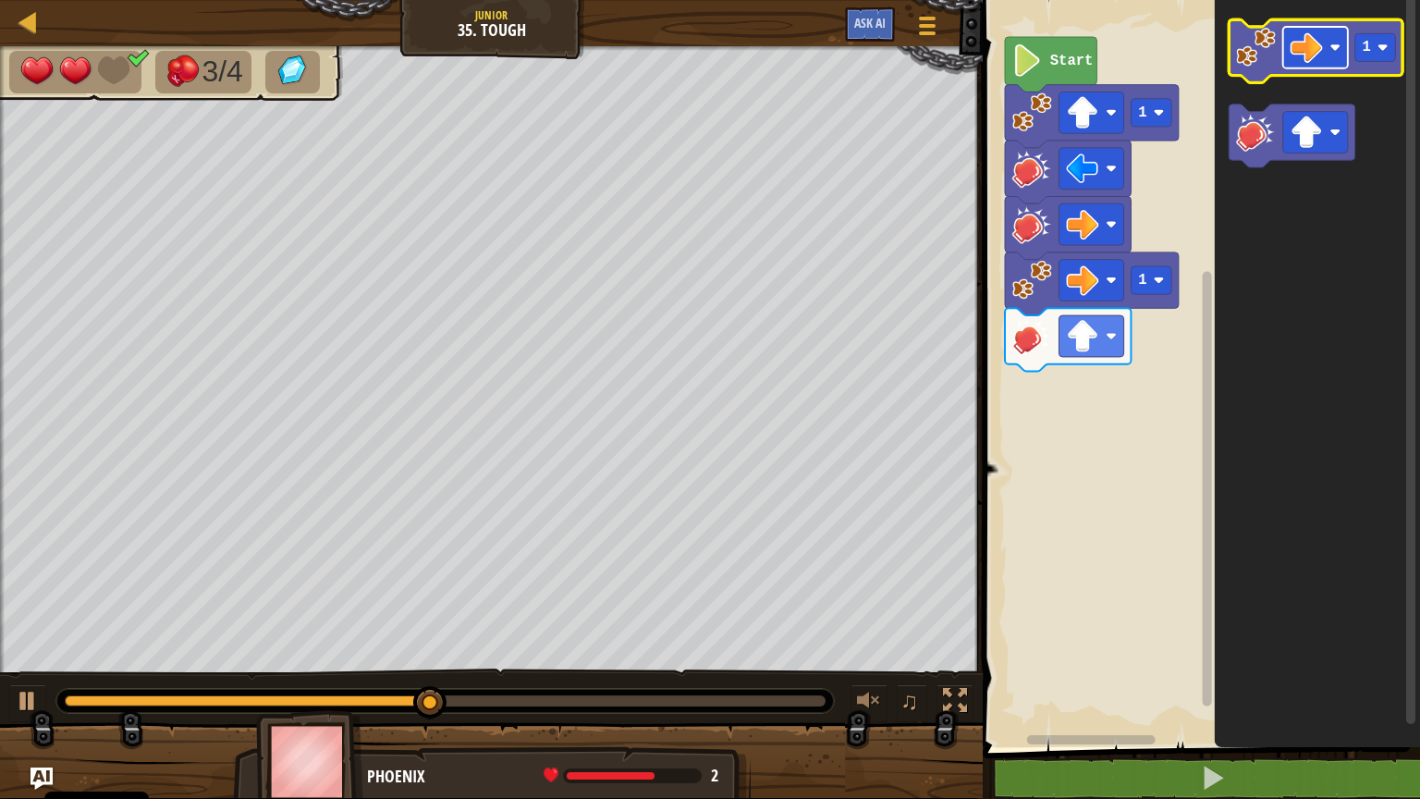
click at [1308, 58] on image "Obszar roboczy Blockly" at bounding box center [1307, 47] width 32 height 32
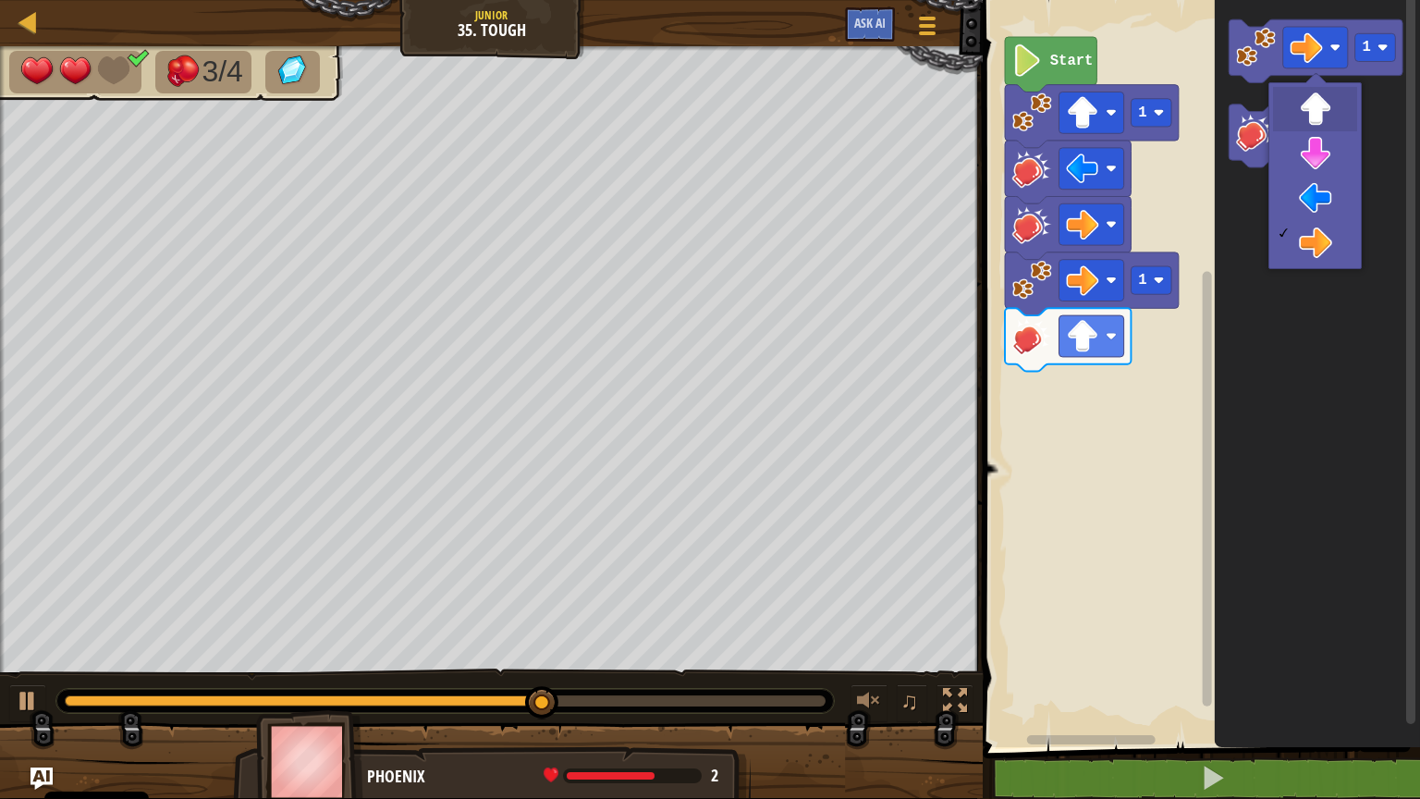
drag, startPoint x: 1299, startPoint y: 109, endPoint x: 1296, endPoint y: 81, distance: 27.9
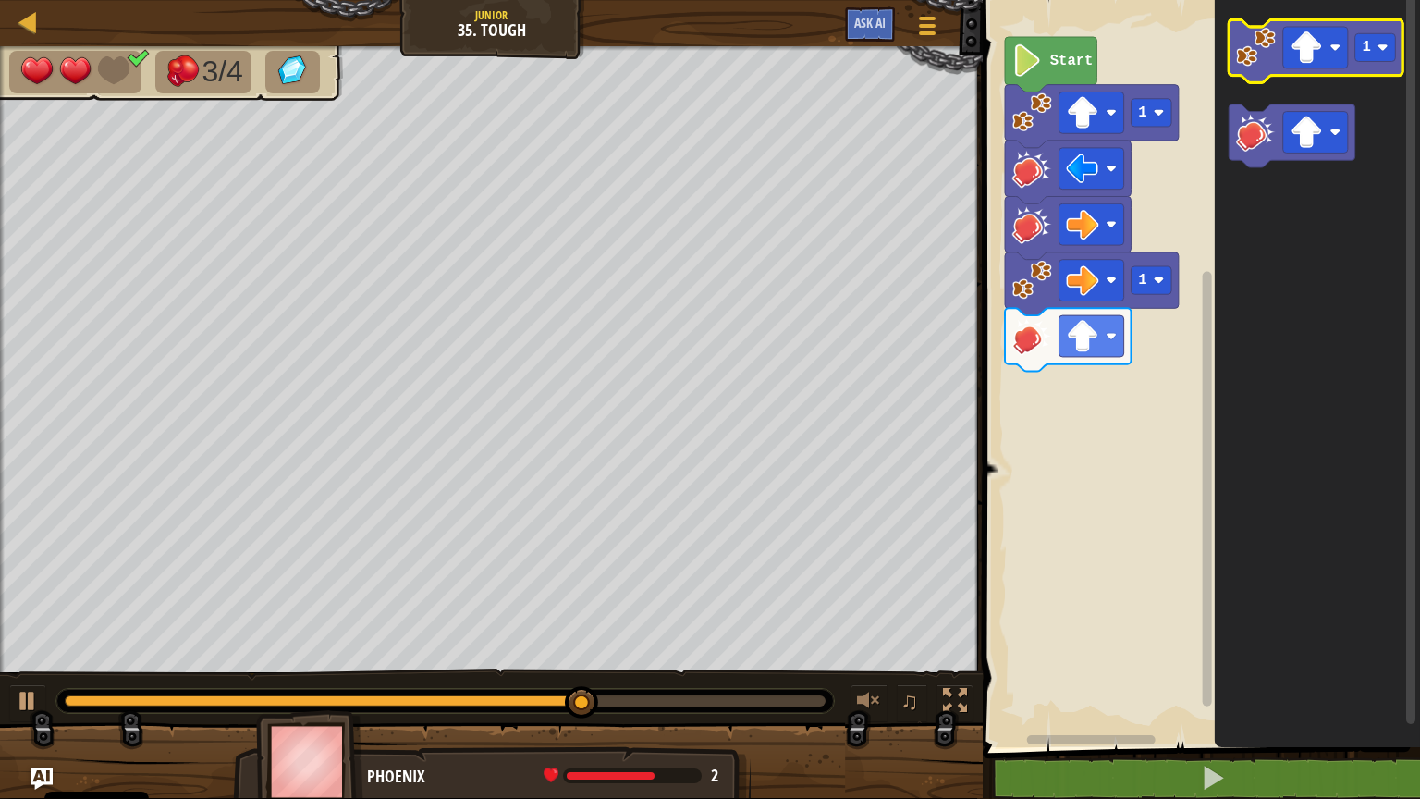
click at [1252, 61] on image "Obszar roboczy Blockly" at bounding box center [1256, 47] width 40 height 40
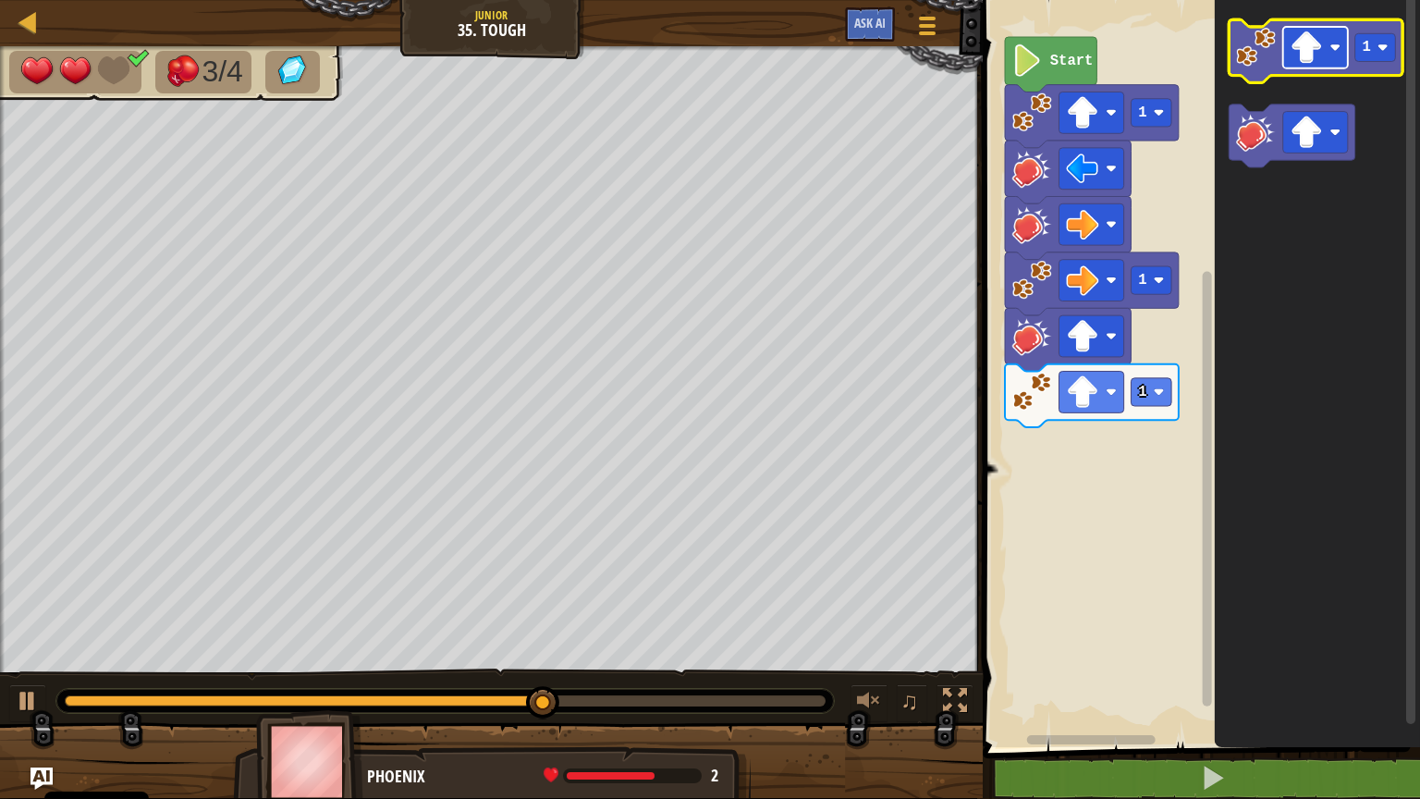
click at [1307, 44] on image "Obszar roboczy Blockly" at bounding box center [1307, 47] width 32 height 32
click at [1254, 63] on image "Obszar roboczy Blockly" at bounding box center [1256, 47] width 40 height 40
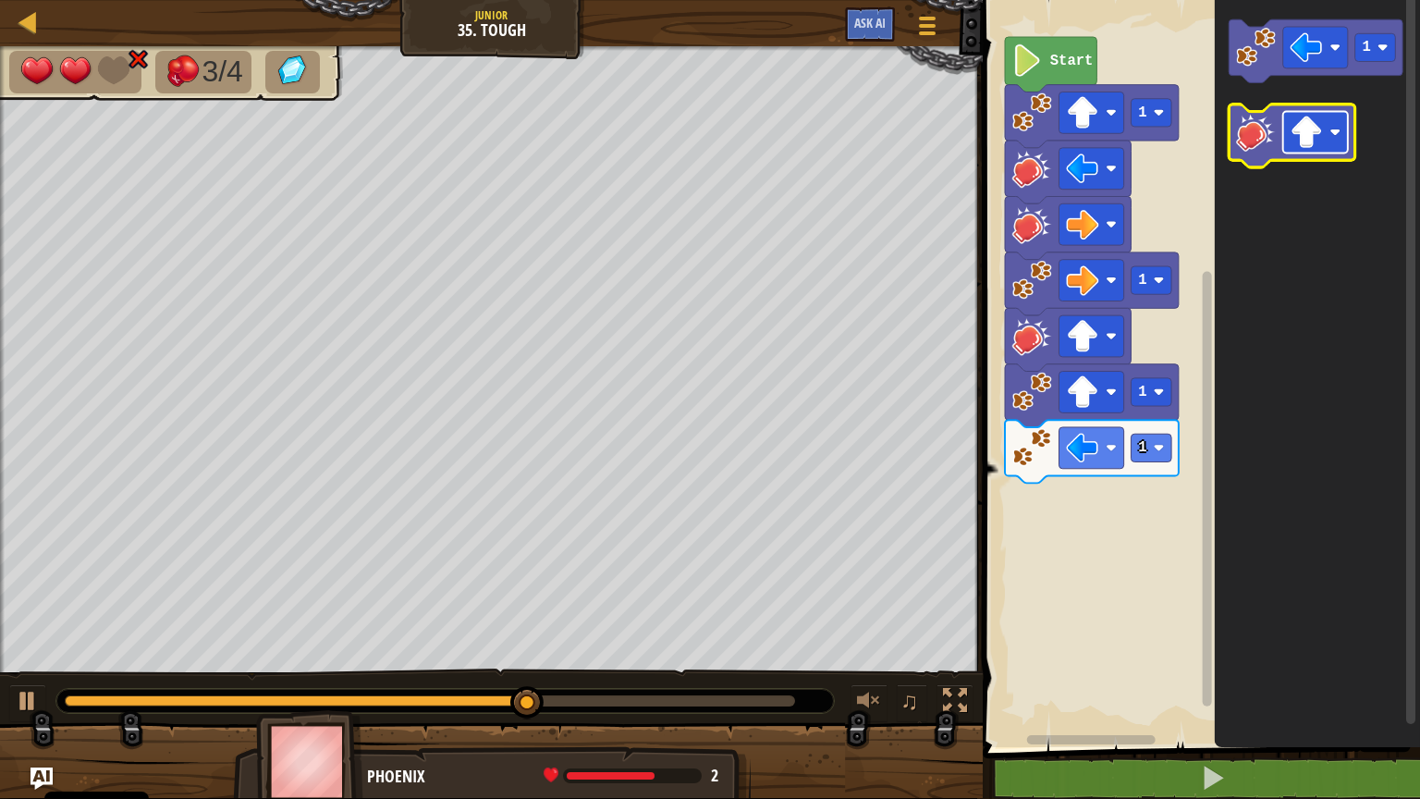
click at [1320, 133] on image "Obszar roboczy Blockly" at bounding box center [1307, 132] width 32 height 32
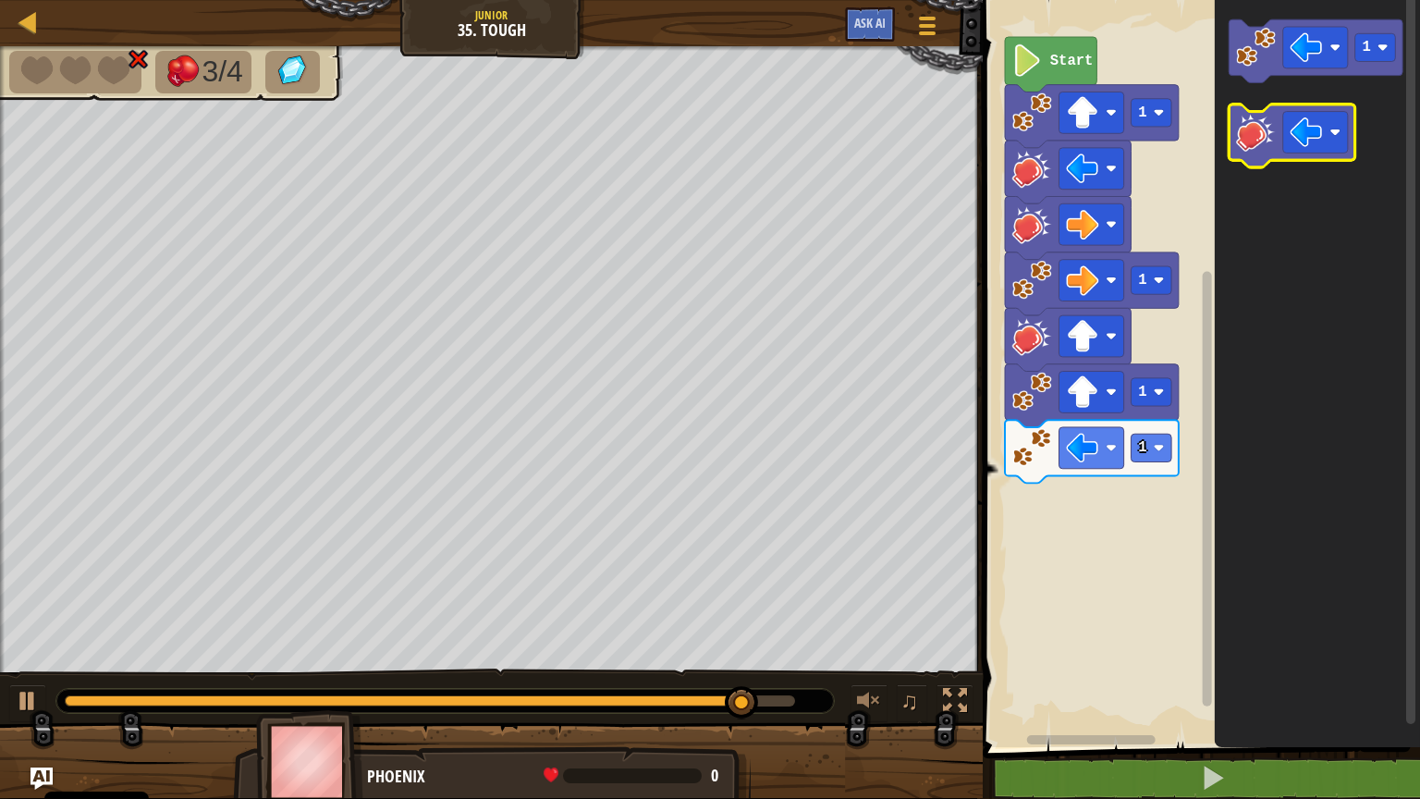
click at [1252, 149] on image "Obszar roboczy Blockly" at bounding box center [1256, 132] width 40 height 40
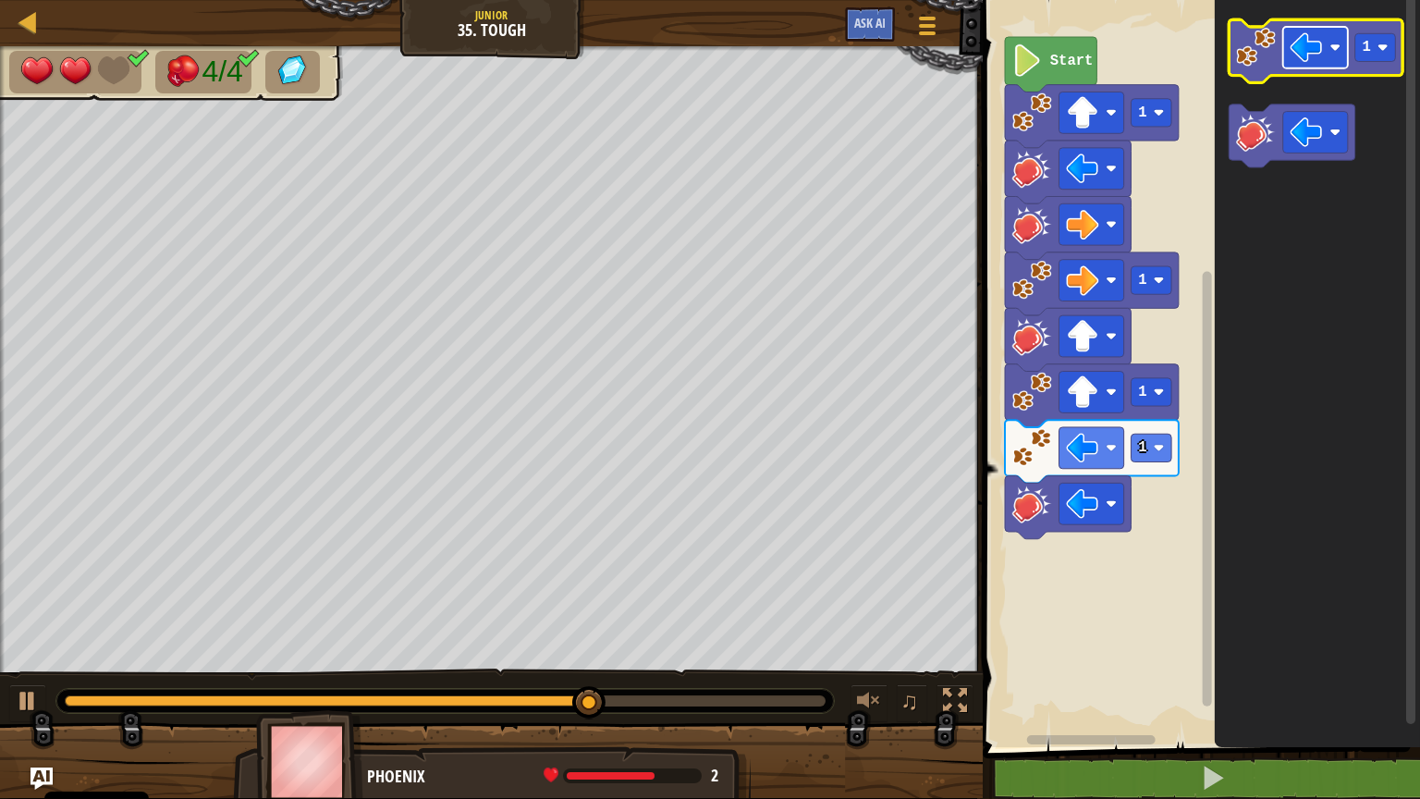
click at [1313, 61] on image "Obszar roboczy Blockly" at bounding box center [1307, 47] width 32 height 32
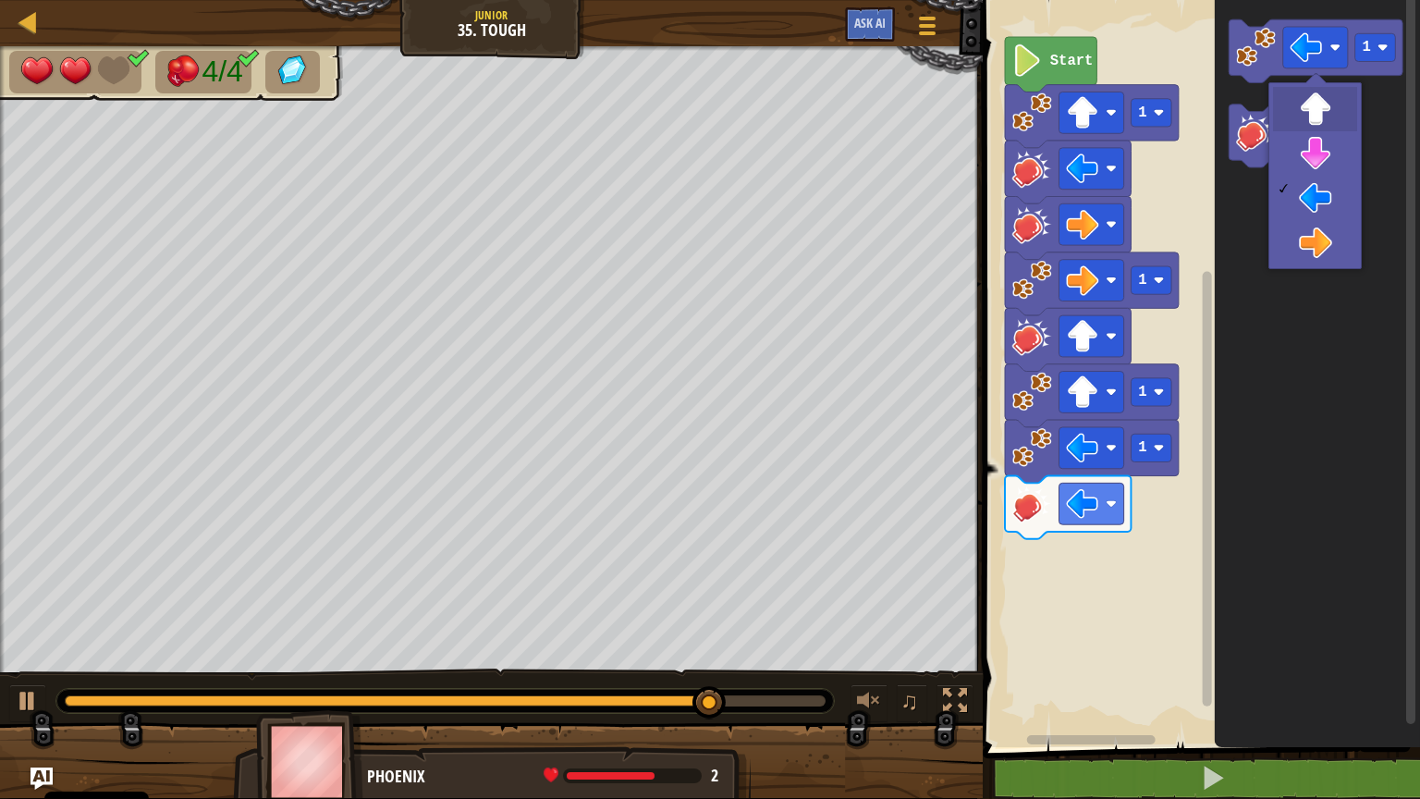
drag, startPoint x: 1324, startPoint y: 122, endPoint x: 1306, endPoint y: 92, distance: 34.9
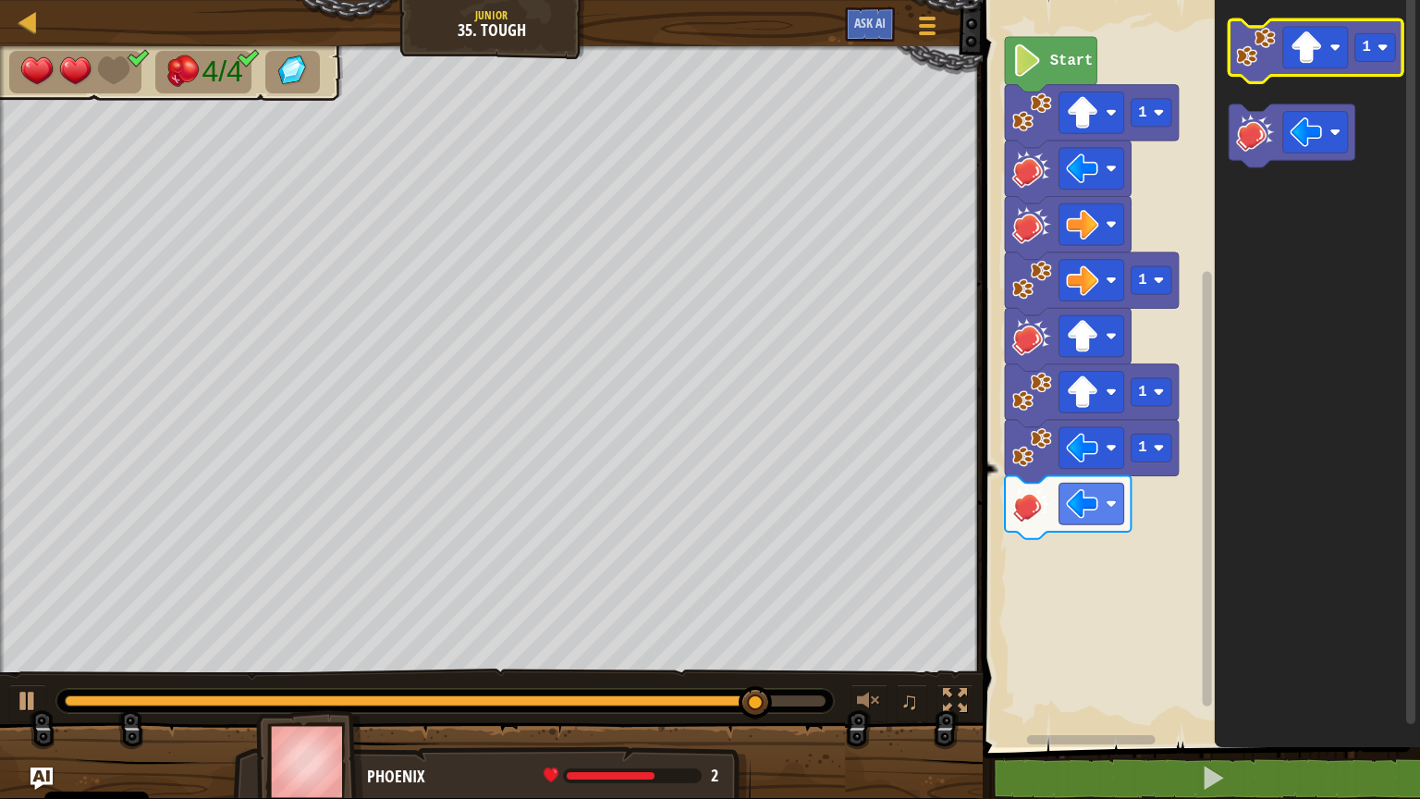
click at [1261, 74] on icon "Obszar roboczy Blockly" at bounding box center [1317, 50] width 174 height 63
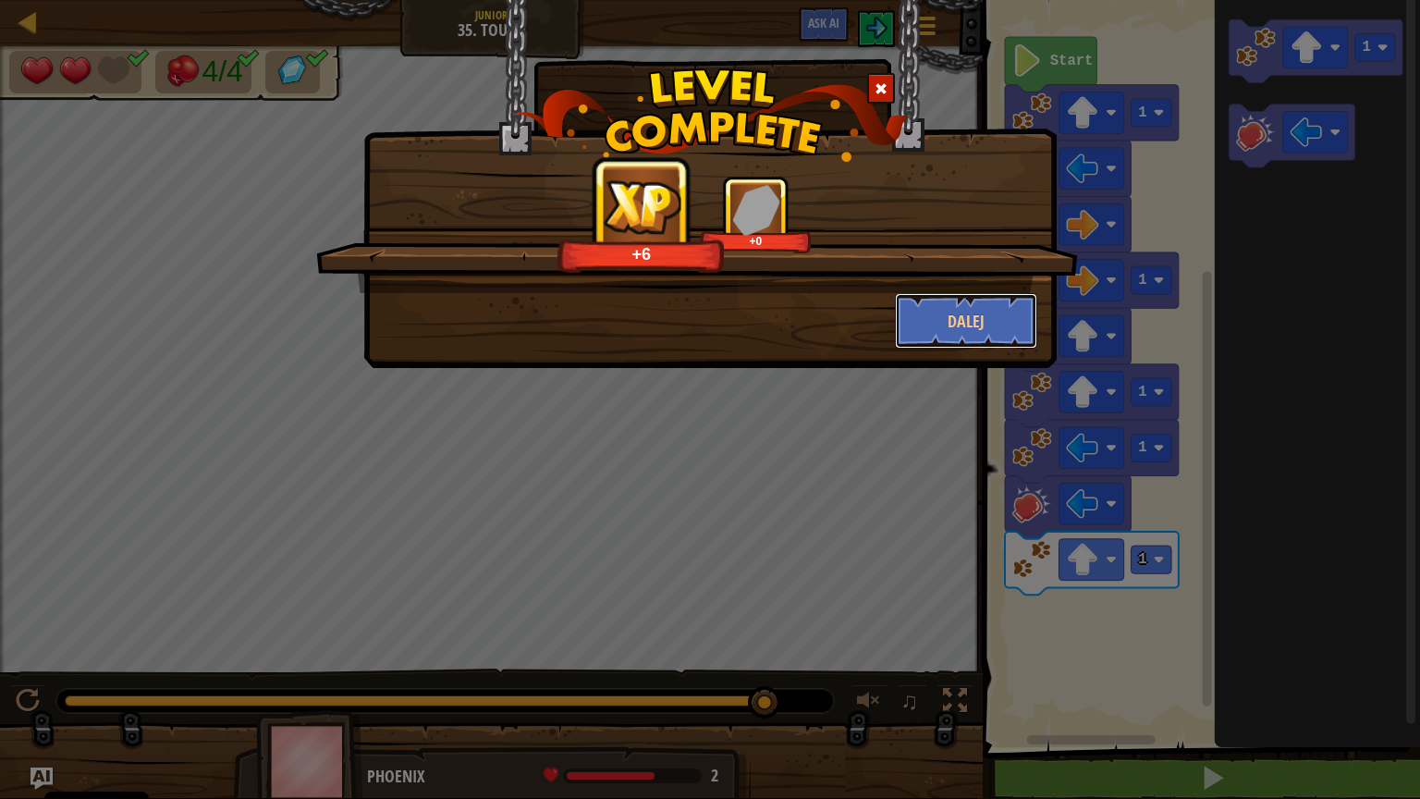
click at [944, 311] on button "Dalej" at bounding box center [966, 320] width 143 height 55
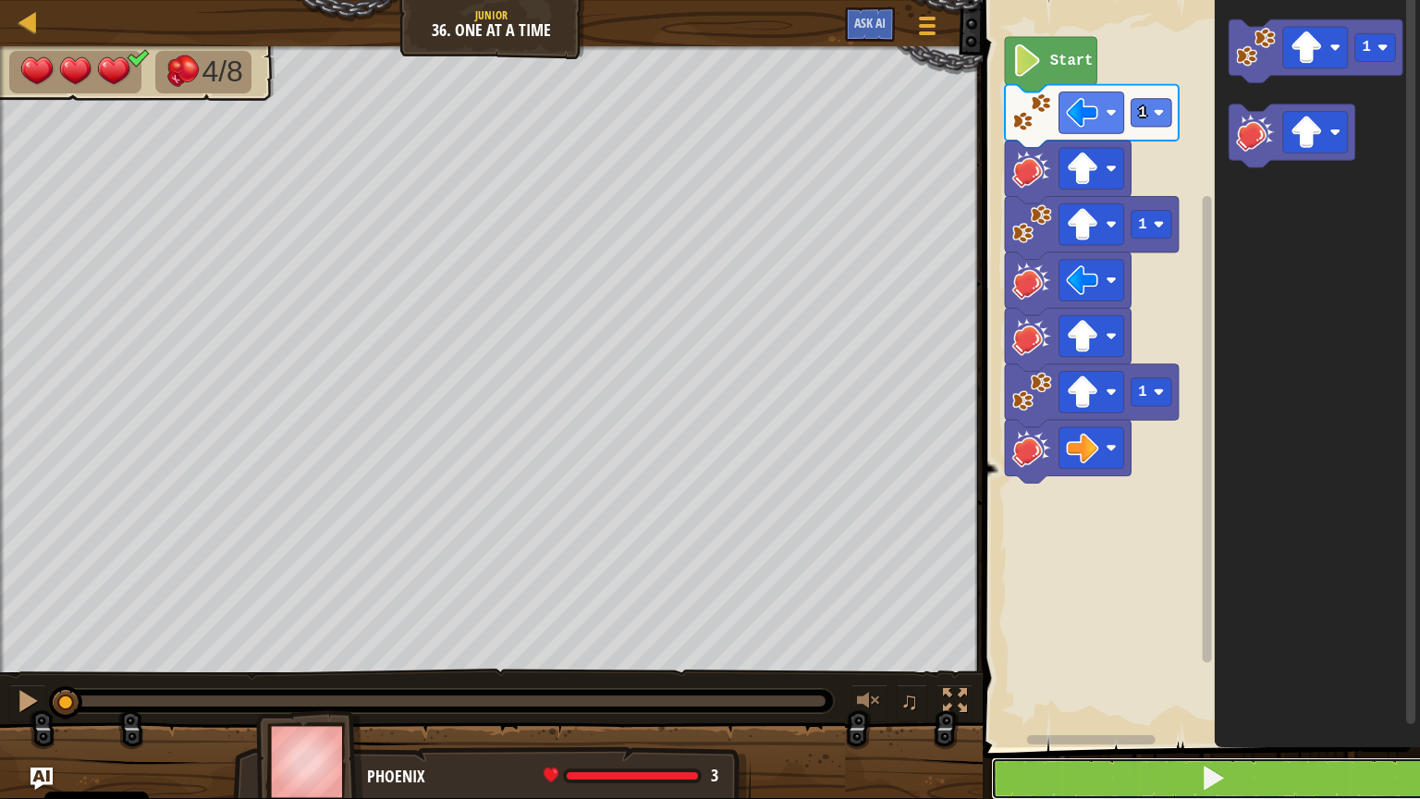
click at [1190, 642] on button at bounding box center [1212, 778] width 443 height 43
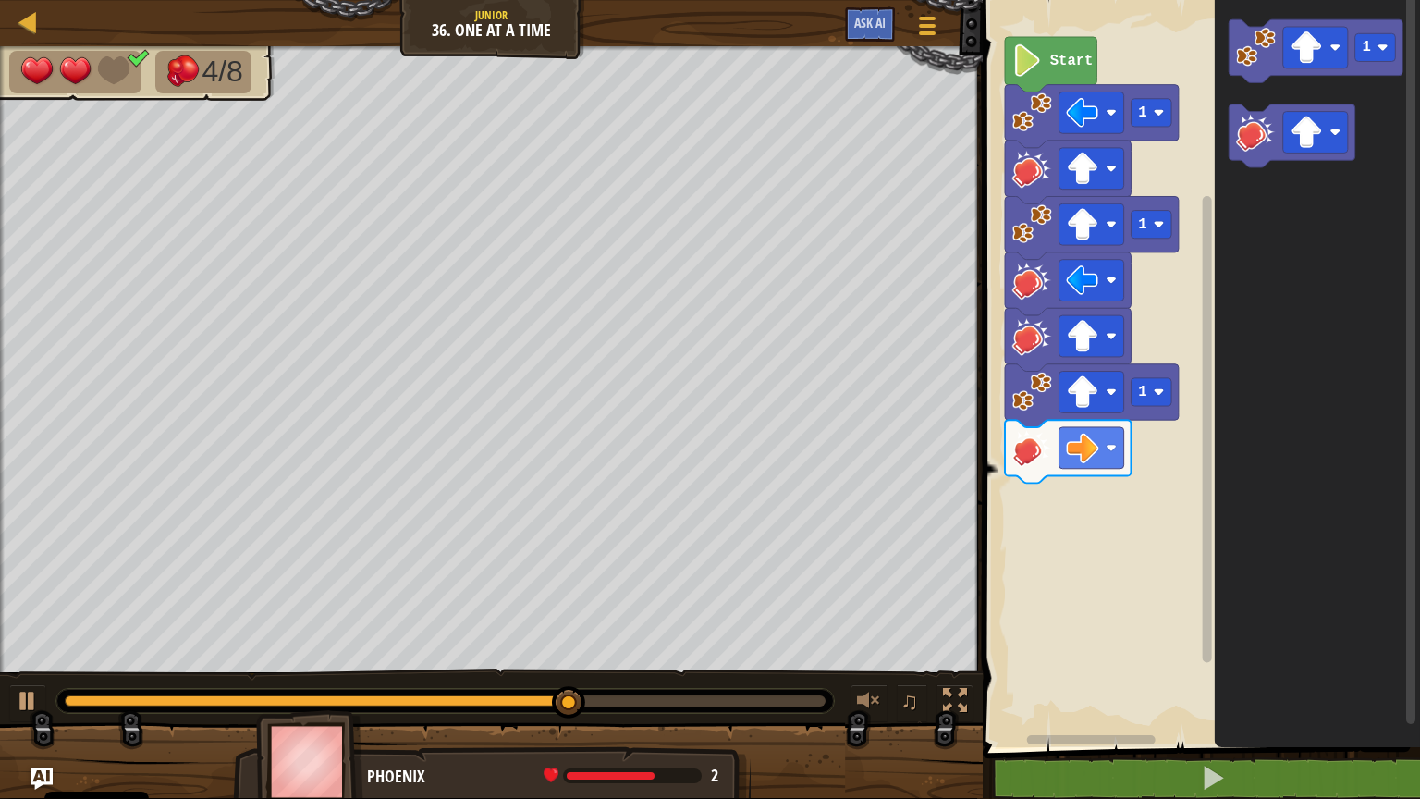
click at [1184, 348] on div "1 1 1 Start 1" at bounding box center [1198, 369] width 443 height 756
click at [1319, 43] on image "Obszar roboczy Blockly" at bounding box center [1307, 47] width 32 height 32
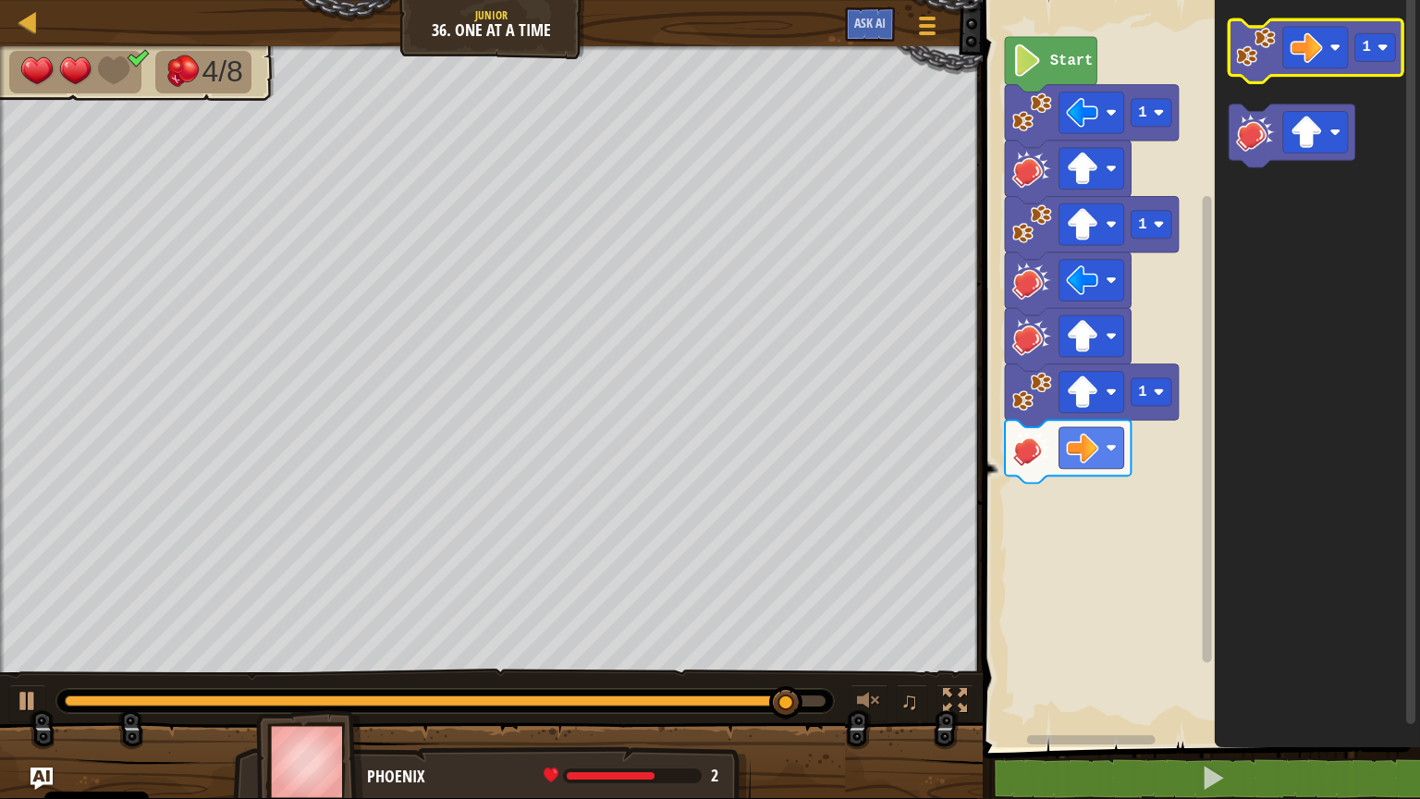
click at [1237, 74] on icon "Obszar roboczy Blockly" at bounding box center [1317, 50] width 174 height 63
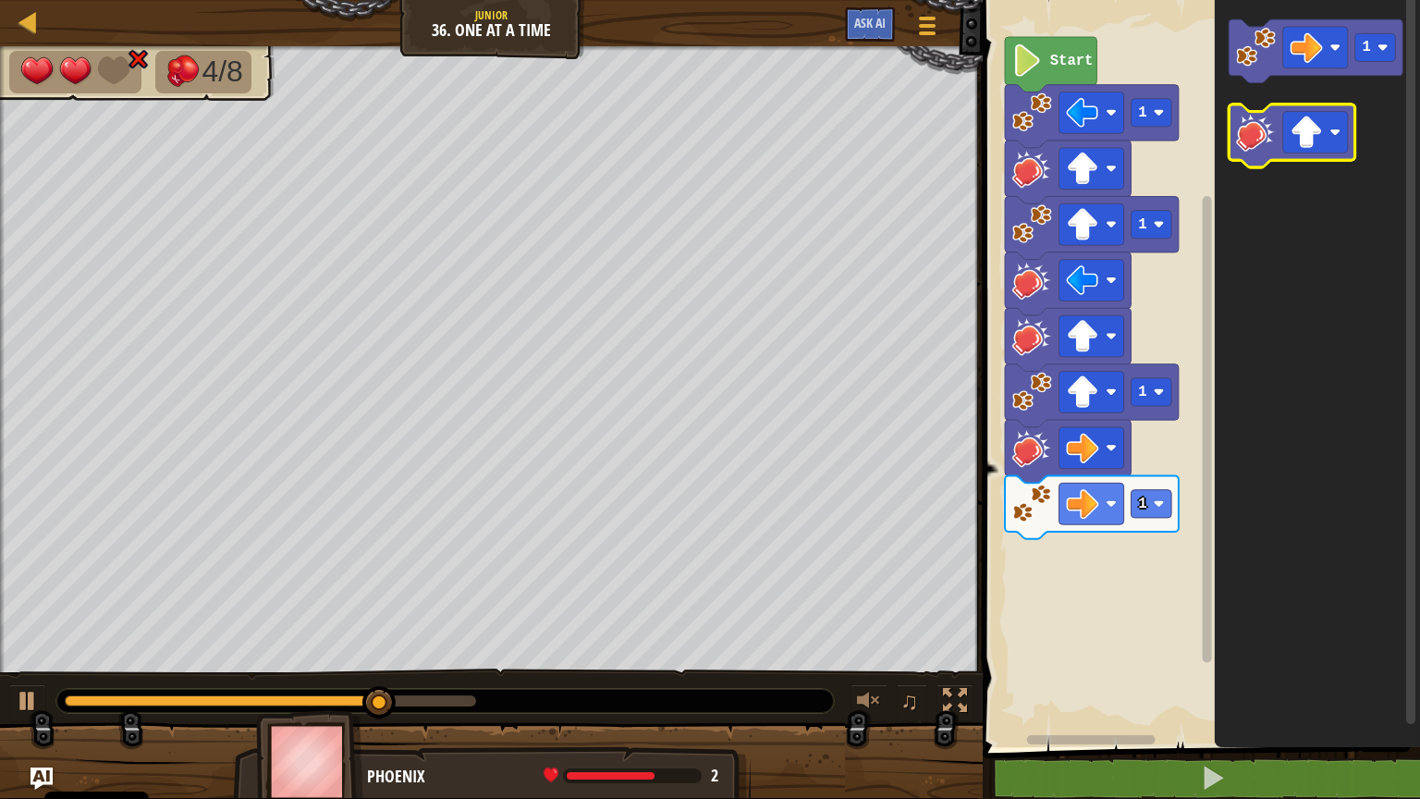
click at [1252, 137] on image "Obszar roboczy Blockly" at bounding box center [1256, 132] width 40 height 40
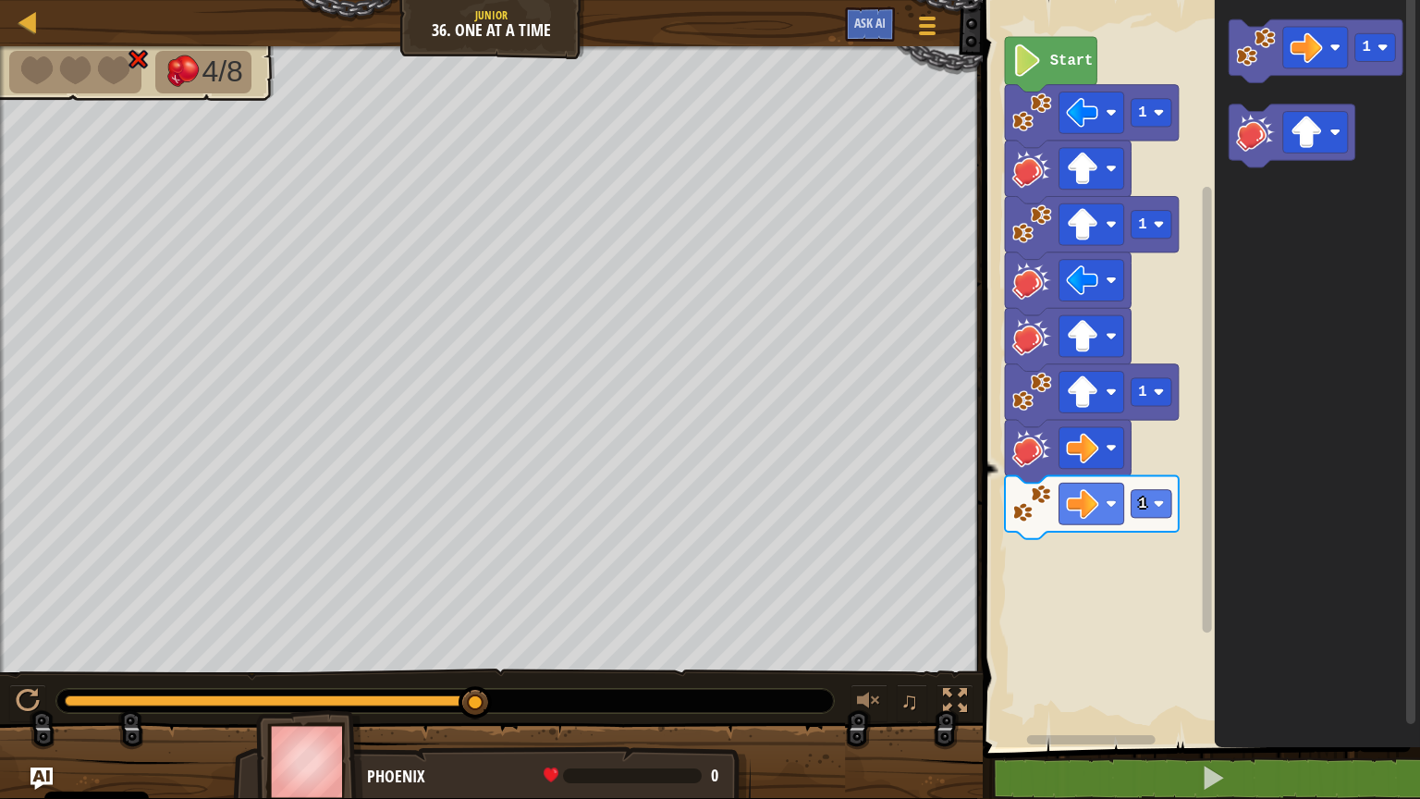
drag, startPoint x: 451, startPoint y: 710, endPoint x: 208, endPoint y: 681, distance: 245.0
click at [208, 642] on div "♫" at bounding box center [491, 696] width 983 height 55
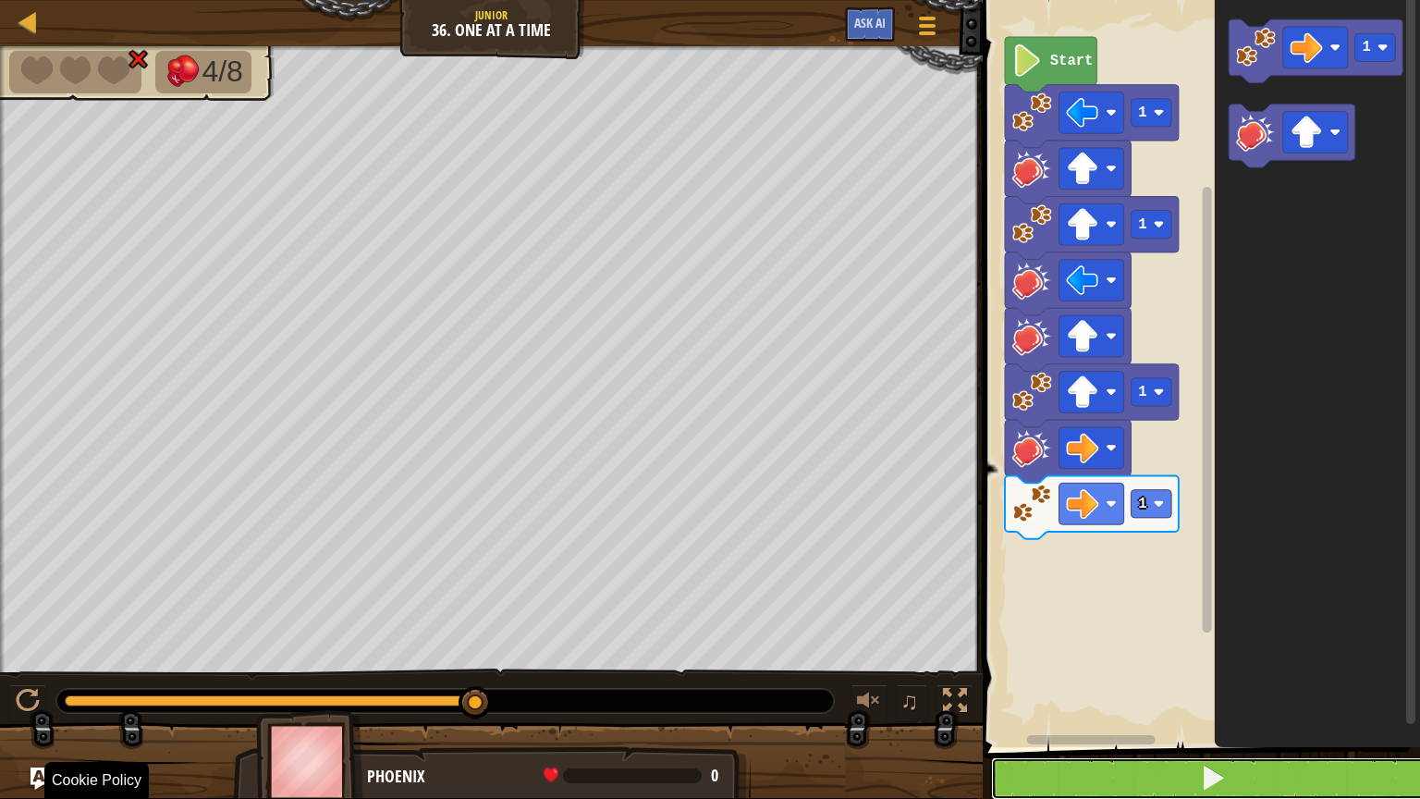
click at [1065, 642] on button at bounding box center [1212, 778] width 443 height 43
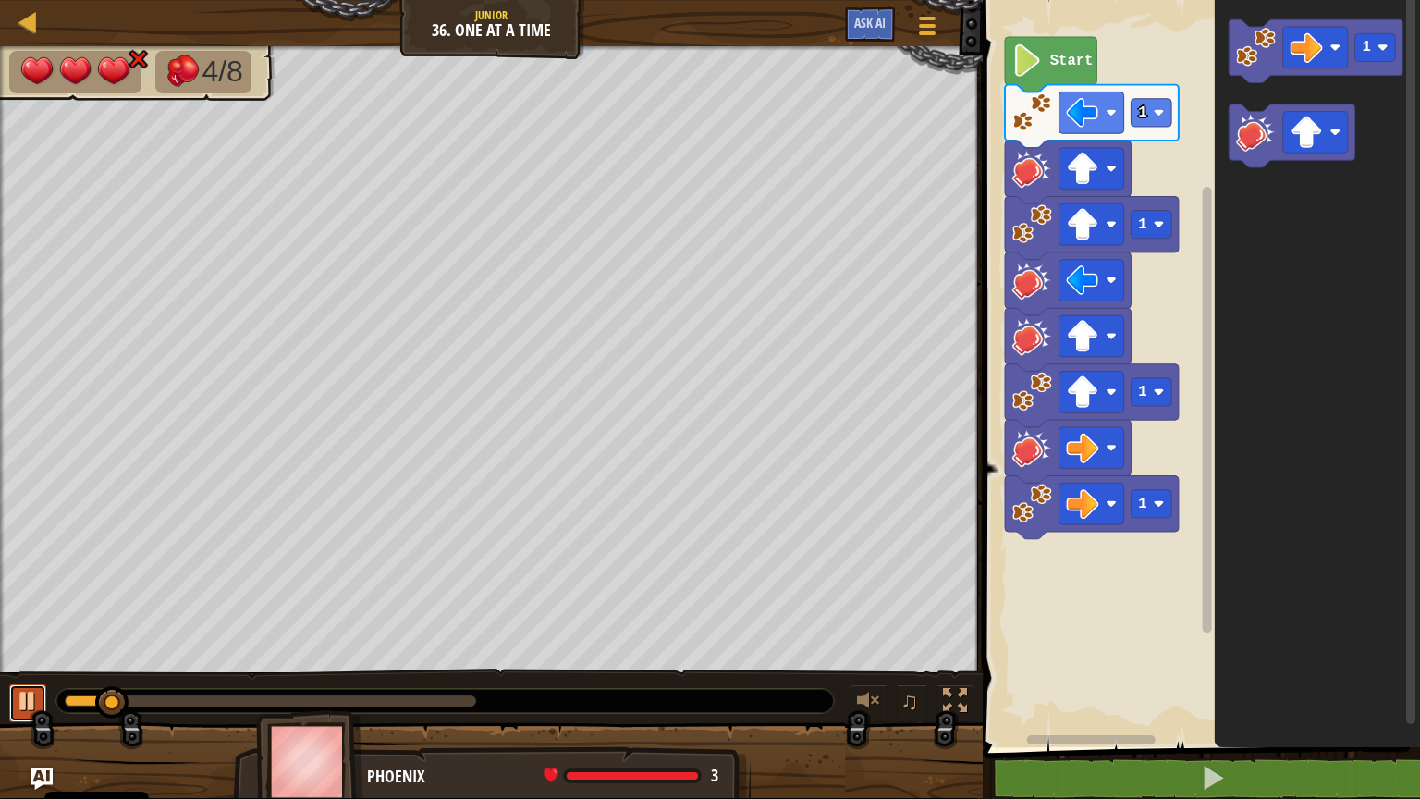
click at [14, 642] on button at bounding box center [27, 703] width 37 height 38
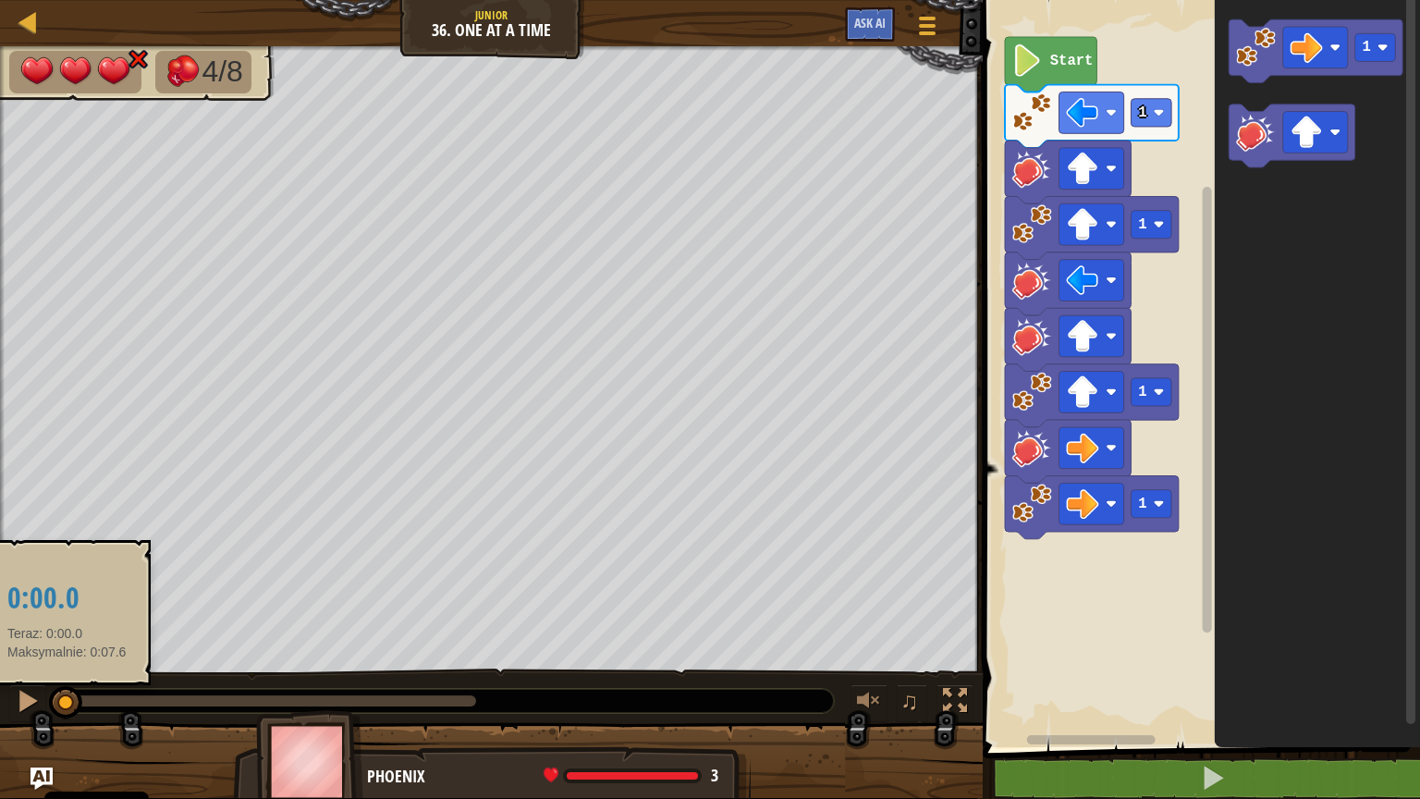
drag, startPoint x: 110, startPoint y: 688, endPoint x: 47, endPoint y: 696, distance: 63.4
click at [49, 642] on div at bounding box center [65, 702] width 33 height 33
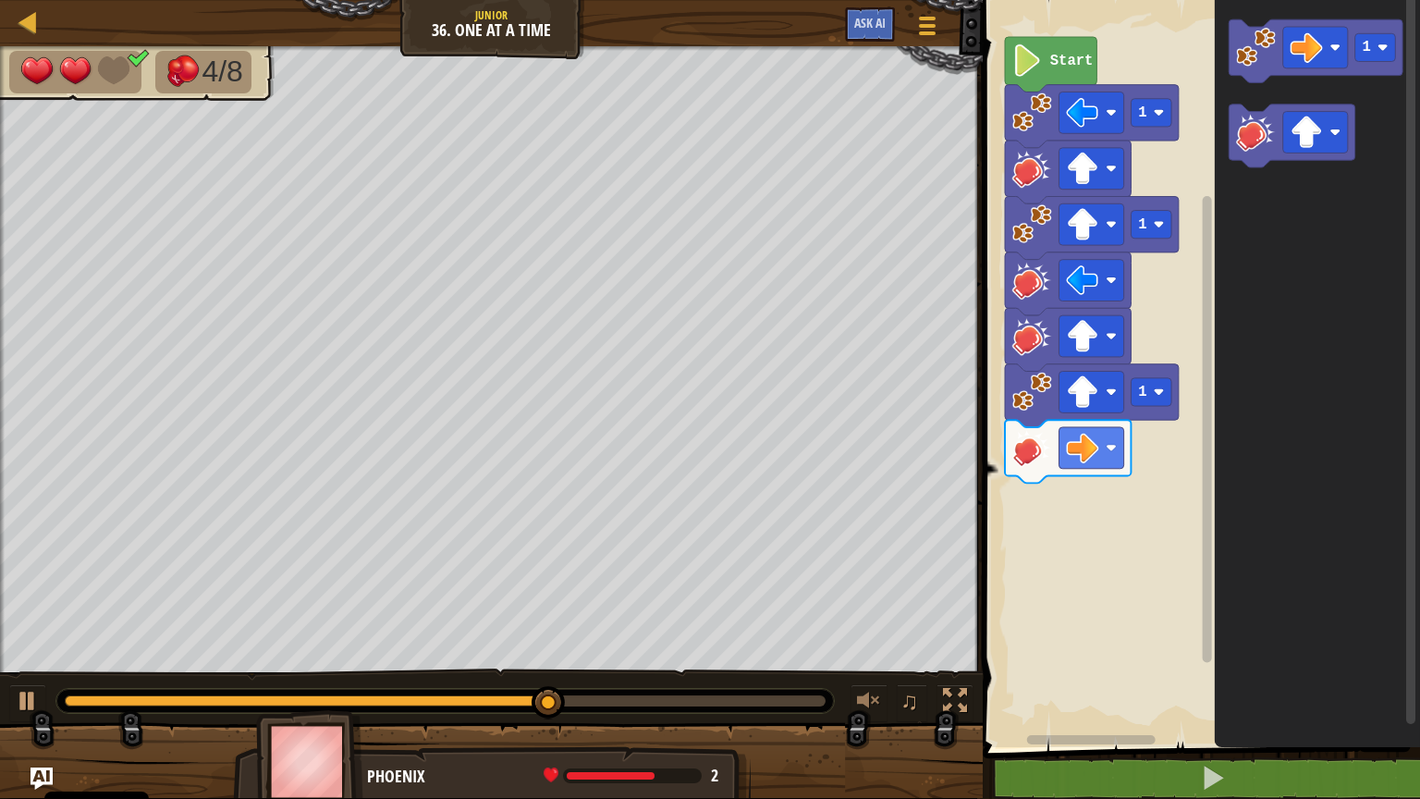
click at [1268, 89] on icon "1" at bounding box center [1317, 369] width 205 height 756
click at [1266, 75] on g "1" at bounding box center [1317, 50] width 174 height 63
click at [1266, 75] on icon "Obszar roboczy Blockly" at bounding box center [1317, 50] width 174 height 63
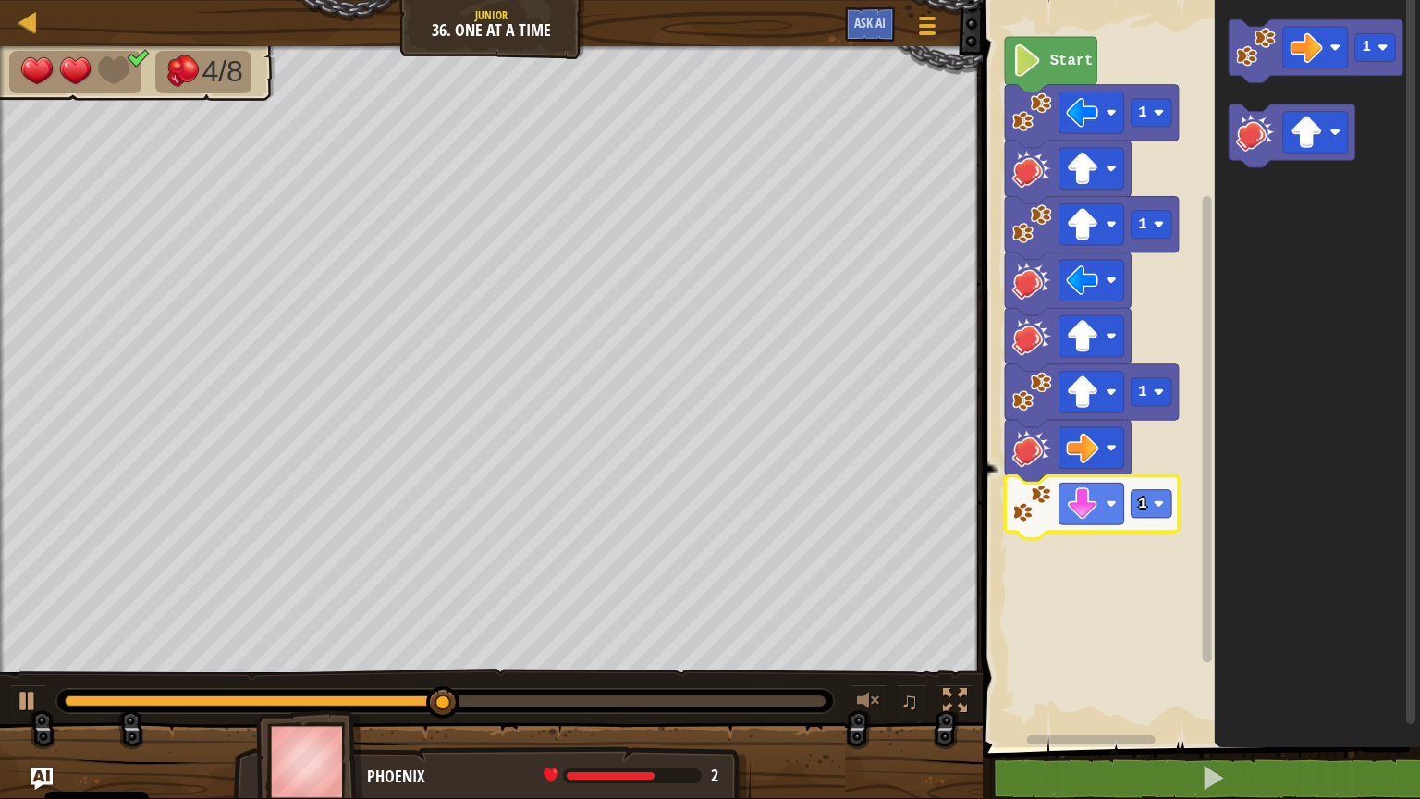
click at [1160, 518] on rect "Obszar roboczy Blockly" at bounding box center [1152, 504] width 41 height 28
click at [1248, 40] on image "Obszar roboczy Blockly" at bounding box center [1256, 47] width 40 height 40
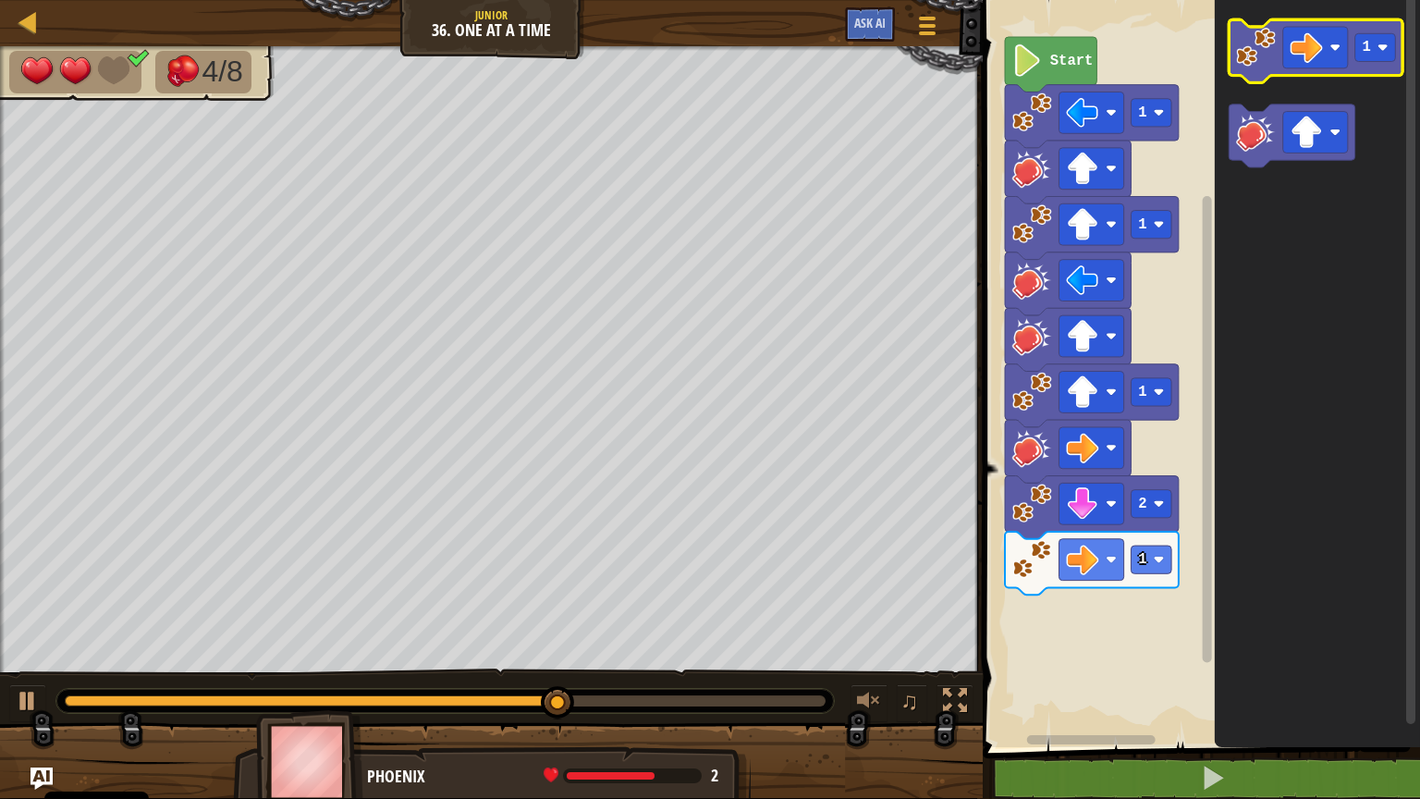
click at [1261, 55] on image "Obszar roboczy Blockly" at bounding box center [1256, 47] width 40 height 40
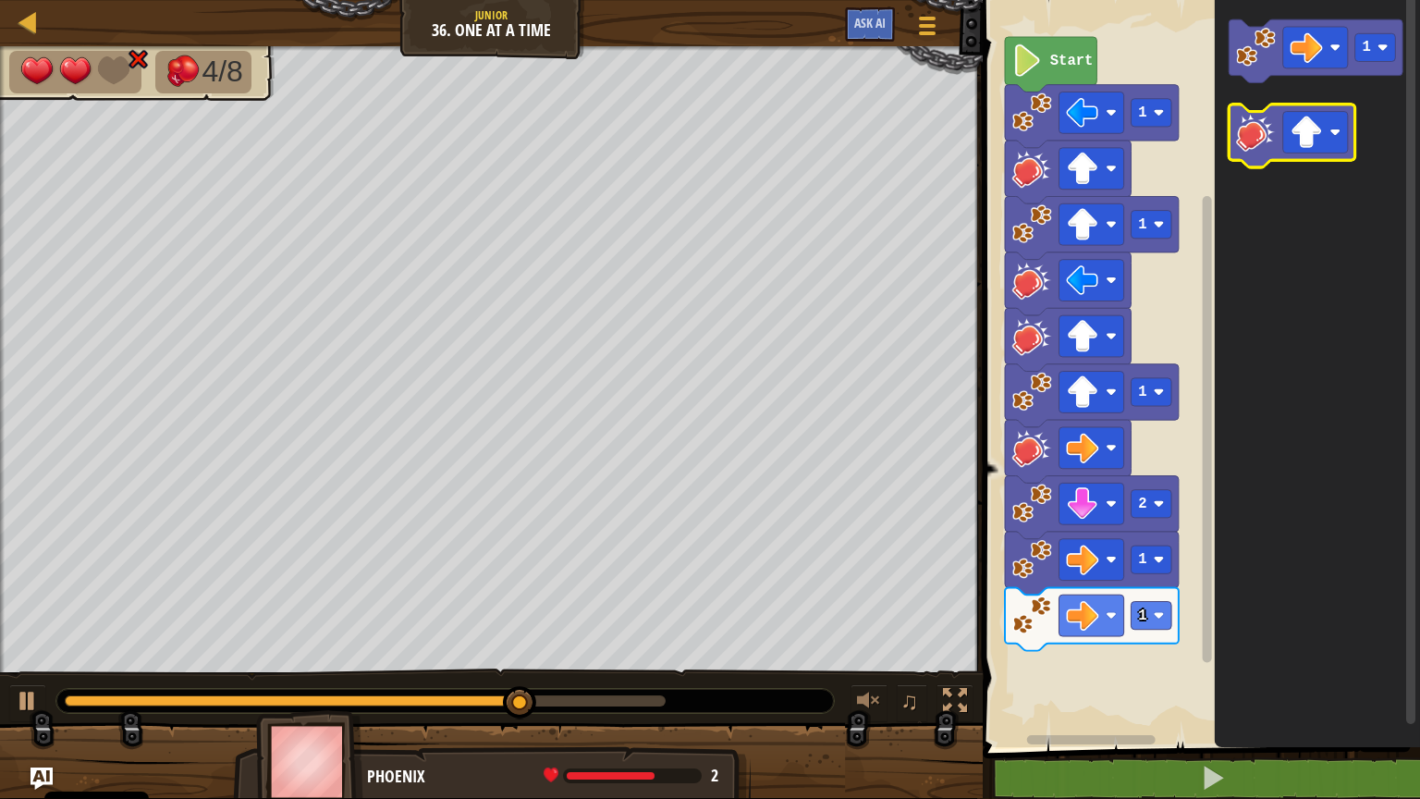
click at [1265, 141] on image "Obszar roboczy Blockly" at bounding box center [1256, 132] width 40 height 40
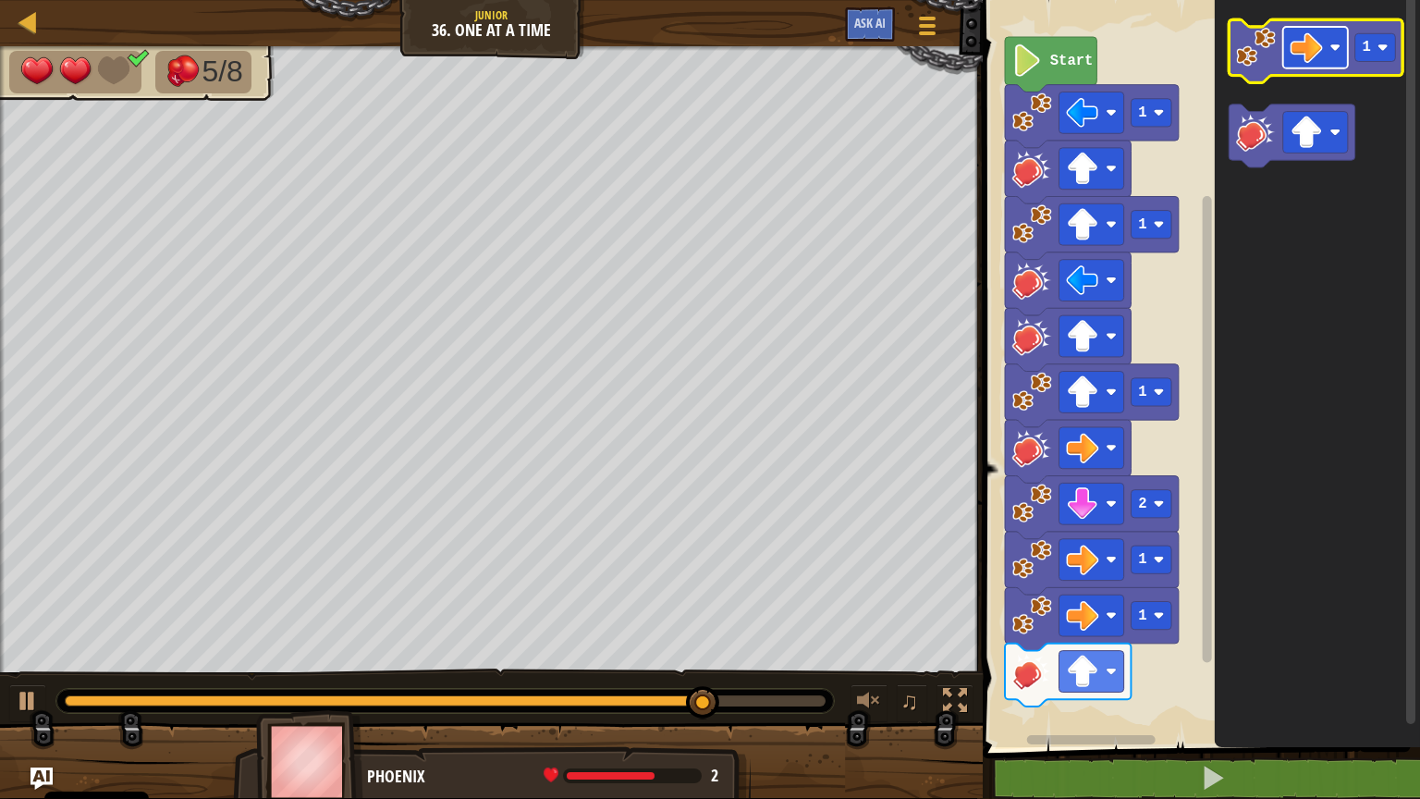
click at [1323, 59] on rect "Obszar roboczy Blockly" at bounding box center [1315, 48] width 65 height 42
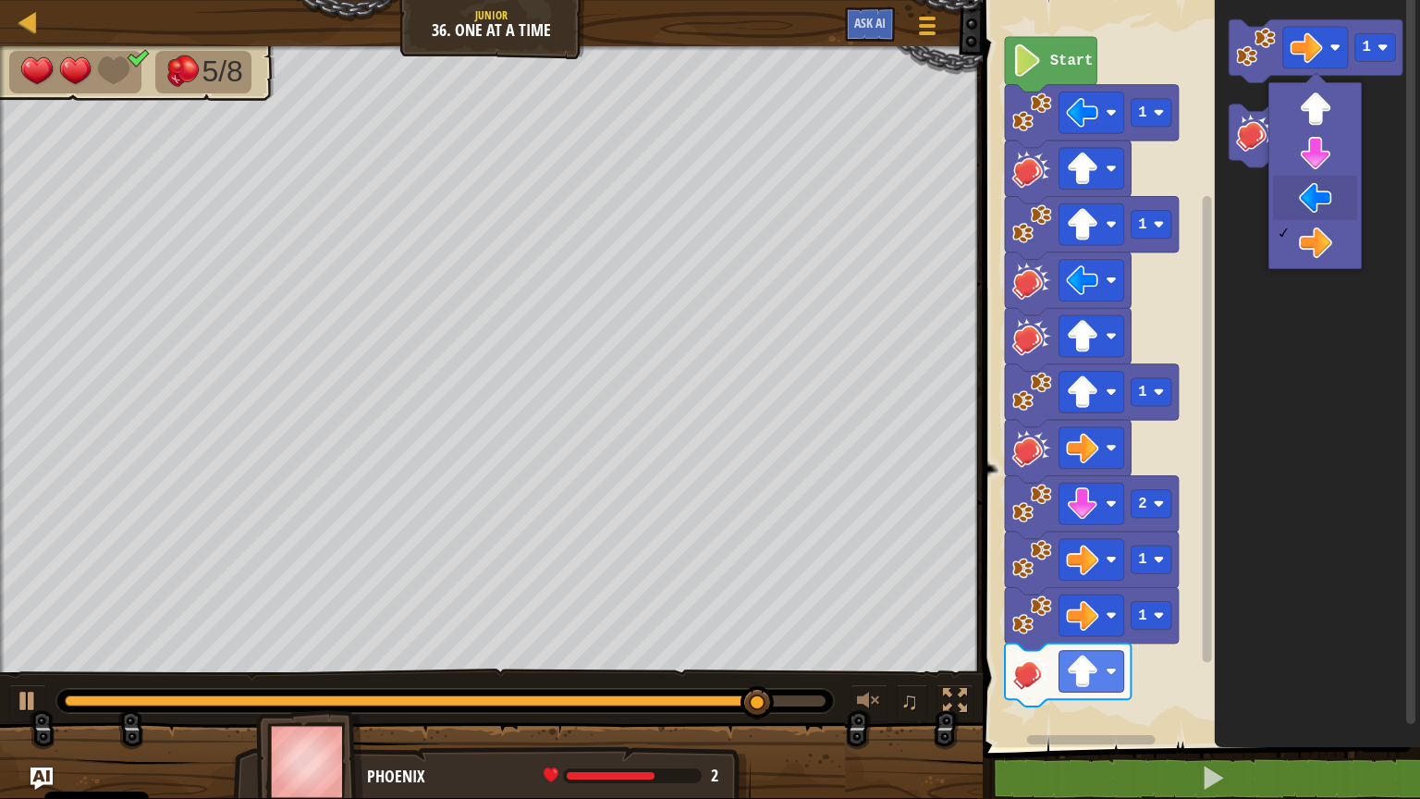
drag, startPoint x: 1312, startPoint y: 183, endPoint x: 1254, endPoint y: 106, distance: 96.4
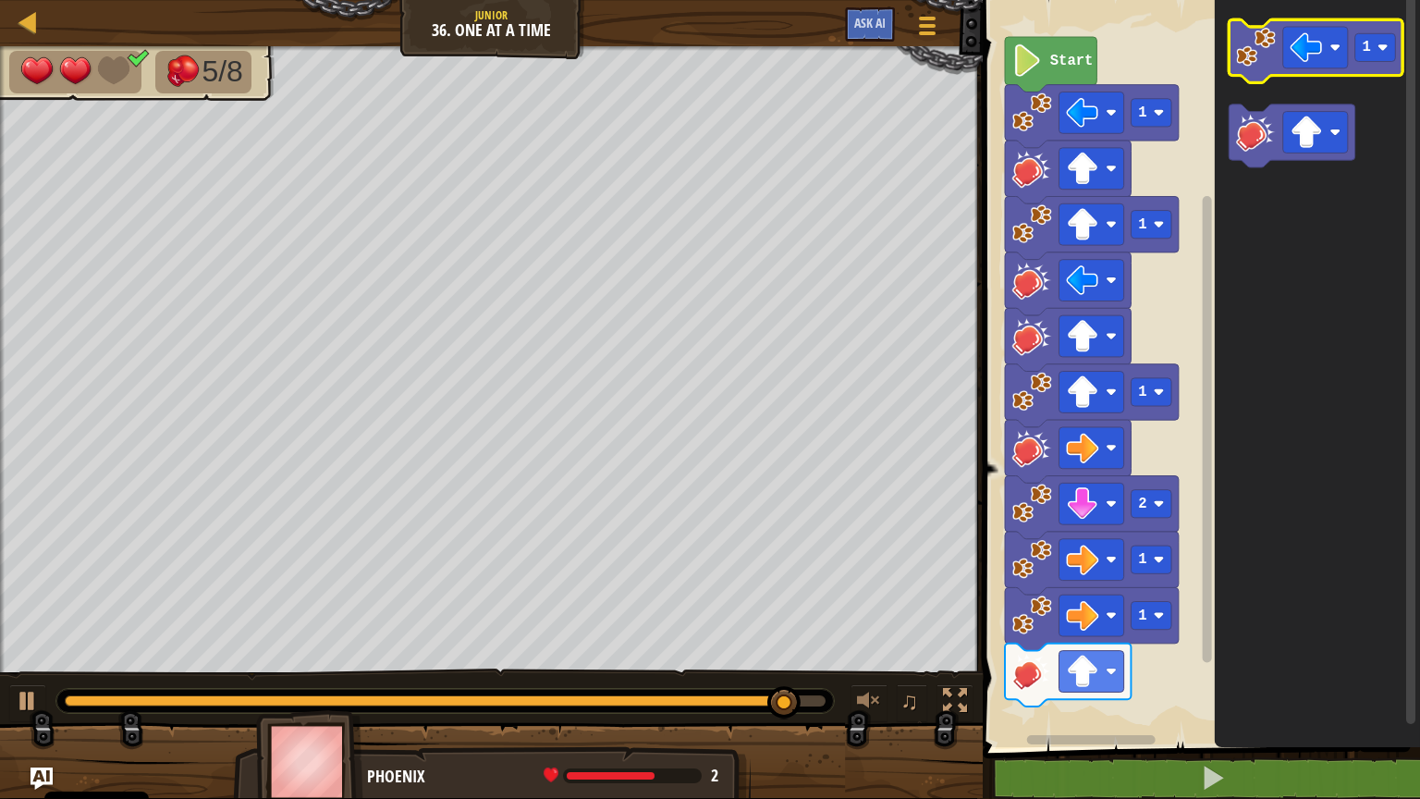
click at [1270, 53] on image "Obszar roboczy Blockly" at bounding box center [1256, 47] width 40 height 40
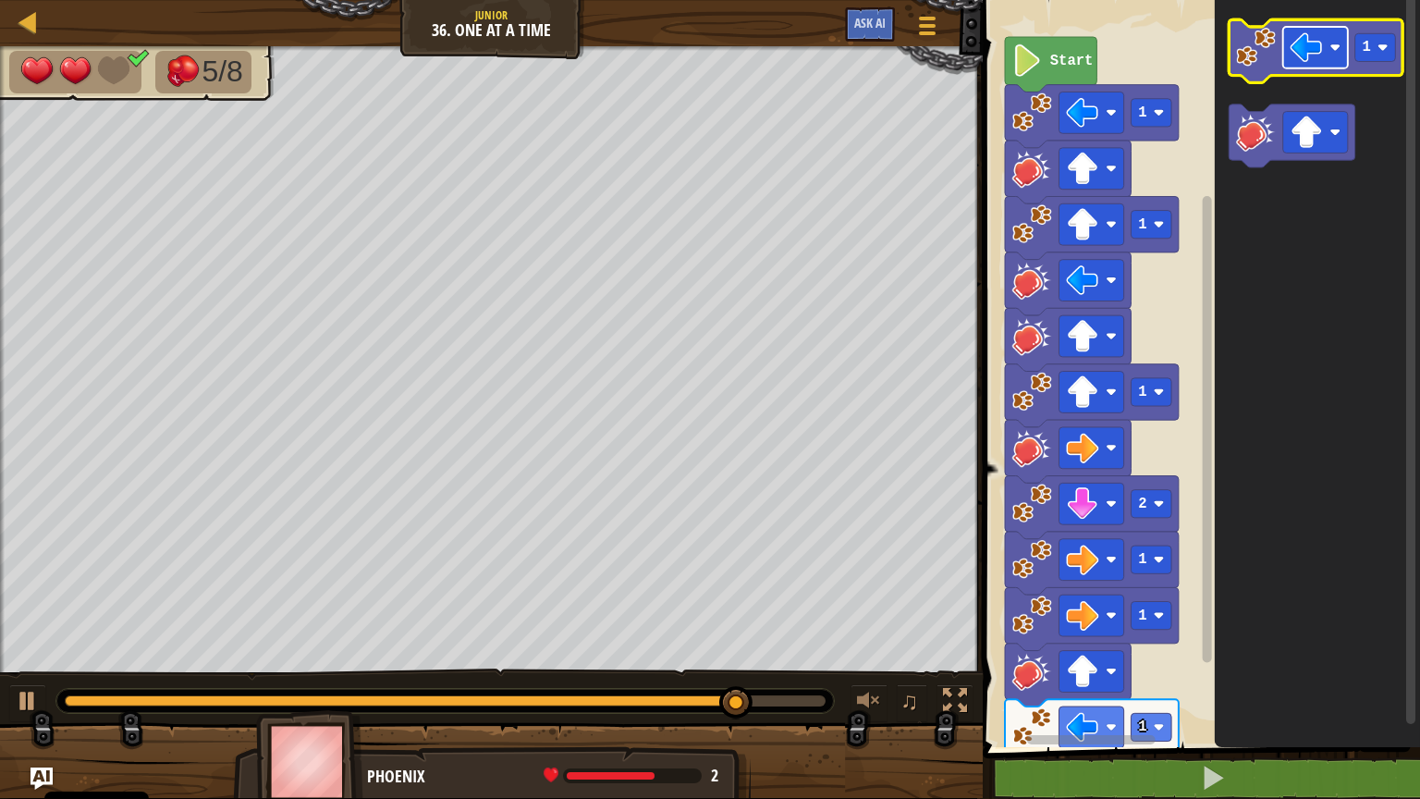
click at [1307, 64] on rect "Obszar roboczy Blockly" at bounding box center [1315, 48] width 65 height 42
click at [1256, 52] on image "Obszar roboczy Blockly" at bounding box center [1256, 47] width 40 height 40
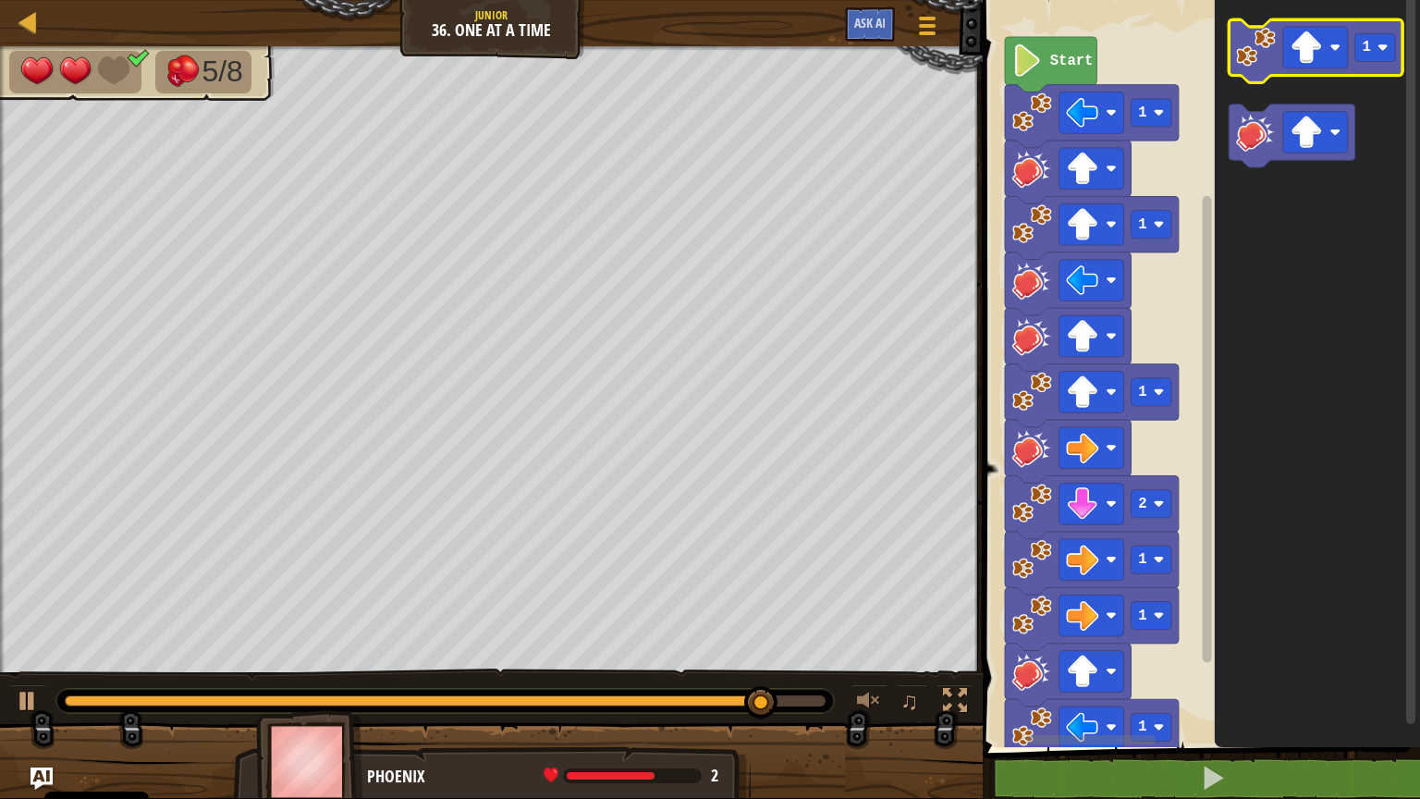
click at [1256, 51] on image "Obszar roboczy Blockly" at bounding box center [1256, 47] width 40 height 40
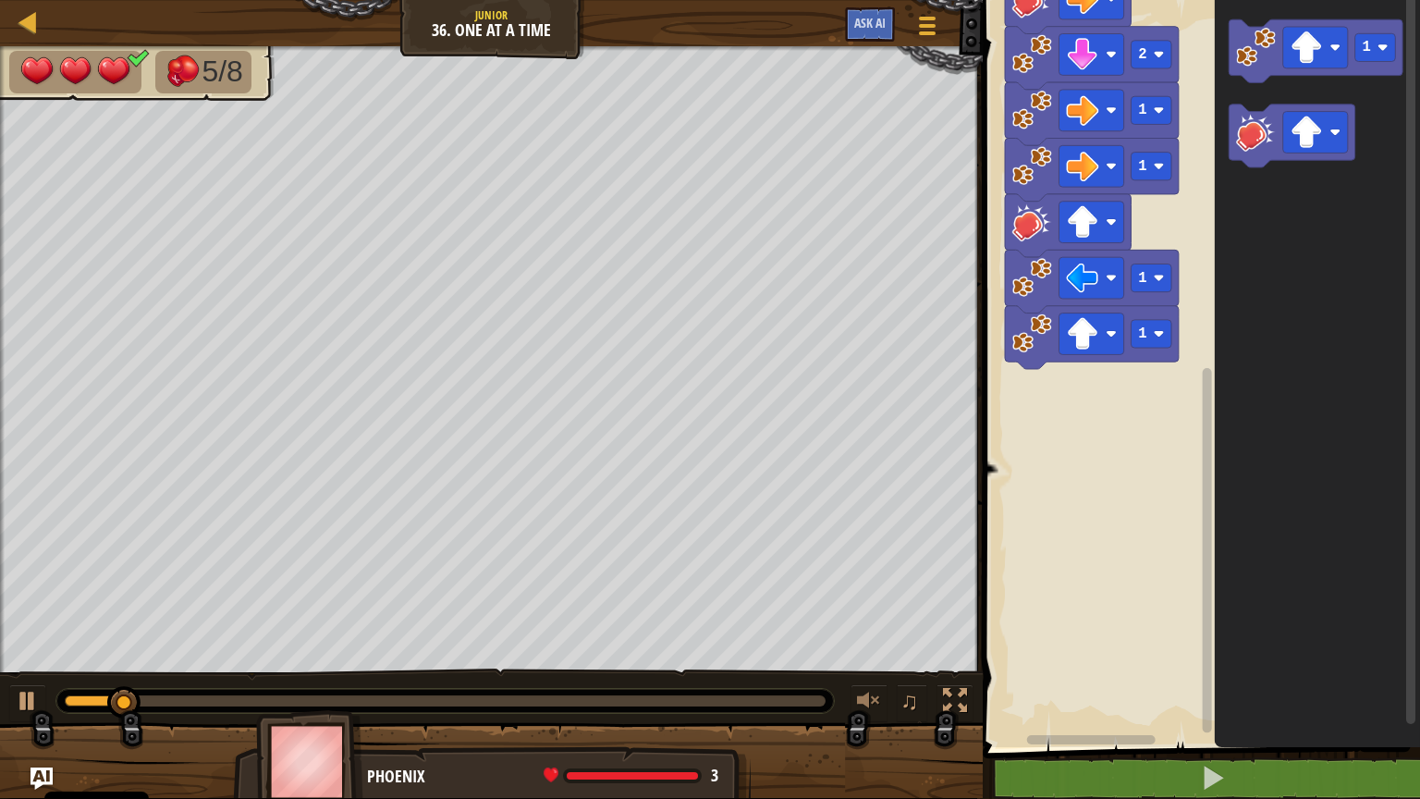
click at [1247, 202] on icon "1" at bounding box center [1317, 369] width 205 height 756
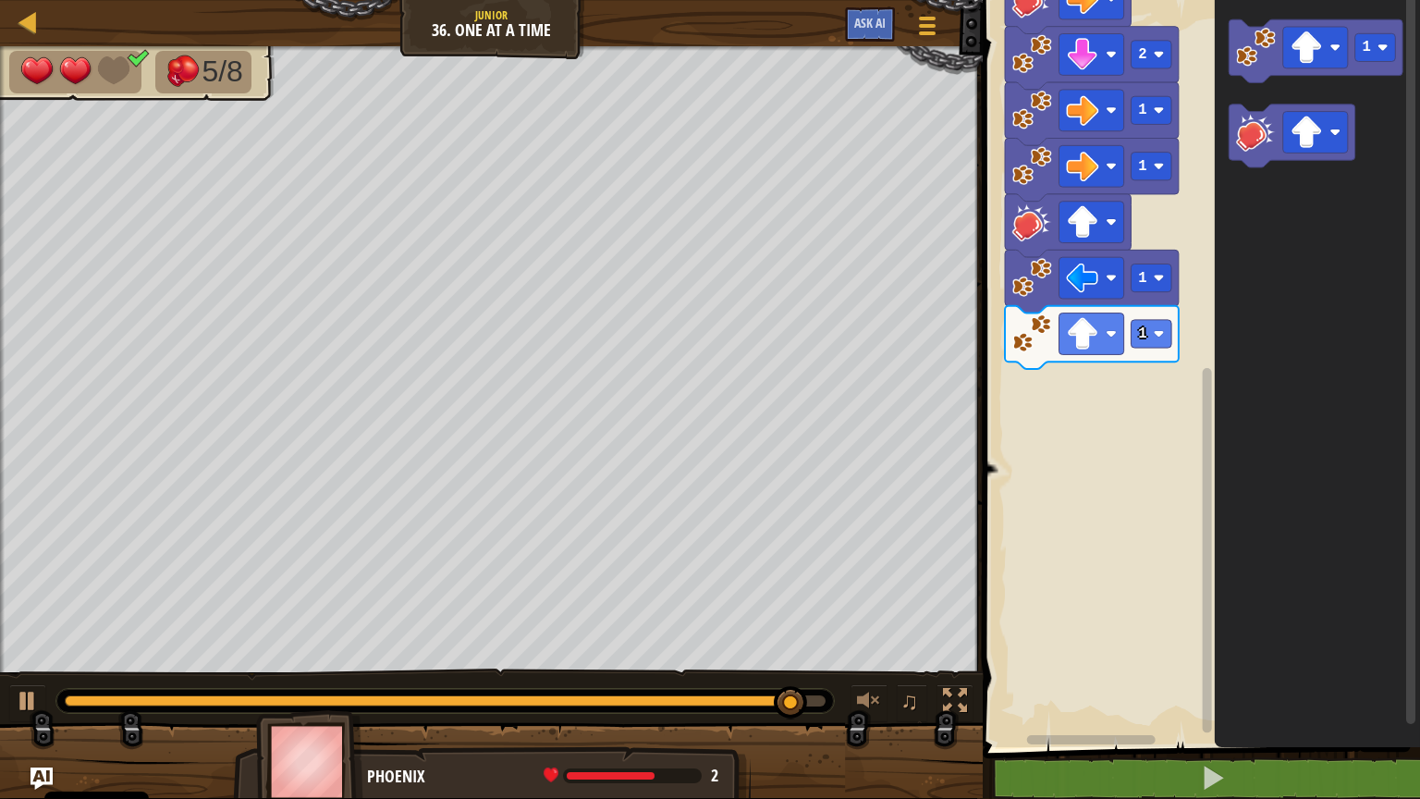
click at [1243, 164] on g "1" at bounding box center [1317, 93] width 174 height 148
click at [1253, 63] on image "Obszar roboczy Blockly" at bounding box center [1256, 47] width 40 height 40
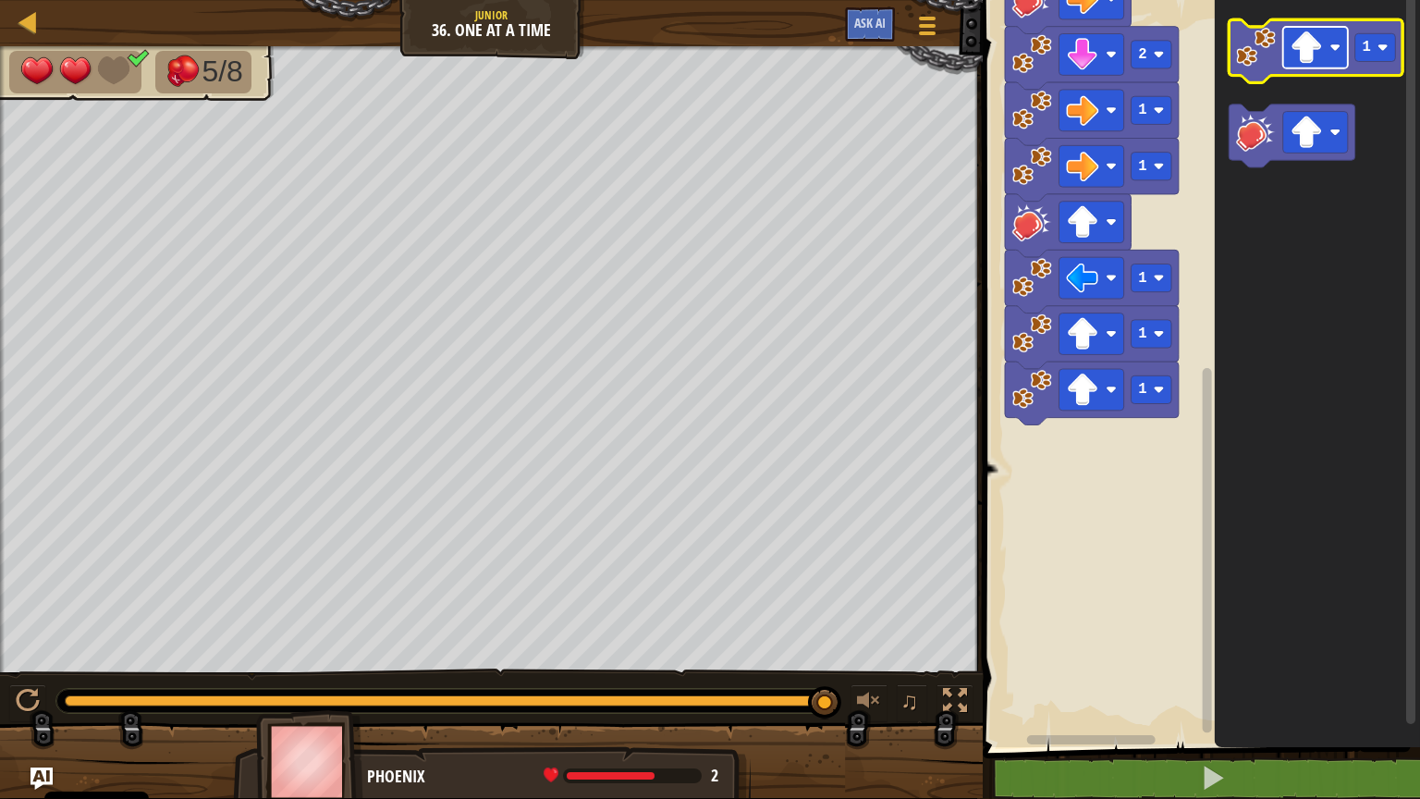
click at [1319, 59] on image "Obszar roboczy Blockly" at bounding box center [1307, 47] width 32 height 32
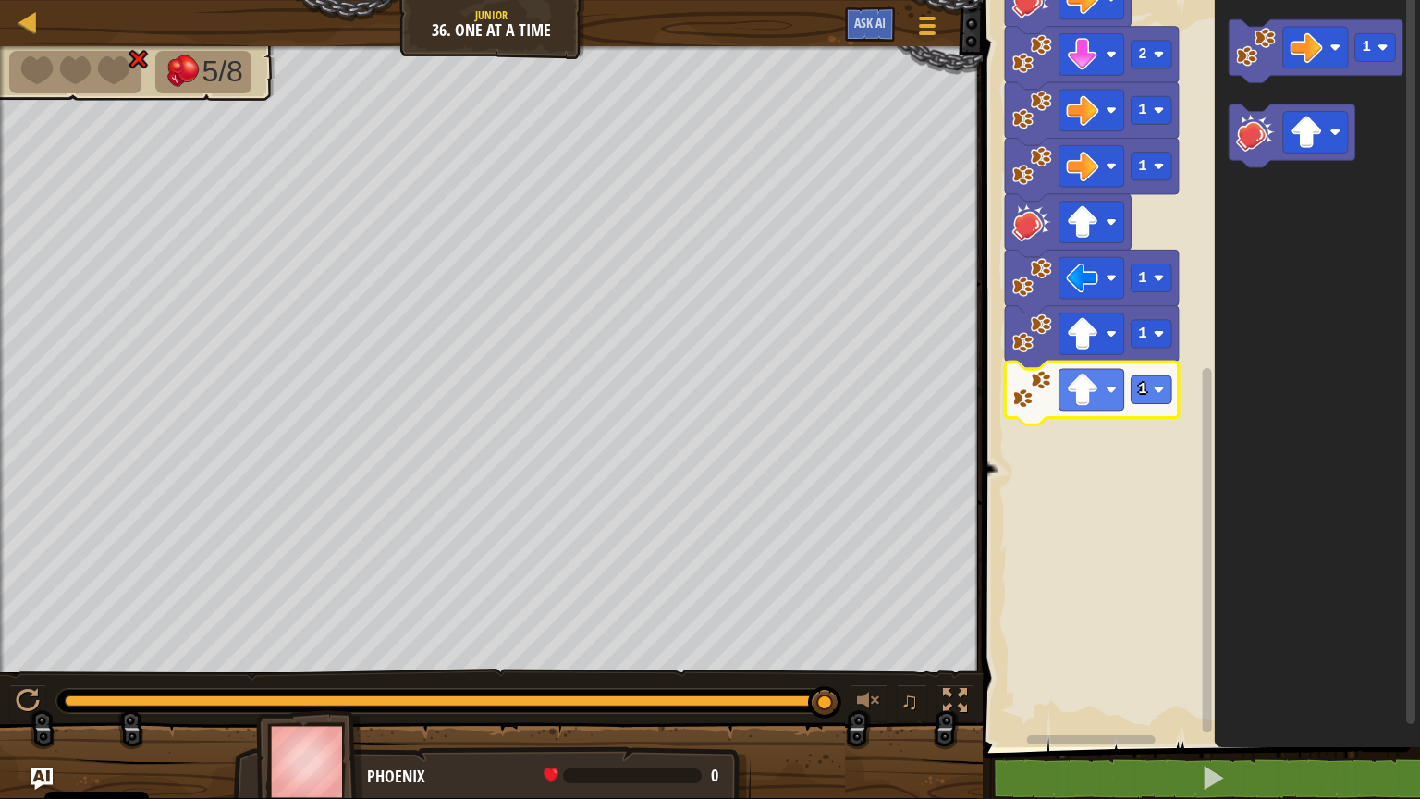
click at [1109, 412] on icon "Obszar roboczy Blockly" at bounding box center [1092, 393] width 174 height 63
click at [1106, 401] on rect "Obszar roboczy Blockly" at bounding box center [1092, 390] width 65 height 42
click at [1110, 344] on rect "Obszar roboczy Blockly" at bounding box center [1092, 334] width 65 height 42
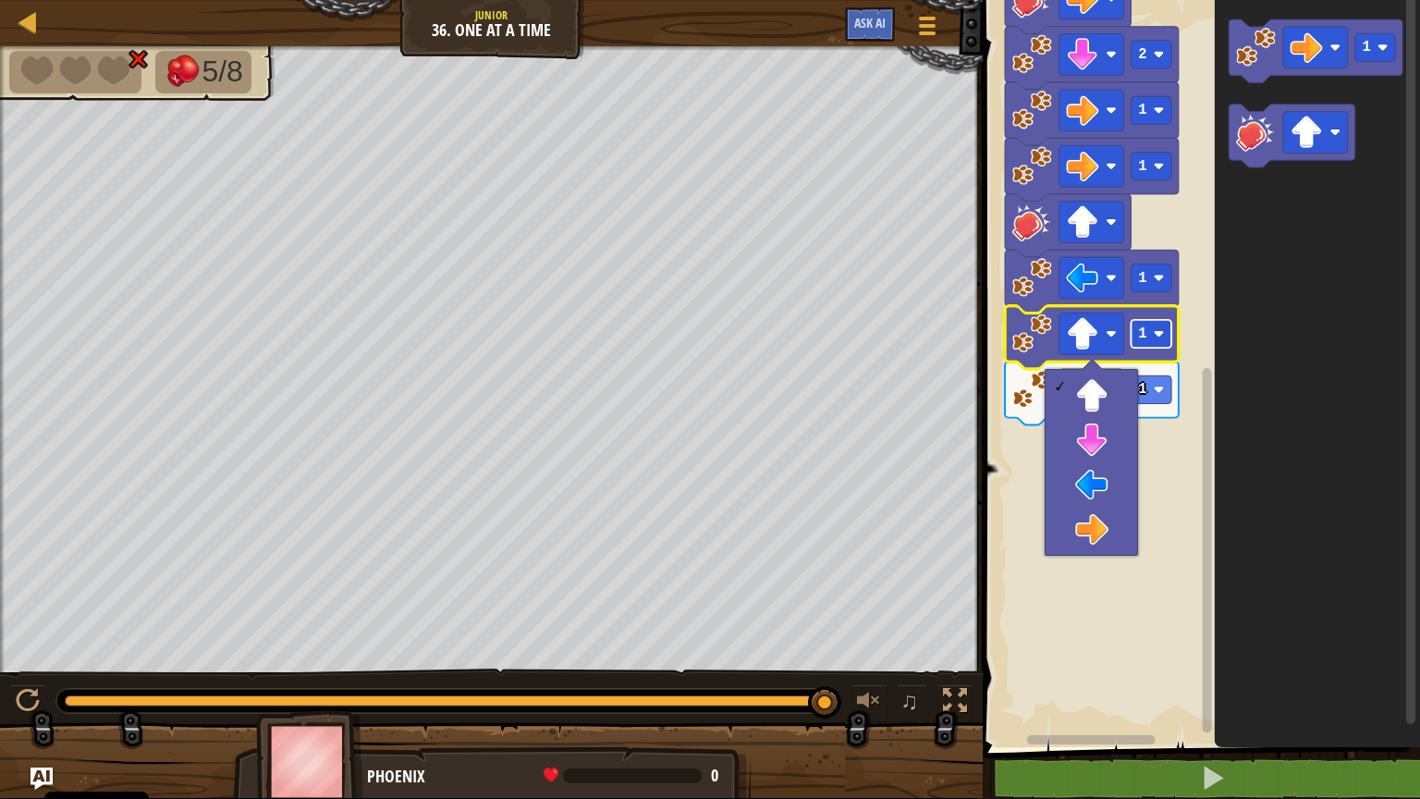
click at [1158, 340] on rect "Obszar roboczy Blockly" at bounding box center [1152, 334] width 41 height 28
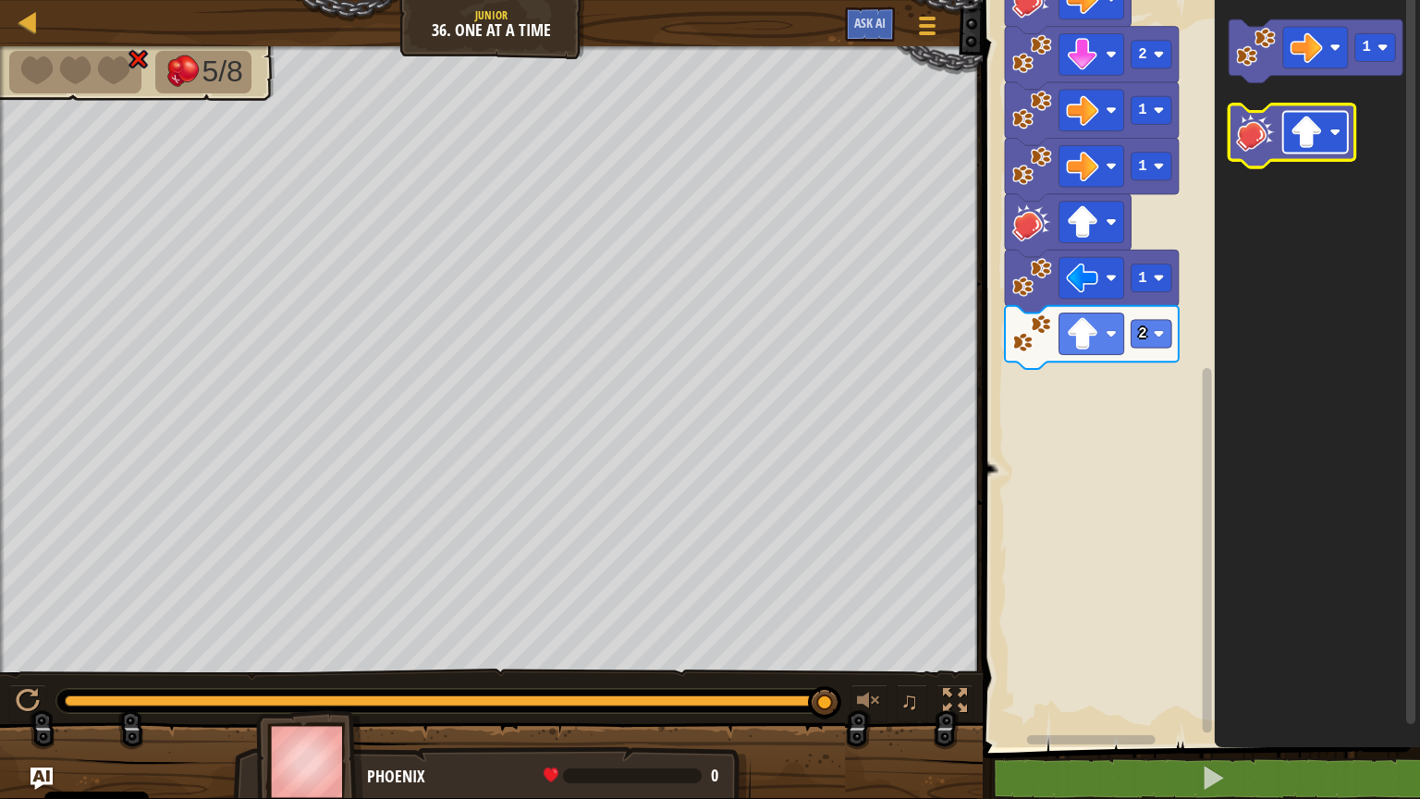
click at [1326, 133] on rect "Obszar roboczy Blockly" at bounding box center [1315, 133] width 65 height 42
click at [1251, 147] on image "Obszar roboczy Blockly" at bounding box center [1256, 132] width 40 height 40
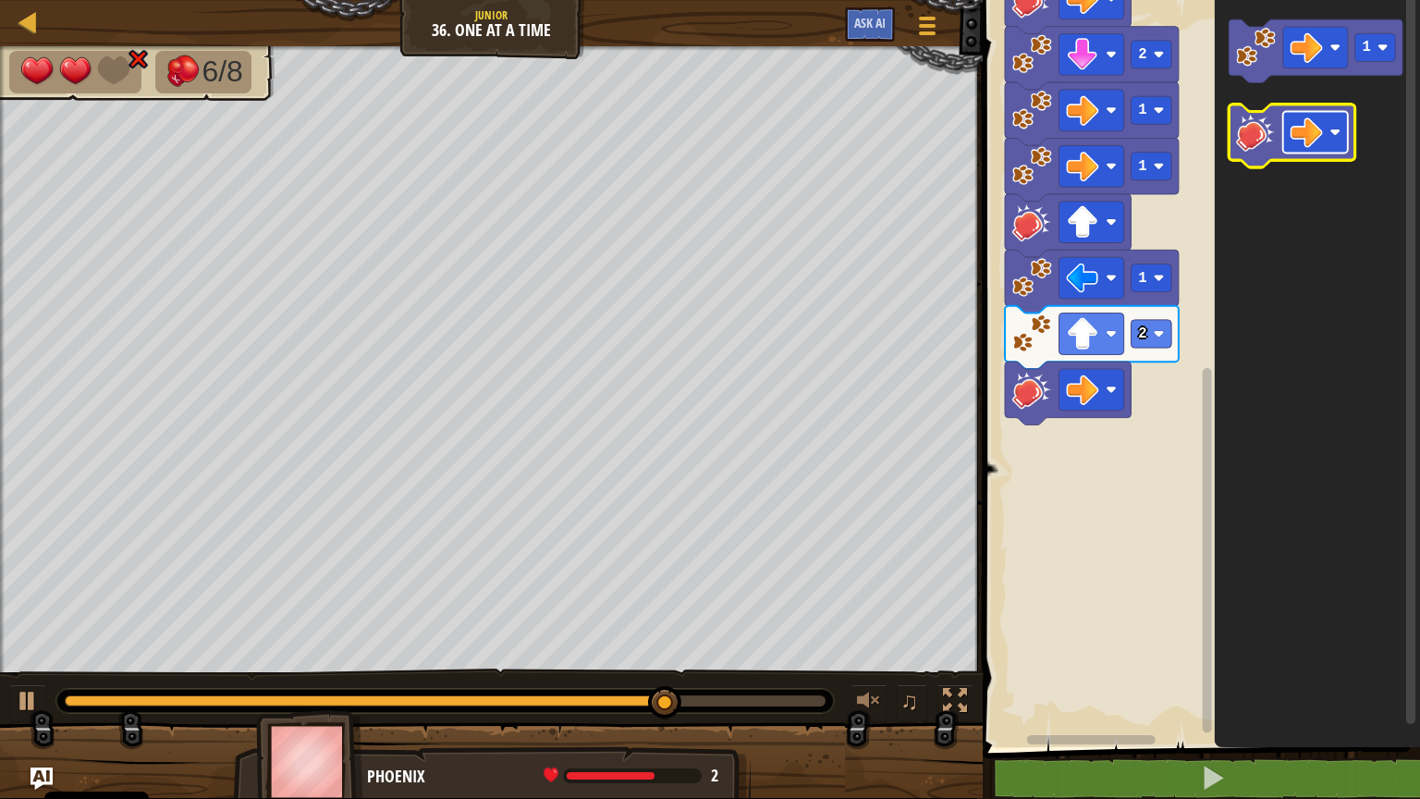
click at [1308, 134] on image "Obszar roboczy Blockly" at bounding box center [1307, 132] width 32 height 32
click at [1246, 143] on image "Obszar roboczy Blockly" at bounding box center [1256, 132] width 40 height 40
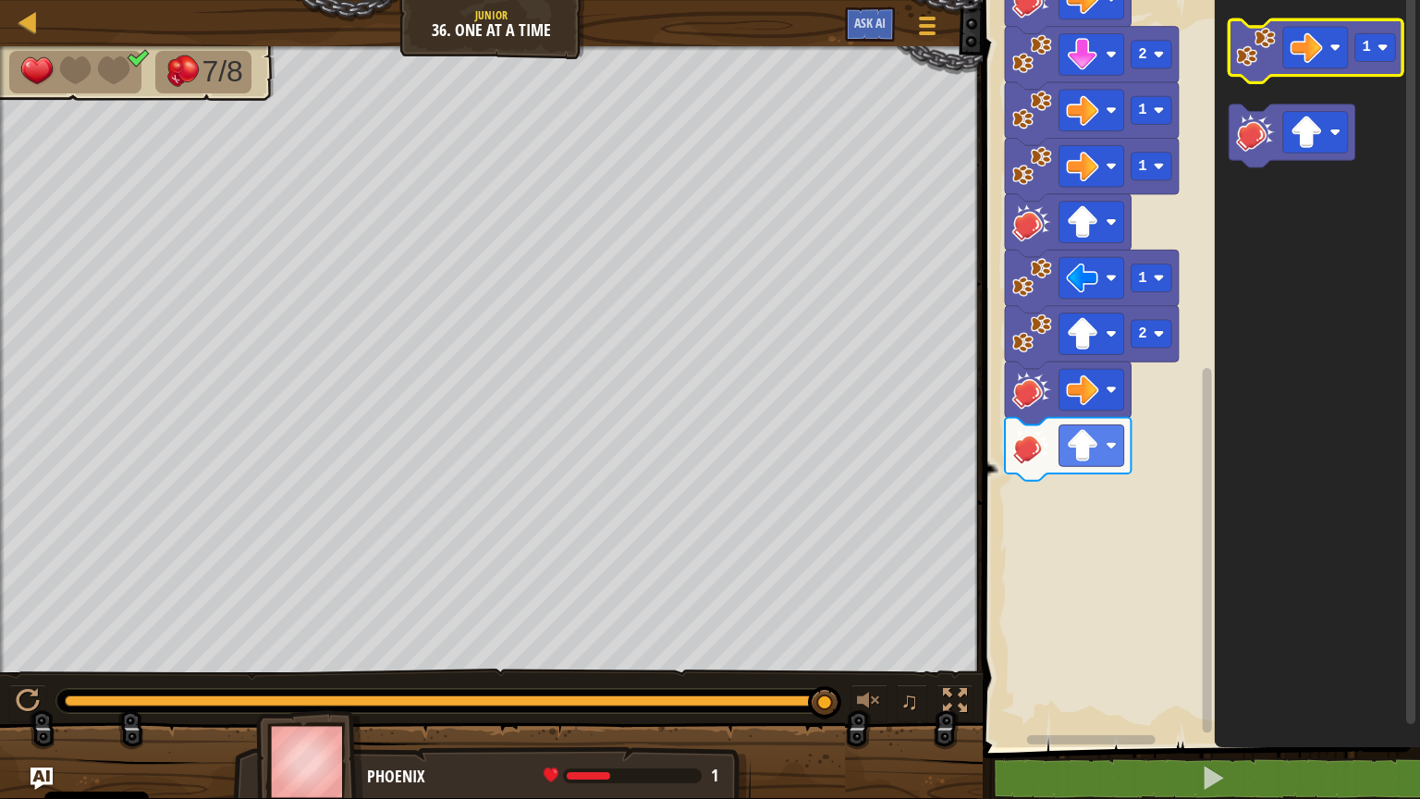
click at [1248, 52] on image "Obszar roboczy Blockly" at bounding box center [1256, 47] width 40 height 40
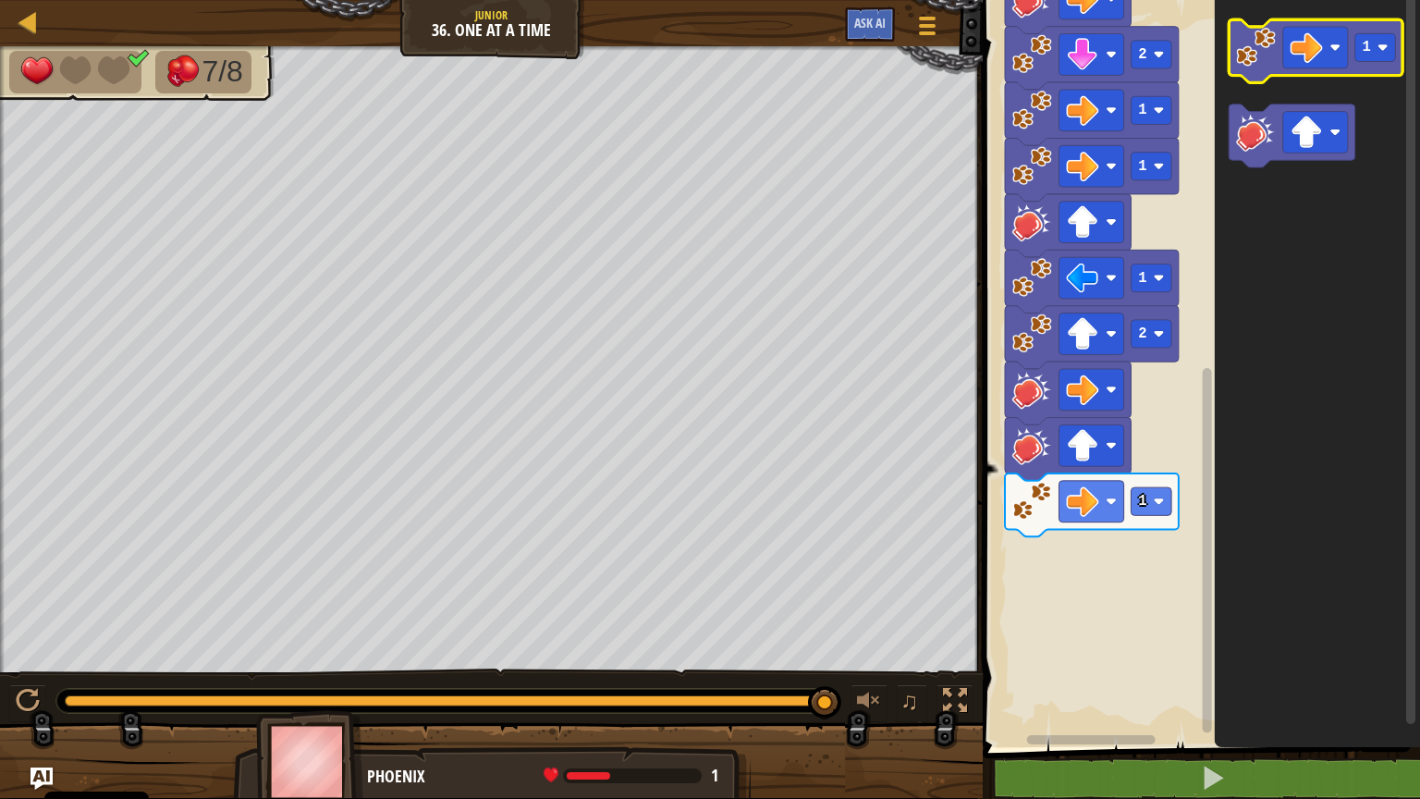
click at [1272, 52] on image "Obszar roboczy Blockly" at bounding box center [1256, 47] width 40 height 40
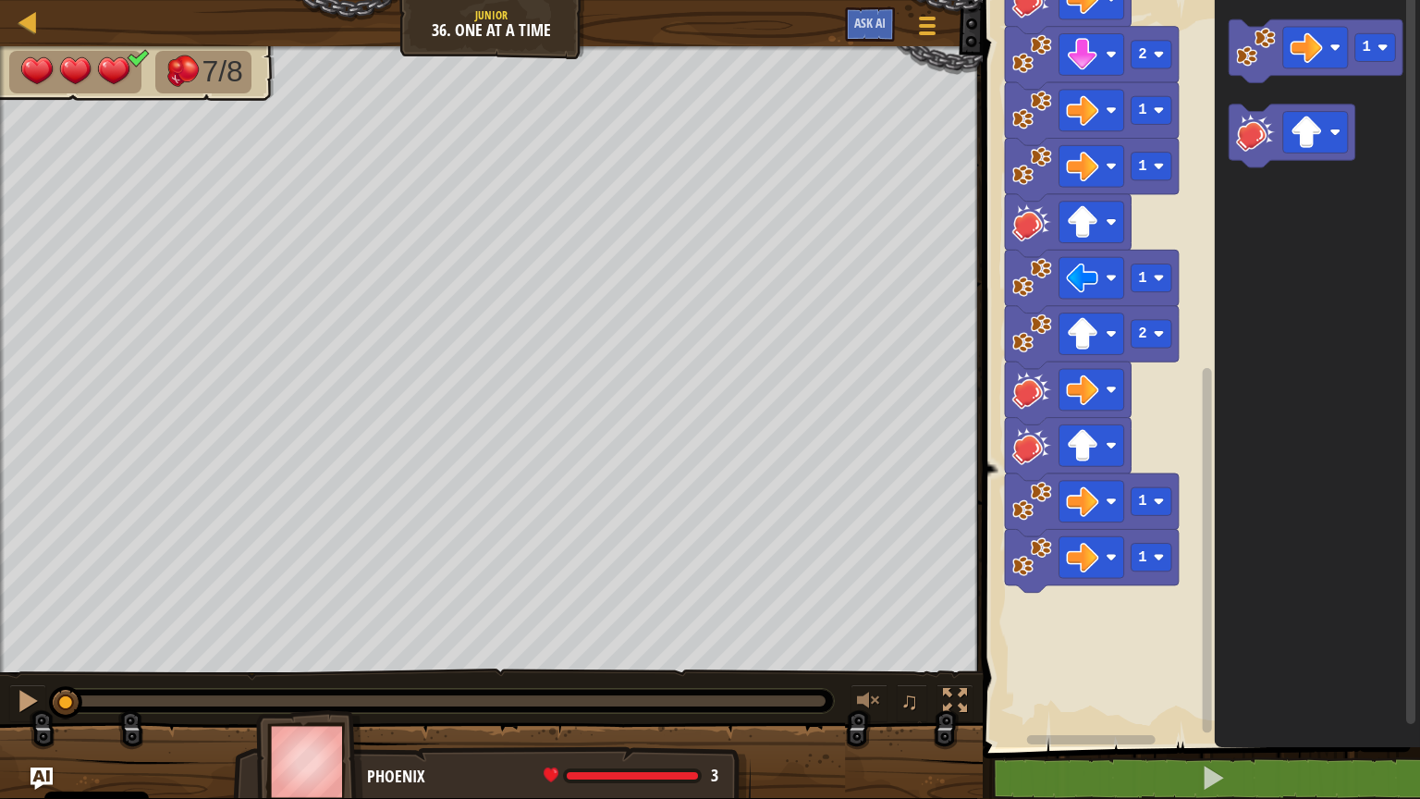
drag, startPoint x: 817, startPoint y: 711, endPoint x: 0, endPoint y: 794, distance: 821.6
click at [0, 642] on div "7/8 ♫ Phoenix 3 x: 22 y: 6 x: 14 y: 6 action: move" at bounding box center [710, 422] width 1420 height 752
click at [18, 642] on div at bounding box center [28, 701] width 24 height 24
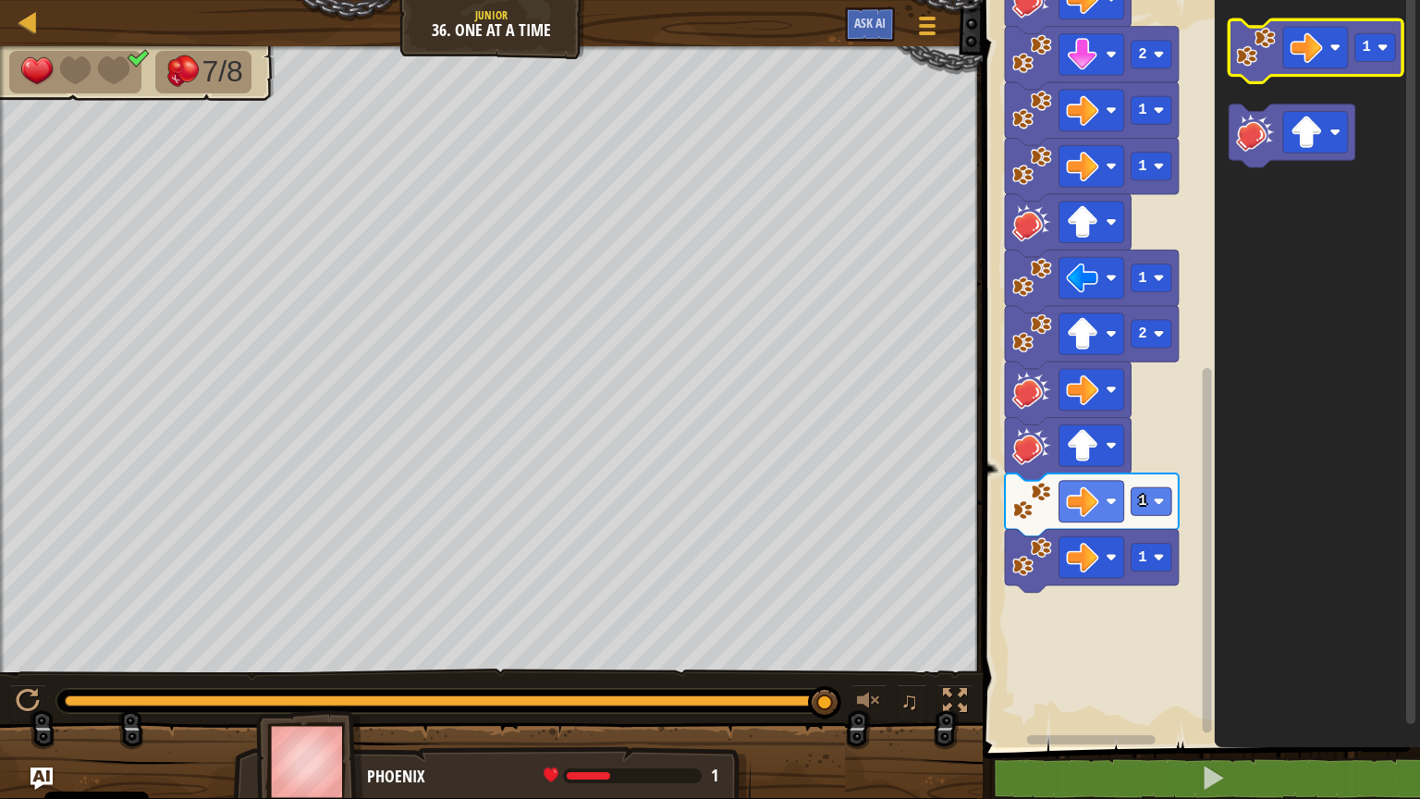
click at [1270, 72] on icon "Obszar roboczy Blockly" at bounding box center [1317, 50] width 174 height 63
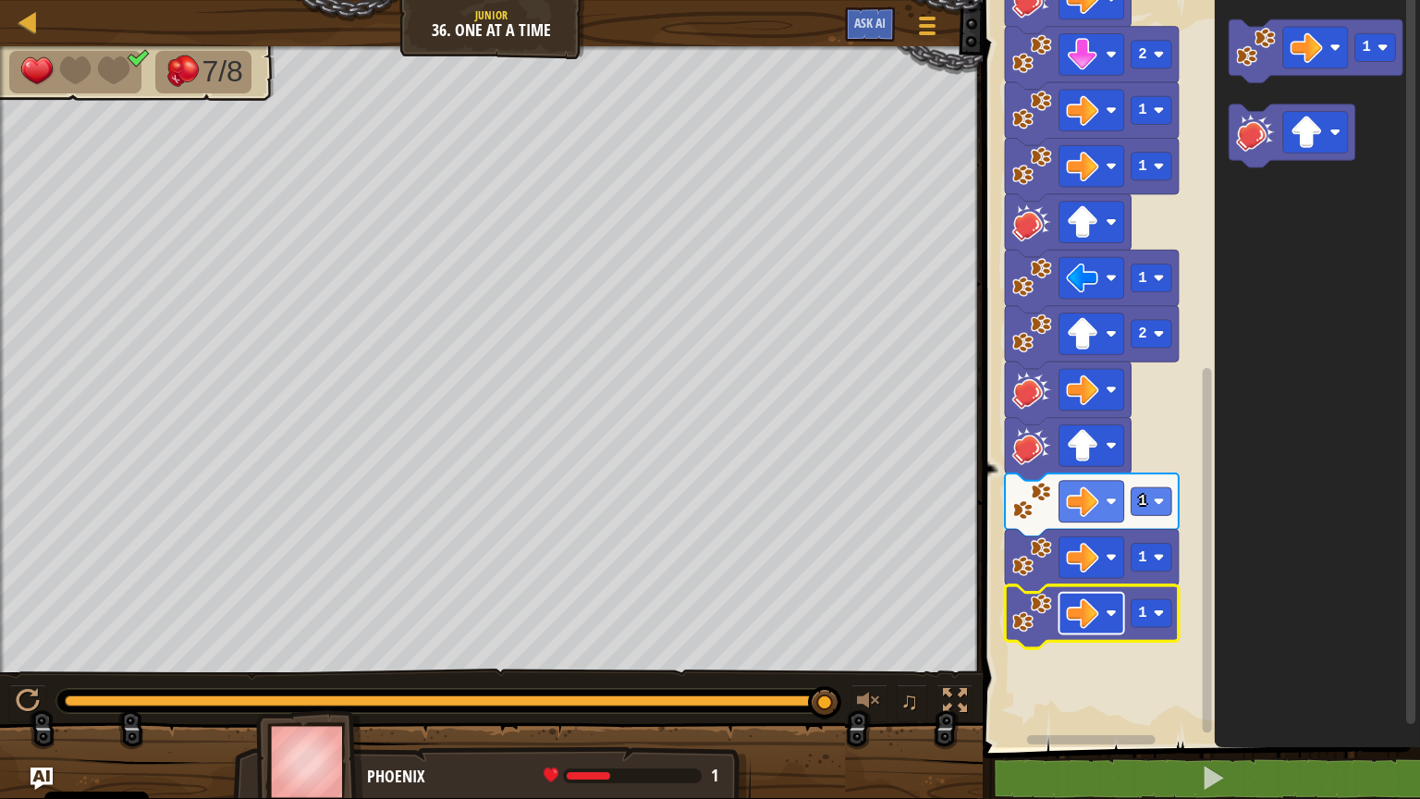
click at [1110, 625] on rect "Obszar roboczy Blockly" at bounding box center [1092, 614] width 65 height 42
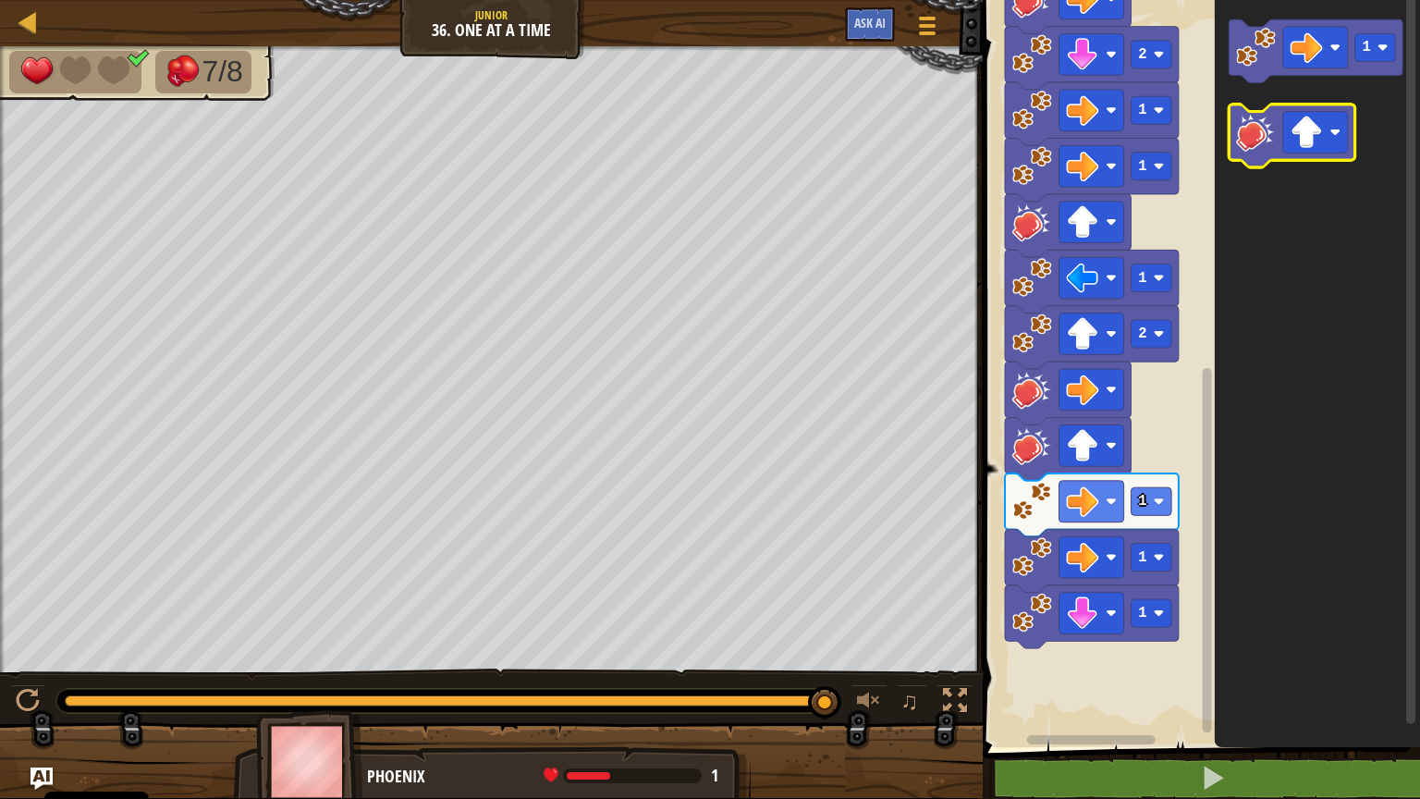
click at [1245, 133] on image "Obszar roboczy Blockly" at bounding box center [1256, 132] width 40 height 40
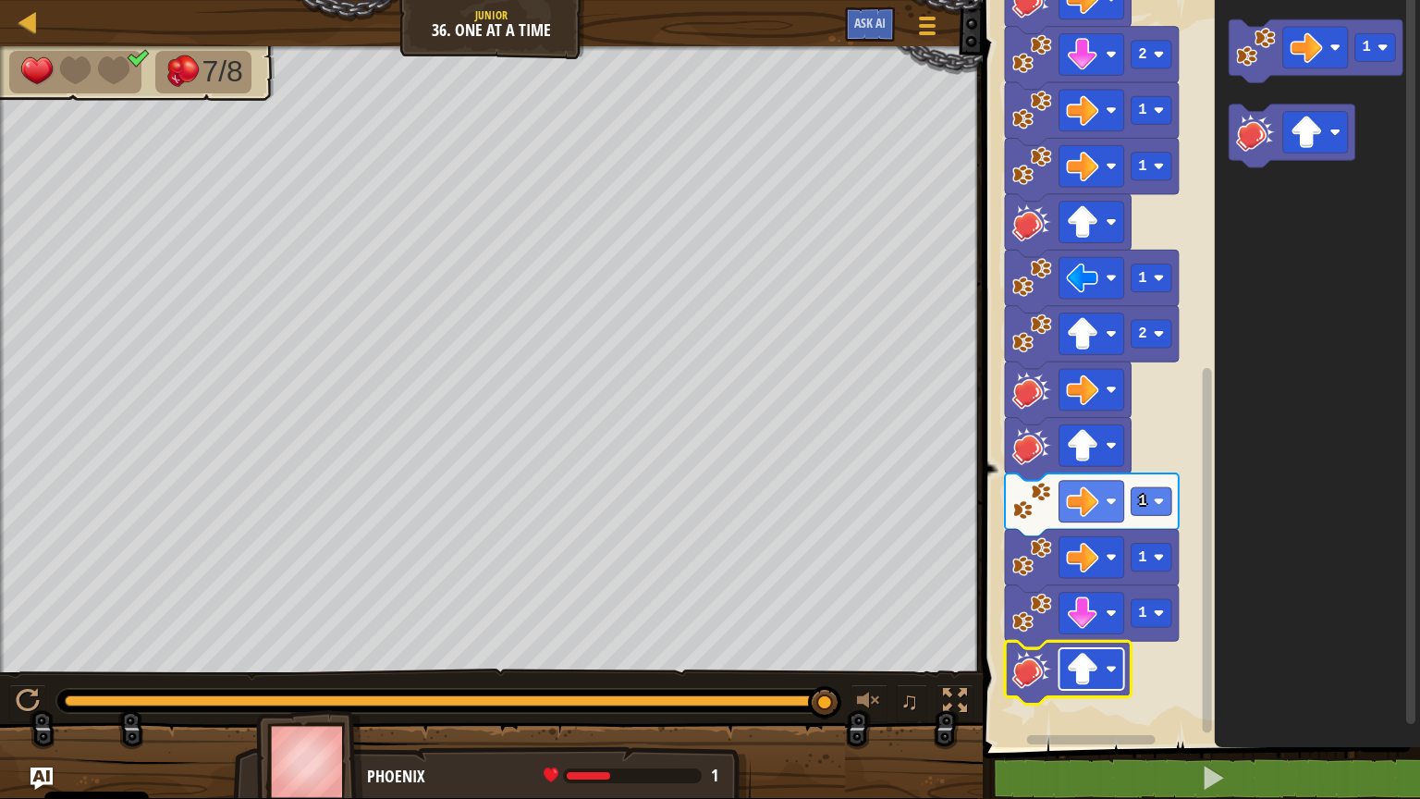
click at [1107, 642] on rect "Obszar roboczy Blockly" at bounding box center [1092, 669] width 65 height 42
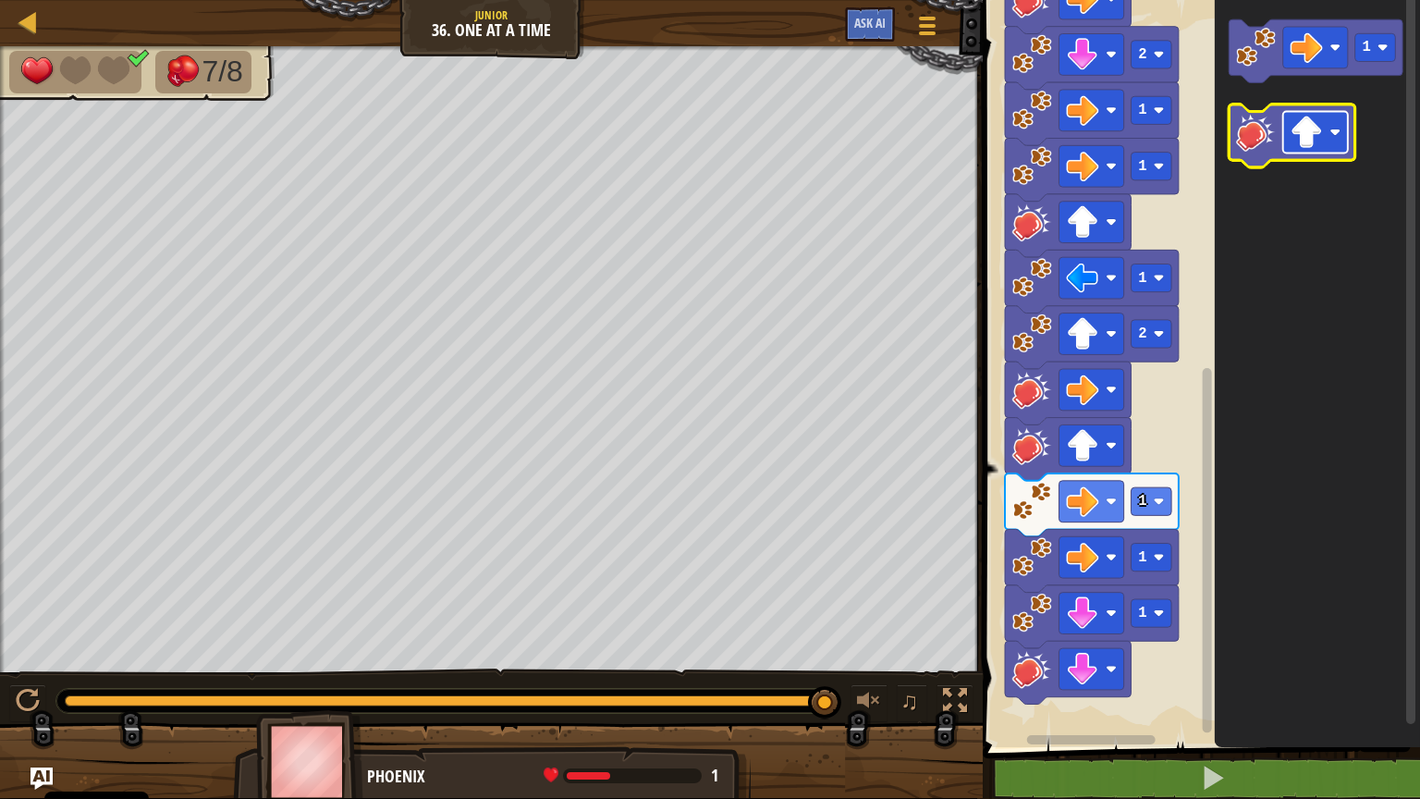
click at [1316, 129] on image "Obszar roboczy Blockly" at bounding box center [1307, 132] width 32 height 32
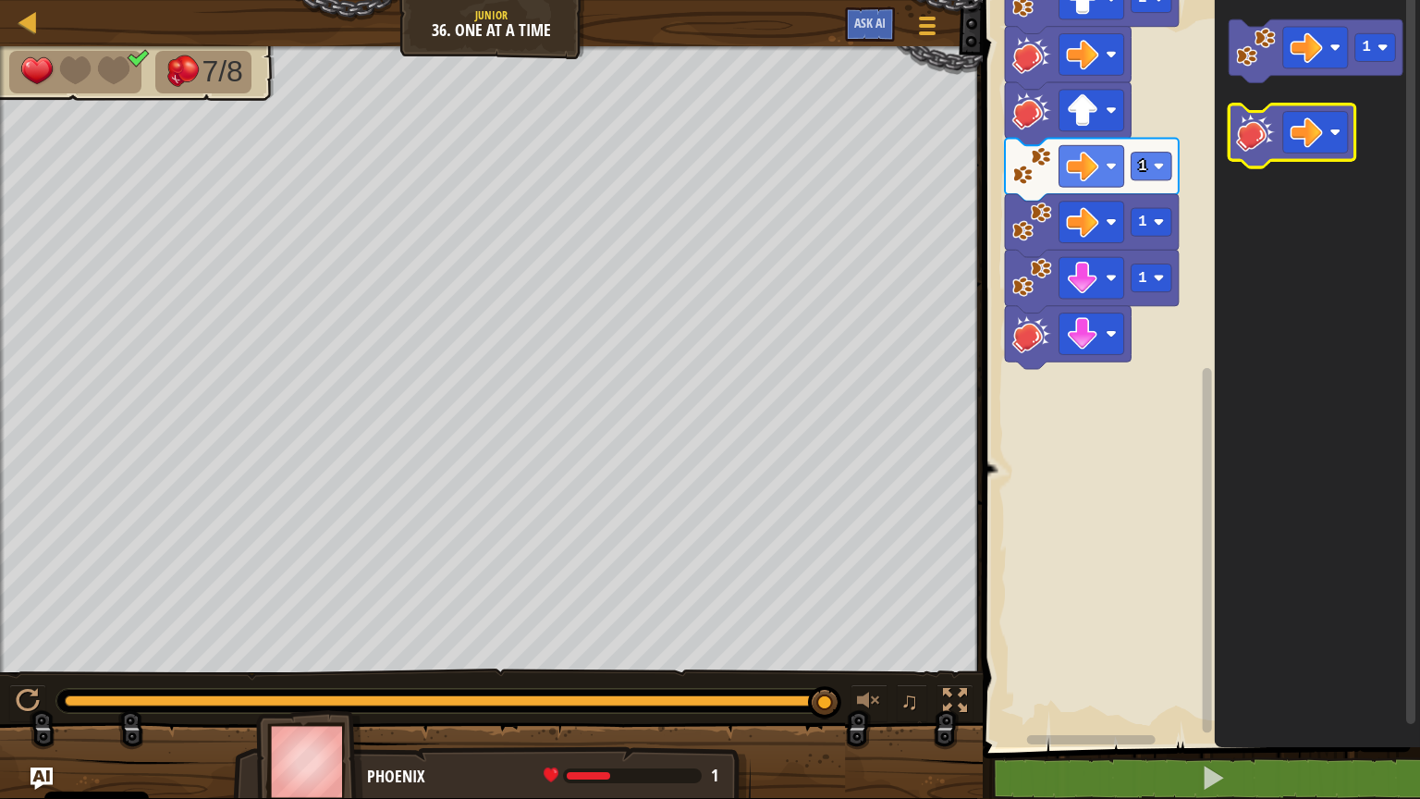
click at [1243, 118] on image "Obszar roboczy Blockly" at bounding box center [1256, 132] width 40 height 40
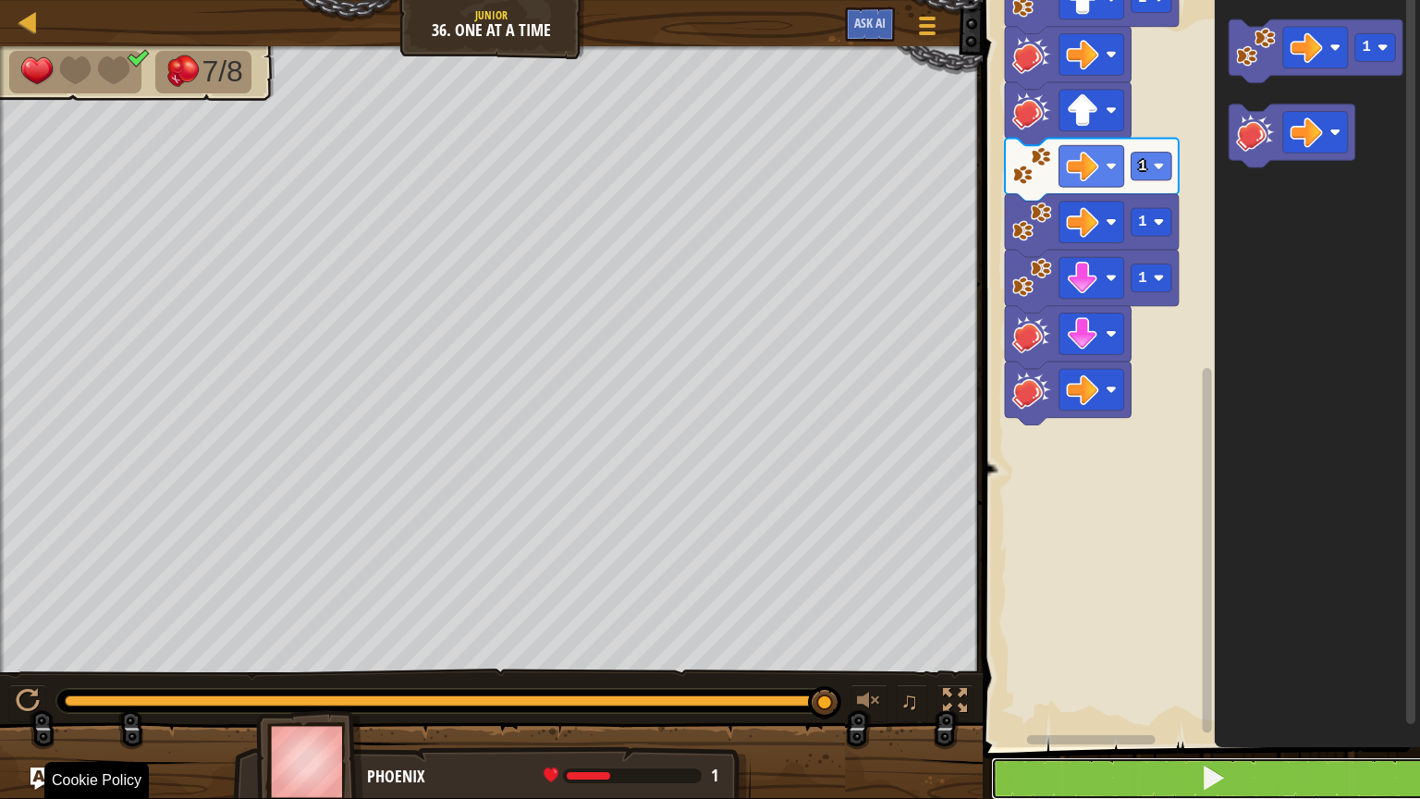
click at [1216, 642] on span at bounding box center [1213, 778] width 26 height 26
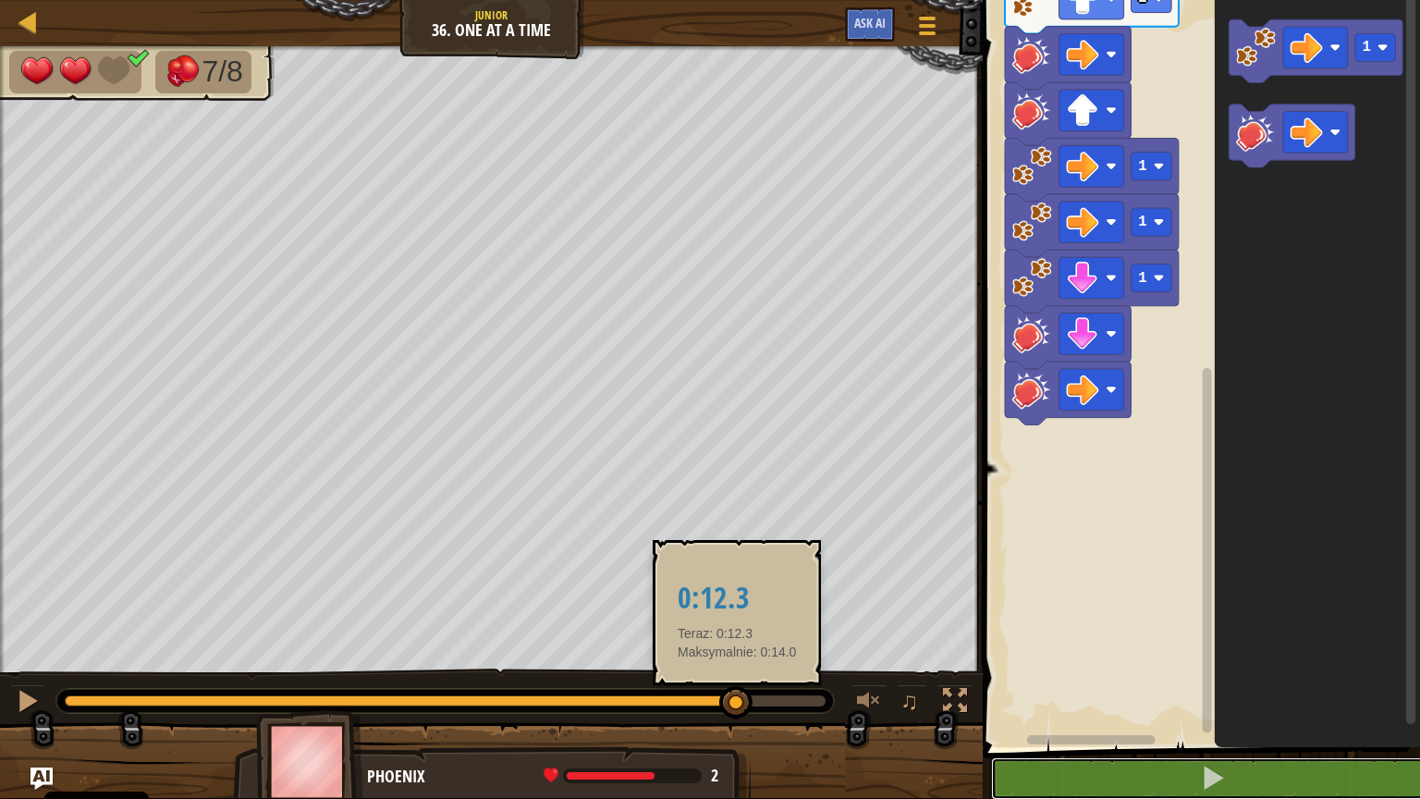
drag, startPoint x: 158, startPoint y: 705, endPoint x: 737, endPoint y: 702, distance: 578.8
click at [737, 642] on div at bounding box center [735, 702] width 33 height 33
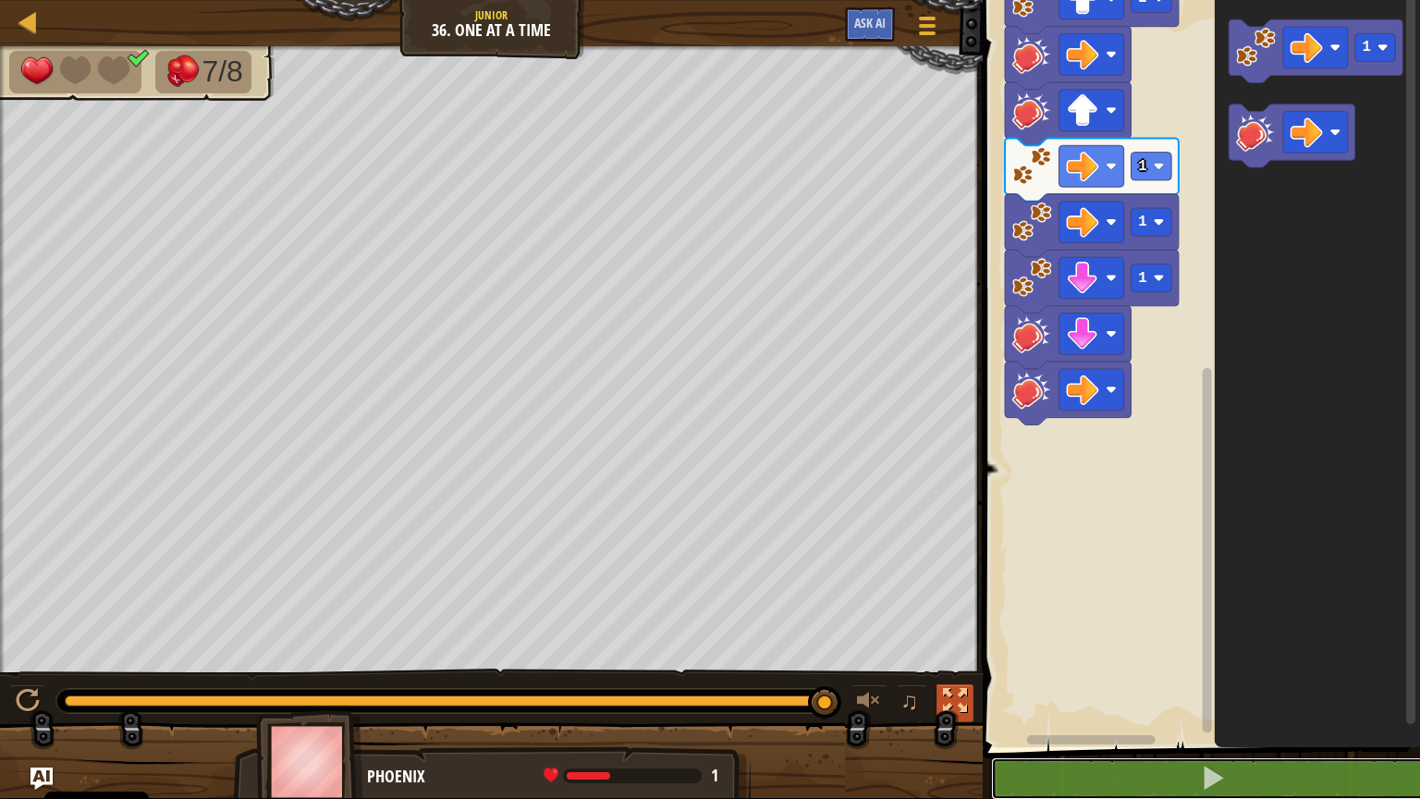
drag, startPoint x: 830, startPoint y: 700, endPoint x: 942, endPoint y: 712, distance: 112.5
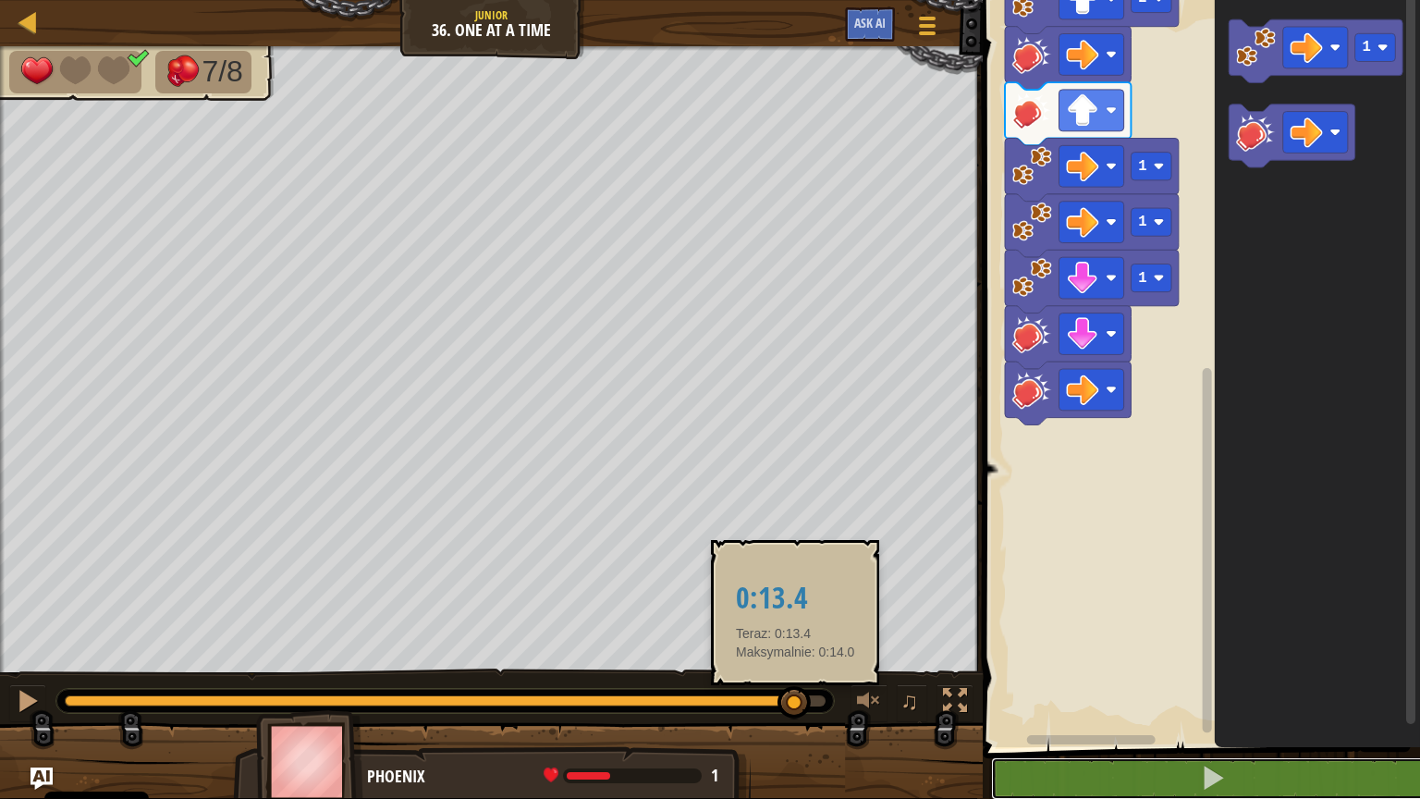
drag, startPoint x: 814, startPoint y: 695, endPoint x: 792, endPoint y: 695, distance: 21.3
click at [792, 642] on div at bounding box center [794, 702] width 33 height 33
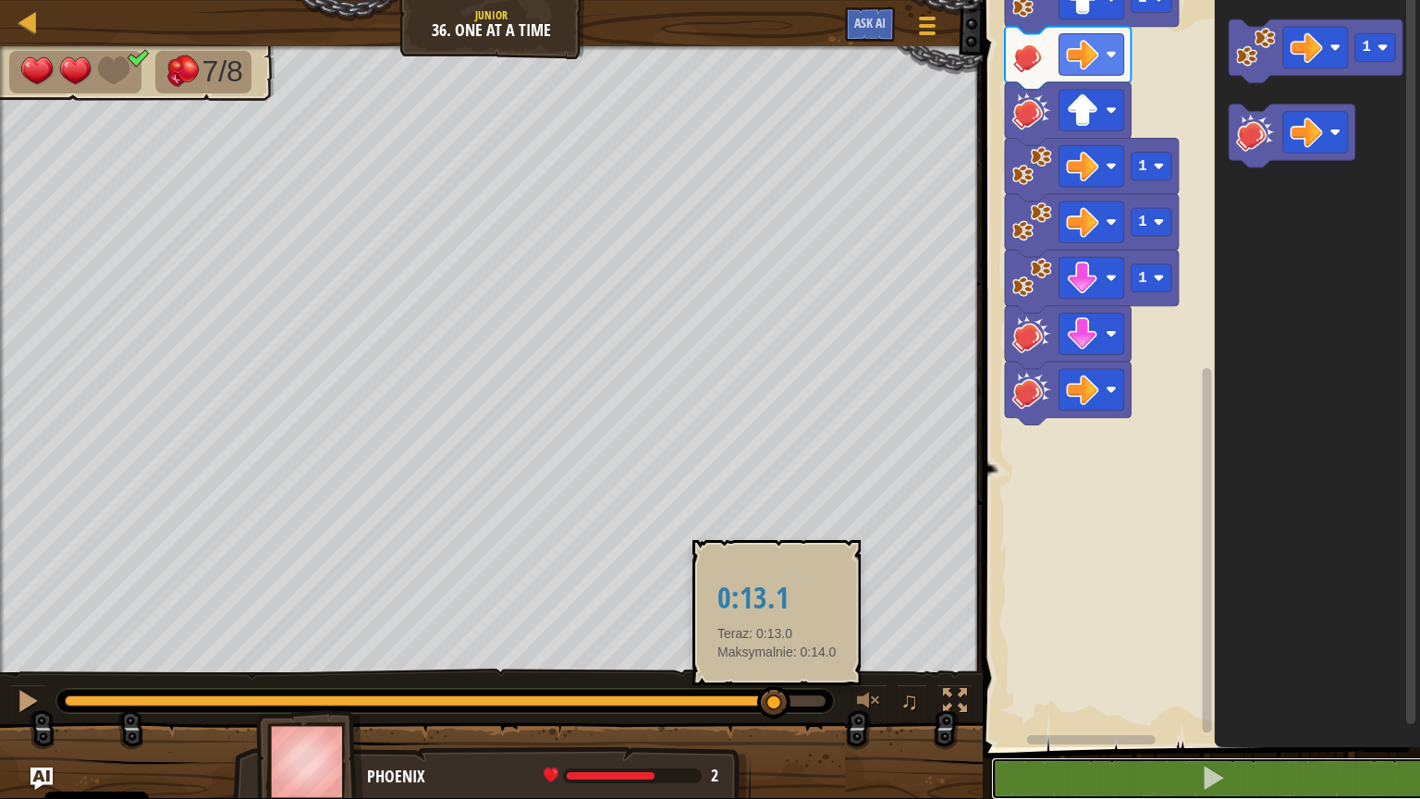
drag, startPoint x: 777, startPoint y: 700, endPoint x: 758, endPoint y: 694, distance: 19.3
click at [758, 642] on div at bounding box center [773, 702] width 33 height 33
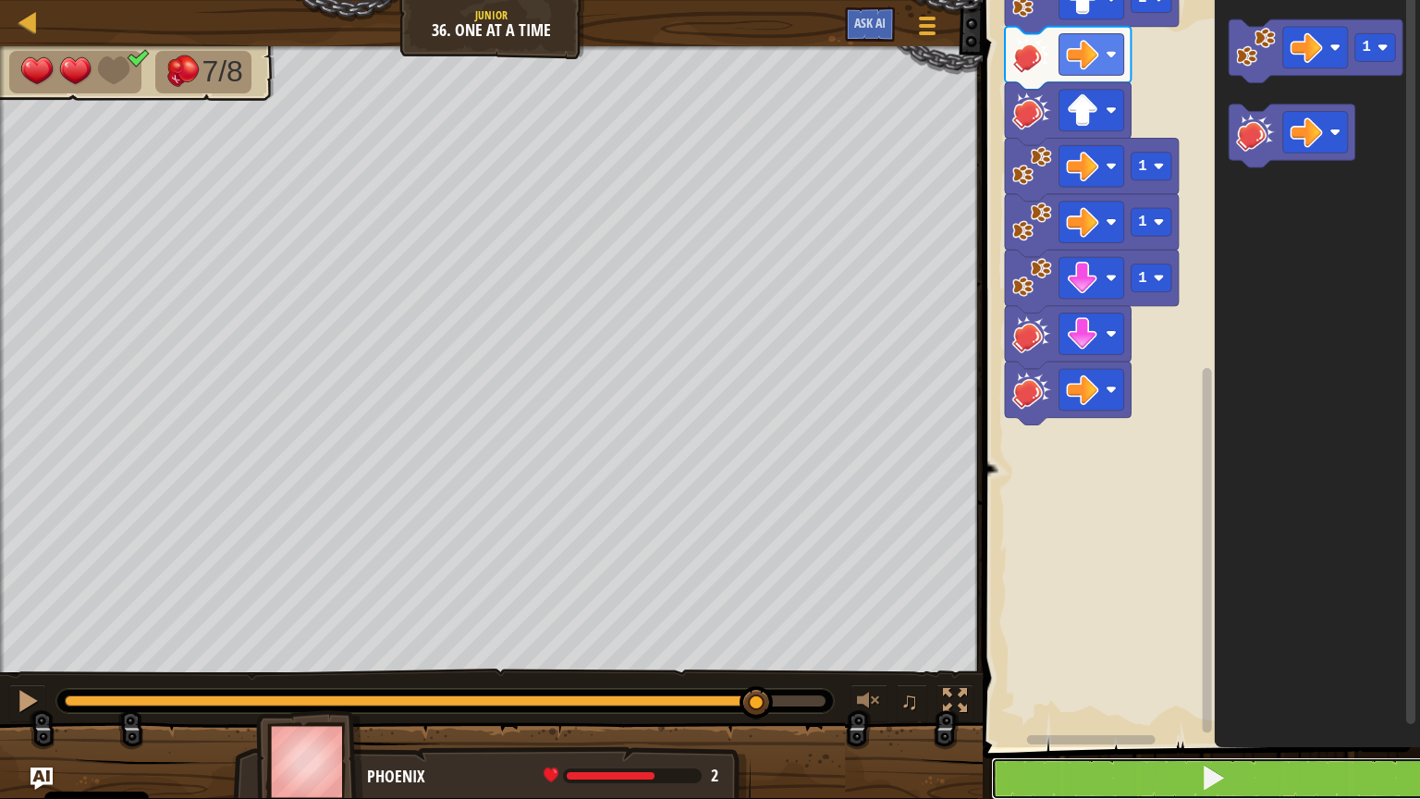
click at [1108, 642] on button at bounding box center [1212, 778] width 443 height 43
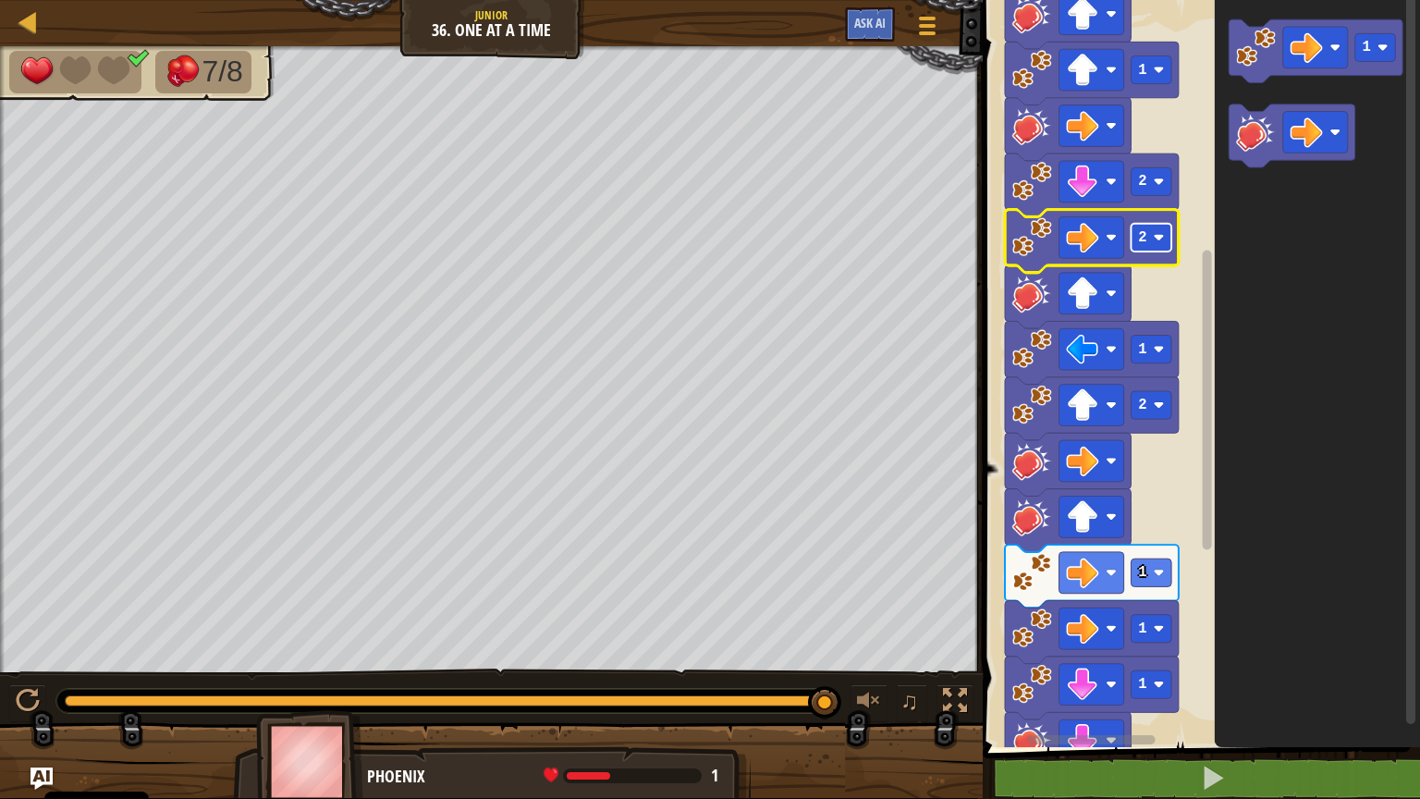
click at [1159, 231] on rect "Obszar roboczy Blockly" at bounding box center [1152, 238] width 41 height 28
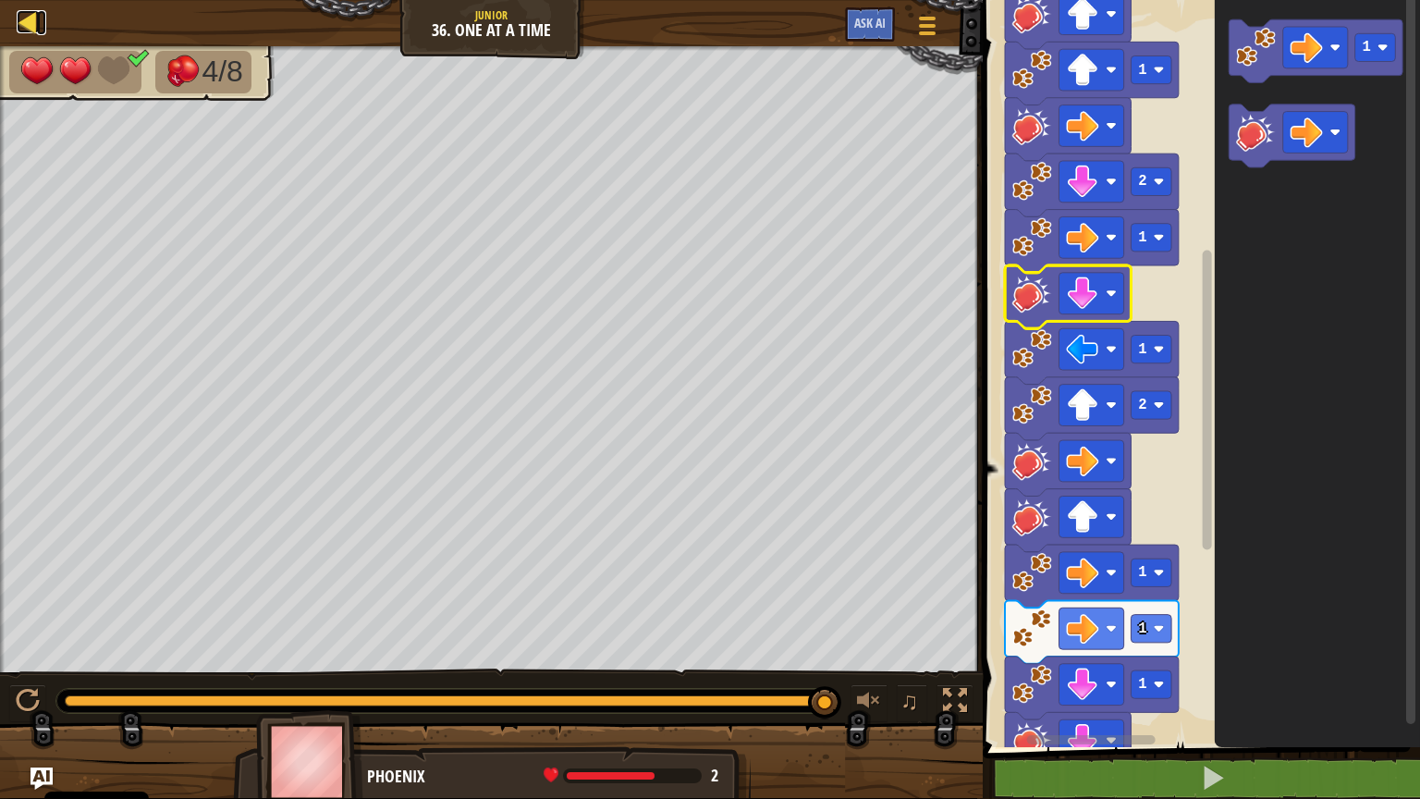
click at [18, 16] on div at bounding box center [28, 21] width 23 height 23
select select "pl"
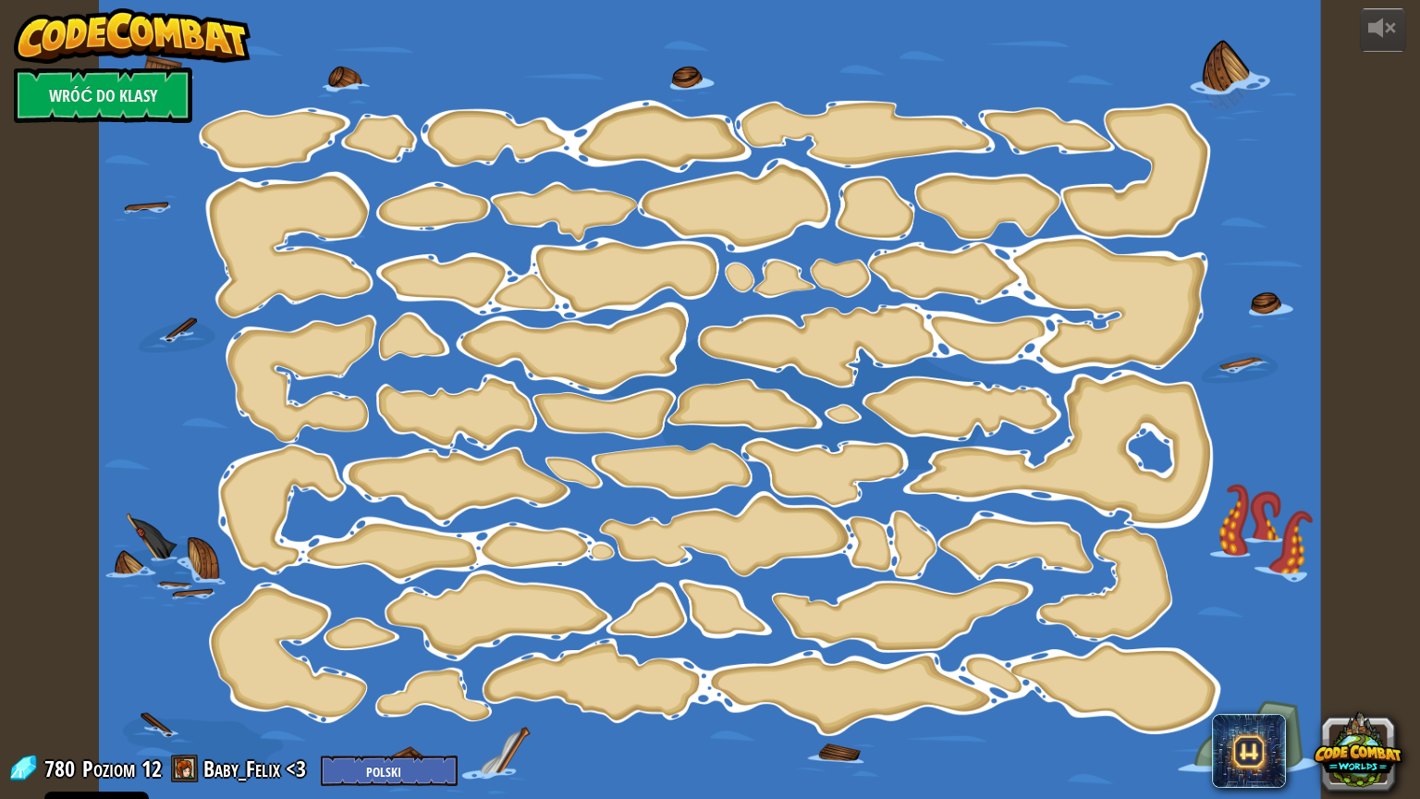
select select "pl"
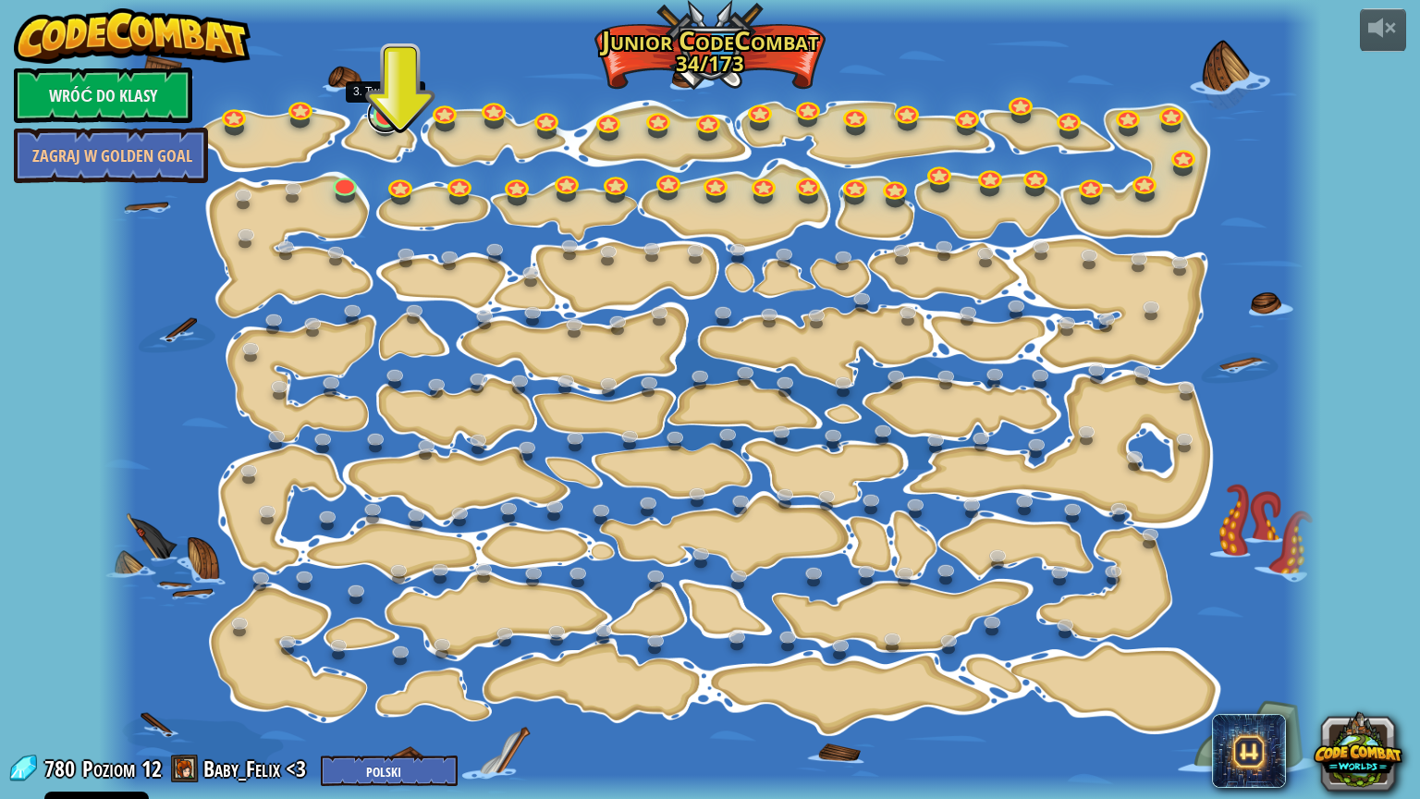
click at [381, 118] on link at bounding box center [385, 114] width 37 height 37
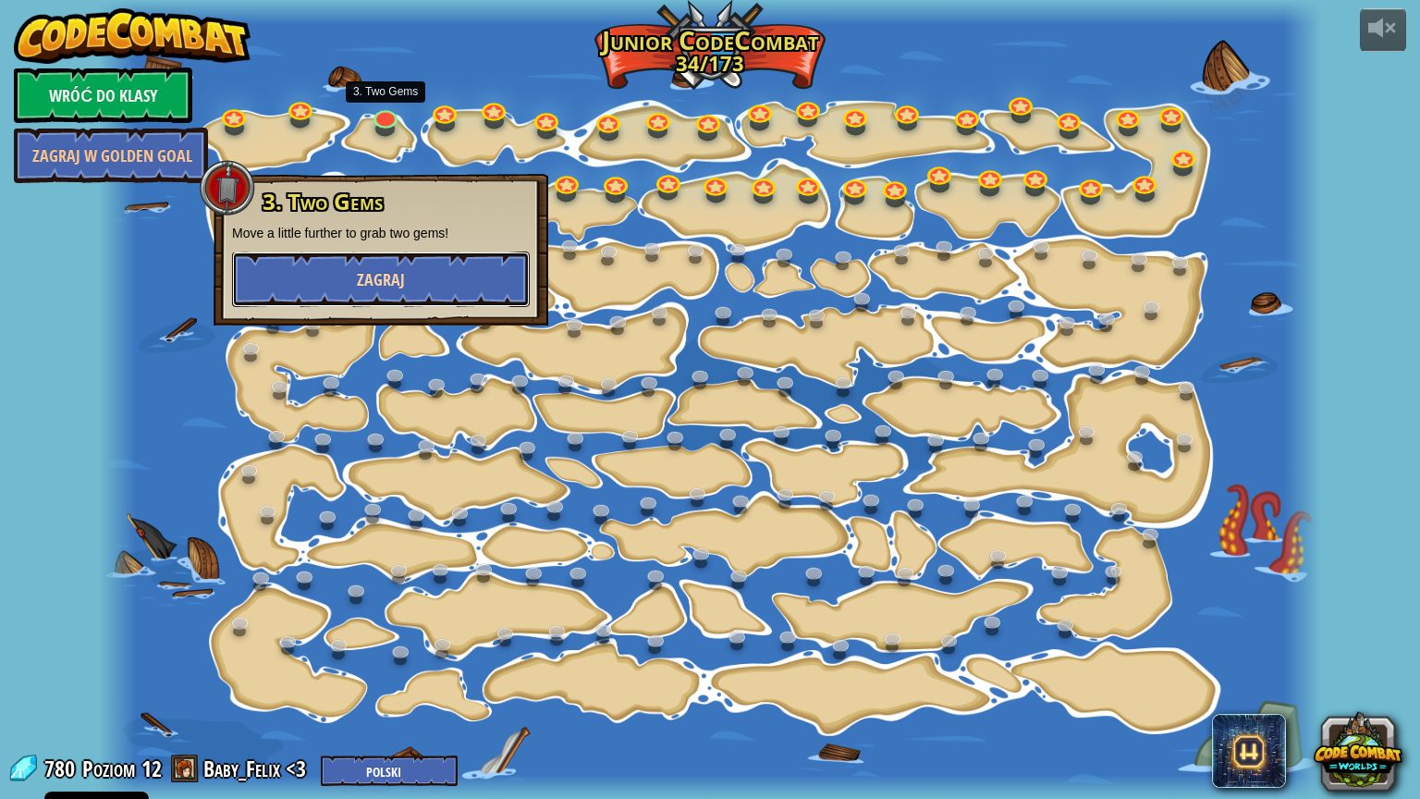
click at [436, 280] on button "Zagraj" at bounding box center [381, 279] width 298 height 55
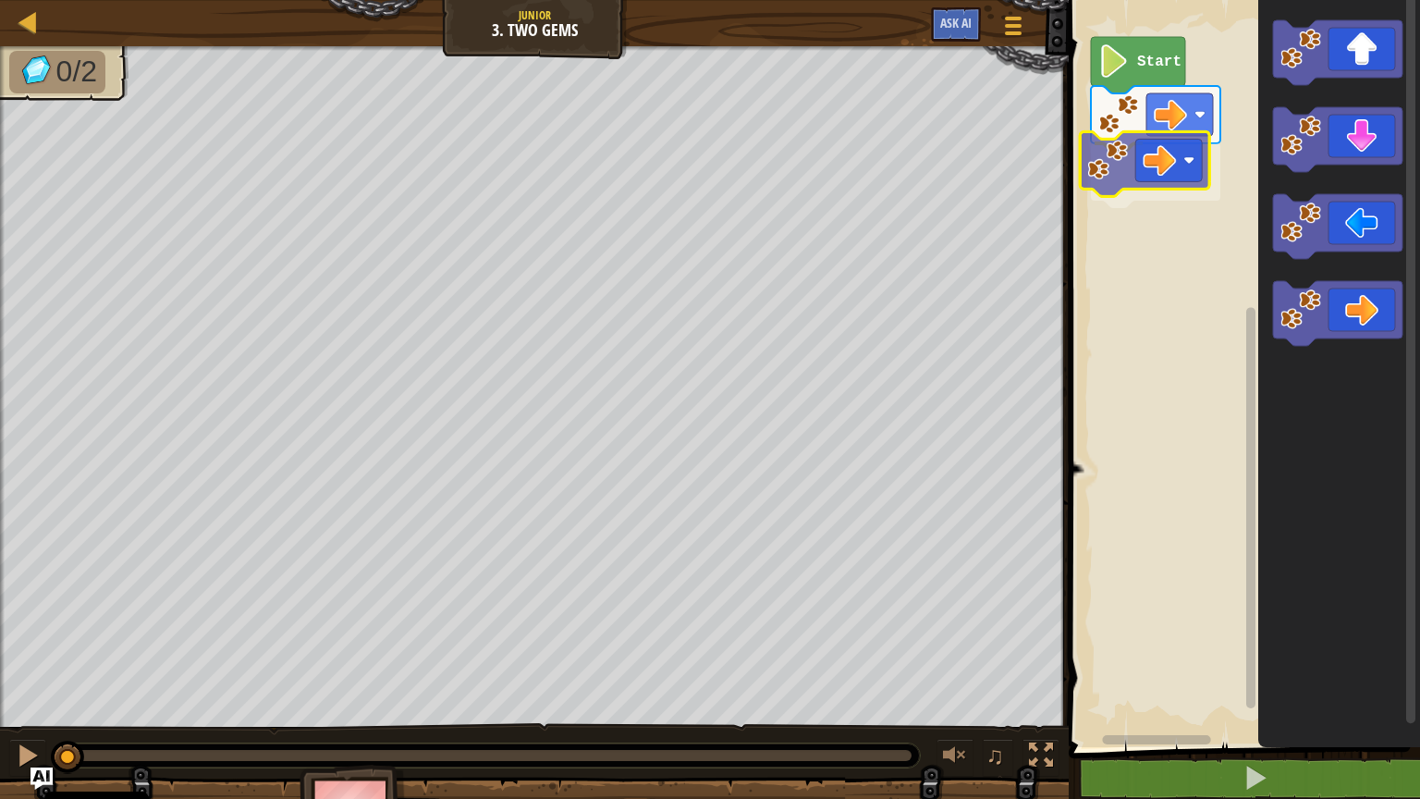
click at [1124, 172] on div "Start" at bounding box center [1241, 369] width 357 height 756
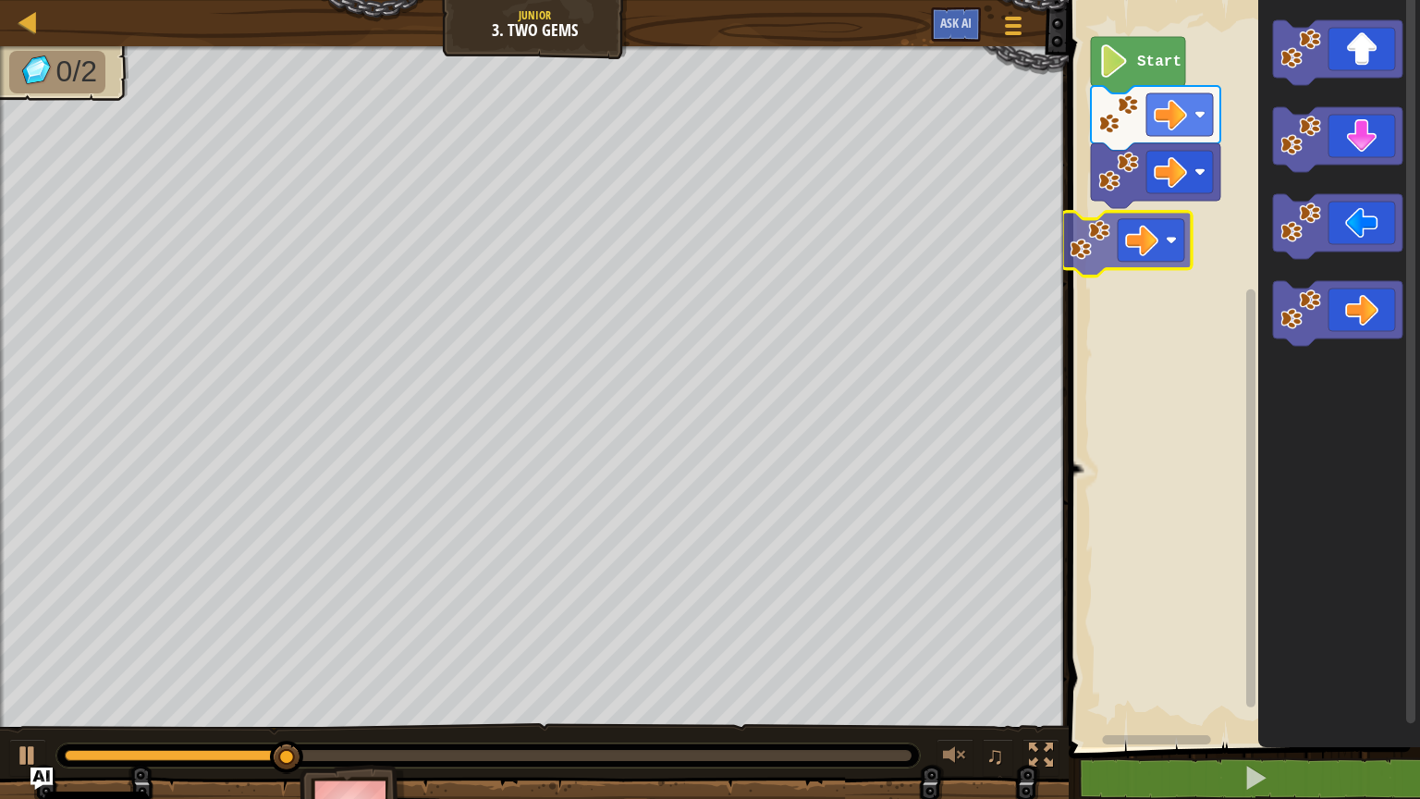
click at [1090, 266] on div "Start" at bounding box center [1241, 369] width 357 height 756
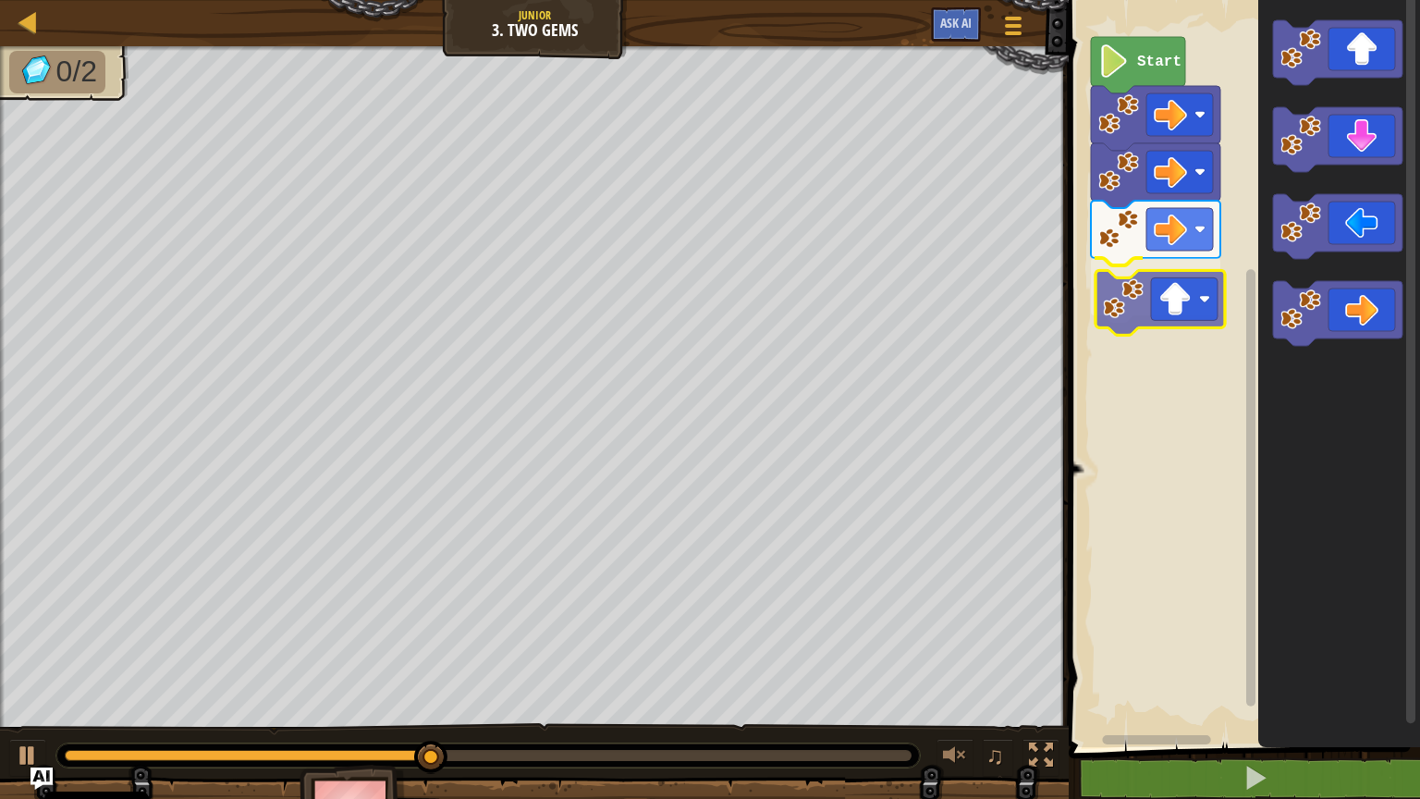
click at [1143, 312] on div "Start" at bounding box center [1241, 369] width 357 height 756
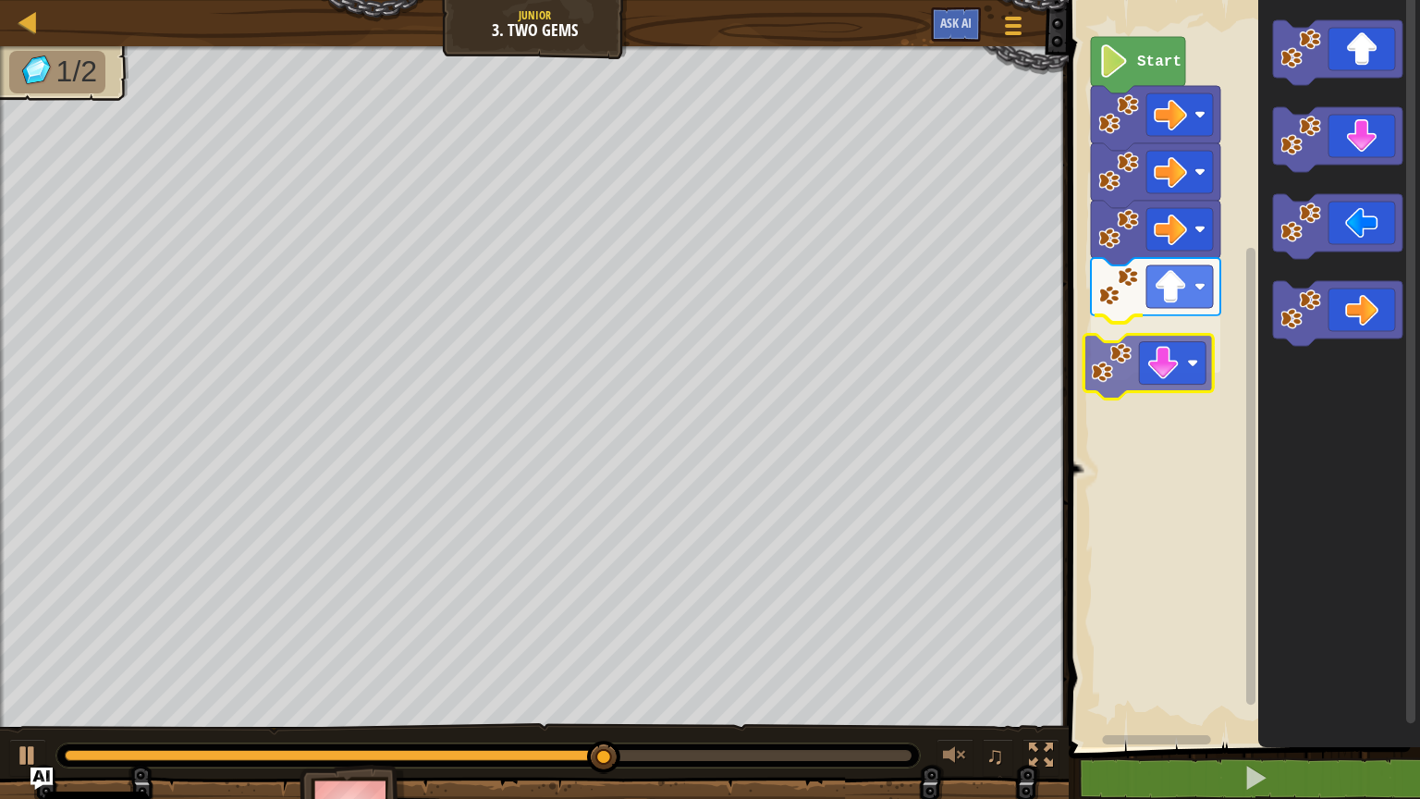
click at [1123, 371] on div "Start" at bounding box center [1241, 369] width 357 height 756
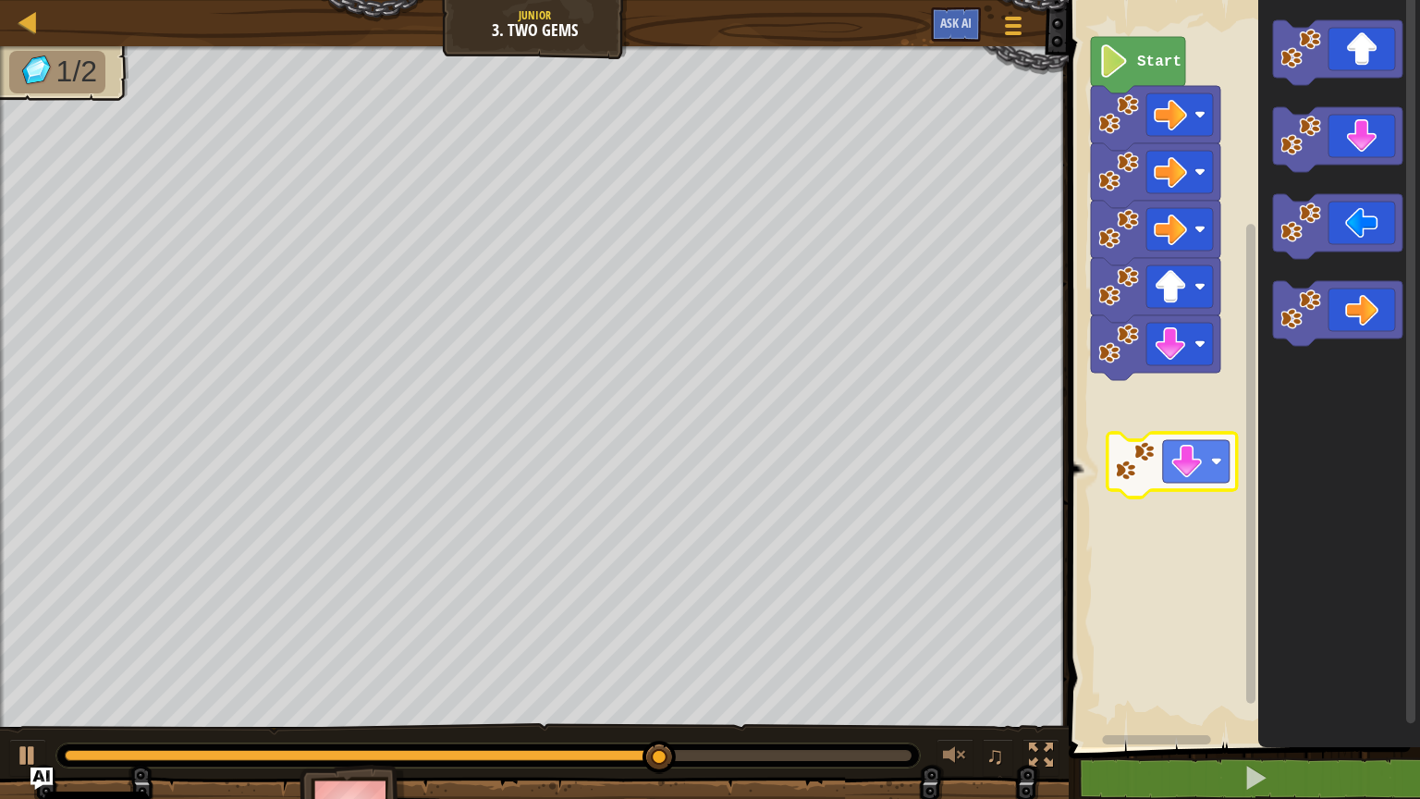
click at [1128, 417] on div "Start" at bounding box center [1241, 369] width 357 height 756
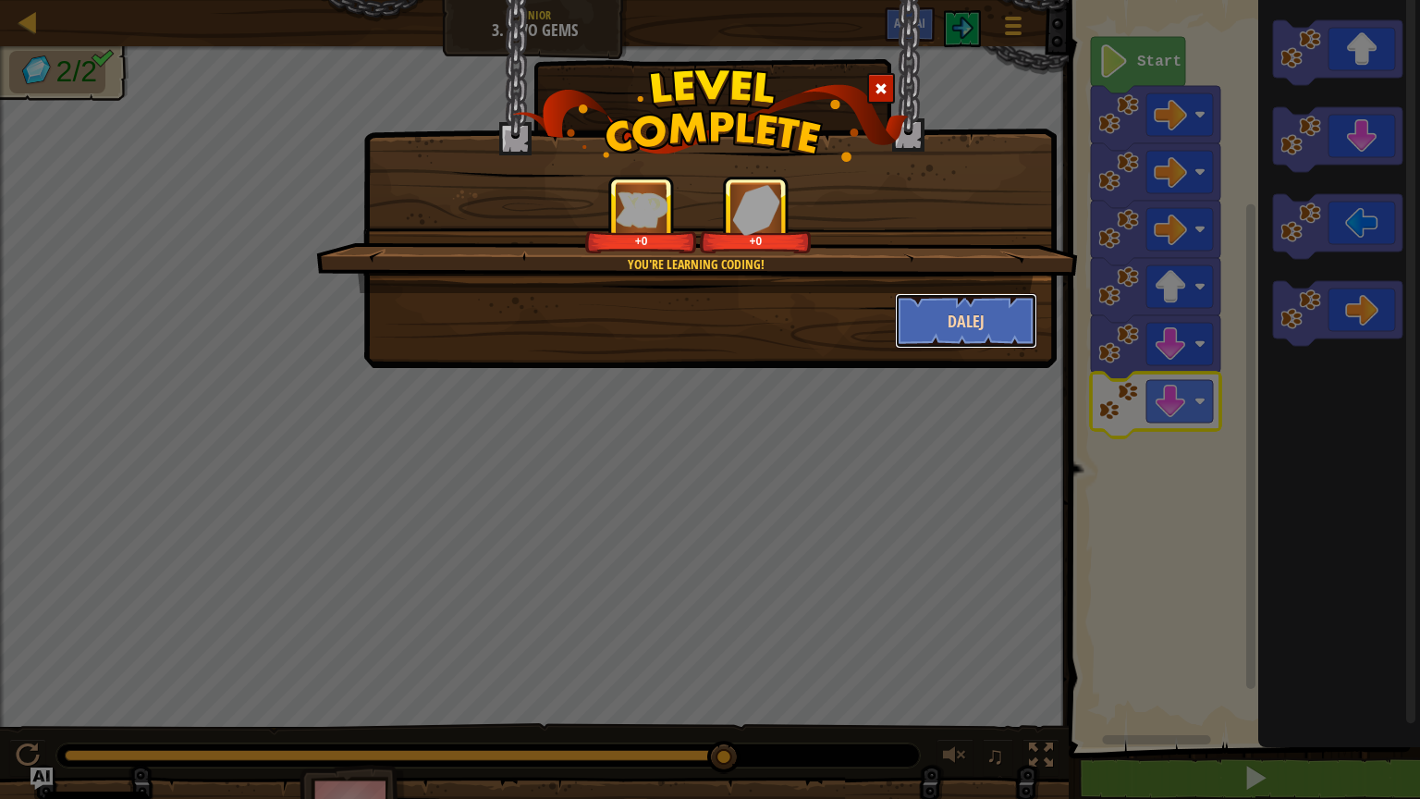
click at [1010, 333] on button "Dalej" at bounding box center [966, 320] width 143 height 55
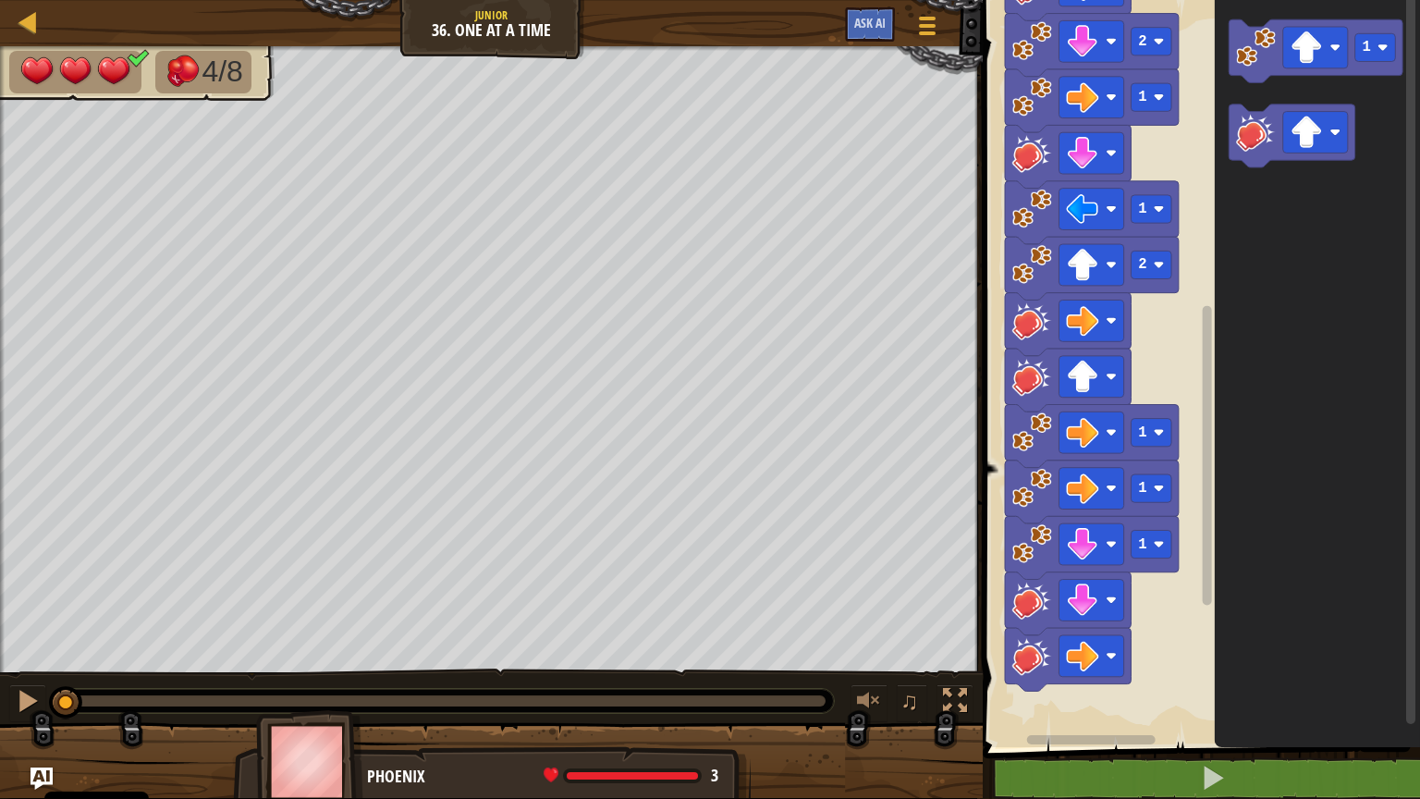
drag, startPoint x: 63, startPoint y: 709, endPoint x: 0, endPoint y: 698, distance: 63.8
click at [0, 642] on div "♫" at bounding box center [491, 696] width 983 height 55
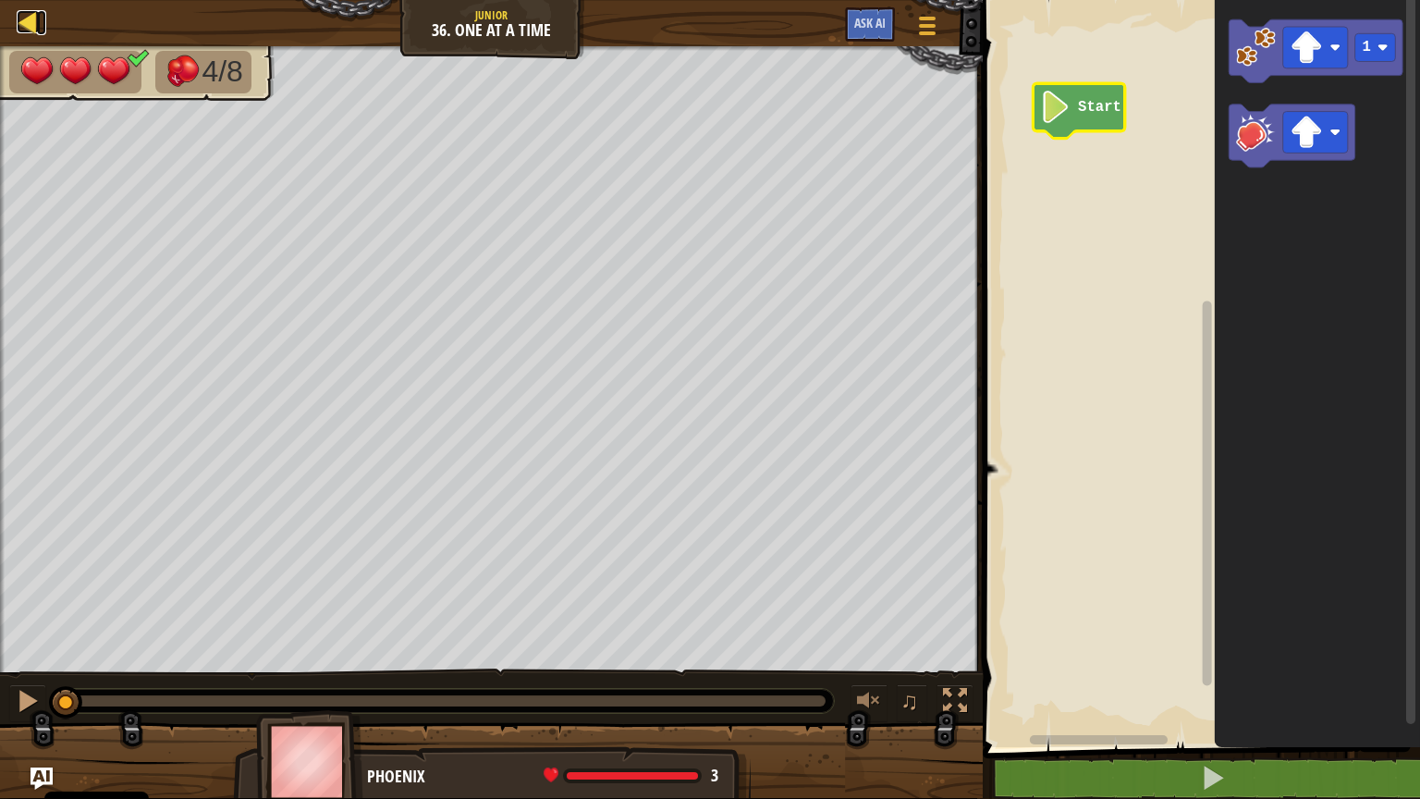
click at [36, 25] on div at bounding box center [28, 21] width 23 height 23
select select "pl"
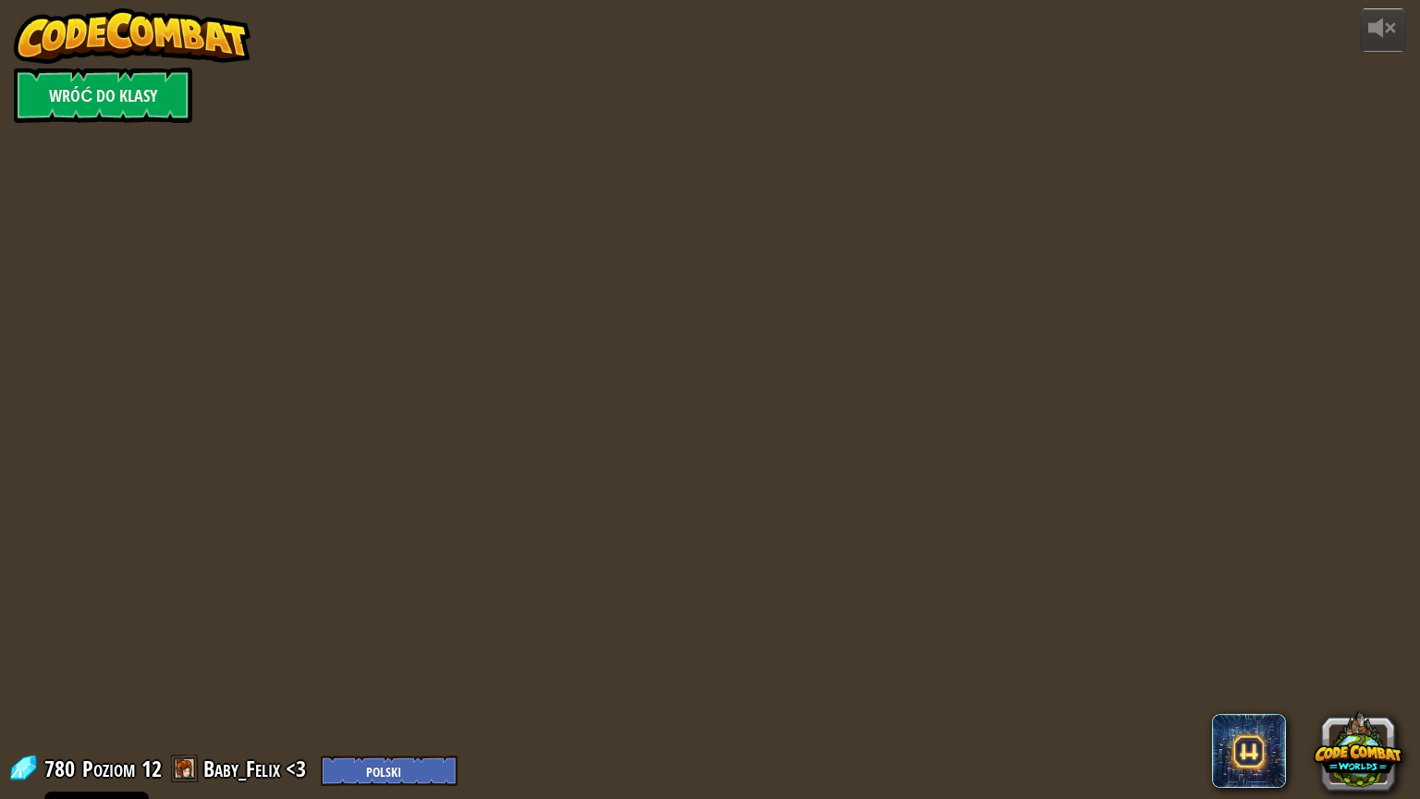
select select "pl"
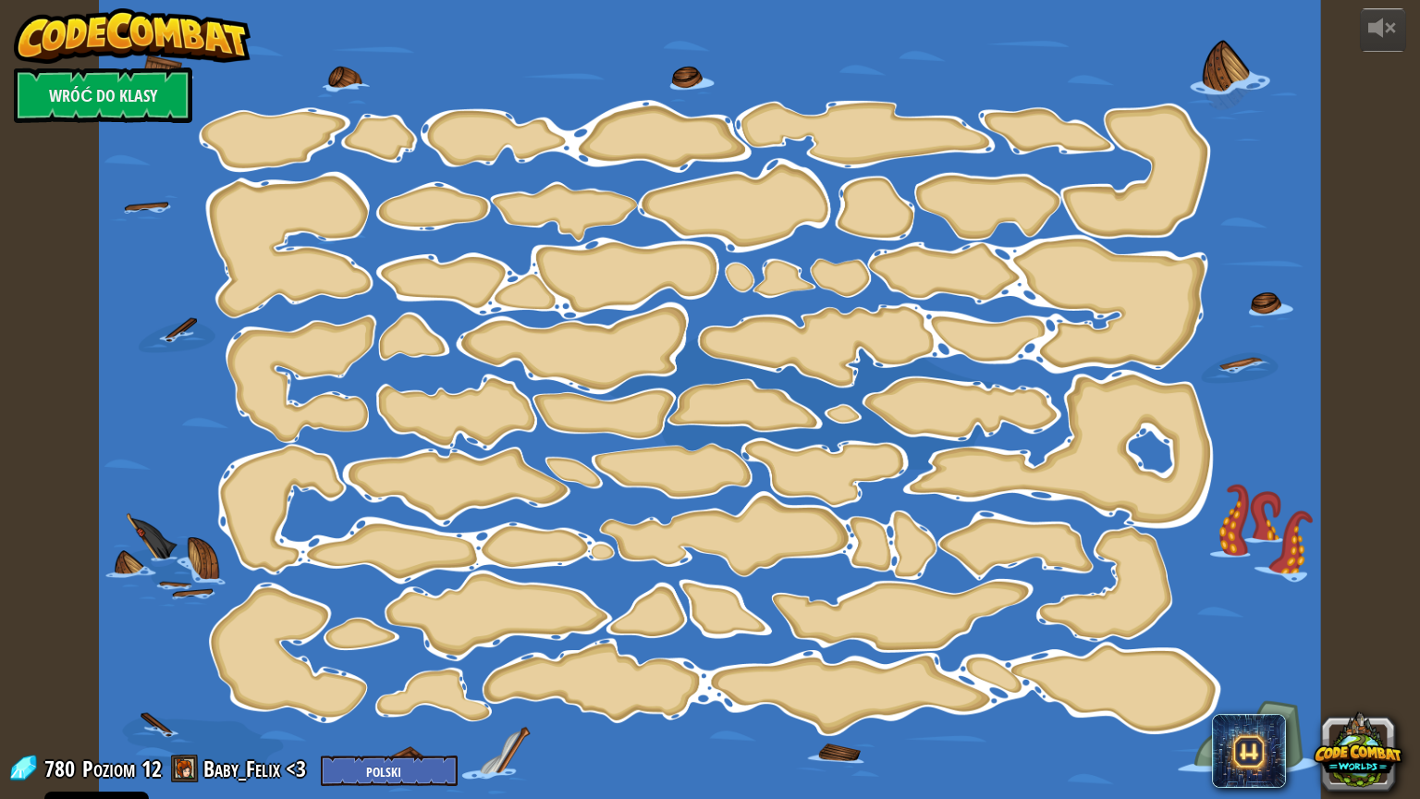
select select "pl"
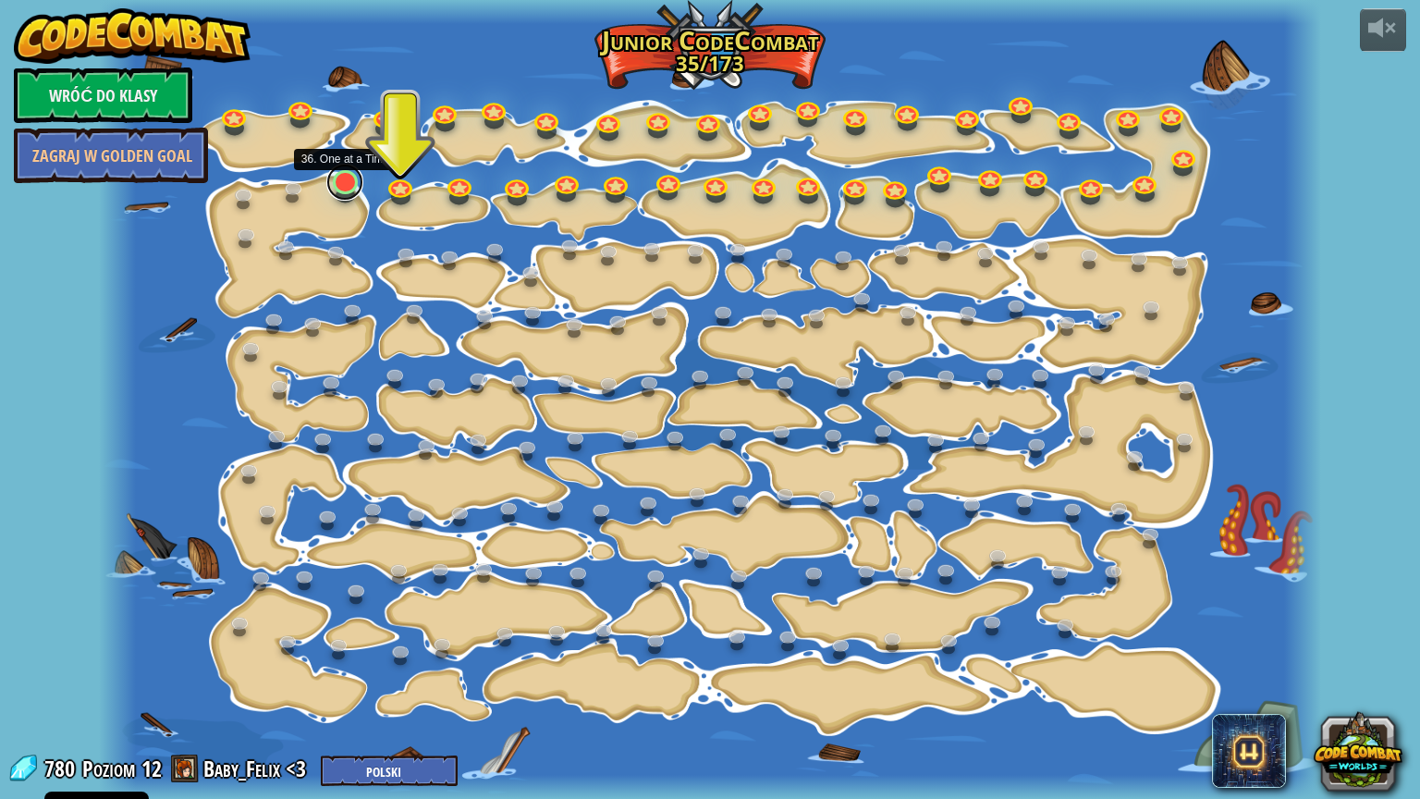
click at [344, 185] on link at bounding box center [344, 182] width 37 height 37
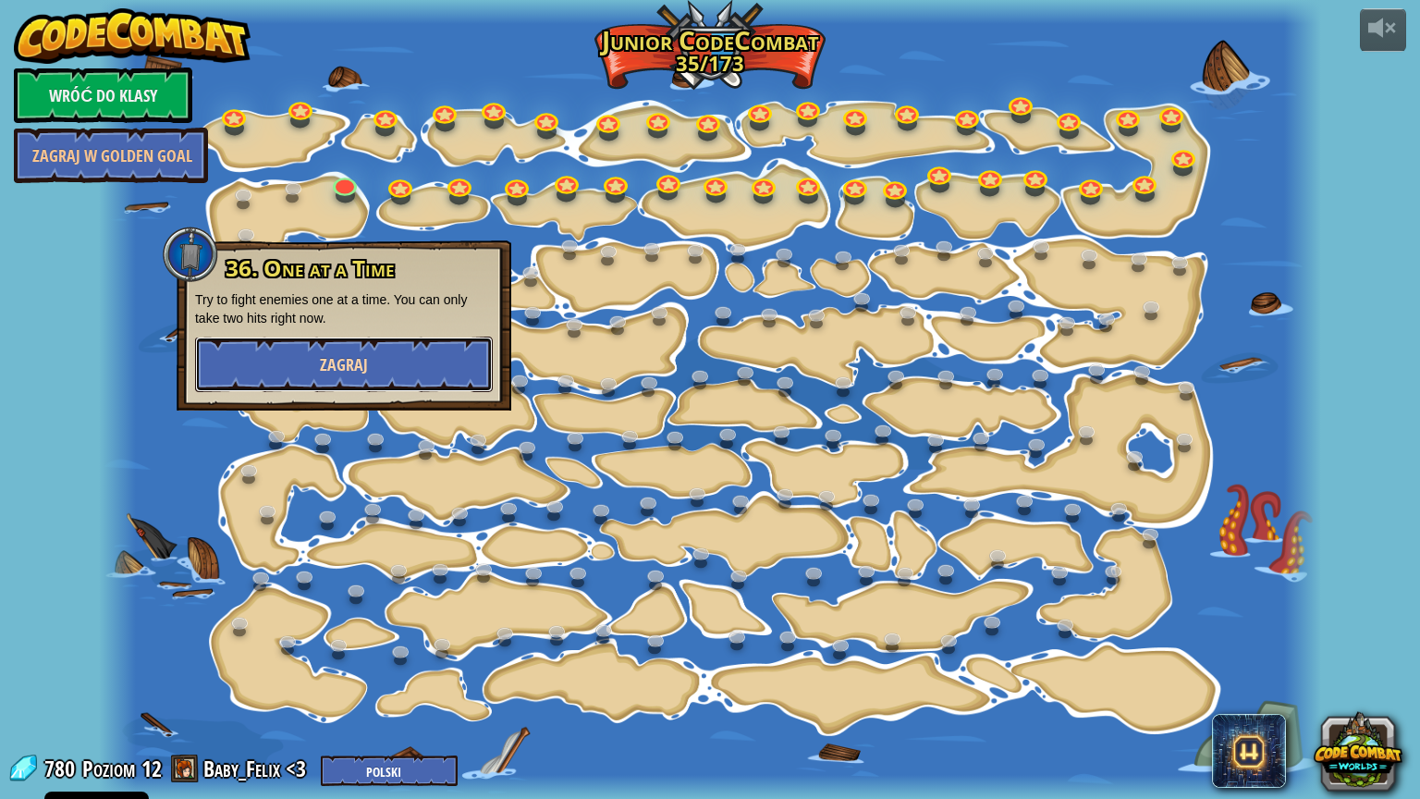
click at [303, 374] on button "Zagraj" at bounding box center [344, 364] width 298 height 55
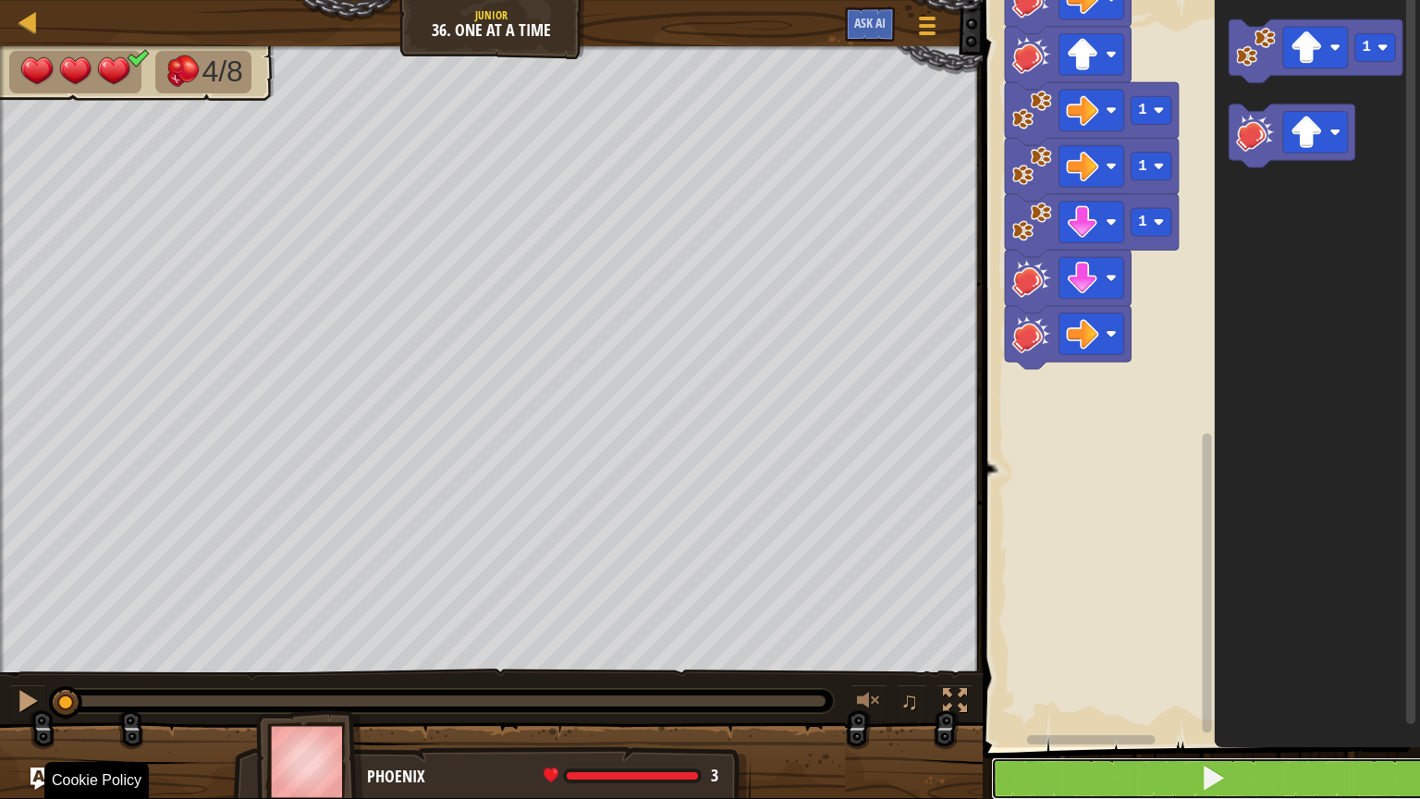
click at [1191, 642] on button at bounding box center [1212, 778] width 443 height 43
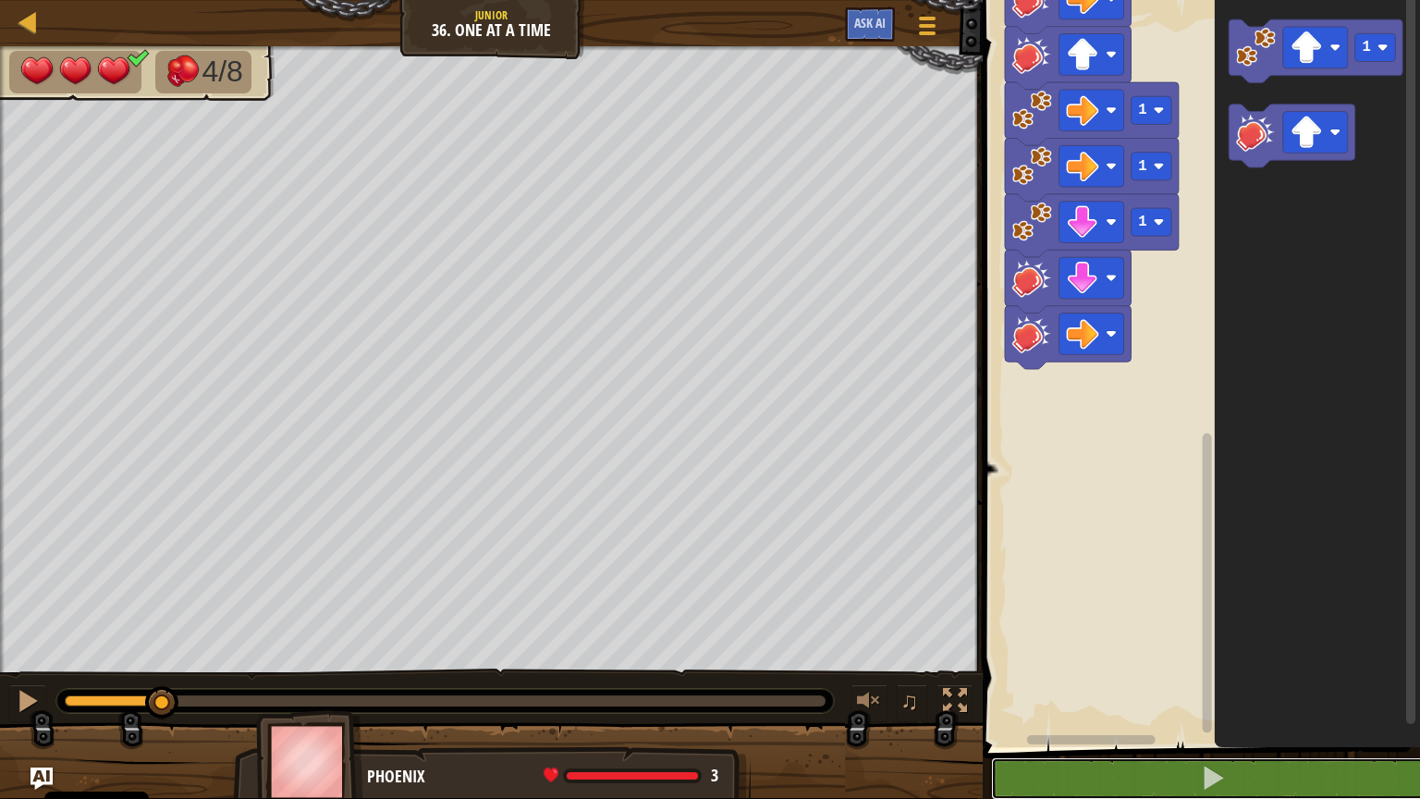
click at [129, 635] on div "4/8 ♫ Phoenix 3 x: 14 y: 8 x: 14 y: 14 action: move" at bounding box center [710, 422] width 1420 height 752
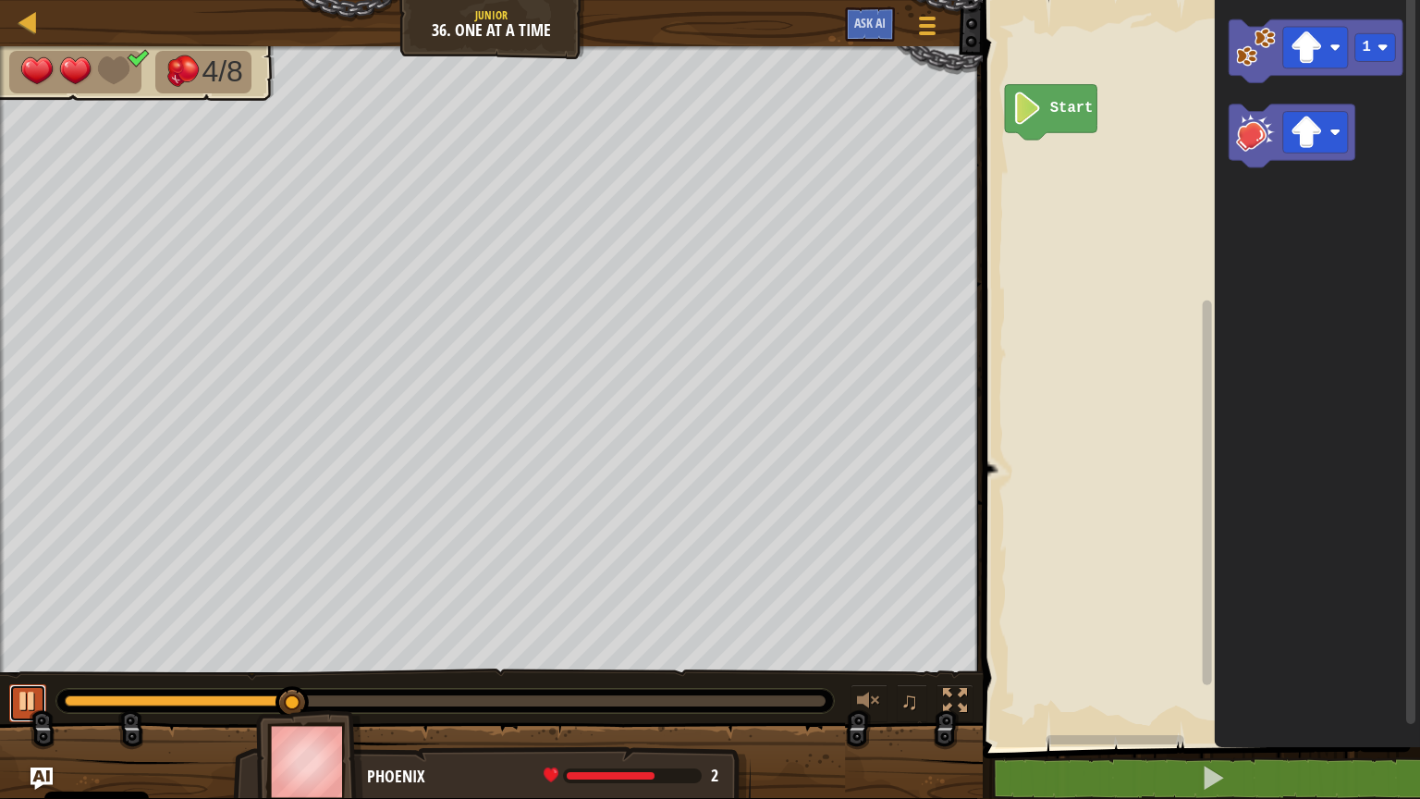
click at [25, 642] on div at bounding box center [28, 701] width 24 height 24
drag, startPoint x: 299, startPoint y: 698, endPoint x: 0, endPoint y: 710, distance: 298.9
click at [0, 642] on div "♫" at bounding box center [491, 696] width 983 height 55
click at [1227, 58] on icon "Obszar roboczy Blockly" at bounding box center [1317, 369] width 205 height 756
click at [1255, 36] on image "Obszar roboczy Blockly" at bounding box center [1256, 47] width 40 height 40
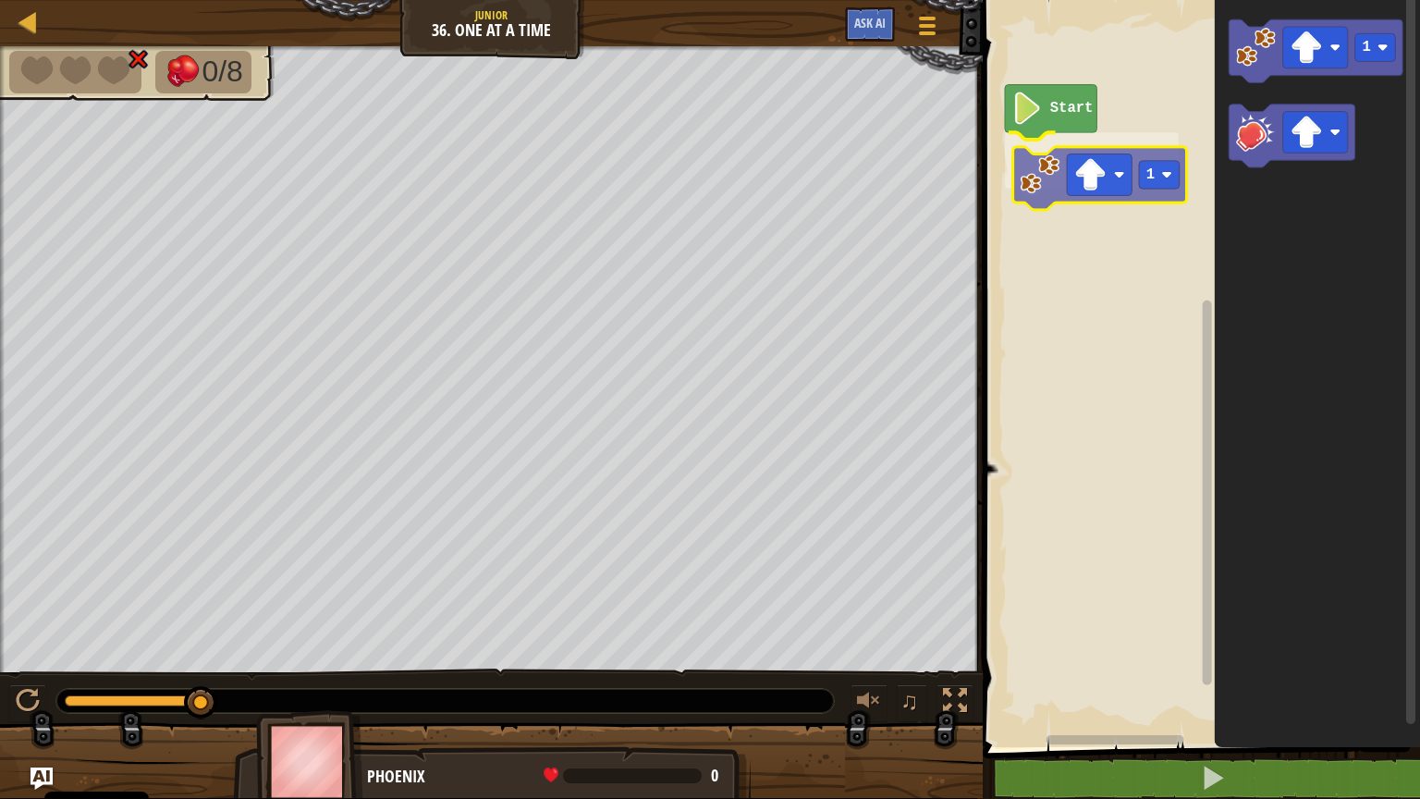
click at [1035, 186] on div "Start 1 1 1" at bounding box center [1198, 369] width 443 height 756
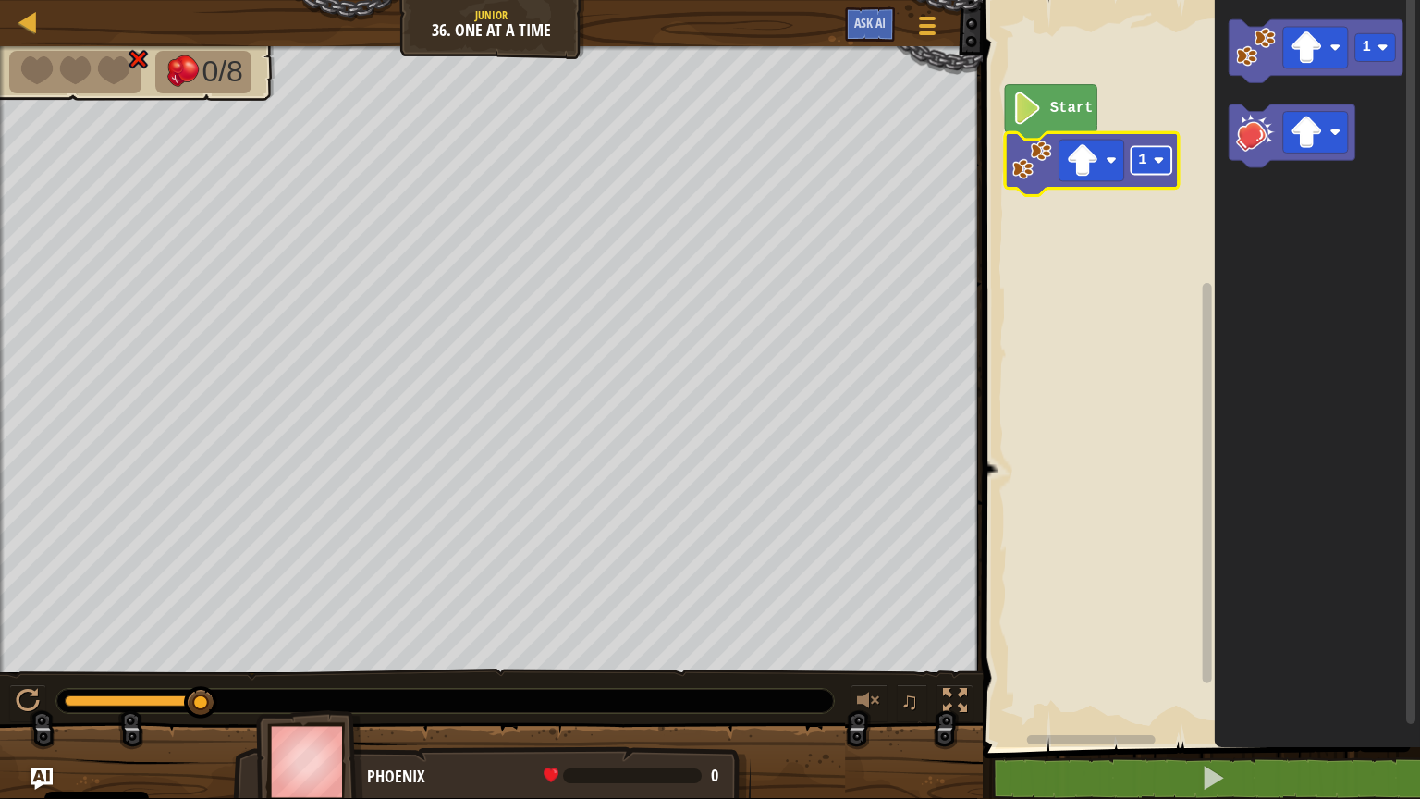
click at [1153, 162] on rect "Obszar roboczy Blockly" at bounding box center [1152, 160] width 41 height 28
click at [1159, 163] on image "Obszar roboczy Blockly" at bounding box center [1159, 160] width 11 height 11
click at [1095, 167] on image "Obszar roboczy Blockly" at bounding box center [1083, 160] width 32 height 32
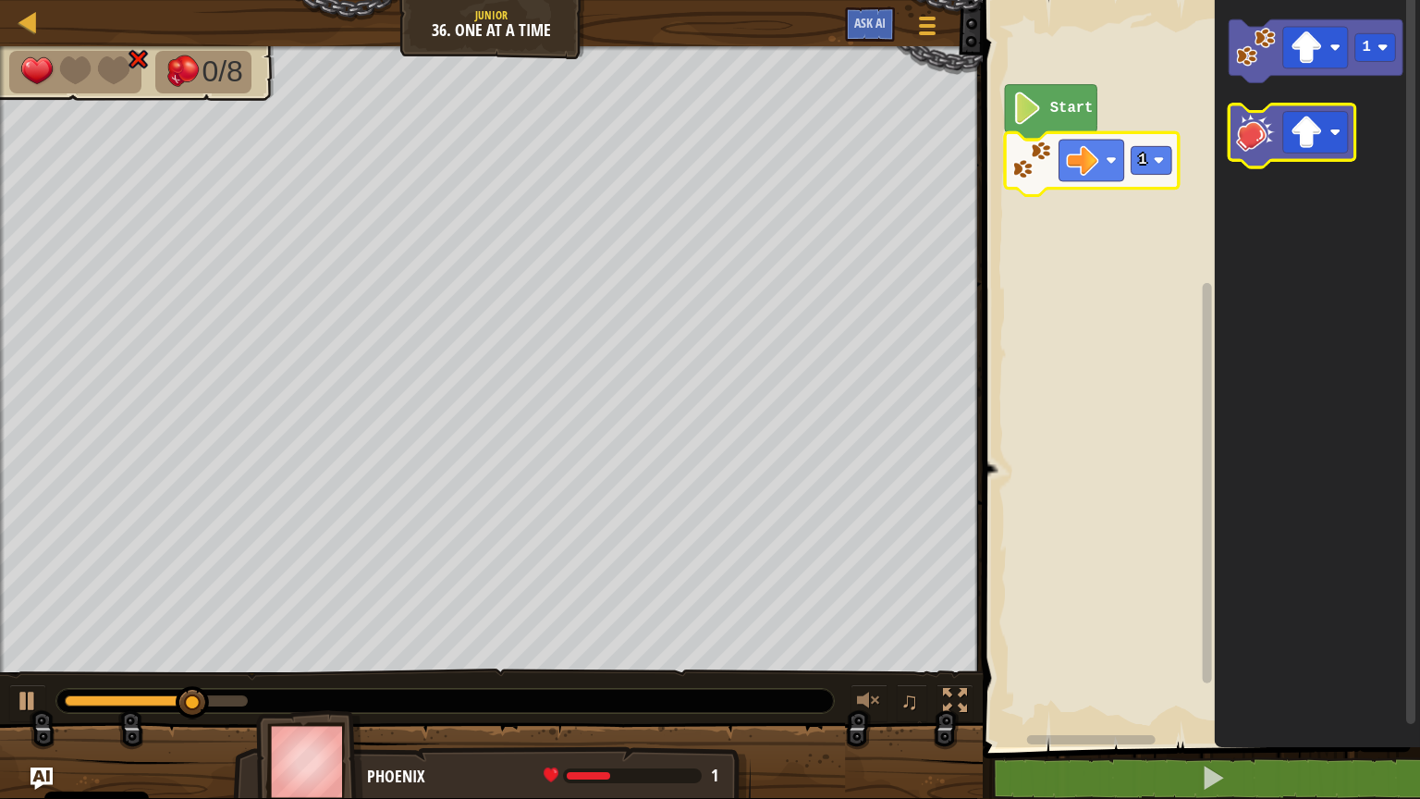
click at [1261, 159] on icon "Obszar roboczy Blockly" at bounding box center [1293, 135] width 126 height 63
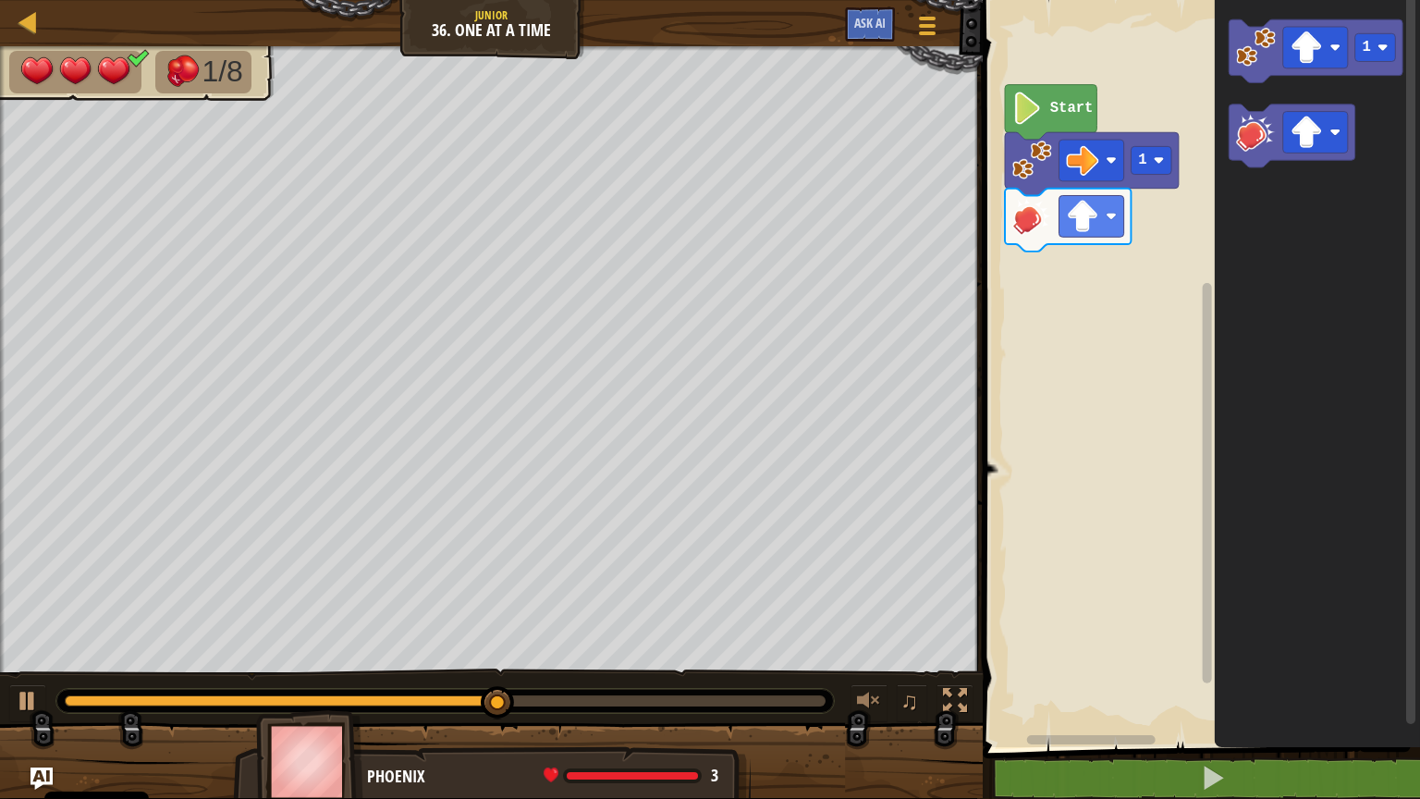
click at [1134, 240] on div "Start 1 1" at bounding box center [1198, 369] width 443 height 756
click at [1249, 80] on g "1" at bounding box center [1317, 50] width 174 height 63
click at [1251, 50] on image "Obszar roboczy Blockly" at bounding box center [1256, 47] width 40 height 40
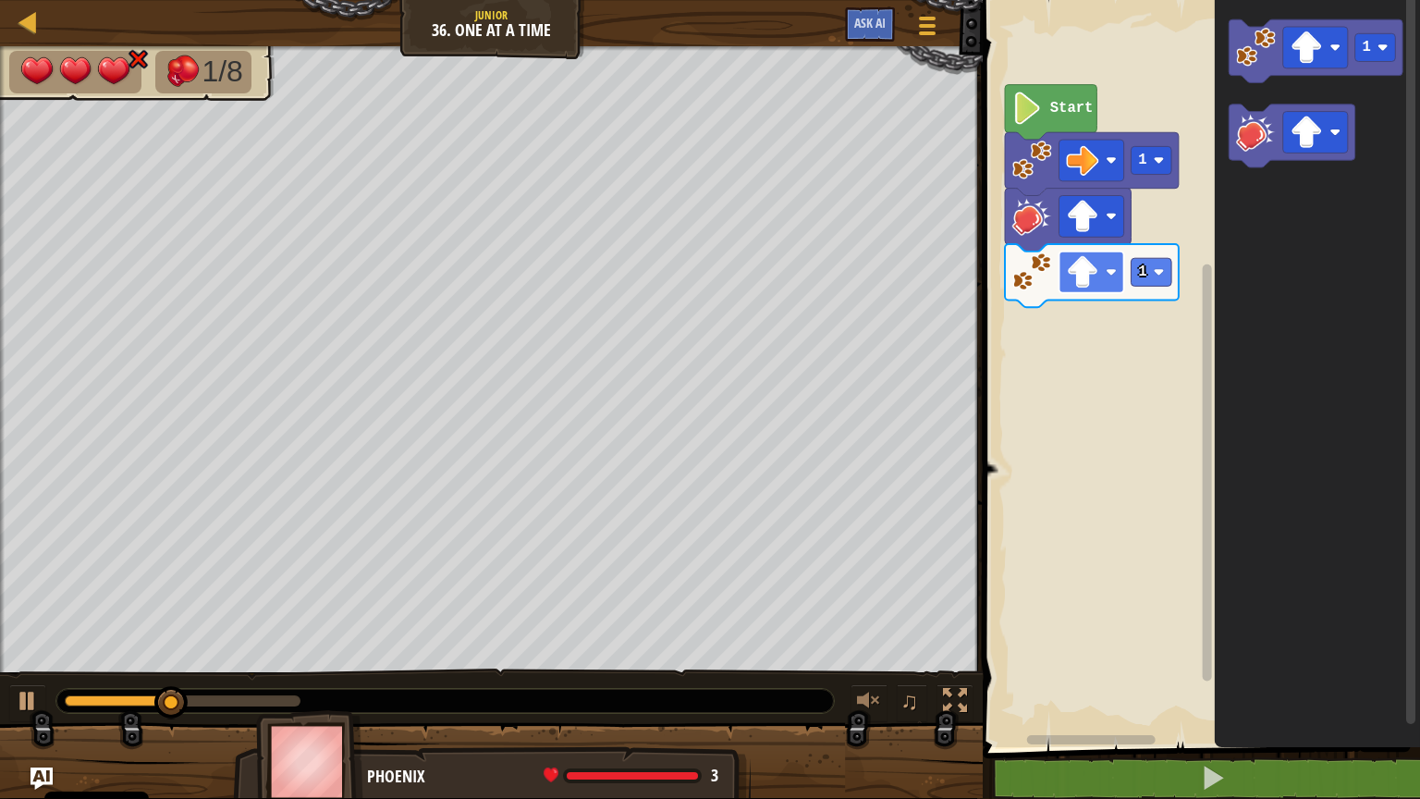
click at [1107, 276] on image "Obszar roboczy Blockly" at bounding box center [1112, 271] width 11 height 11
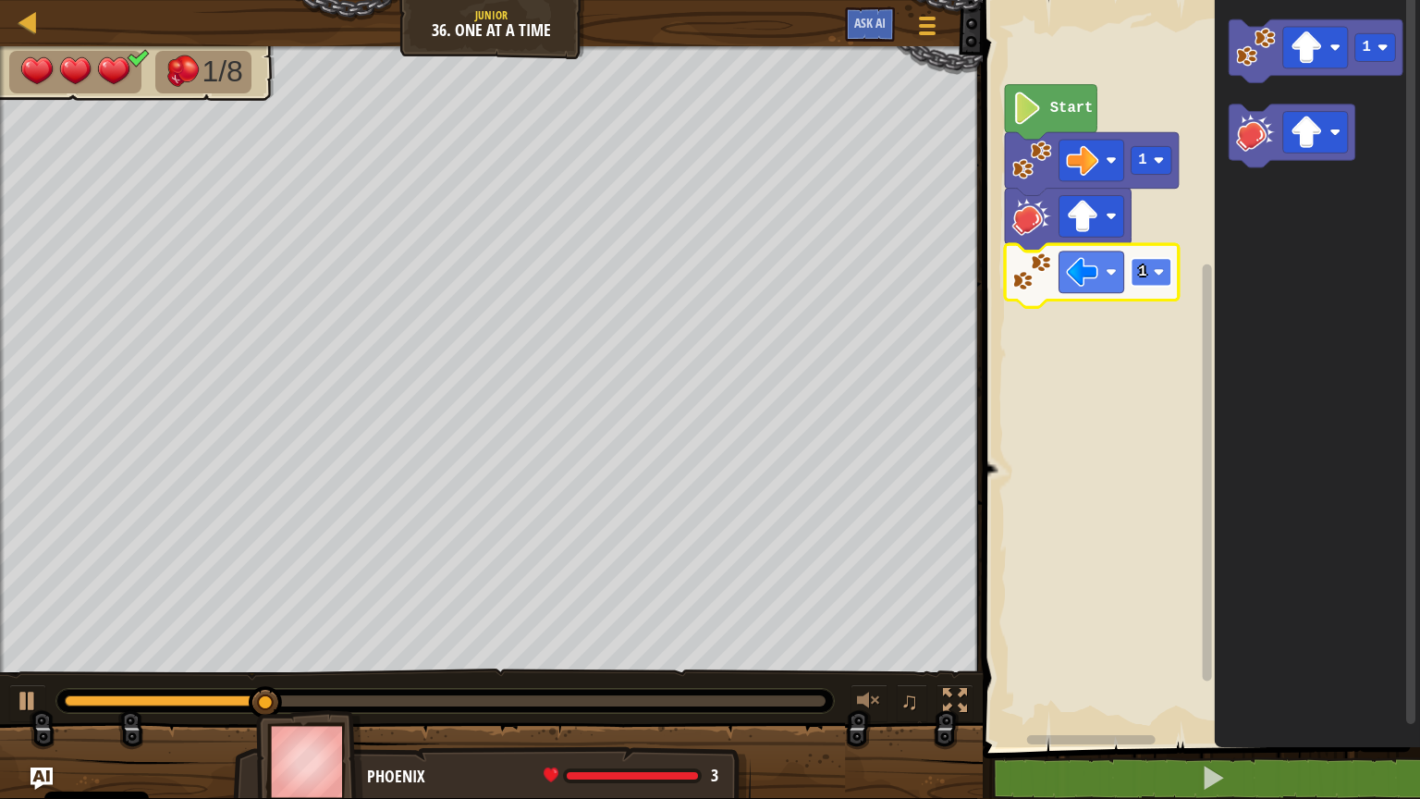
click at [1161, 272] on image "Obszar roboczy Blockly" at bounding box center [1159, 271] width 11 height 11
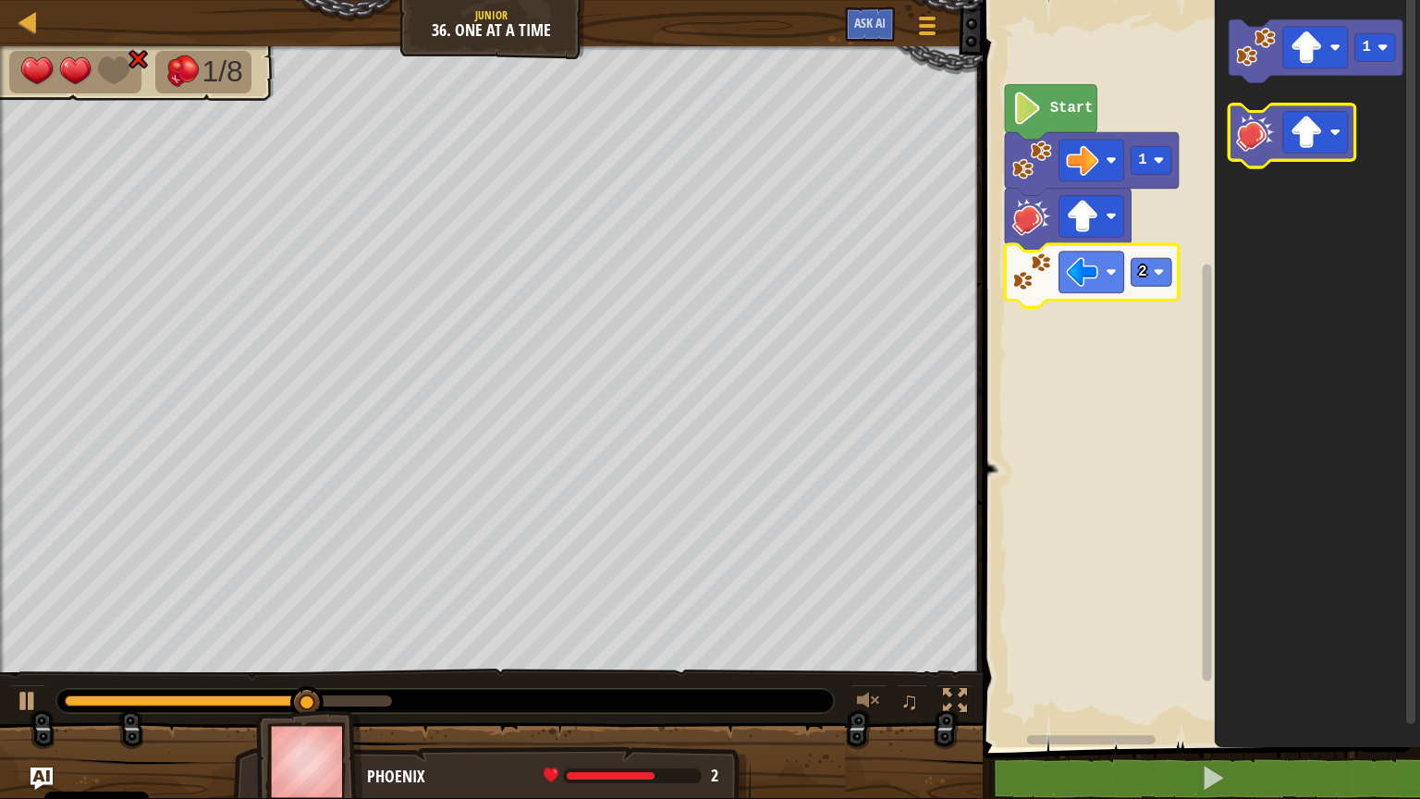
click at [1254, 155] on icon "Obszar roboczy Blockly" at bounding box center [1293, 135] width 126 height 63
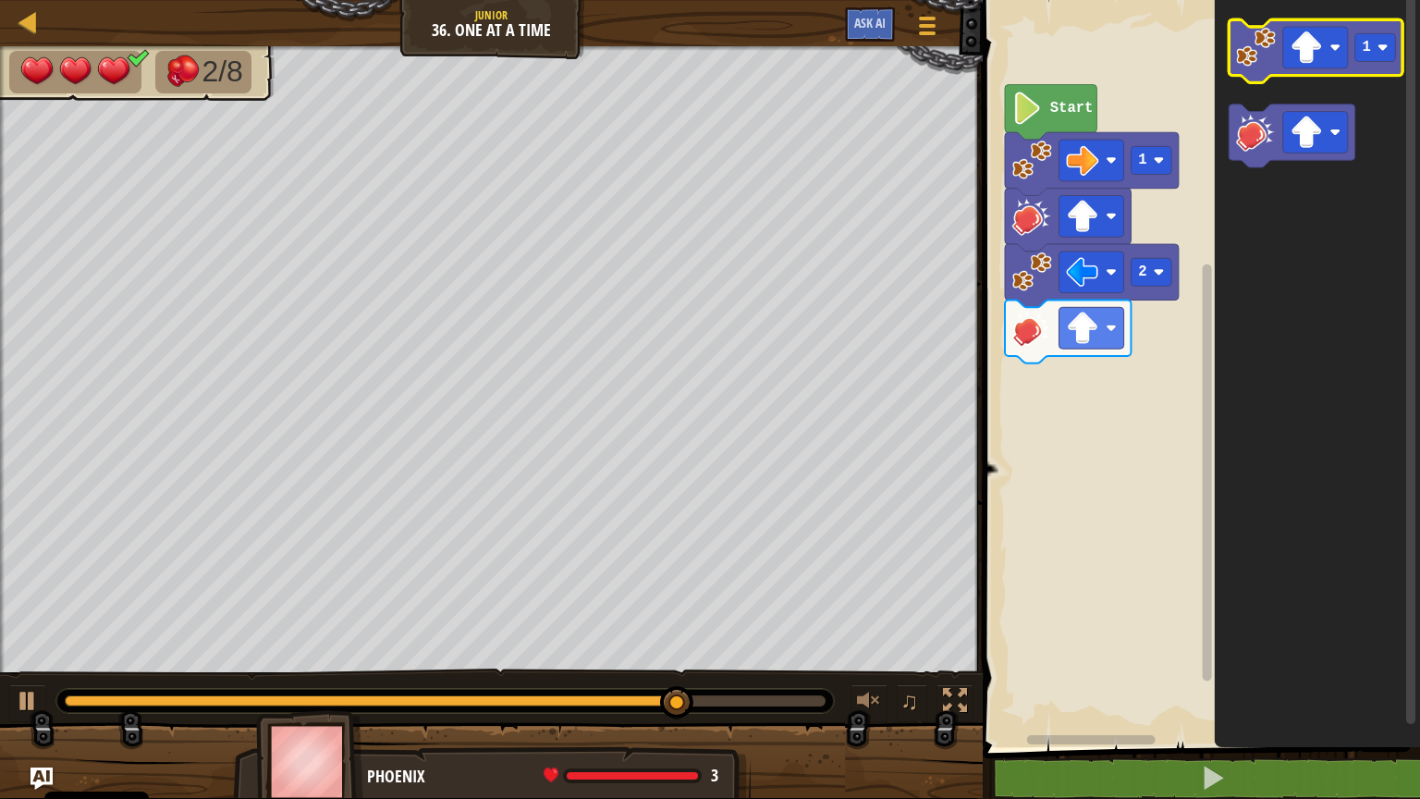
click at [1261, 67] on g "1" at bounding box center [1317, 50] width 174 height 63
click at [1263, 33] on image "Obszar roboczy Blockly" at bounding box center [1256, 47] width 40 height 40
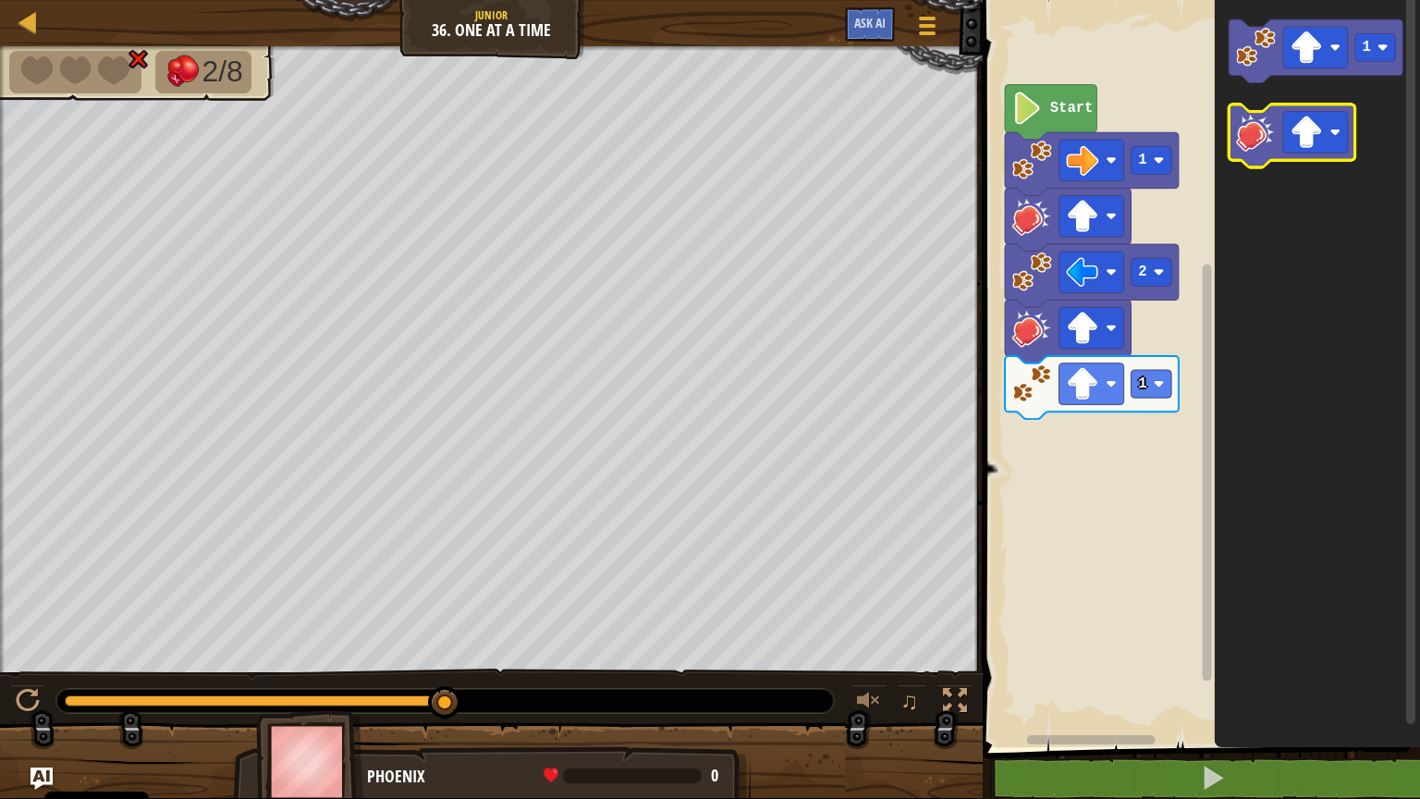
click at [1261, 130] on image "Obszar roboczy Blockly" at bounding box center [1256, 132] width 40 height 40
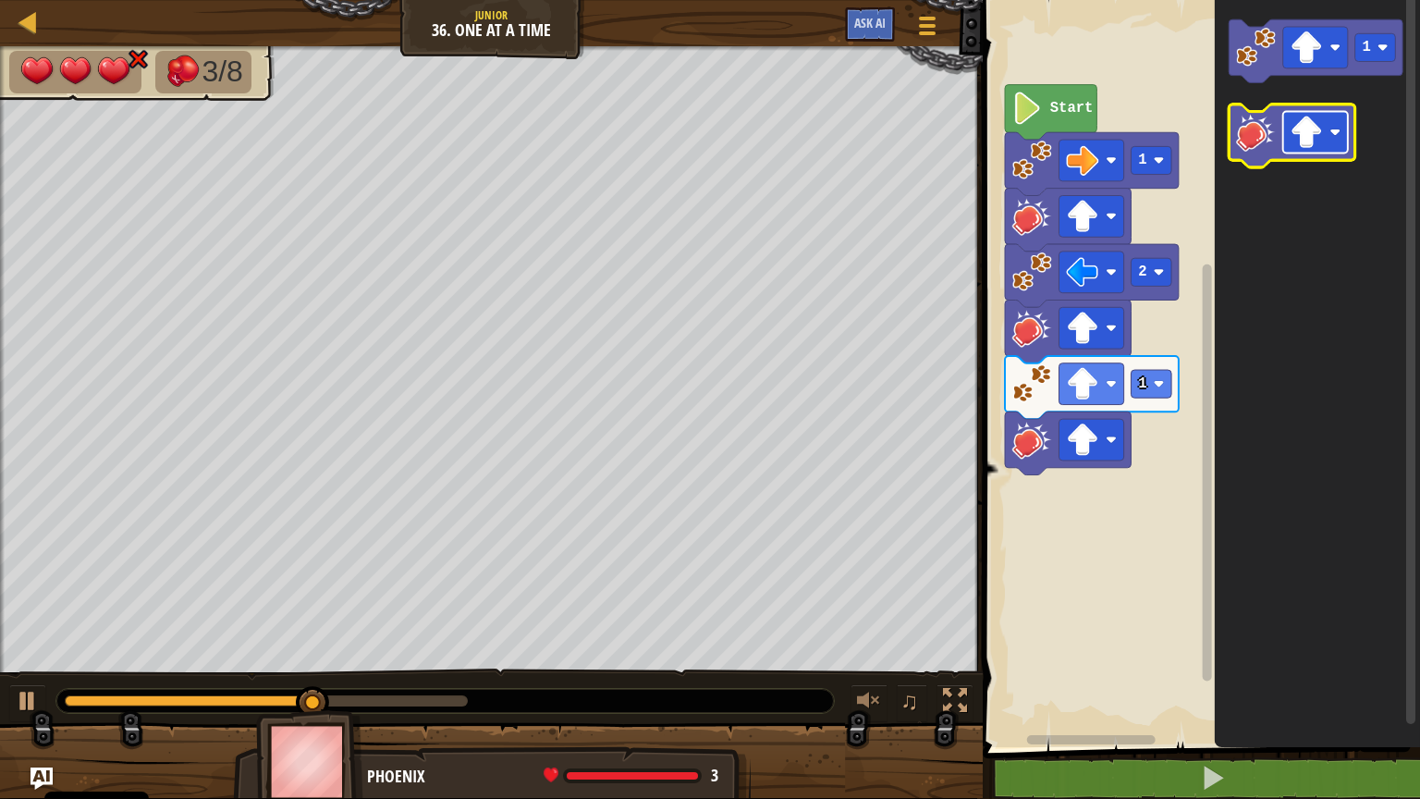
click at [1334, 145] on rect "Obszar roboczy Blockly" at bounding box center [1315, 133] width 65 height 42
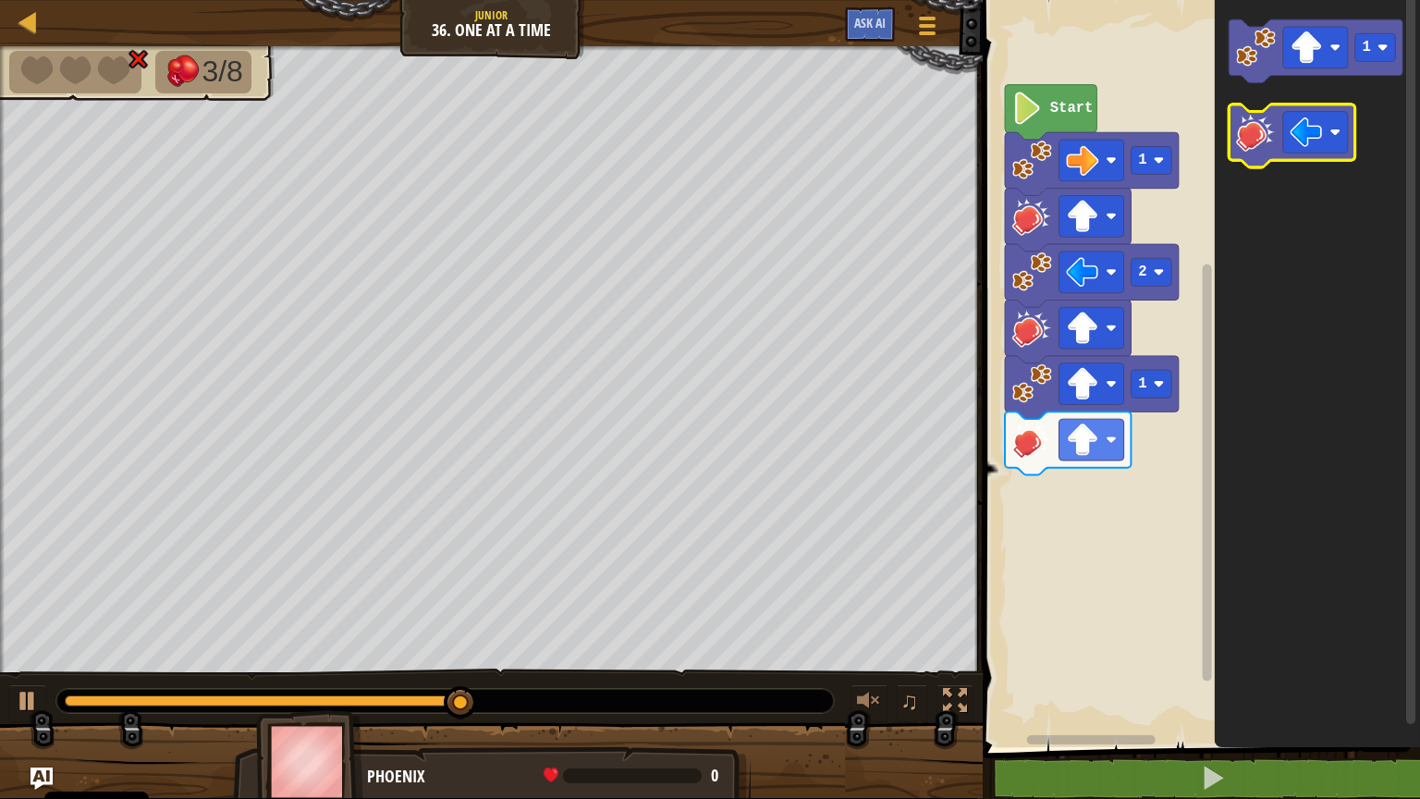
click at [1270, 144] on image "Obszar roboczy Blockly" at bounding box center [1256, 132] width 40 height 40
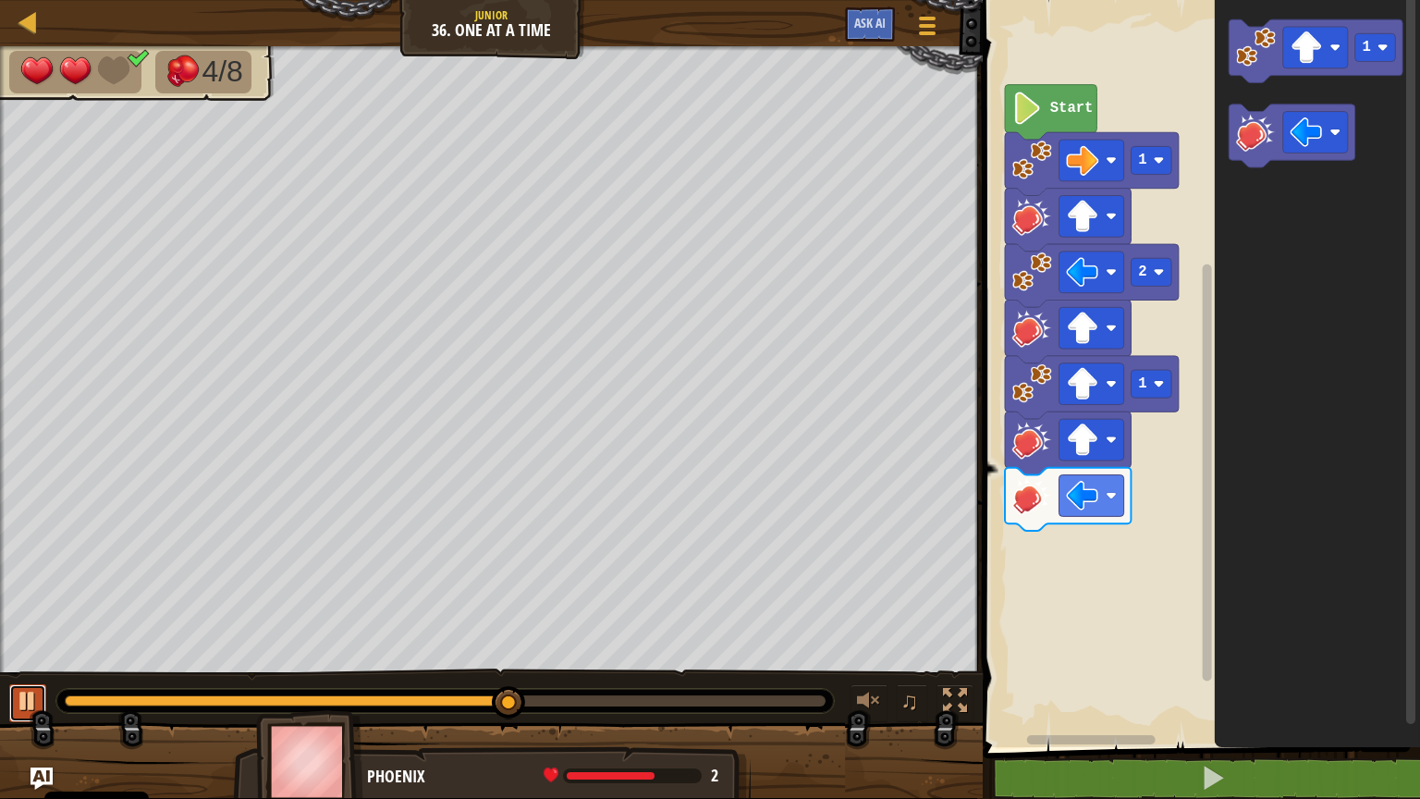
click at [20, 642] on div at bounding box center [28, 701] width 24 height 24
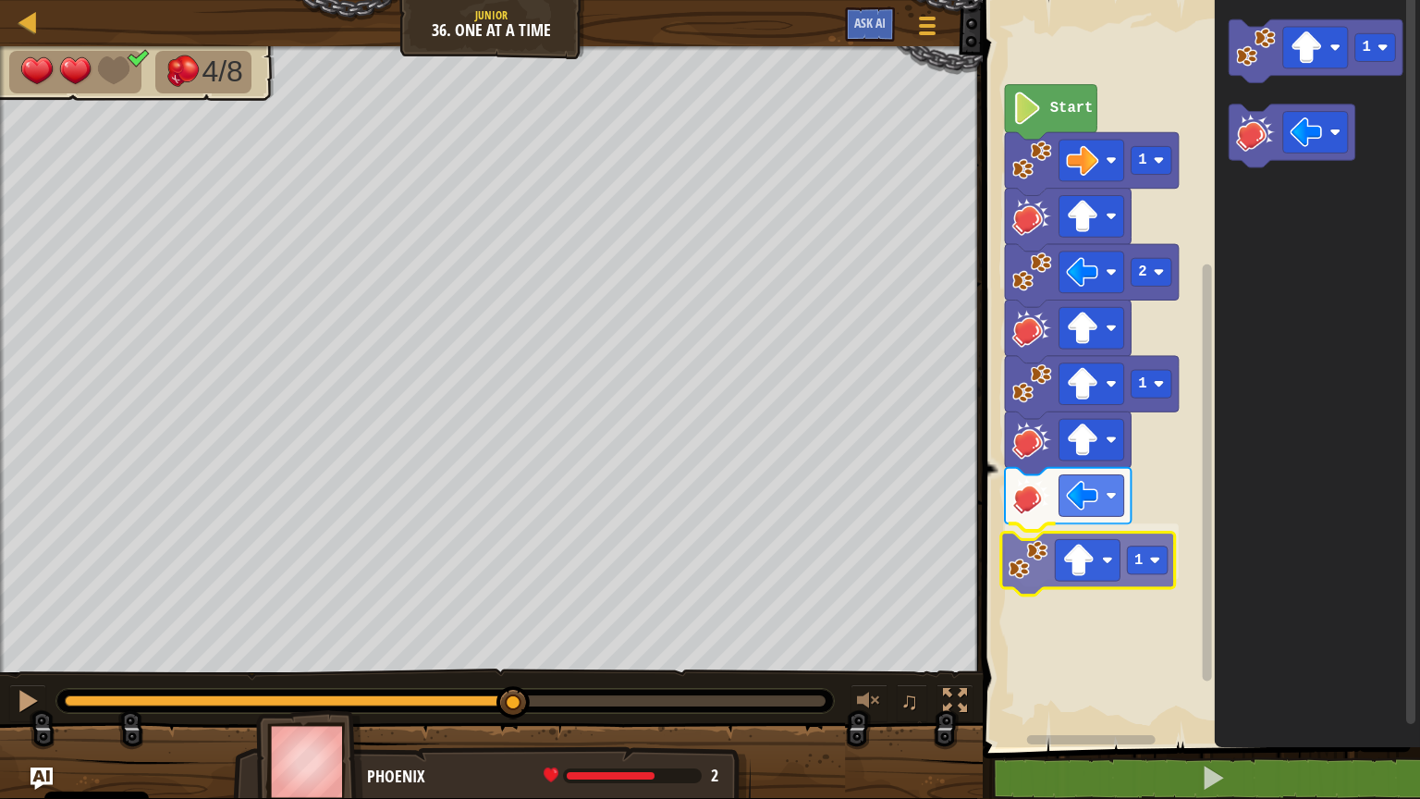
click at [1025, 559] on div "Start 1 2 1 1 1 1" at bounding box center [1198, 369] width 443 height 756
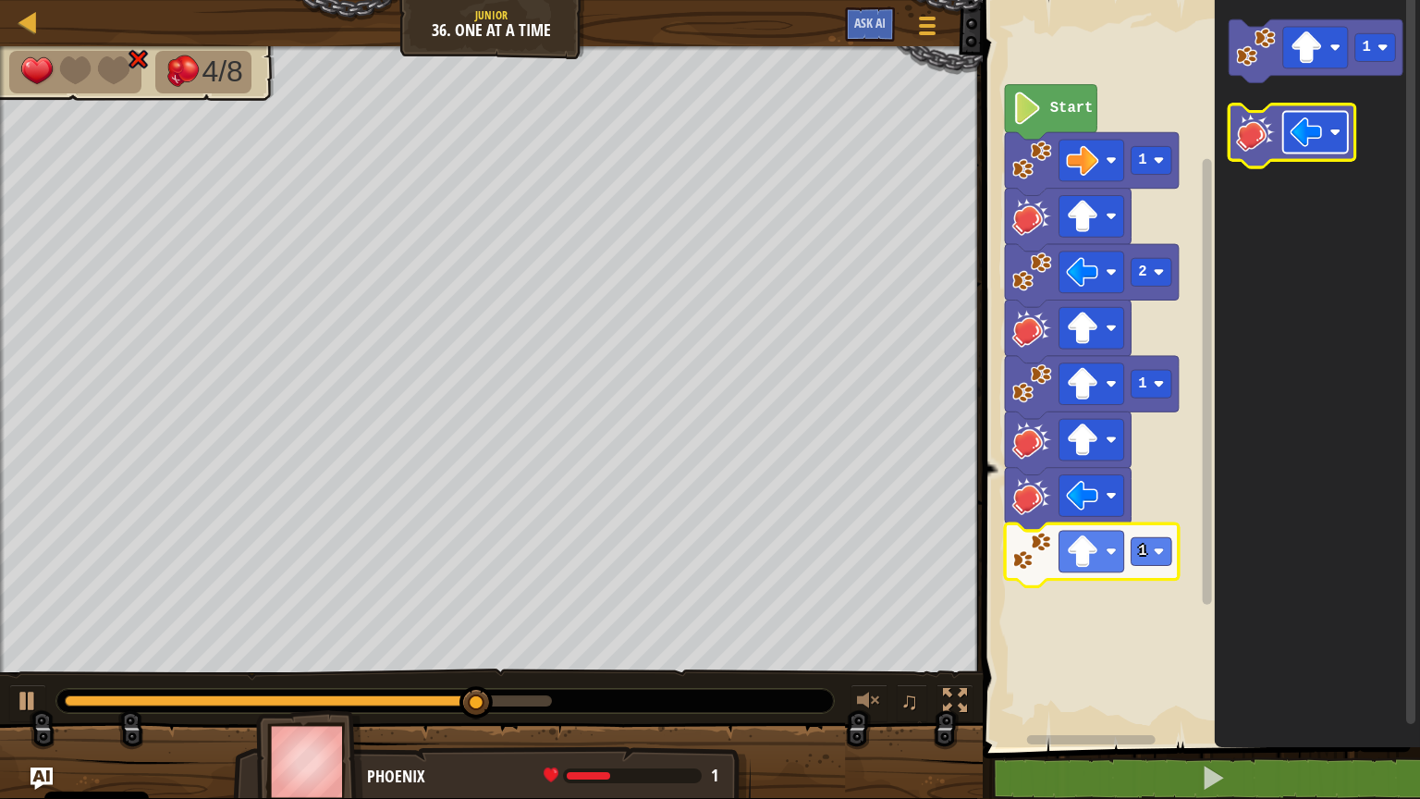
click at [1326, 126] on rect "Obszar roboczy Blockly" at bounding box center [1315, 133] width 65 height 42
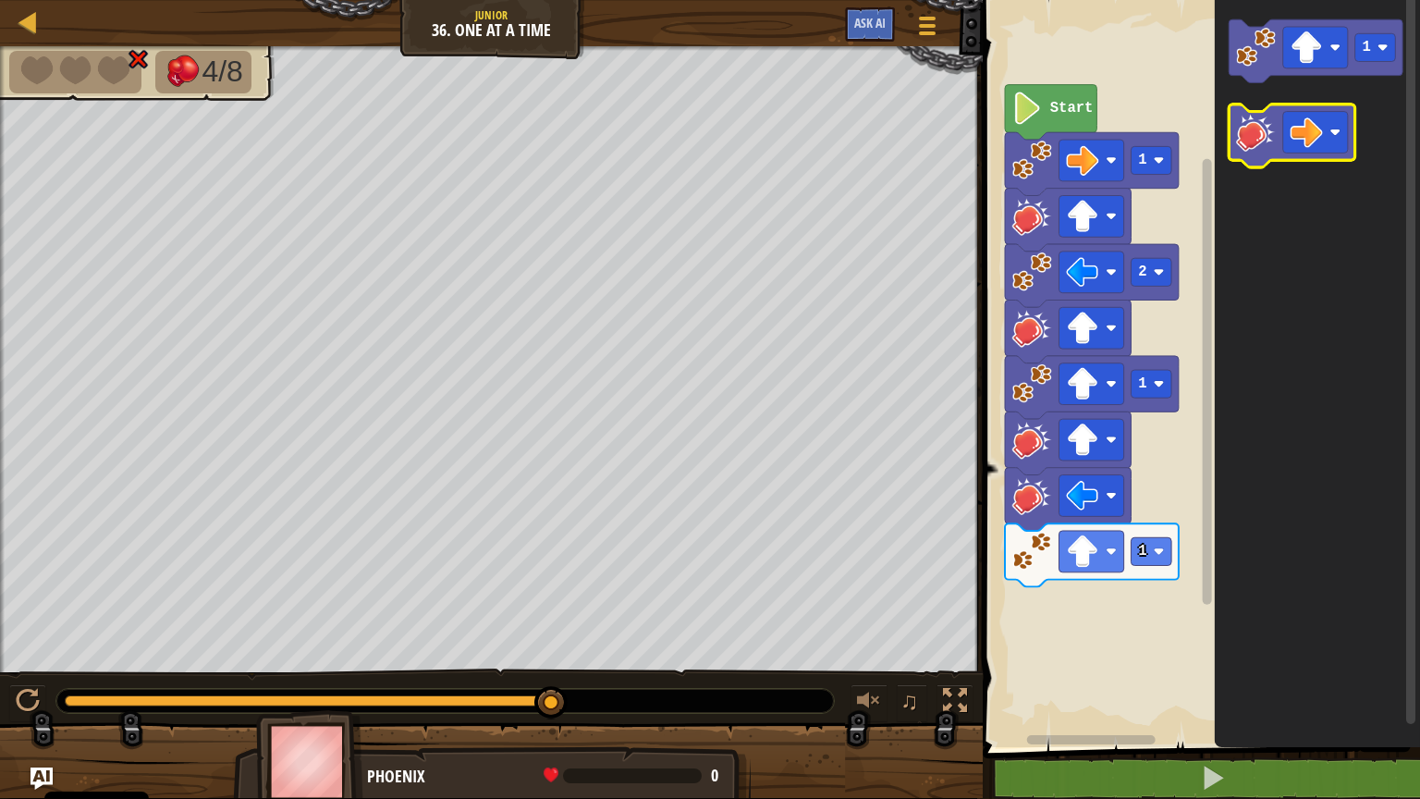
click at [1248, 146] on image "Obszar roboczy Blockly" at bounding box center [1256, 132] width 40 height 40
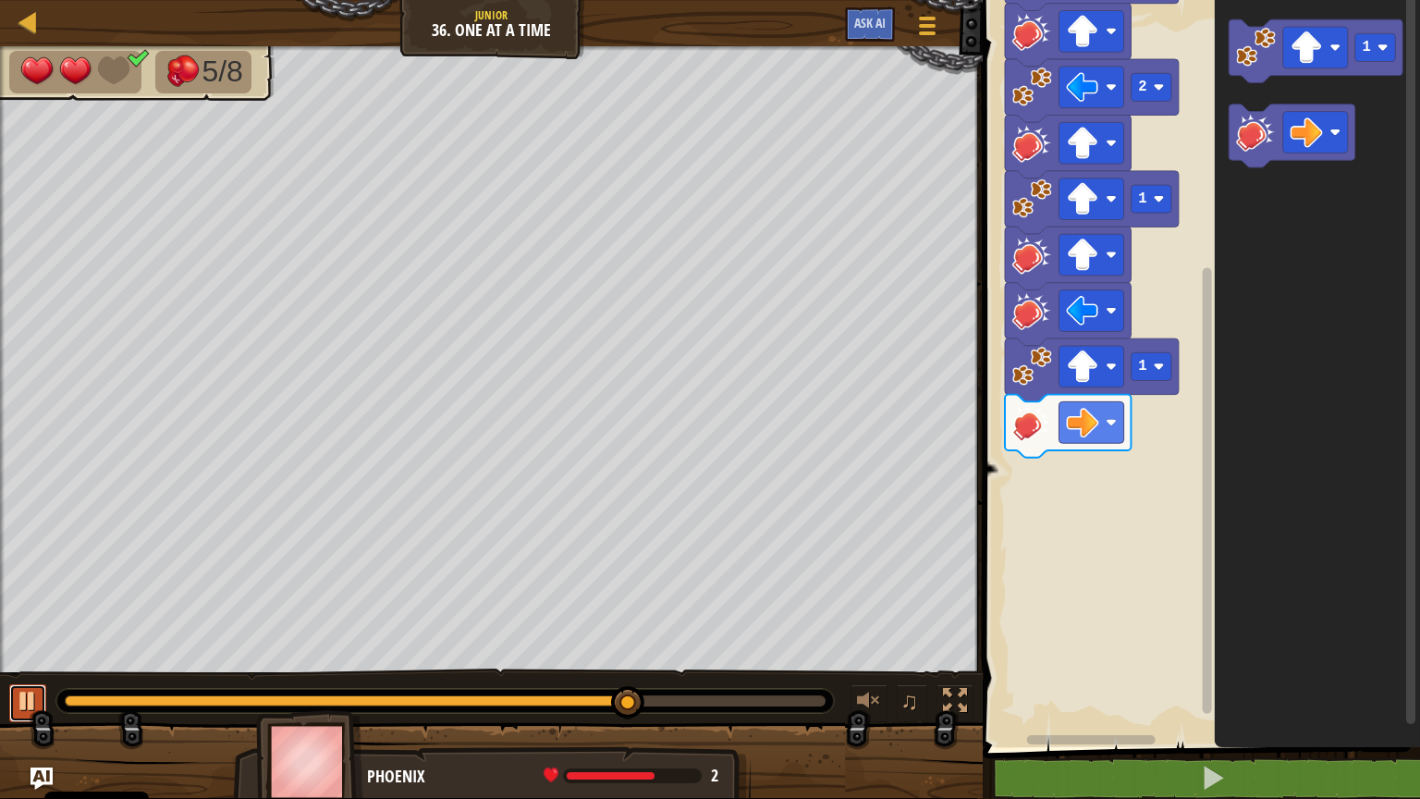
click at [26, 642] on div at bounding box center [28, 701] width 24 height 24
click at [1316, 49] on image "Obszar roboczy Blockly" at bounding box center [1307, 47] width 32 height 32
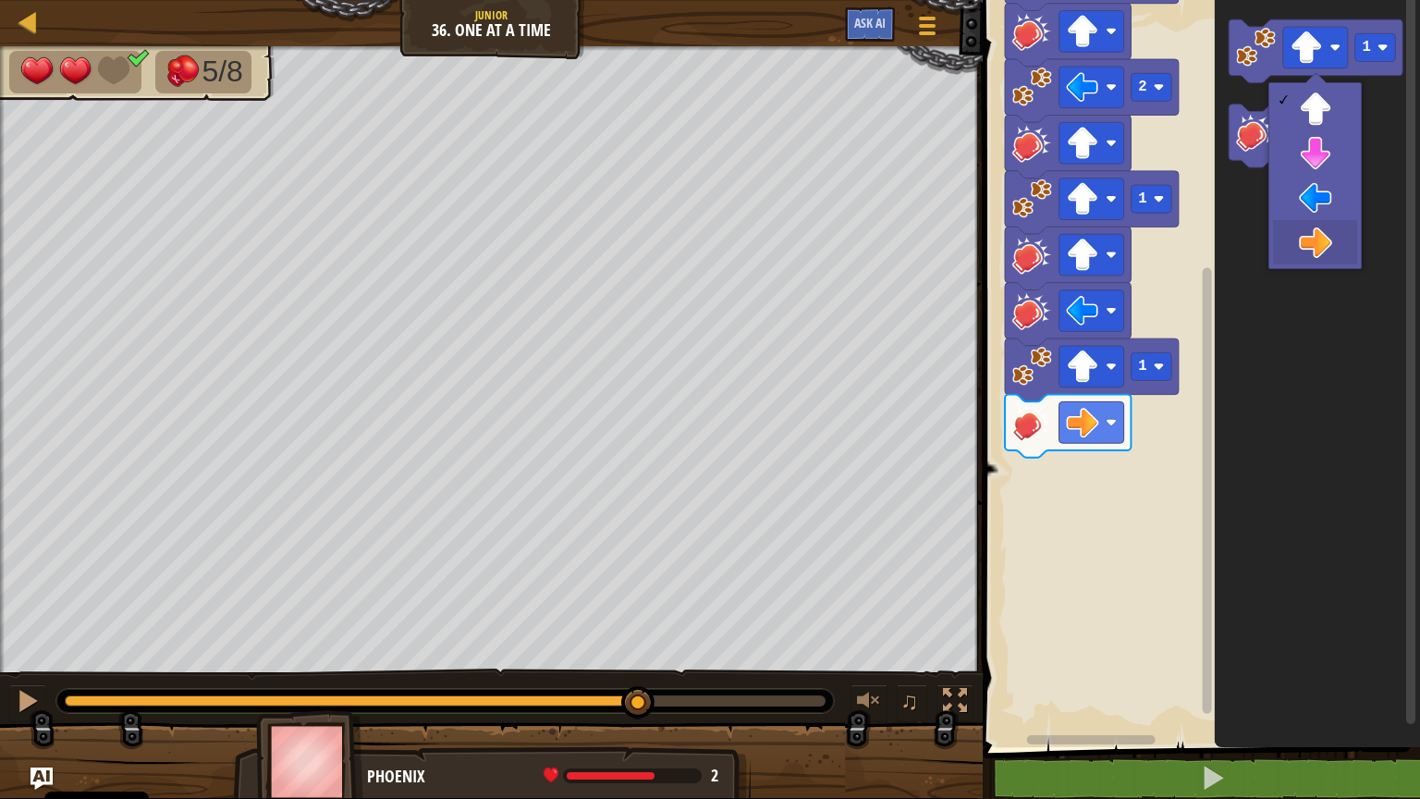
drag, startPoint x: 1304, startPoint y: 243, endPoint x: 1315, endPoint y: 181, distance: 62.9
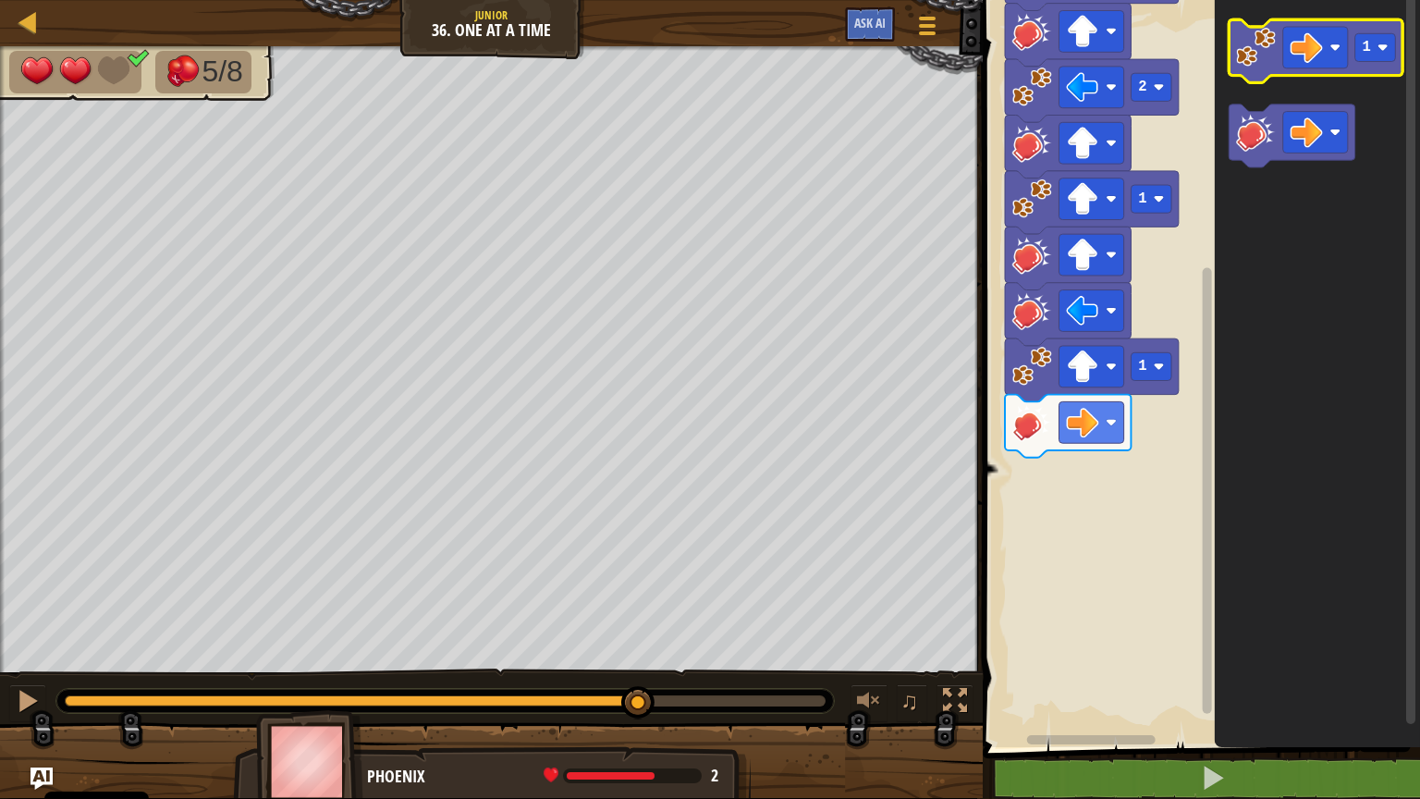
click at [1270, 68] on icon "Obszar roboczy Blockly" at bounding box center [1317, 50] width 174 height 63
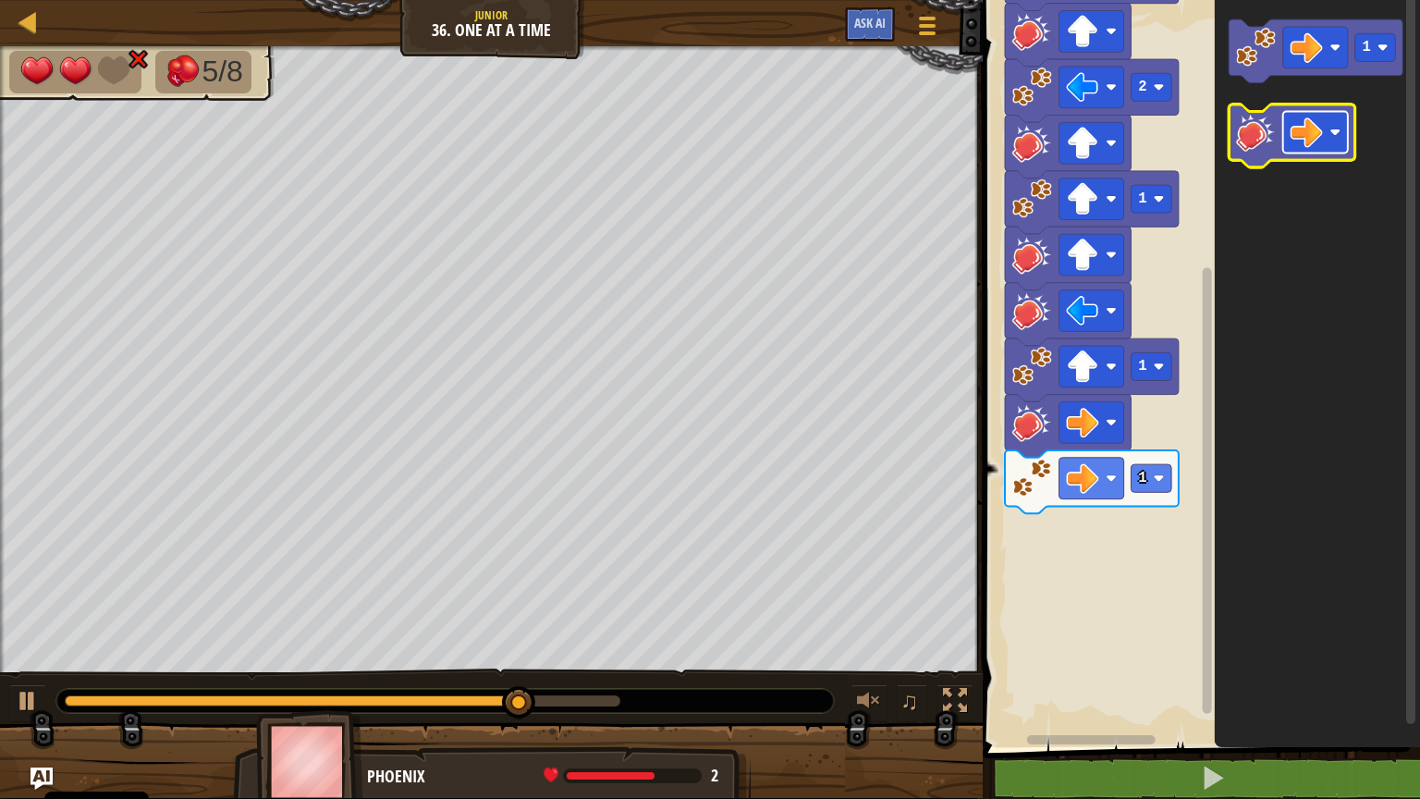
click at [1308, 141] on image "Obszar roboczy Blockly" at bounding box center [1307, 132] width 32 height 32
click at [1257, 123] on image "Obszar roboczy Blockly" at bounding box center [1256, 132] width 40 height 40
click at [1310, 145] on image "Obszar roboczy Blockly" at bounding box center [1307, 132] width 32 height 32
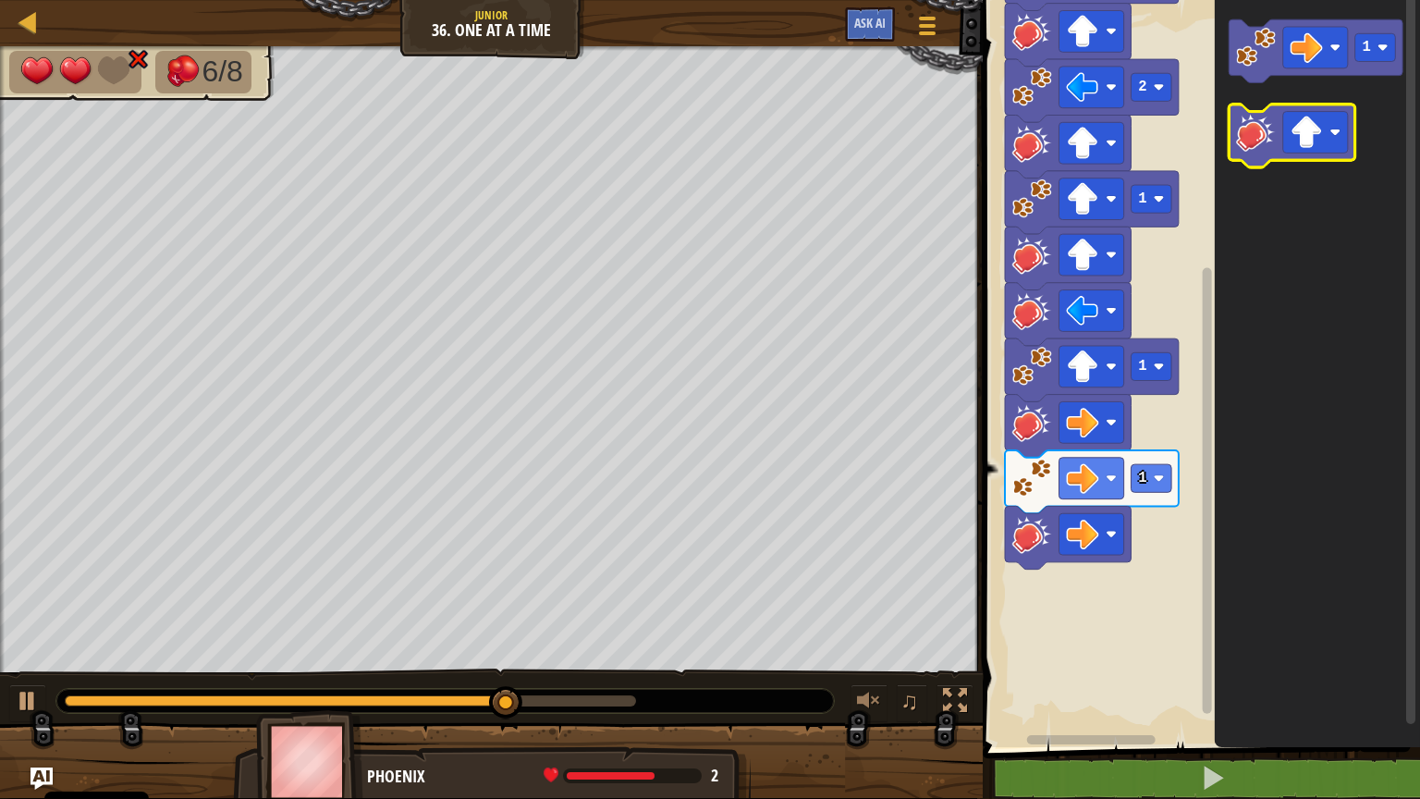
click at [1250, 140] on image "Obszar roboczy Blockly" at bounding box center [1256, 132] width 40 height 40
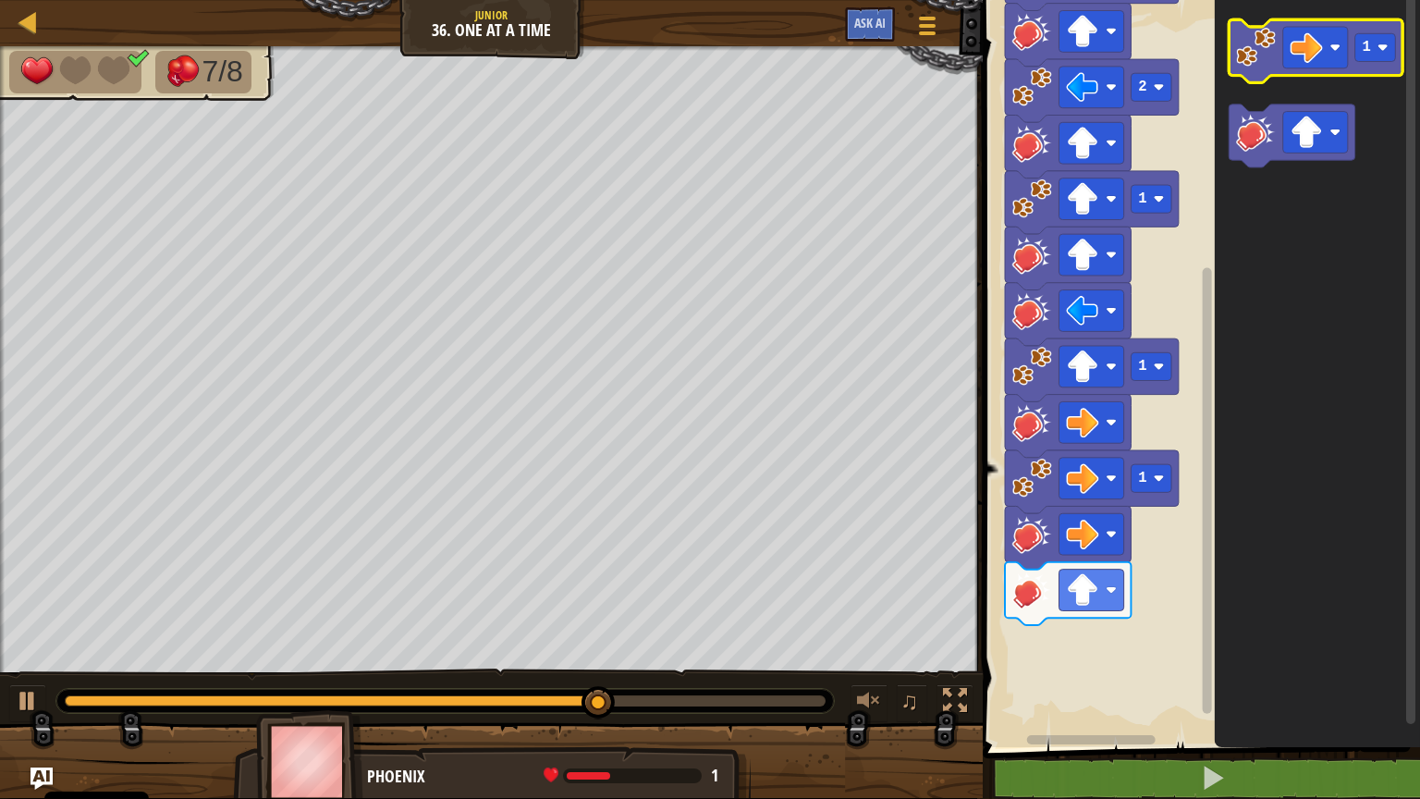
click at [1258, 54] on image "Obszar roboczy Blockly" at bounding box center [1256, 47] width 40 height 40
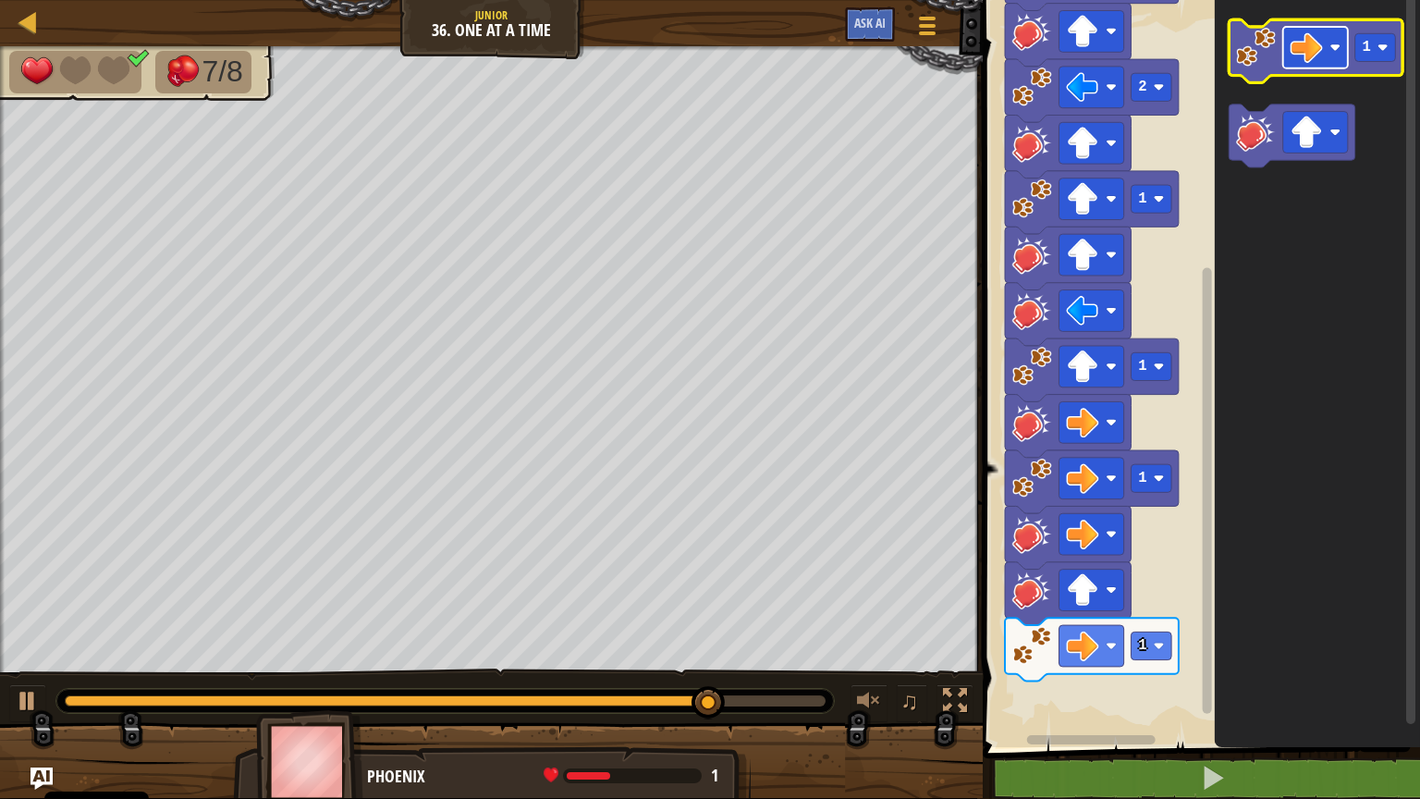
click at [1327, 57] on rect "Obszar roboczy Blockly" at bounding box center [1315, 48] width 65 height 42
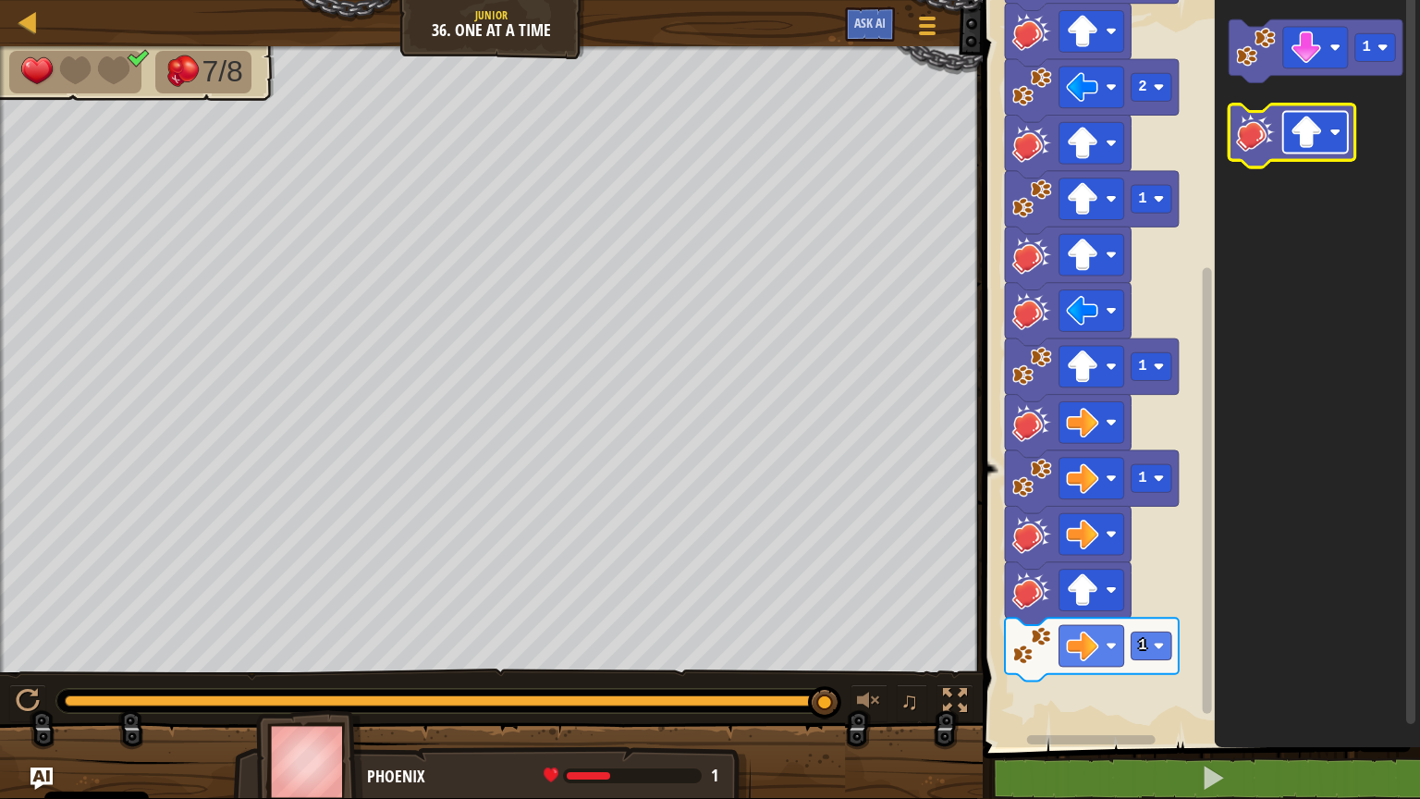
click at [1316, 139] on image "Obszar roboczy Blockly" at bounding box center [1307, 132] width 32 height 32
click at [1236, 129] on image "Obszar roboczy Blockly" at bounding box center [1256, 132] width 40 height 40
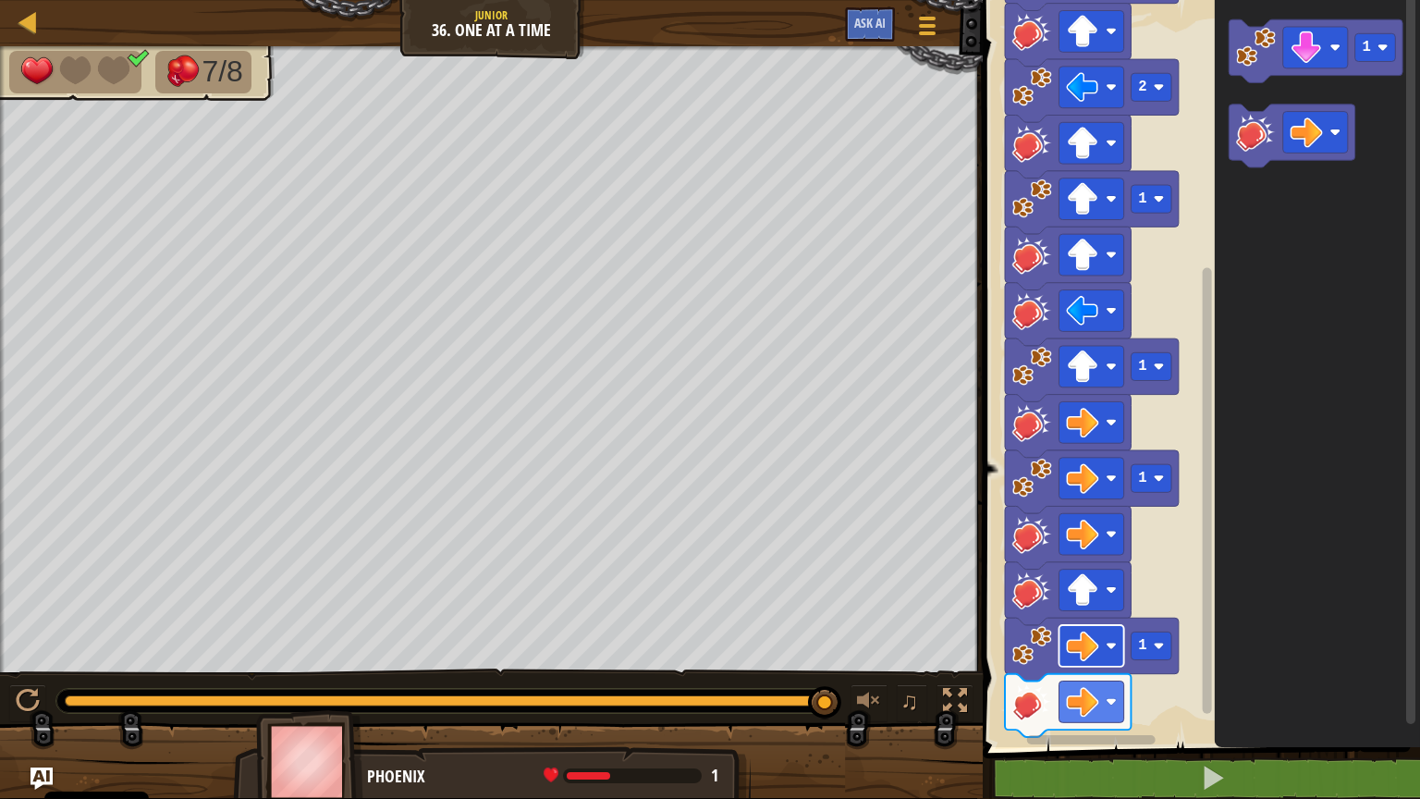
click at [1114, 642] on rect "Obszar roboczy Blockly" at bounding box center [1092, 646] width 65 height 42
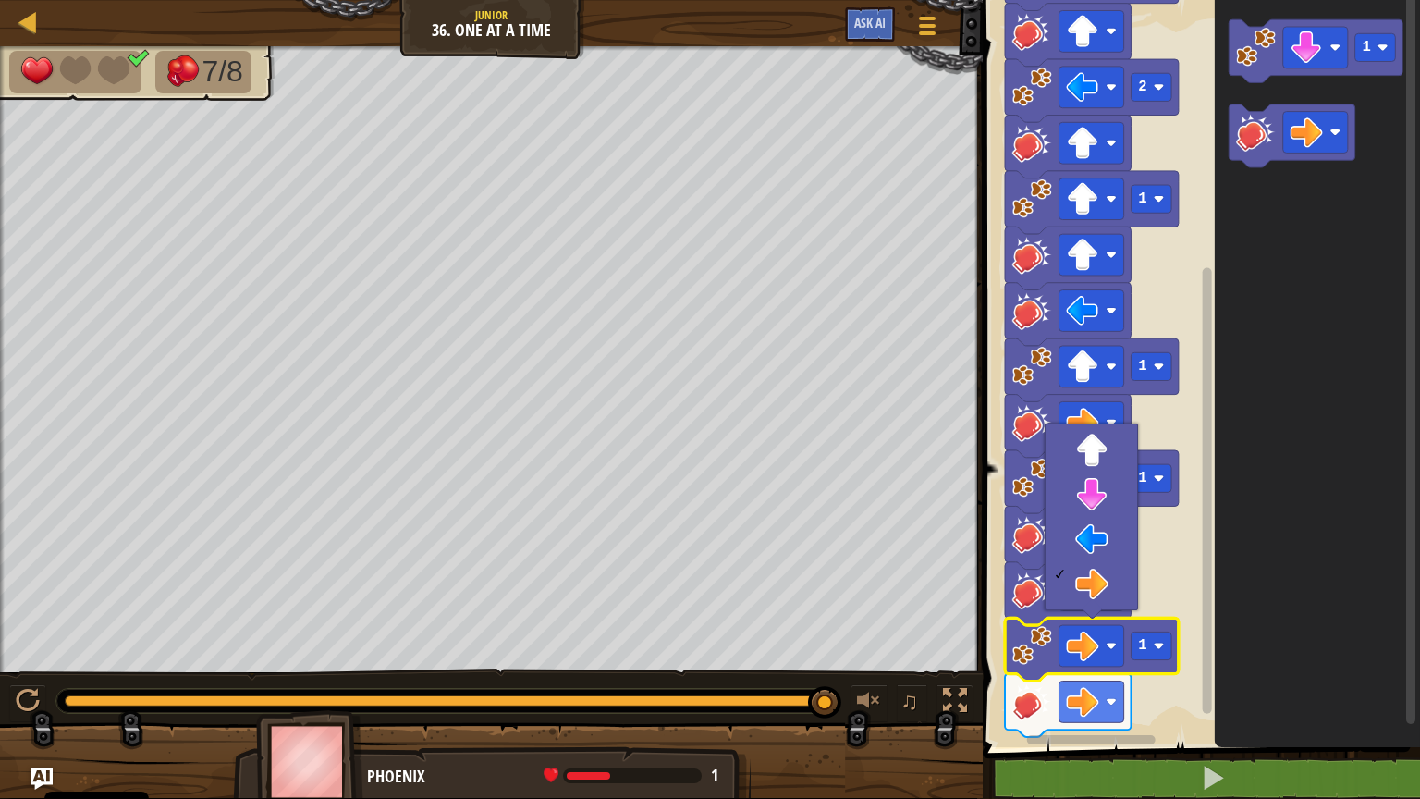
click at [1257, 642] on icon "Obszar roboczy Blockly" at bounding box center [1317, 369] width 205 height 756
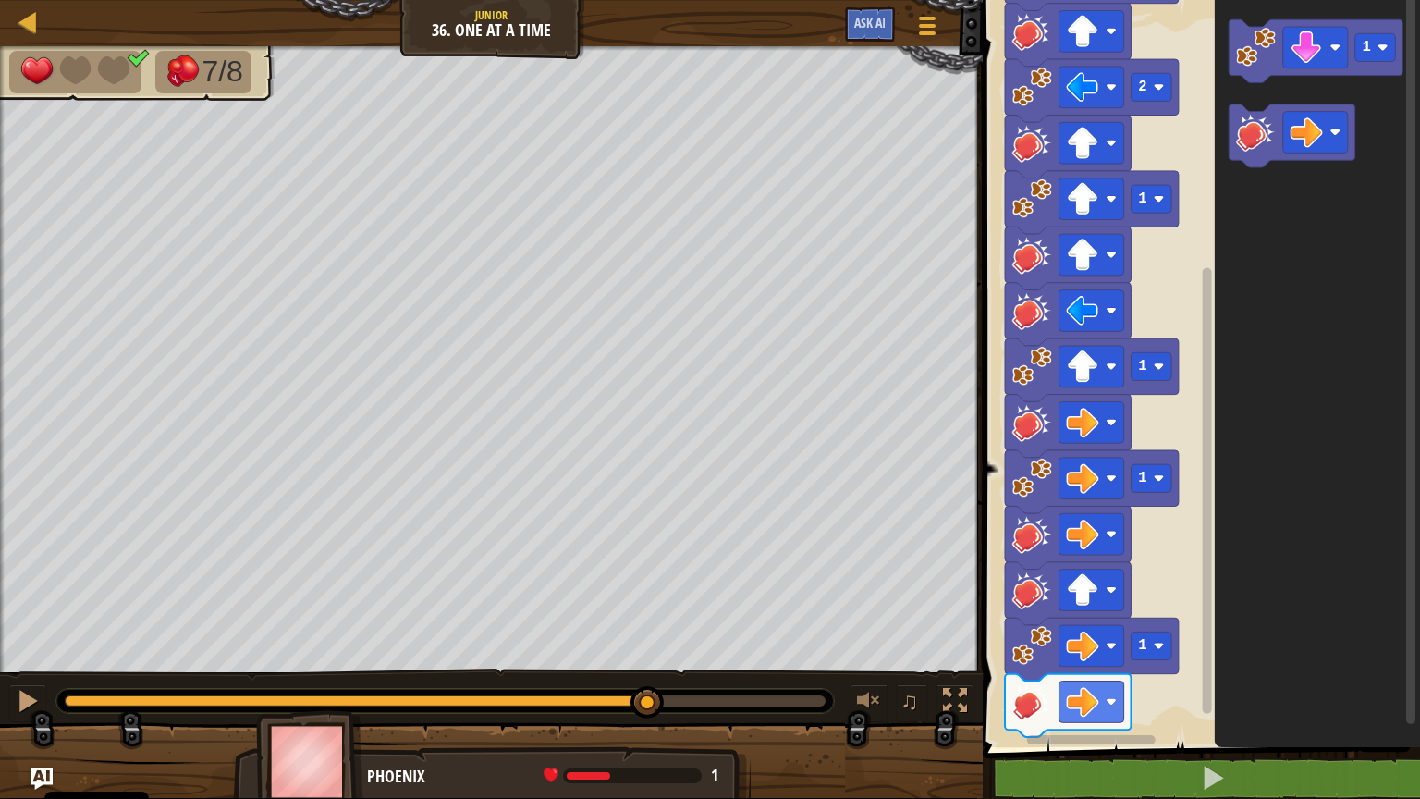
drag, startPoint x: 816, startPoint y: 691, endPoint x: 647, endPoint y: 673, distance: 169.2
click at [647, 642] on div "♫" at bounding box center [491, 696] width 983 height 55
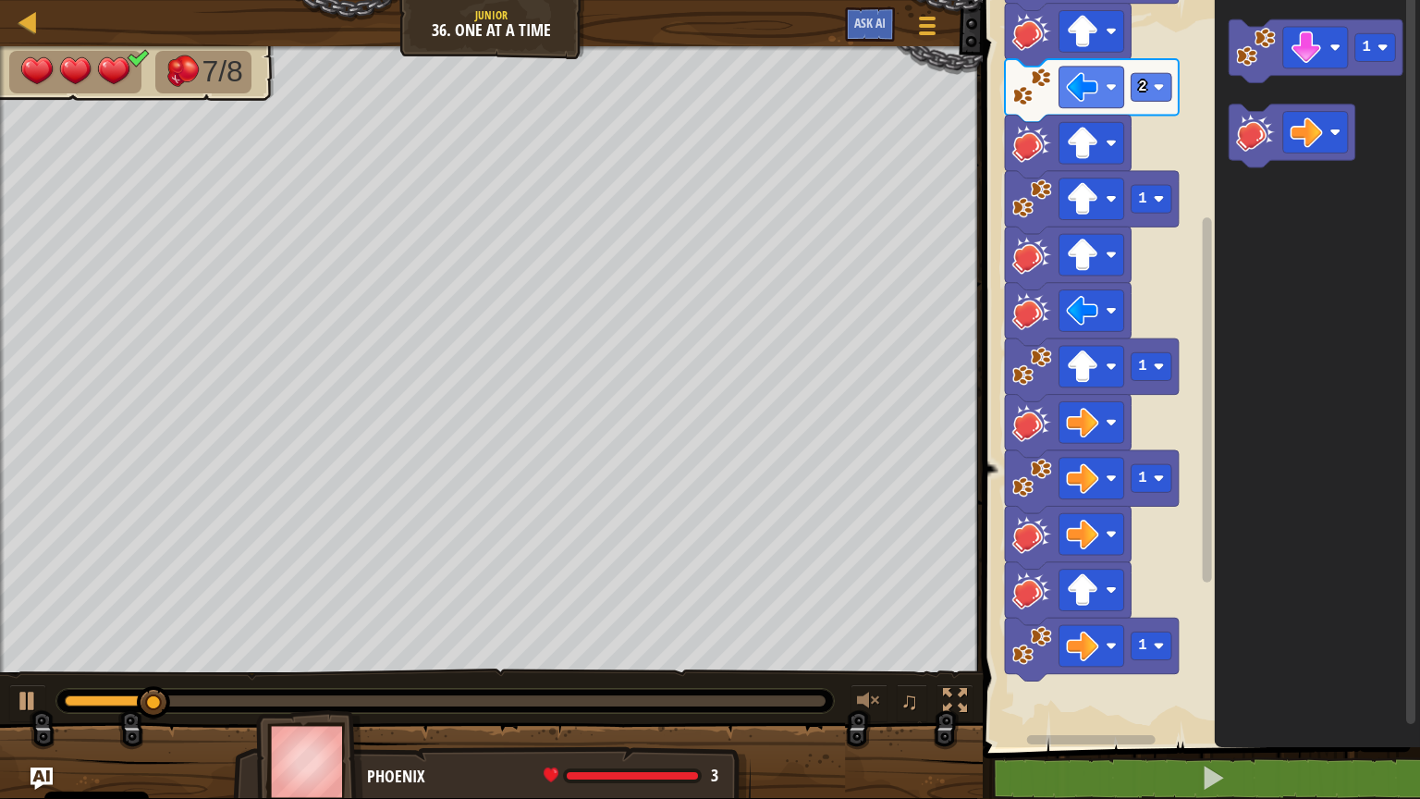
click at [1362, 350] on icon "1" at bounding box center [1317, 369] width 205 height 756
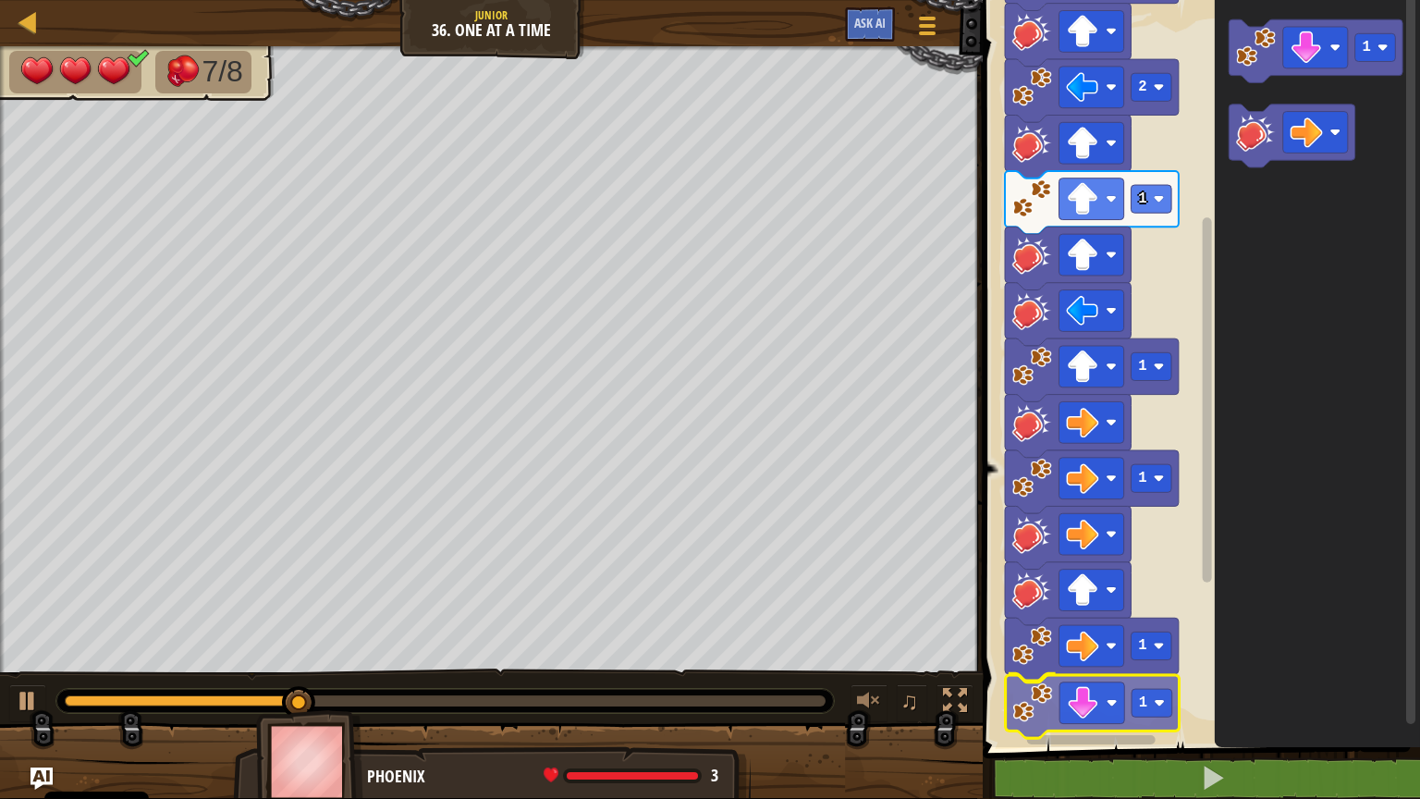
click at [1036, 642] on div "Start 1 2 1 1 1 1 1 1 1" at bounding box center [1198, 369] width 443 height 756
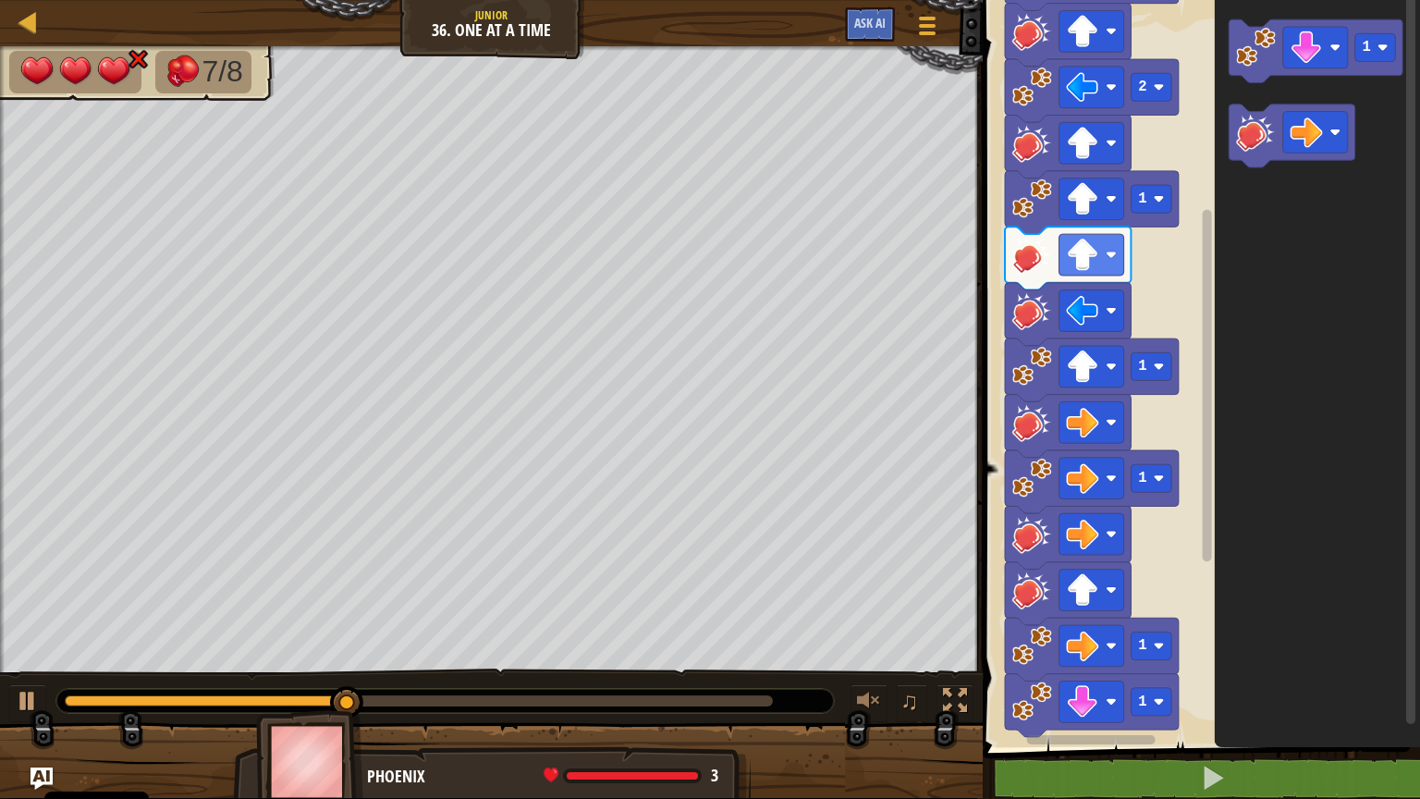
click at [1262, 572] on icon "1" at bounding box center [1317, 369] width 205 height 756
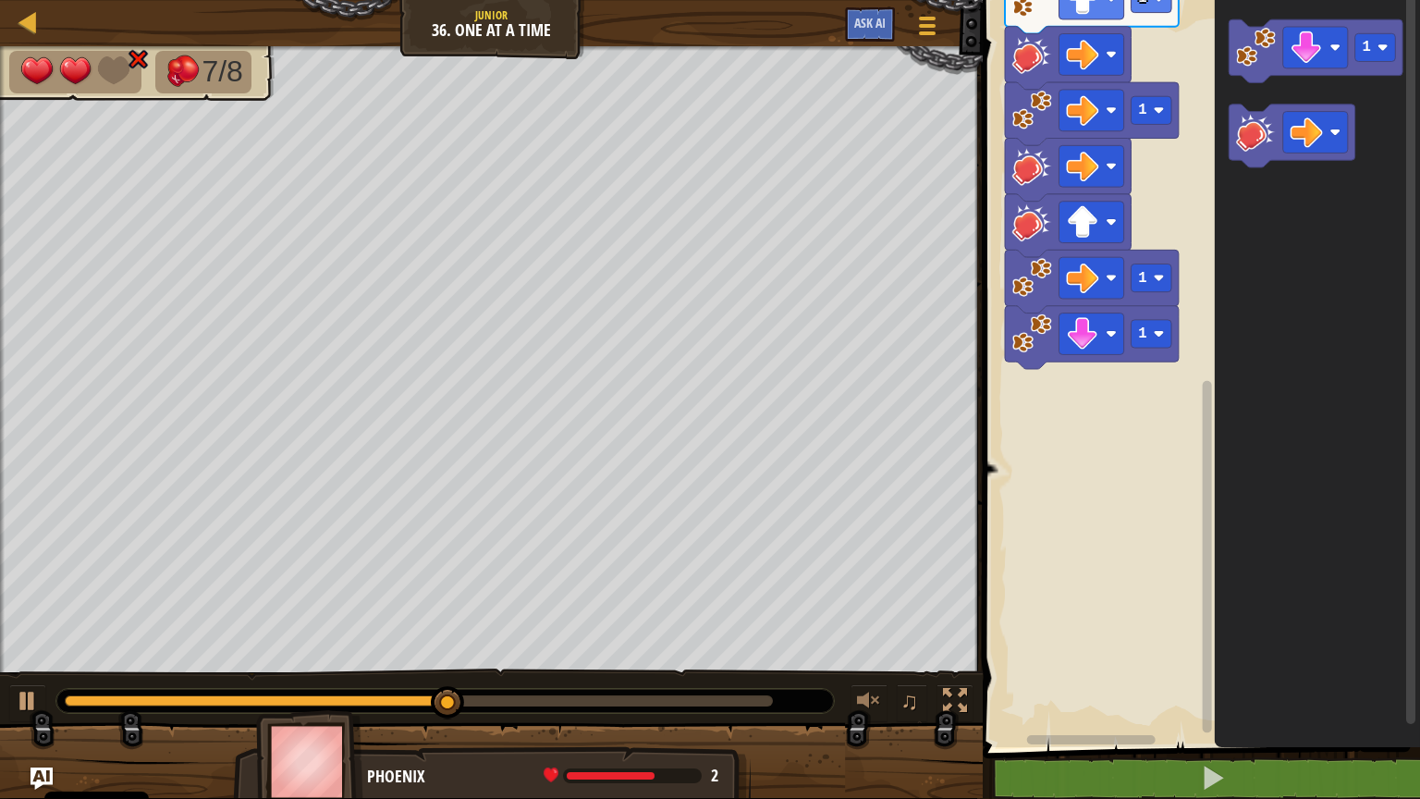
click at [1209, 361] on div "Start 1 2 1 1 1 1 1 1" at bounding box center [1198, 369] width 443 height 756
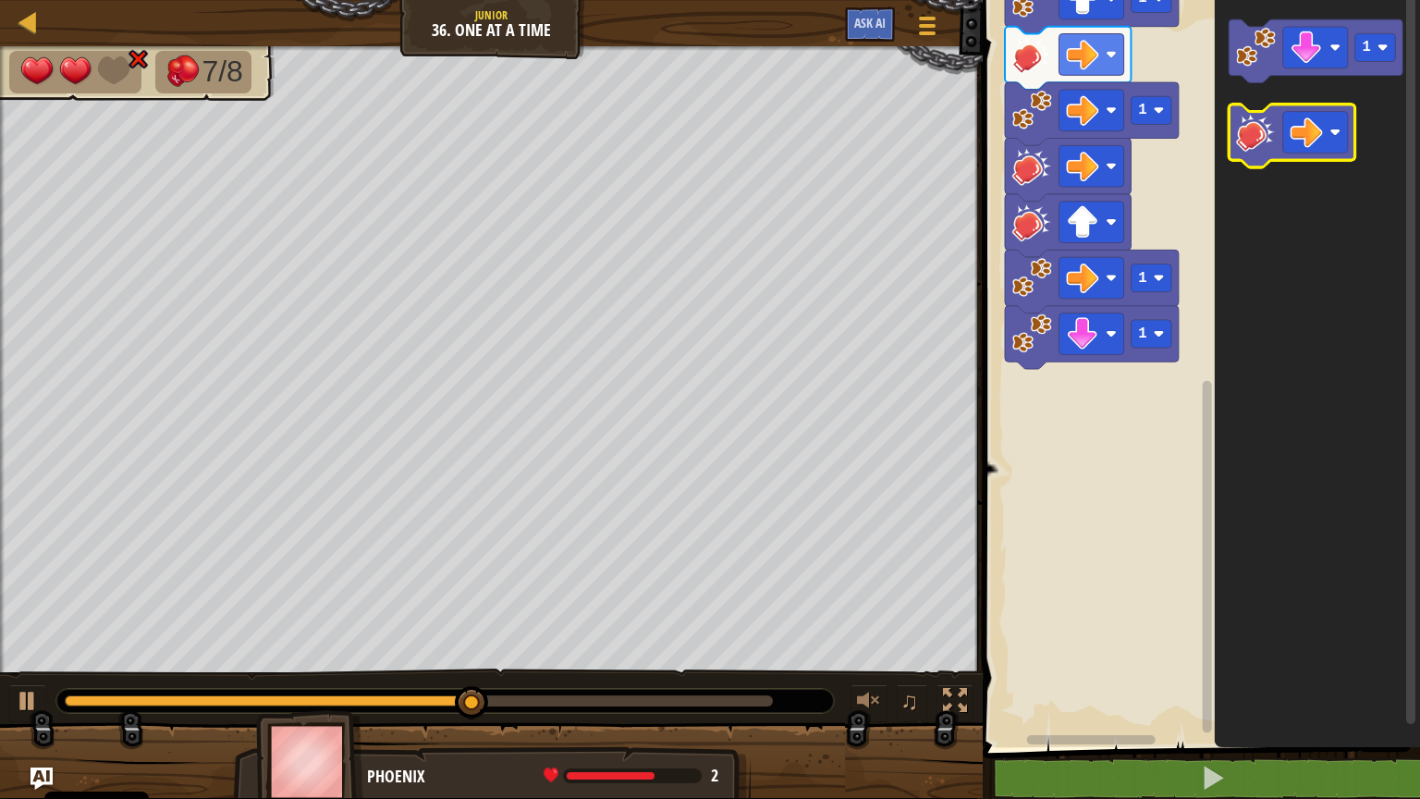
click at [1255, 130] on image "Obszar roboczy Blockly" at bounding box center [1256, 132] width 40 height 40
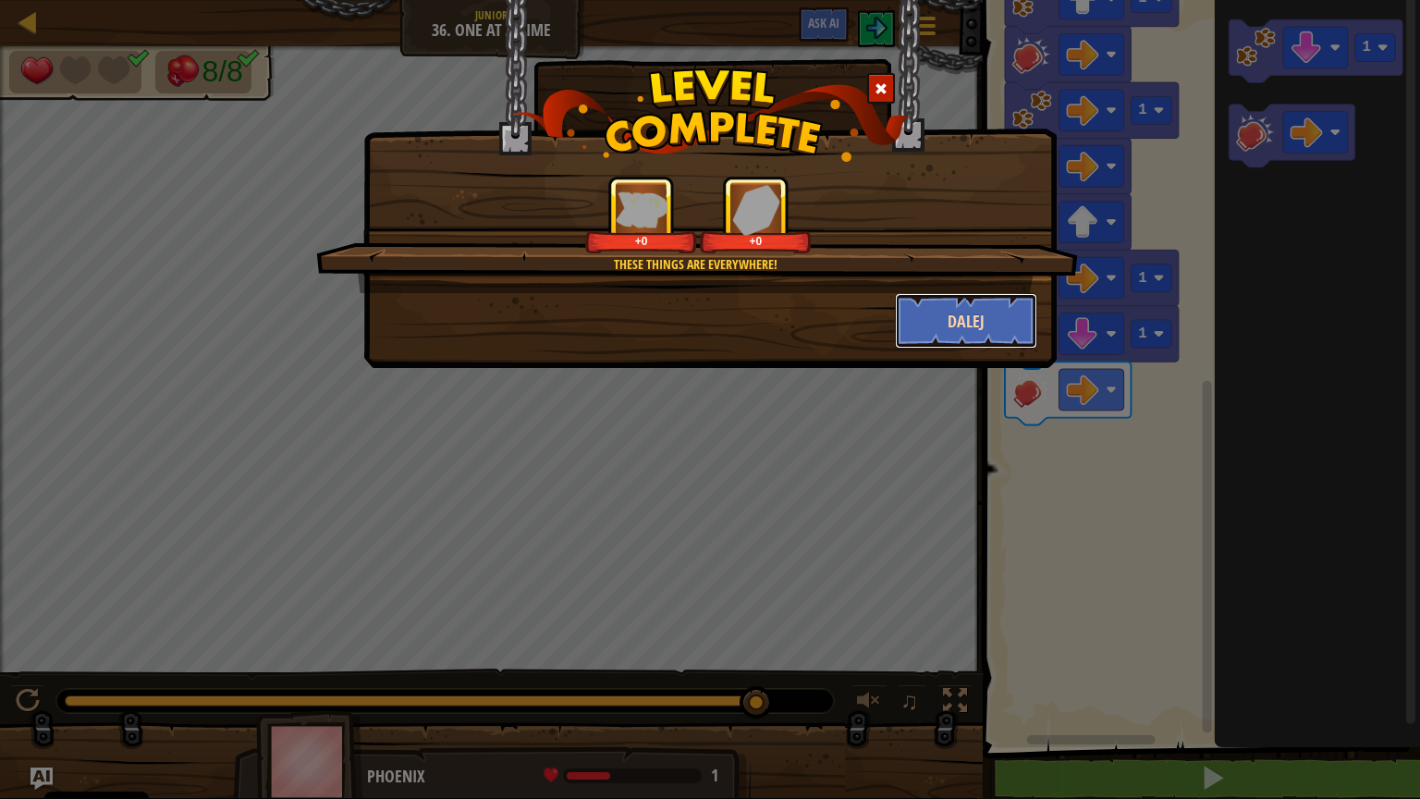
click at [962, 327] on button "Dalej" at bounding box center [966, 320] width 143 height 55
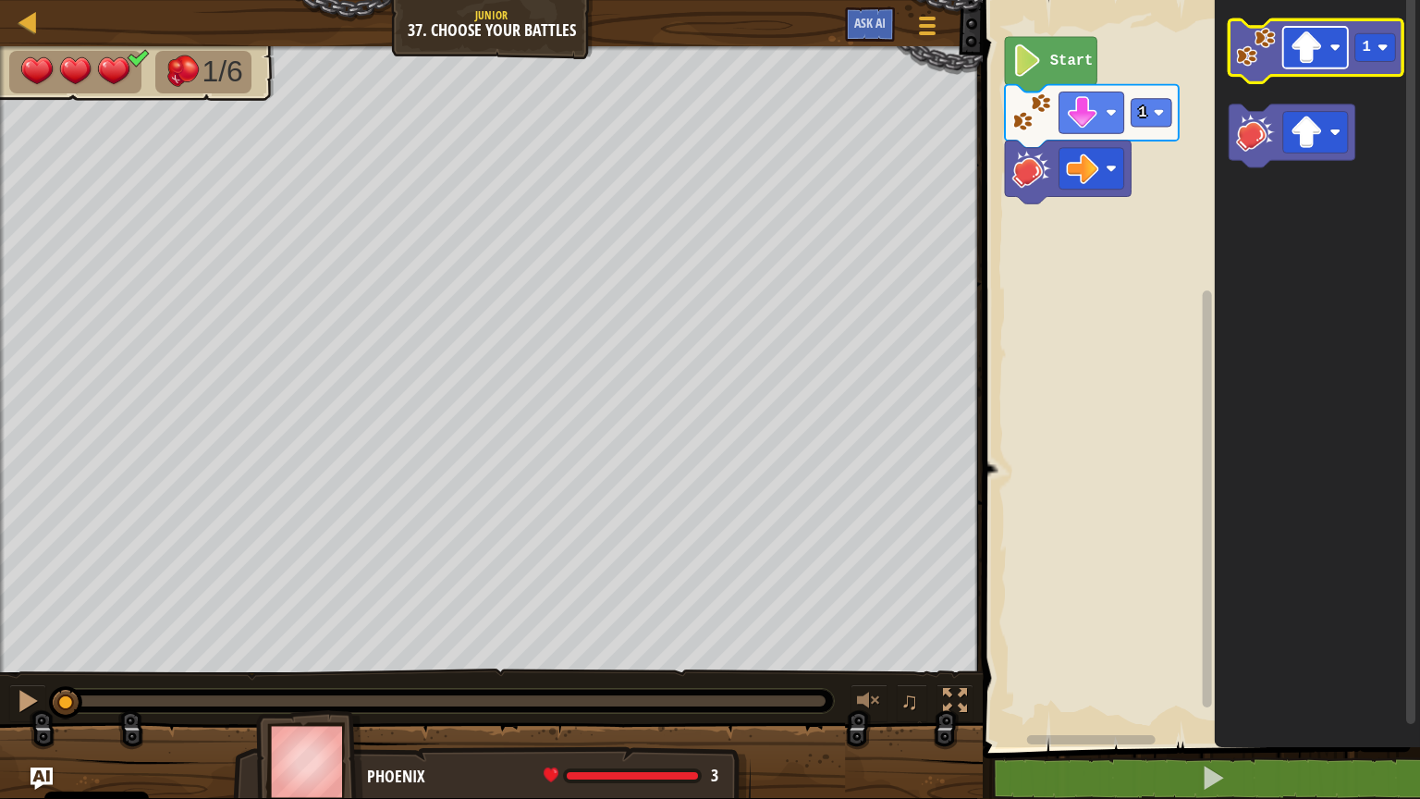
click at [1322, 52] on image "Obszar roboczy Blockly" at bounding box center [1307, 47] width 32 height 32
click at [1199, 296] on div "1 Start 1" at bounding box center [1198, 369] width 443 height 756
click at [1252, 51] on image "Obszar roboczy Blockly" at bounding box center [1256, 47] width 40 height 40
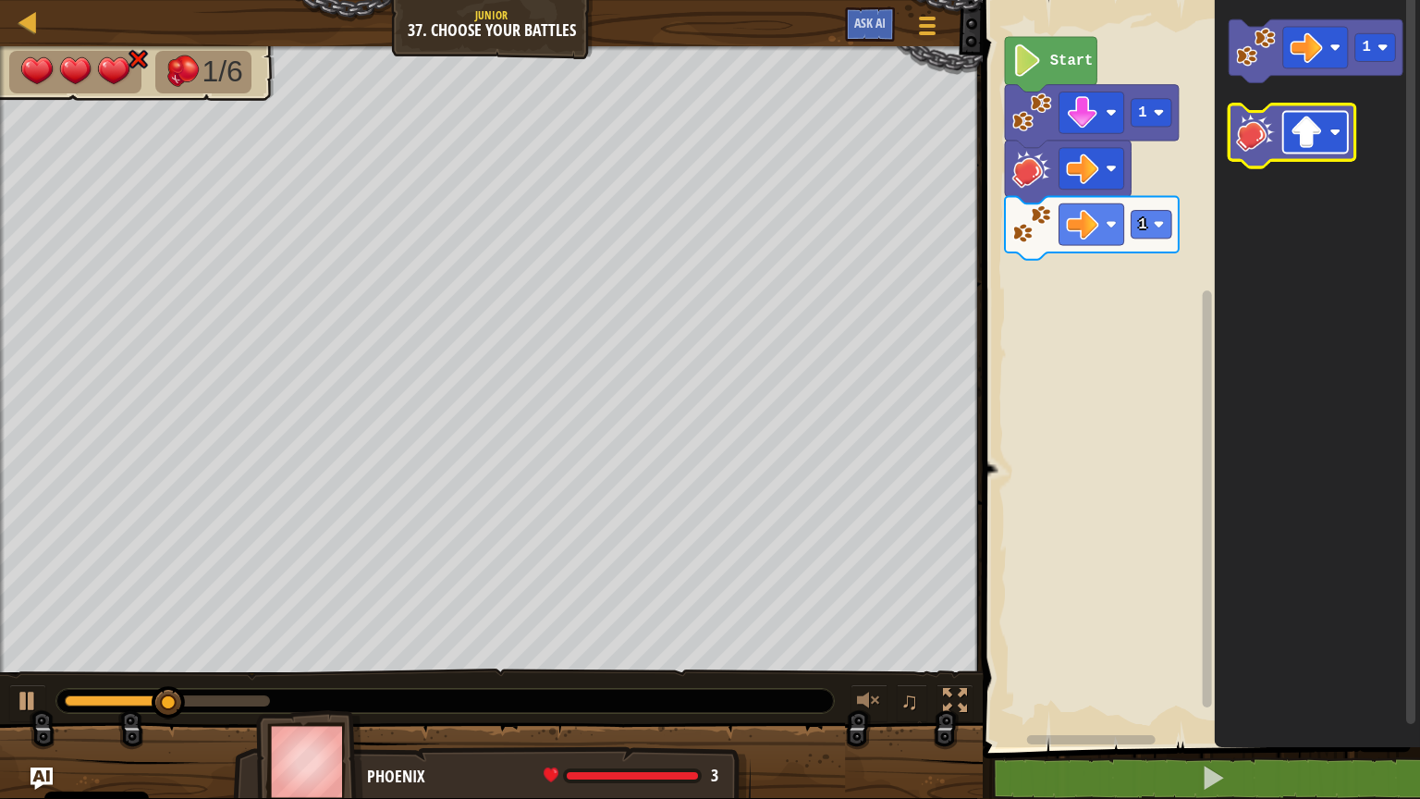
click at [1314, 144] on image "Obszar roboczy Blockly" at bounding box center [1307, 132] width 32 height 32
click at [1272, 145] on image "Obszar roboczy Blockly" at bounding box center [1256, 132] width 40 height 40
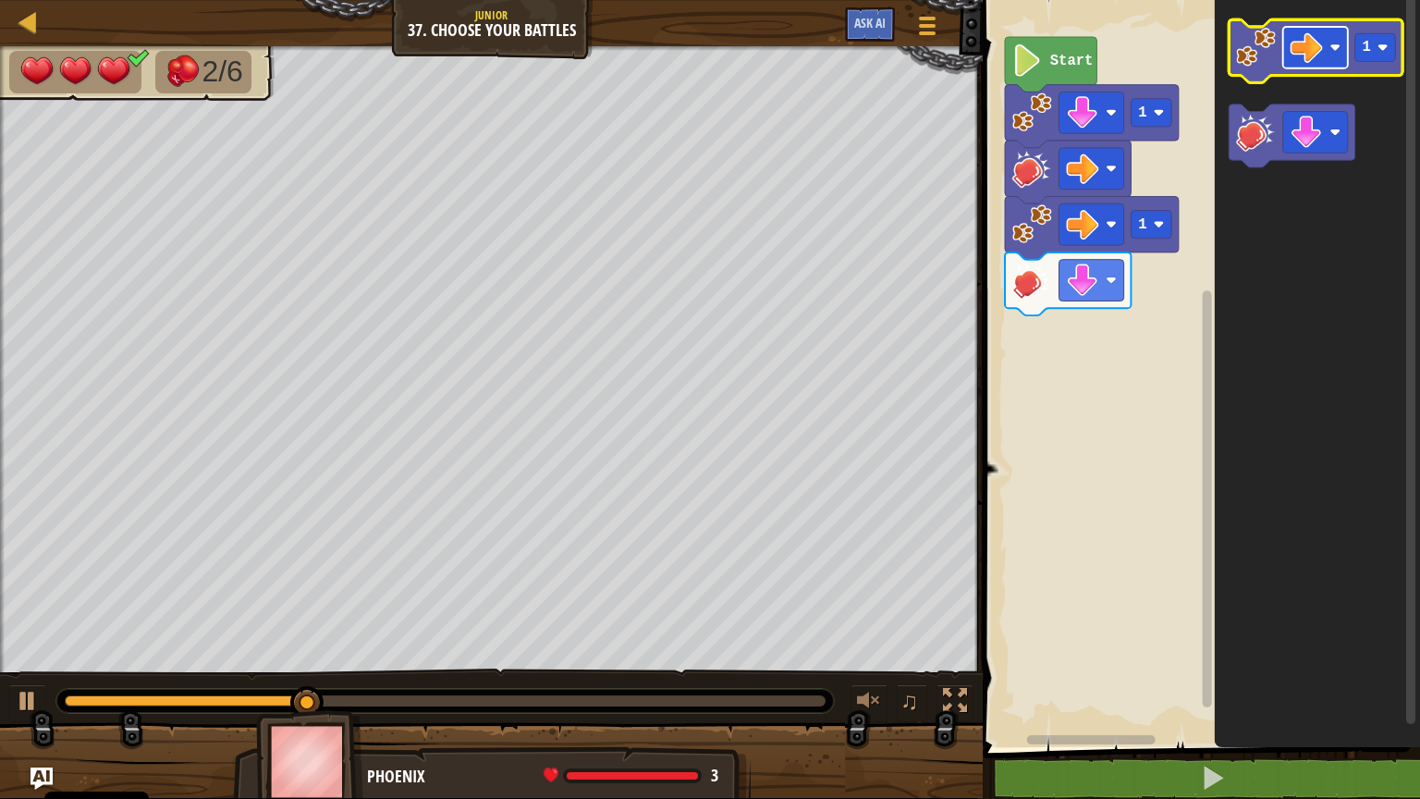
click at [1313, 52] on image "Obszar roboczy Blockly" at bounding box center [1307, 47] width 32 height 32
click at [1259, 54] on image "Obszar roboczy Blockly" at bounding box center [1256, 47] width 40 height 40
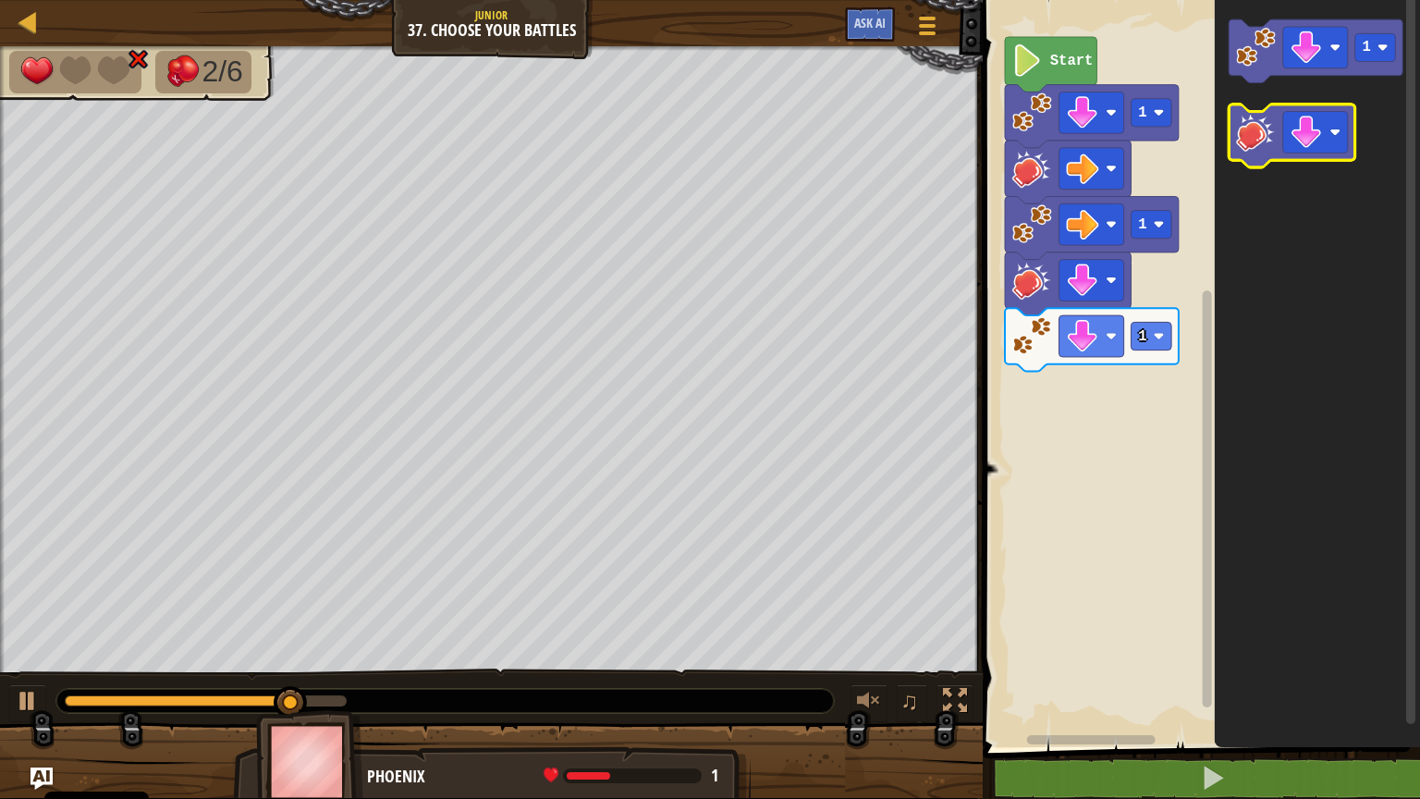
click at [1258, 149] on image "Obszar roboczy Blockly" at bounding box center [1256, 132] width 40 height 40
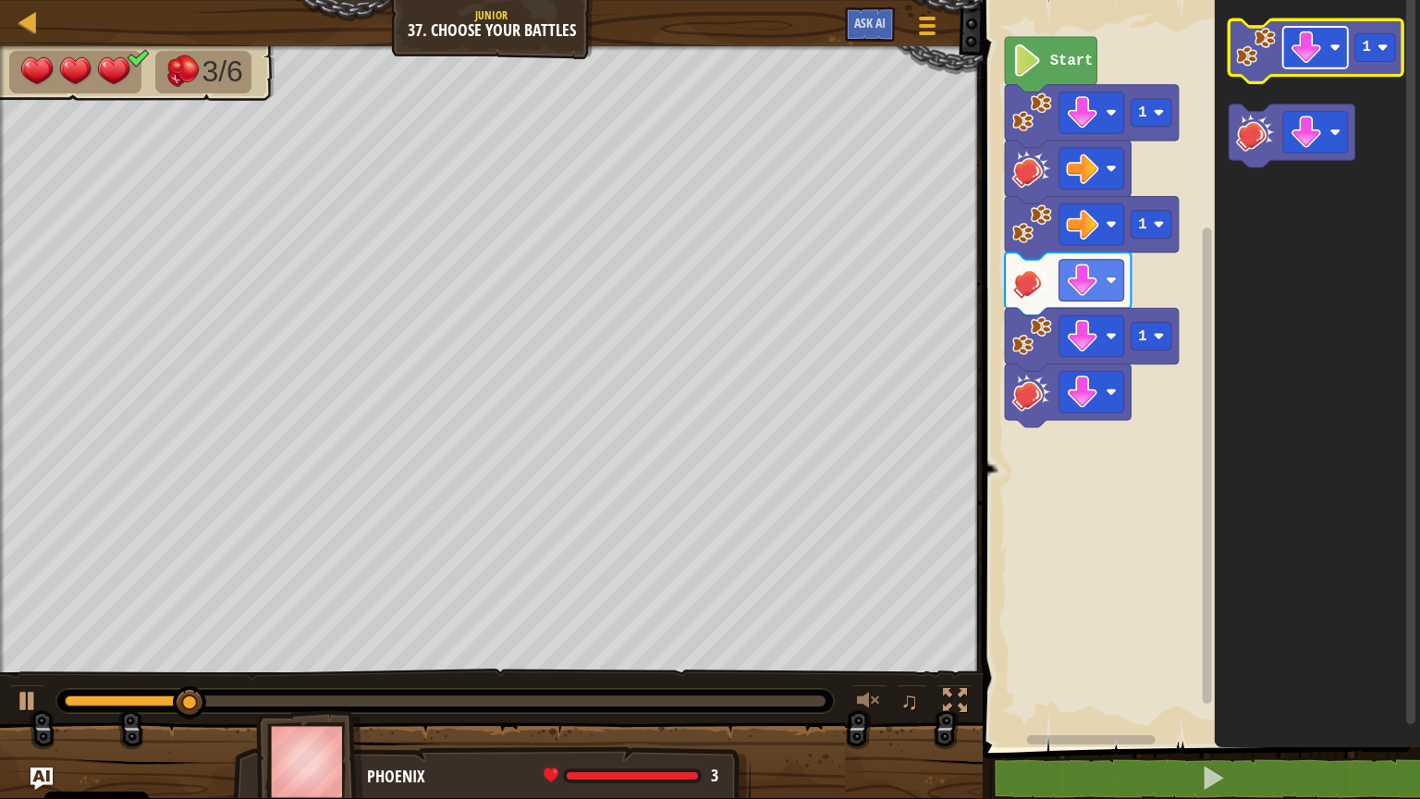
click at [1318, 58] on image "Obszar roboczy Blockly" at bounding box center [1307, 47] width 32 height 32
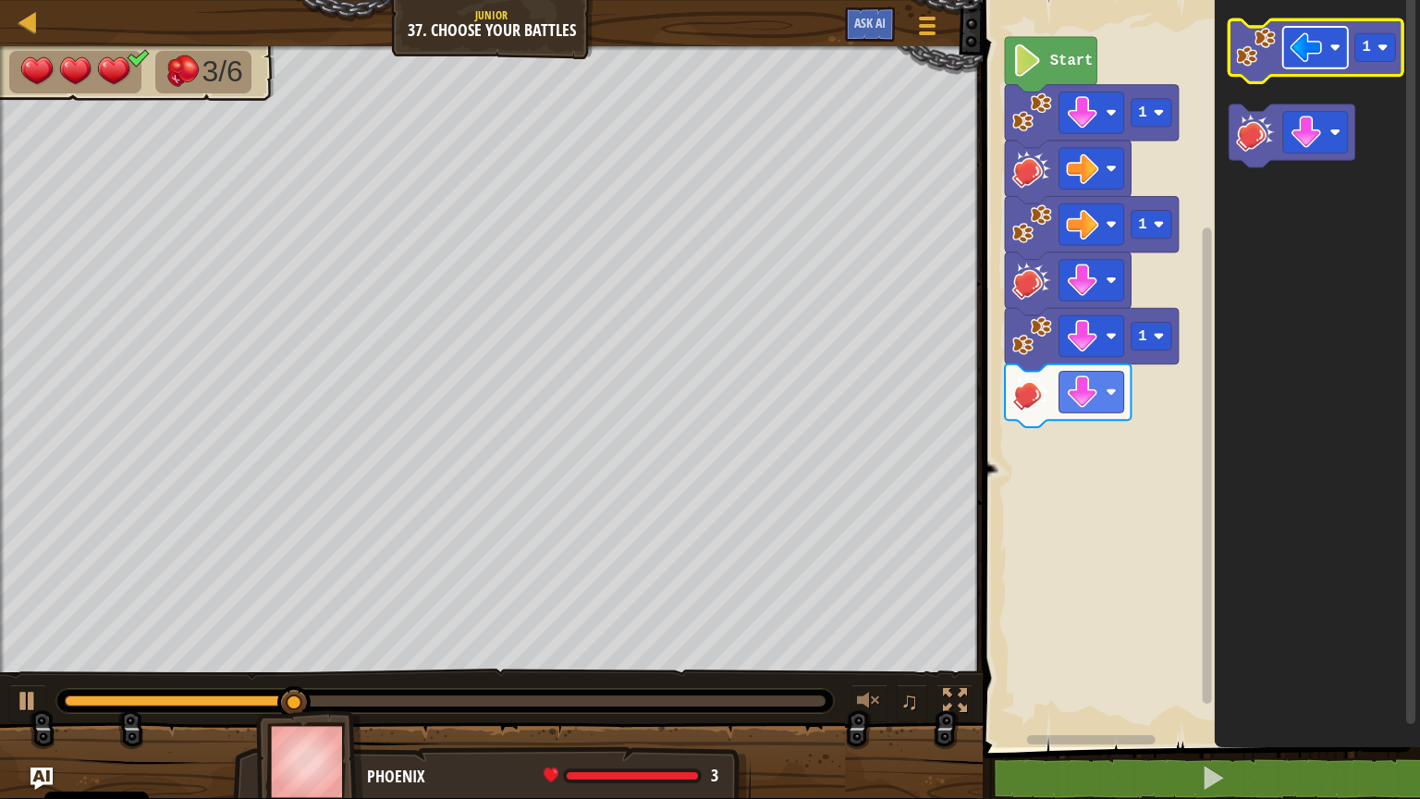
click at [1332, 44] on g "Obszar roboczy Blockly" at bounding box center [1315, 48] width 65 height 42
click at [1260, 55] on image "Obszar roboczy Blockly" at bounding box center [1256, 47] width 40 height 40
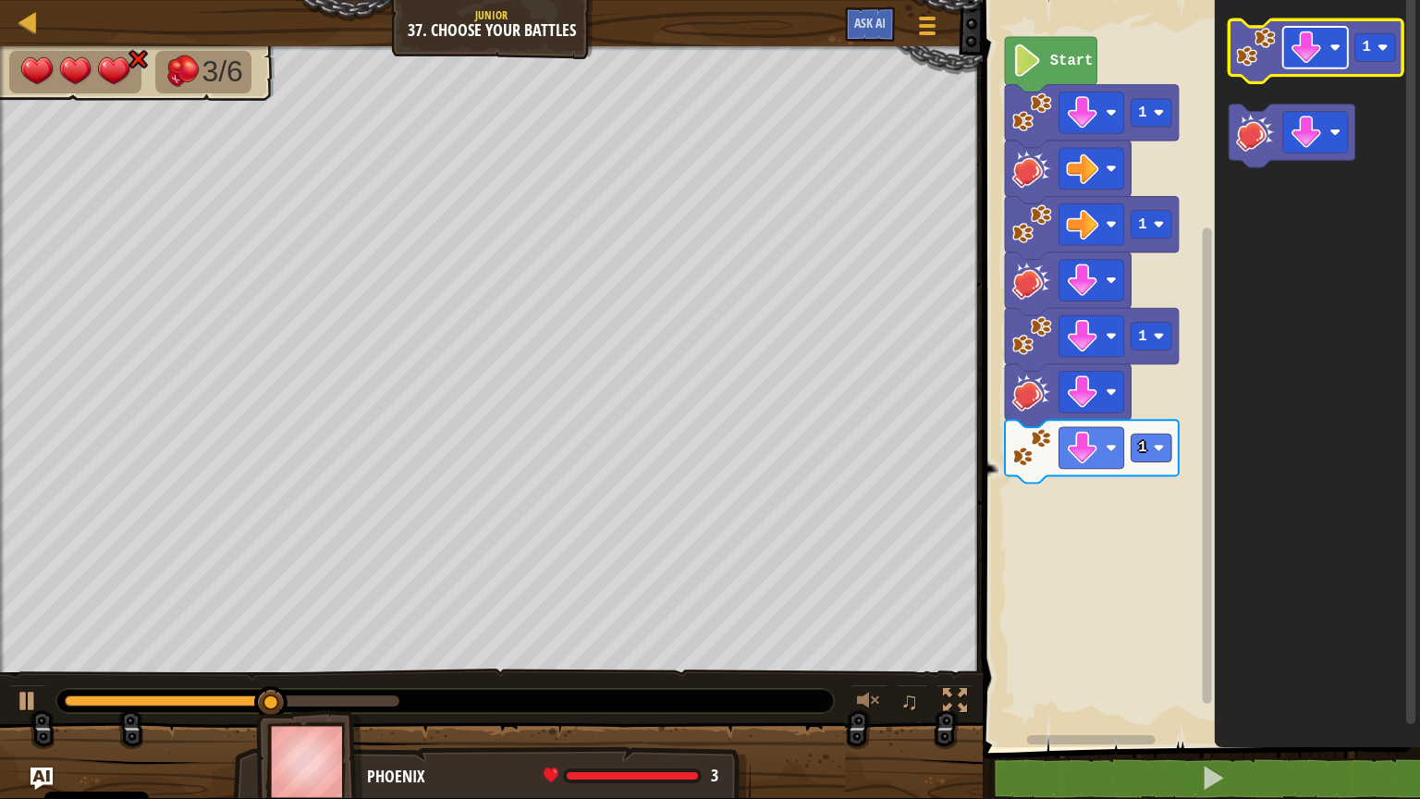
click at [1320, 49] on image "Obszar roboczy Blockly" at bounding box center [1307, 47] width 32 height 32
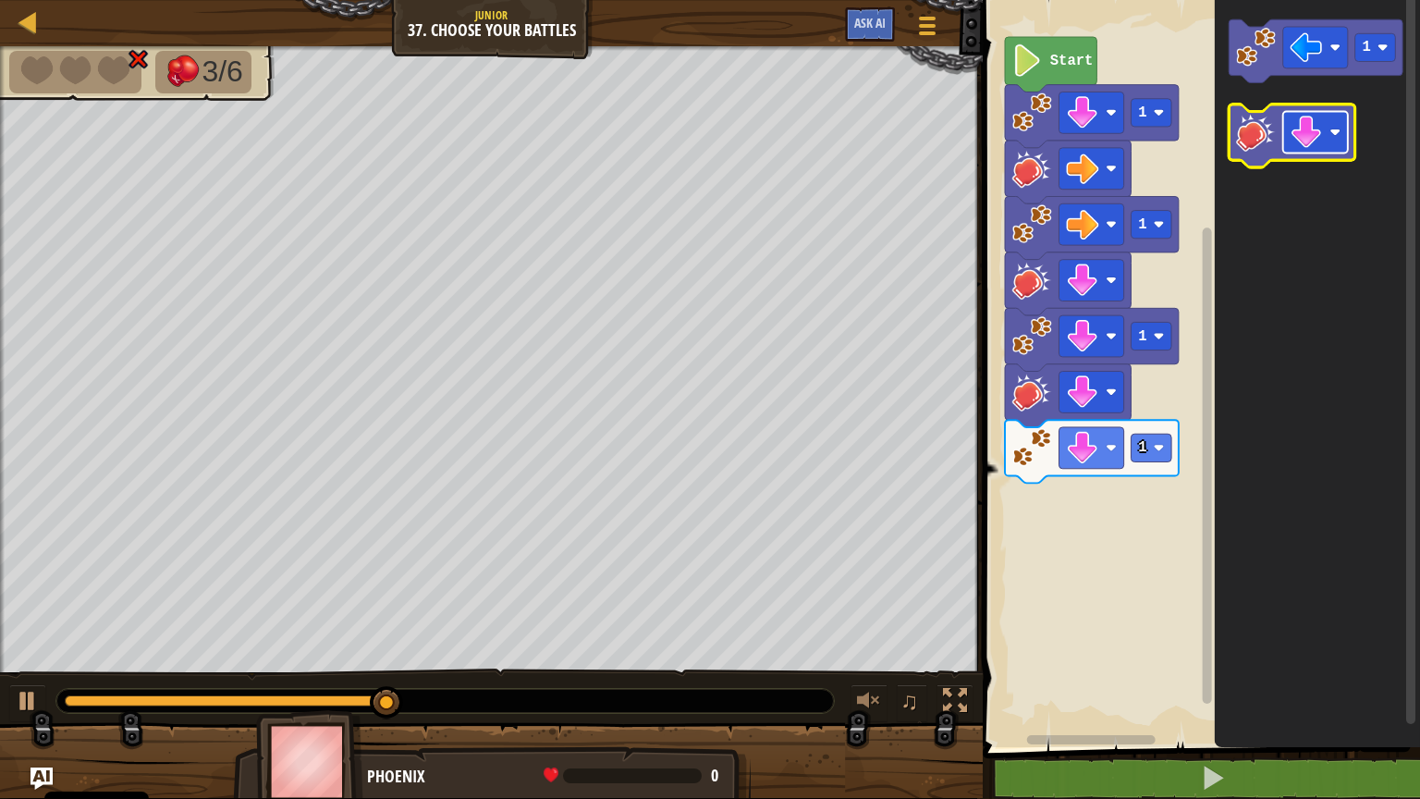
click at [1315, 118] on image "Obszar roboczy Blockly" at bounding box center [1307, 132] width 32 height 32
click at [1261, 118] on image "Obszar roboczy Blockly" at bounding box center [1256, 132] width 40 height 40
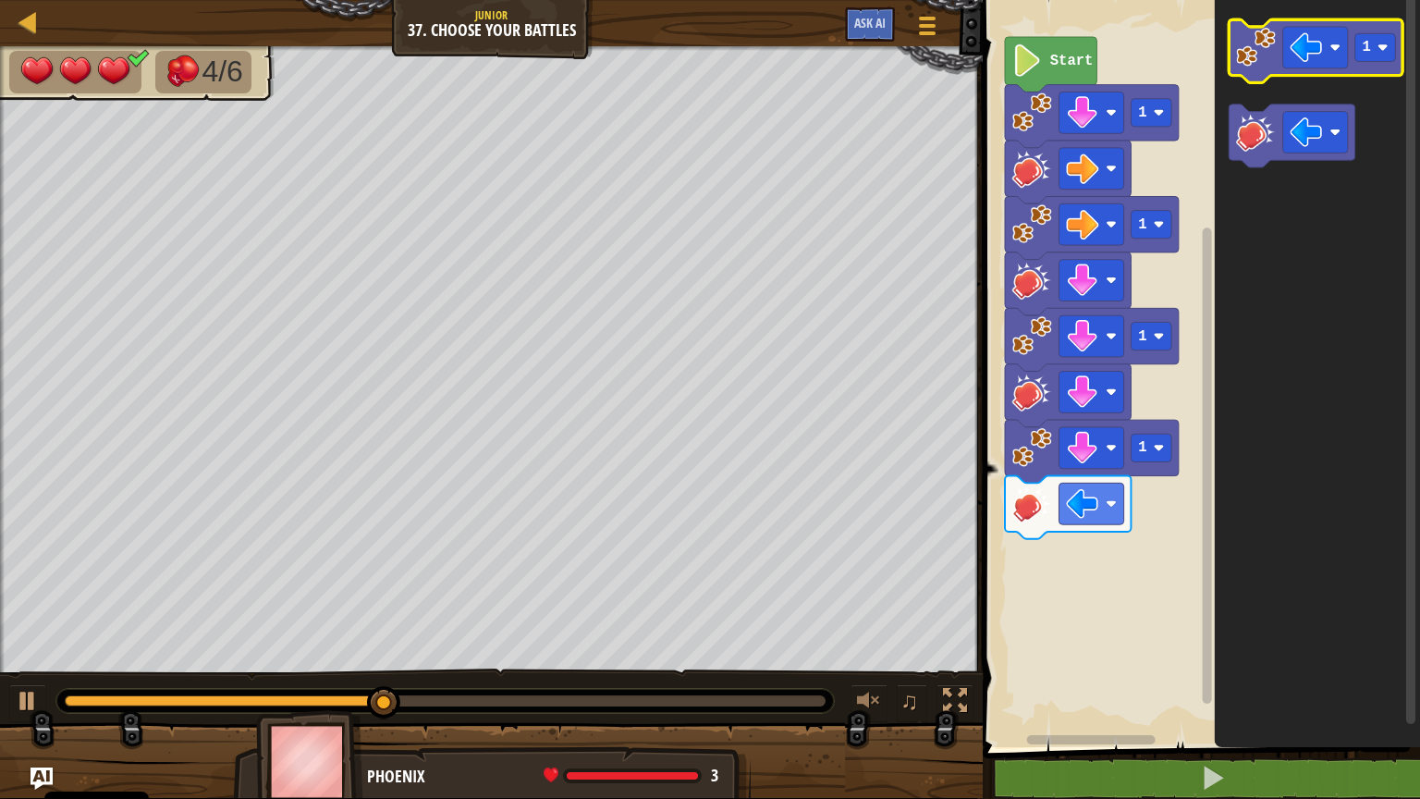
click at [1264, 43] on image "Obszar roboczy Blockly" at bounding box center [1256, 47] width 40 height 40
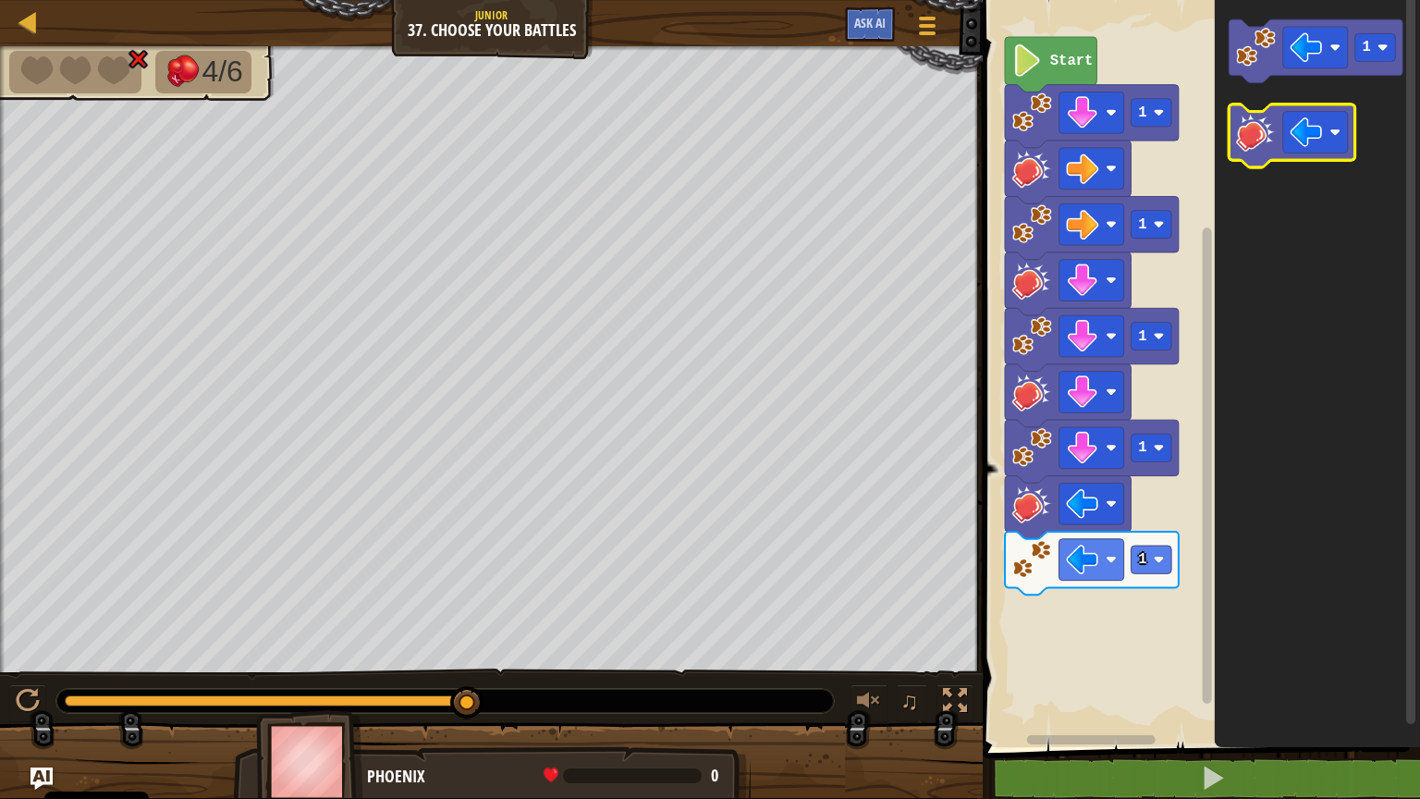
click at [1268, 133] on image "Obszar roboczy Blockly" at bounding box center [1256, 132] width 40 height 40
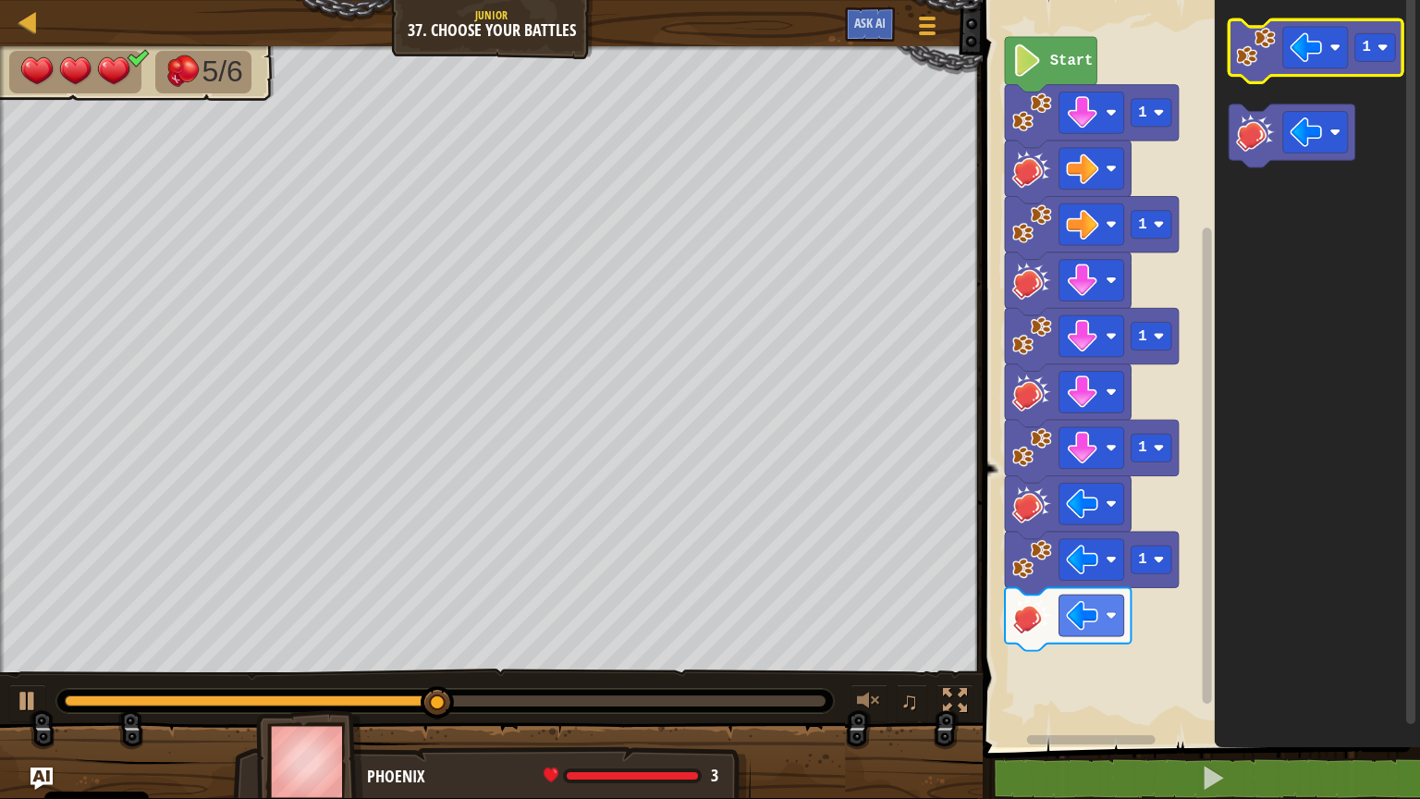
click at [1261, 66] on image "Obszar roboczy Blockly" at bounding box center [1256, 47] width 40 height 40
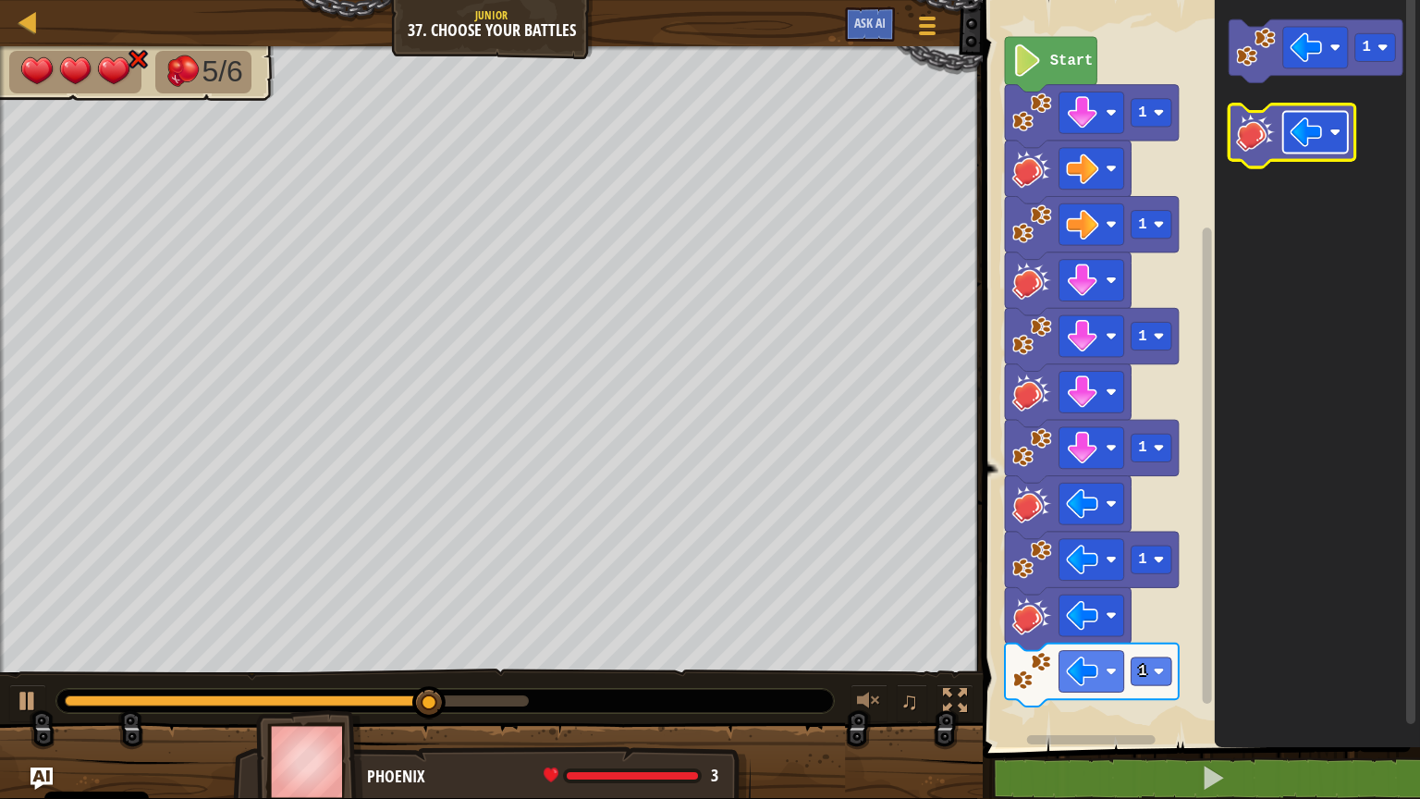
click at [1321, 141] on g "Obszar roboczy Blockly" at bounding box center [1315, 133] width 65 height 42
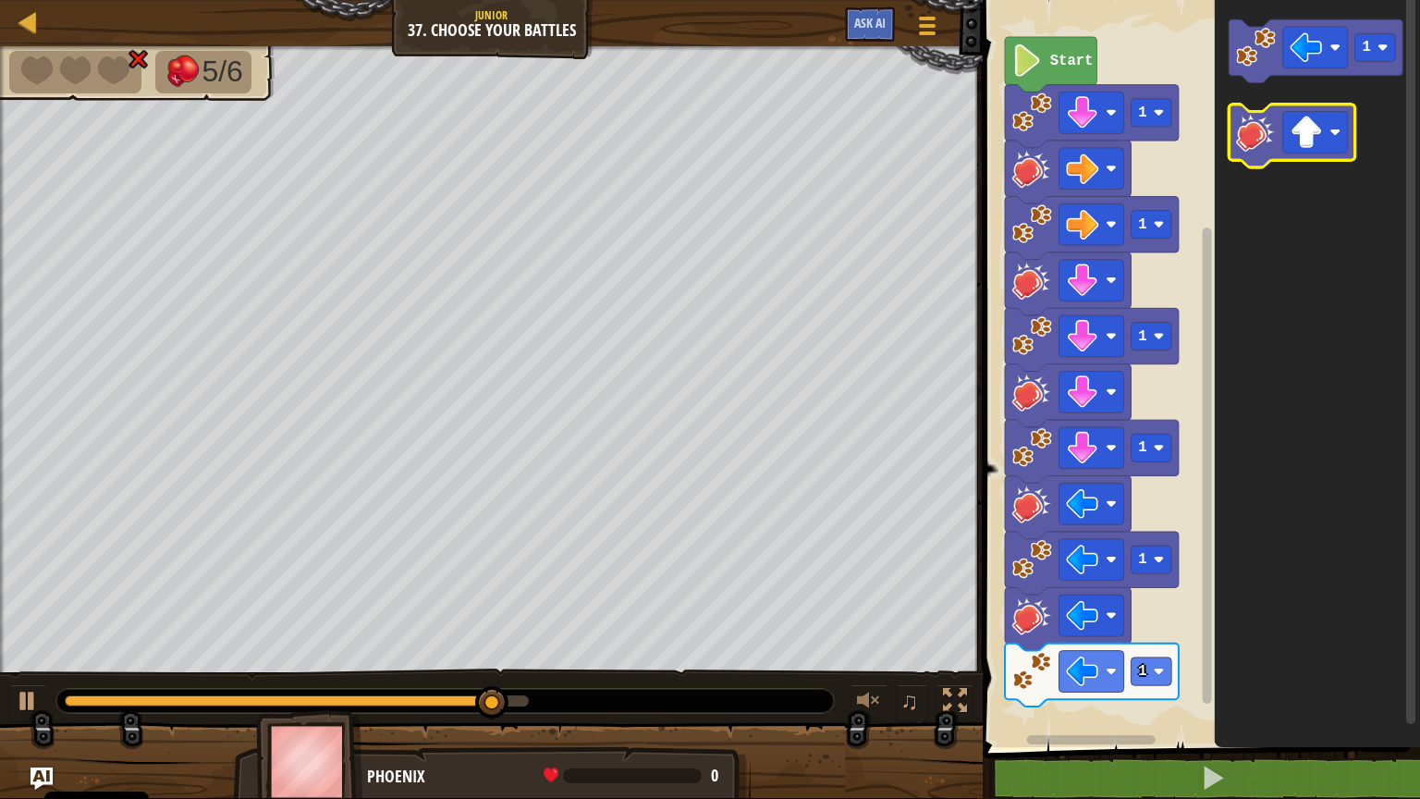
click at [1270, 148] on g "Obszar roboczy Blockly" at bounding box center [1293, 135] width 126 height 63
click at [1250, 139] on image "Obszar roboczy Blockly" at bounding box center [1256, 132] width 40 height 40
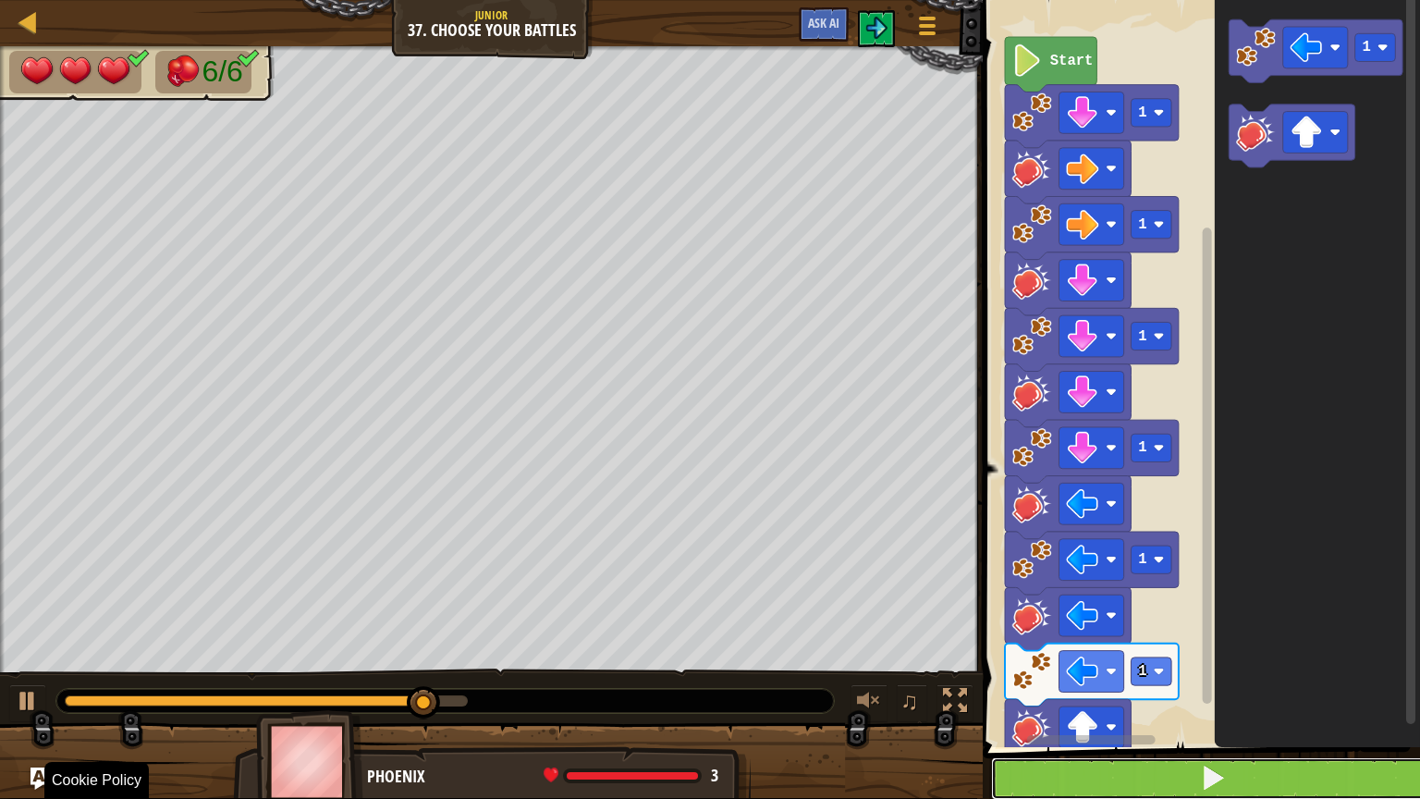
click at [1206, 642] on span at bounding box center [1213, 778] width 26 height 26
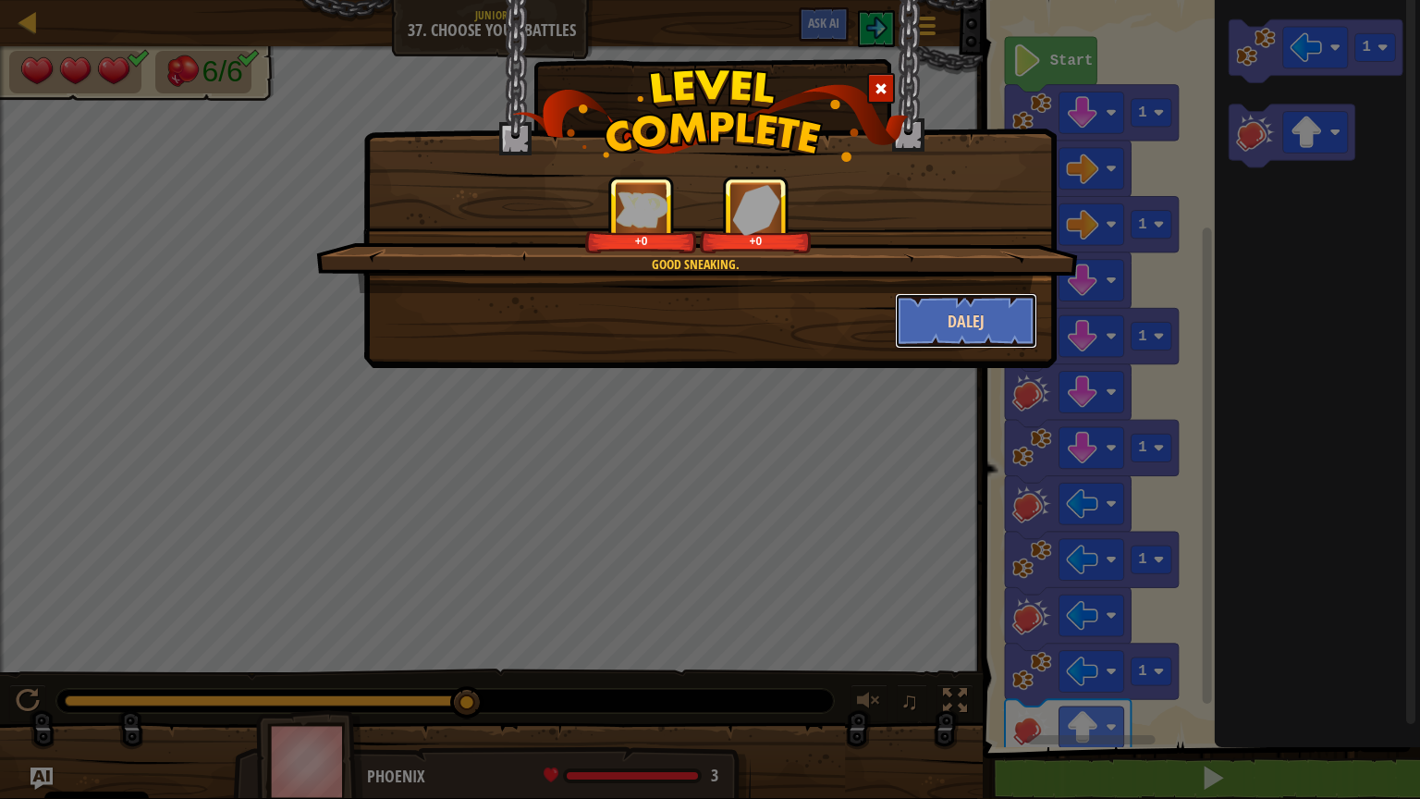
click at [961, 302] on button "Dalej" at bounding box center [966, 320] width 143 height 55
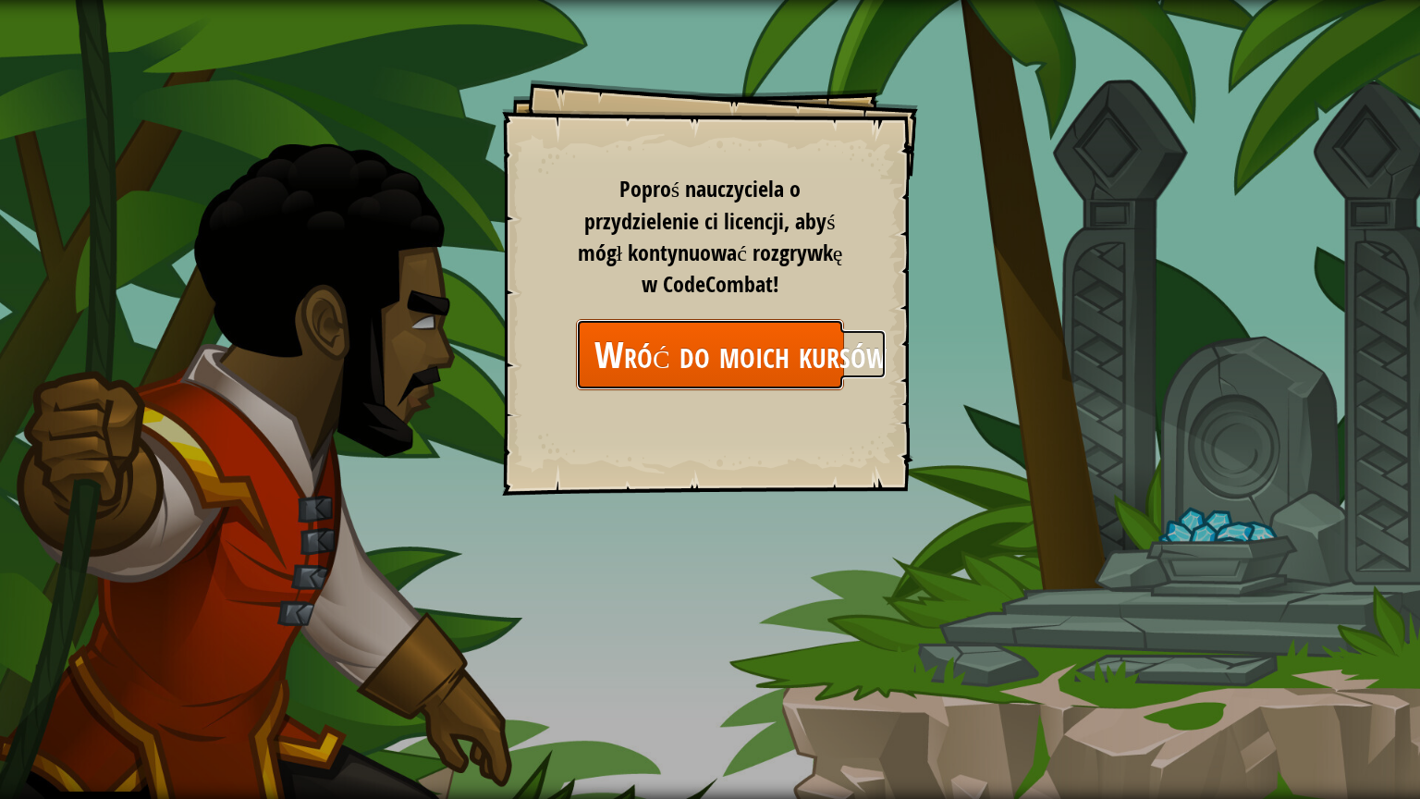
click at [799, 359] on link "Wróć do moich kursów" at bounding box center [710, 354] width 268 height 71
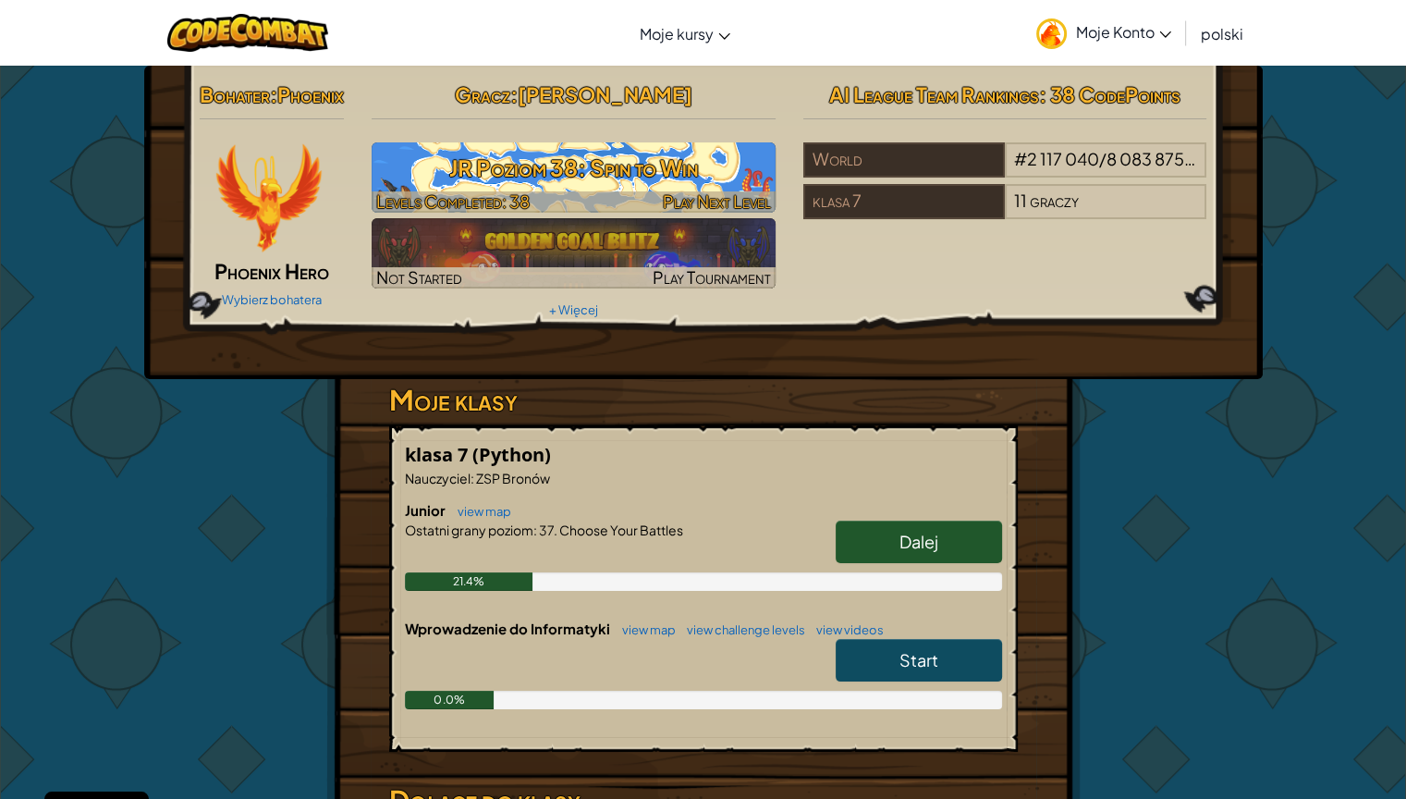
click at [658, 145] on img at bounding box center [574, 177] width 404 height 70
select select "pl"
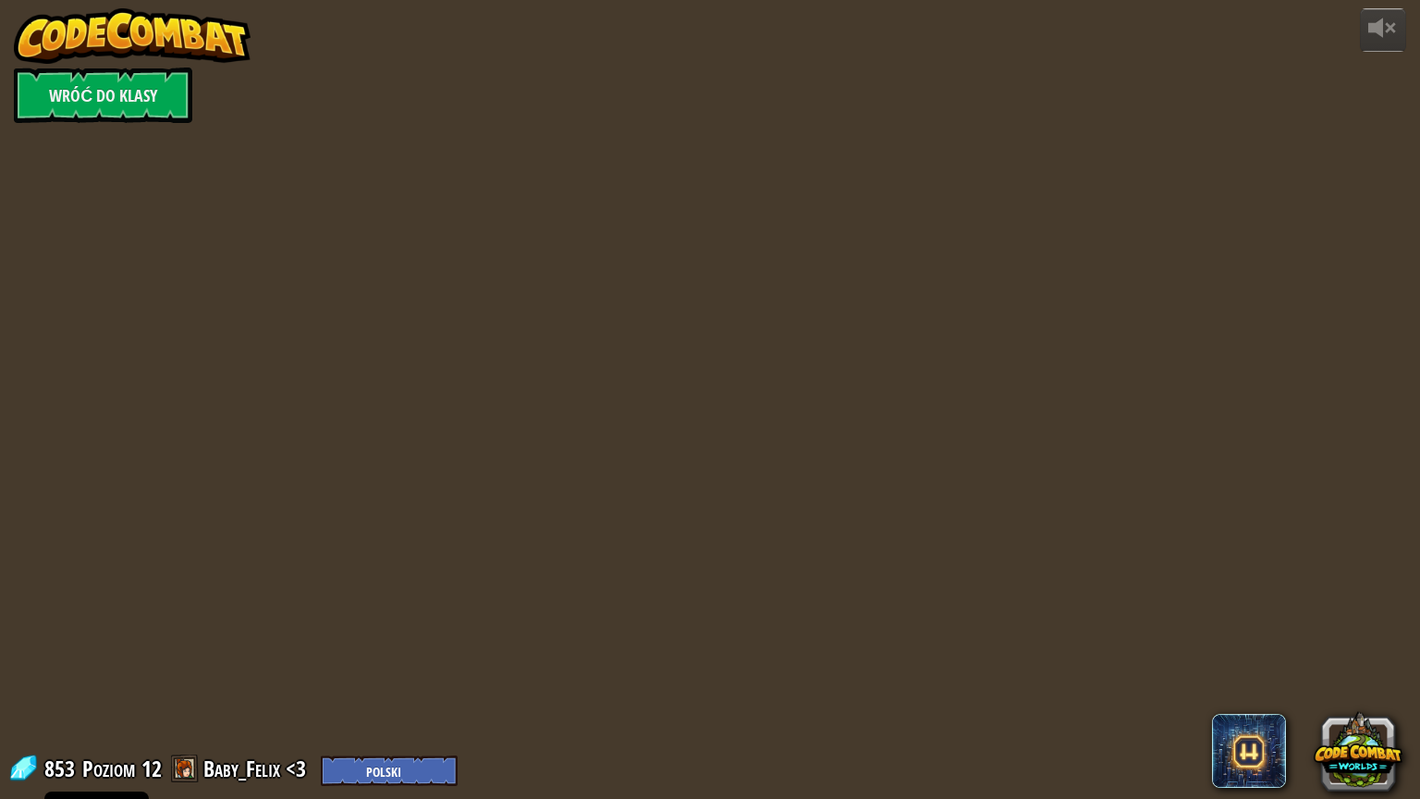
select select "pl"
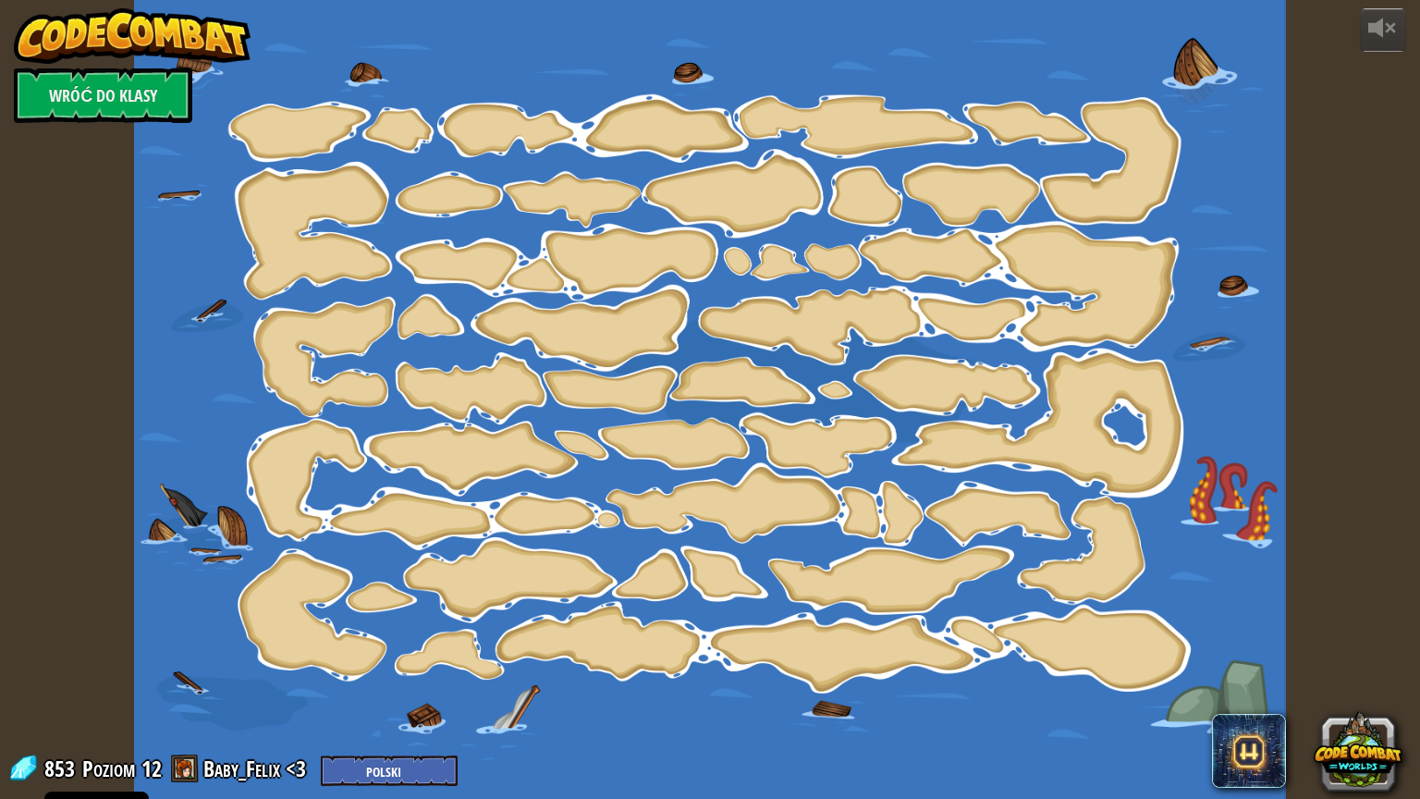
select select "pl"
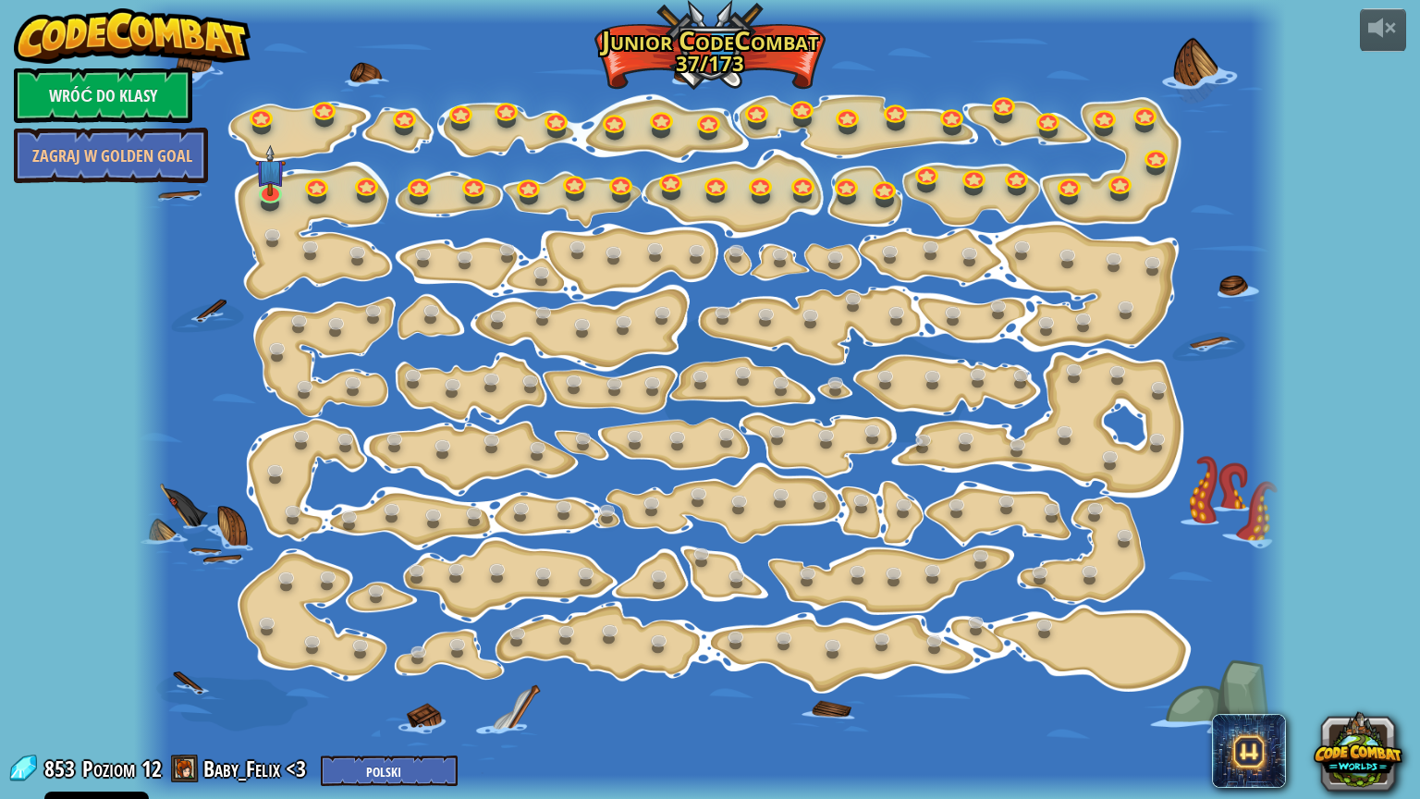
select select "pl"
click at [265, 179] on img at bounding box center [270, 158] width 30 height 68
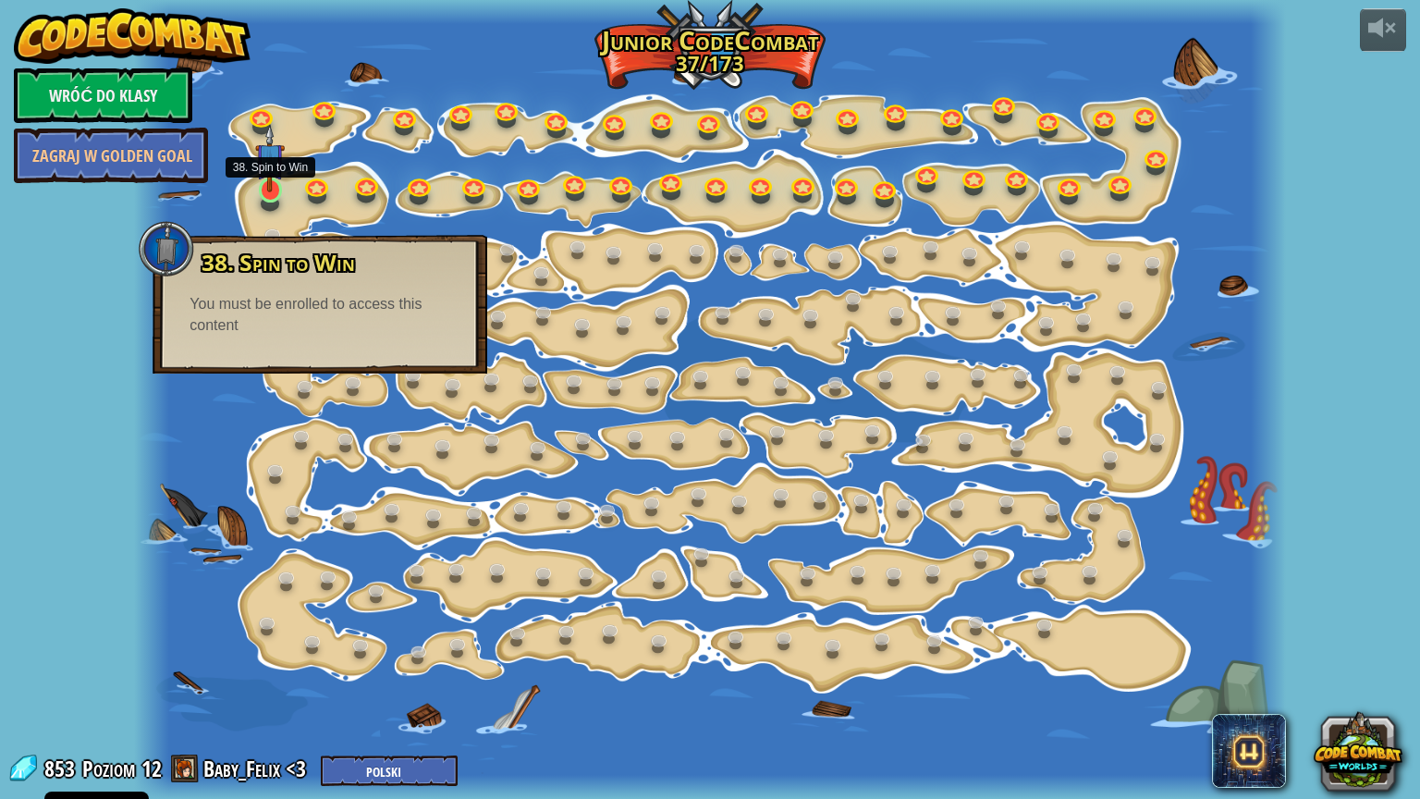
click at [265, 181] on img at bounding box center [270, 158] width 30 height 68
click at [266, 183] on img at bounding box center [270, 158] width 30 height 68
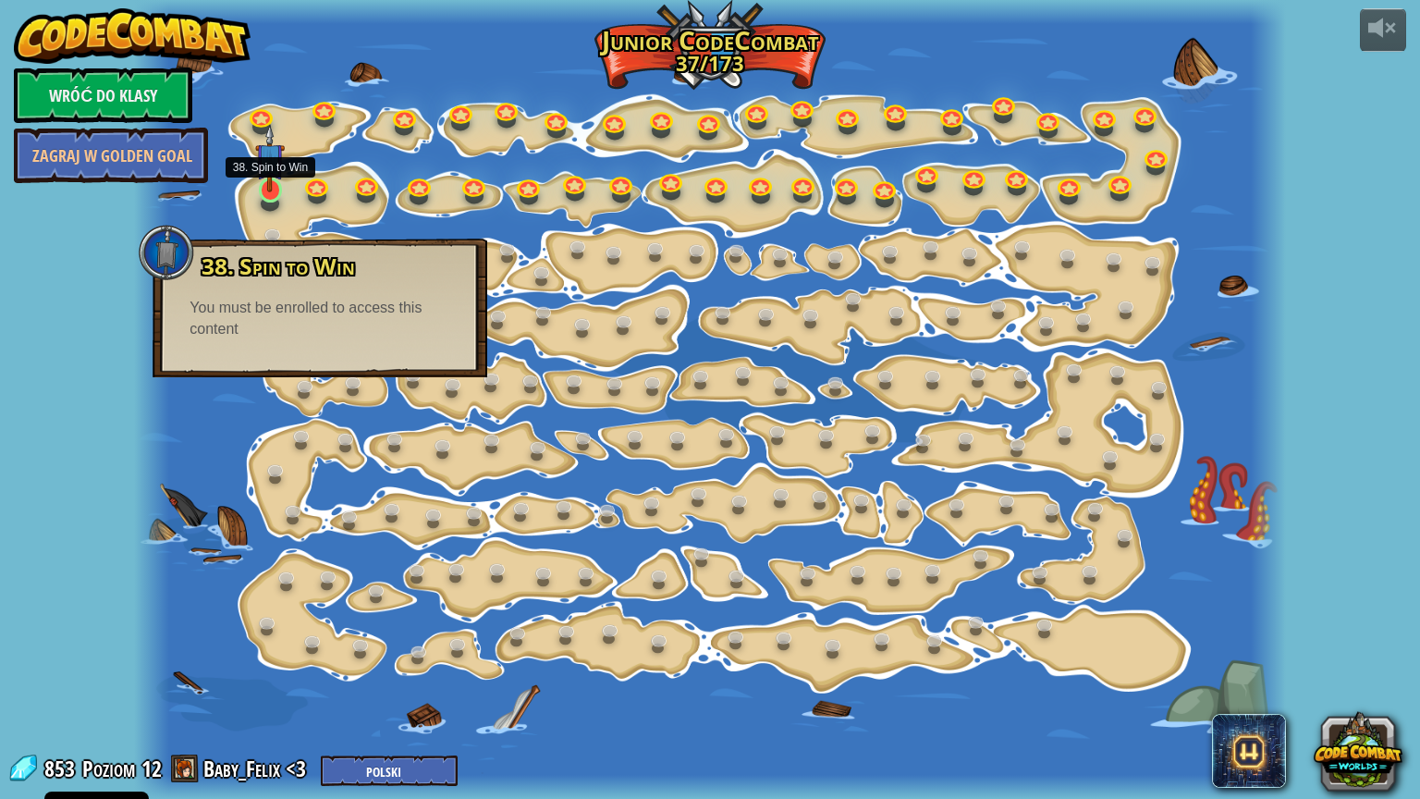
click at [268, 183] on img at bounding box center [270, 158] width 30 height 68
click at [200, 642] on div "853 Poziom 12 Baby_Felix <3 English ([GEOGRAPHIC_DATA]) English ([GEOGRAPHIC_DA…" at bounding box center [232, 770] width 450 height 32
click at [198, 642] on span at bounding box center [185, 769] width 28 height 28
click at [96, 95] on link "Wróć do klasy" at bounding box center [103, 95] width 178 height 55
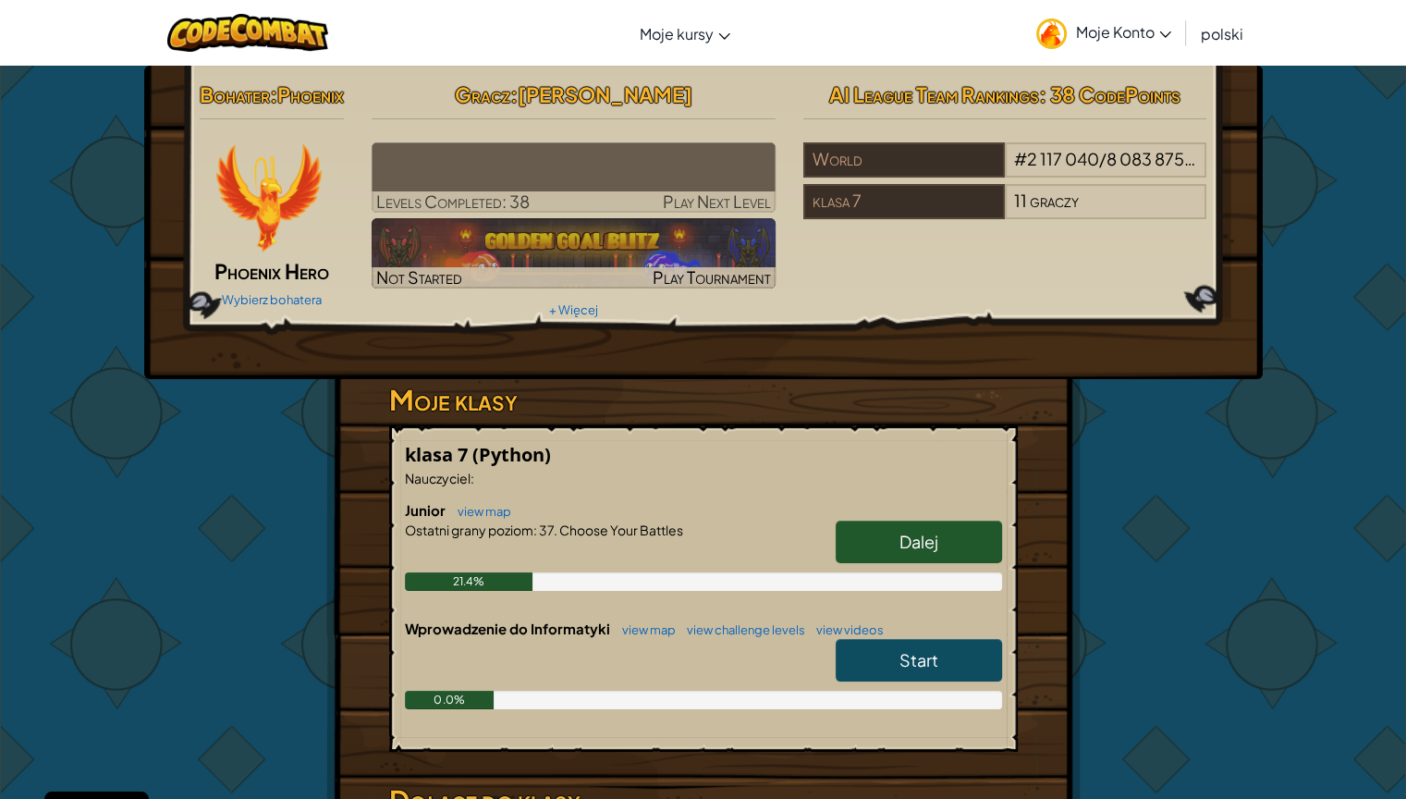
click at [840, 181] on div "World # 2 117 040 / 8 083 875 graczy klasa 7 11 graczy" at bounding box center [1006, 183] width 404 height 83
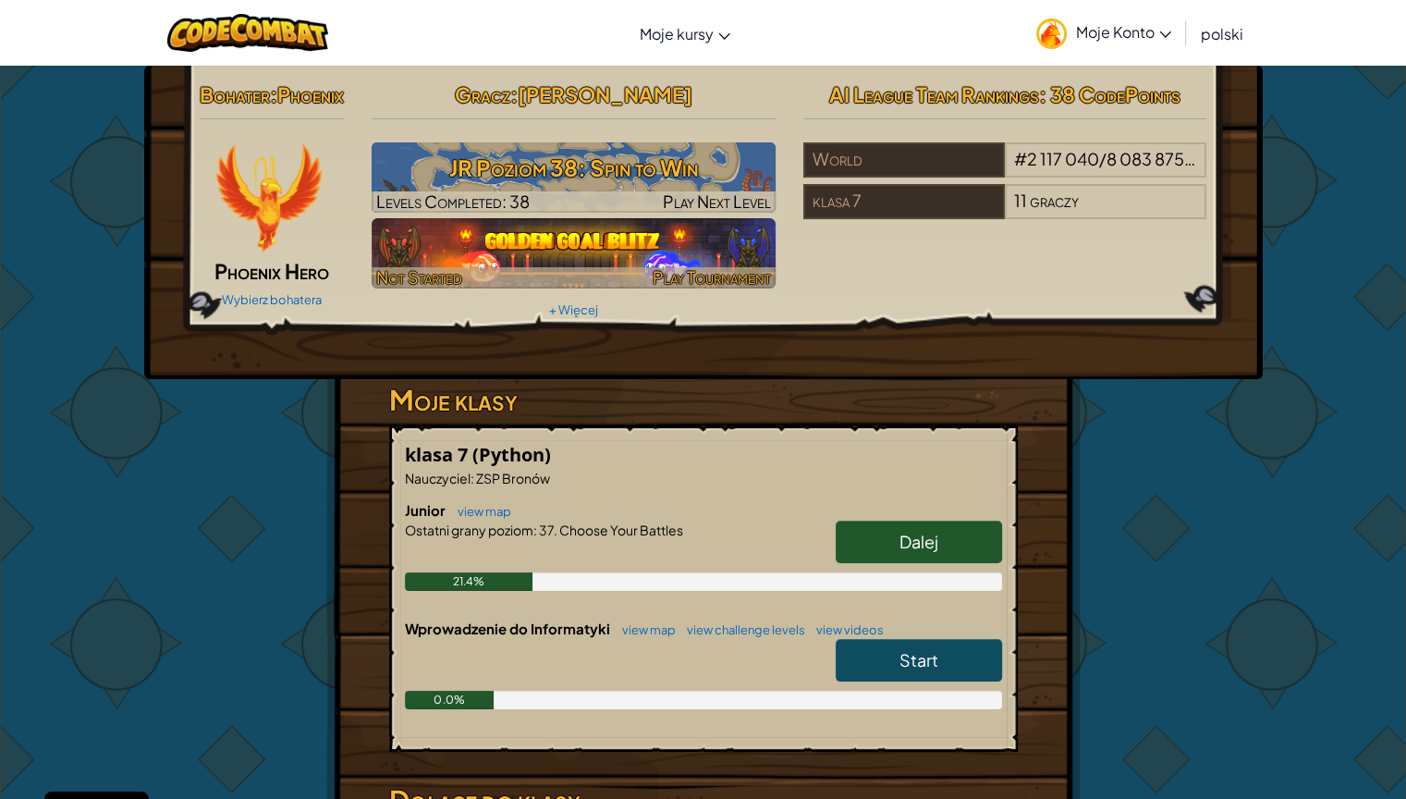
click at [711, 246] on img at bounding box center [574, 253] width 404 height 70
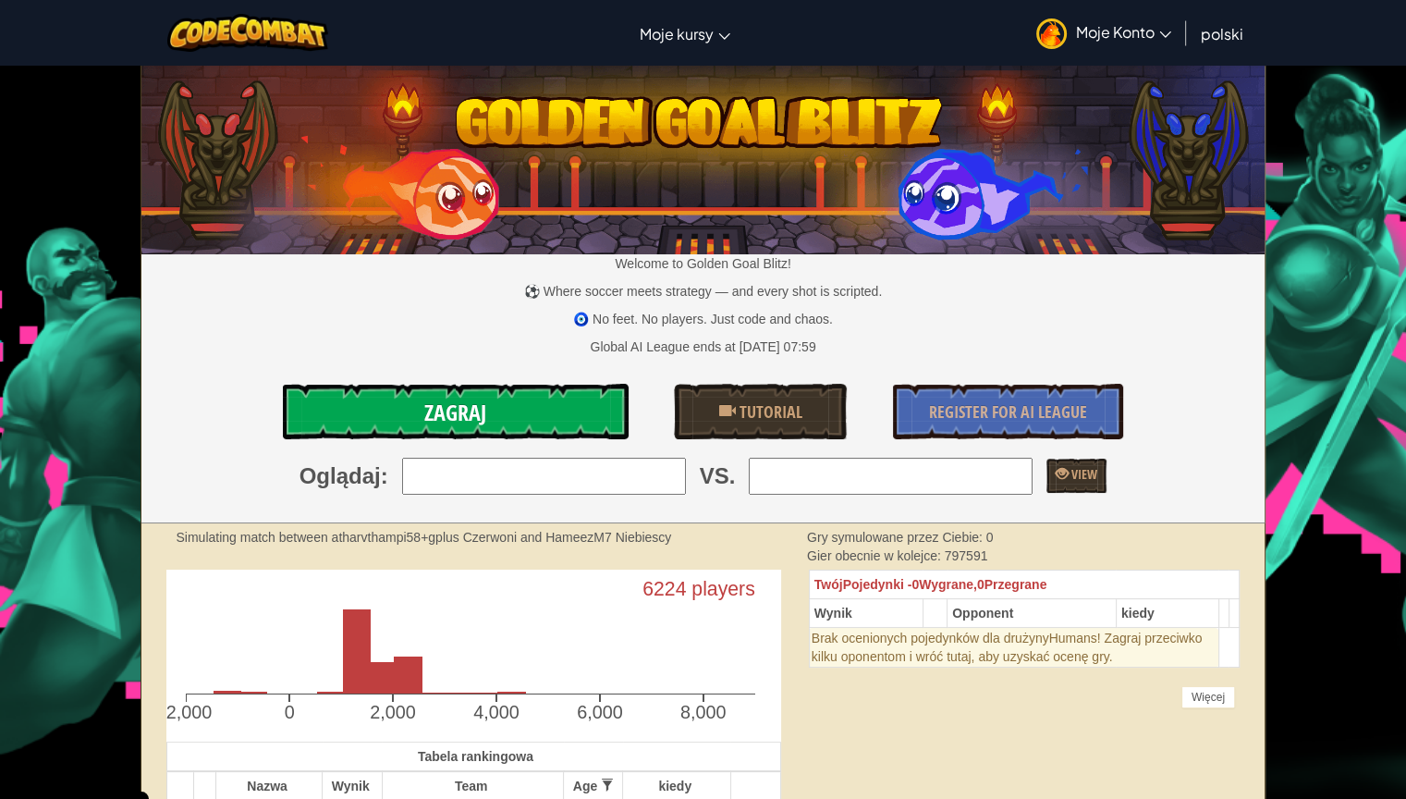
click at [510, 414] on link "Zagraj" at bounding box center [455, 411] width 345 height 55
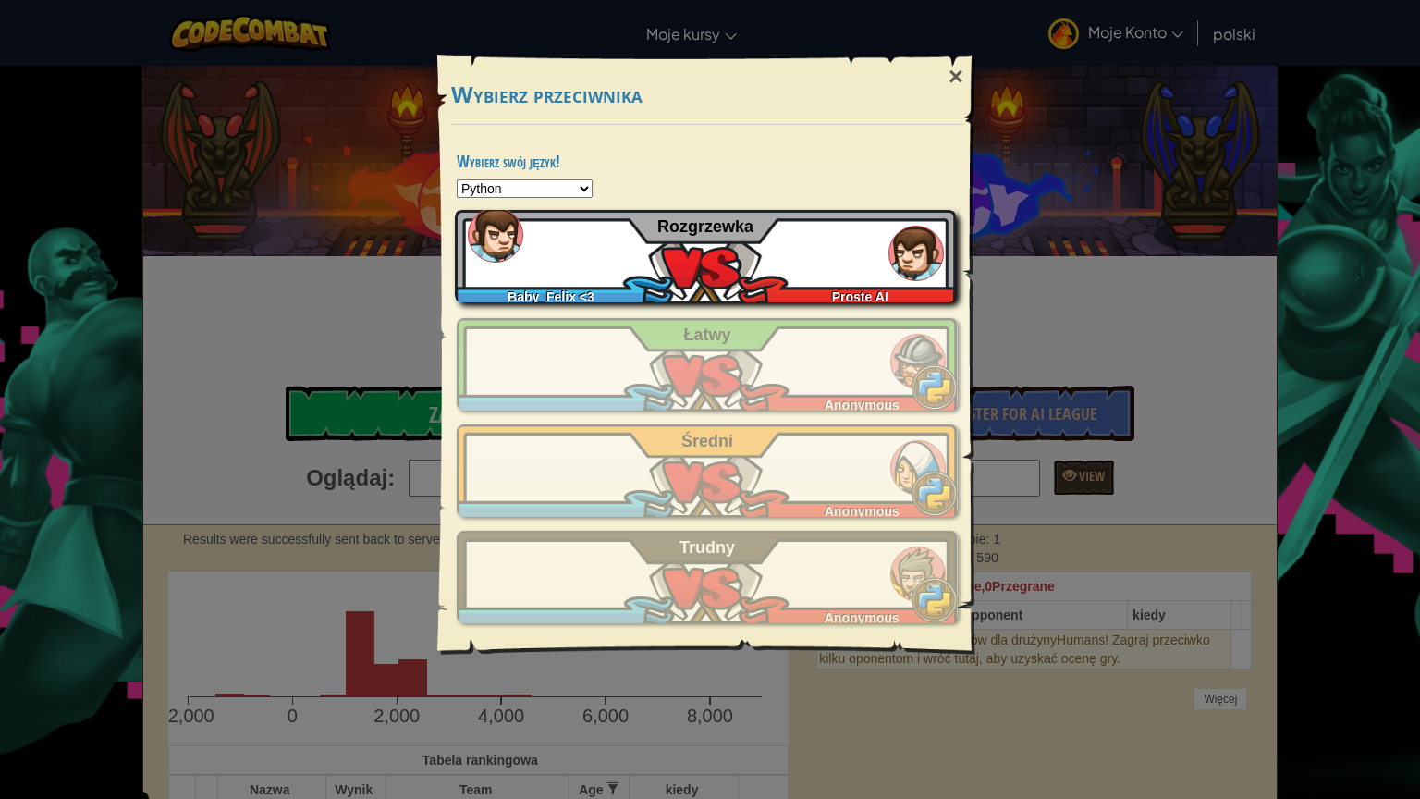
click at [718, 238] on div "Baby_Felix <3 Proste AI Rozgrzewka" at bounding box center [705, 256] width 501 height 92
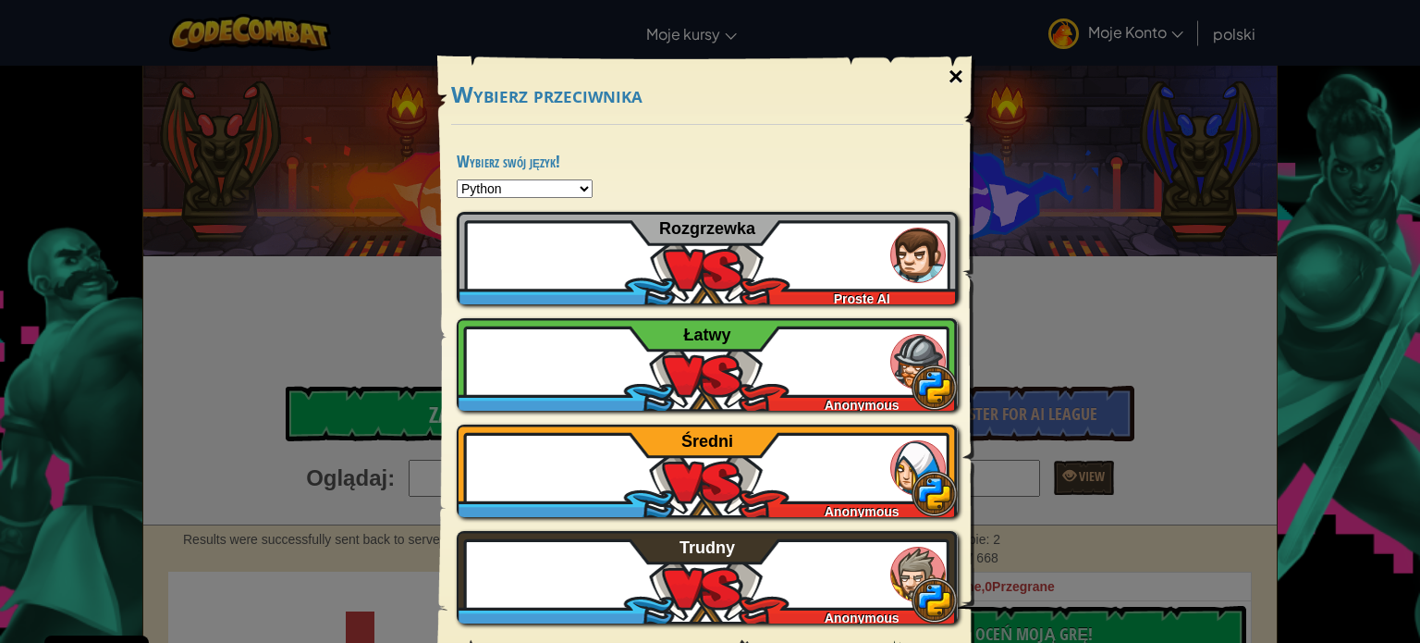
click at [959, 76] on div "×" at bounding box center [956, 77] width 43 height 54
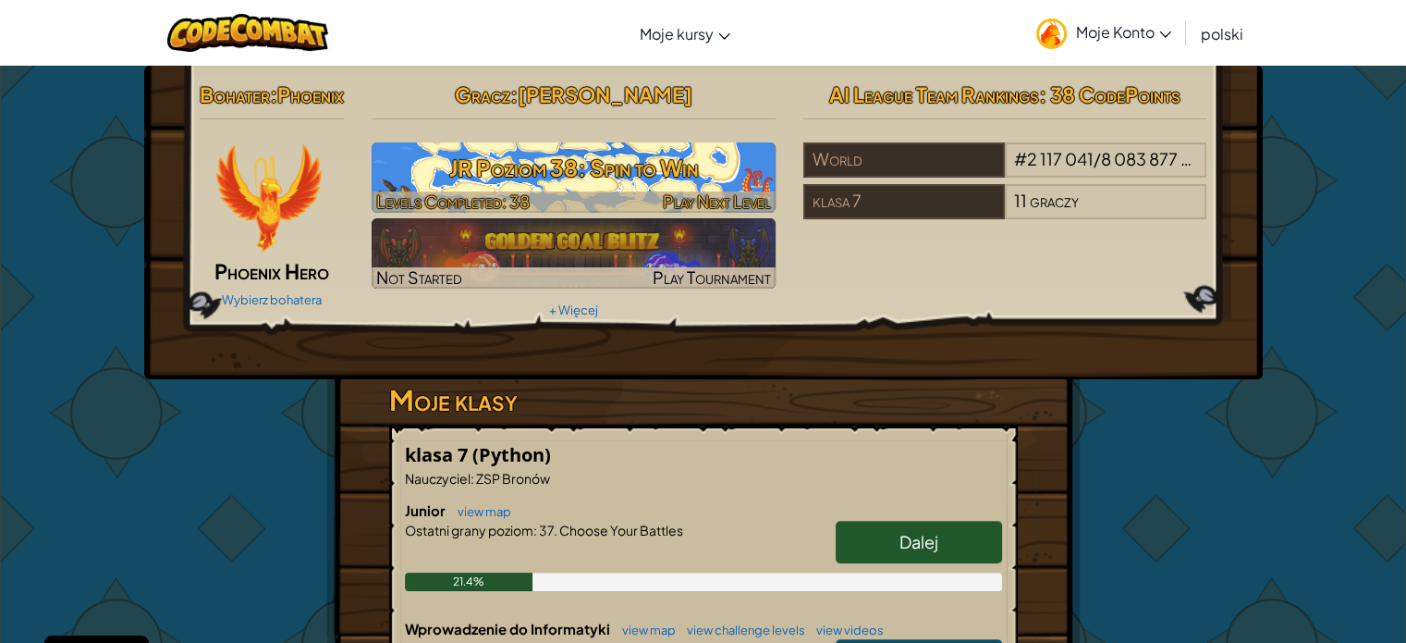
click at [649, 174] on h3 "JR Poziom 38: Spin to Win" at bounding box center [574, 168] width 404 height 42
select select "pl"
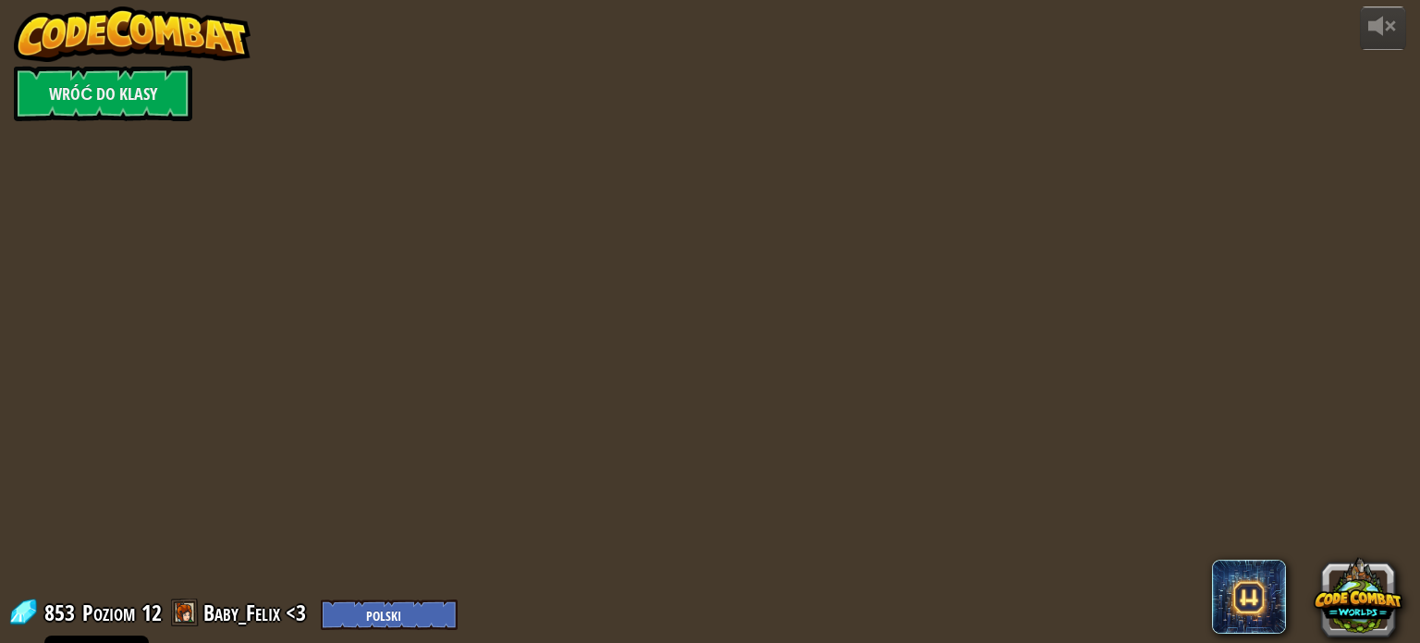
select select "pl"
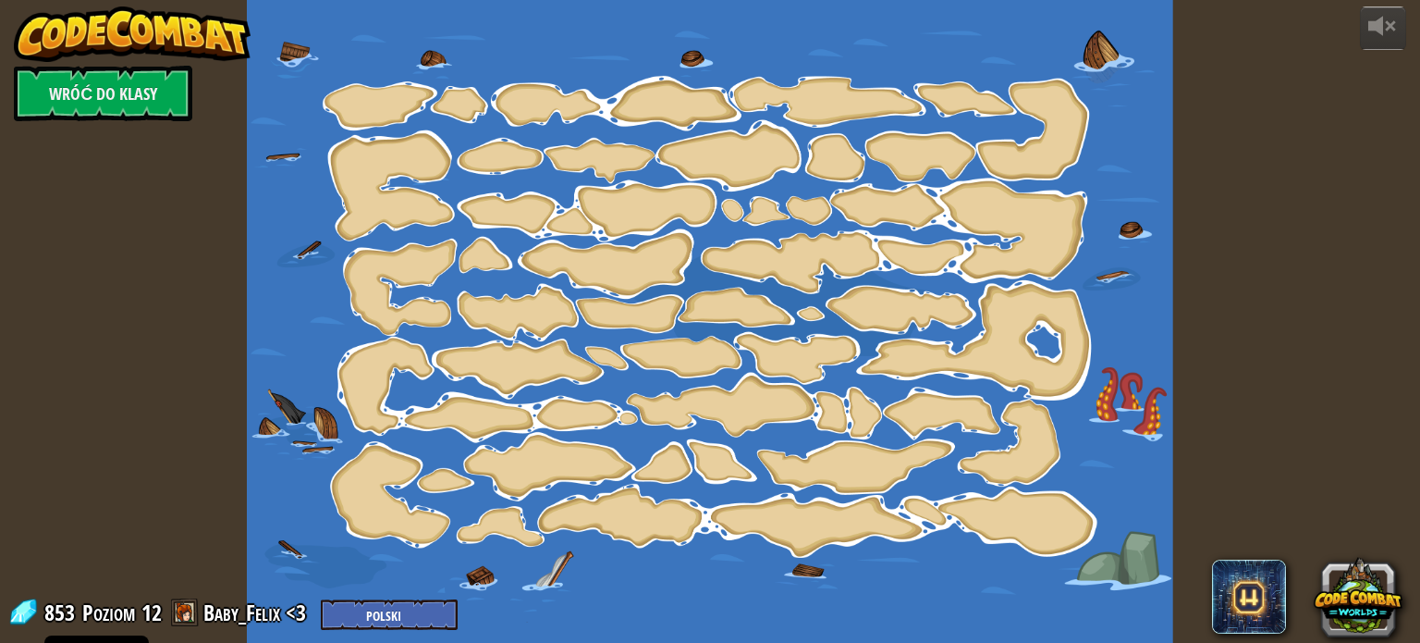
select select "pl"
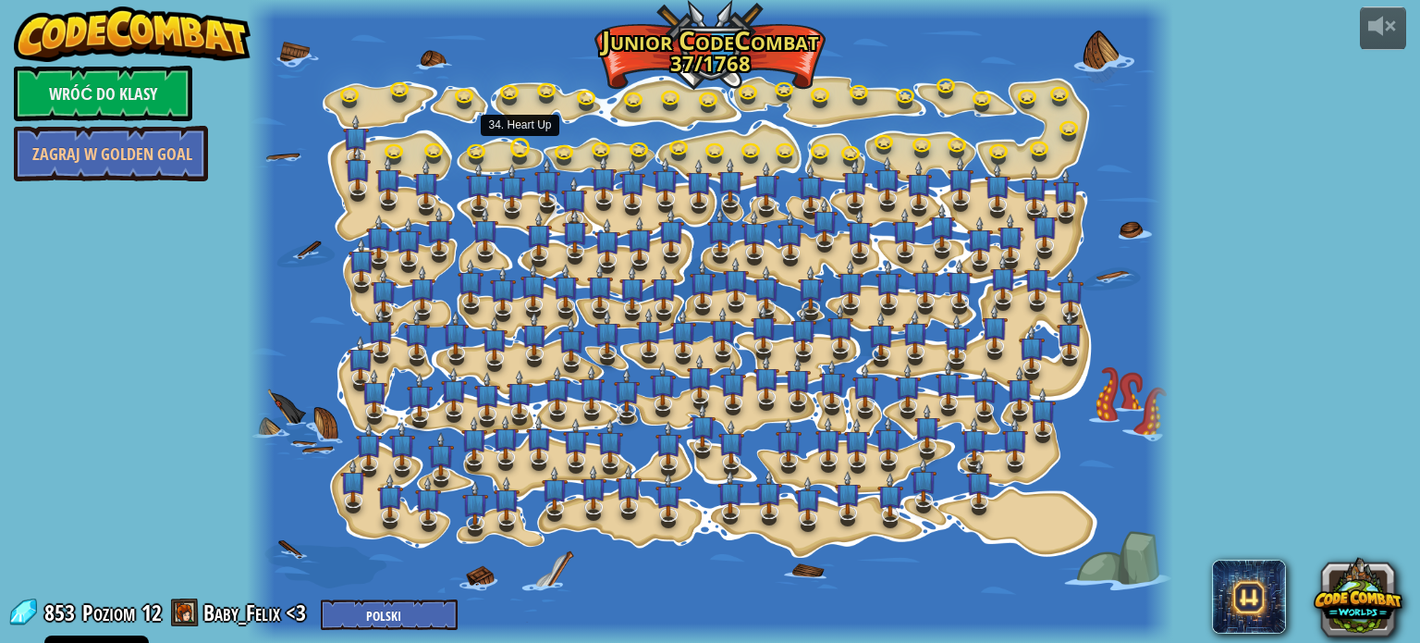
select select "pl"
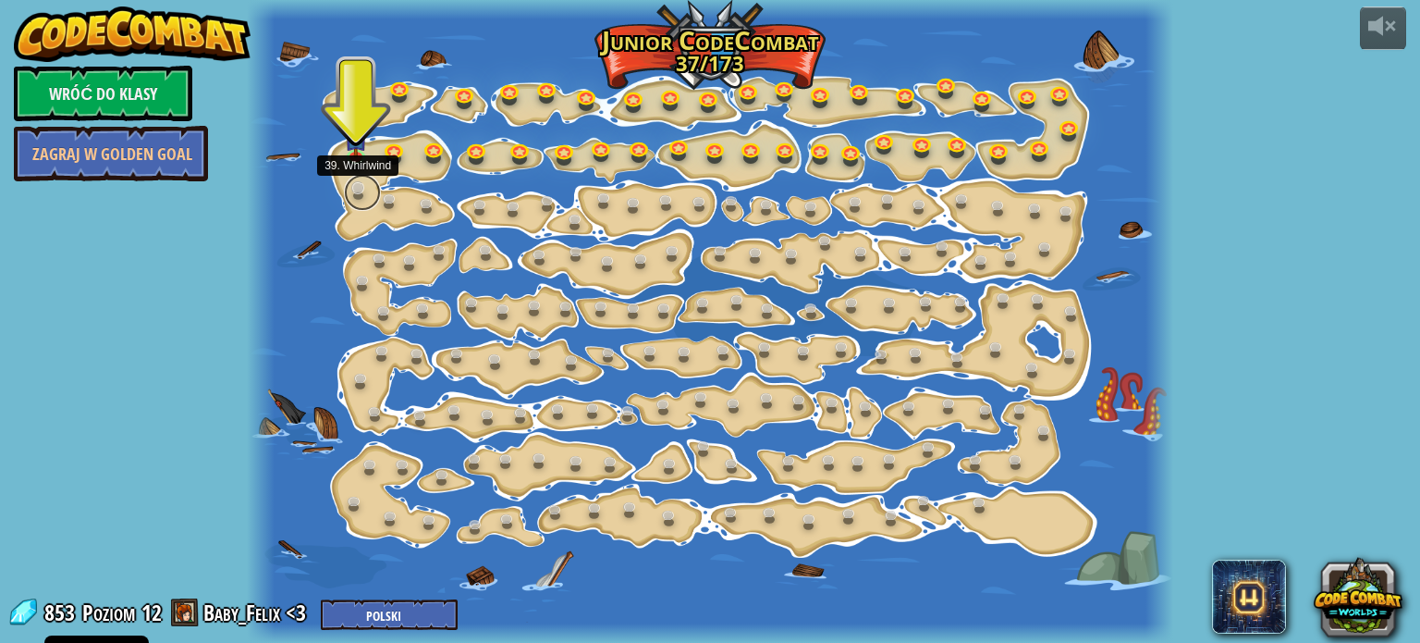
click at [356, 188] on link at bounding box center [362, 192] width 37 height 37
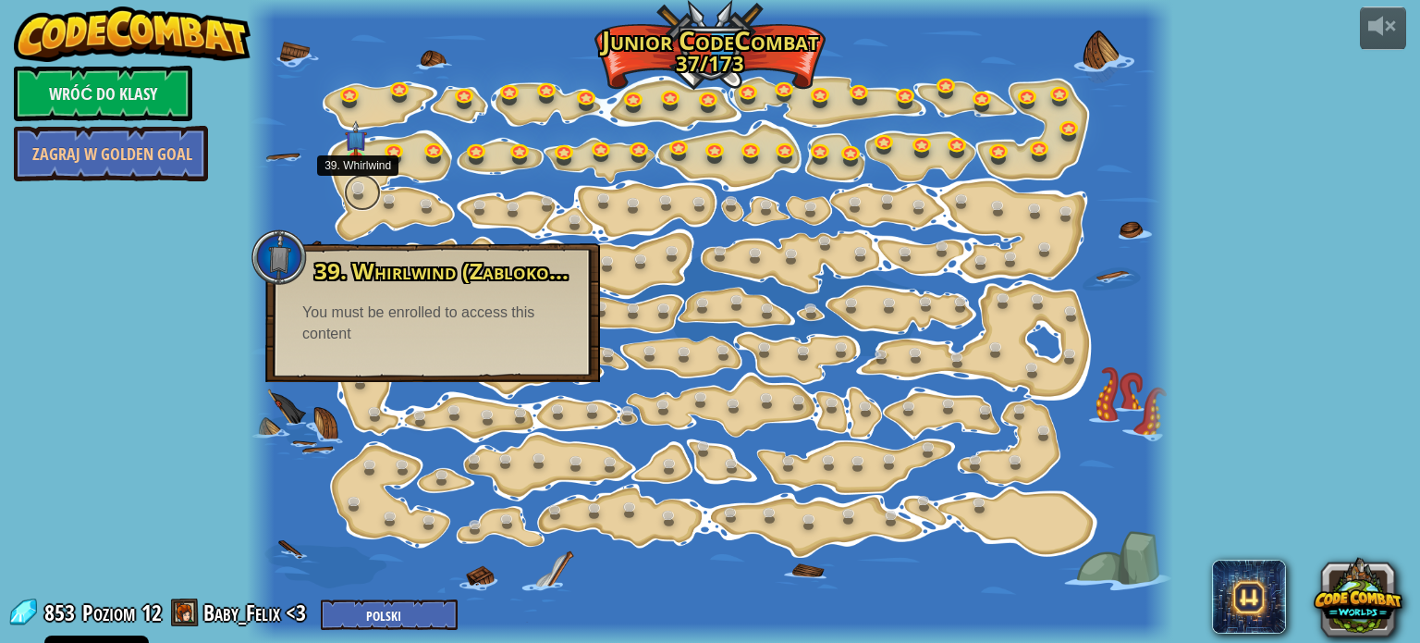
click at [358, 188] on link at bounding box center [362, 192] width 37 height 37
click at [349, 156] on link at bounding box center [358, 155] width 37 height 37
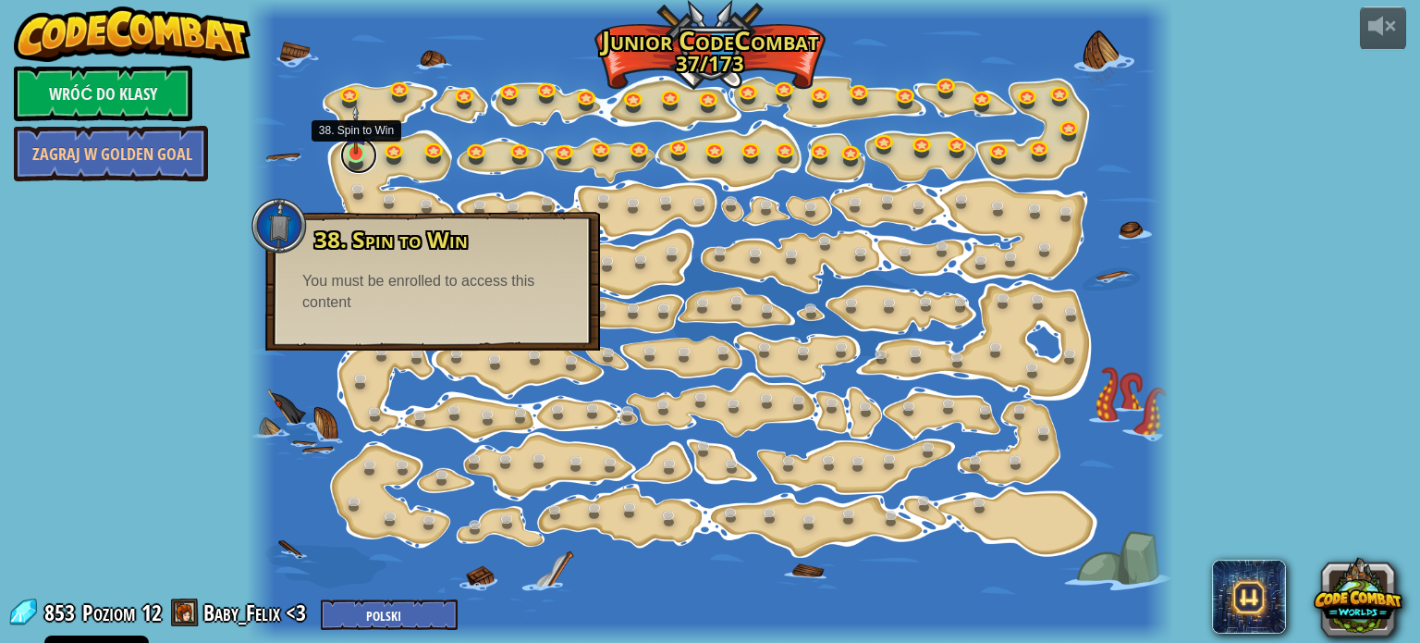
click at [349, 156] on link at bounding box center [358, 155] width 37 height 37
